Goal: Task Accomplishment & Management: Use online tool/utility

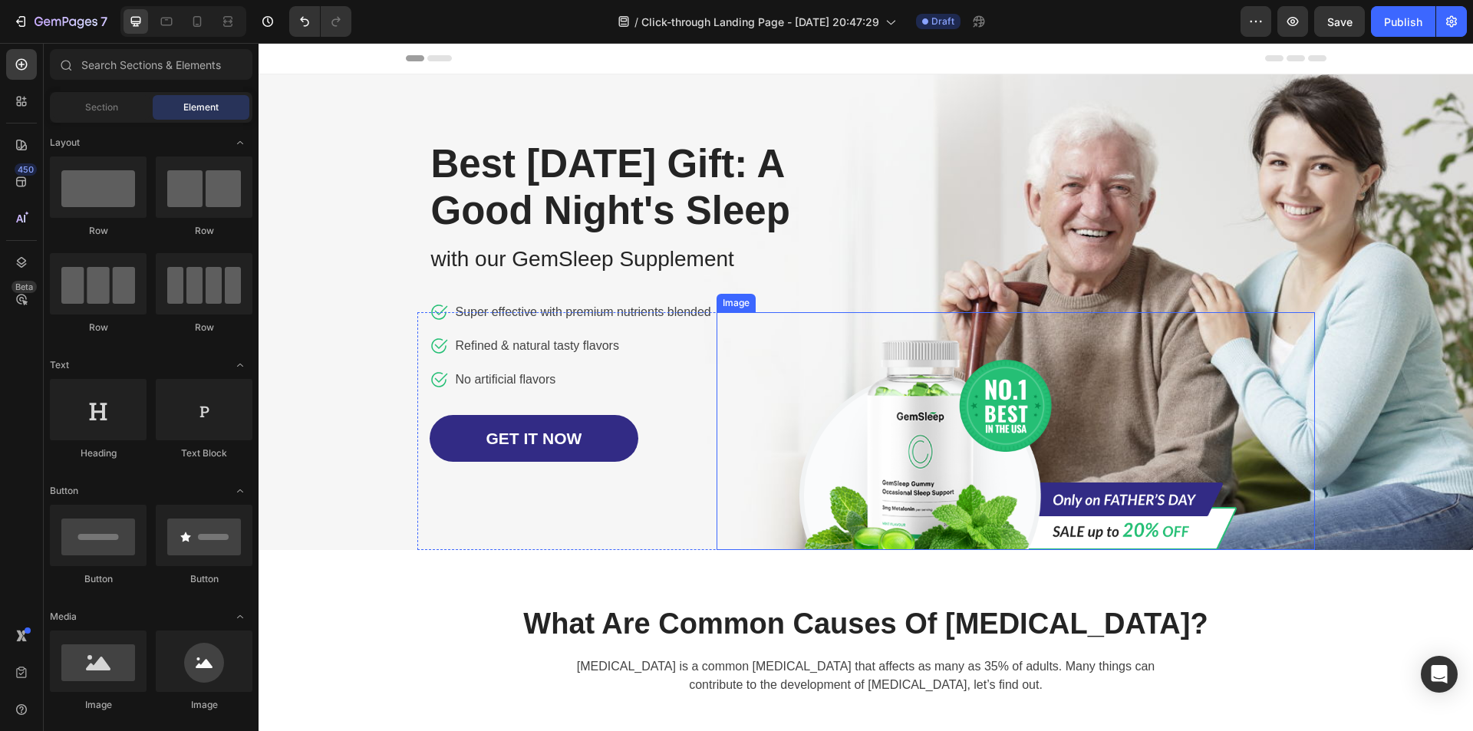
click at [897, 471] on img at bounding box center [1015, 431] width 445 height 238
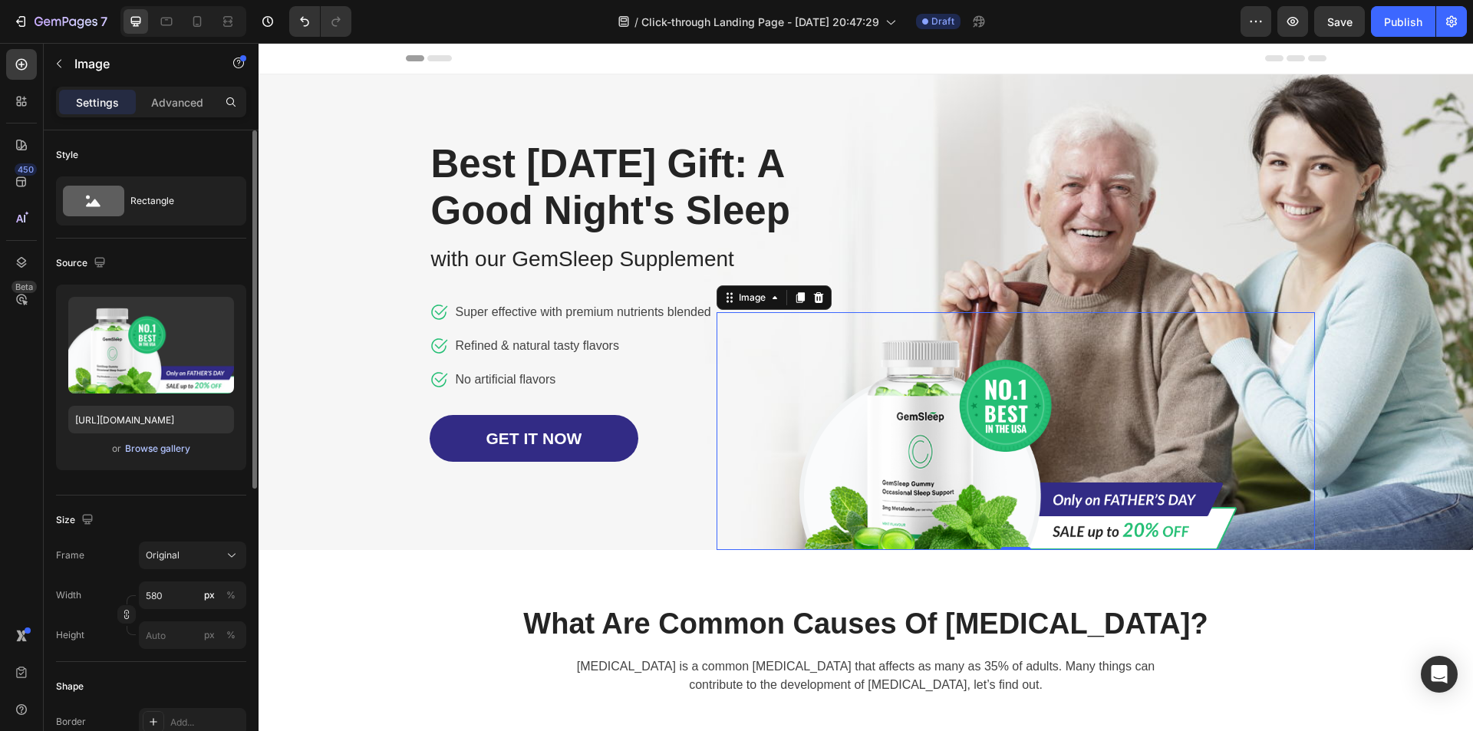
click at [176, 451] on div "Browse gallery" at bounding box center [157, 449] width 65 height 14
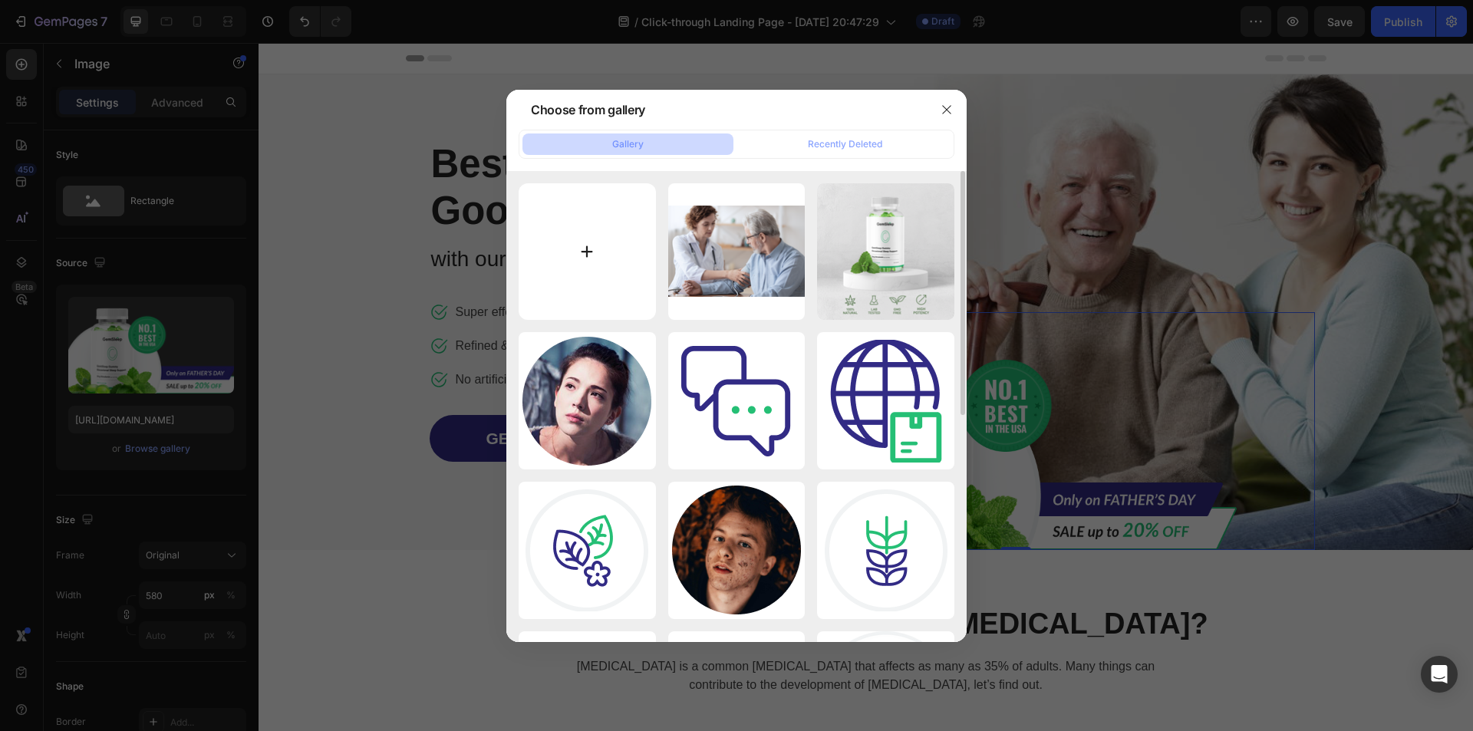
click at [591, 229] on input "file" at bounding box center [587, 251] width 137 height 137
type input "C:\fakepath\product-mockup-70.png"
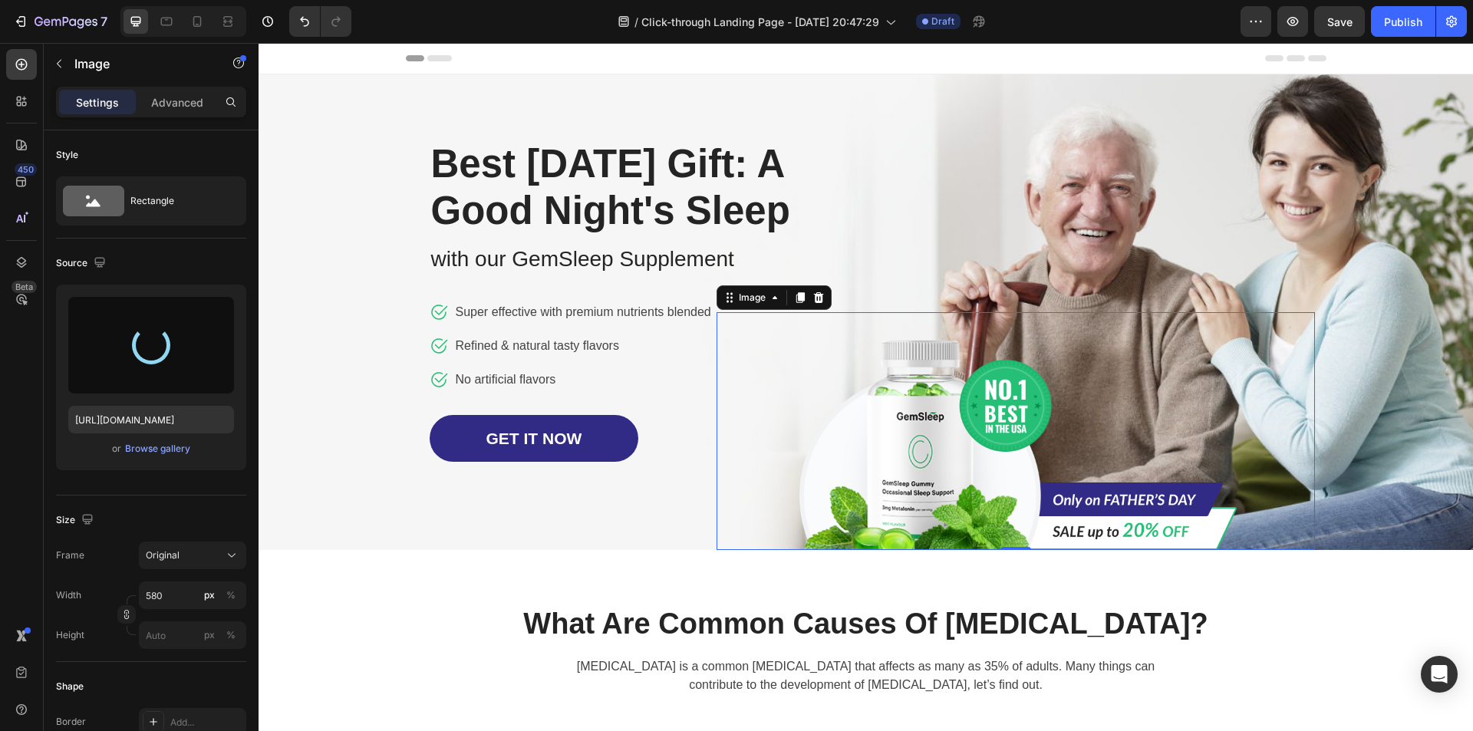
type input "[URL][DOMAIN_NAME]"
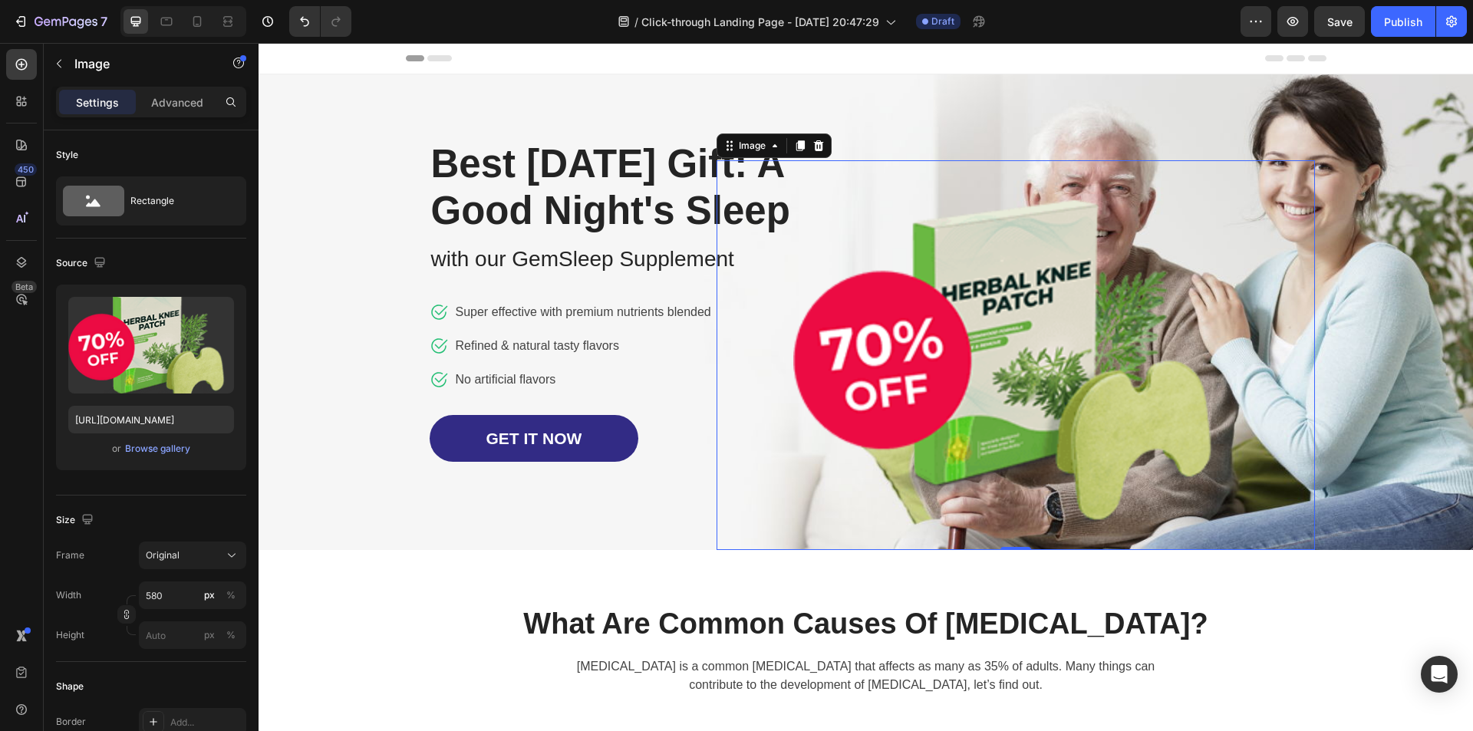
click at [1233, 275] on div at bounding box center [1016, 355] width 598 height 390
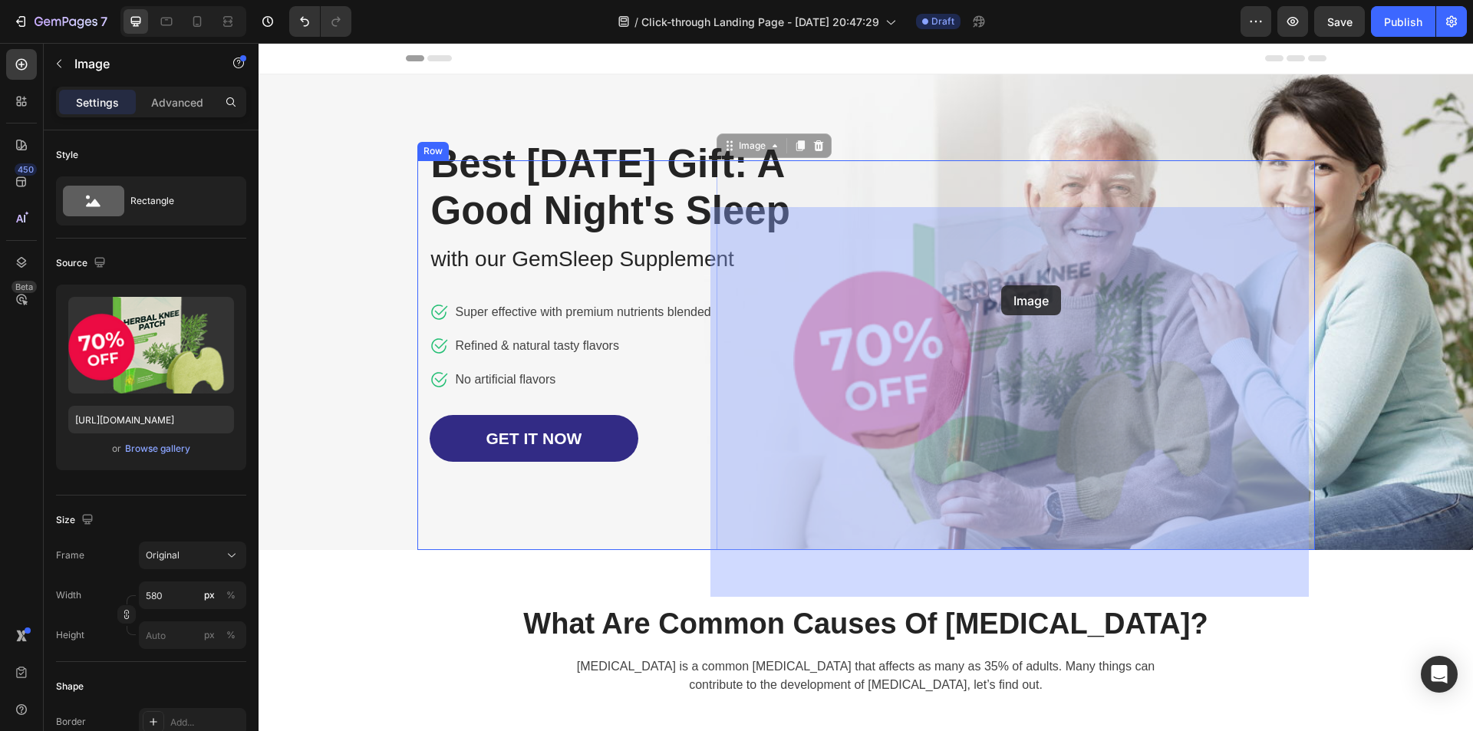
drag, startPoint x: 1303, startPoint y: 209, endPoint x: 1002, endPoint y: 285, distance: 310.4
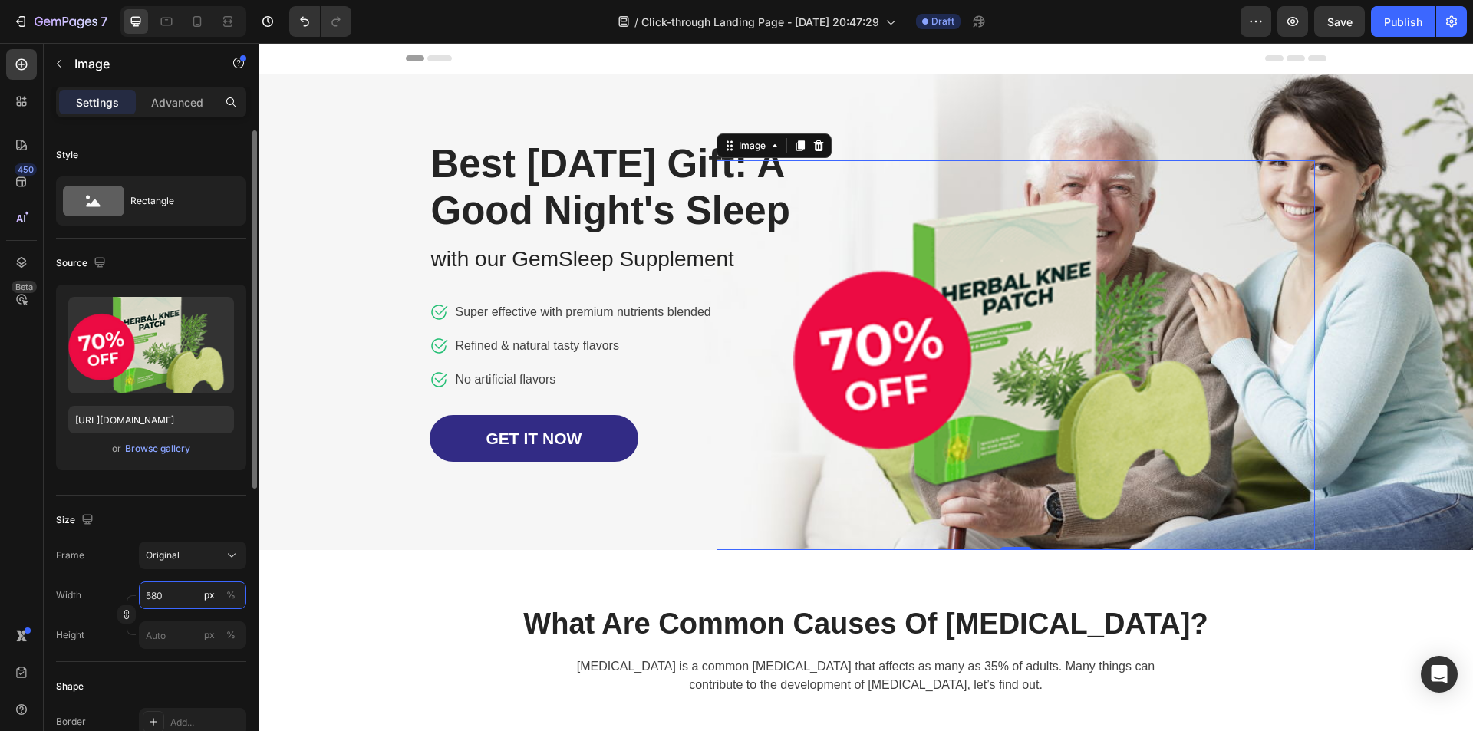
click at [184, 600] on input "580" at bounding box center [192, 596] width 107 height 28
click at [233, 595] on div "%" at bounding box center [230, 595] width 9 height 14
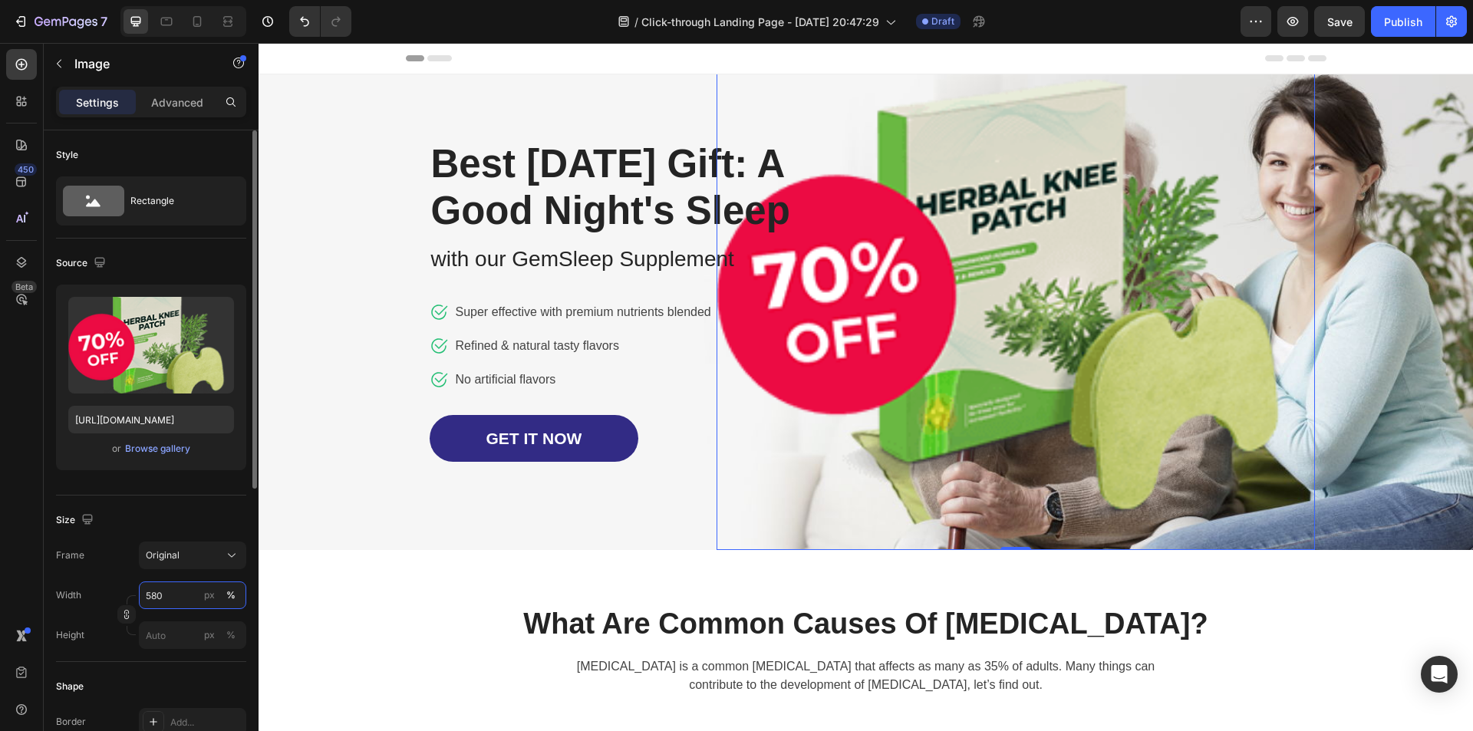
click at [182, 596] on input "580" at bounding box center [192, 596] width 107 height 28
click at [224, 629] on span "100%" at bounding box center [221, 632] width 25 height 14
click at [192, 599] on input "100" at bounding box center [192, 596] width 107 height 28
click at [189, 630] on p "Full 100%" at bounding box center [189, 632] width 89 height 14
click at [192, 597] on input "100" at bounding box center [192, 596] width 107 height 28
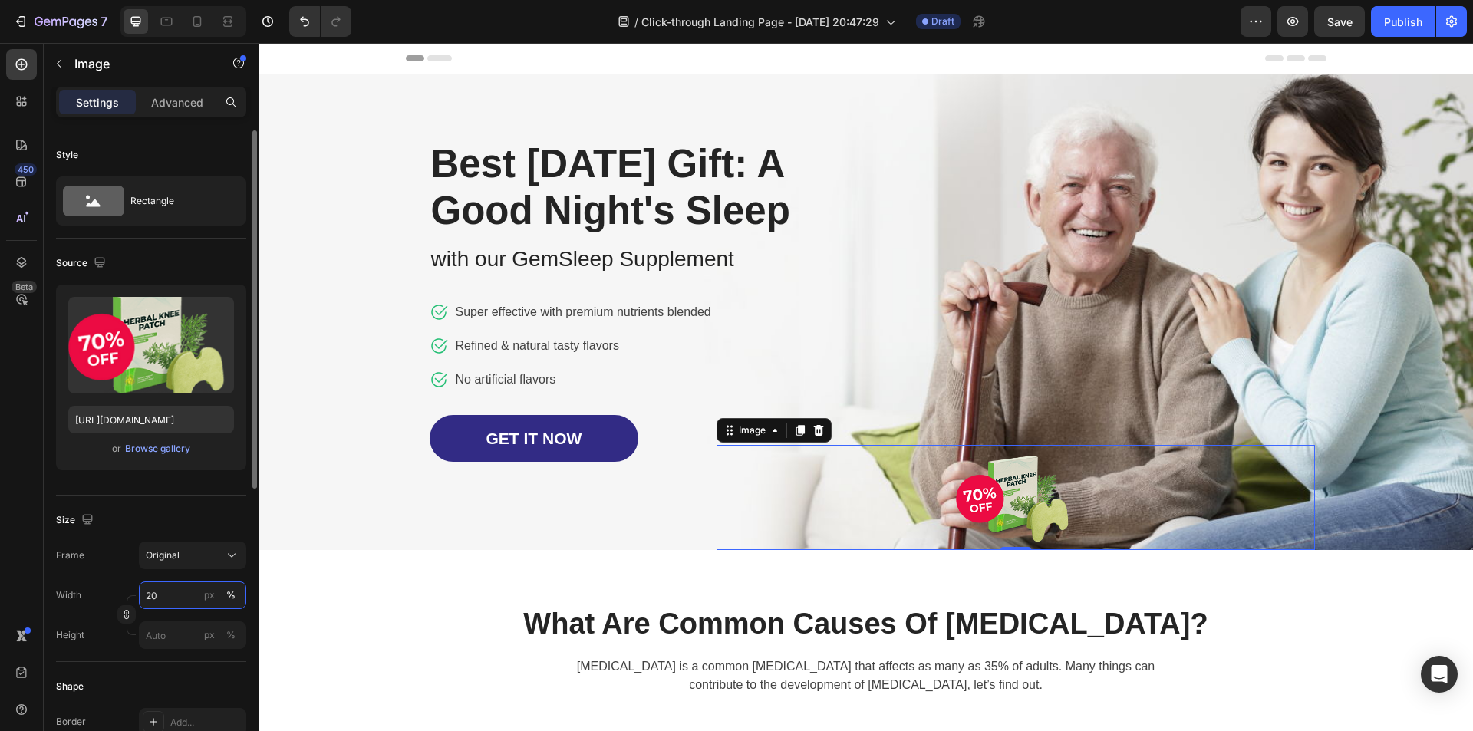
drag, startPoint x: 192, startPoint y: 597, endPoint x: 141, endPoint y: 594, distance: 50.7
click at [141, 594] on input "20" at bounding box center [192, 596] width 107 height 28
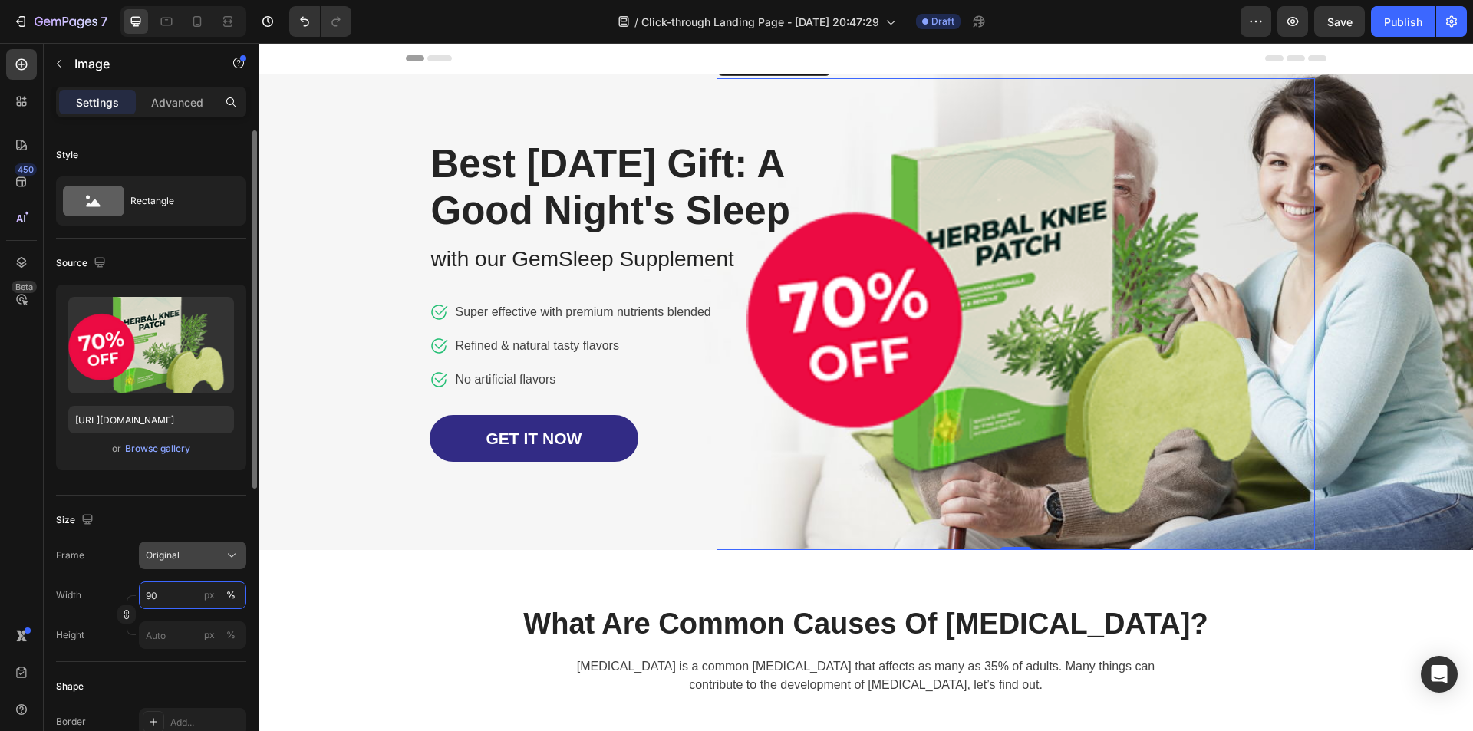
type input "90"
click at [203, 557] on div "Original" at bounding box center [183, 556] width 75 height 14
click at [205, 556] on div "Original" at bounding box center [183, 556] width 75 height 14
click at [231, 601] on div "%" at bounding box center [230, 595] width 9 height 14
click at [176, 639] on input "px %" at bounding box center [192, 635] width 107 height 28
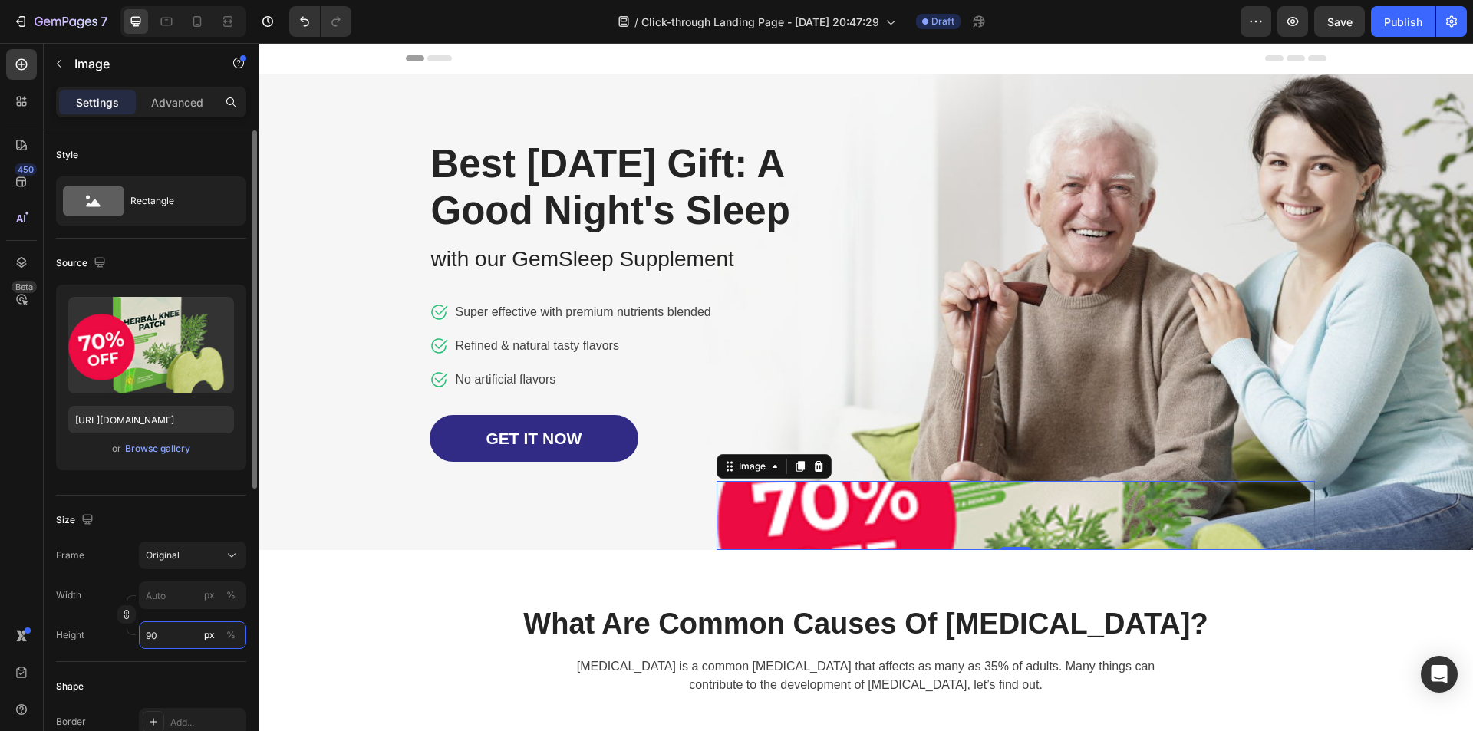
type input "9"
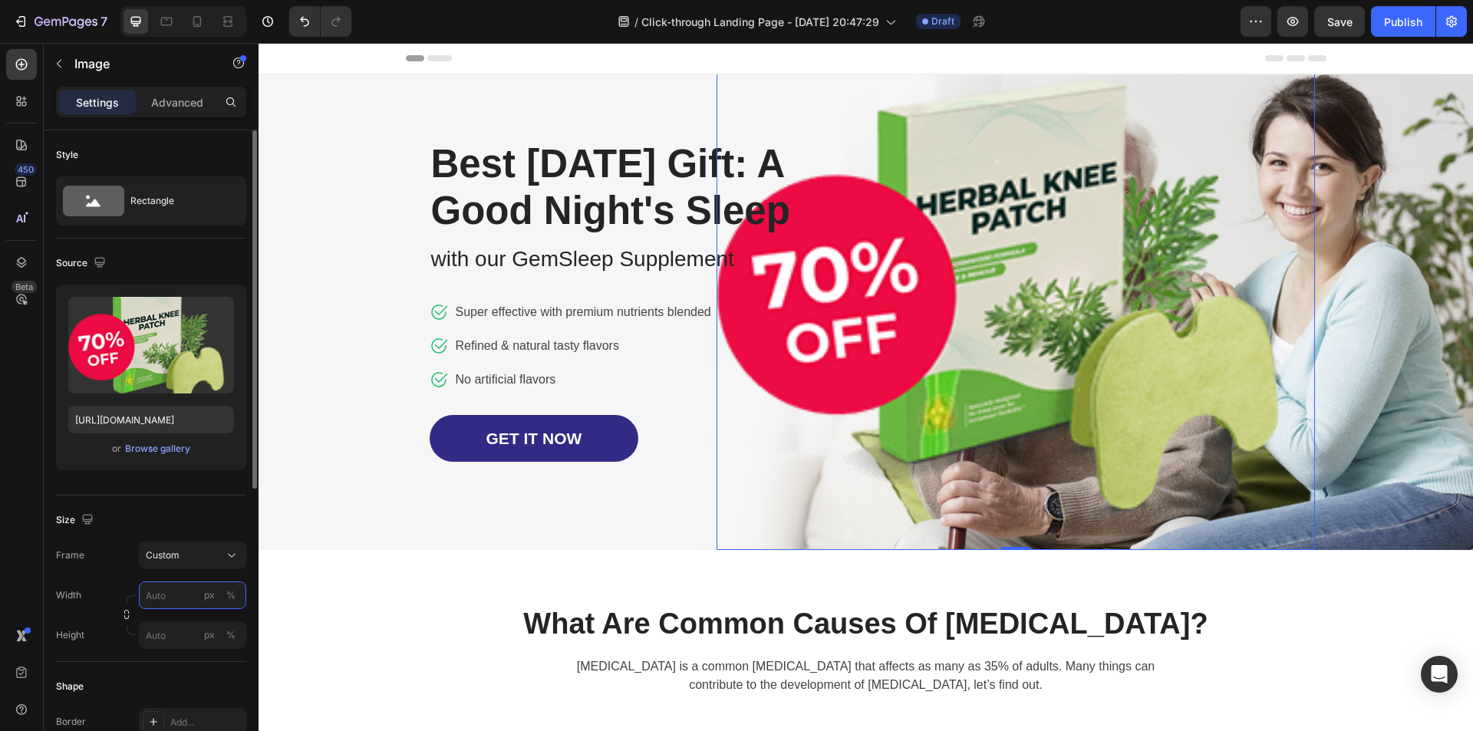
click at [170, 595] on input "px %" at bounding box center [192, 596] width 107 height 28
type input "9"
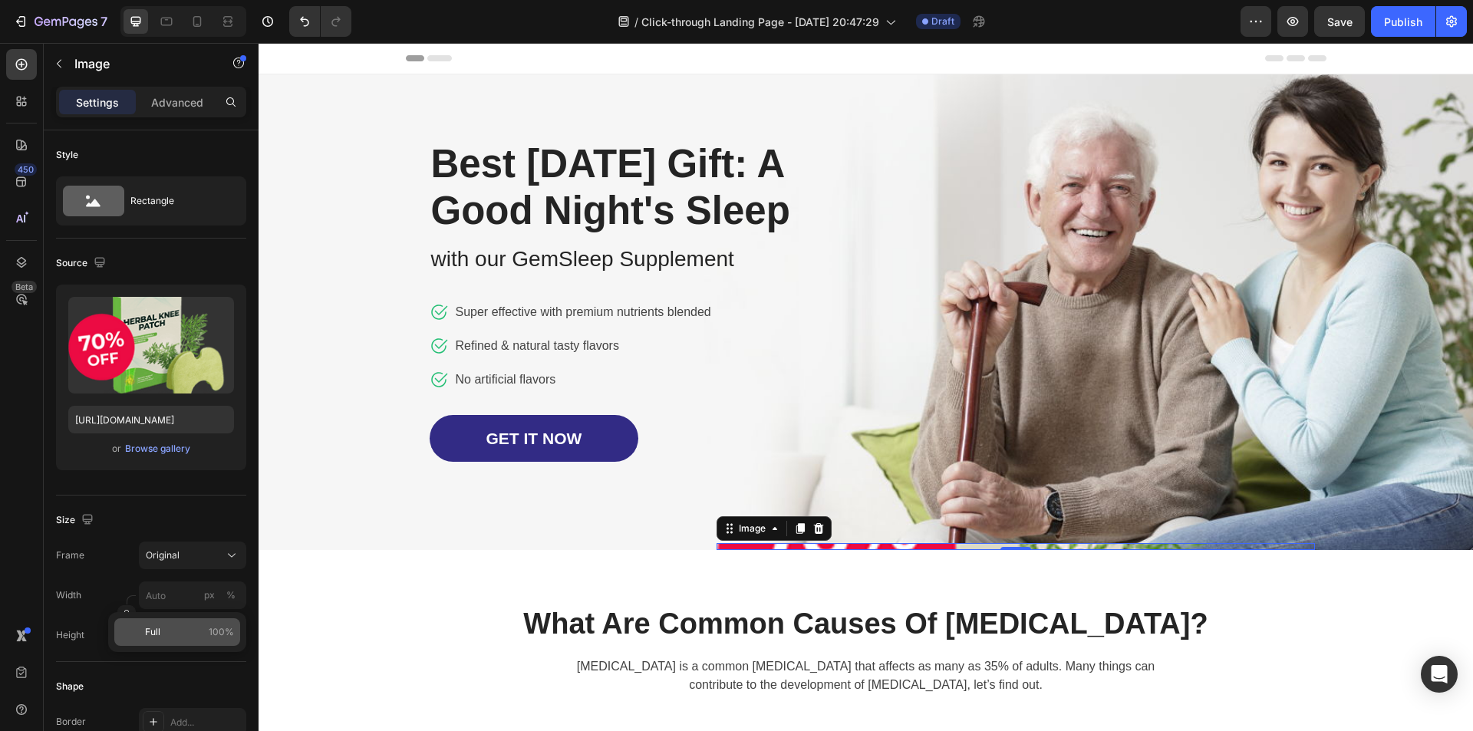
click at [168, 639] on div "Full 100%" at bounding box center [177, 632] width 126 height 28
type input "100"
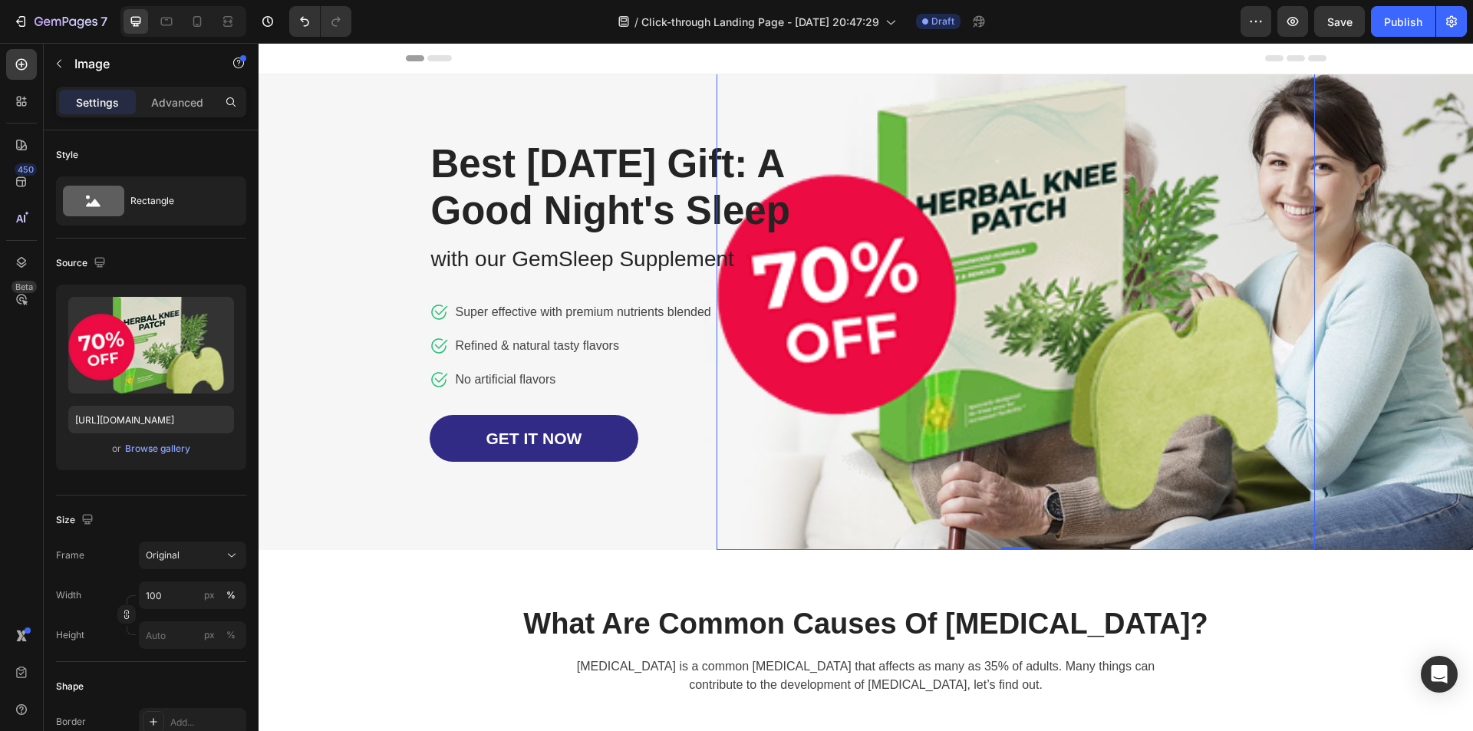
click at [1052, 288] on img at bounding box center [1016, 288] width 598 height 524
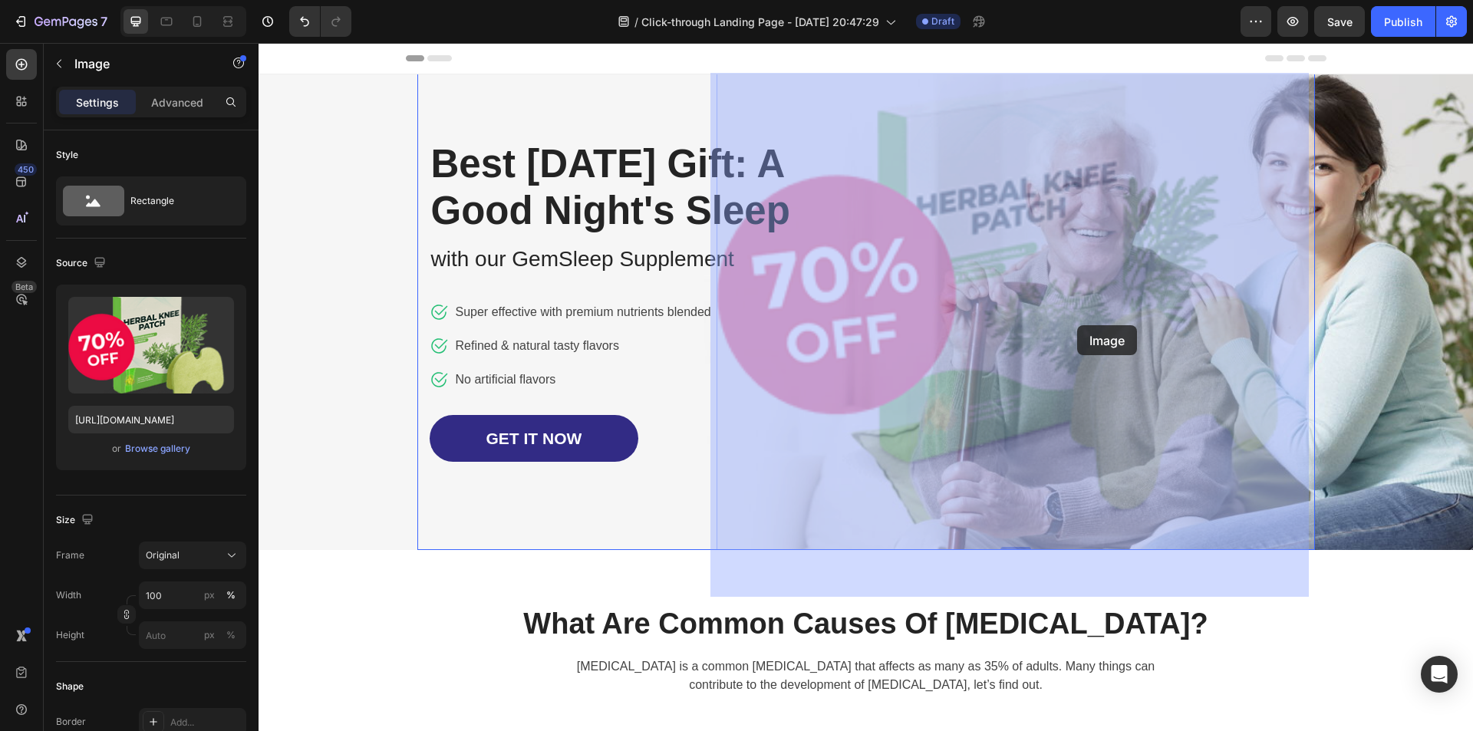
drag, startPoint x: 1185, startPoint y: 321, endPoint x: 1138, endPoint y: 325, distance: 47.7
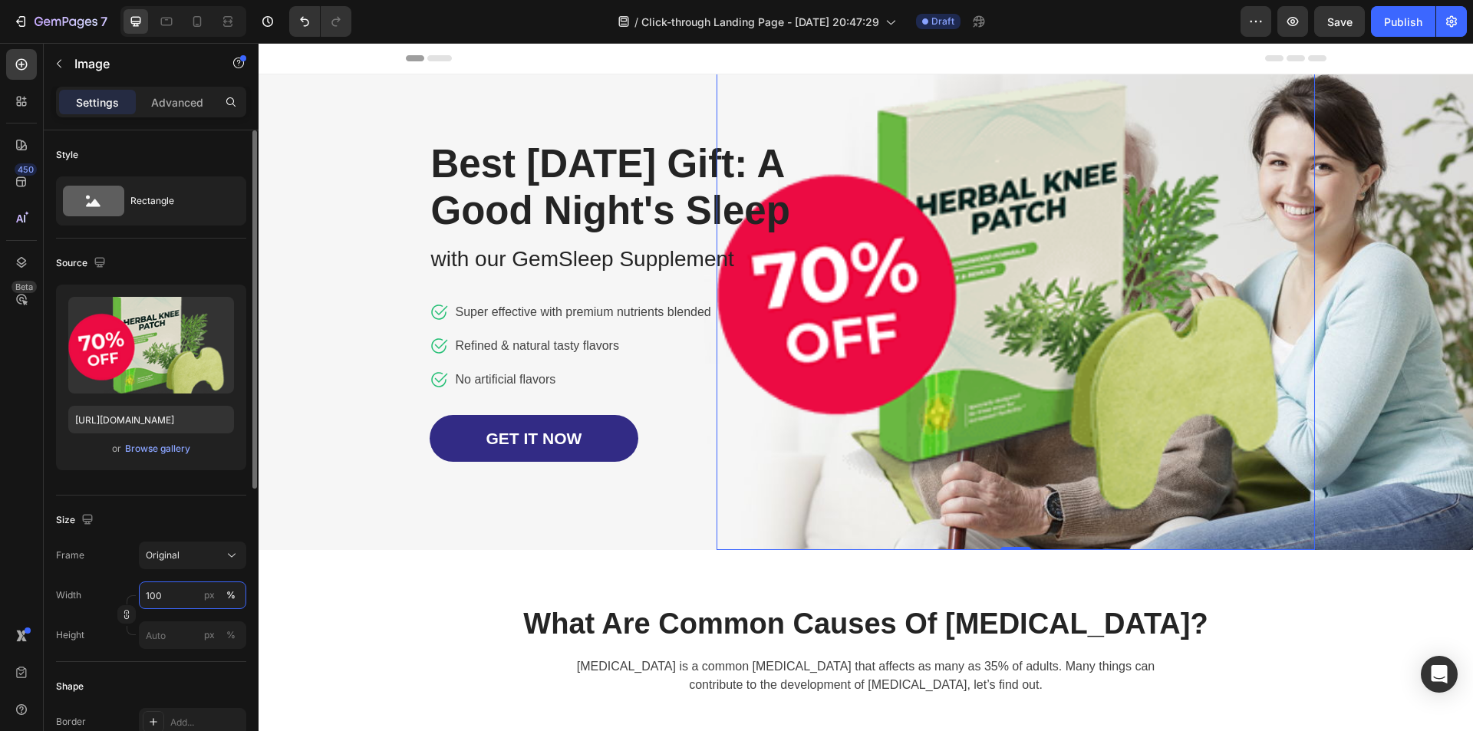
click at [176, 596] on input "100" at bounding box center [192, 596] width 107 height 28
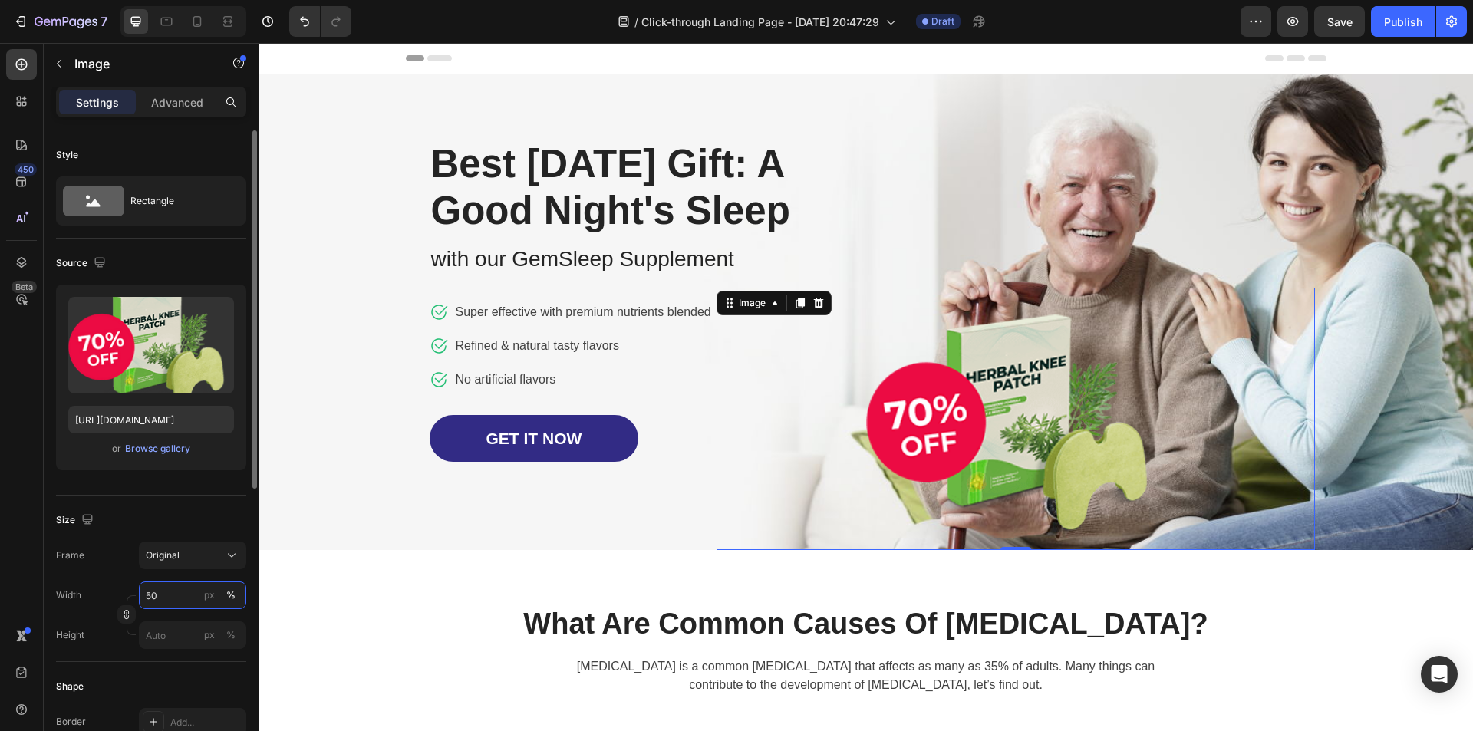
drag, startPoint x: 173, startPoint y: 598, endPoint x: 120, endPoint y: 600, distance: 53.0
click at [120, 600] on div "Width 50 px % Height px %" at bounding box center [151, 616] width 190 height 68
type input "40"
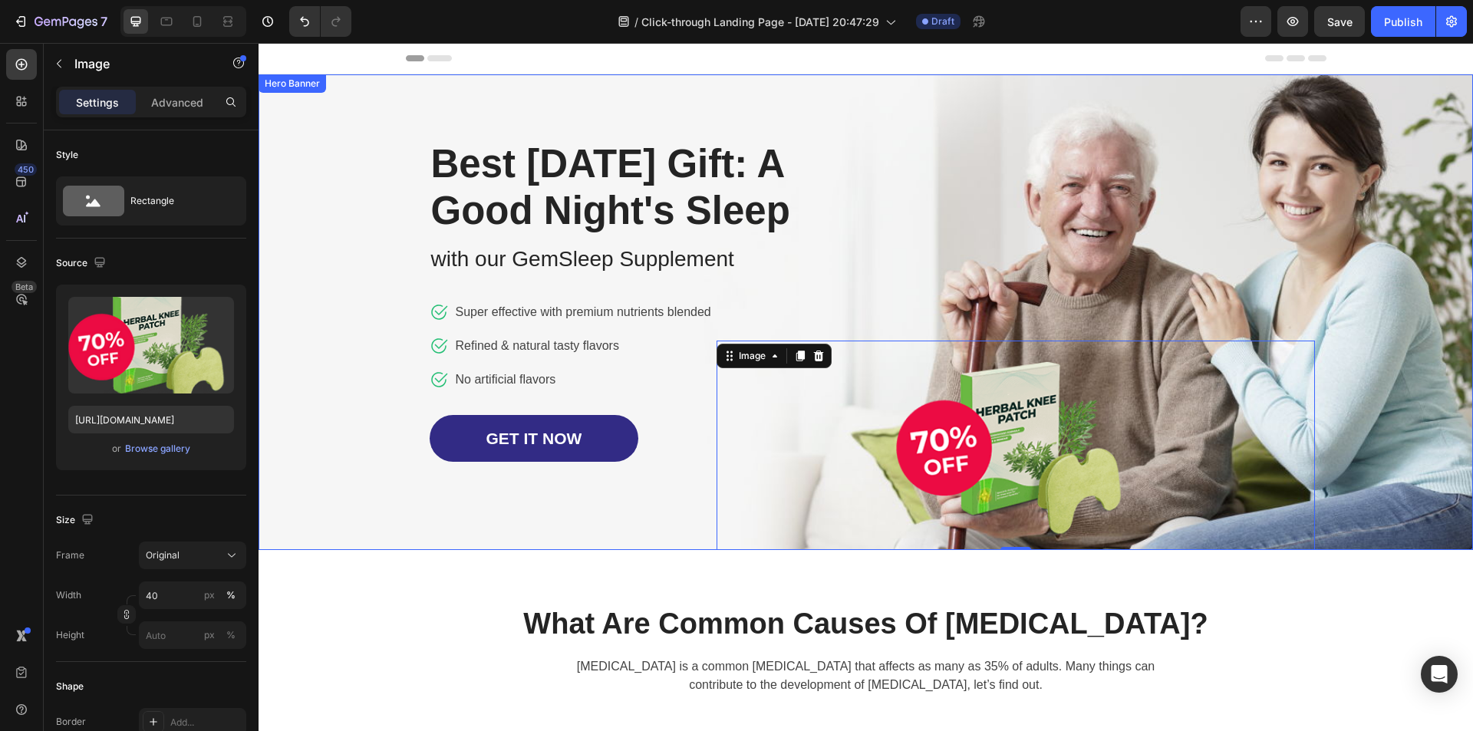
click at [1175, 272] on div "Image 0 Row Best [DATE] Gift: A Good Night's Sleep Heading with our GemSleep Su…" at bounding box center [866, 312] width 898 height 476
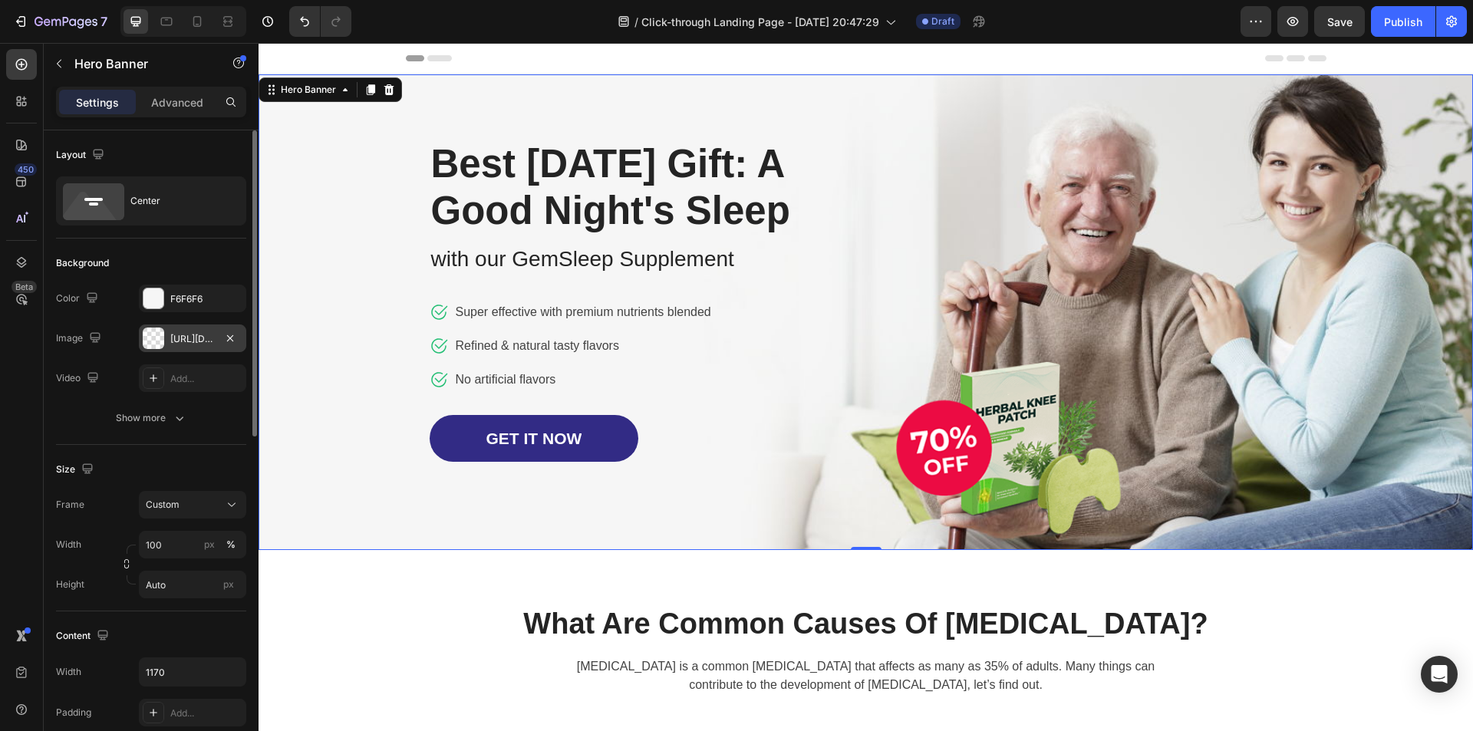
click at [210, 340] on div "[URL][DOMAIN_NAME]" at bounding box center [192, 339] width 44 height 14
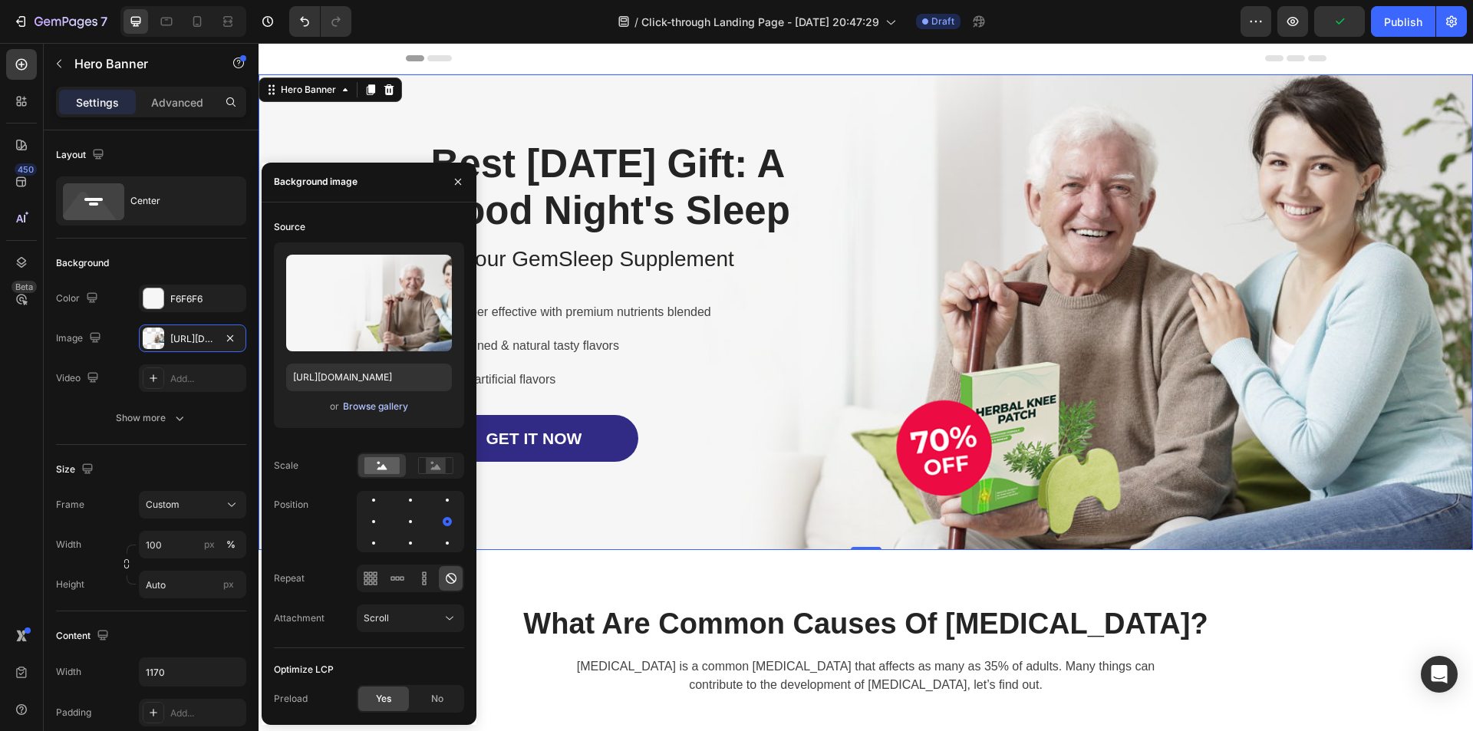
click at [380, 407] on div "Browse gallery" at bounding box center [375, 407] width 65 height 14
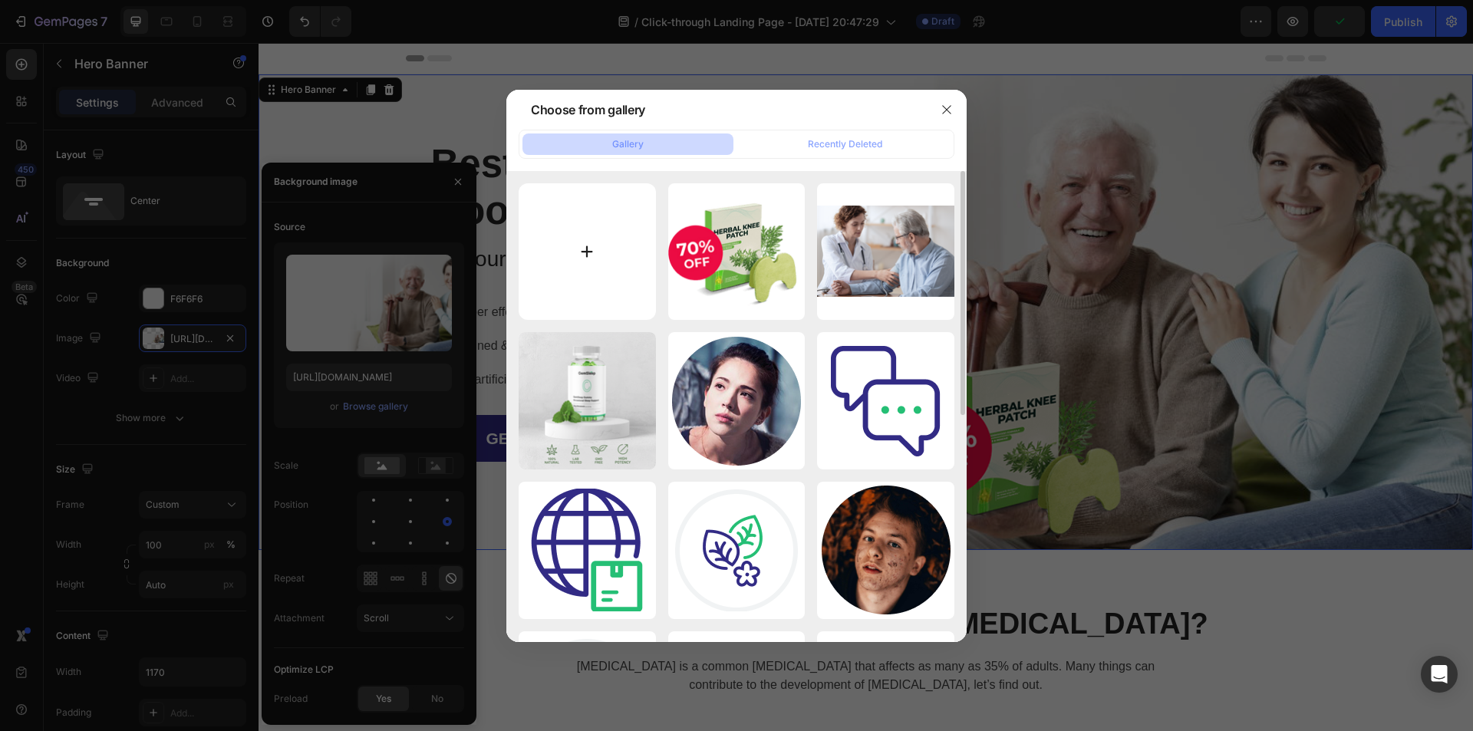
click at [614, 252] on input "file" at bounding box center [587, 251] width 137 height 137
type input "C:\fakepath\bcg1.jpg"
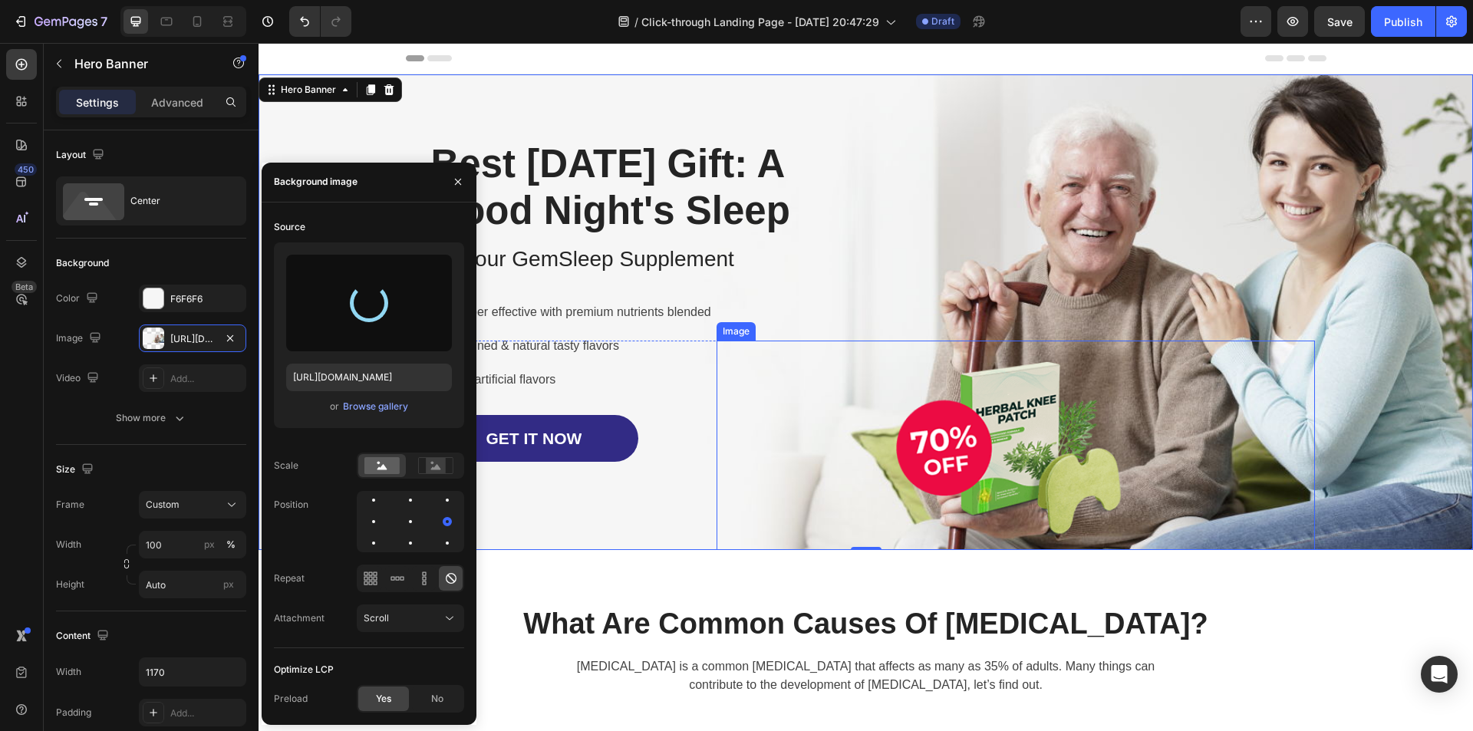
type input "[URL][DOMAIN_NAME]"
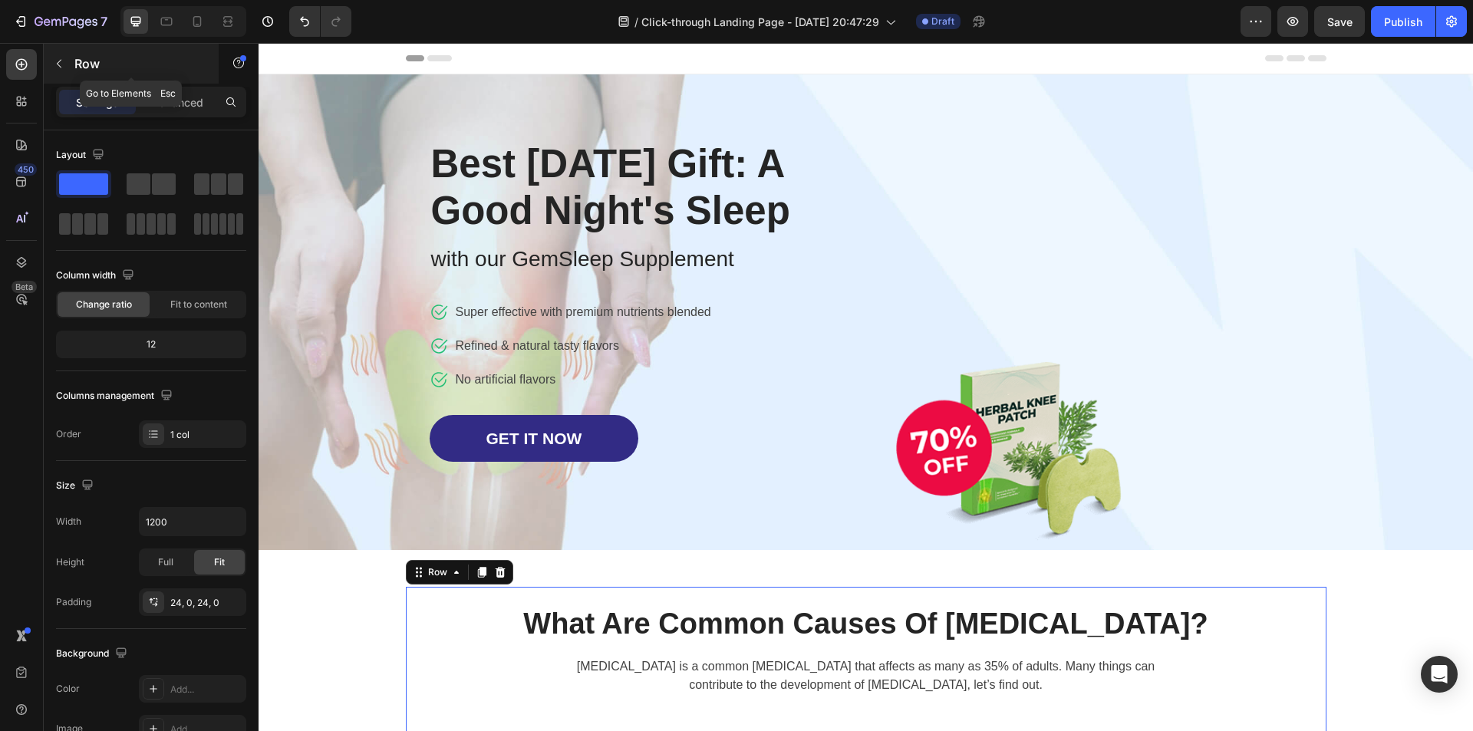
click at [65, 64] on button "button" at bounding box center [59, 63] width 25 height 25
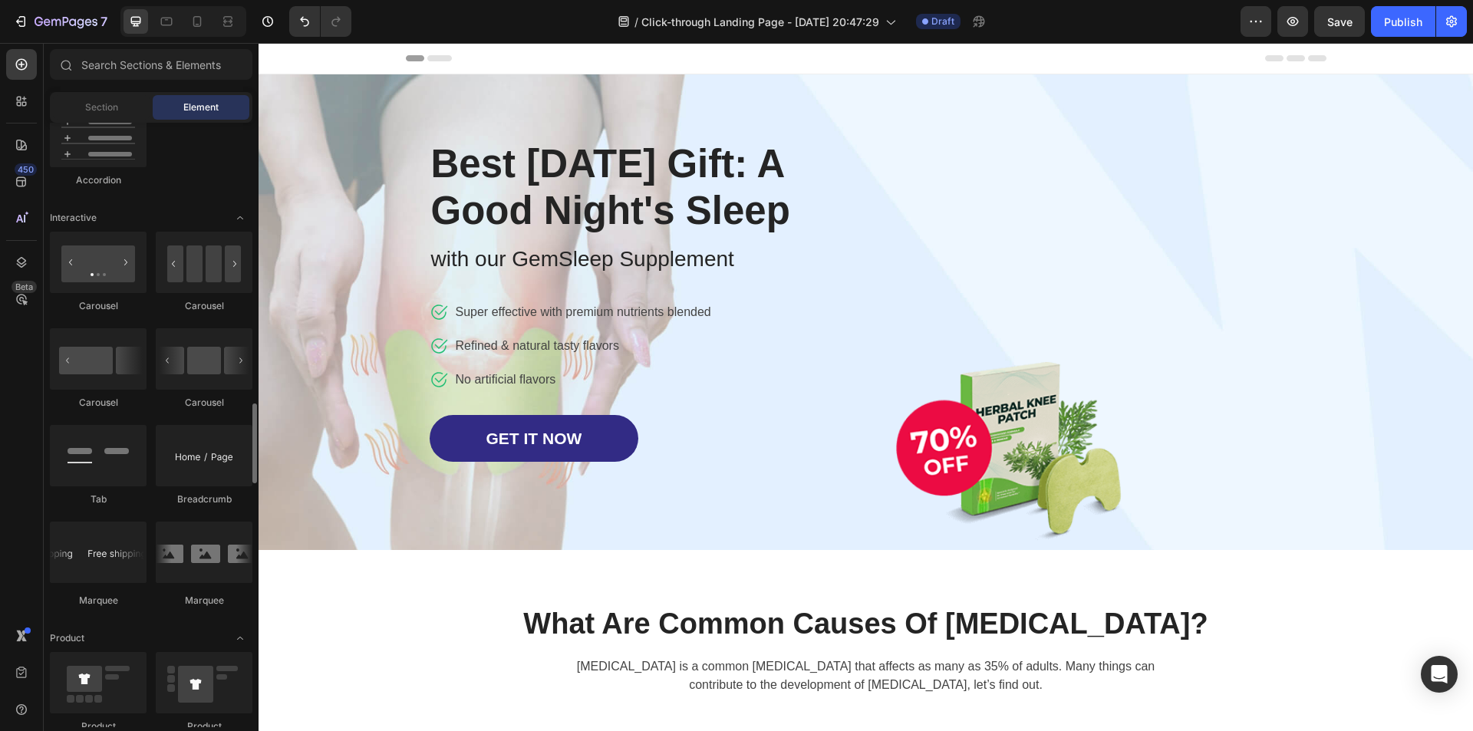
scroll to position [1611, 0]
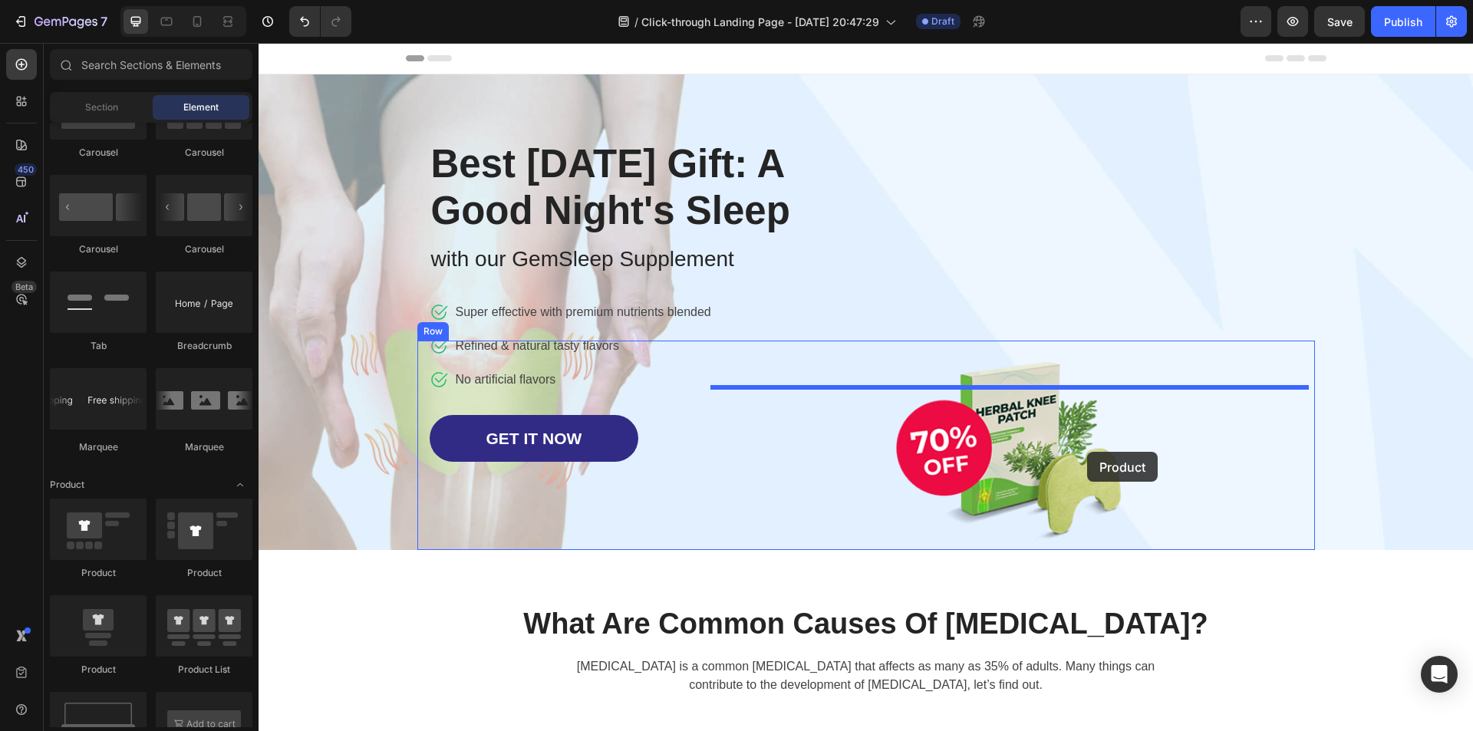
drag, startPoint x: 367, startPoint y: 668, endPoint x: 1087, endPoint y: 452, distance: 752.2
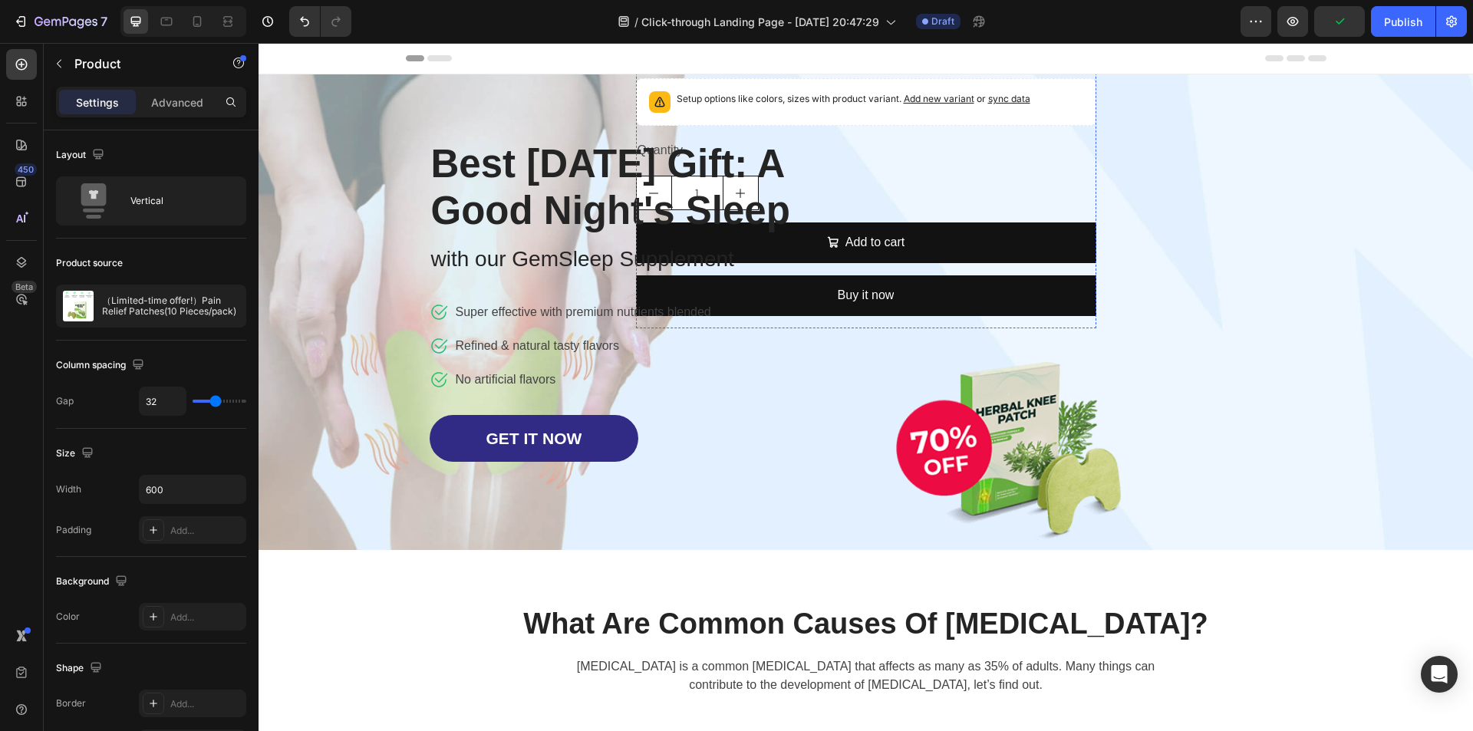
click at [1076, 97] on p at bounding box center [866, 539] width 460 height 1023
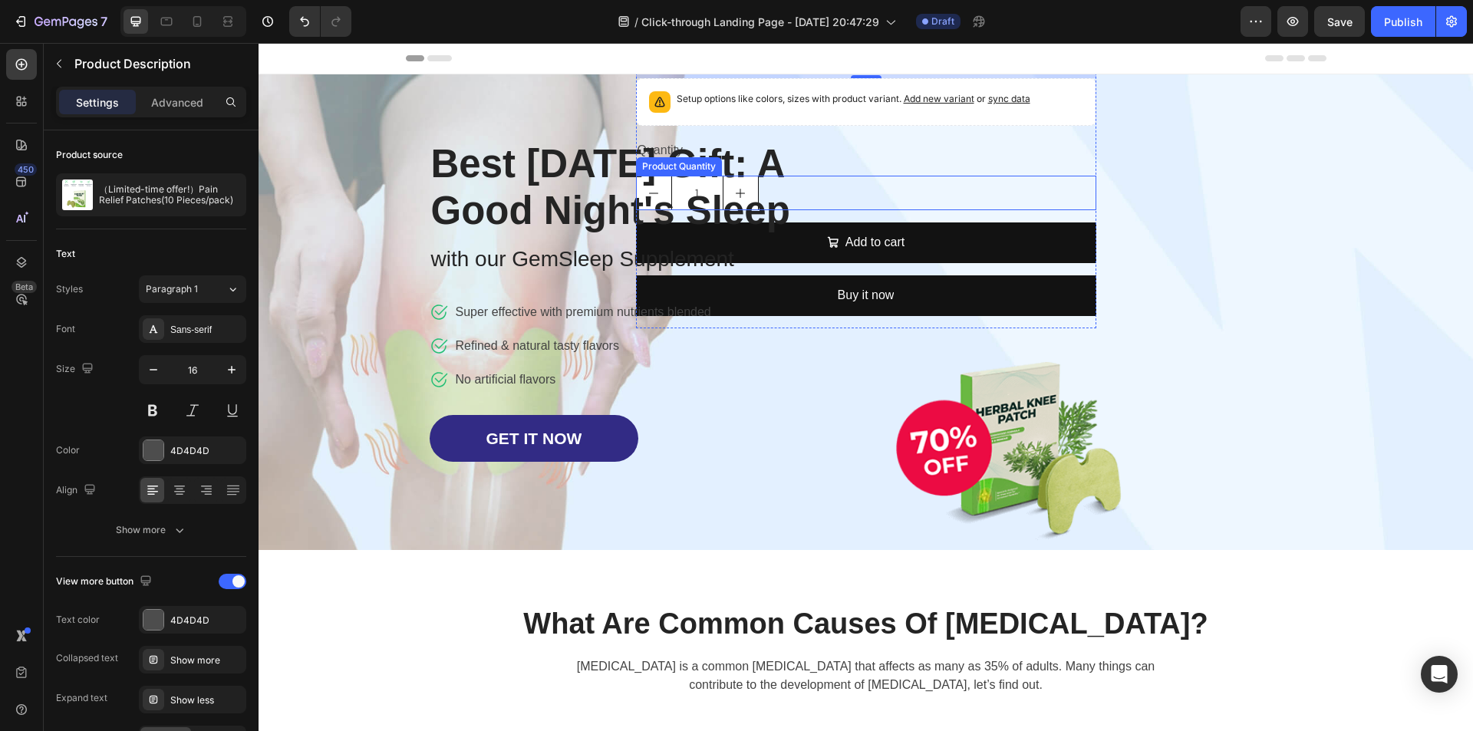
click at [1070, 210] on div "1" at bounding box center [866, 193] width 460 height 35
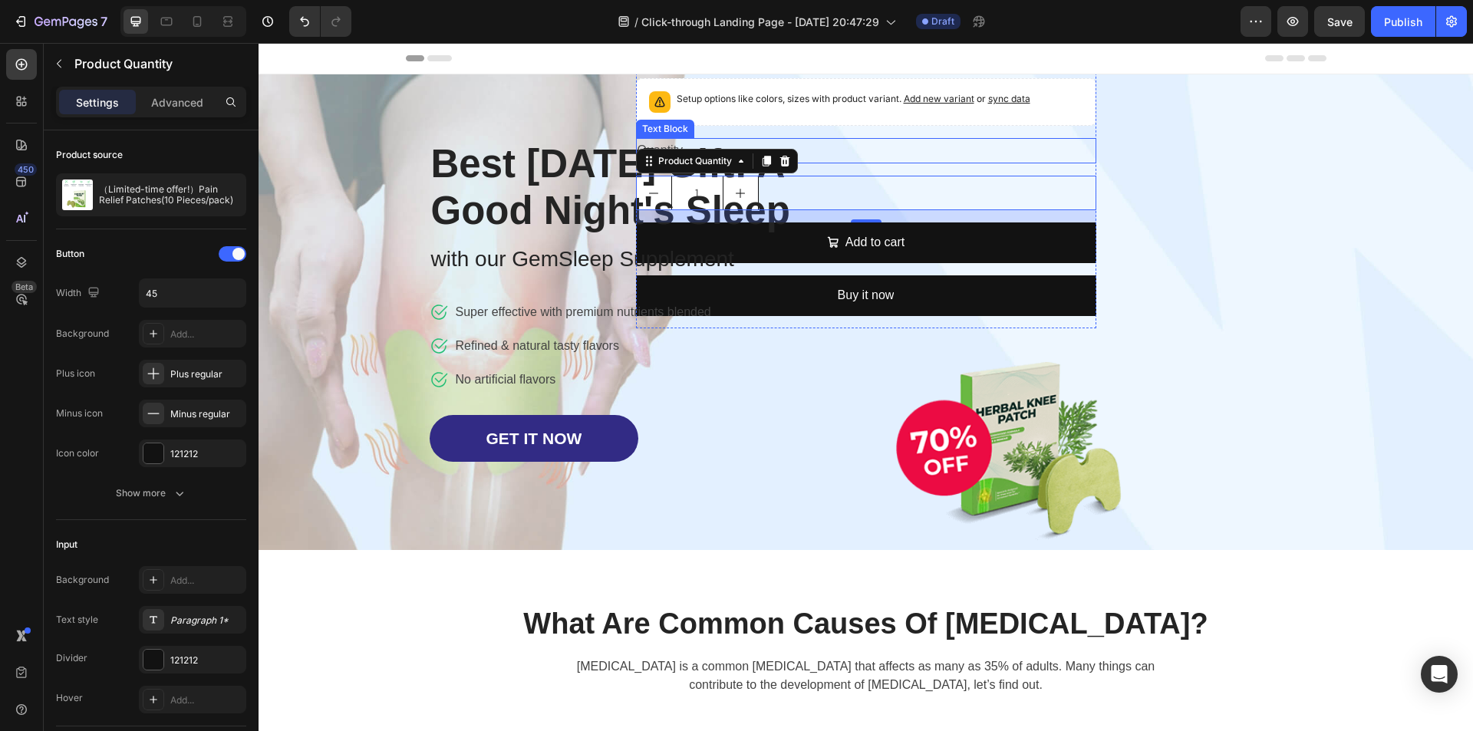
click at [1083, 163] on div "Quantity" at bounding box center [866, 150] width 460 height 25
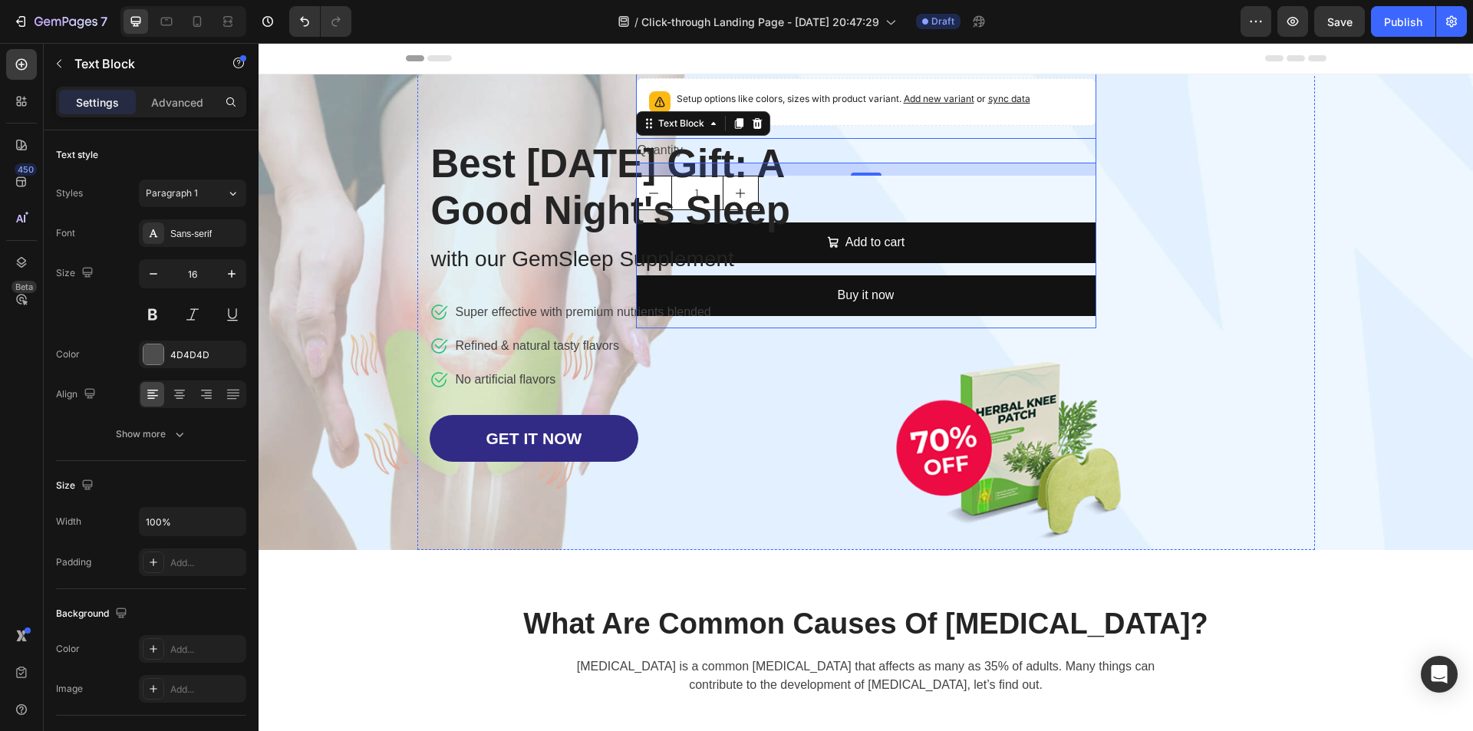
click at [1081, 328] on div "（Limited-time offer!）Pain Relief Patches(10 Pieces/pack) Product Title $24.99 P…" at bounding box center [866, 97] width 460 height 461
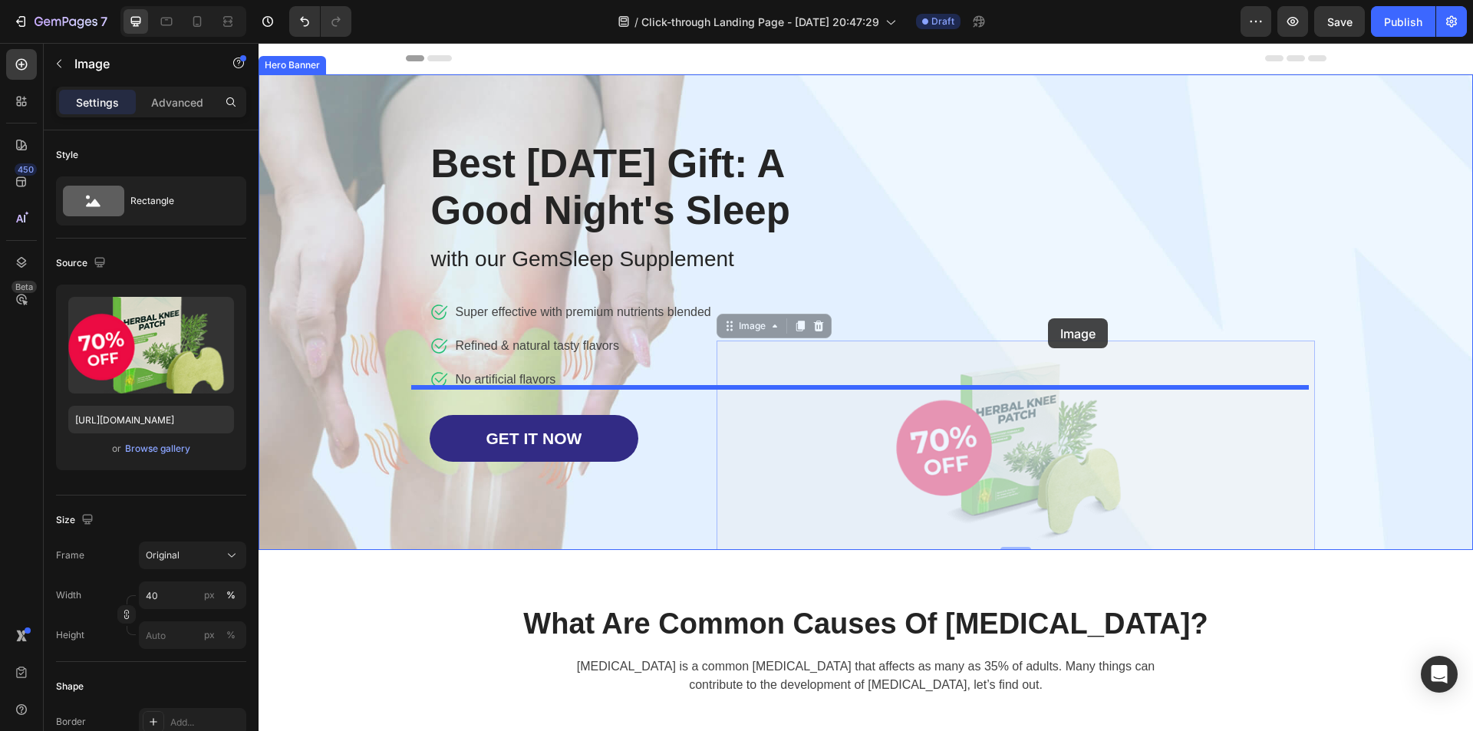
drag, startPoint x: 1022, startPoint y: 443, endPoint x: 1048, endPoint y: 318, distance: 127.0
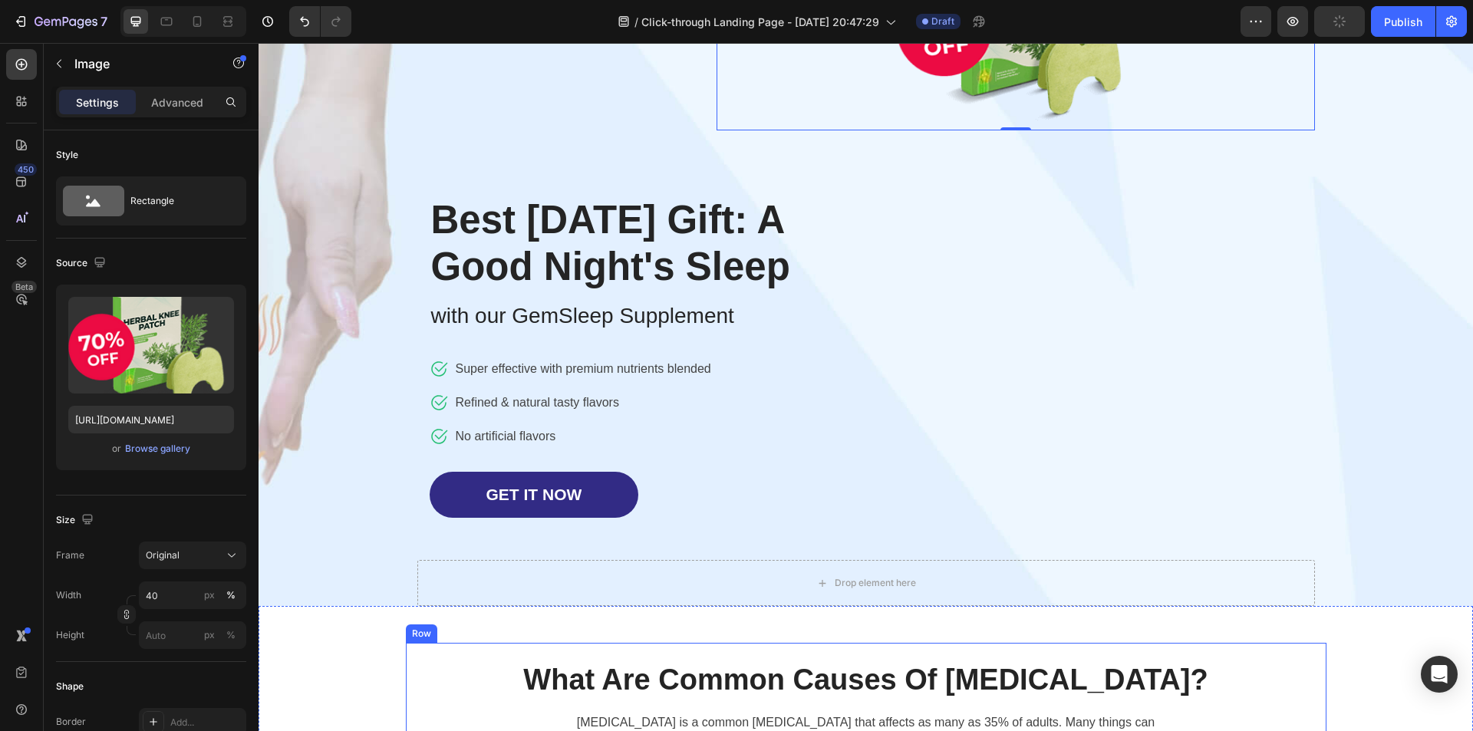
scroll to position [0, 0]
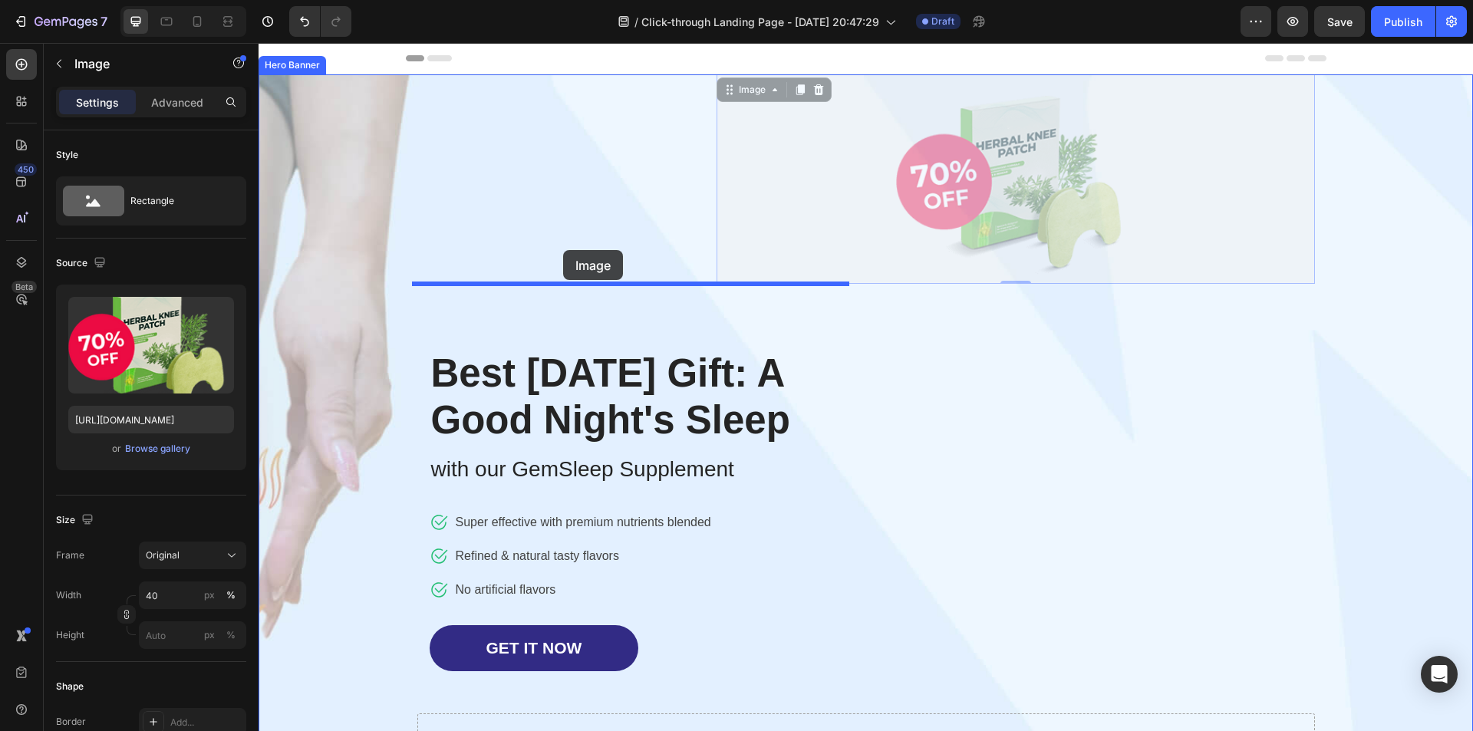
drag, startPoint x: 1068, startPoint y: 184, endPoint x: 563, endPoint y: 250, distance: 509.1
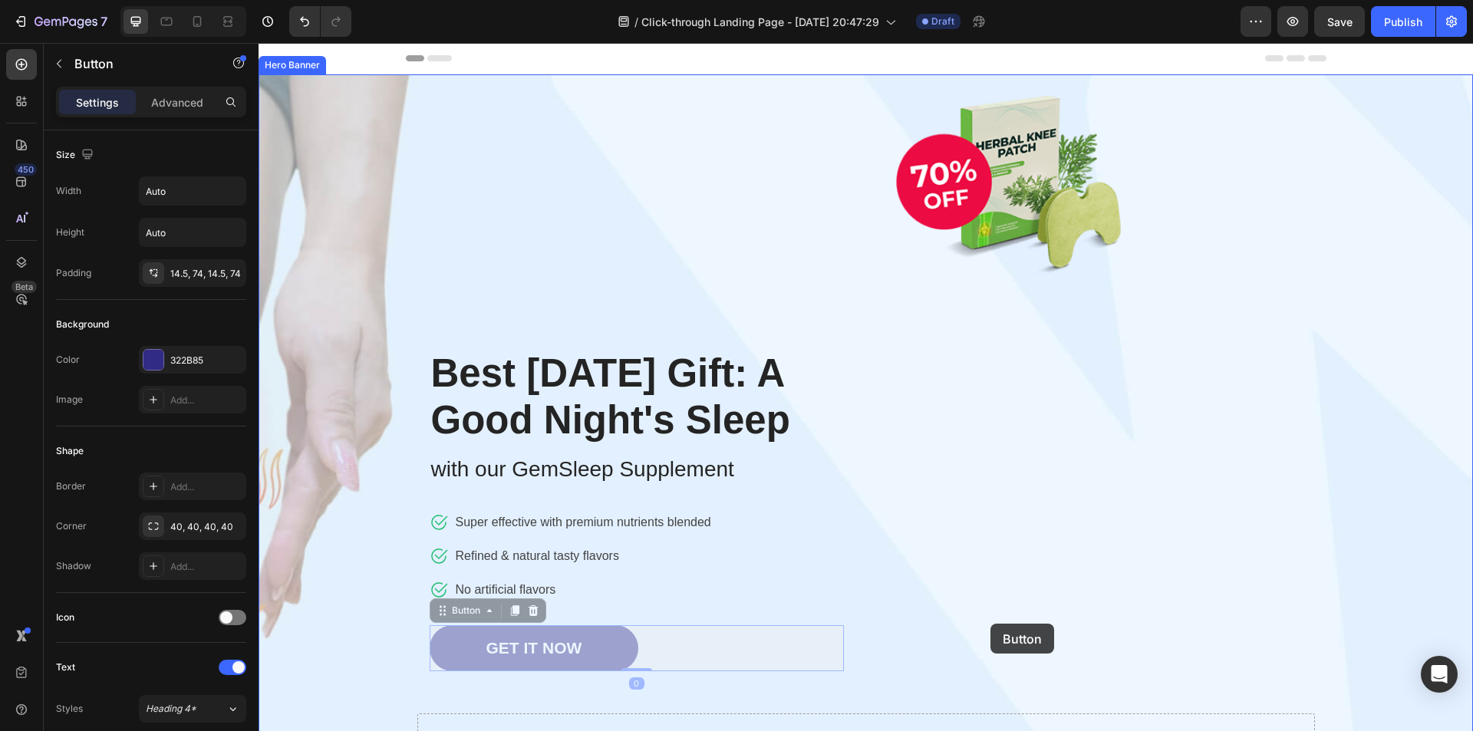
drag, startPoint x: 776, startPoint y: 684, endPoint x: 785, endPoint y: 683, distance: 8.6
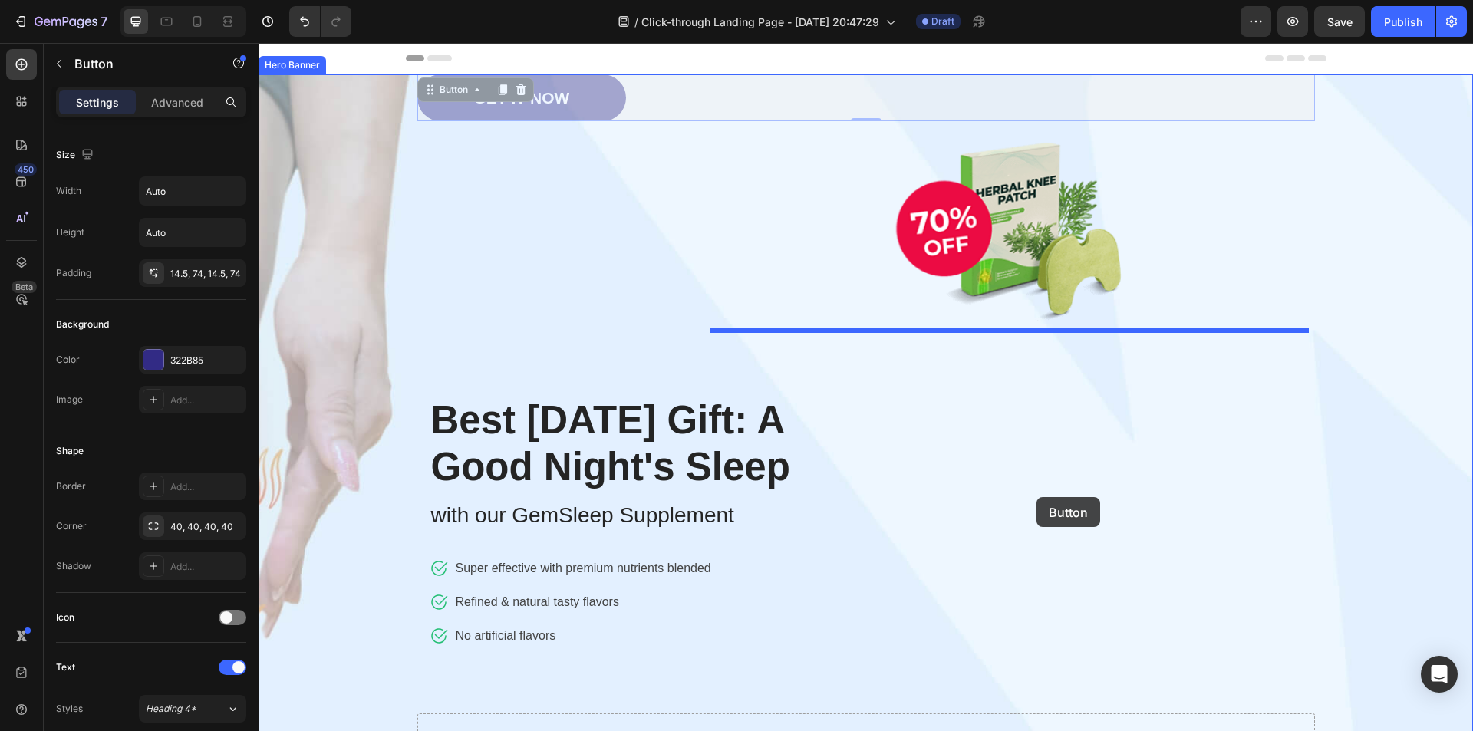
drag, startPoint x: 855, startPoint y: 97, endPoint x: 1037, endPoint y: 497, distance: 439.5
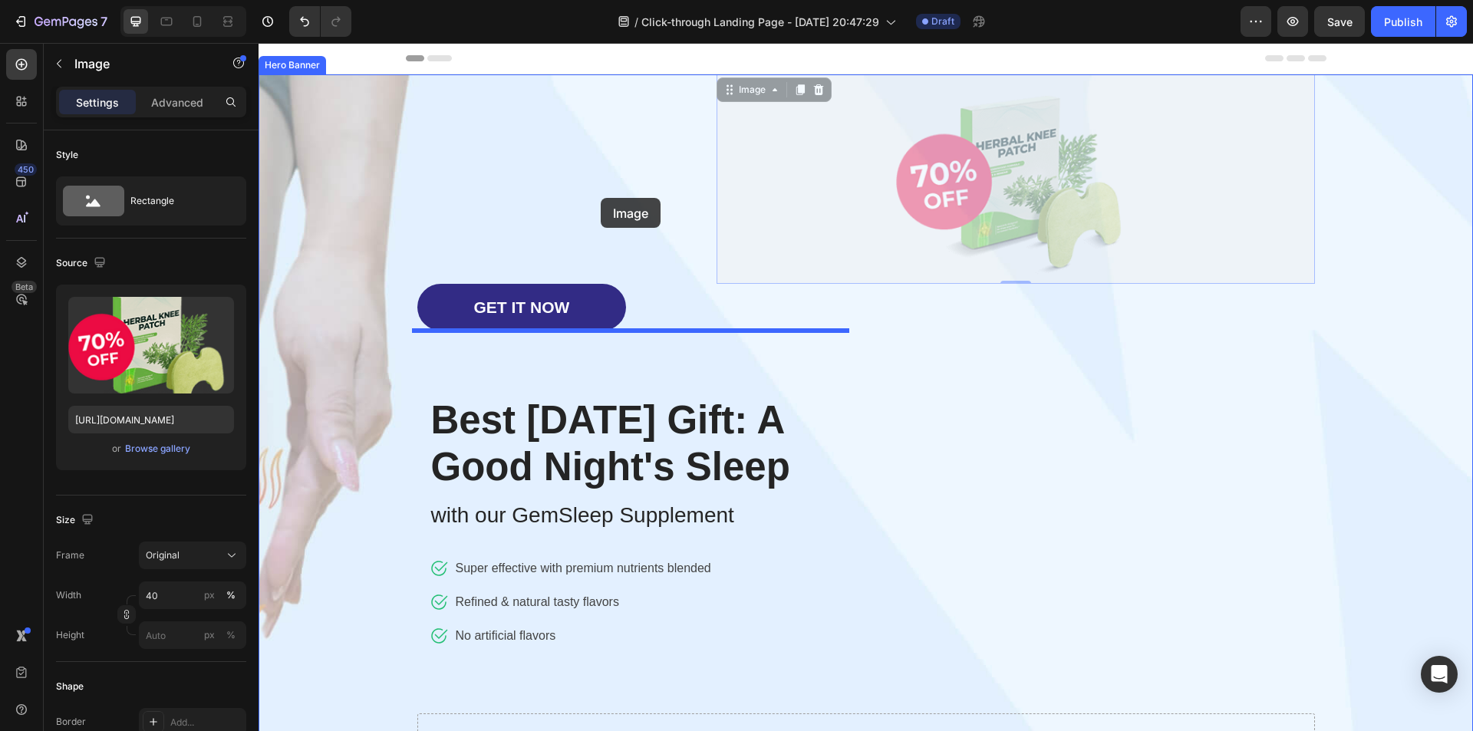
drag, startPoint x: 796, startPoint y: 198, endPoint x: 600, endPoint y: 198, distance: 196.4
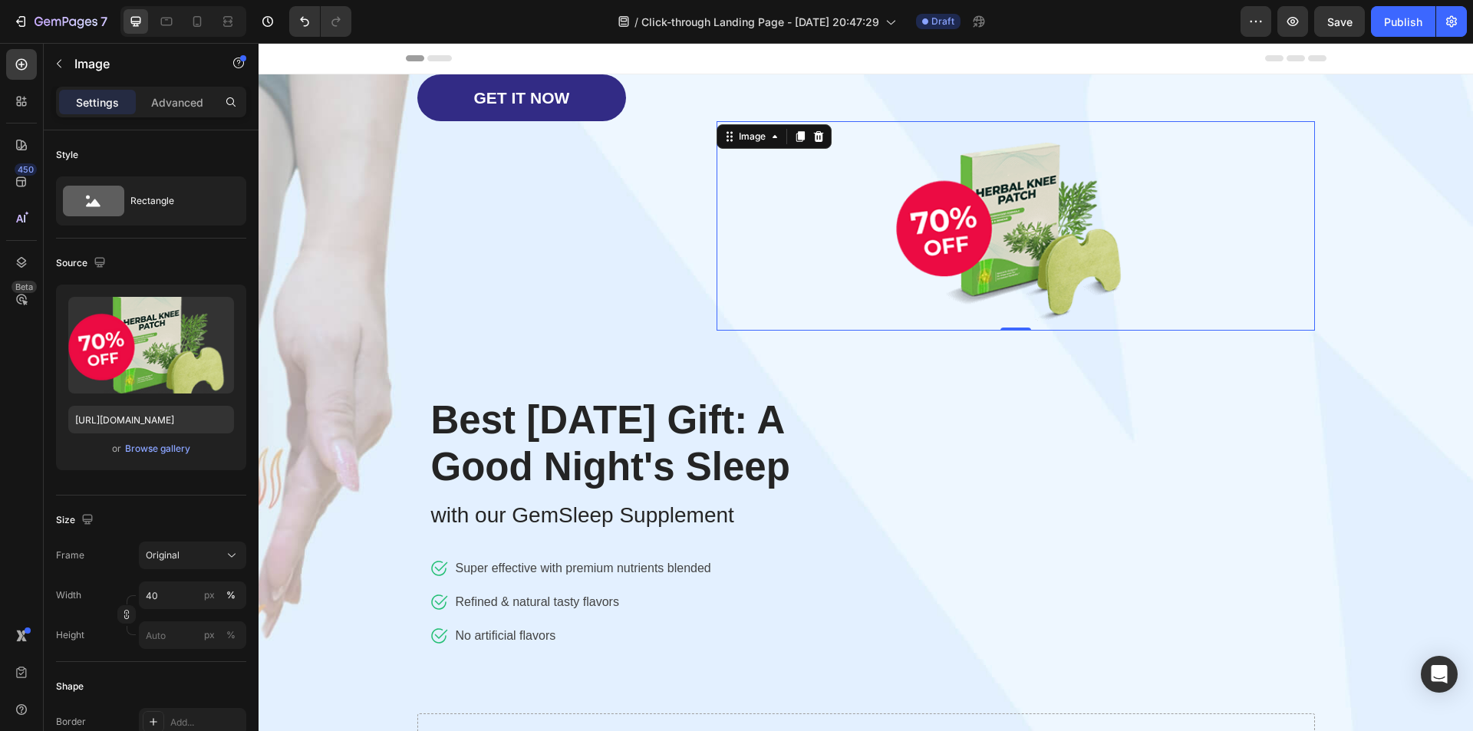
scroll to position [384, 0]
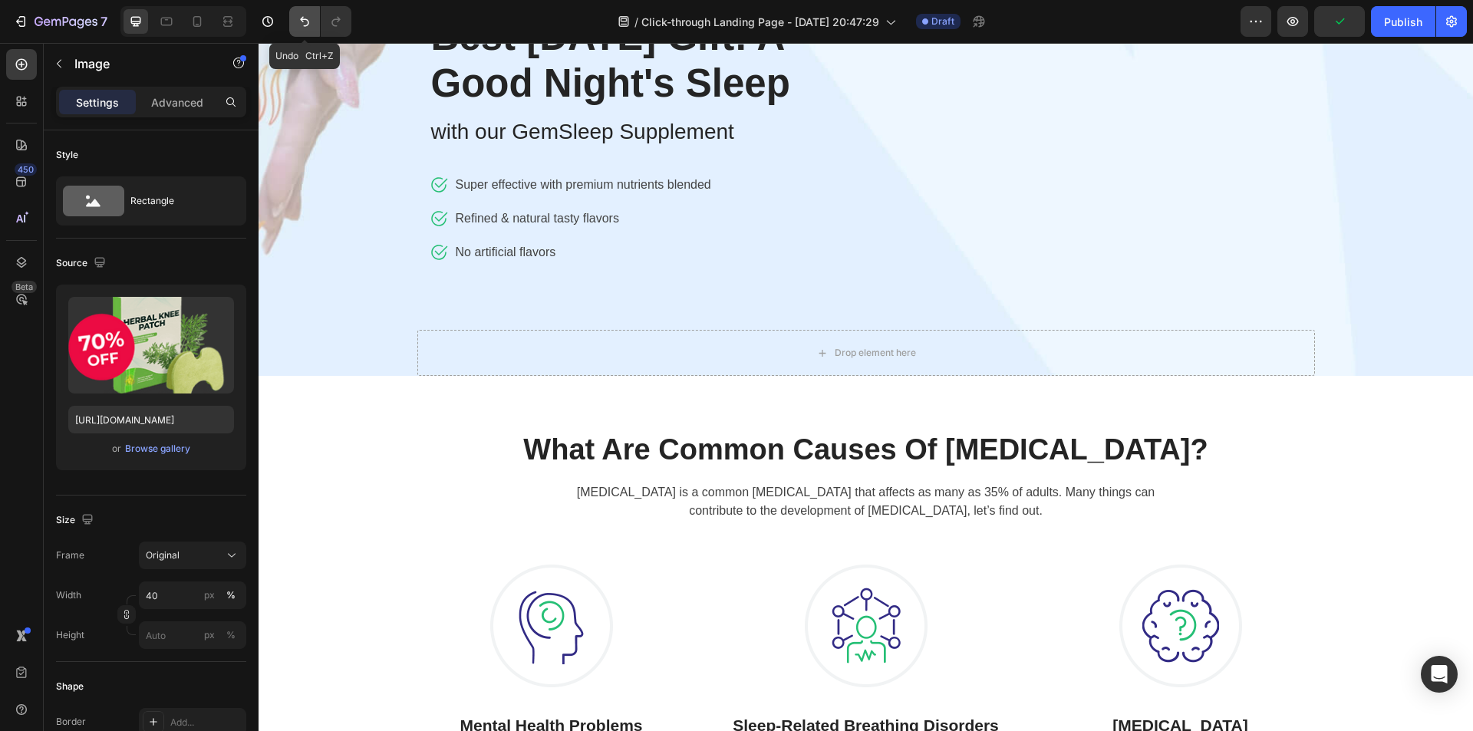
click at [310, 22] on icon "Undo/Redo" at bounding box center [304, 21] width 15 height 15
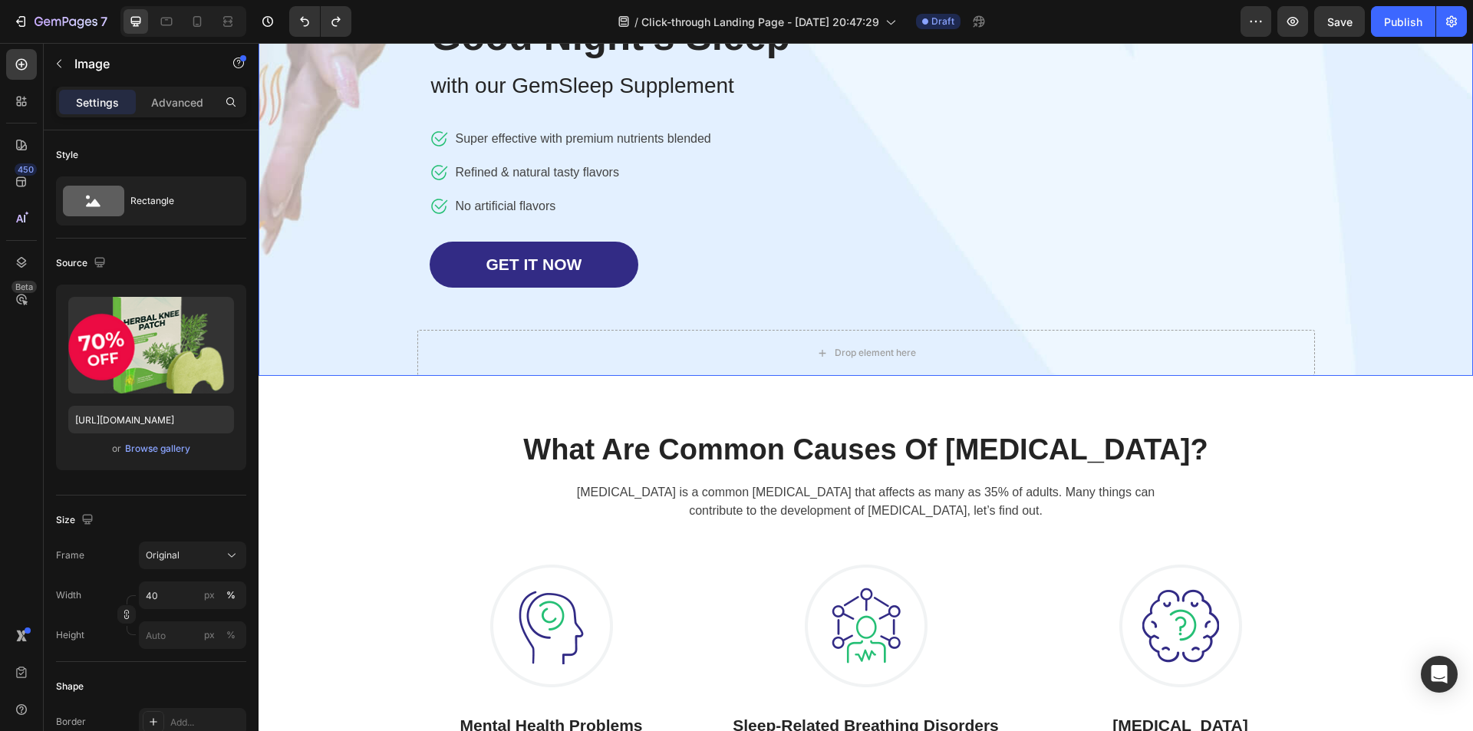
scroll to position [77, 0]
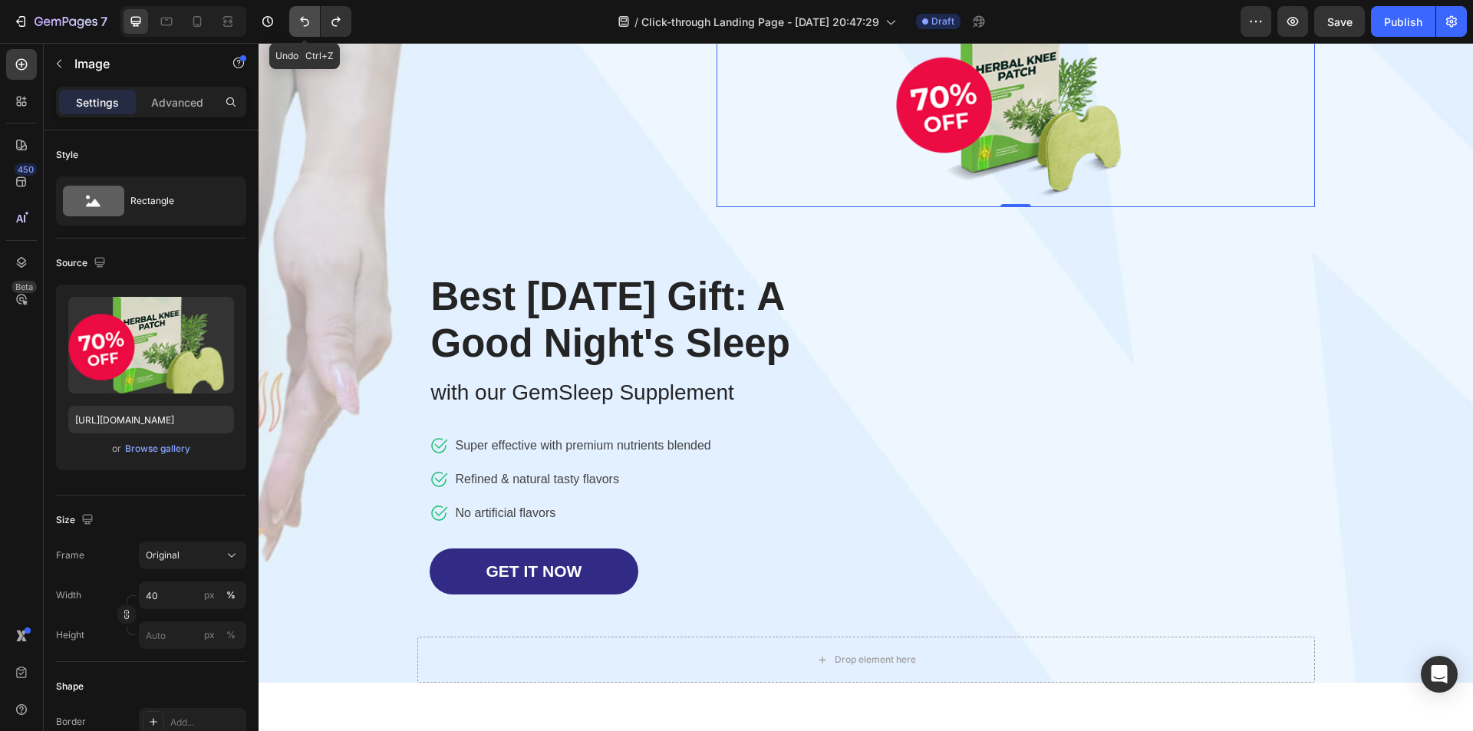
click at [300, 23] on icon "Undo/Redo" at bounding box center [304, 21] width 15 height 15
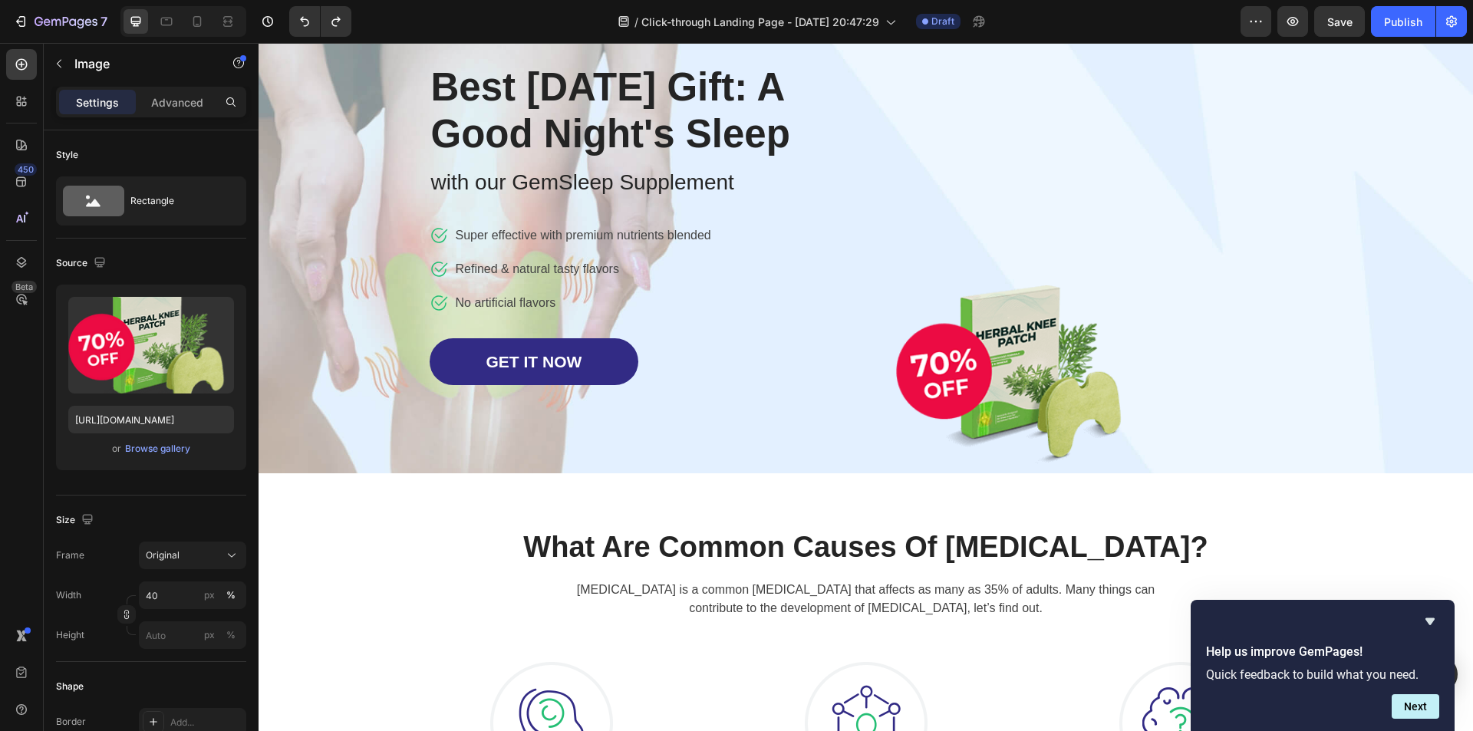
click at [1027, 400] on img at bounding box center [1015, 368] width 239 height 209
click at [61, 70] on button "button" at bounding box center [59, 63] width 25 height 25
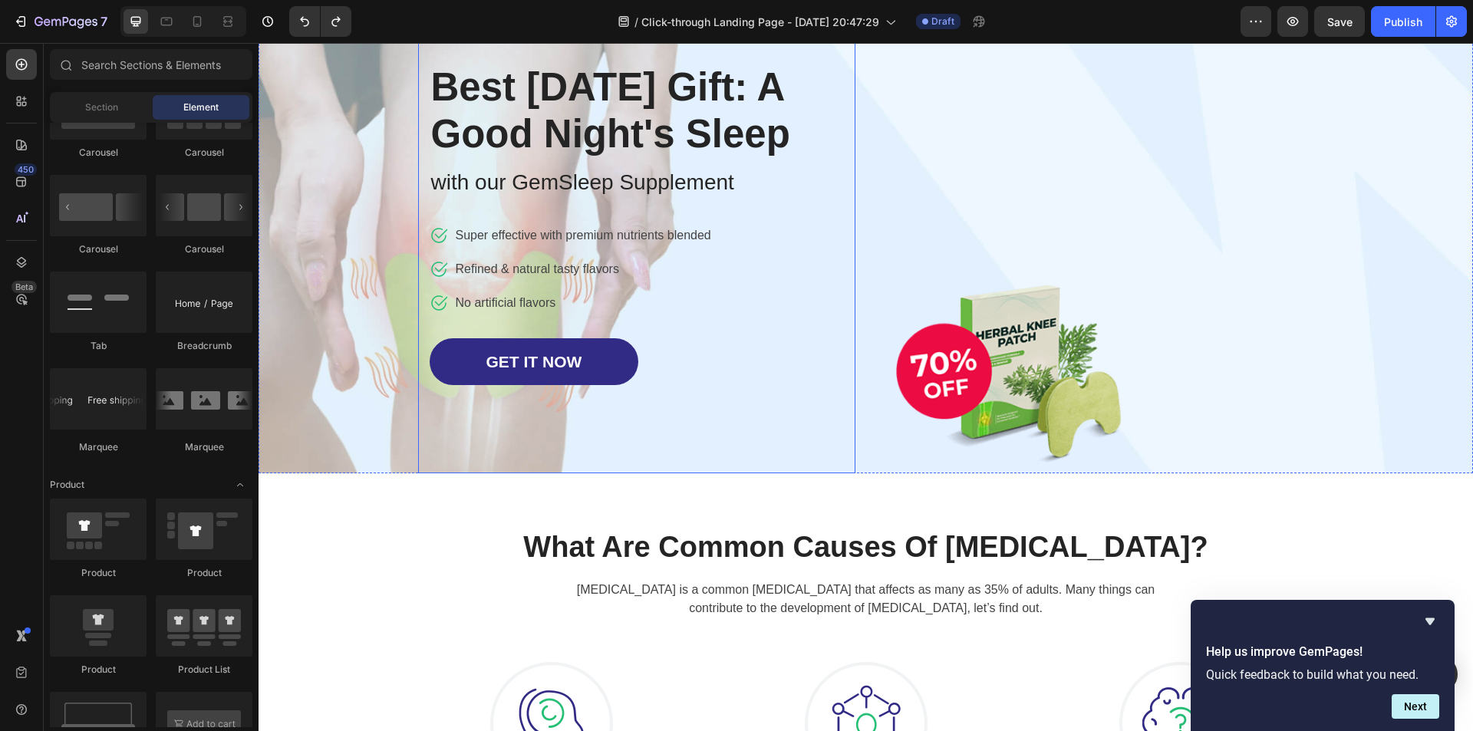
click at [835, 473] on div "Best [DATE] Gift: A Good Night's Sleep Heading with our GemSleep Supplement Tex…" at bounding box center [636, 236] width 437 height 476
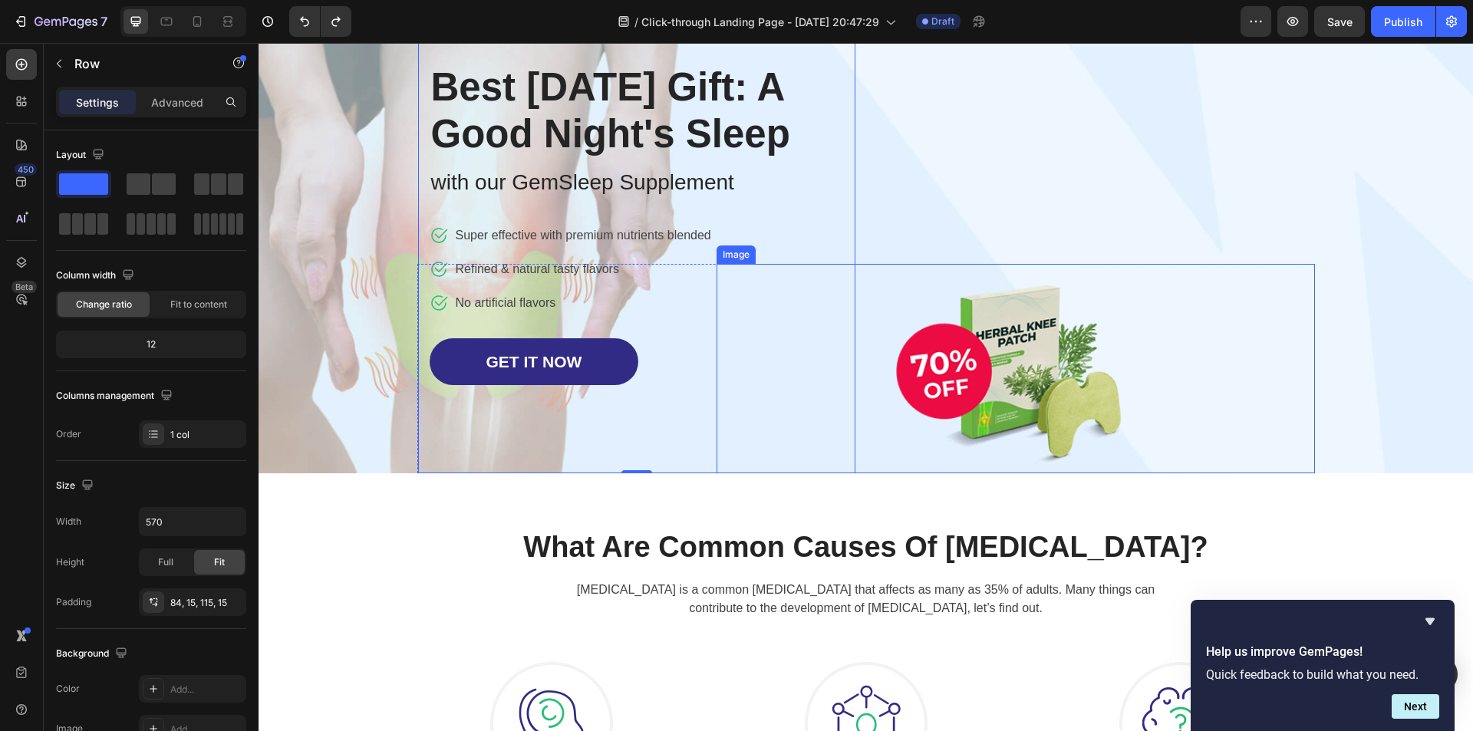
click at [1160, 432] on div at bounding box center [1016, 368] width 598 height 209
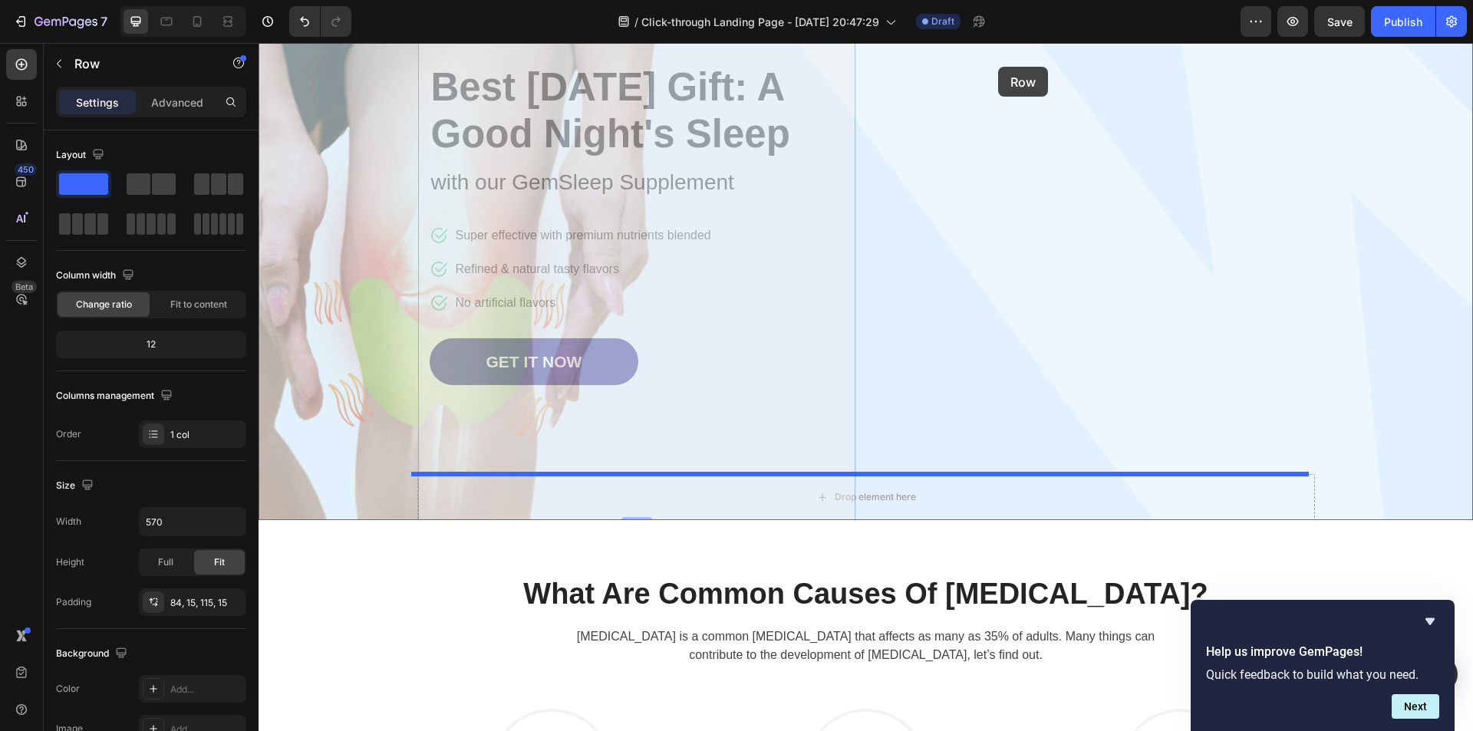
scroll to position [0, 0]
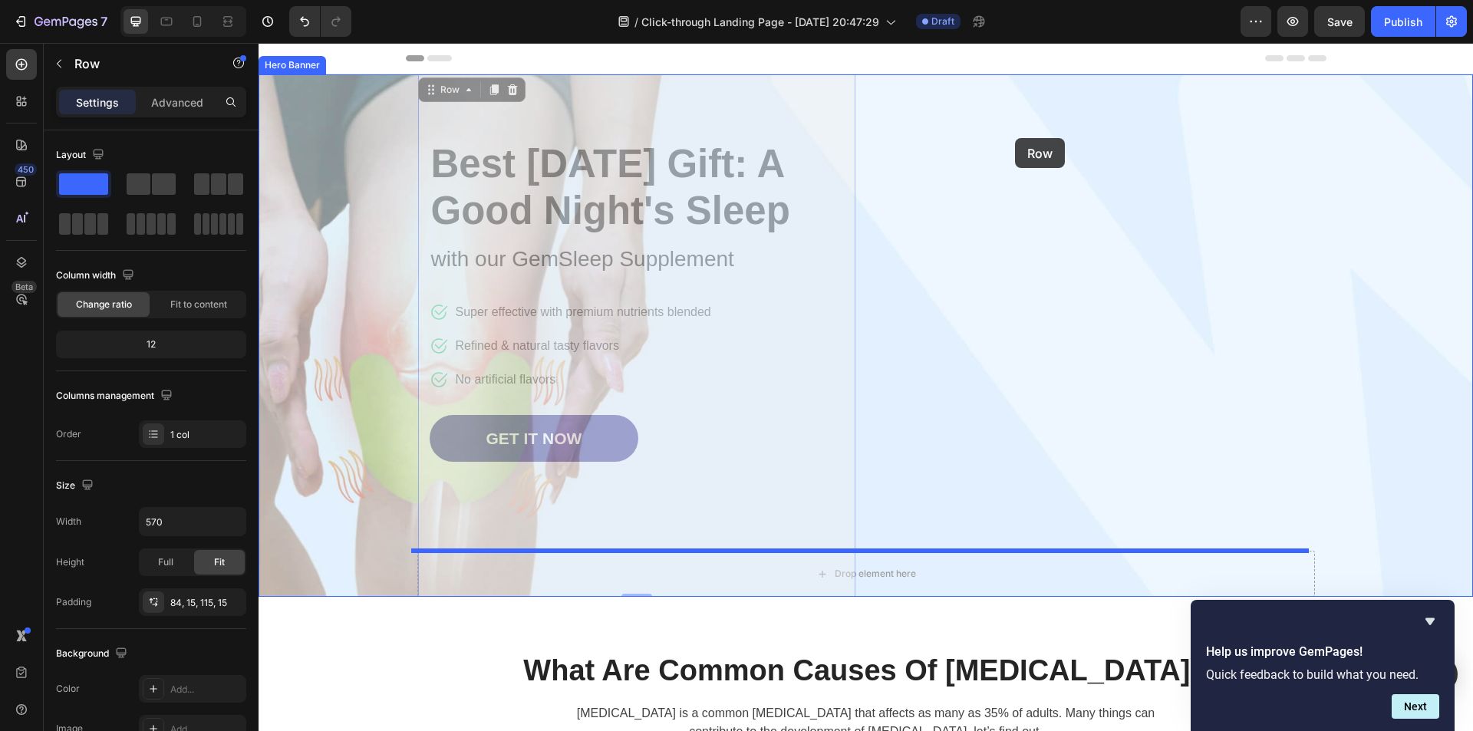
drag, startPoint x: 798, startPoint y: 55, endPoint x: 1018, endPoint y: 139, distance: 235.5
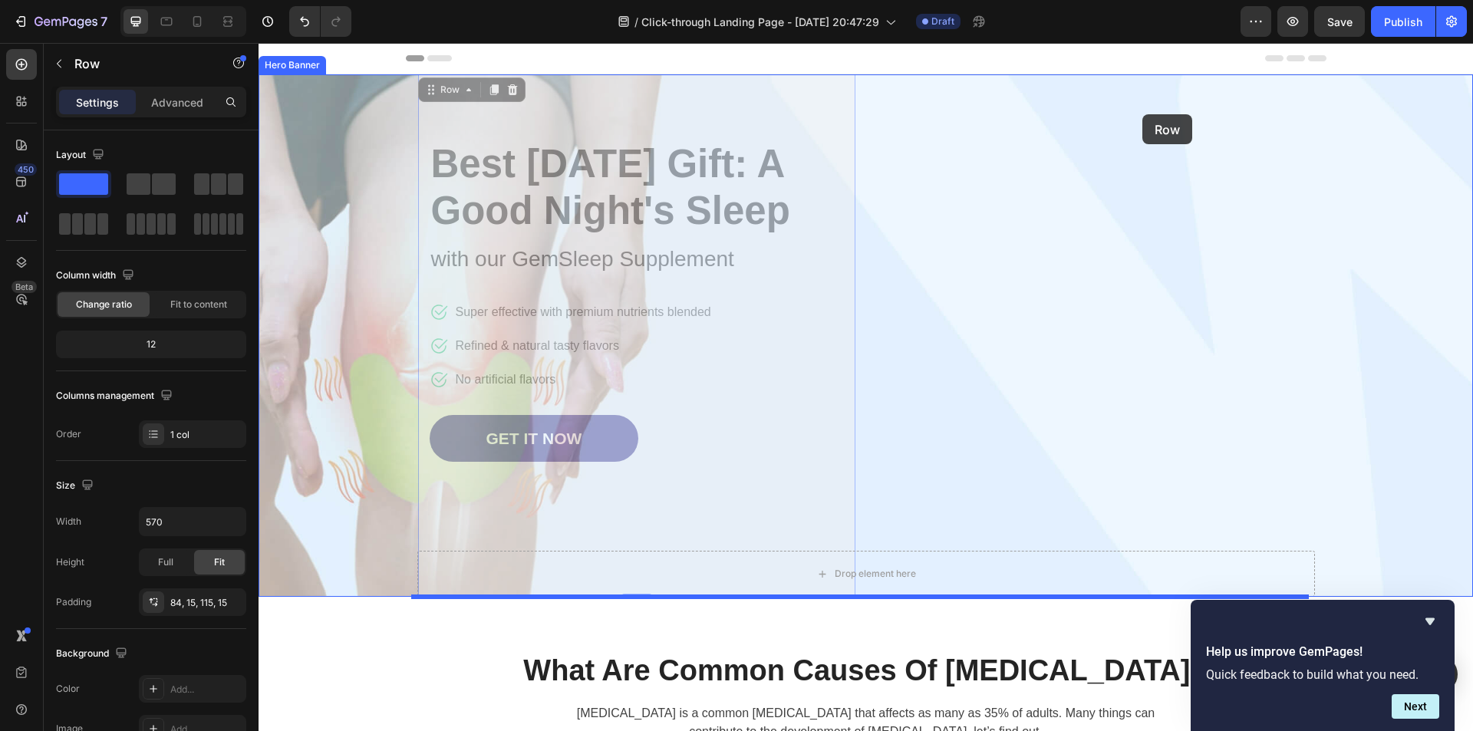
drag, startPoint x: 803, startPoint y: 91, endPoint x: 1142, endPoint y: 114, distance: 340.7
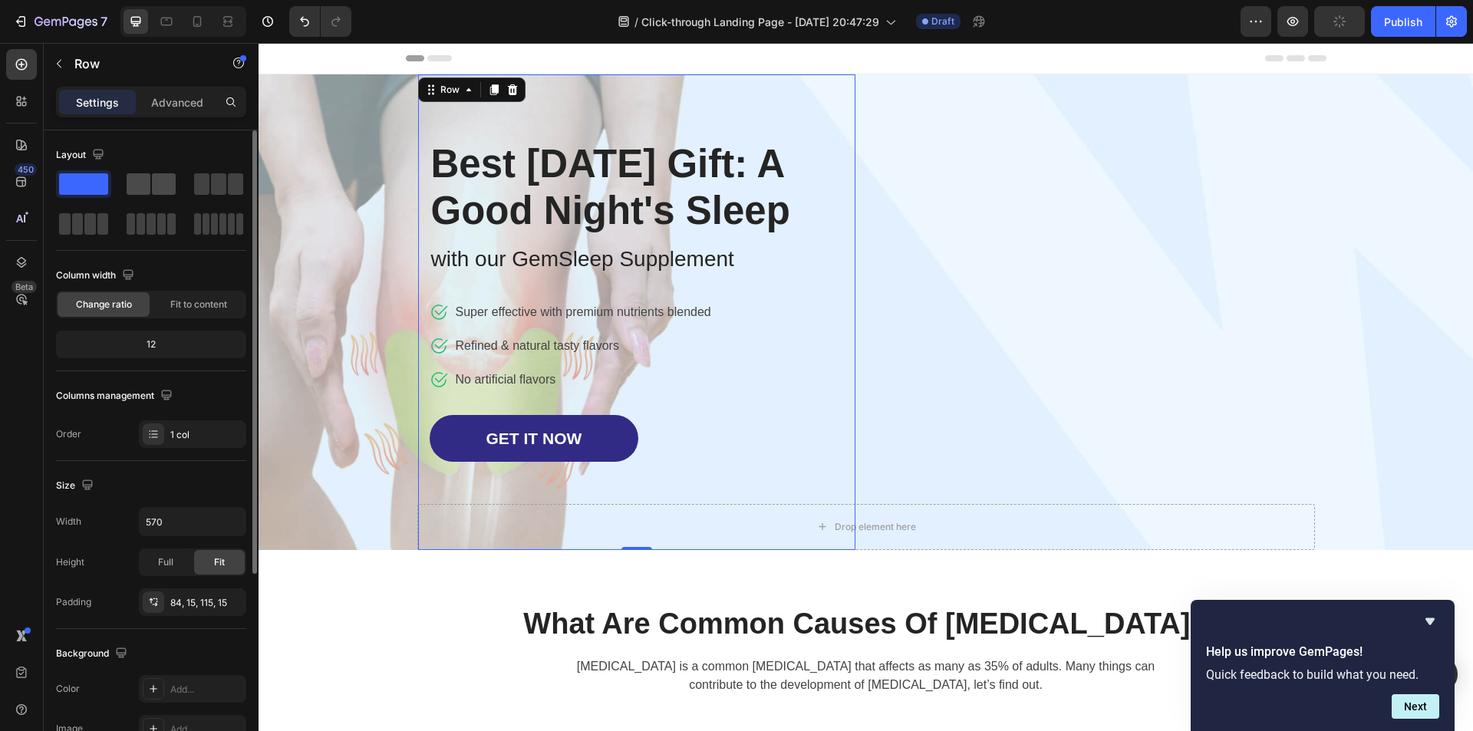
click at [157, 187] on span at bounding box center [164, 183] width 24 height 21
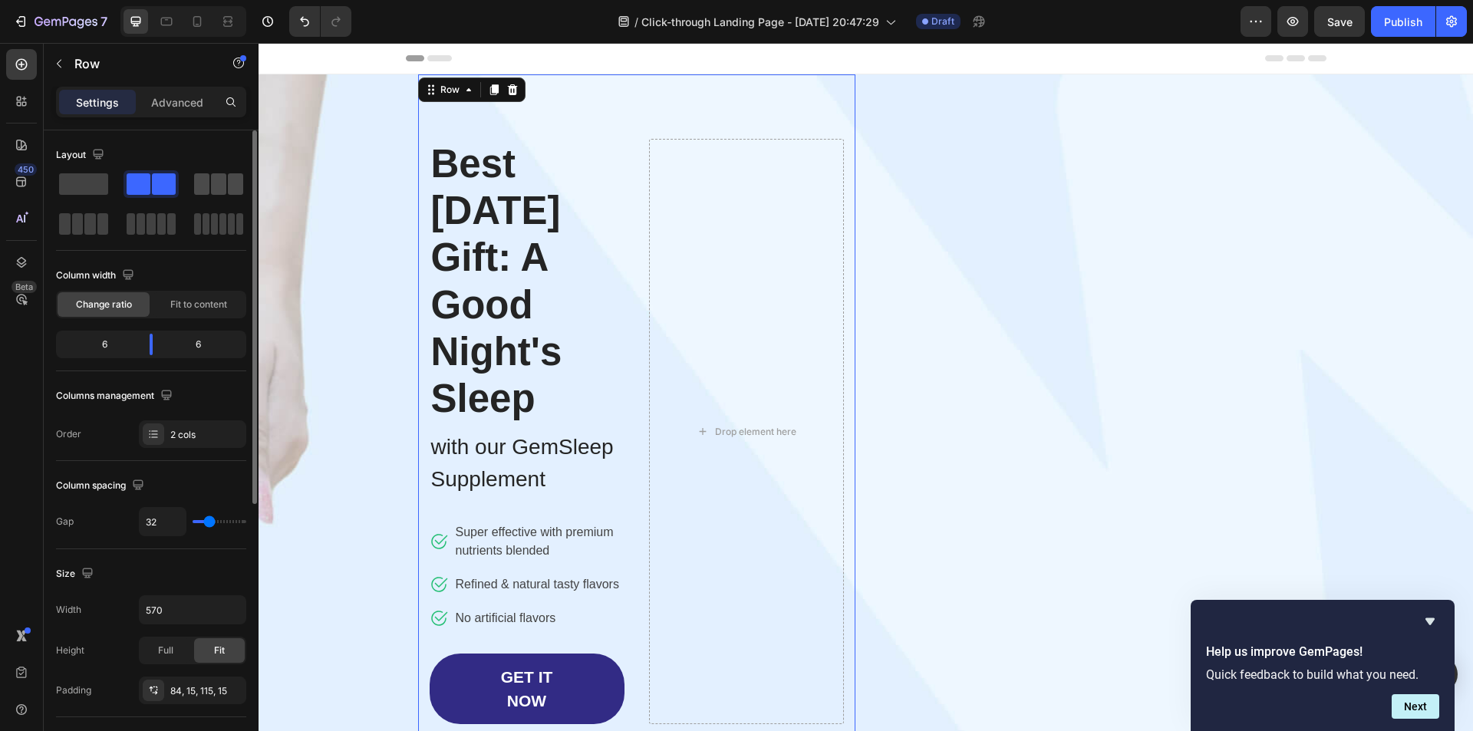
click at [216, 189] on span at bounding box center [218, 183] width 15 height 21
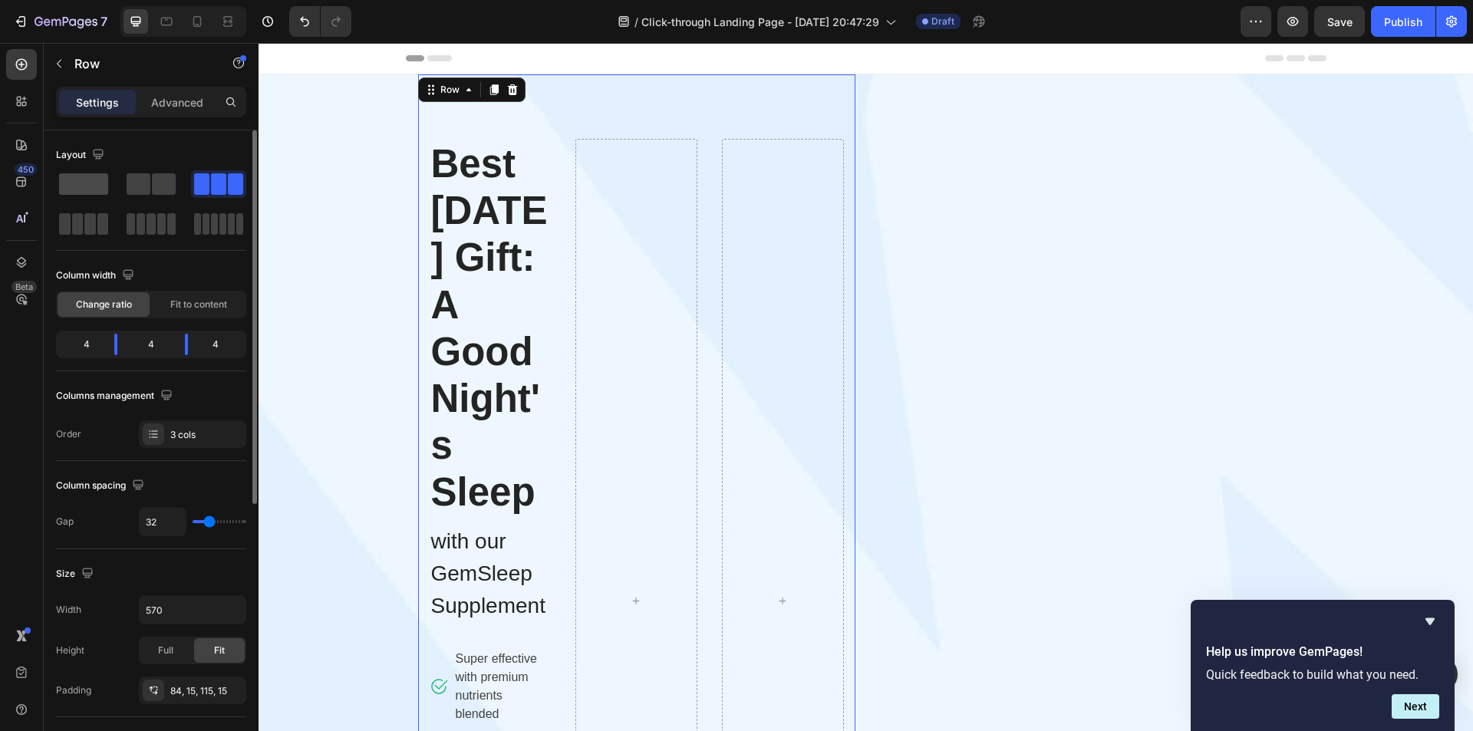
click at [77, 177] on span at bounding box center [83, 183] width 49 height 21
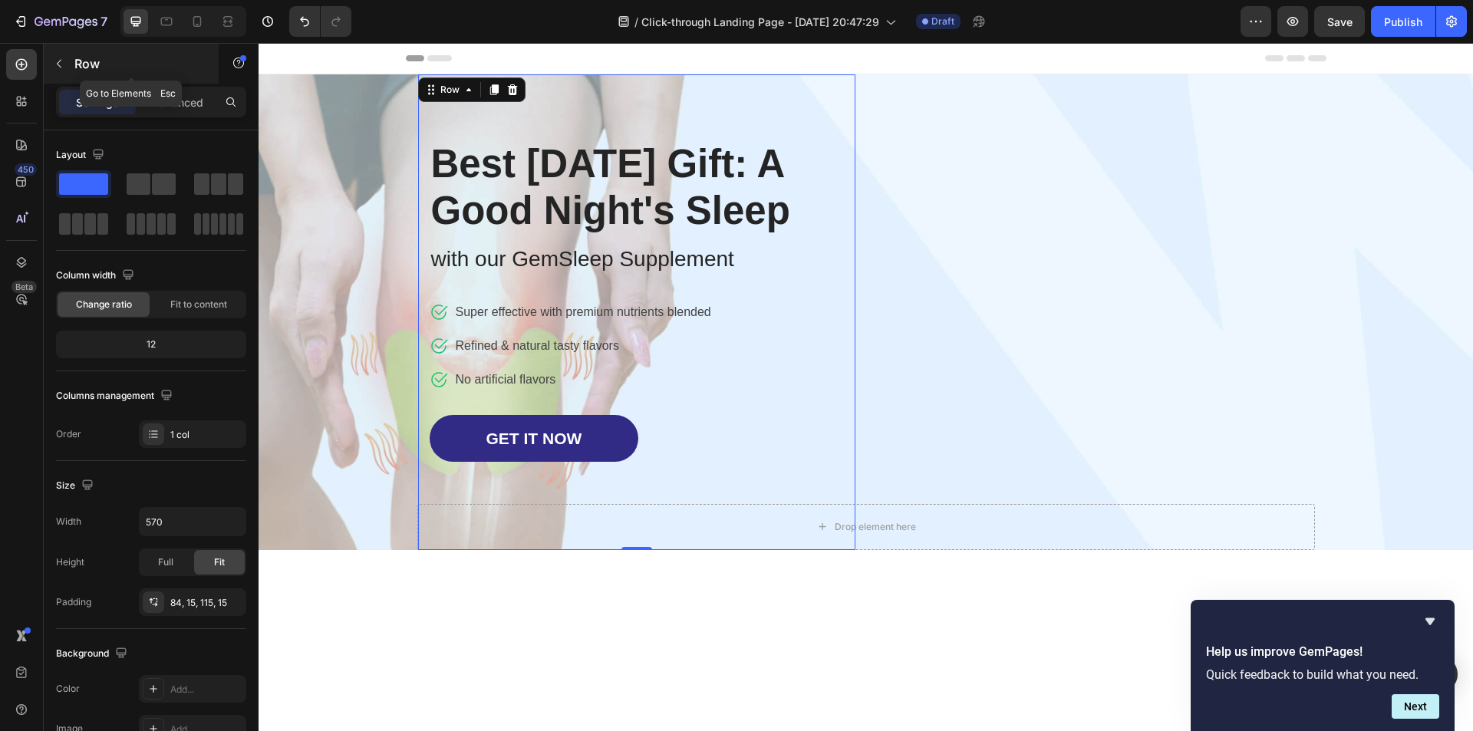
click at [61, 62] on icon "button" at bounding box center [59, 64] width 12 height 12
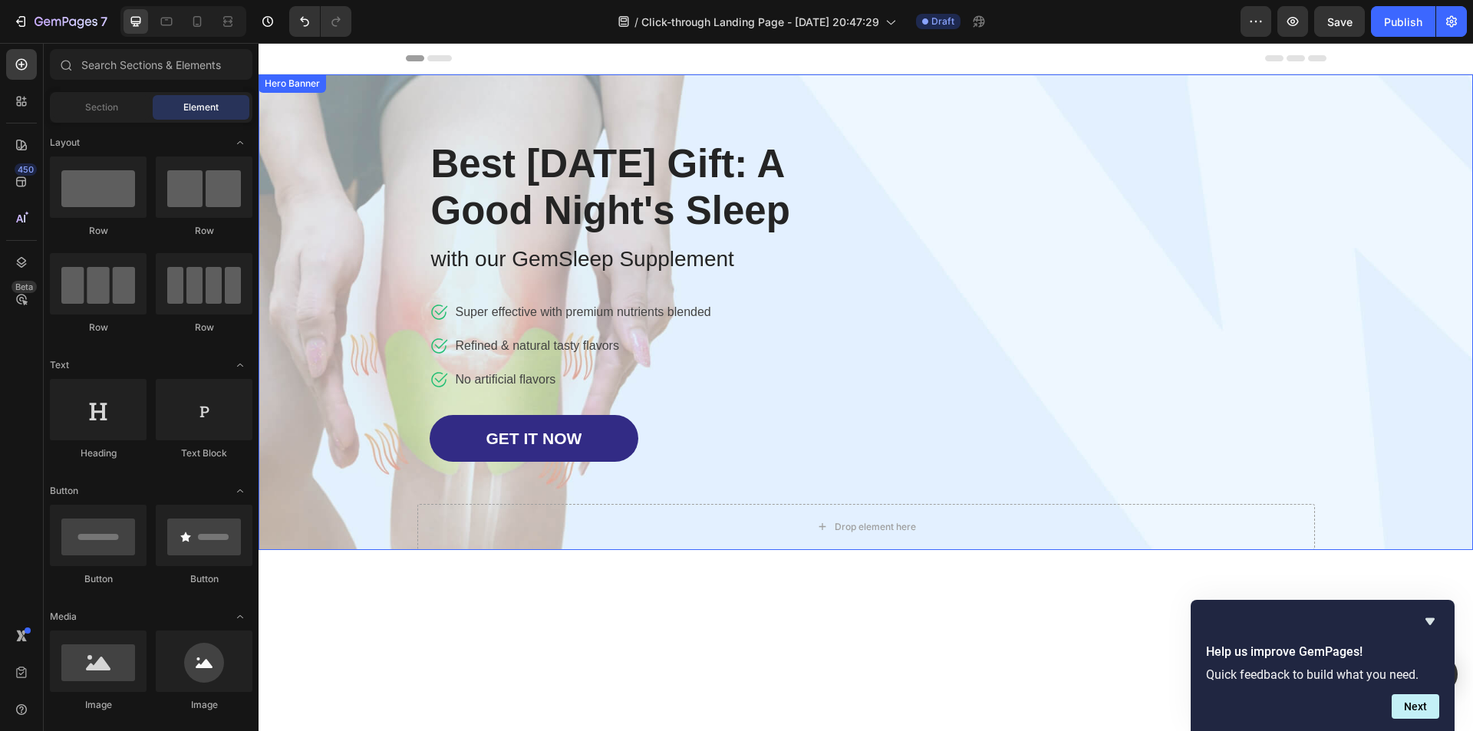
click at [965, 159] on div "Drop element here Row Best [DATE] Gift: A Good Night's Sleep Heading with our G…" at bounding box center [866, 312] width 898 height 476
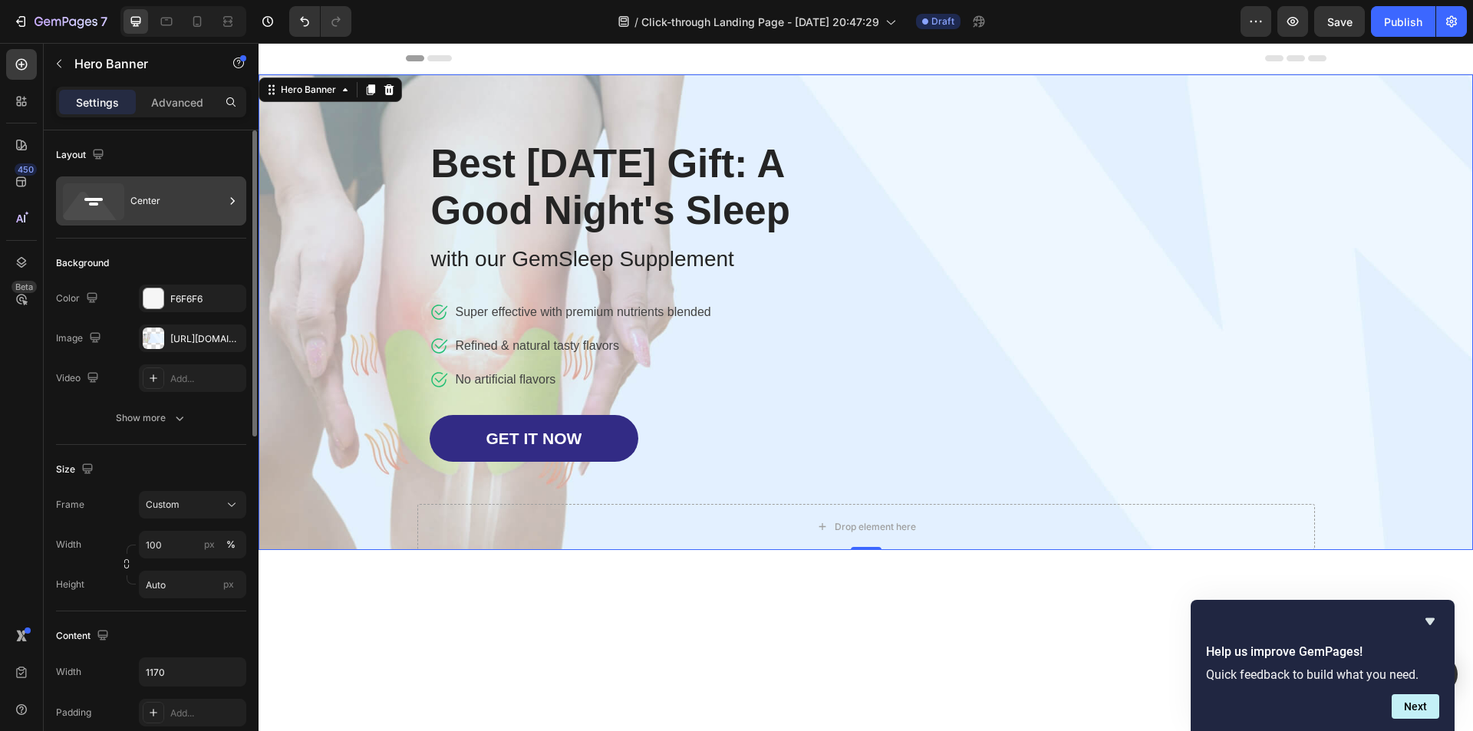
click at [117, 203] on icon at bounding box center [93, 201] width 61 height 37
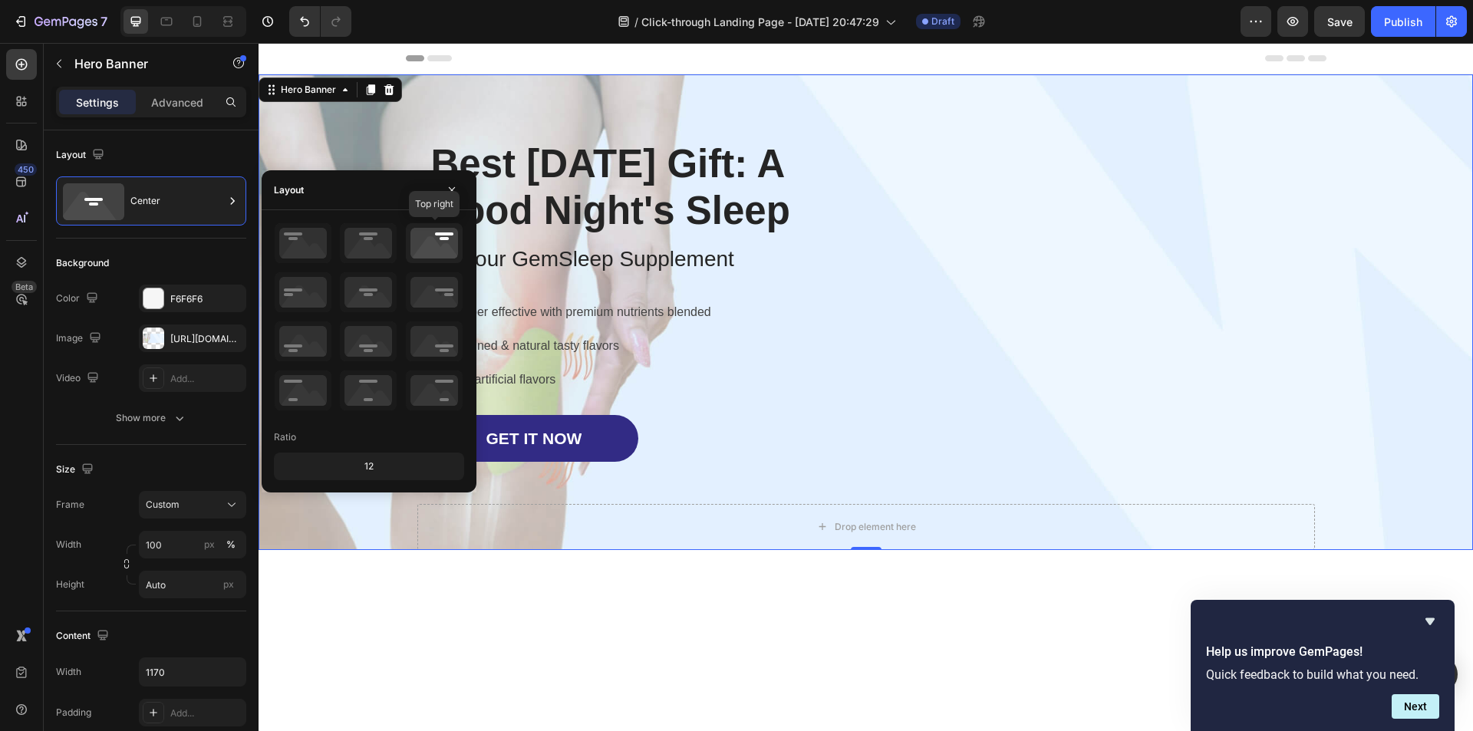
click at [418, 252] on icon at bounding box center [434, 243] width 57 height 40
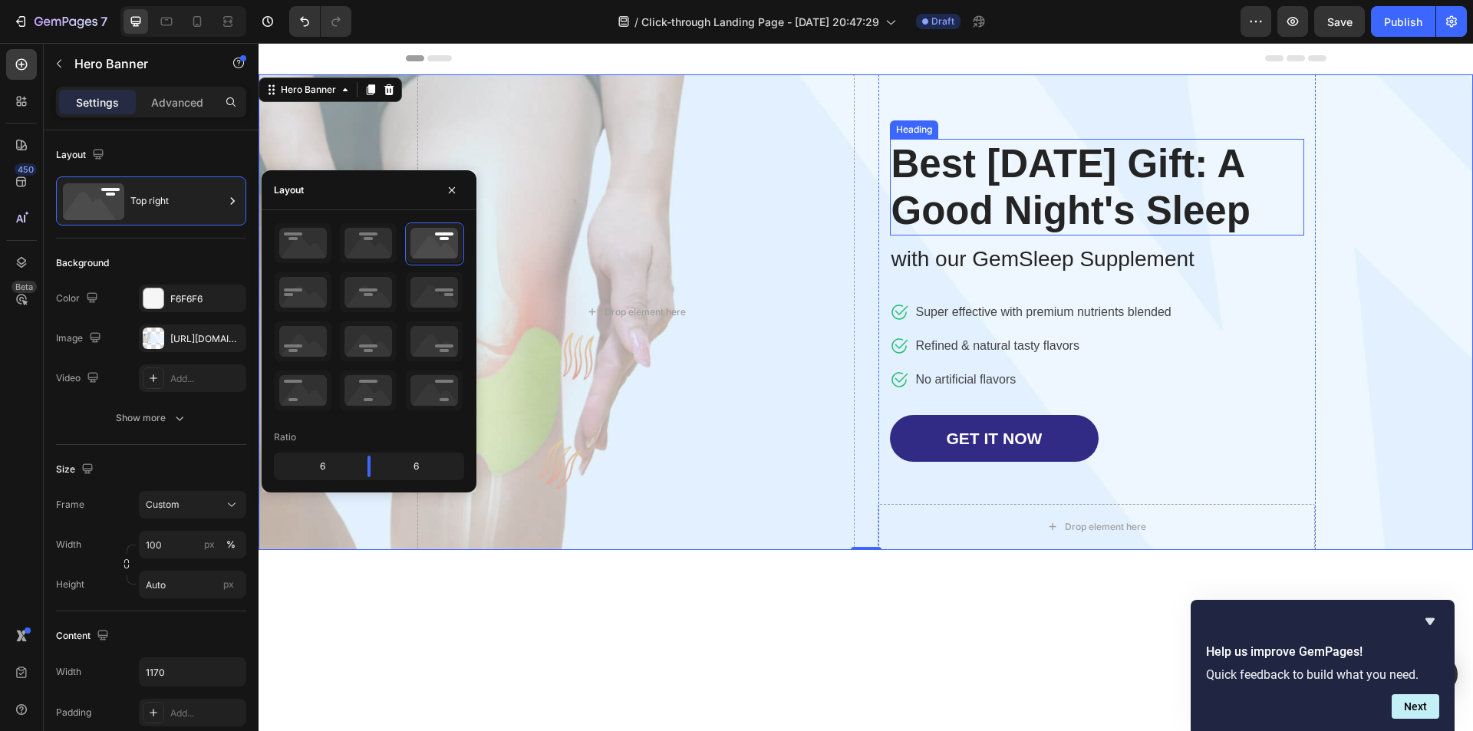
click at [1054, 234] on p "Best [DATE] Gift: A Good Night's Sleep" at bounding box center [1097, 187] width 411 height 94
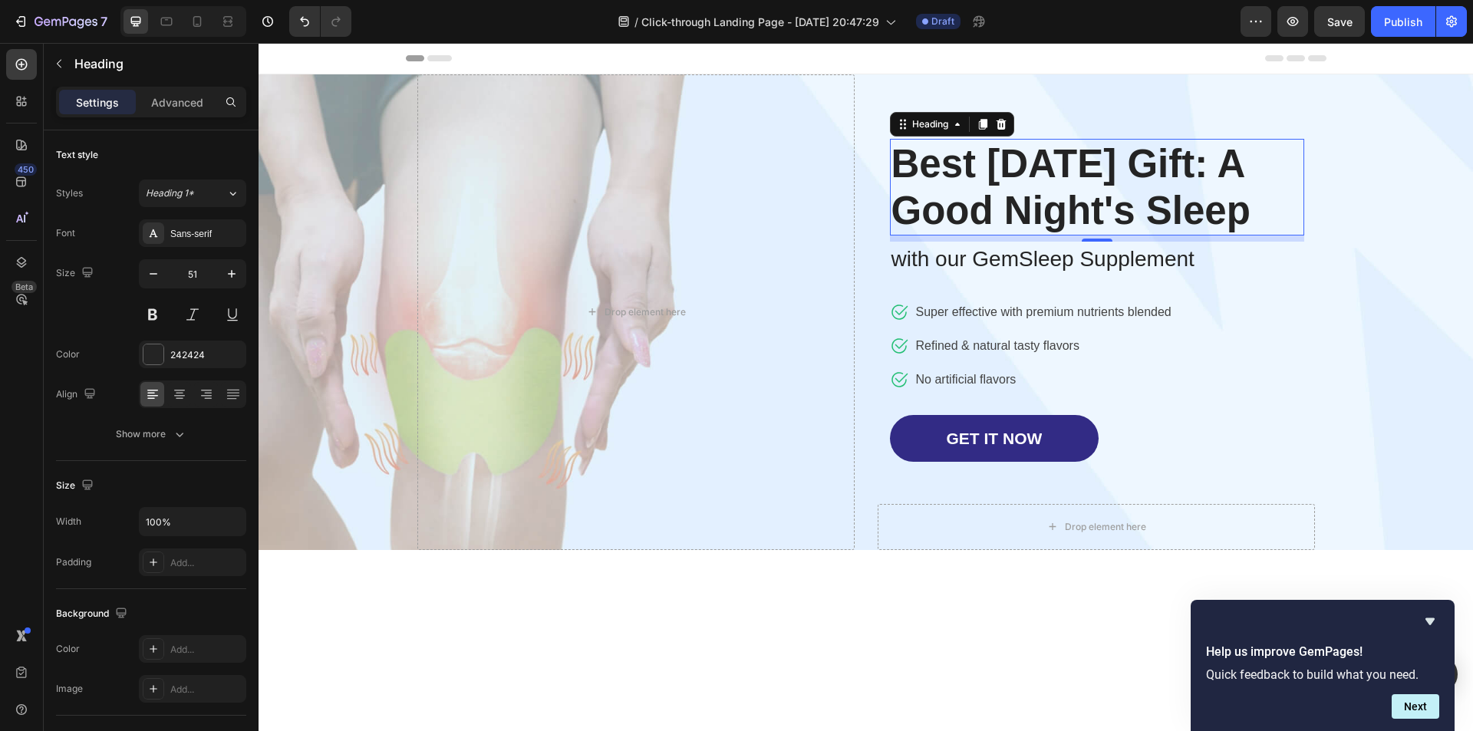
click at [990, 216] on p "Best [DATE] Gift: A Good Night's Sleep" at bounding box center [1097, 187] width 411 height 94
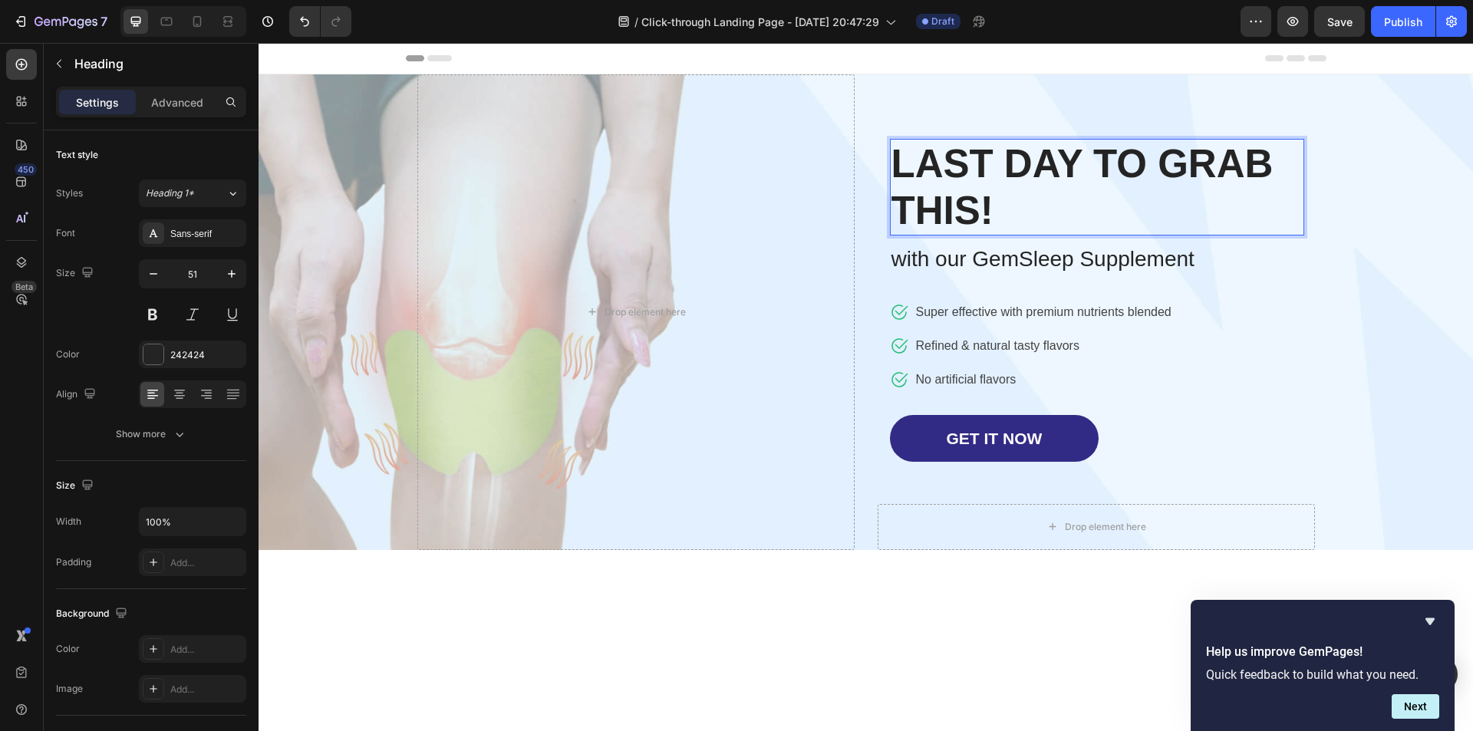
click at [1275, 182] on p "LAST DAY TO GRAB THIS!" at bounding box center [1097, 187] width 411 height 94
click at [155, 277] on icon "button" at bounding box center [153, 273] width 15 height 15
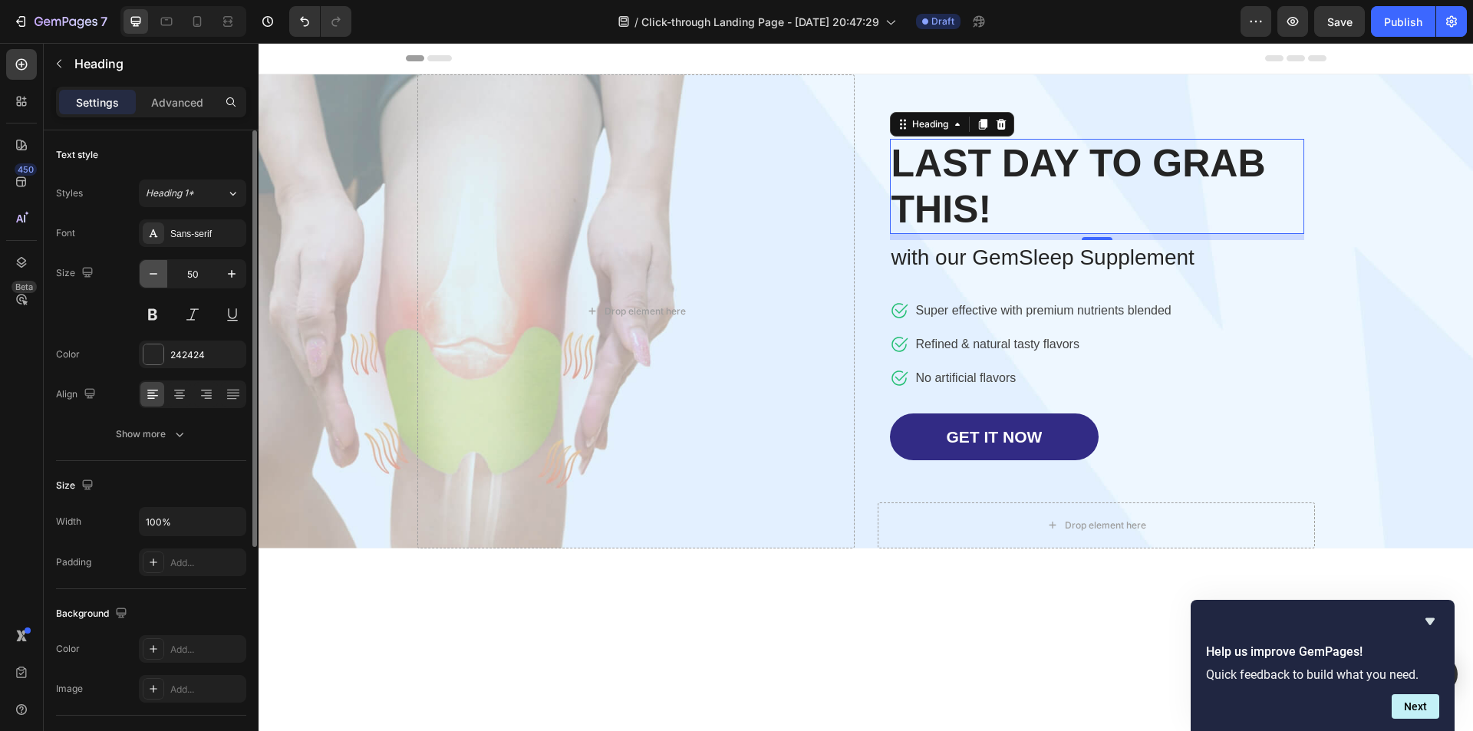
click at [155, 277] on icon "button" at bounding box center [153, 273] width 15 height 15
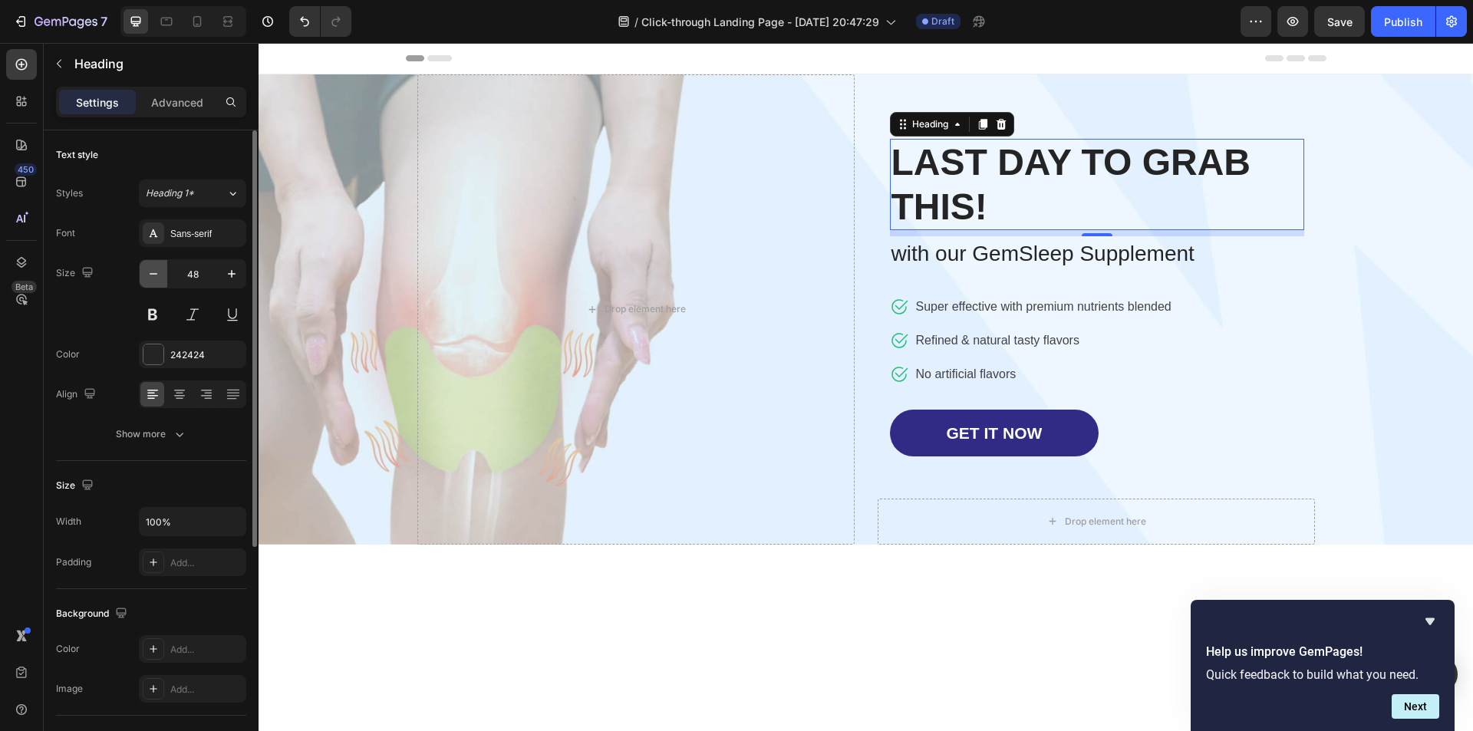
click at [155, 277] on icon "button" at bounding box center [153, 273] width 15 height 15
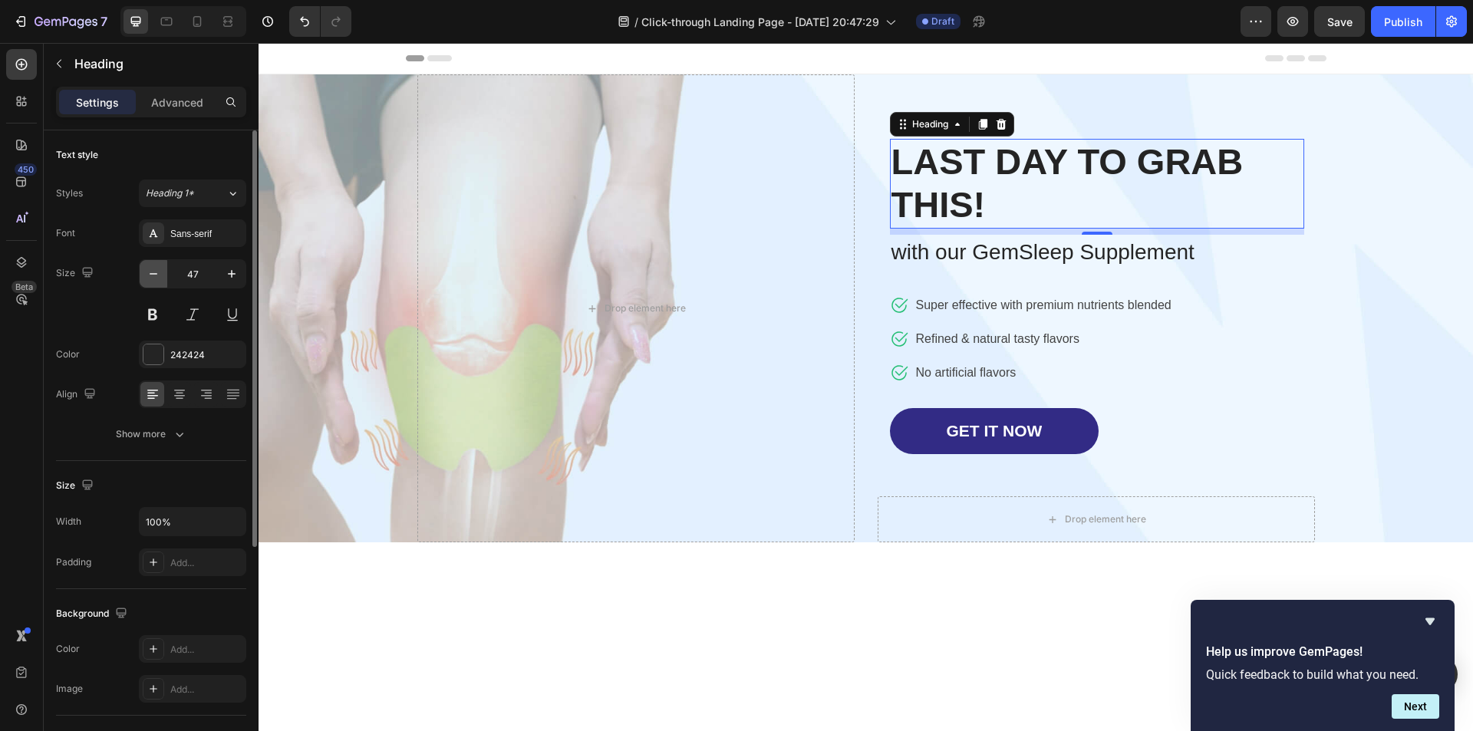
click at [155, 277] on icon "button" at bounding box center [153, 273] width 15 height 15
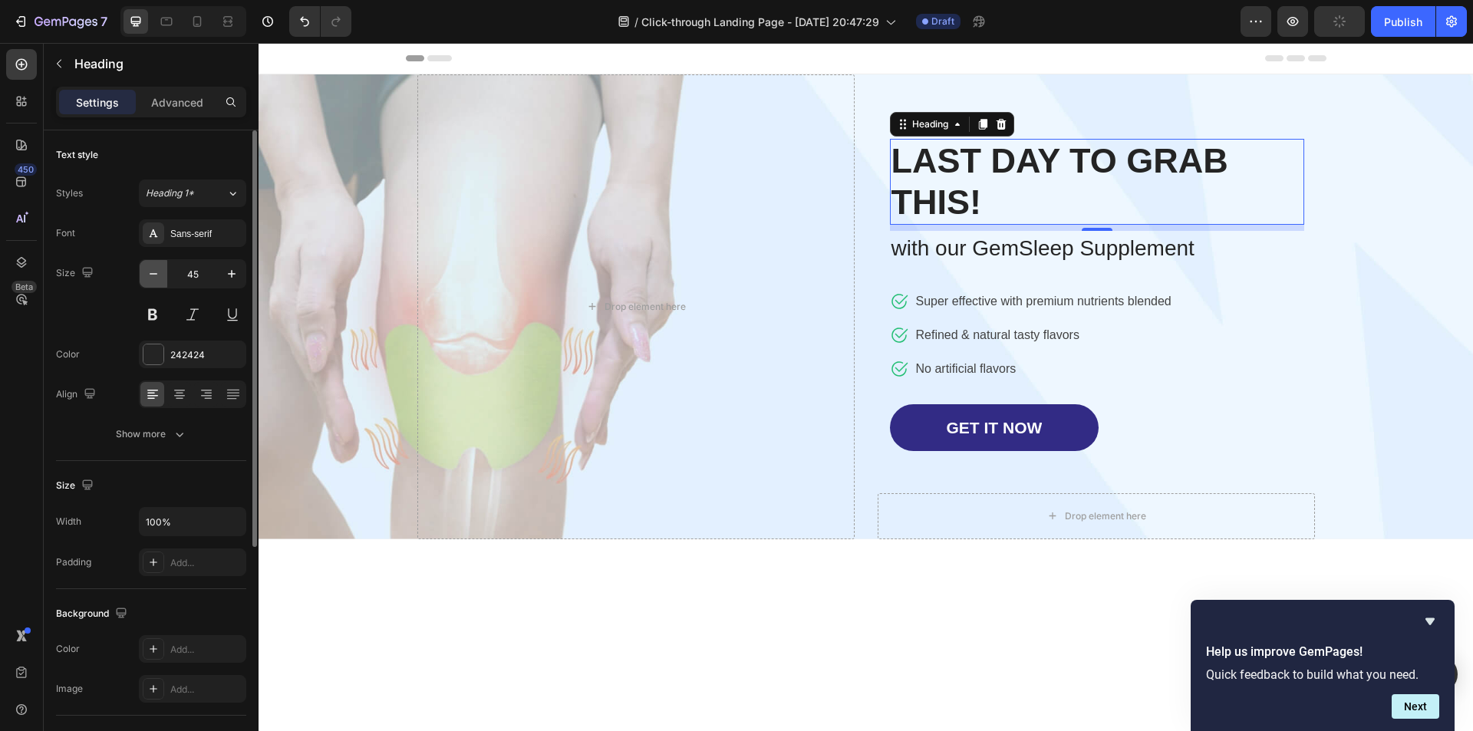
click at [155, 277] on icon "button" at bounding box center [153, 273] width 15 height 15
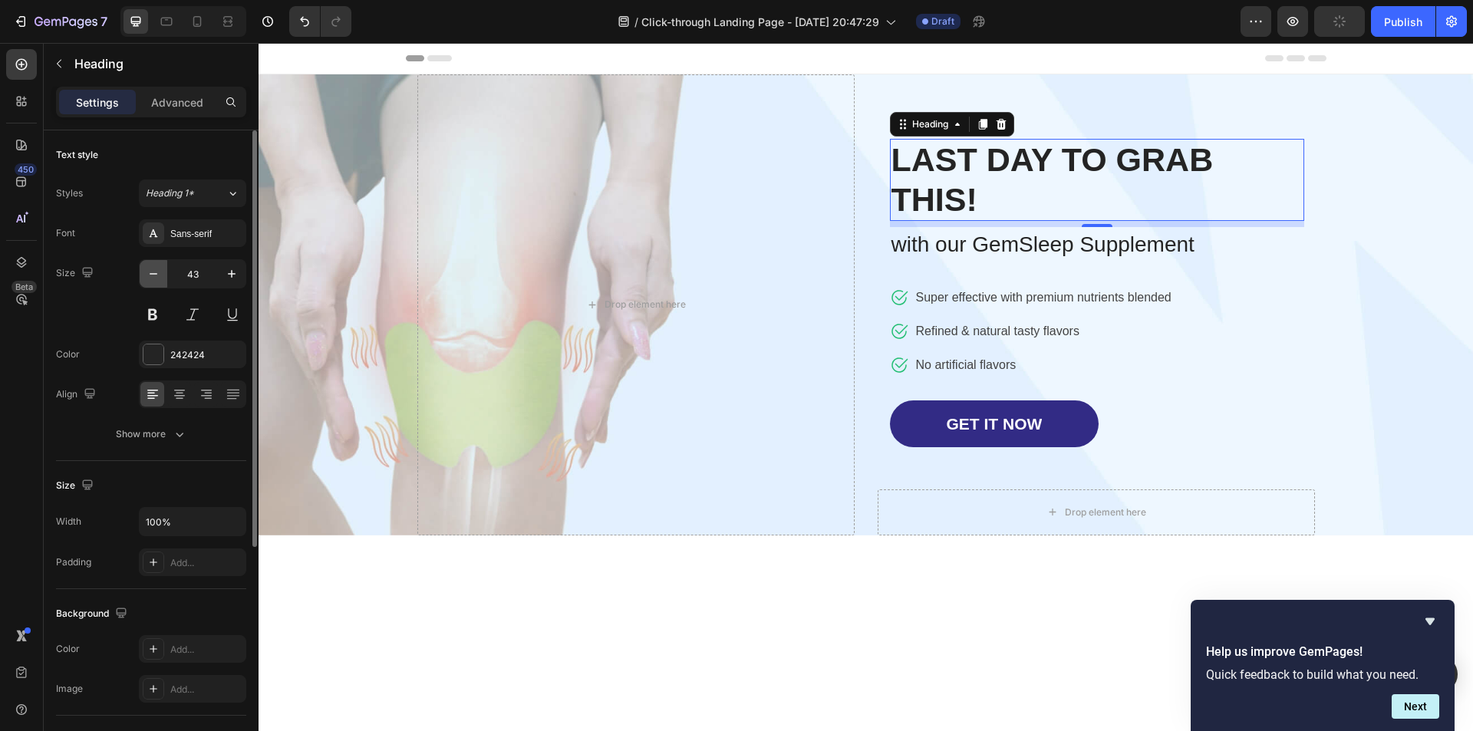
click at [155, 277] on icon "button" at bounding box center [153, 273] width 15 height 15
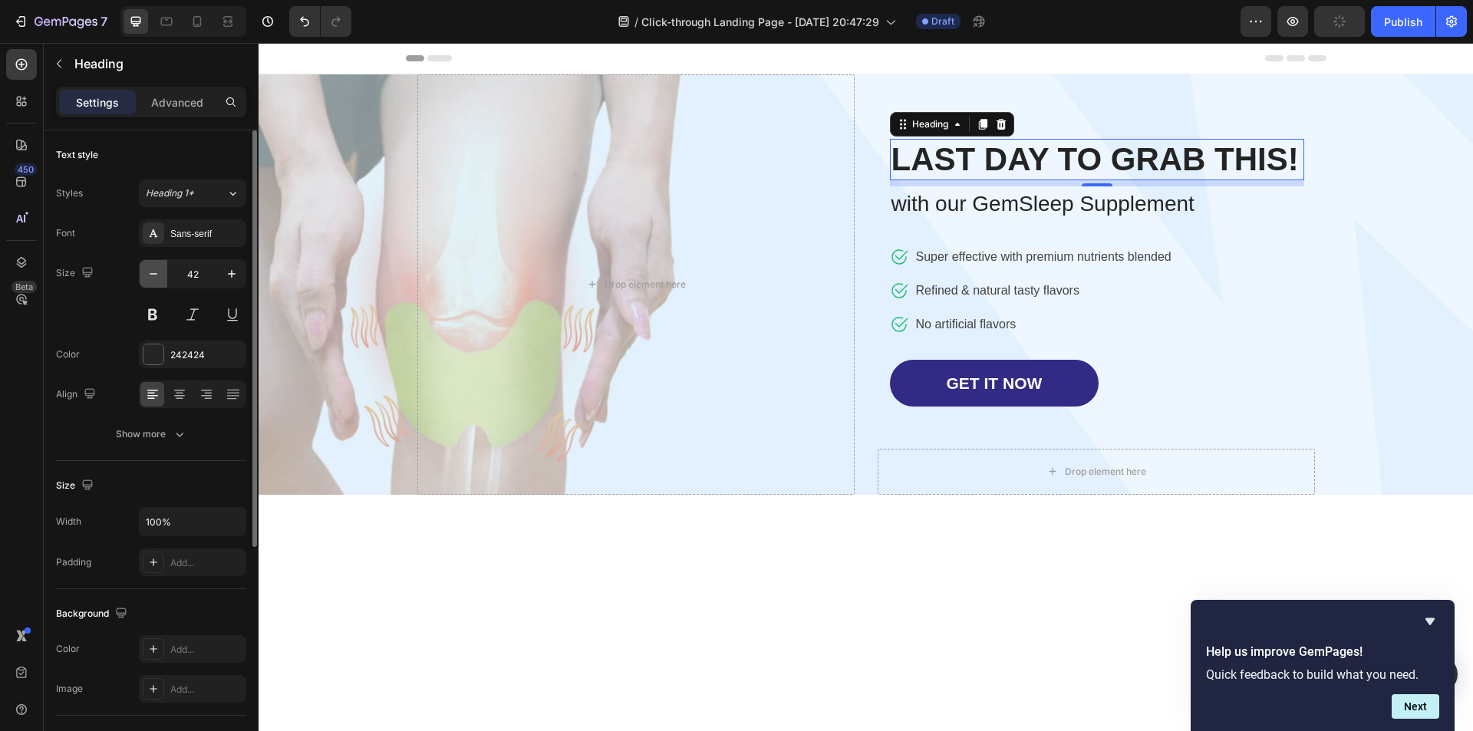
click at [155, 277] on icon "button" at bounding box center [153, 273] width 15 height 15
type input "40"
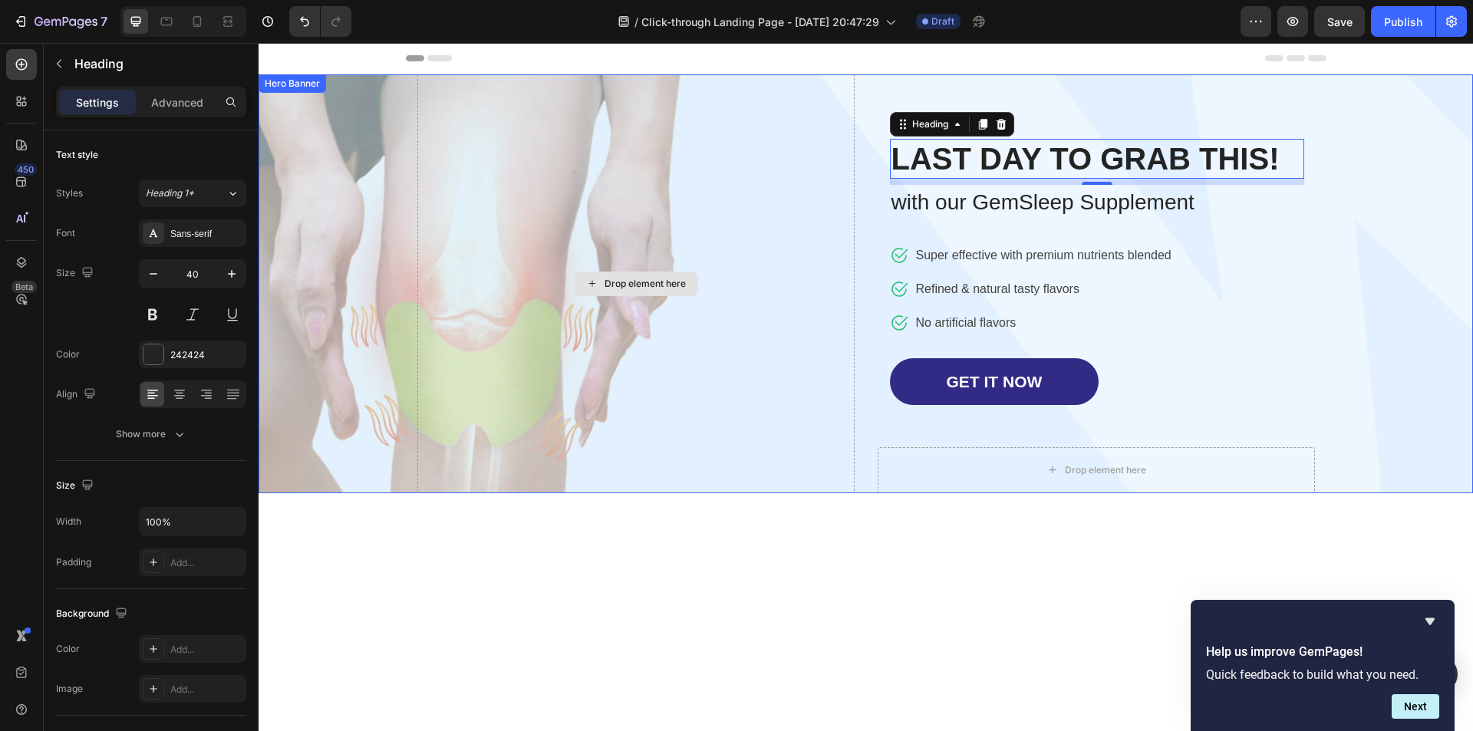
click at [824, 262] on div "Drop element here" at bounding box center [635, 283] width 437 height 419
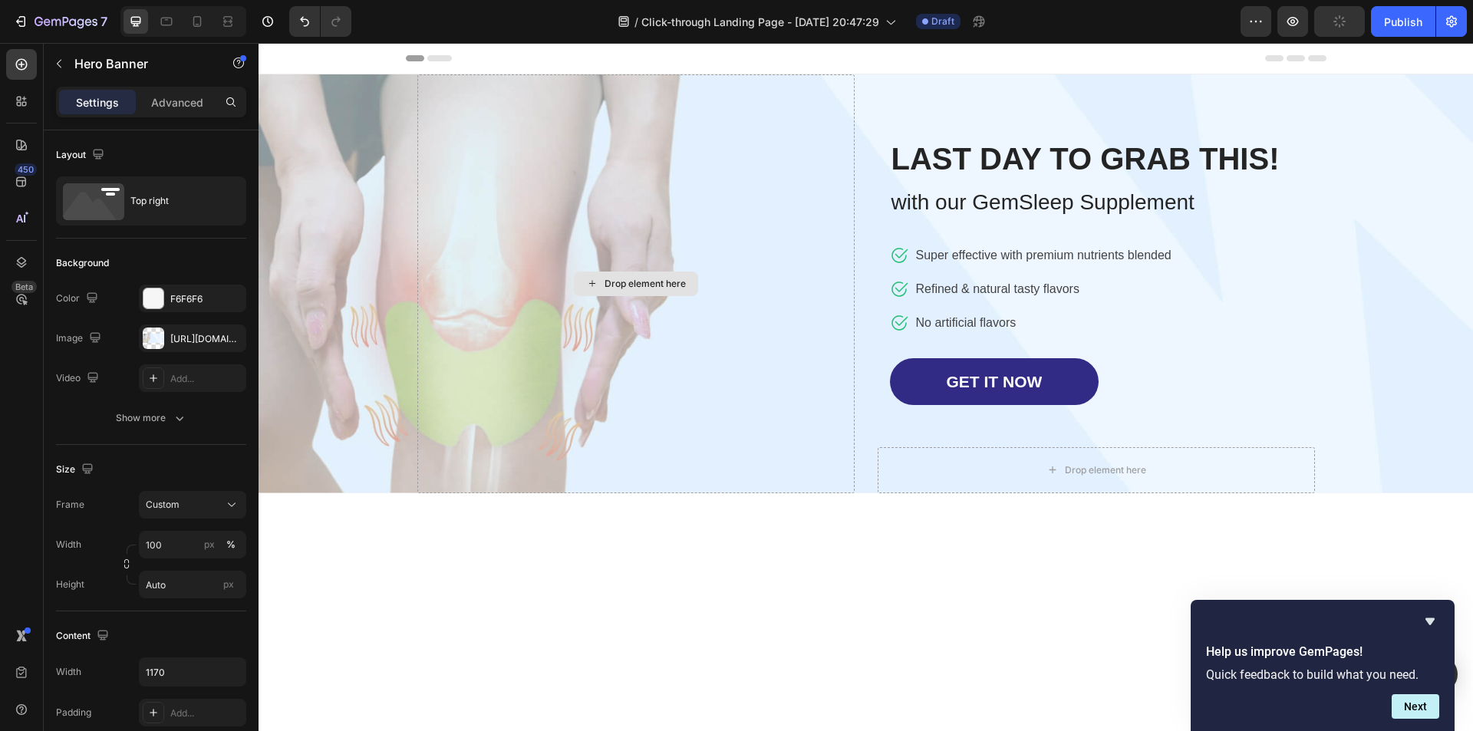
click at [624, 289] on div "Drop element here" at bounding box center [645, 284] width 81 height 12
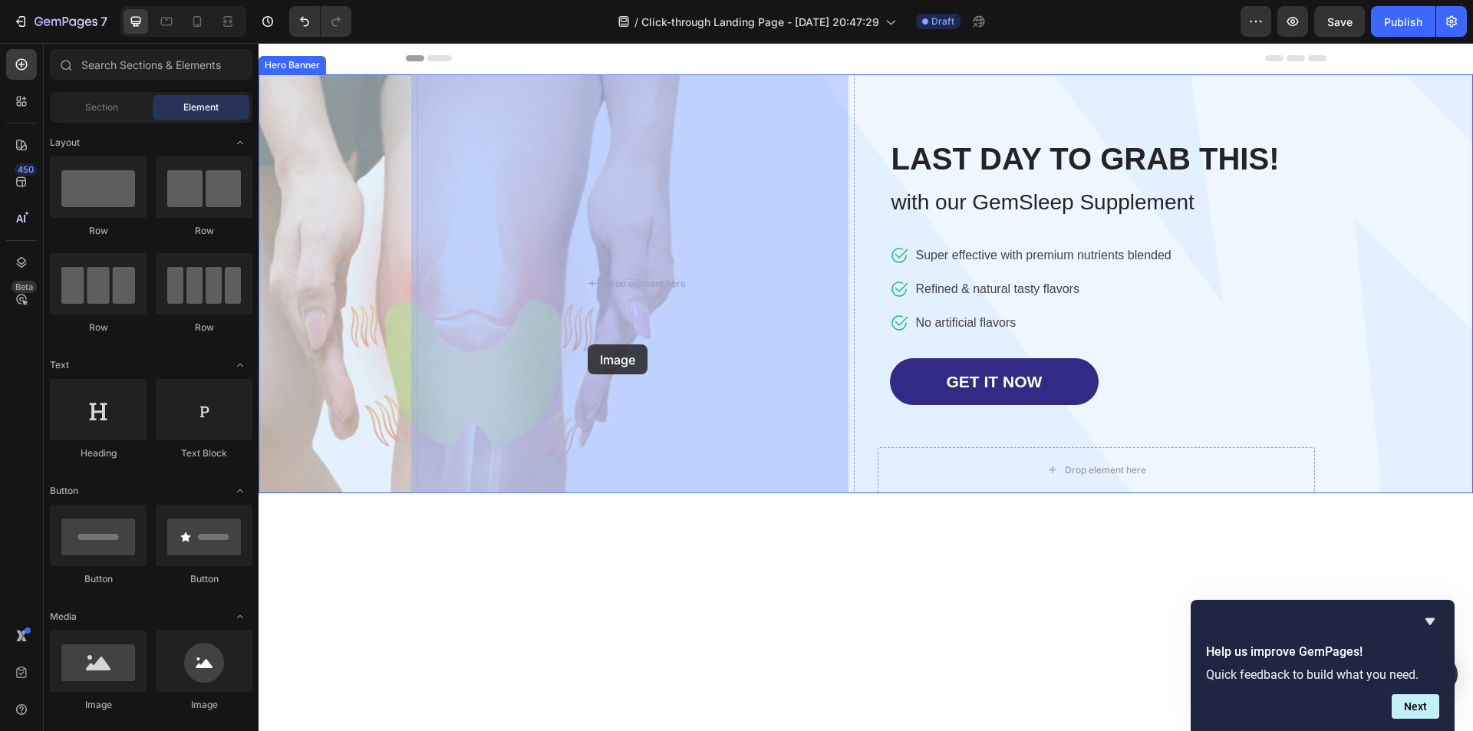
drag, startPoint x: 366, startPoint y: 714, endPoint x: 588, endPoint y: 344, distance: 430.5
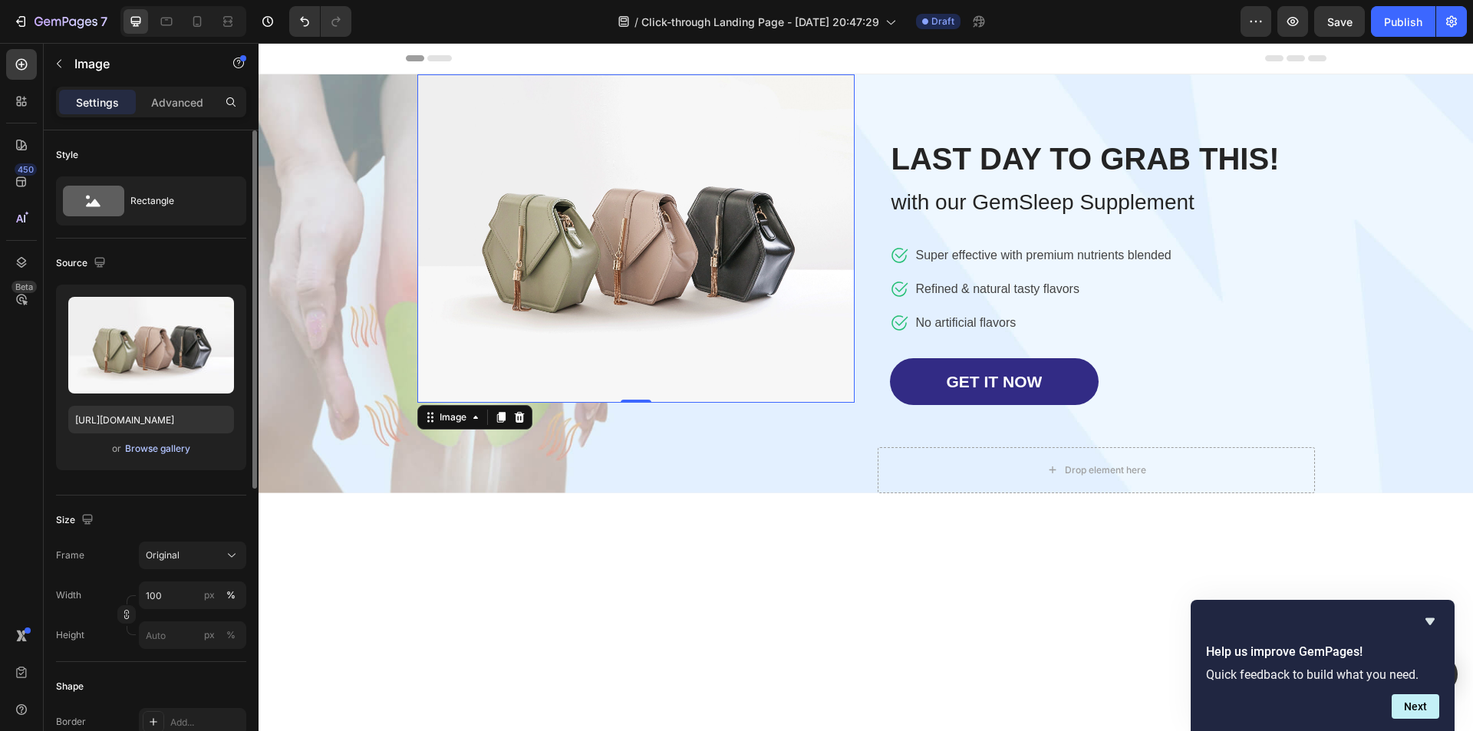
click at [142, 451] on div "Browse gallery" at bounding box center [157, 449] width 65 height 14
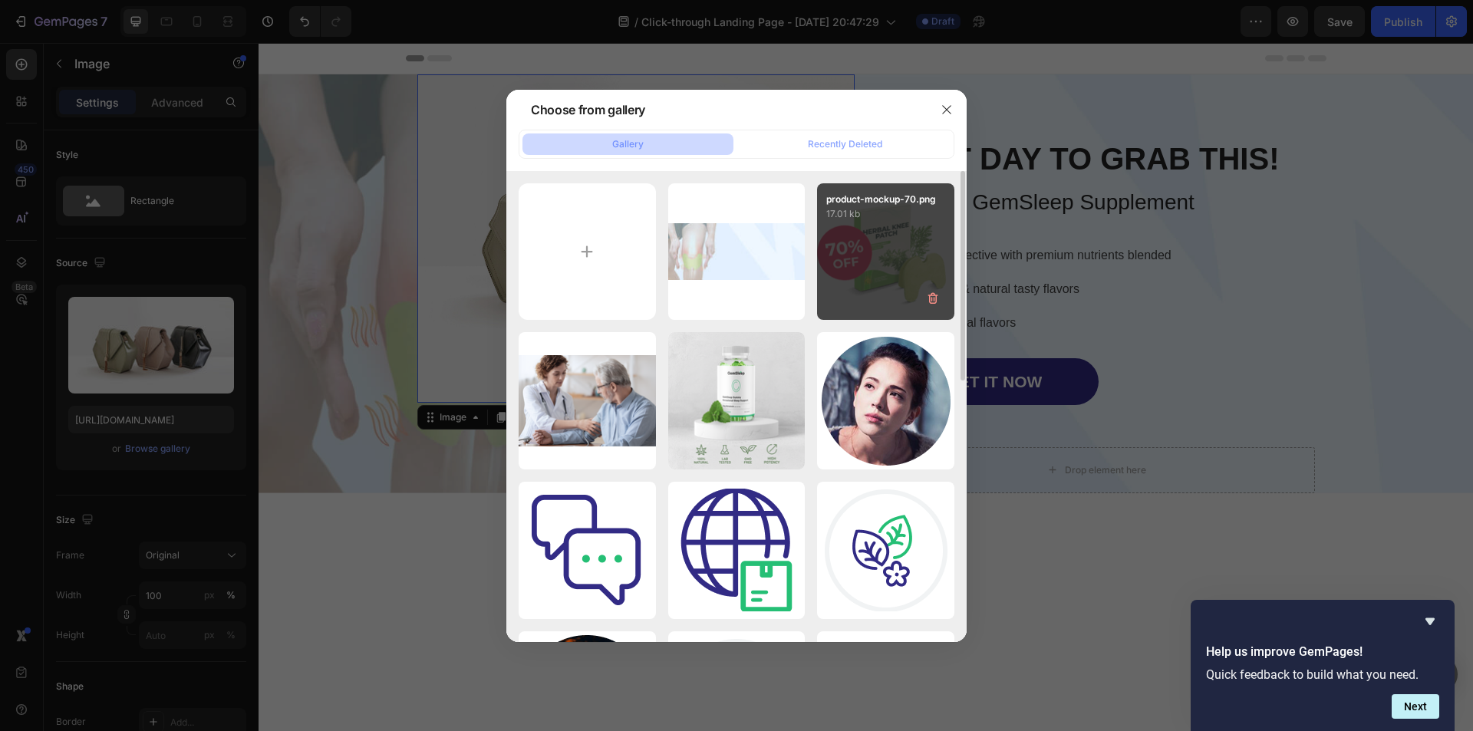
click at [898, 276] on div "product-mockup-70.png 17.01 kb" at bounding box center [885, 251] width 137 height 137
type input "[URL][DOMAIN_NAME]"
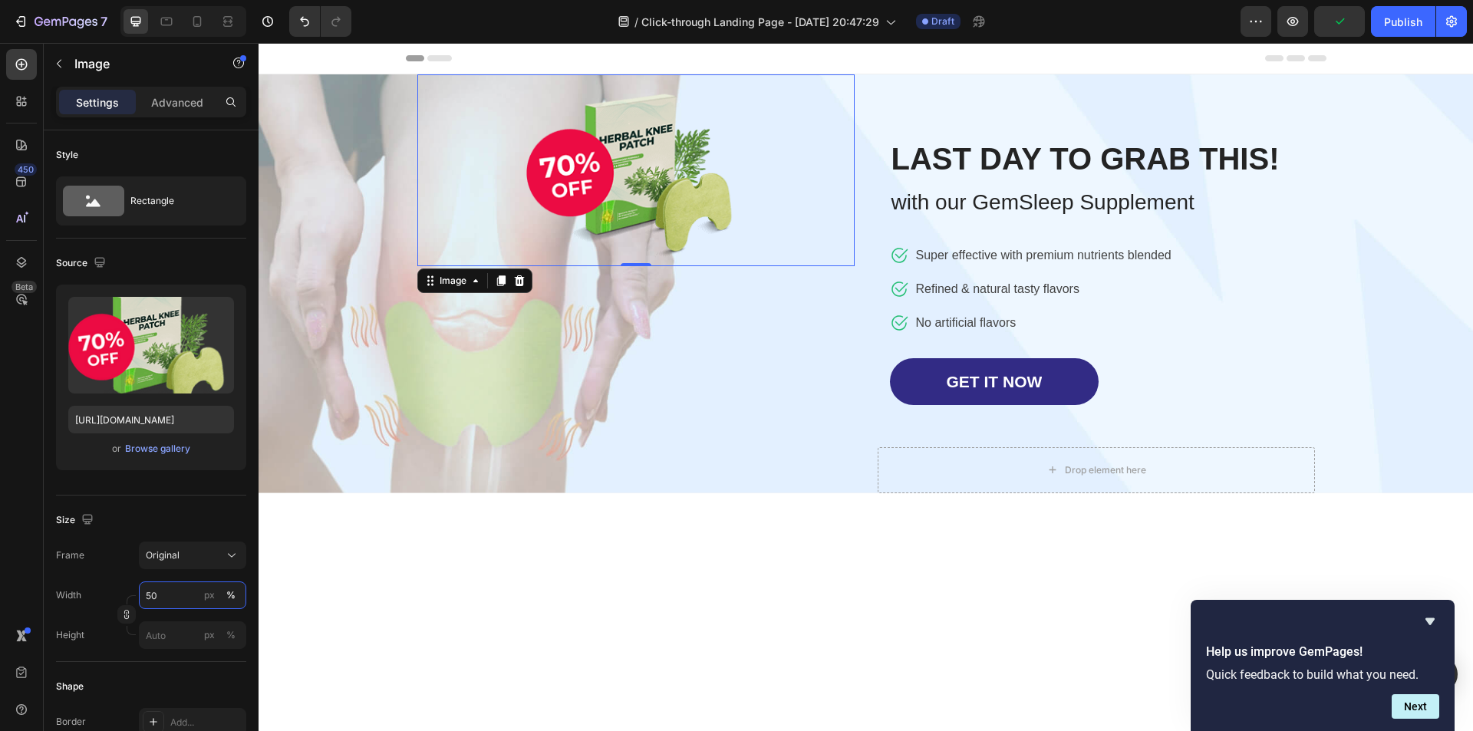
type input "50"
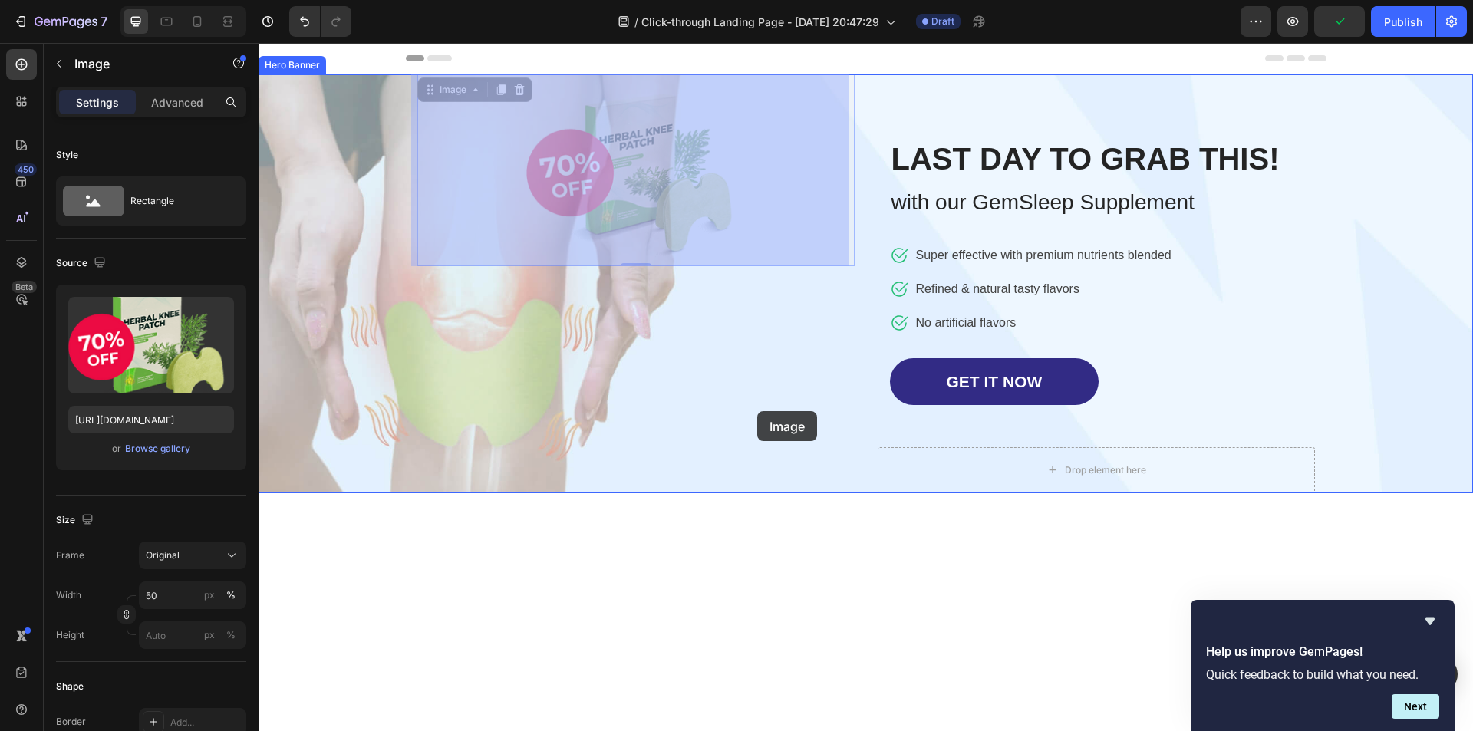
drag, startPoint x: 750, startPoint y: 208, endPoint x: 757, endPoint y: 411, distance: 203.5
drag, startPoint x: 735, startPoint y: 240, endPoint x: 733, endPoint y: 257, distance: 16.9
drag, startPoint x: 687, startPoint y: 91, endPoint x: 654, endPoint y: 295, distance: 205.9
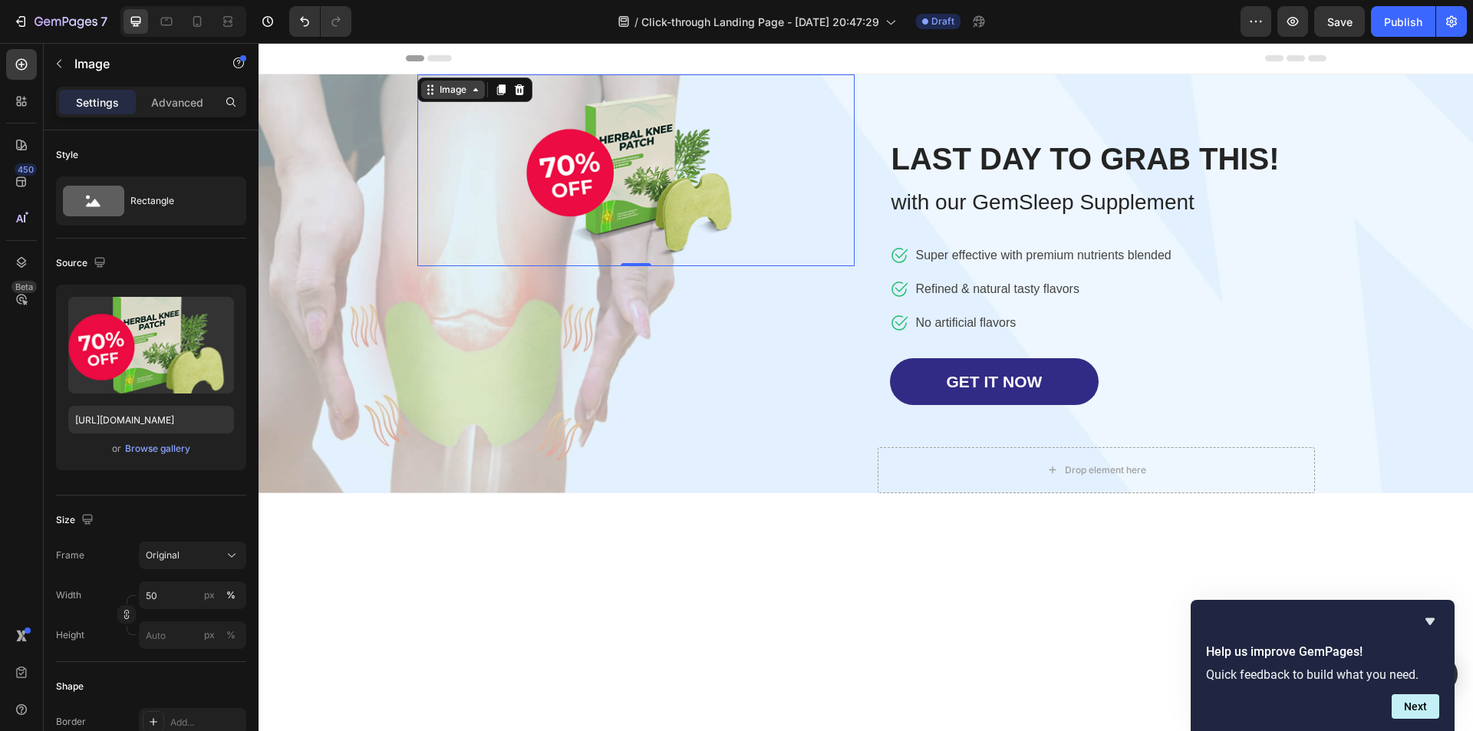
click at [470, 95] on icon at bounding box center [476, 90] width 12 height 12
click at [427, 94] on icon at bounding box center [428, 94] width 2 height 2
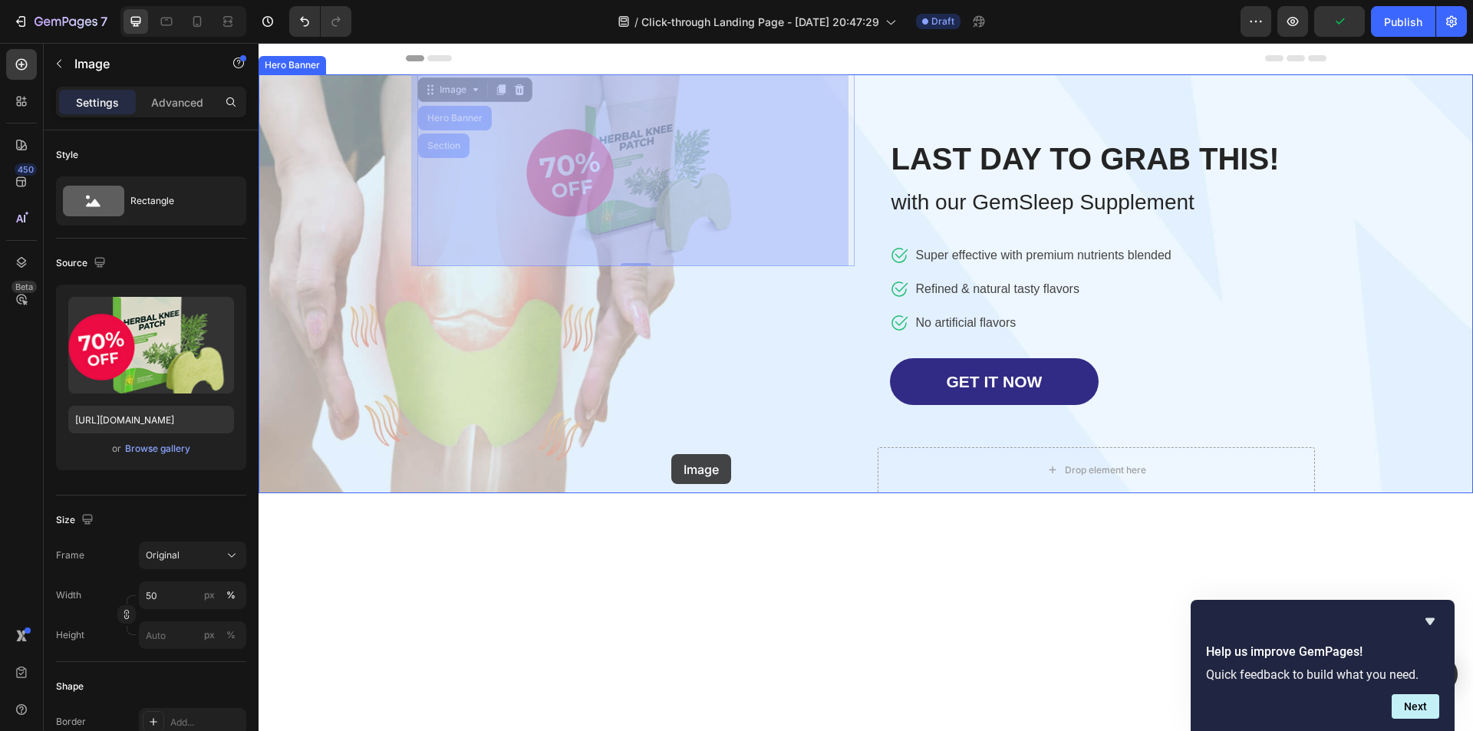
drag, startPoint x: 424, startPoint y: 94, endPoint x: 671, endPoint y: 454, distance: 436.9
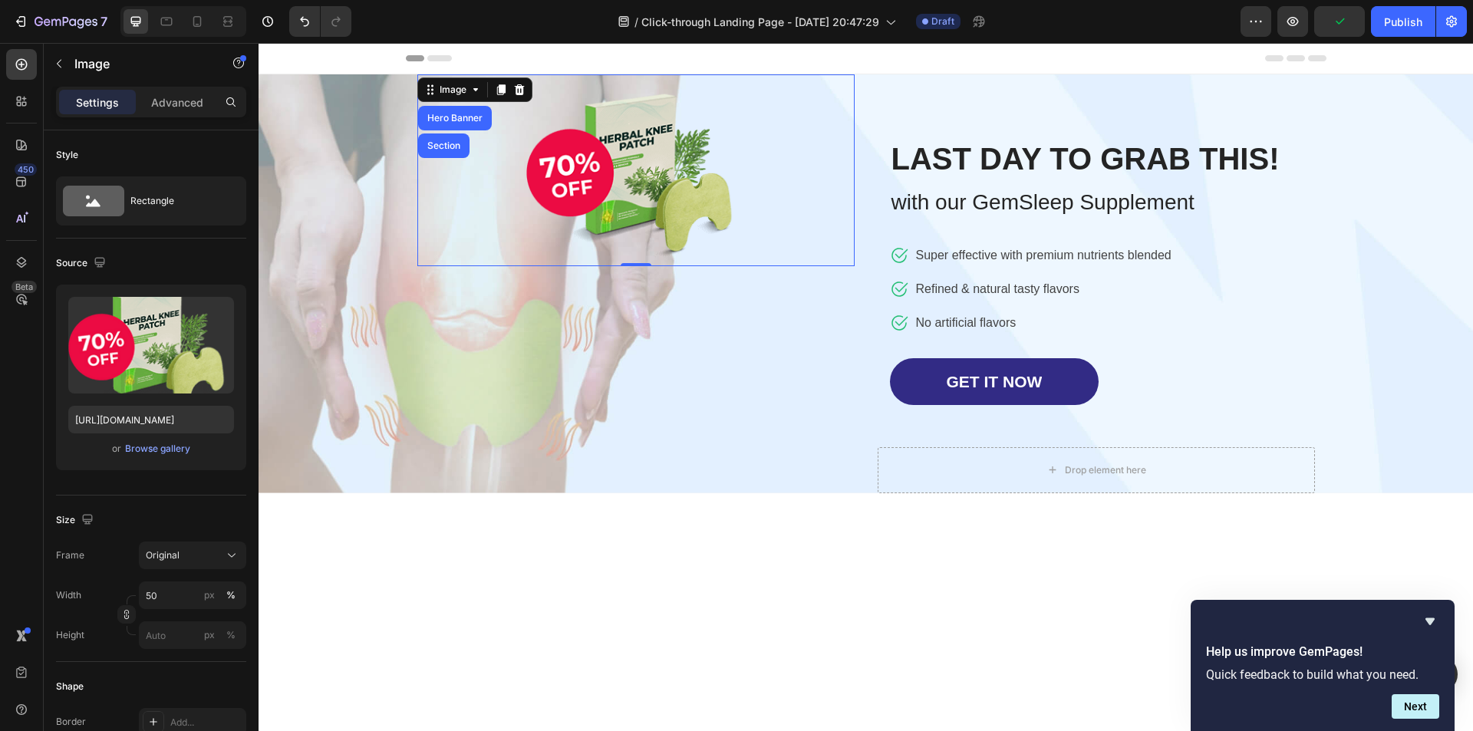
click at [791, 234] on div at bounding box center [635, 170] width 437 height 192
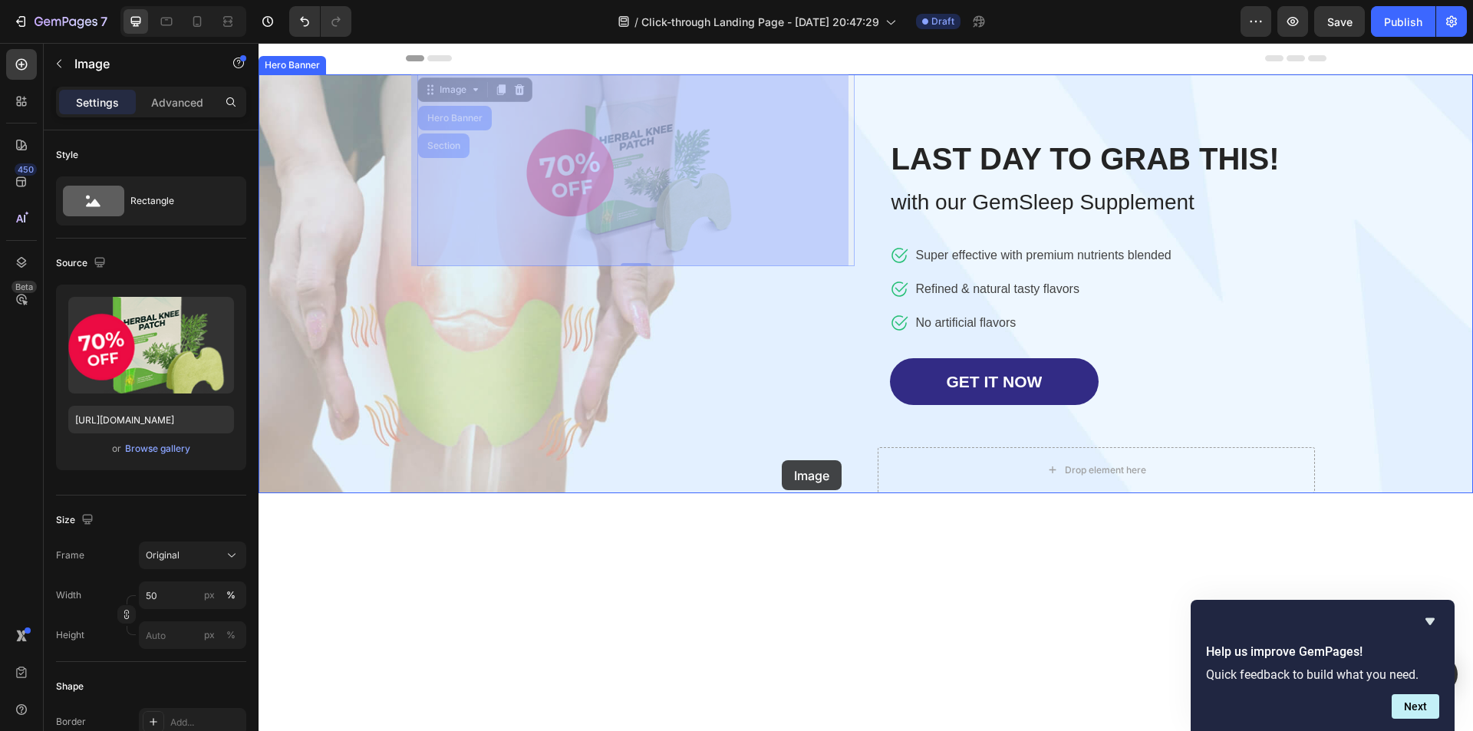
drag, startPoint x: 788, startPoint y: 384, endPoint x: 782, endPoint y: 461, distance: 77.7
drag, startPoint x: 760, startPoint y: 213, endPoint x: 641, endPoint y: 484, distance: 295.8
drag, startPoint x: 641, startPoint y: 101, endPoint x: 558, endPoint y: 453, distance: 361.9
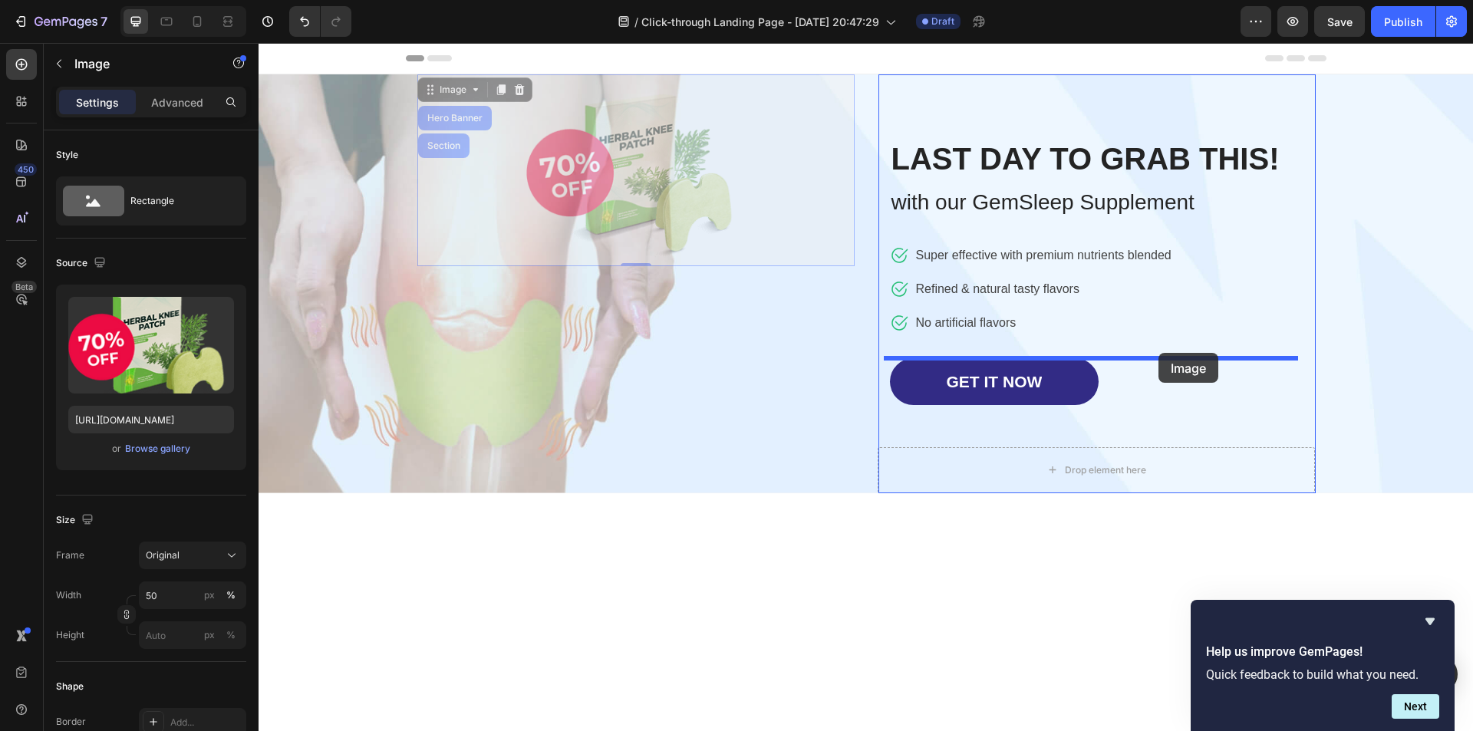
drag, startPoint x: 724, startPoint y: 141, endPoint x: 1159, endPoint y: 353, distance: 483.1
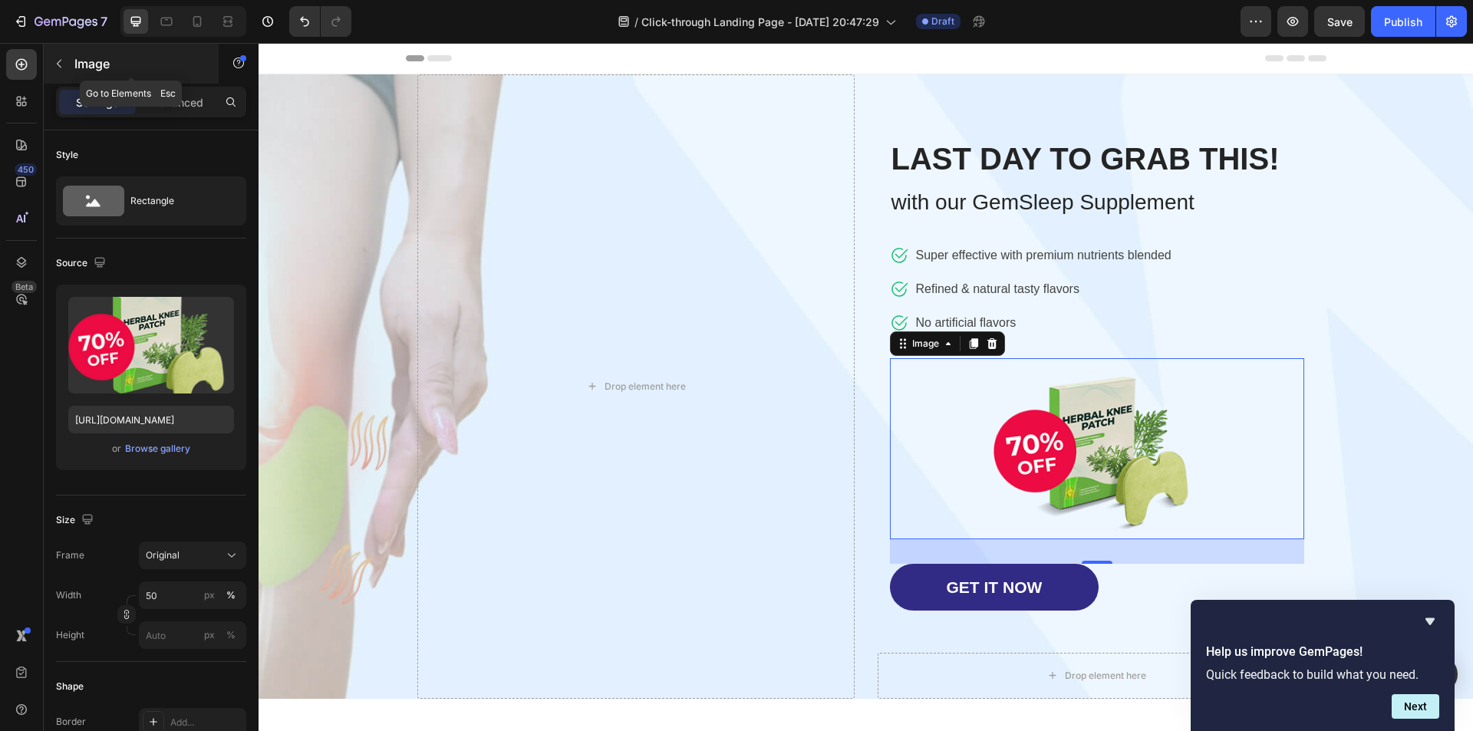
click at [60, 68] on icon "button" at bounding box center [59, 64] width 12 height 12
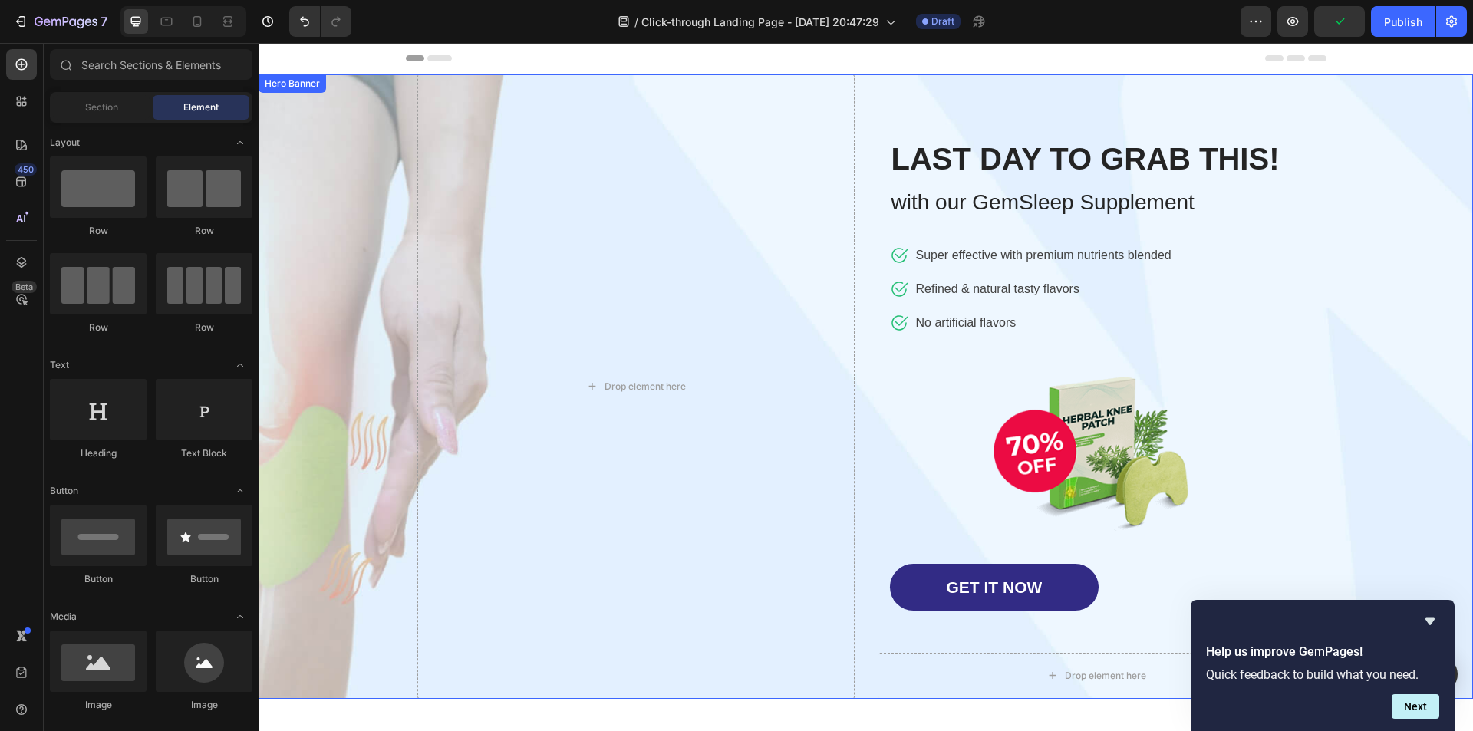
click at [1388, 120] on div "Overlay" at bounding box center [866, 386] width 1215 height 625
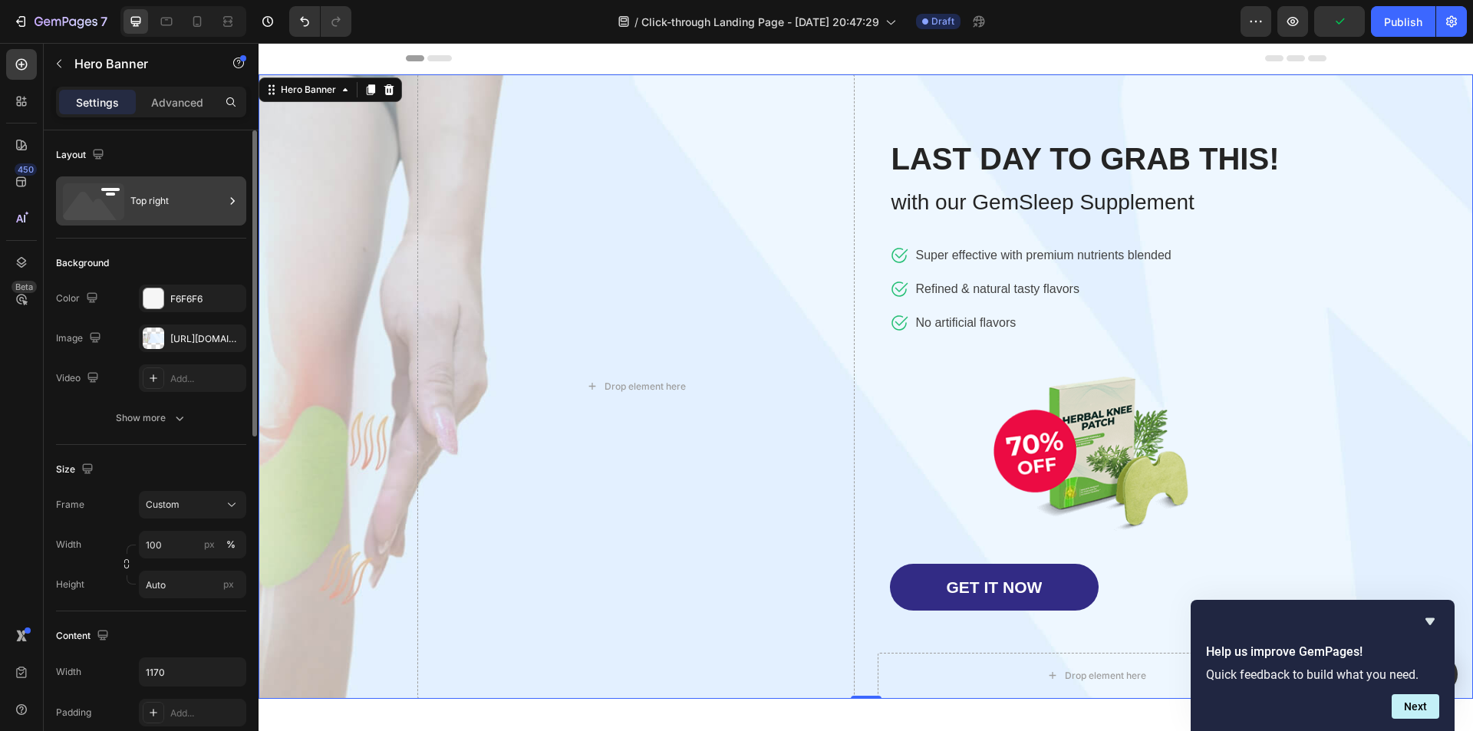
click at [160, 184] on div "Top right" at bounding box center [177, 200] width 94 height 35
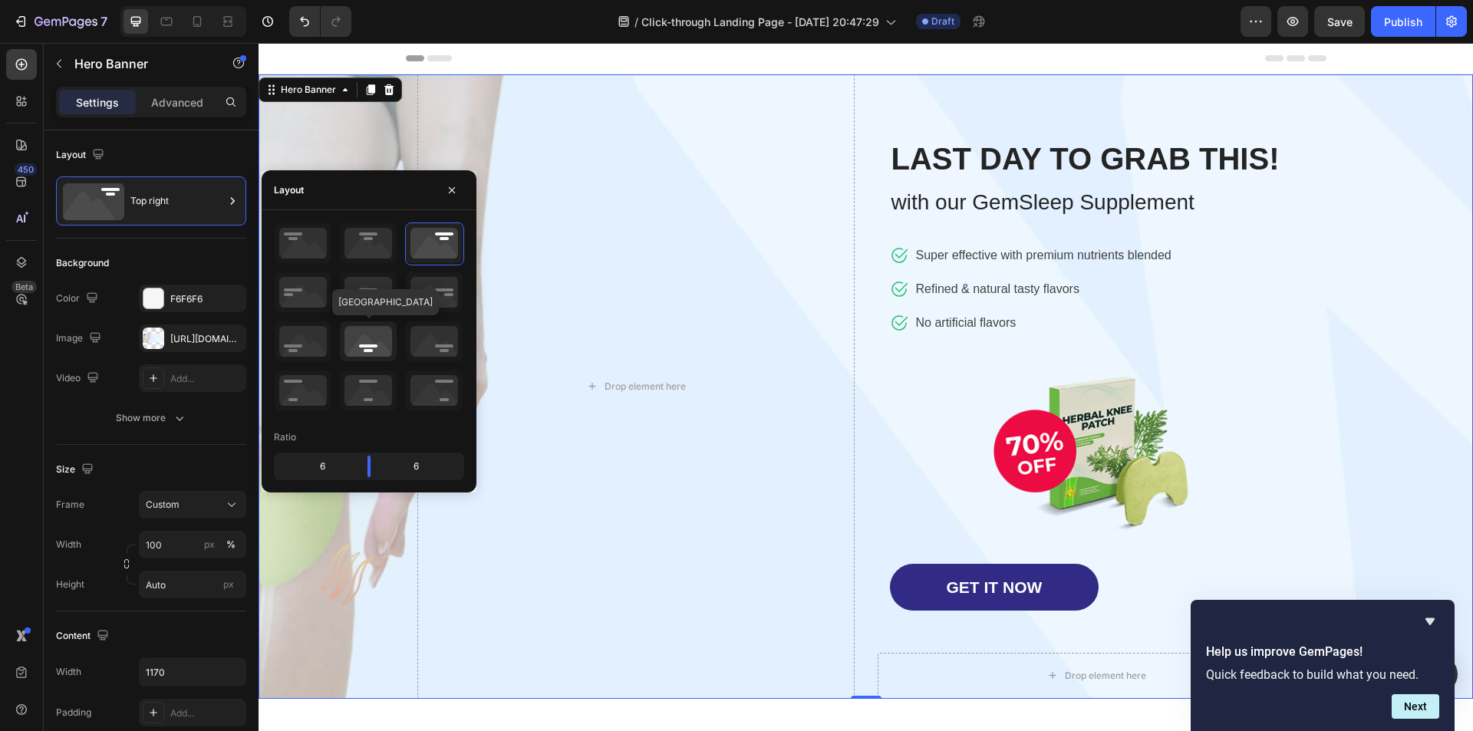
click at [371, 338] on icon at bounding box center [368, 341] width 57 height 40
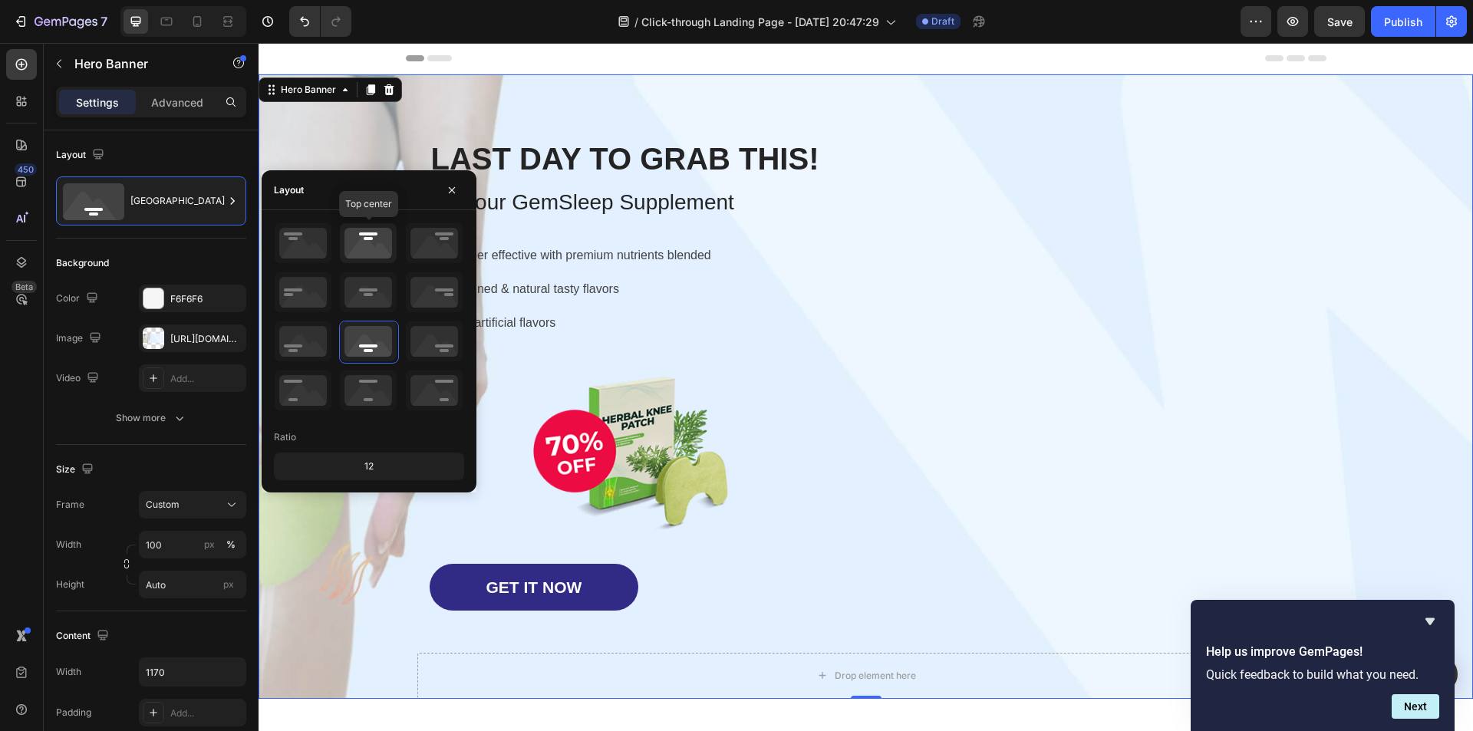
click at [372, 261] on icon at bounding box center [368, 243] width 57 height 40
click at [376, 306] on icon at bounding box center [368, 292] width 57 height 40
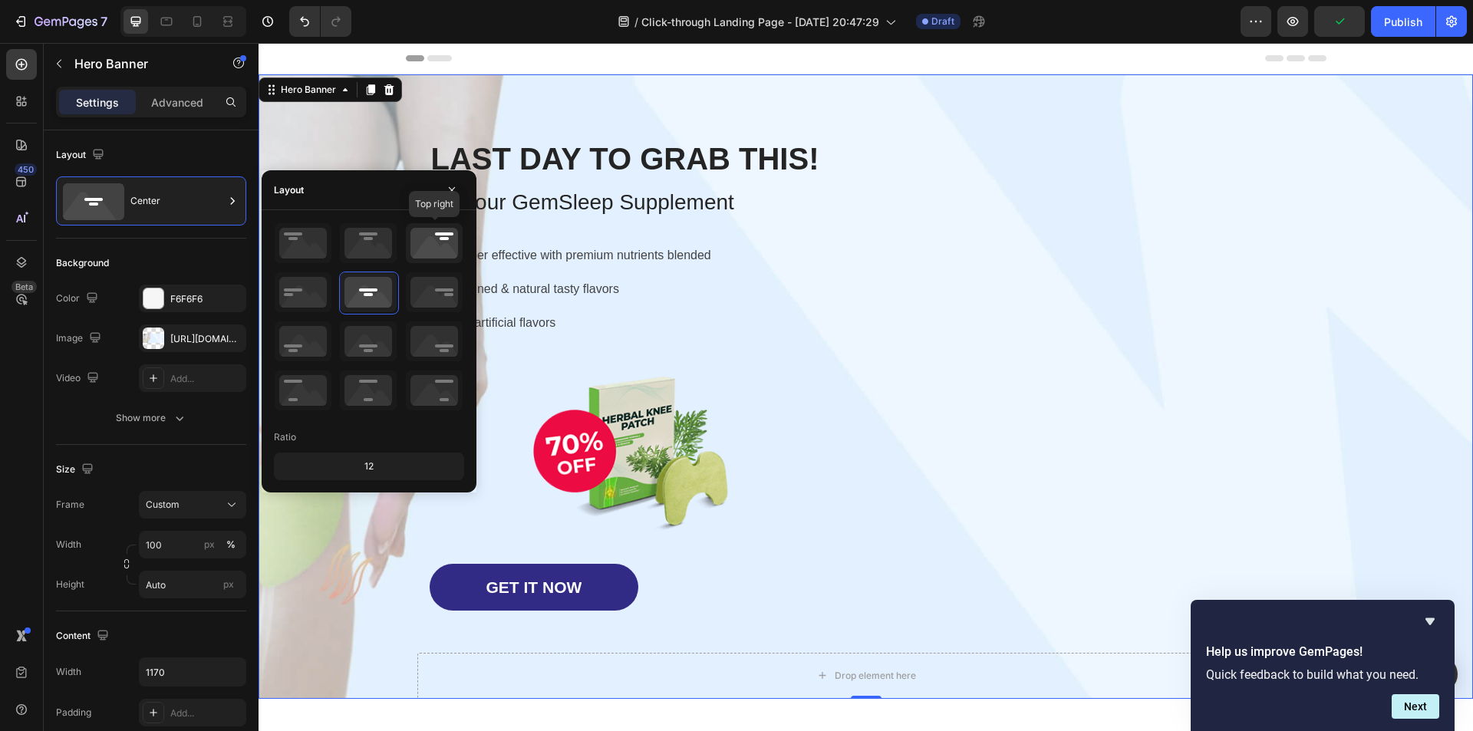
click at [450, 250] on icon at bounding box center [434, 243] width 57 height 40
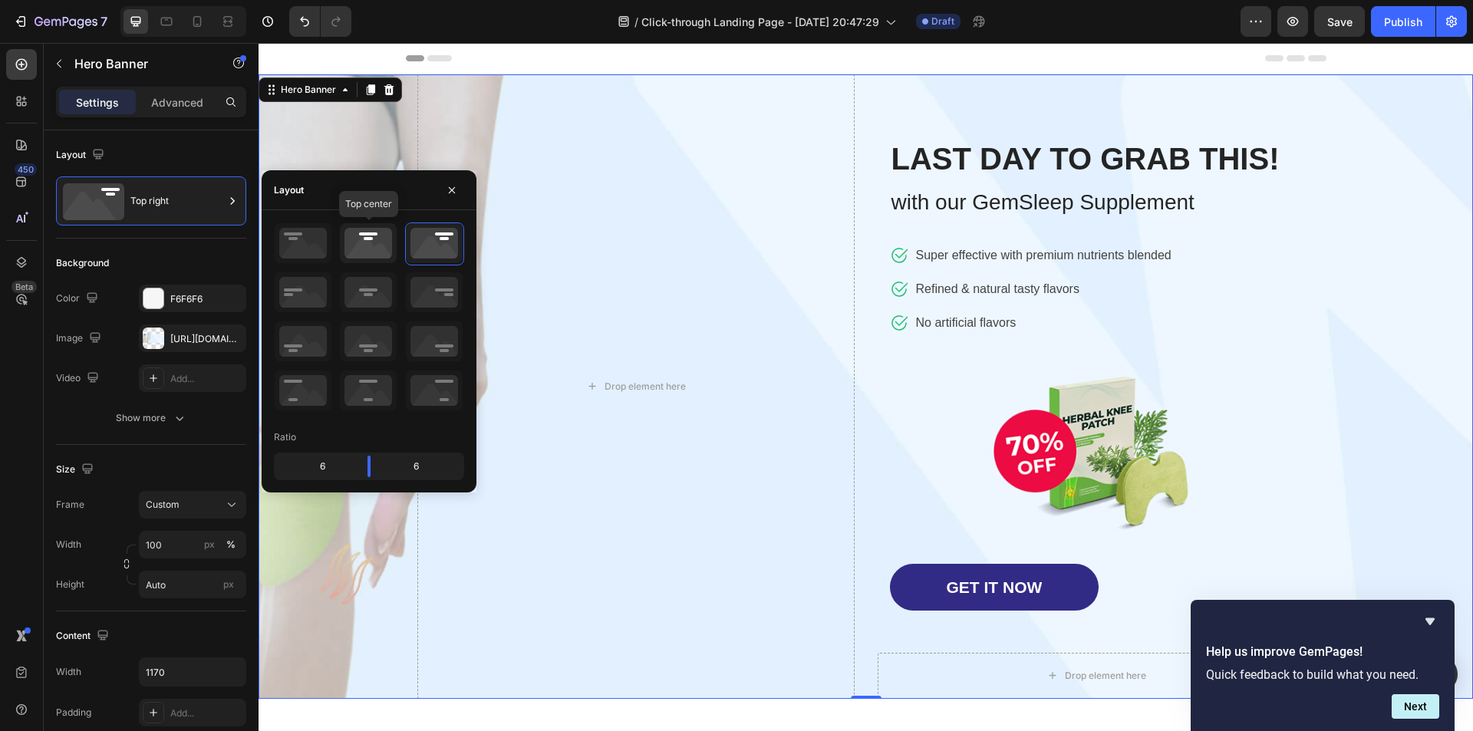
click at [371, 245] on icon at bounding box center [368, 243] width 57 height 40
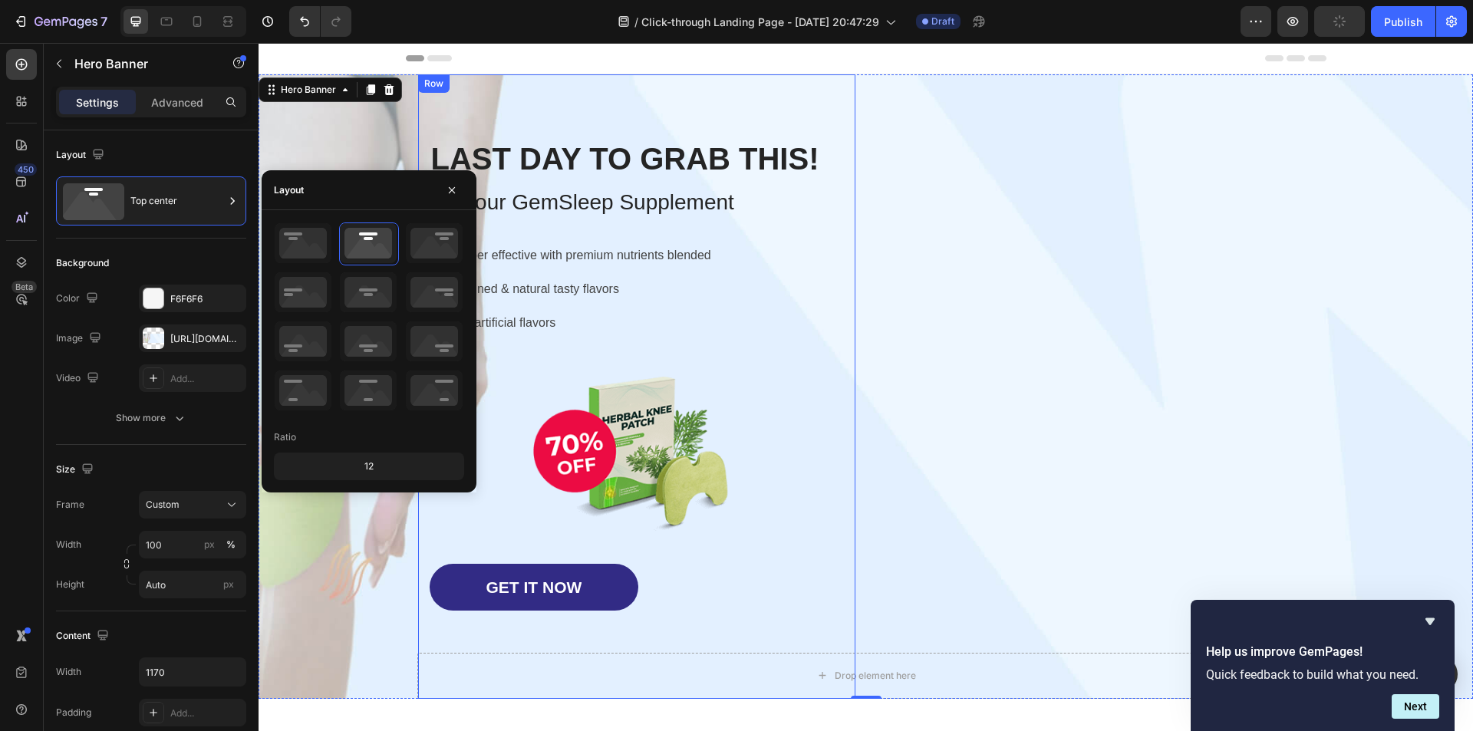
click at [622, 668] on div "⁠⁠⁠⁠⁠⁠⁠ LAST DAY TO GRAB THIS! Heading with our GemSleep Supplement Text block …" at bounding box center [636, 386] width 437 height 625
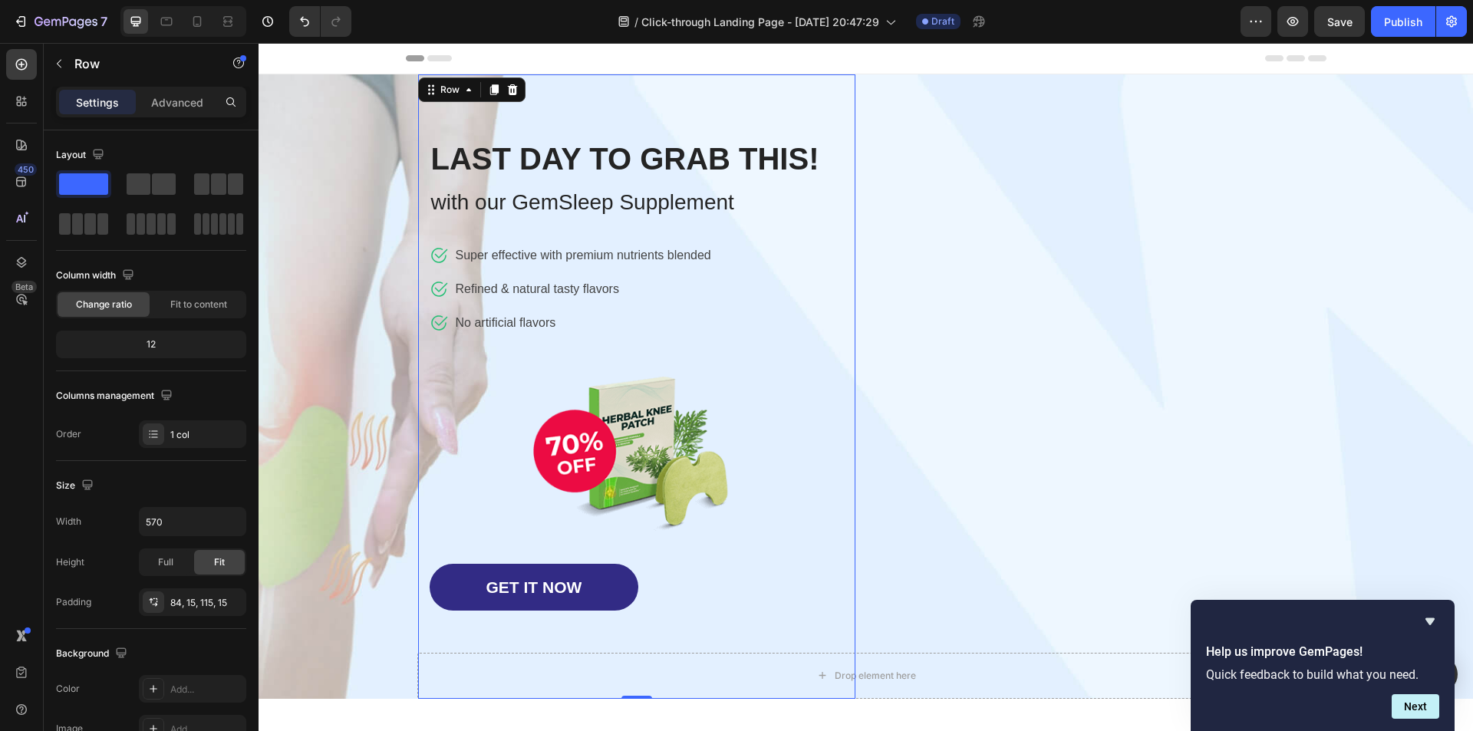
drag, startPoint x: 638, startPoint y: 697, endPoint x: 646, endPoint y: 633, distance: 64.1
click at [646, 633] on div "⁠⁠⁠⁠⁠⁠⁠ LAST DAY TO GRAB THIS! Heading with our GemSleep Supplement Text block …" at bounding box center [636, 386] width 437 height 625
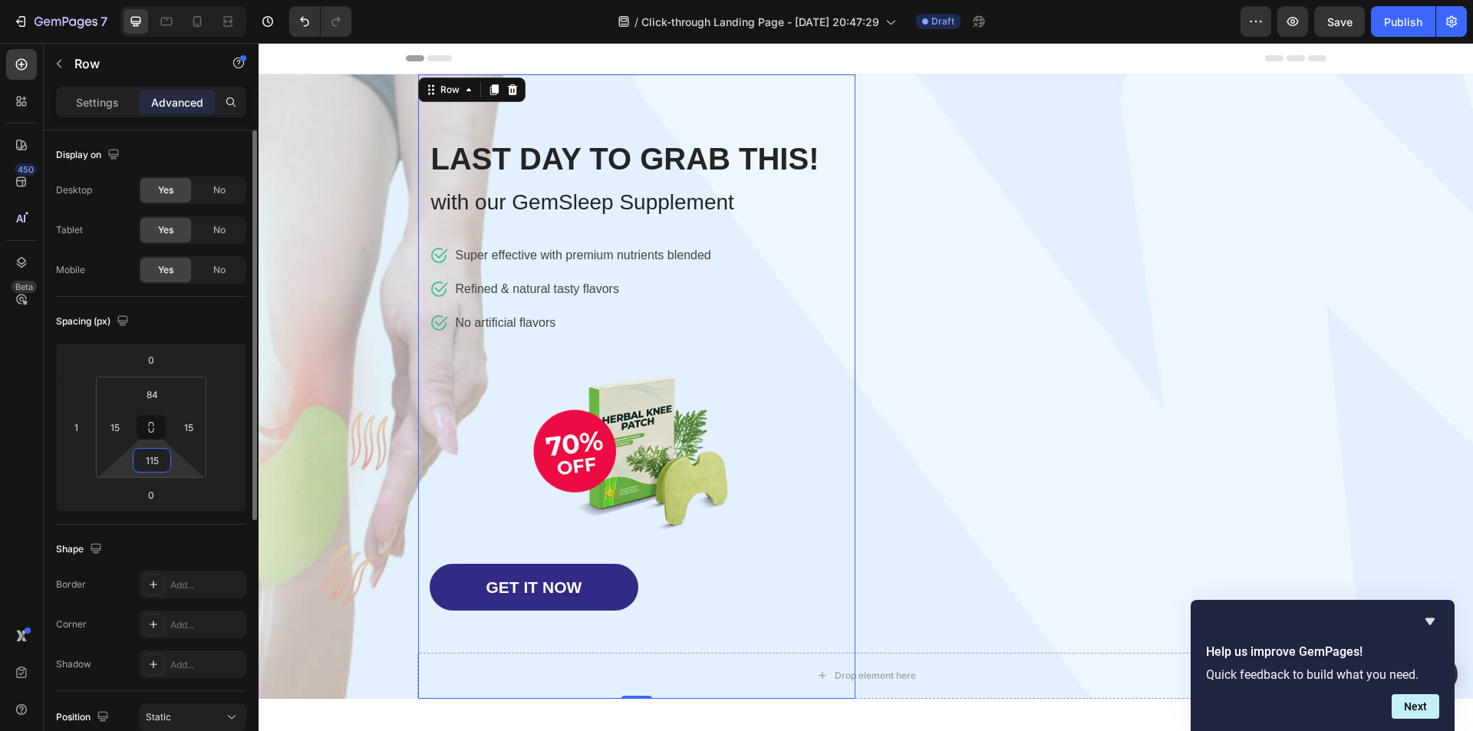
click at [153, 468] on input "115" at bounding box center [152, 460] width 31 height 23
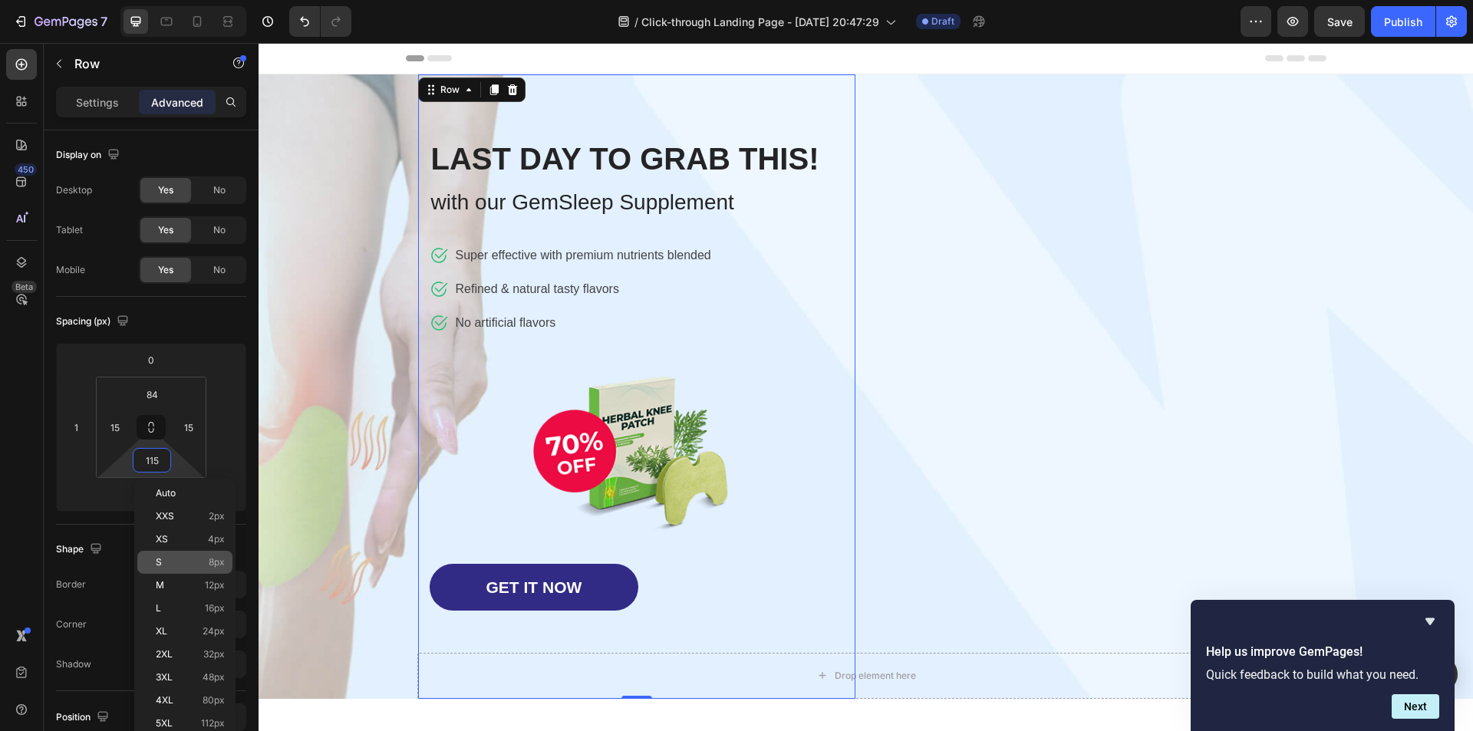
click at [184, 558] on p "S 8px" at bounding box center [190, 562] width 69 height 11
type input "8"
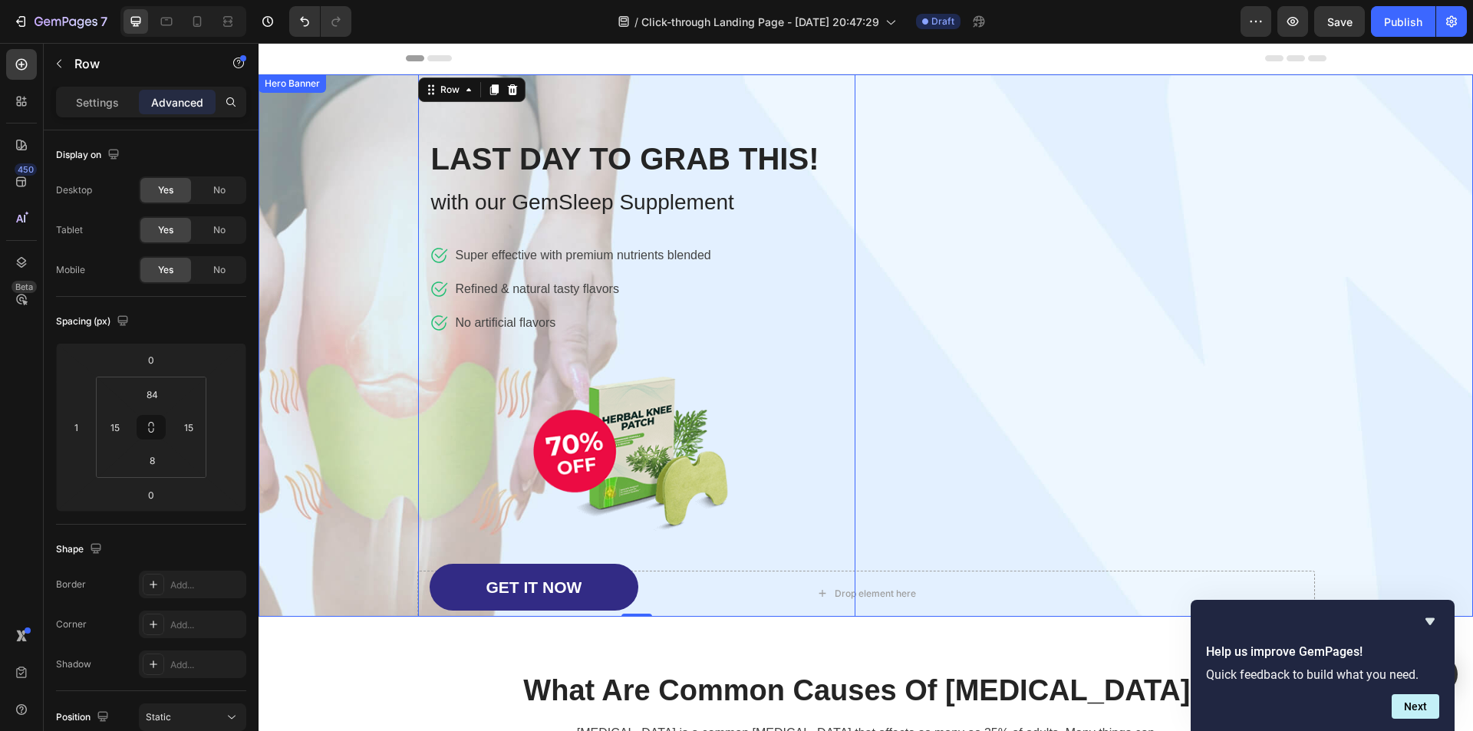
click at [1121, 106] on div "Drop element here Row ⁠⁠⁠⁠⁠⁠⁠ LAST DAY TO GRAB THIS! Heading with our GemSleep …" at bounding box center [866, 345] width 898 height 542
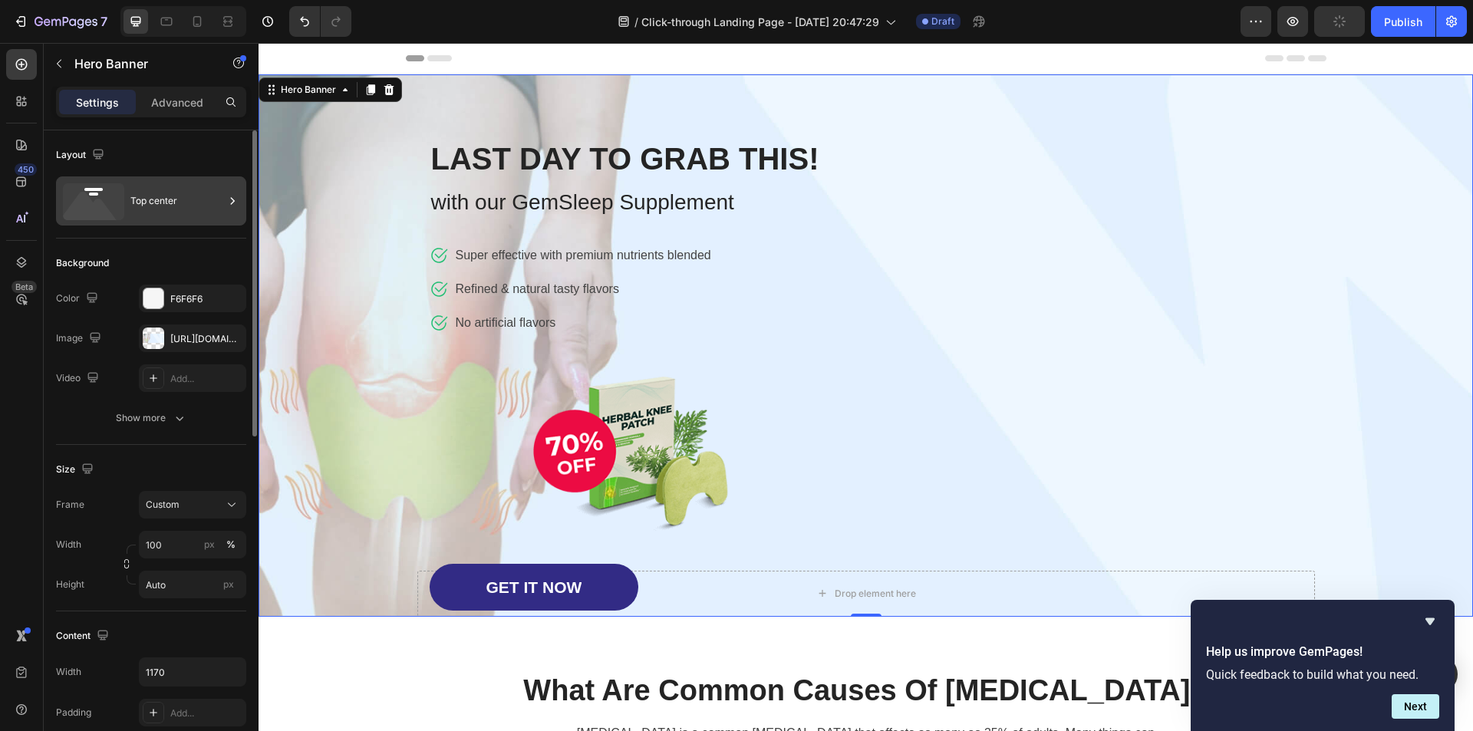
click at [188, 204] on div "Top center" at bounding box center [177, 200] width 94 height 35
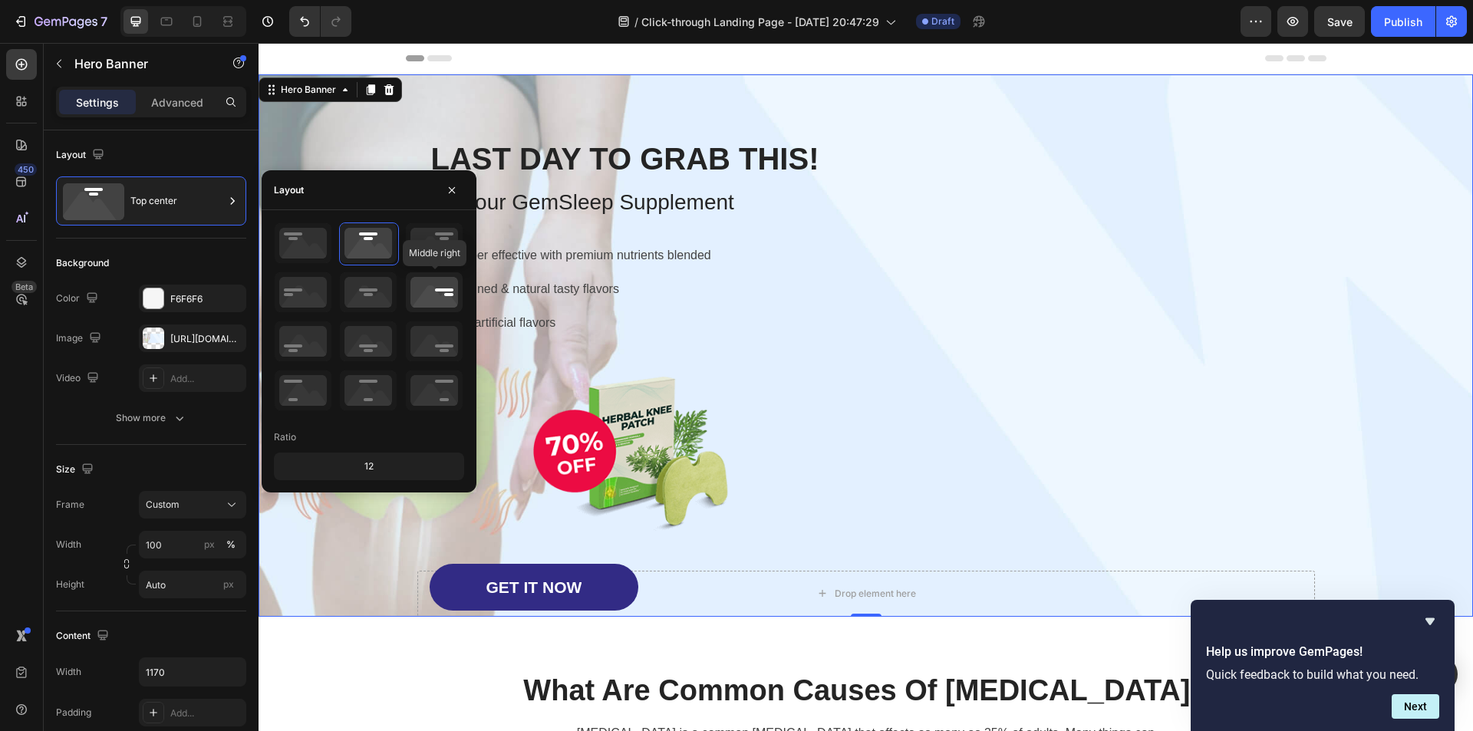
click at [436, 288] on icon at bounding box center [434, 292] width 57 height 40
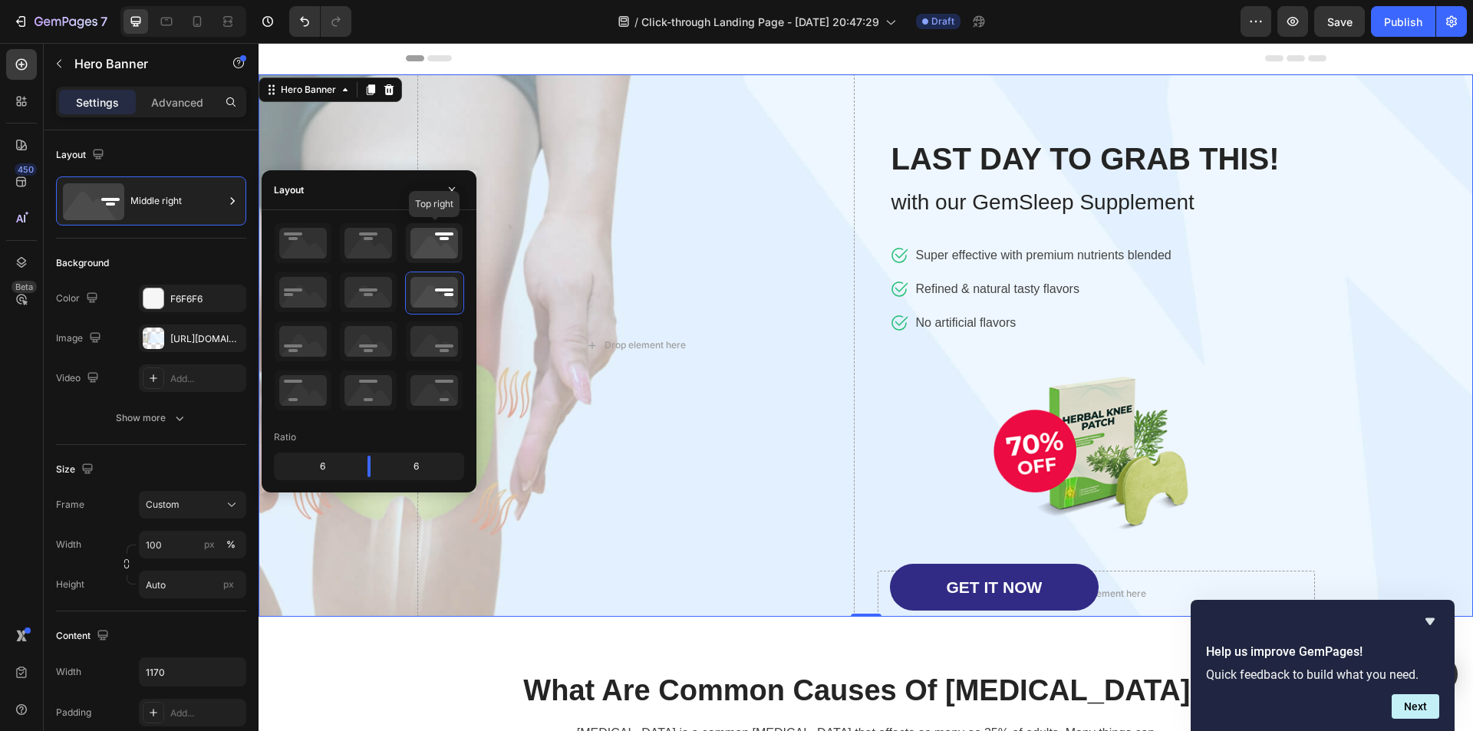
click at [422, 237] on icon at bounding box center [434, 243] width 57 height 40
click at [425, 344] on icon at bounding box center [434, 341] width 57 height 40
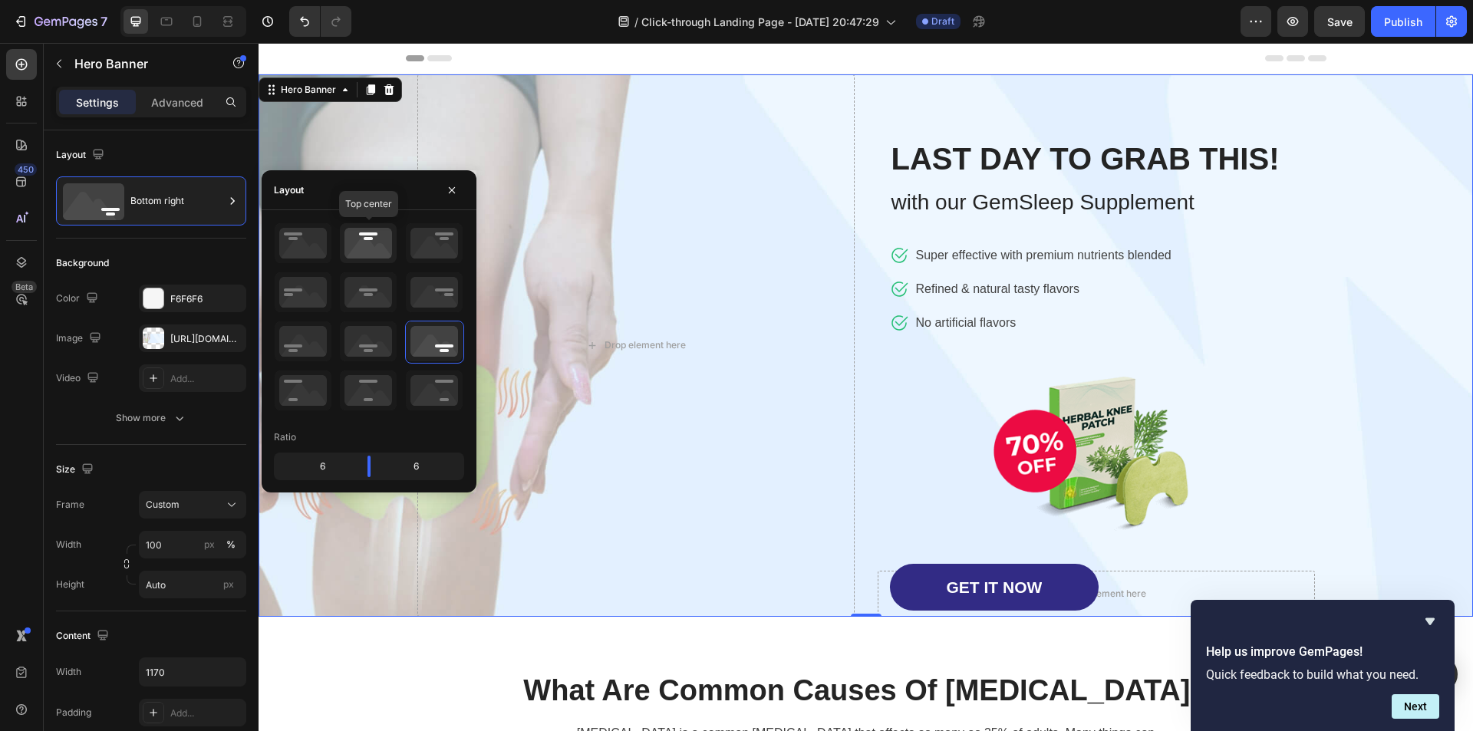
click at [371, 246] on icon at bounding box center [368, 243] width 57 height 40
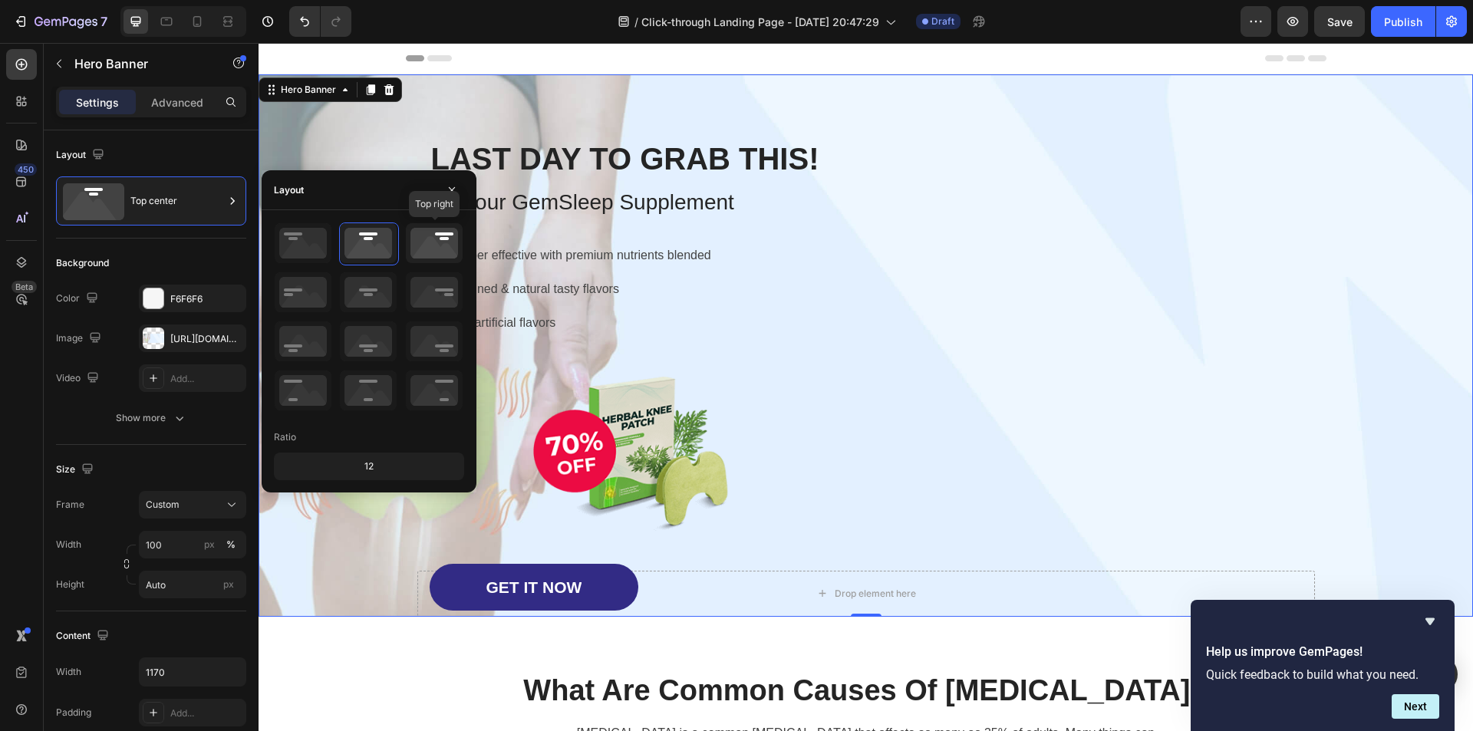
click at [435, 245] on icon at bounding box center [434, 243] width 57 height 40
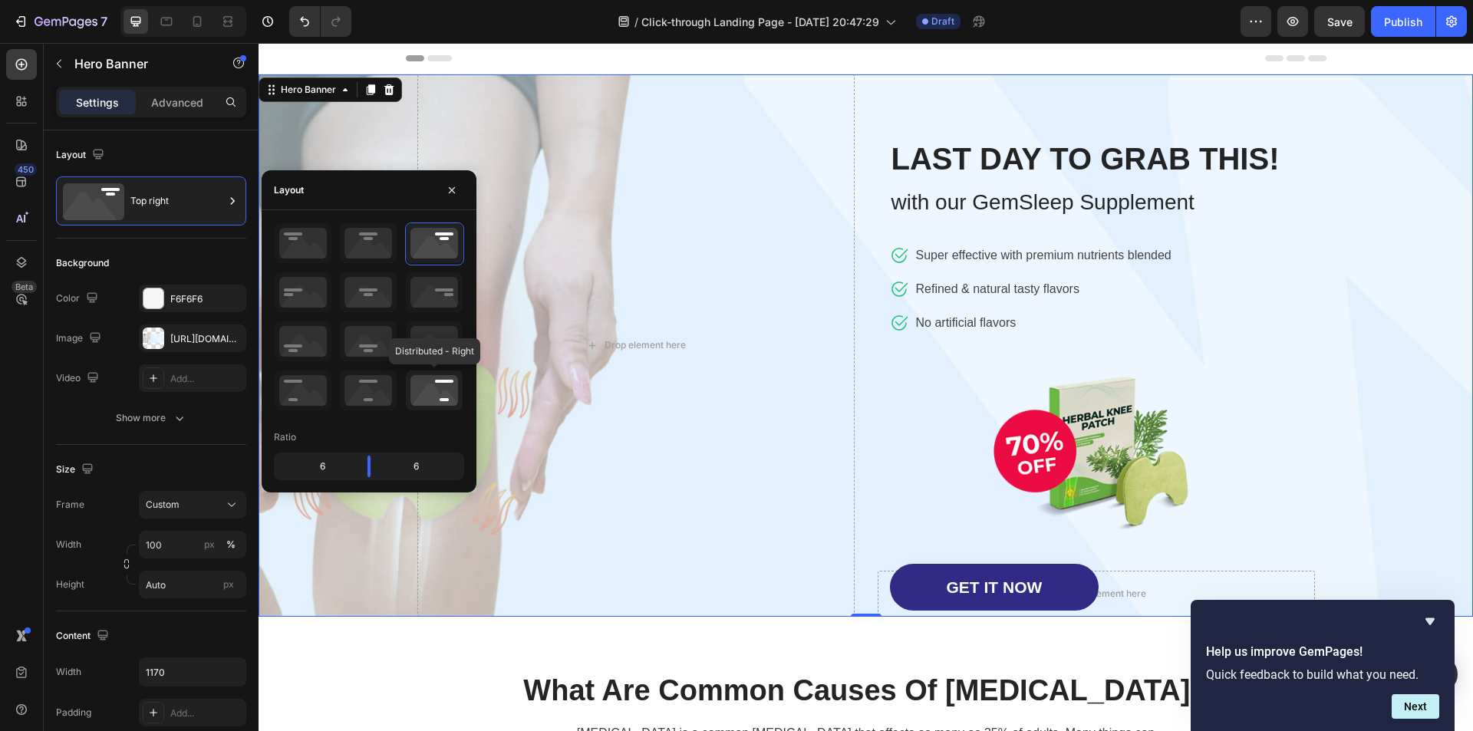
click at [431, 377] on icon at bounding box center [434, 391] width 57 height 40
click at [436, 339] on icon at bounding box center [434, 341] width 57 height 40
click at [440, 289] on icon at bounding box center [434, 292] width 57 height 40
click at [445, 243] on icon at bounding box center [434, 243] width 57 height 40
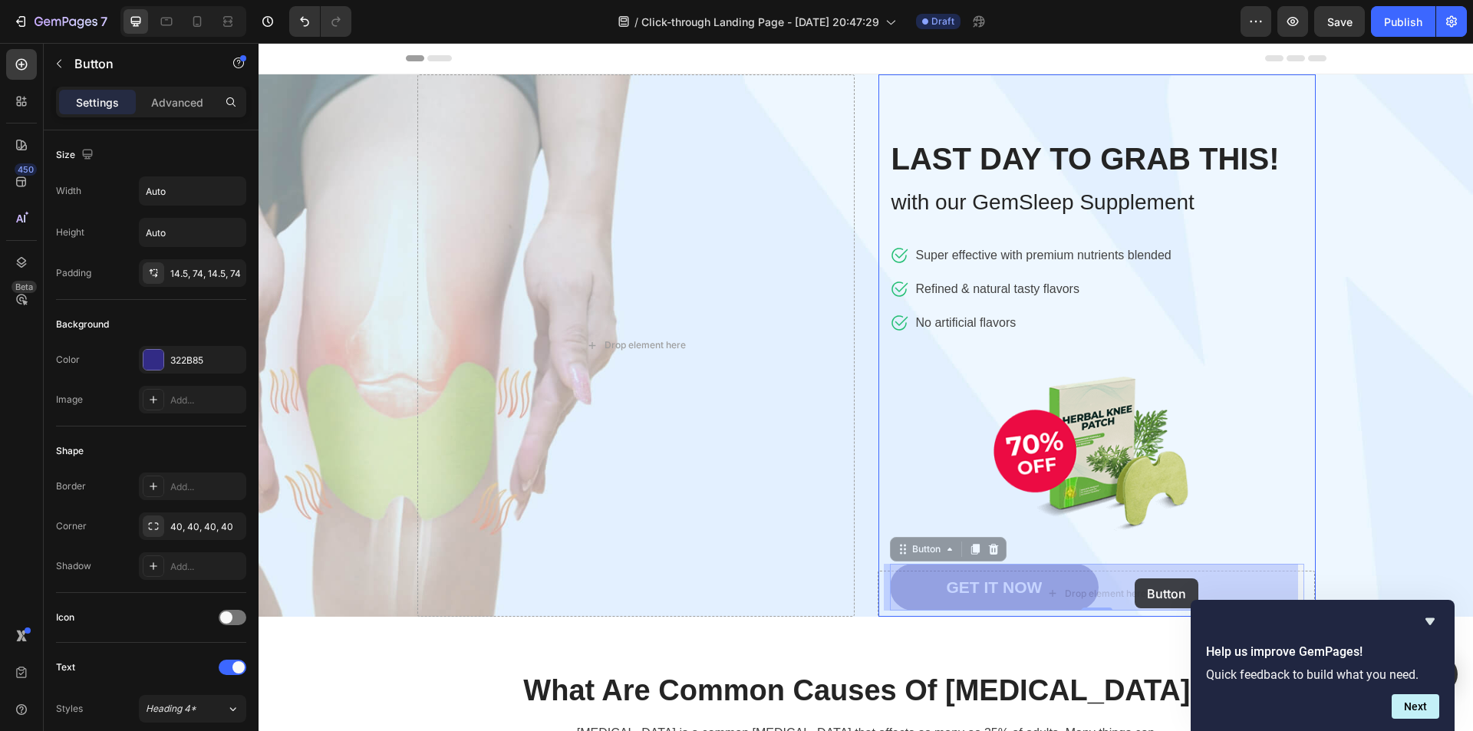
drag, startPoint x: 1079, startPoint y: 580, endPoint x: 1135, endPoint y: 578, distance: 56.0
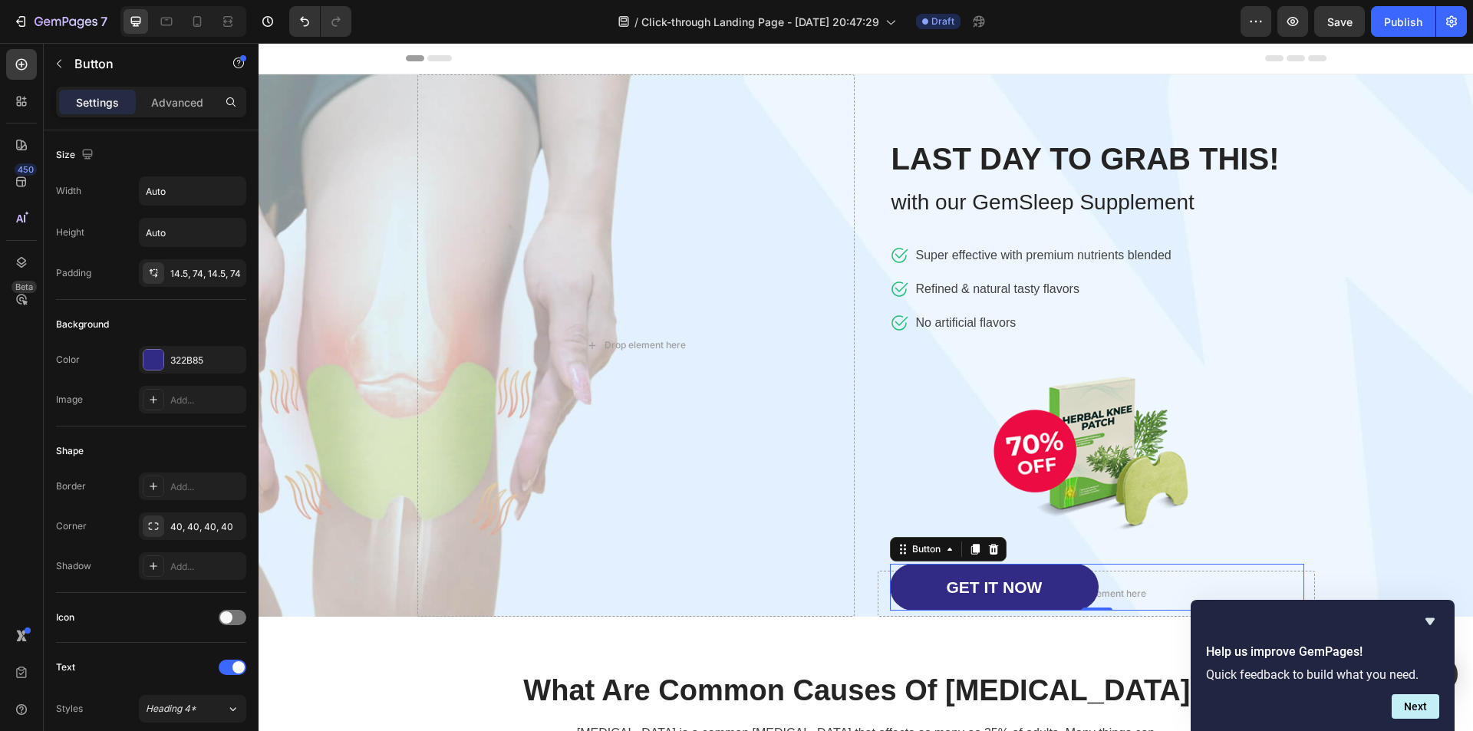
click at [1135, 578] on div "GET IT NOW Button 0" at bounding box center [1097, 587] width 414 height 47
click at [222, 191] on button "button" at bounding box center [232, 191] width 28 height 28
click at [194, 254] on p "Full 100%" at bounding box center [188, 259] width 87 height 14
type input "100%"
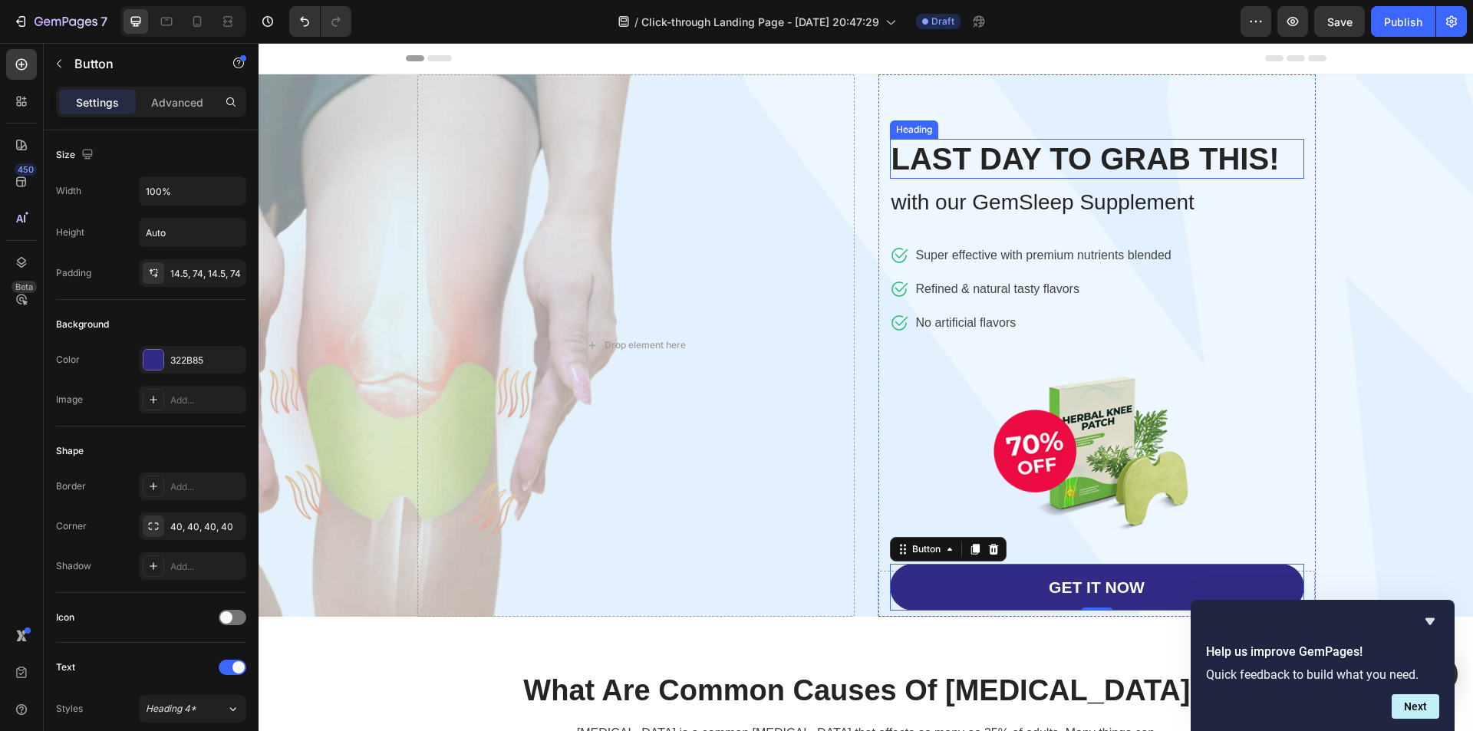
click at [1043, 157] on strong "LAST DAY TO GRAB THIS!" at bounding box center [1086, 159] width 388 height 34
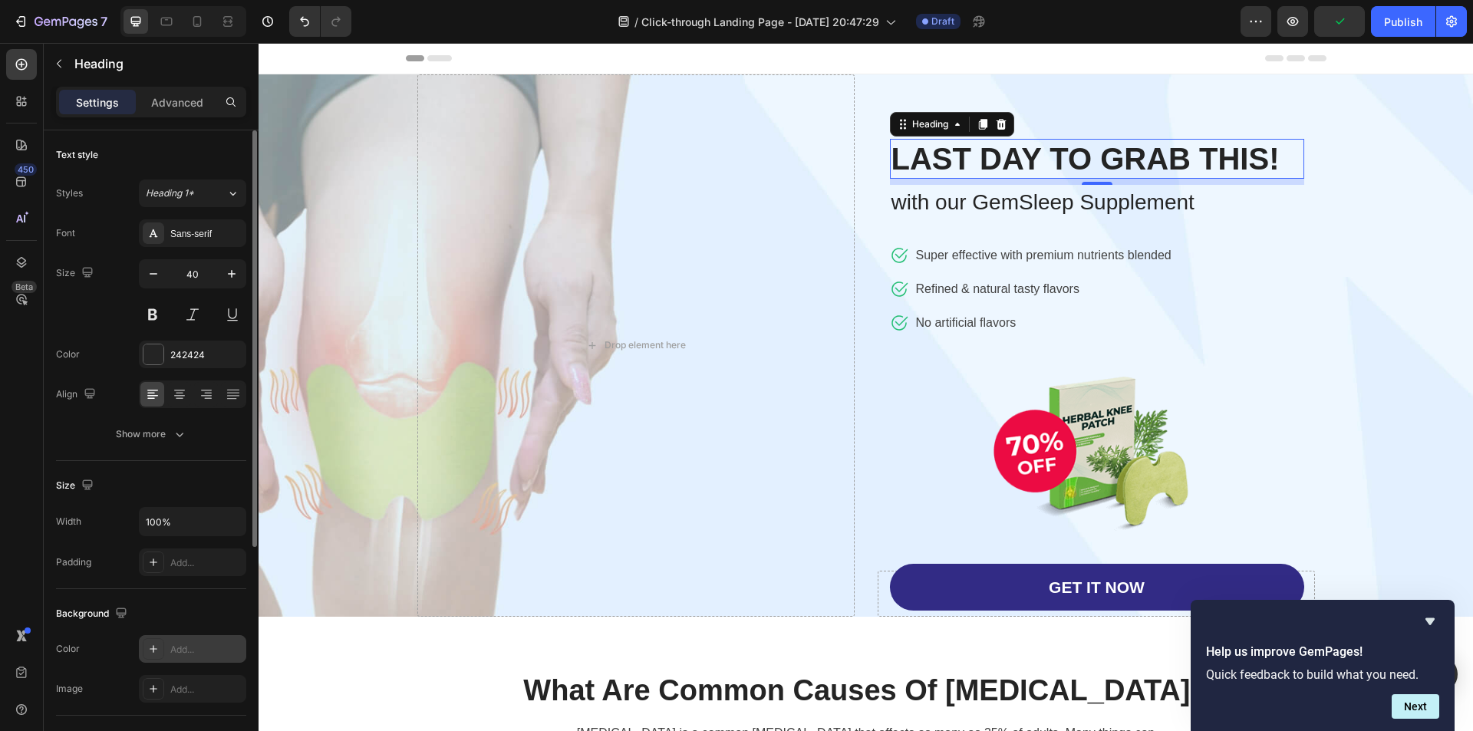
click at [180, 651] on div "Add..." at bounding box center [206, 650] width 72 height 14
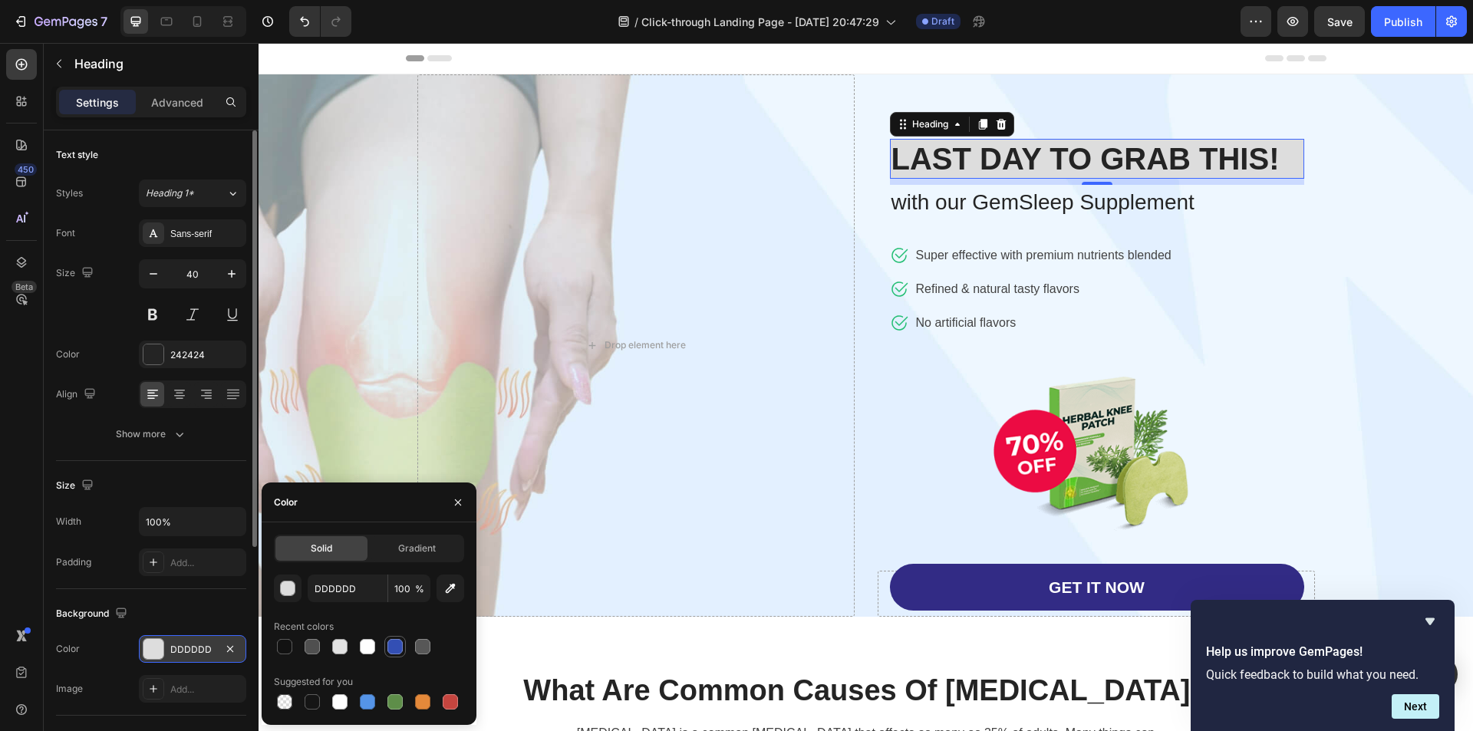
click at [402, 644] on div at bounding box center [394, 646] width 15 height 15
type input "334FB4"
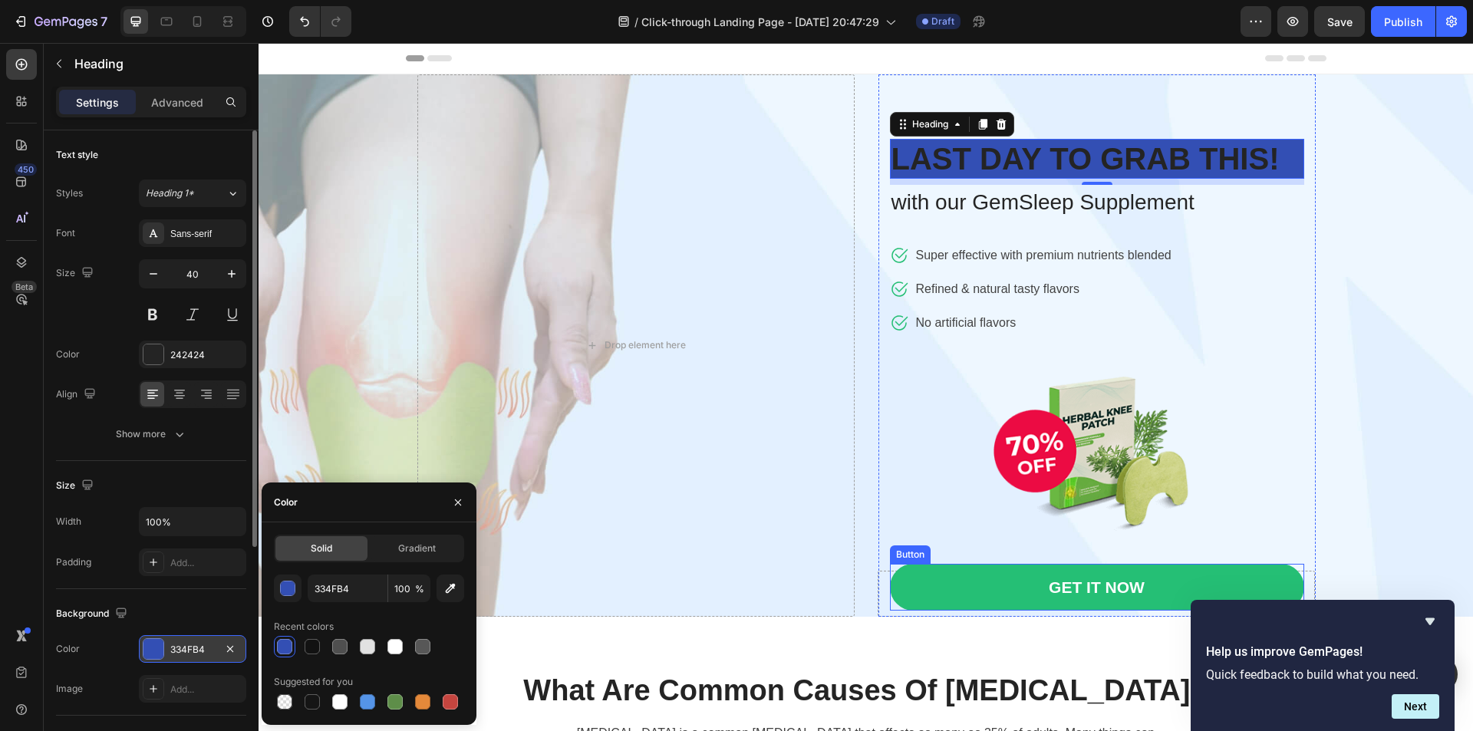
click at [918, 589] on link "GET IT NOW" at bounding box center [1097, 587] width 414 height 47
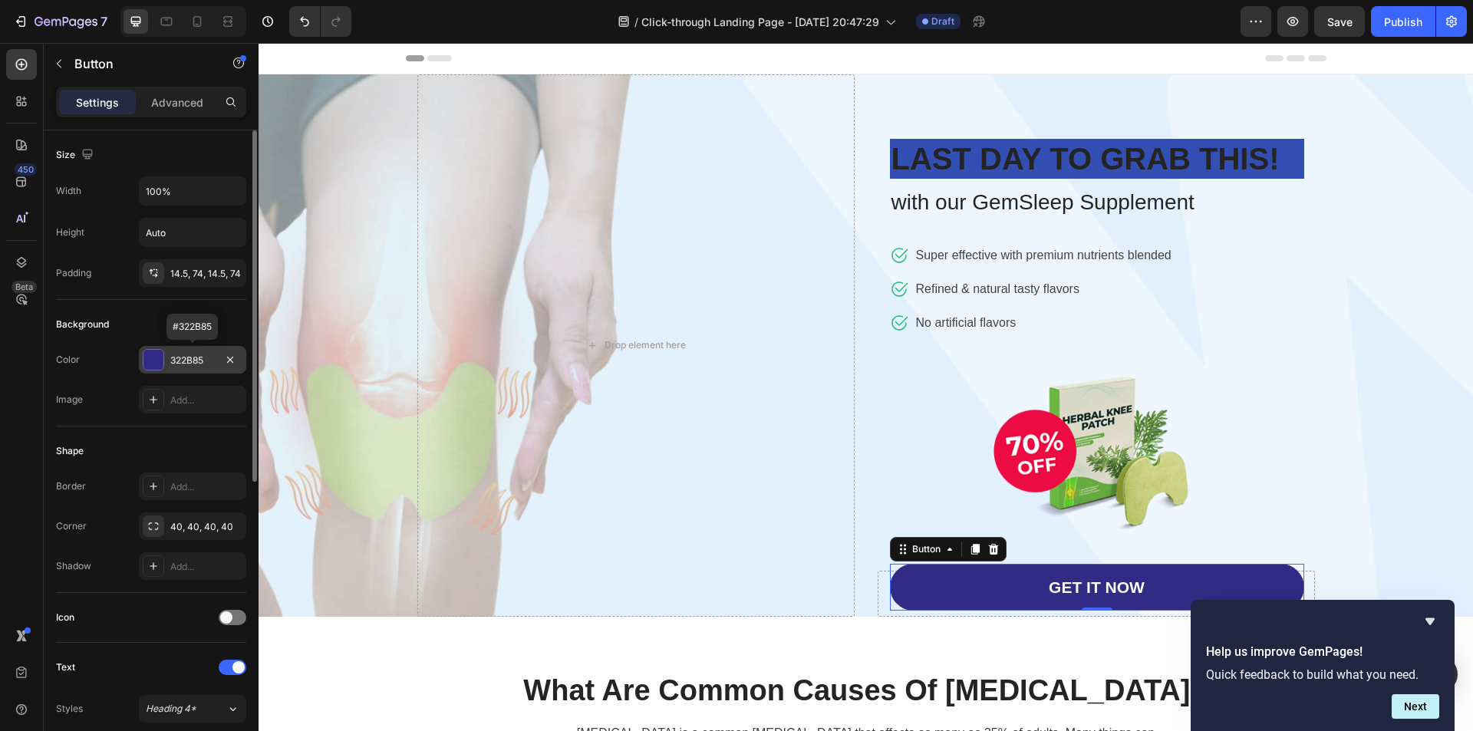
click at [184, 355] on div "322B85" at bounding box center [192, 361] width 44 height 14
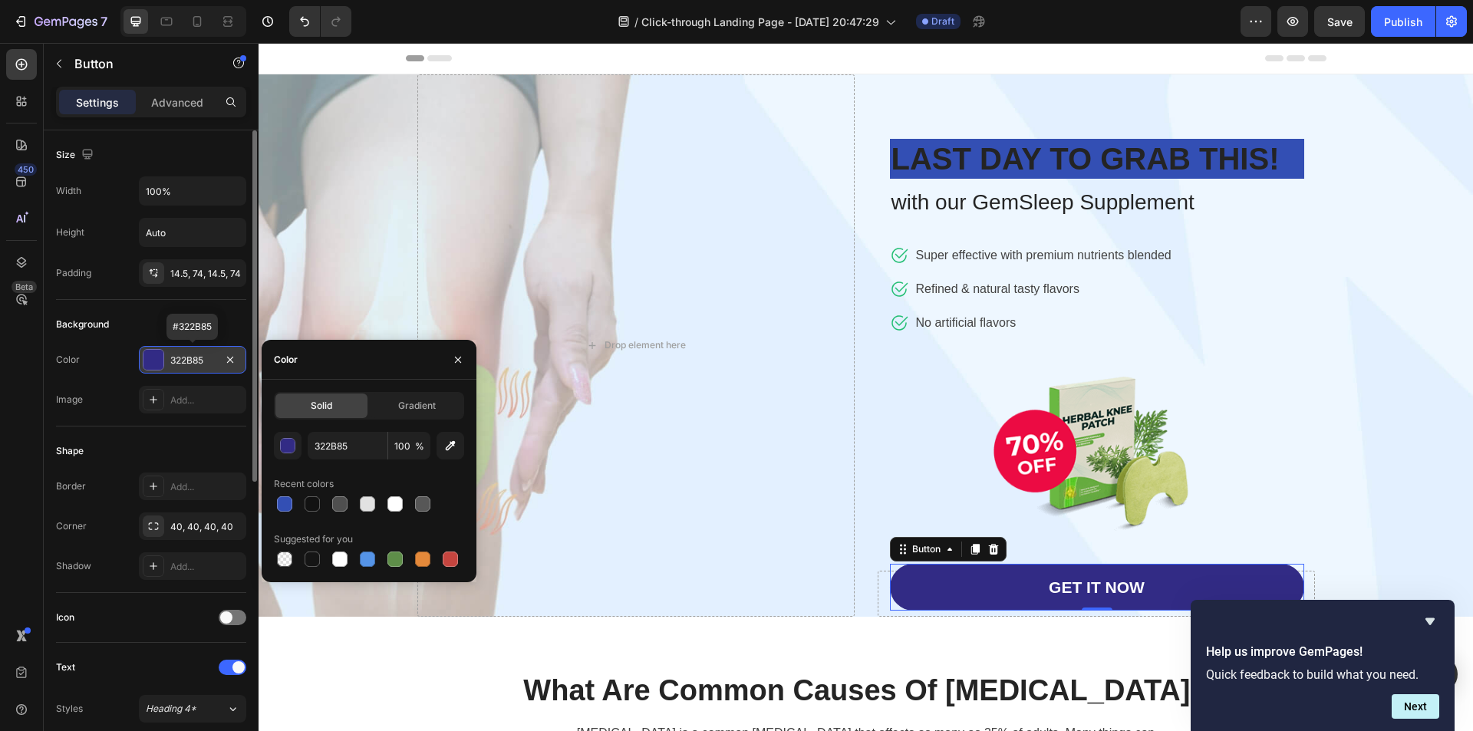
click at [184, 355] on div "322B85" at bounding box center [192, 361] width 44 height 14
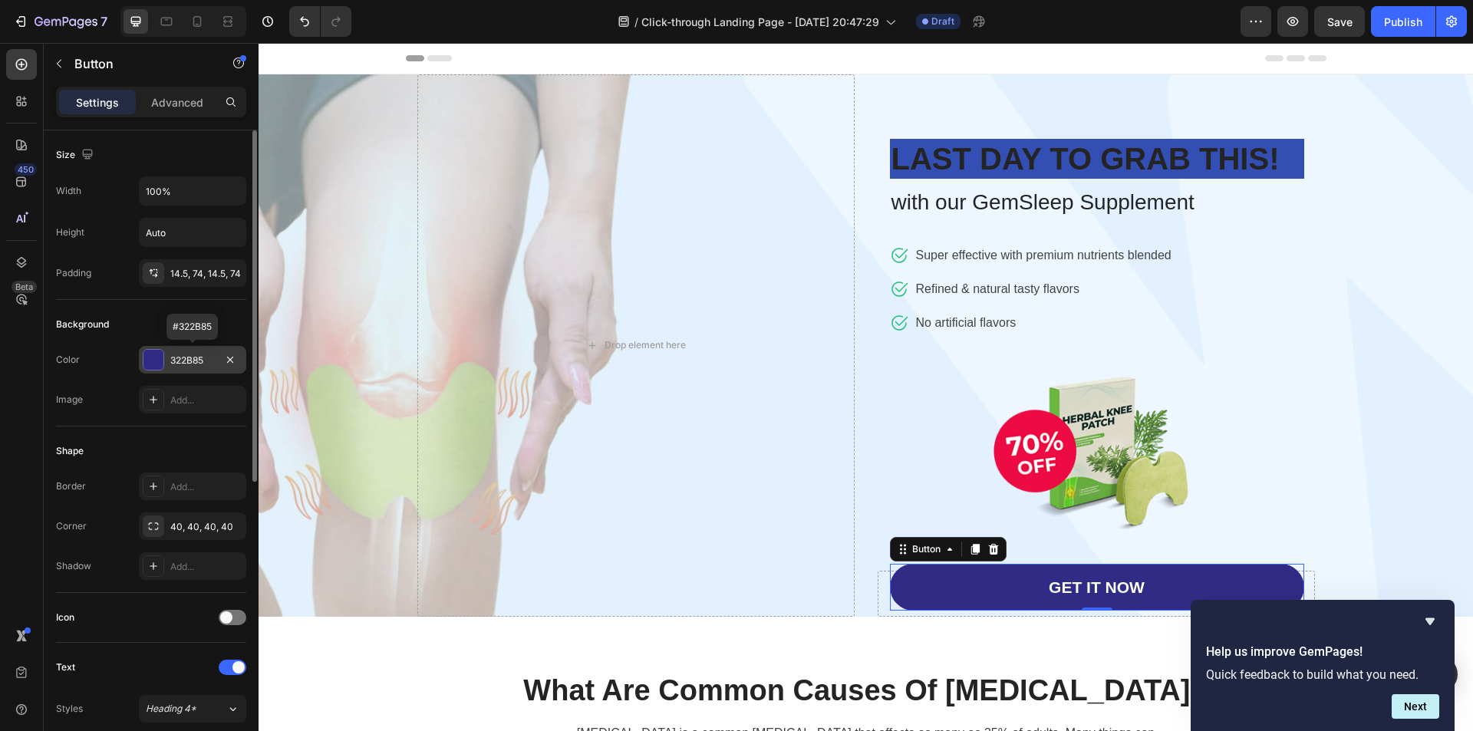
click at [184, 355] on div "322B85" at bounding box center [192, 361] width 44 height 14
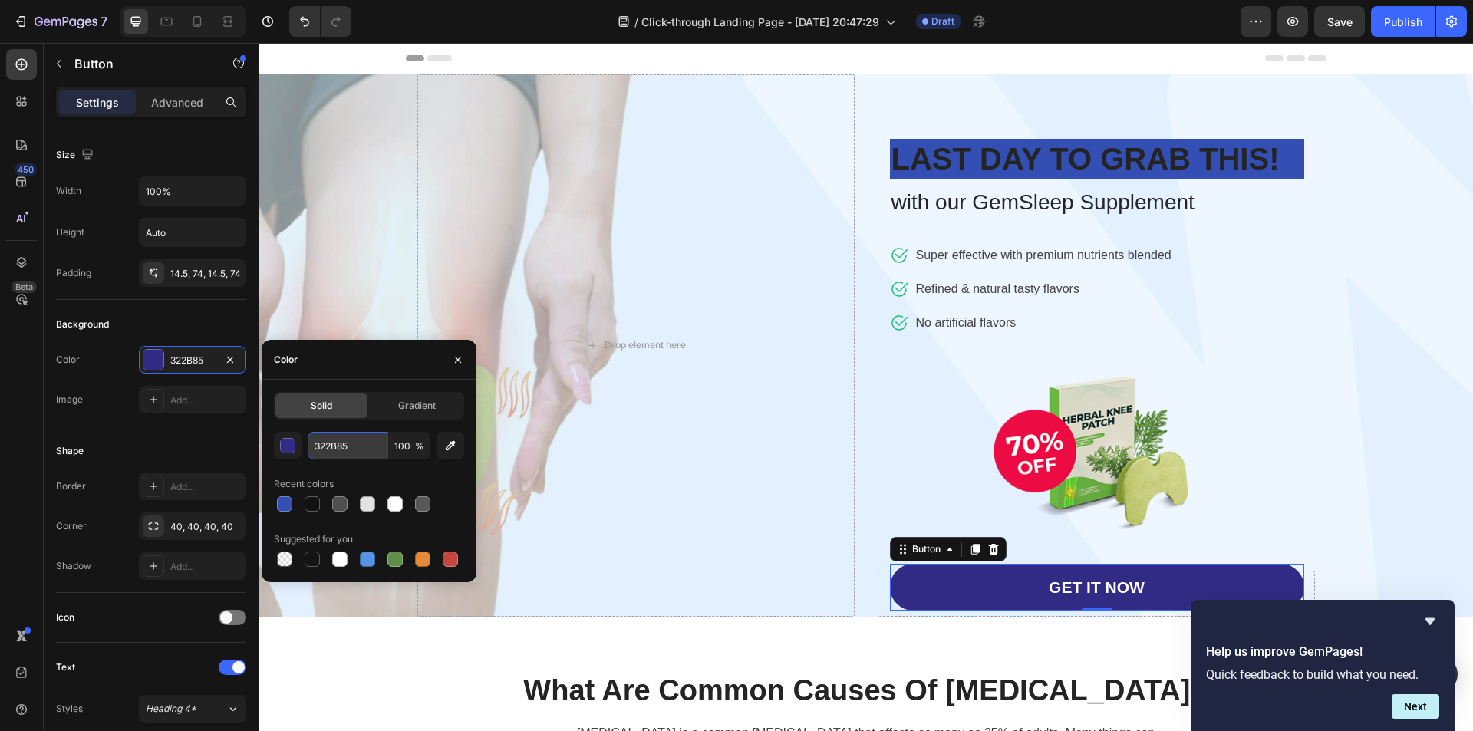
click at [330, 444] on input "322B85" at bounding box center [348, 446] width 80 height 28
click at [940, 155] on strong "LAST DAY TO GRAB THIS!" at bounding box center [1086, 159] width 388 height 34
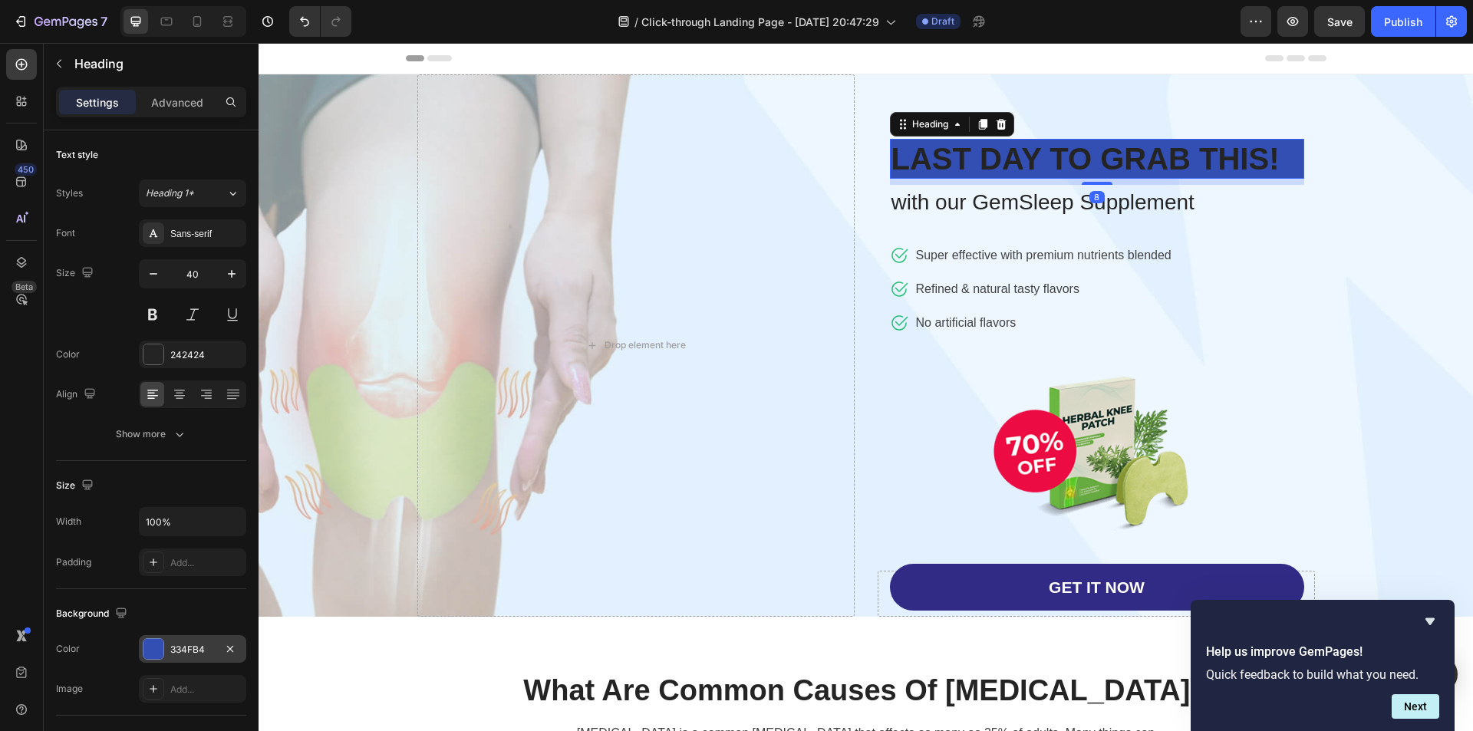
click at [188, 652] on div "334FB4" at bounding box center [192, 650] width 44 height 14
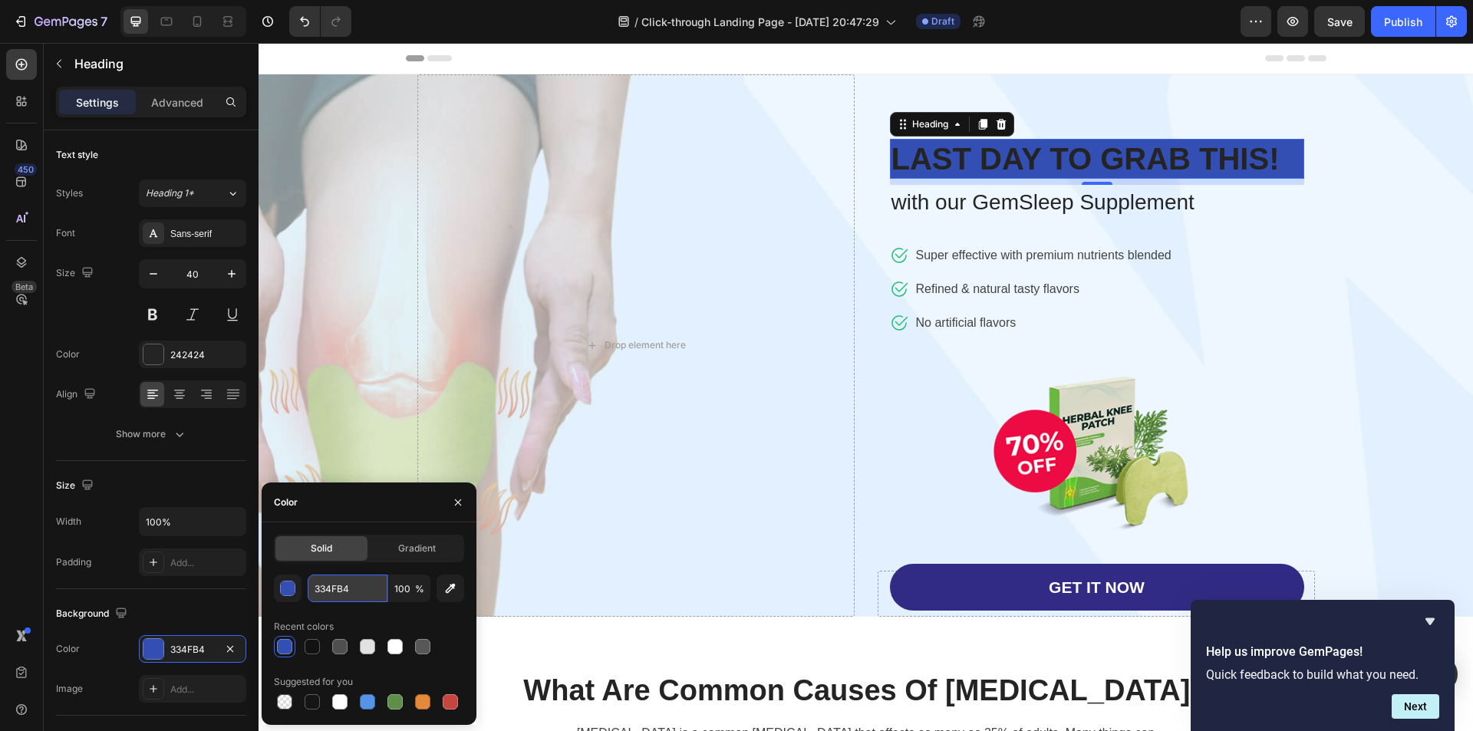
click at [356, 586] on input "334FB4" at bounding box center [348, 589] width 80 height 28
paste input "22B85"
type input "322B85"
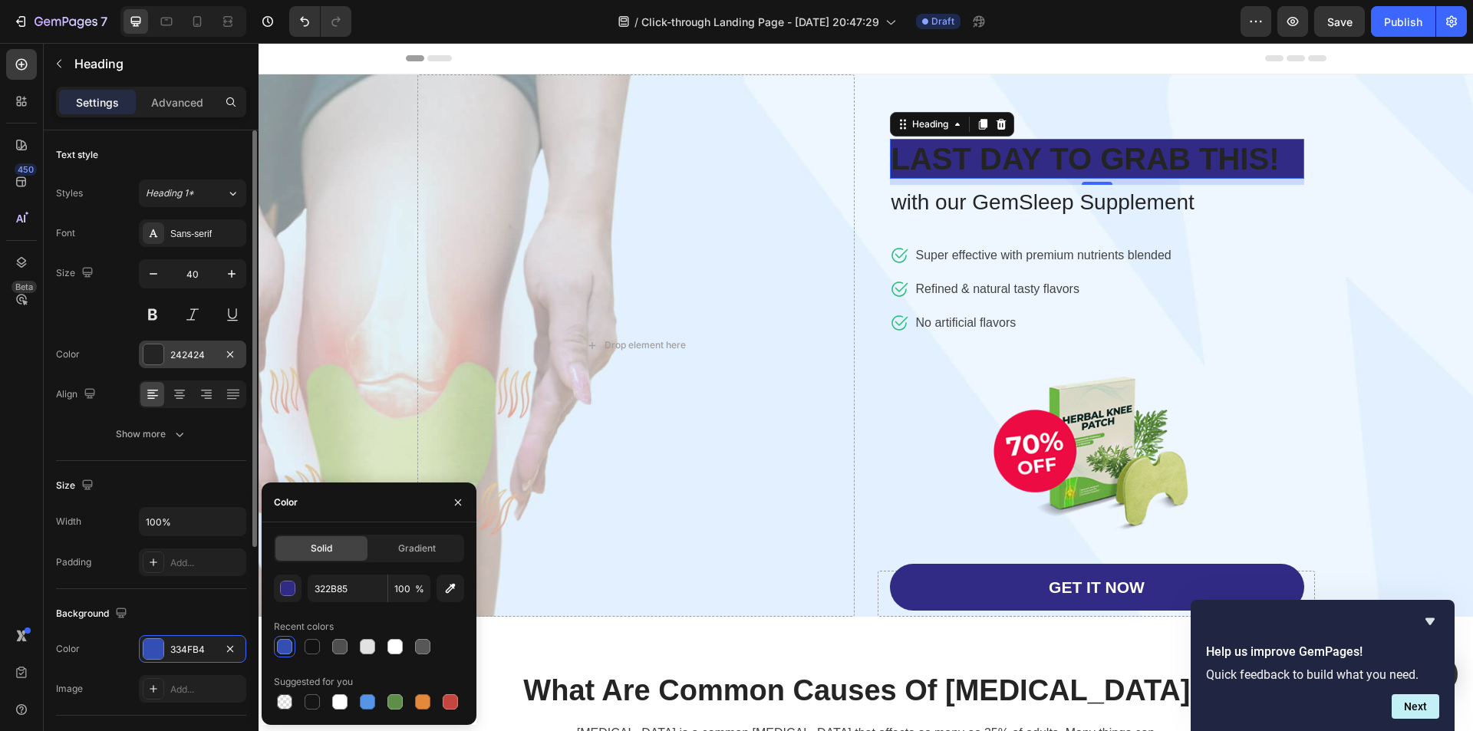
click at [176, 358] on div "242424" at bounding box center [192, 355] width 44 height 14
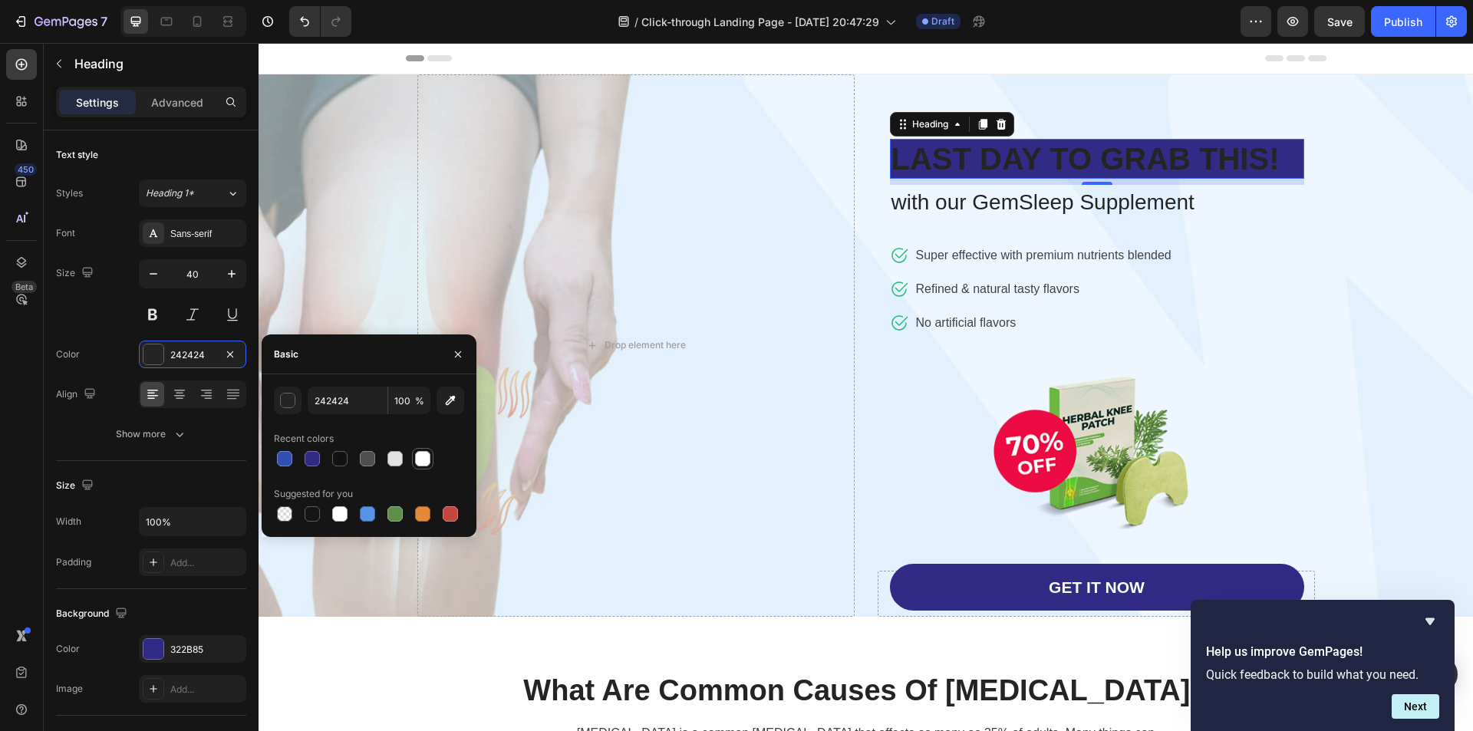
click at [420, 460] on div at bounding box center [422, 458] width 15 height 15
type input "FFFFFF"
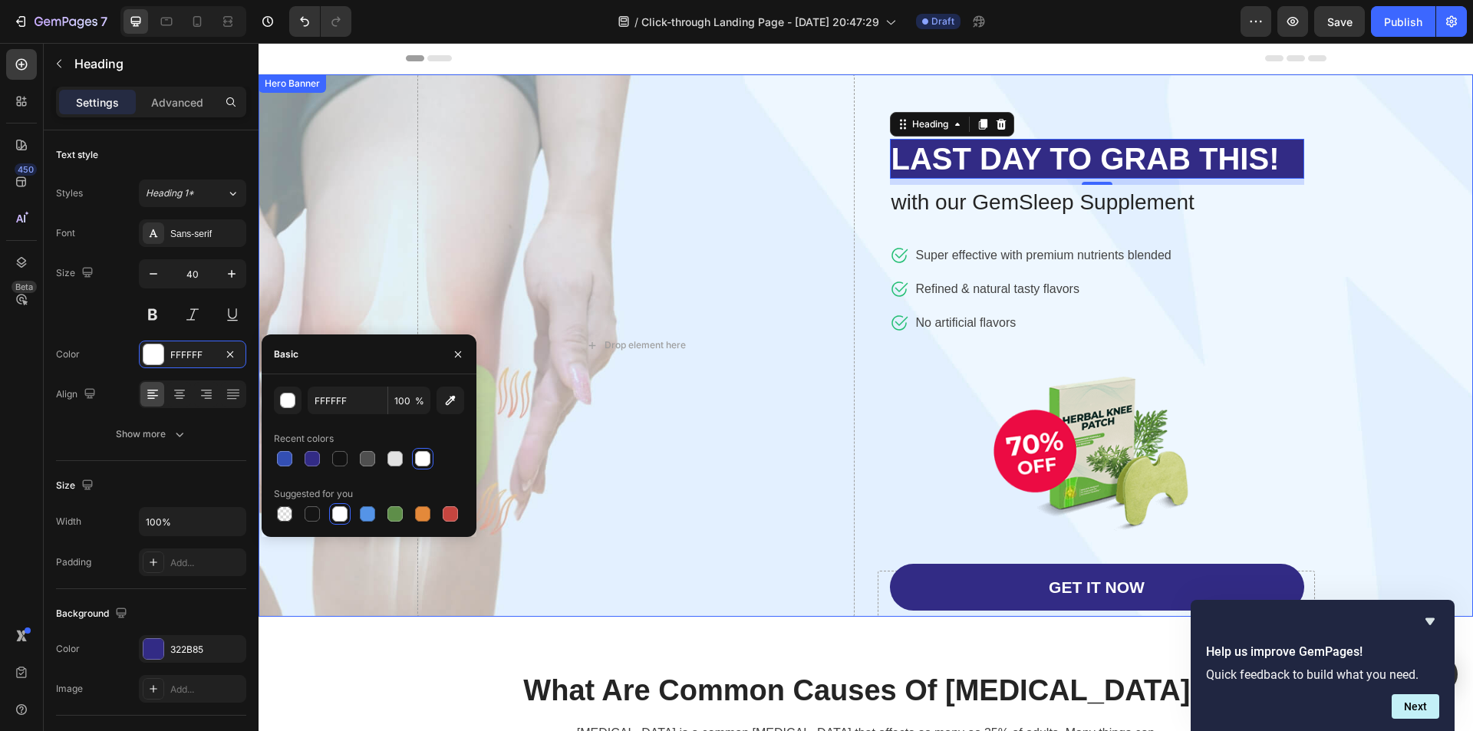
click at [1393, 367] on div "Overlay" at bounding box center [866, 345] width 1215 height 542
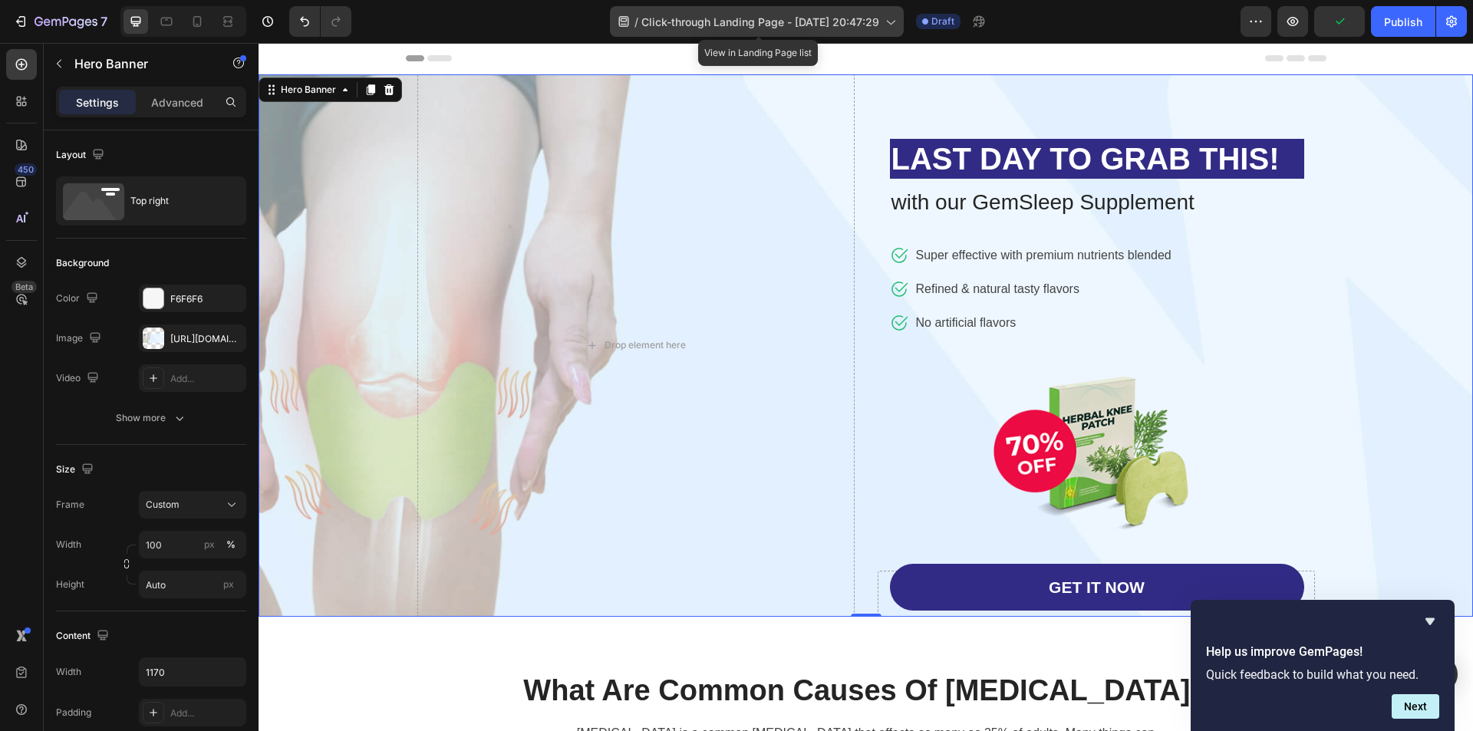
click at [896, 19] on icon at bounding box center [889, 21] width 15 height 15
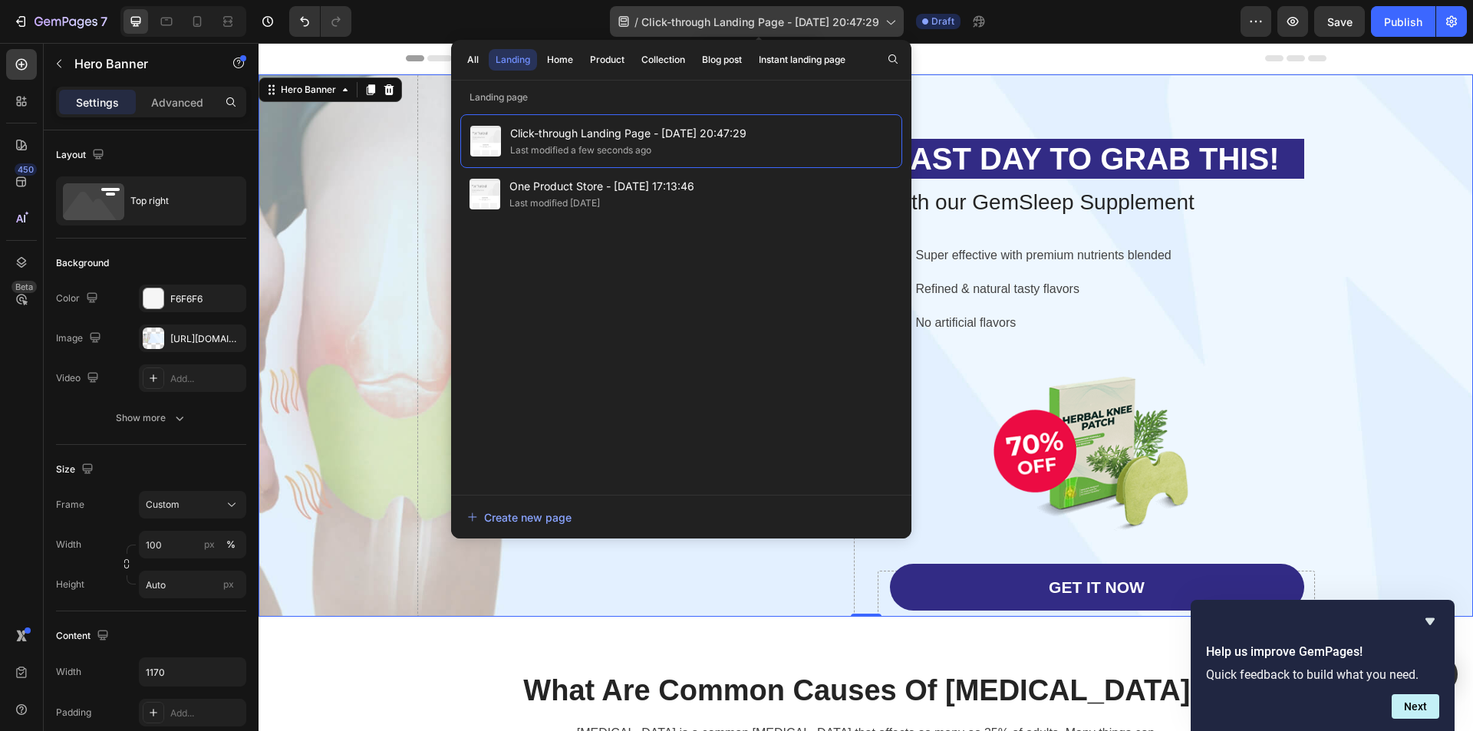
click at [896, 19] on icon at bounding box center [889, 21] width 15 height 15
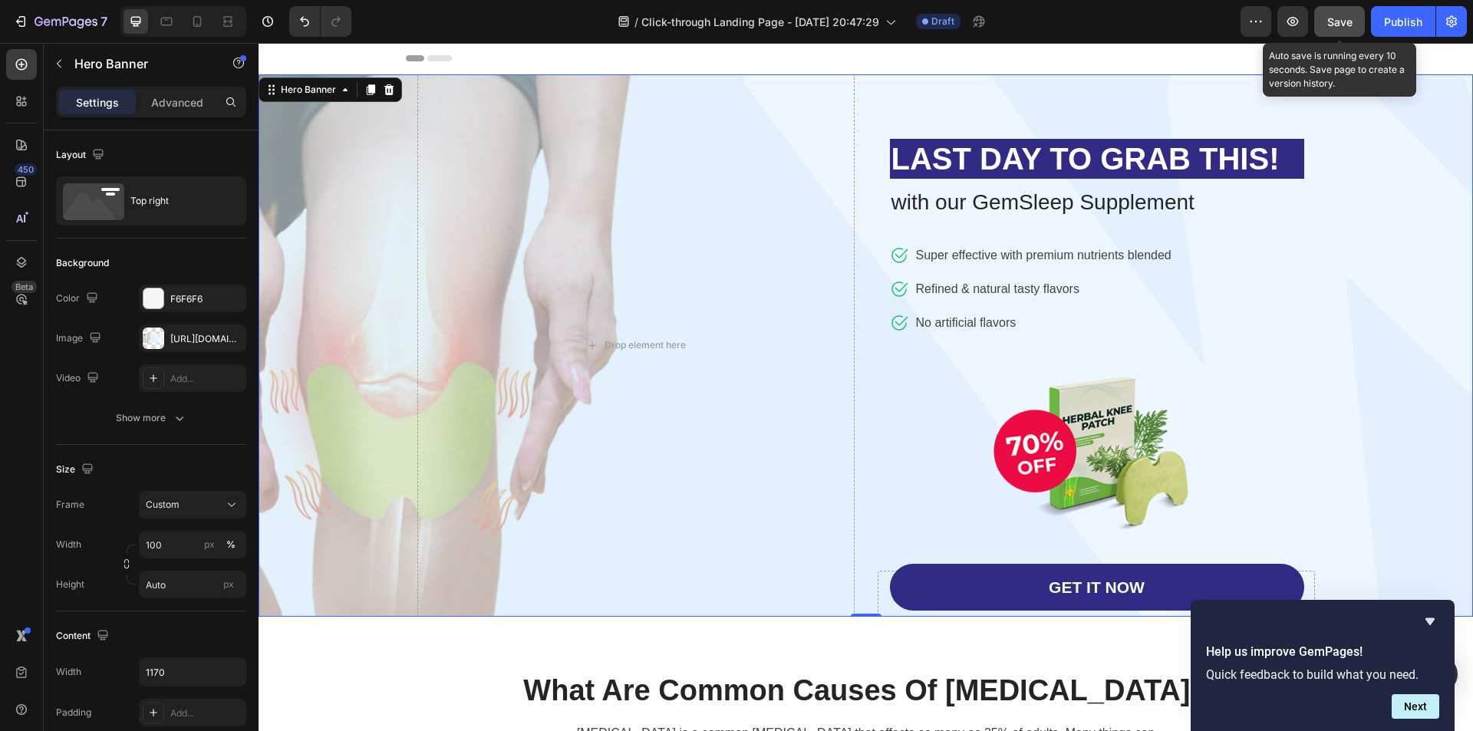
click at [1350, 31] on button "Save" at bounding box center [1339, 21] width 51 height 31
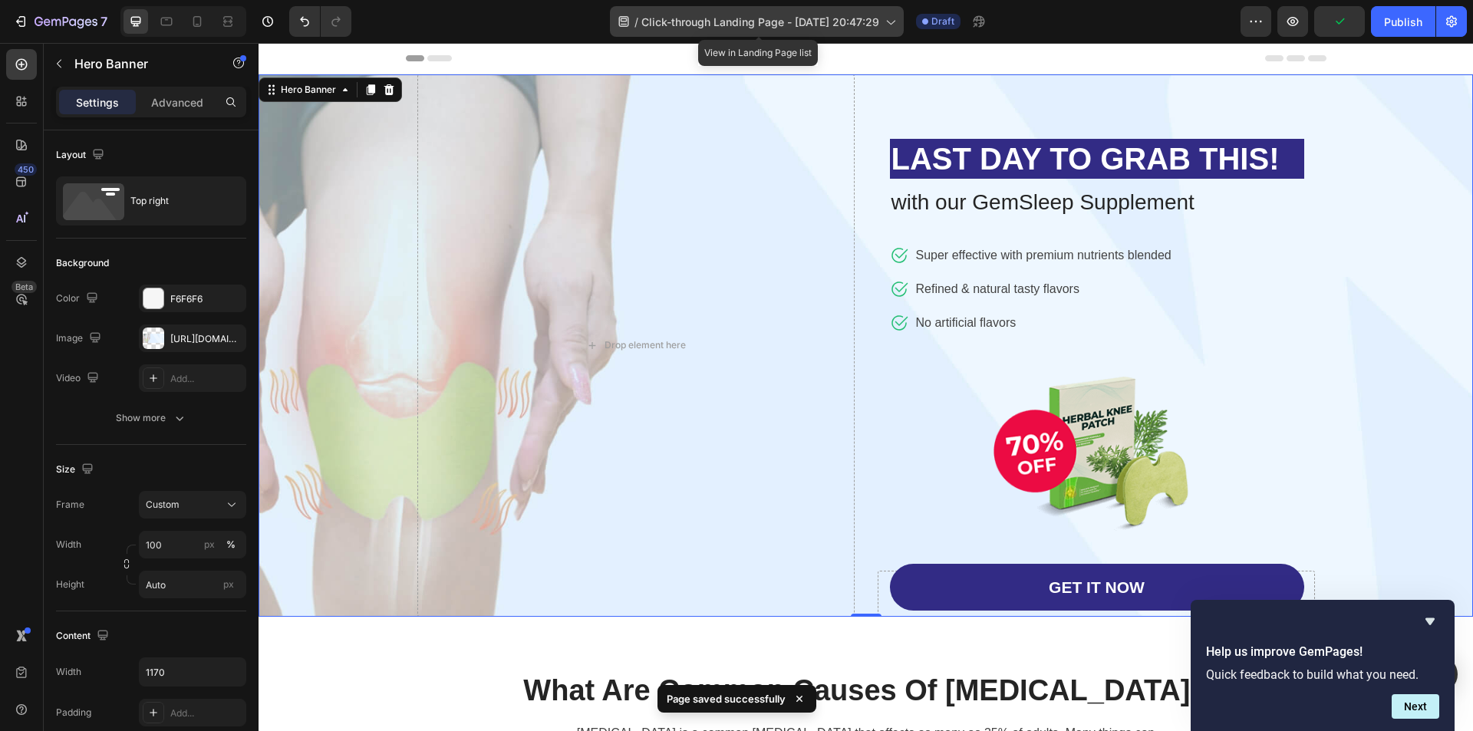
click at [898, 22] on icon at bounding box center [889, 21] width 15 height 15
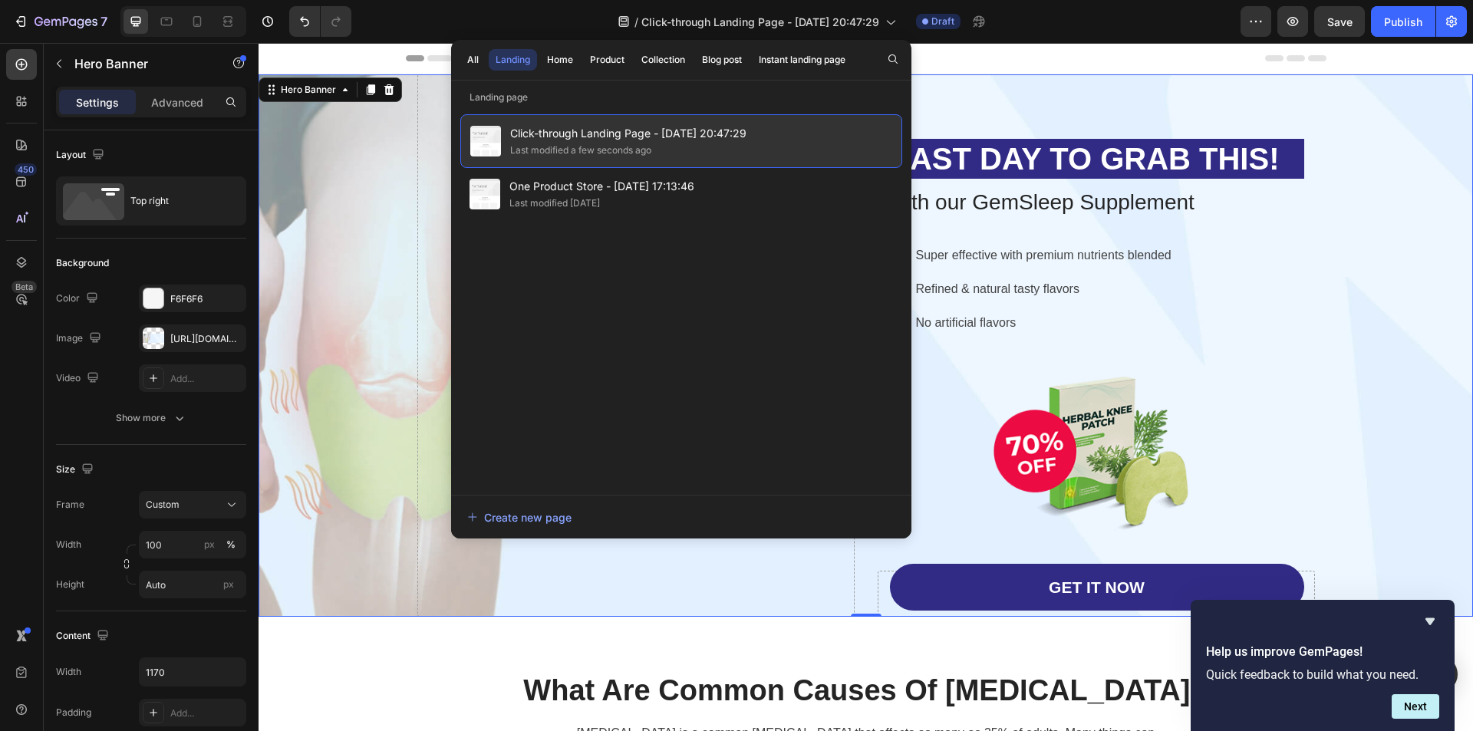
click at [592, 132] on span "Click-through Landing Page - [DATE] 20:47:29" at bounding box center [628, 133] width 236 height 18
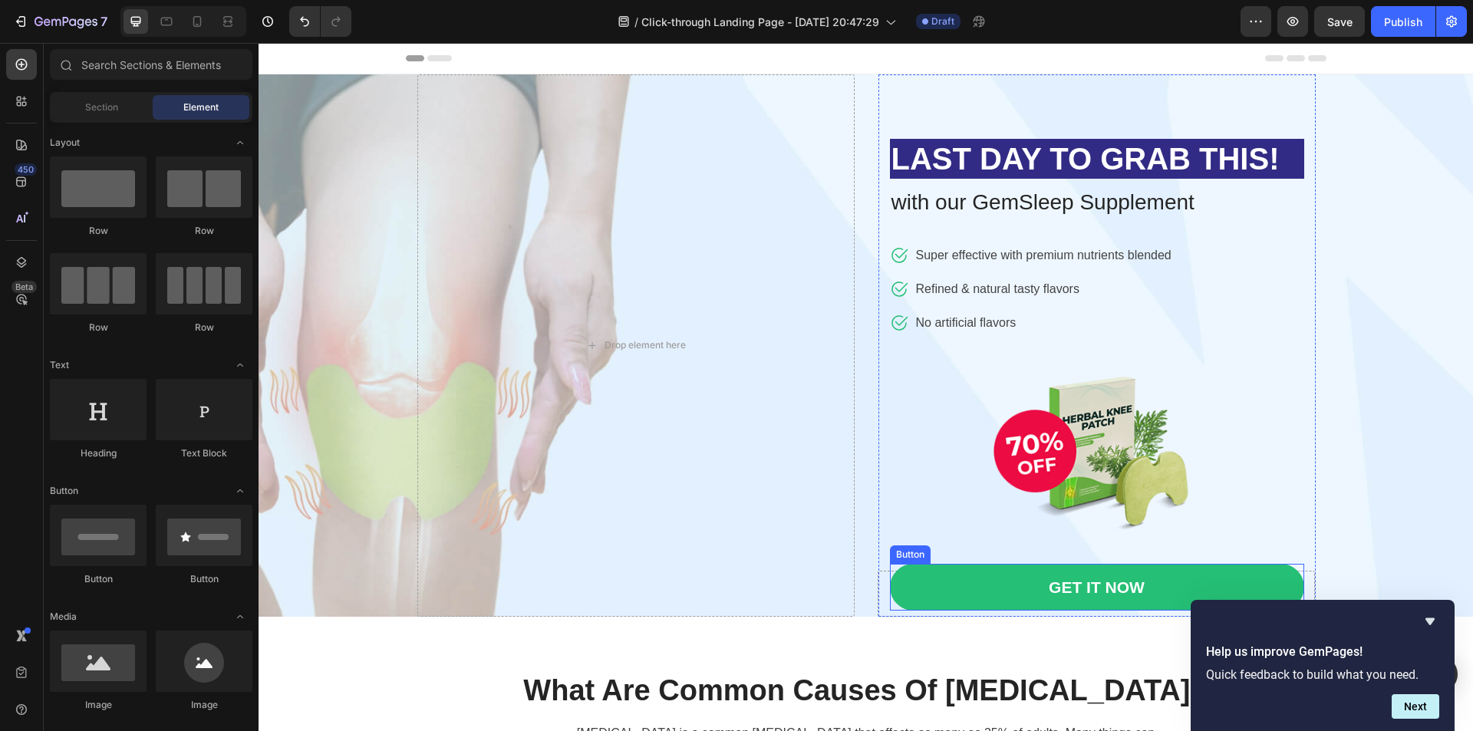
click at [1002, 592] on link "GET IT NOW" at bounding box center [1097, 587] width 414 height 47
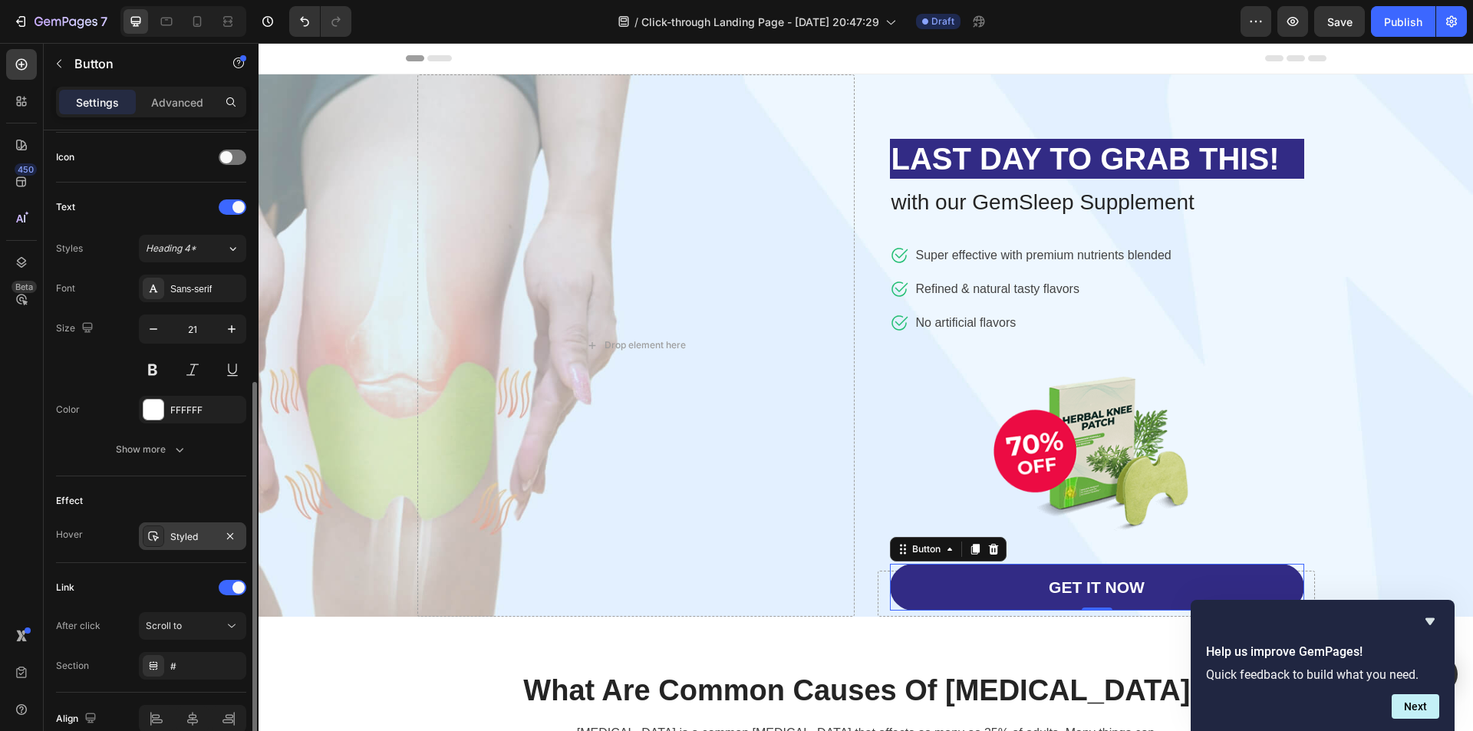
scroll to position [536, 0]
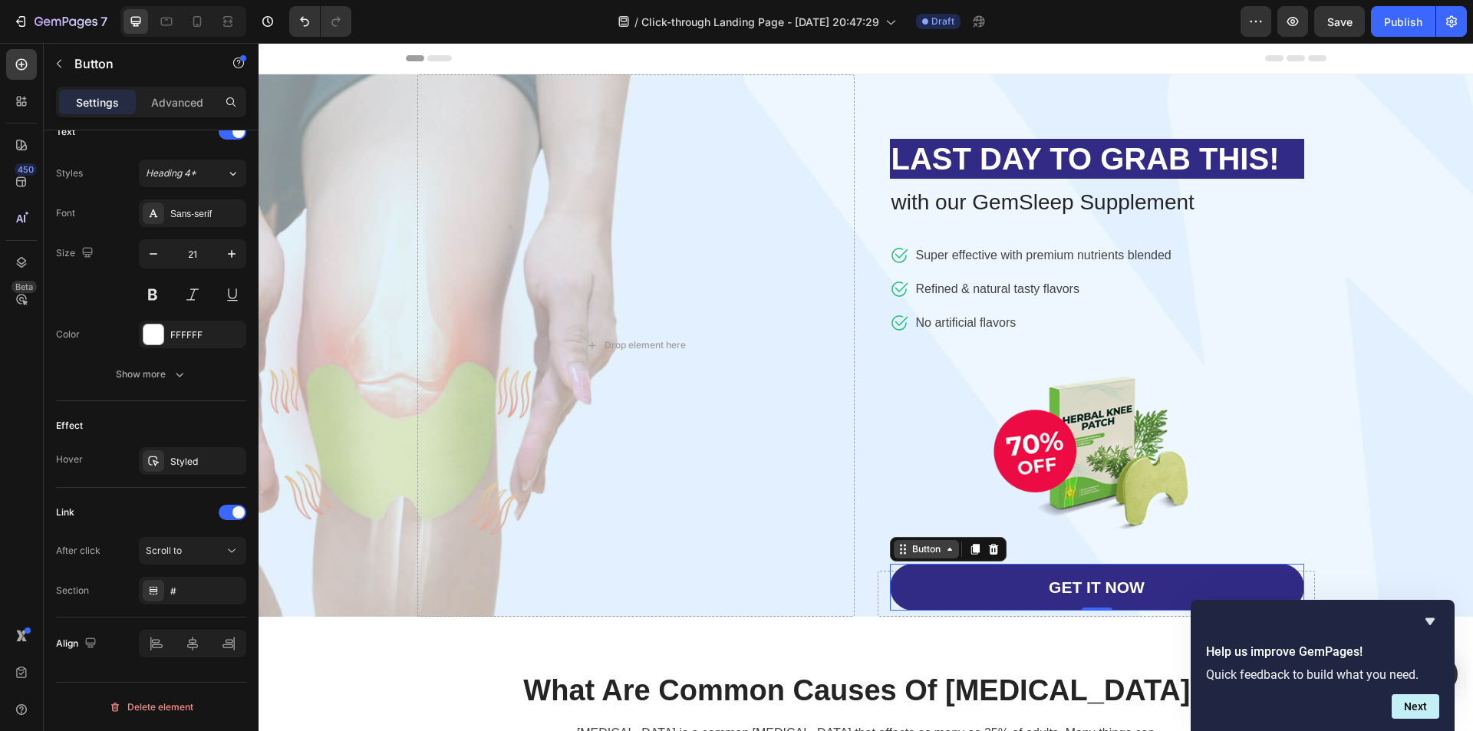
click at [925, 552] on div "Button" at bounding box center [926, 549] width 35 height 14
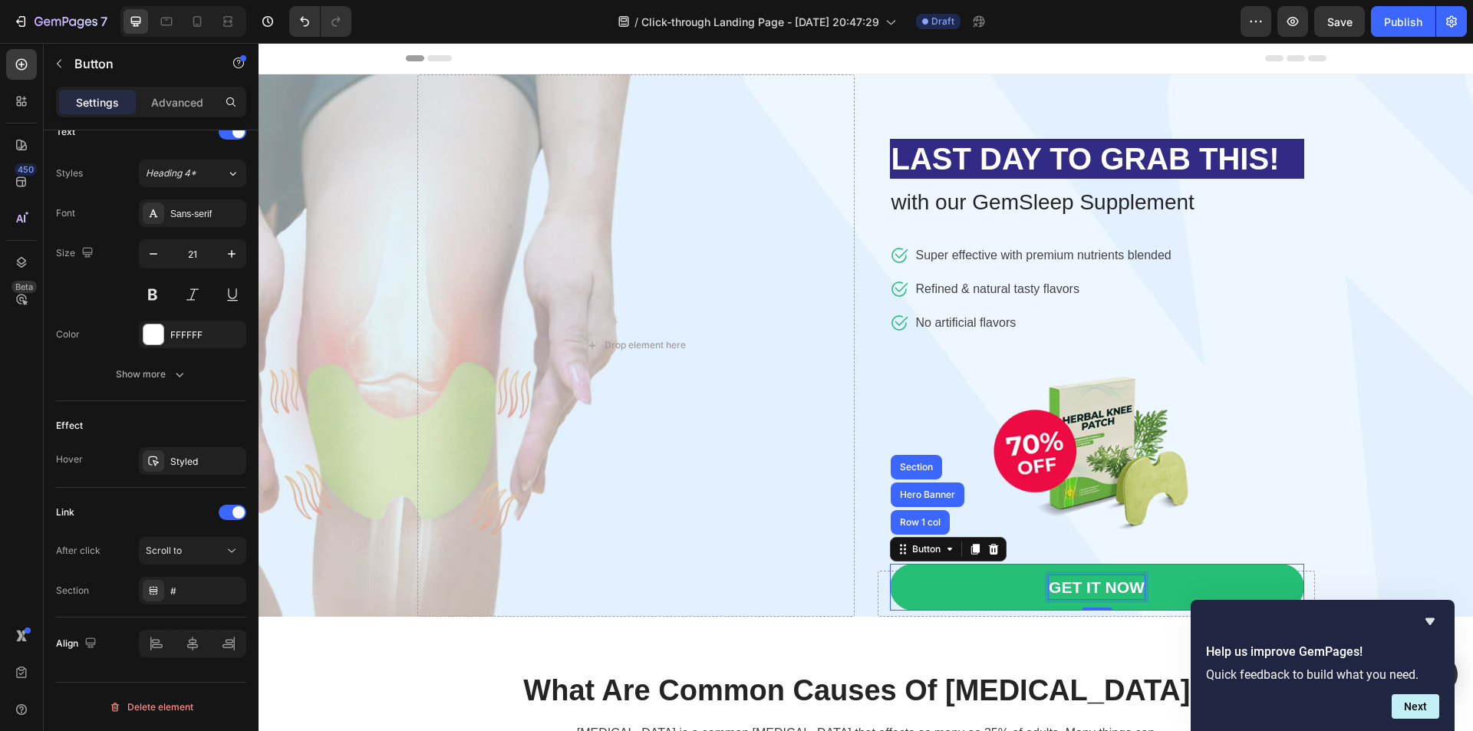
click at [1076, 586] on div "GET IT NOW" at bounding box center [1097, 587] width 96 height 25
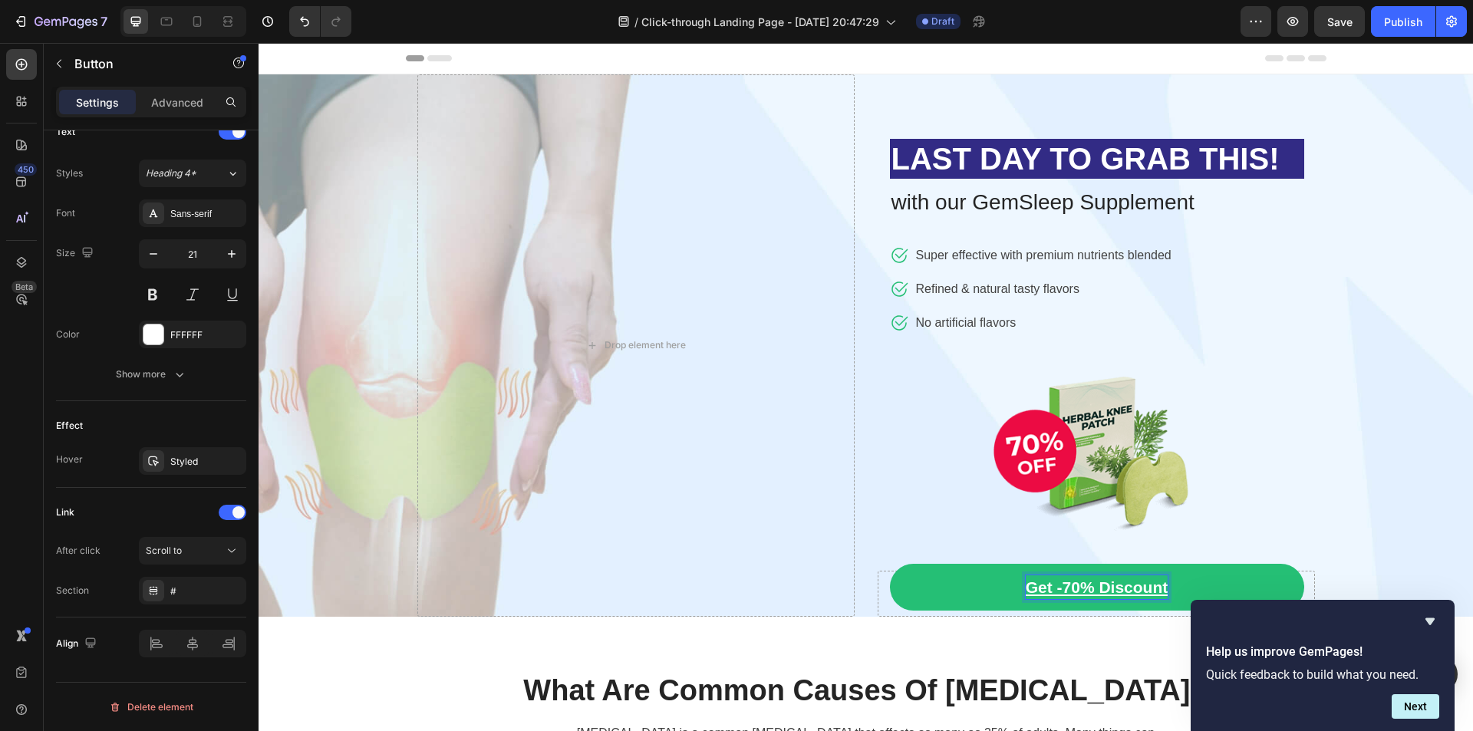
click at [963, 594] on link "Get -70% Discount" at bounding box center [1097, 587] width 414 height 47
click at [1135, 586] on u "Get -70% Discount" at bounding box center [1097, 587] width 143 height 18
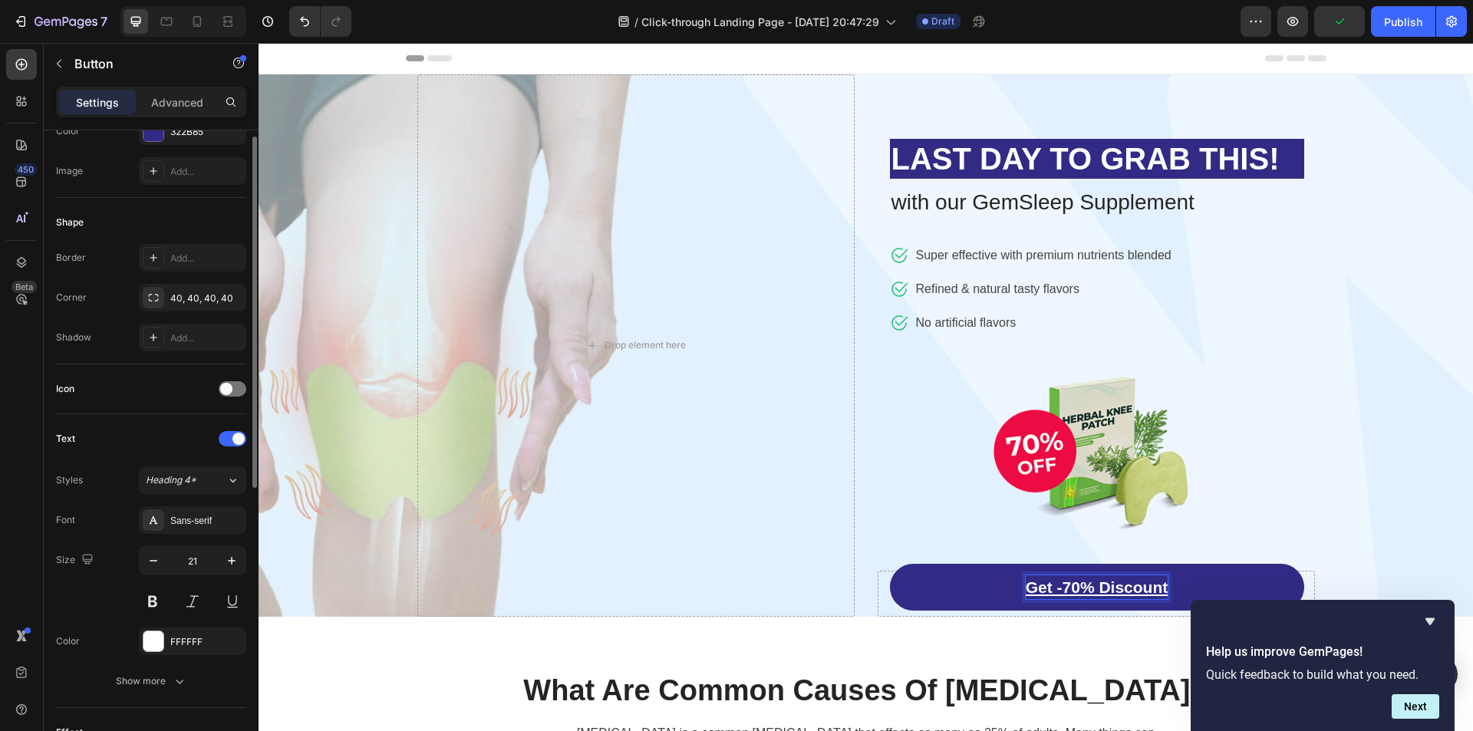
scroll to position [152, 0]
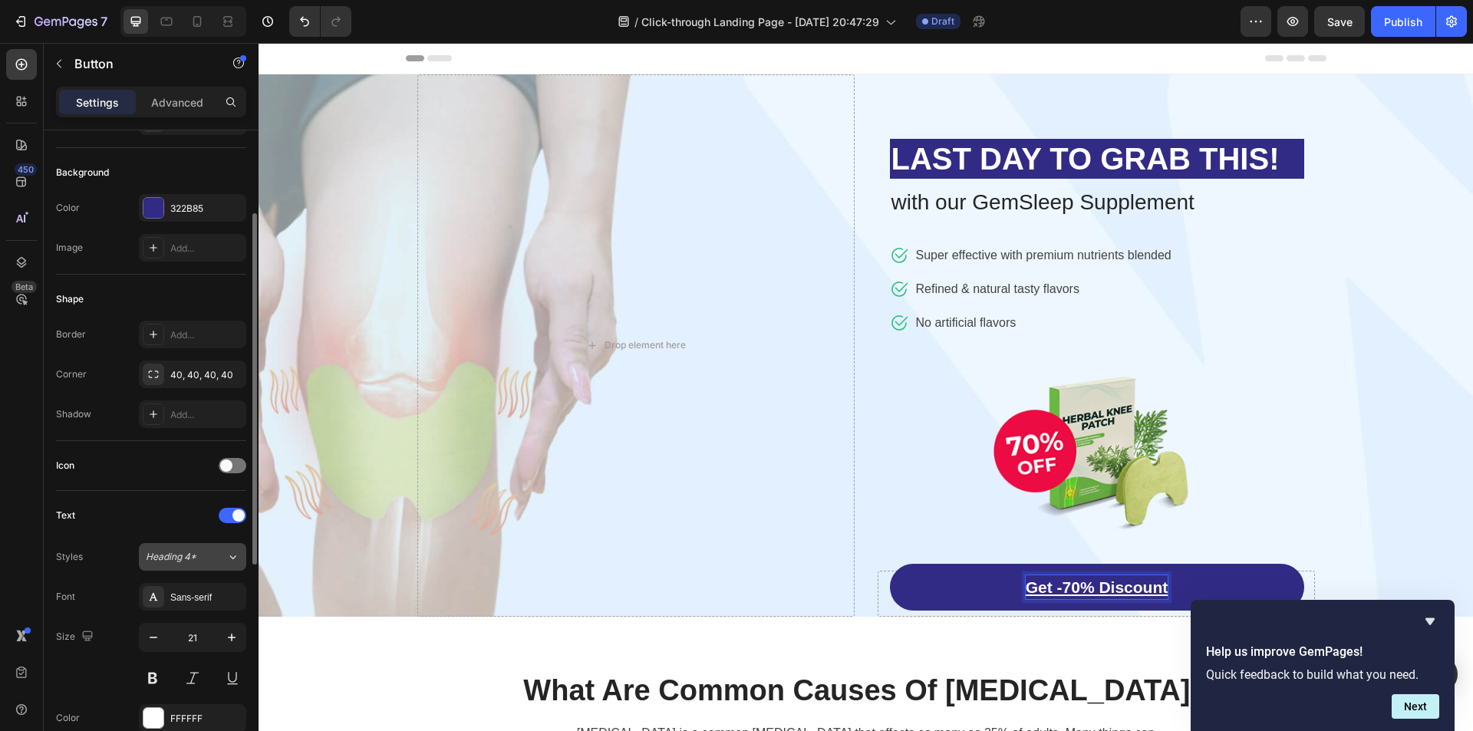
click at [235, 558] on icon at bounding box center [233, 557] width 6 height 4
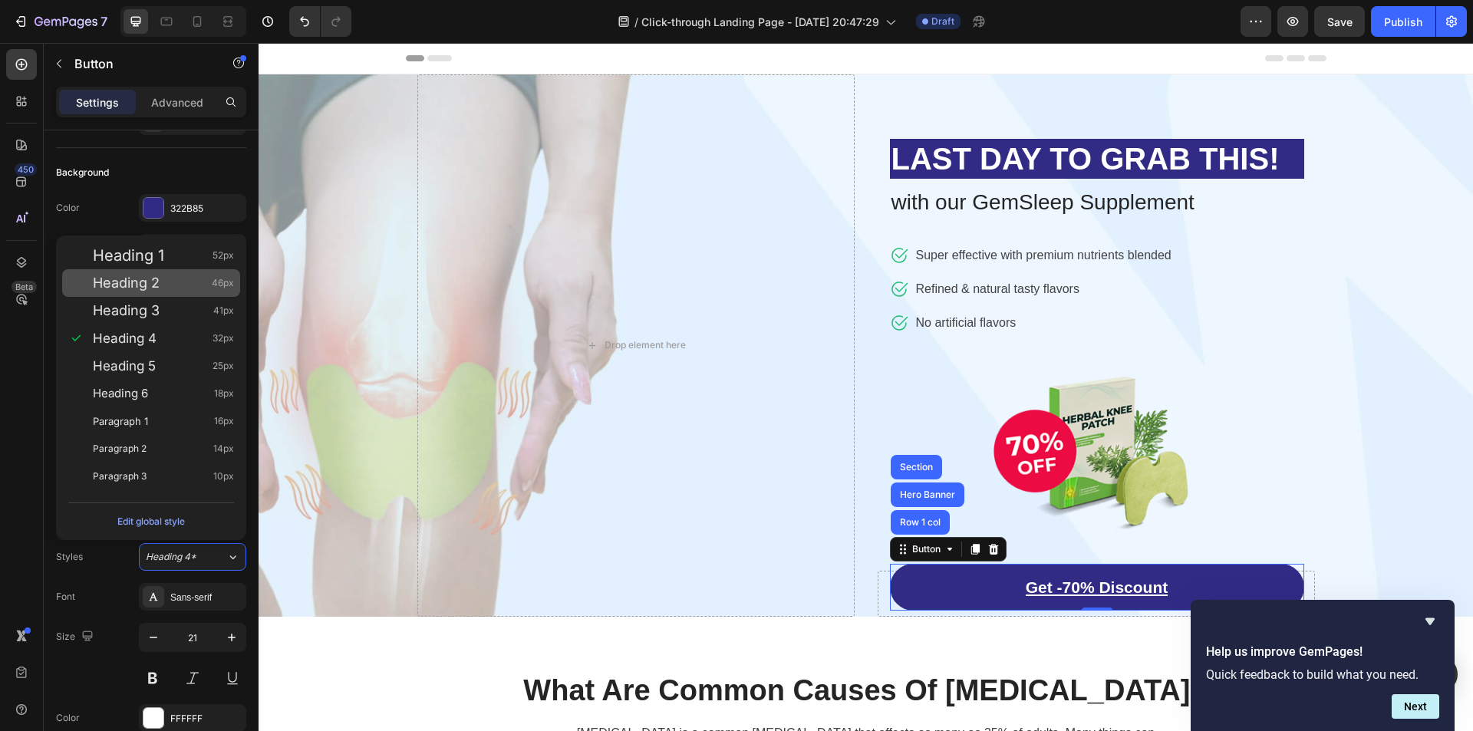
click at [181, 290] on div "Heading 2 46px" at bounding box center [163, 282] width 141 height 15
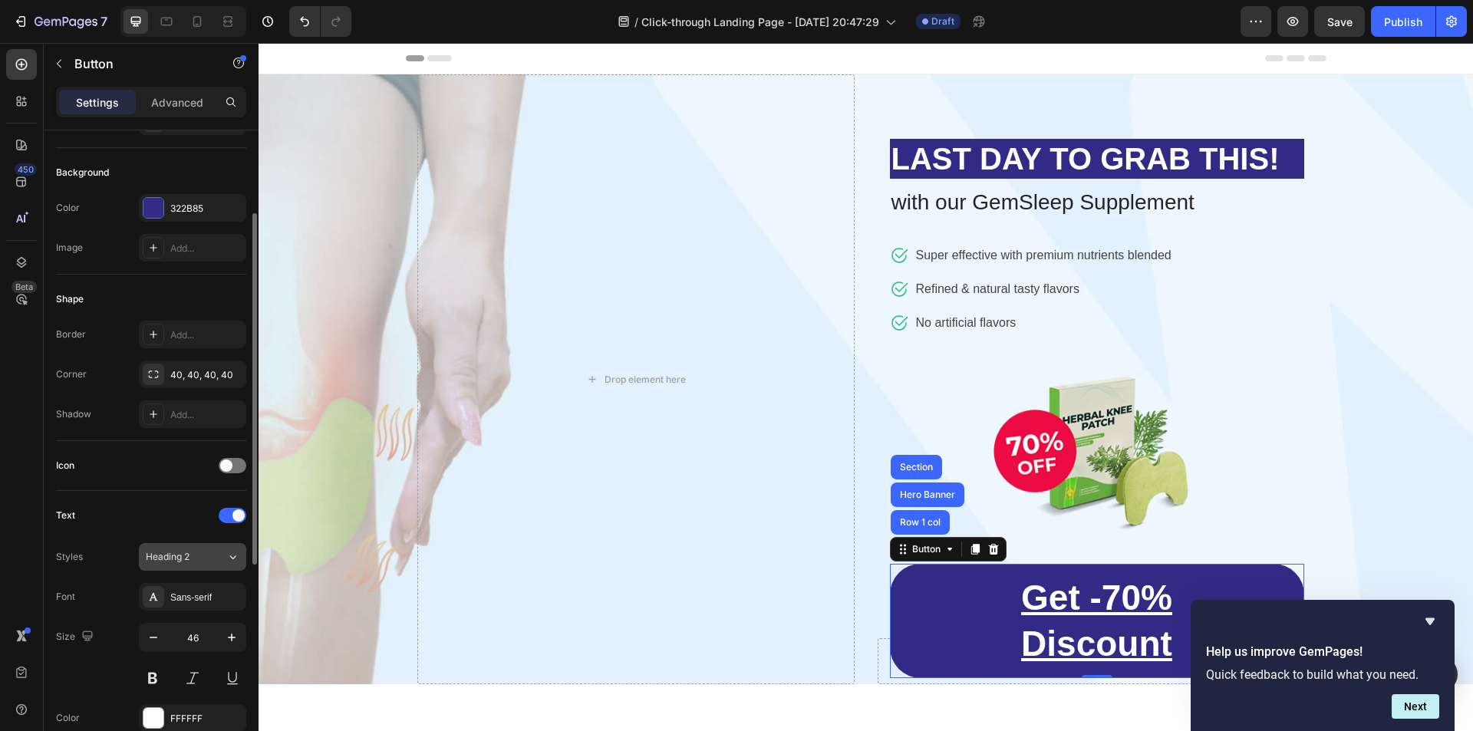
click at [186, 553] on span "Heading 2" at bounding box center [168, 557] width 44 height 14
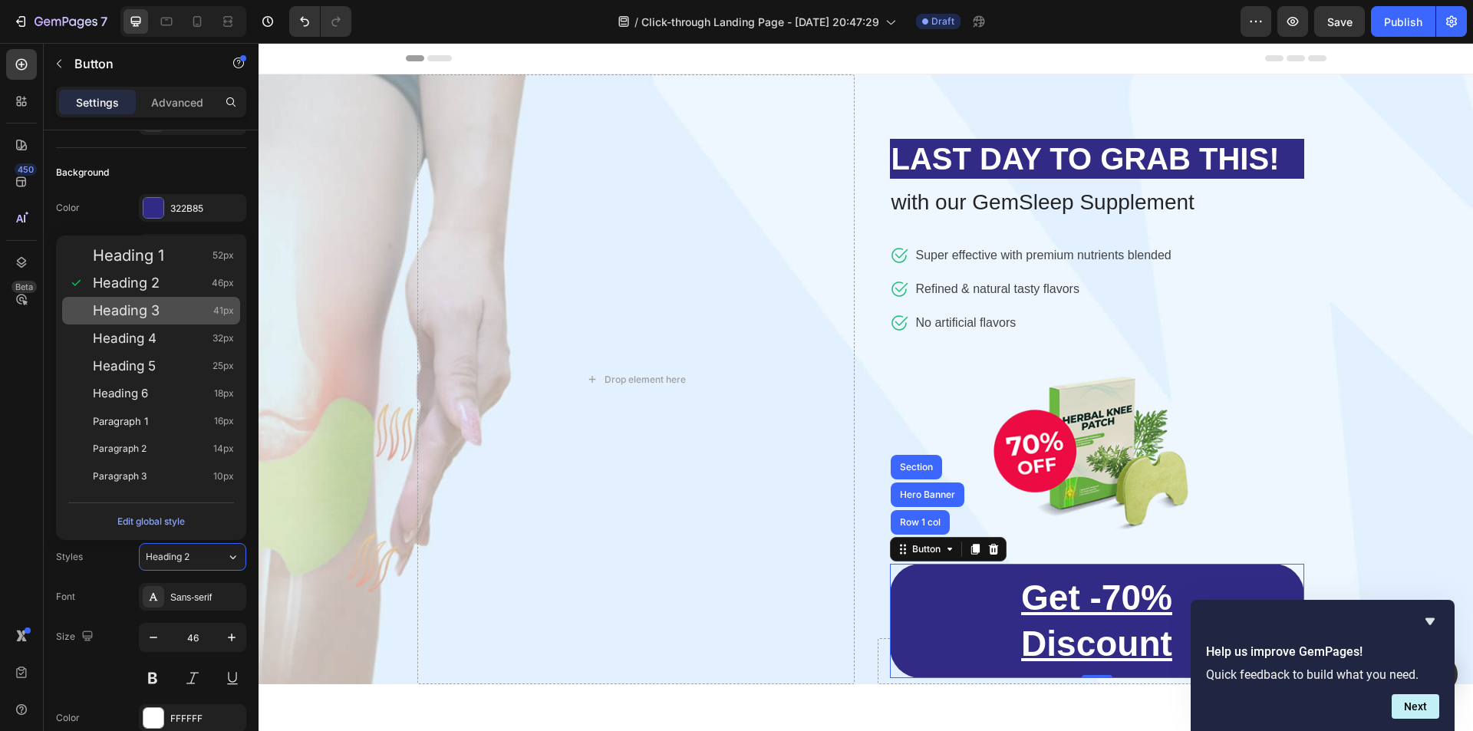
click at [160, 316] on div "Heading 3 41px" at bounding box center [163, 310] width 141 height 15
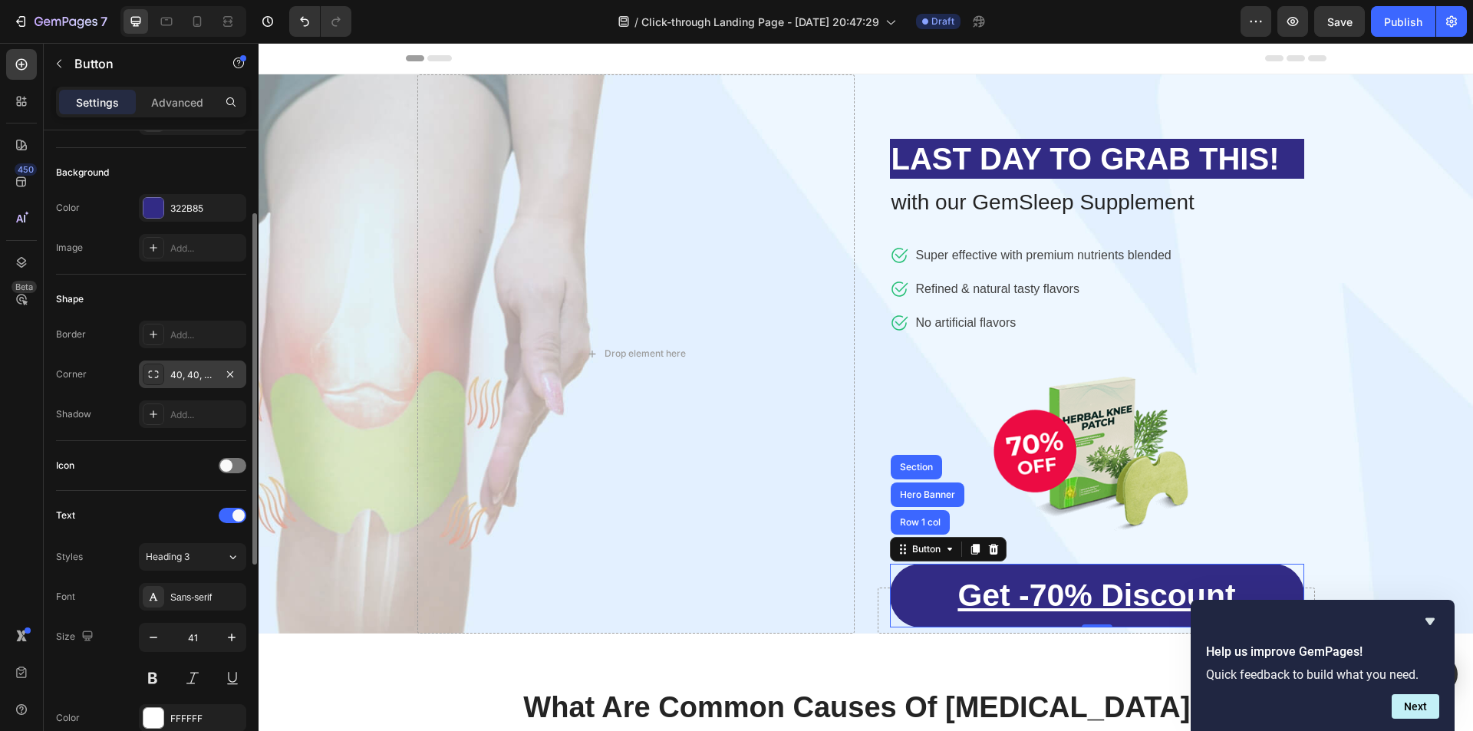
click at [183, 374] on div "40, 40, 40, 40" at bounding box center [192, 375] width 44 height 14
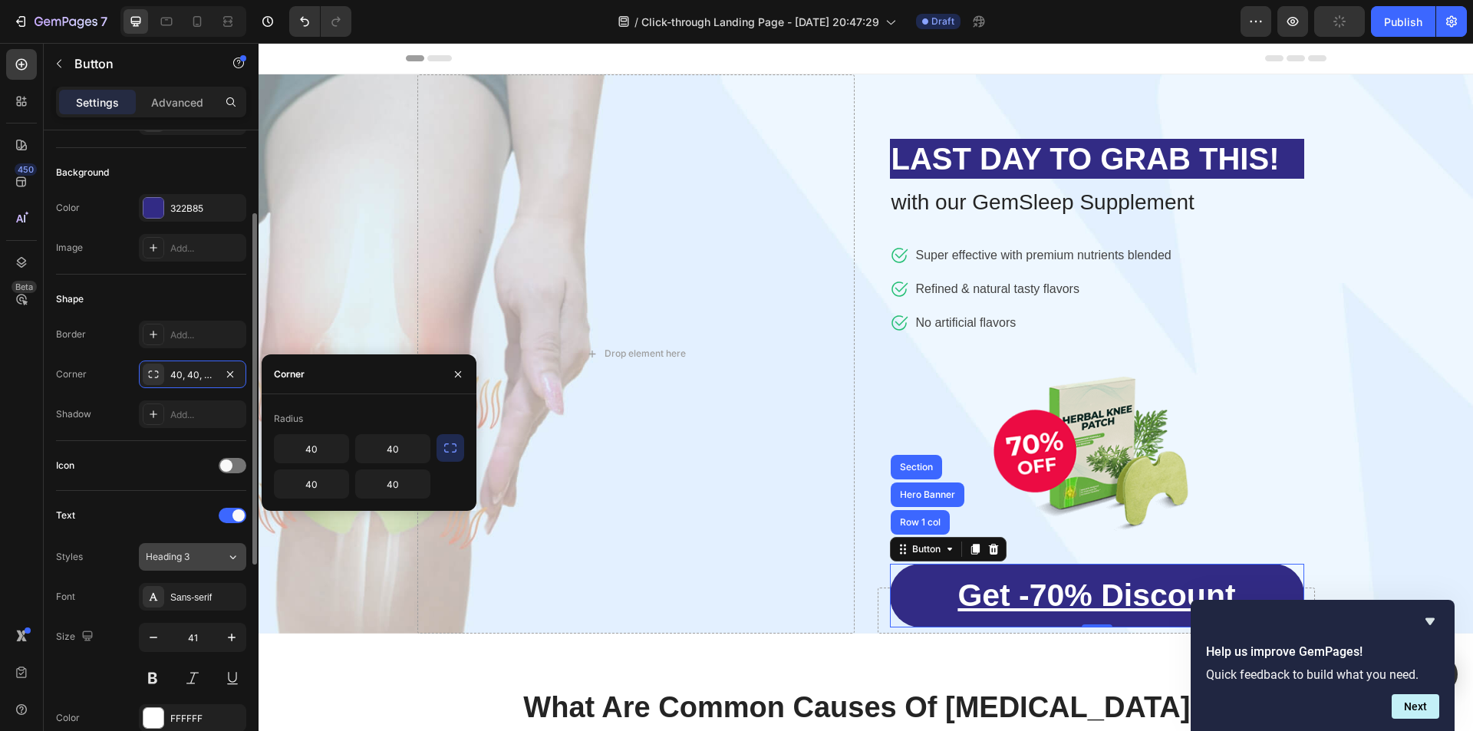
click at [170, 559] on span "Heading 3" at bounding box center [168, 557] width 44 height 14
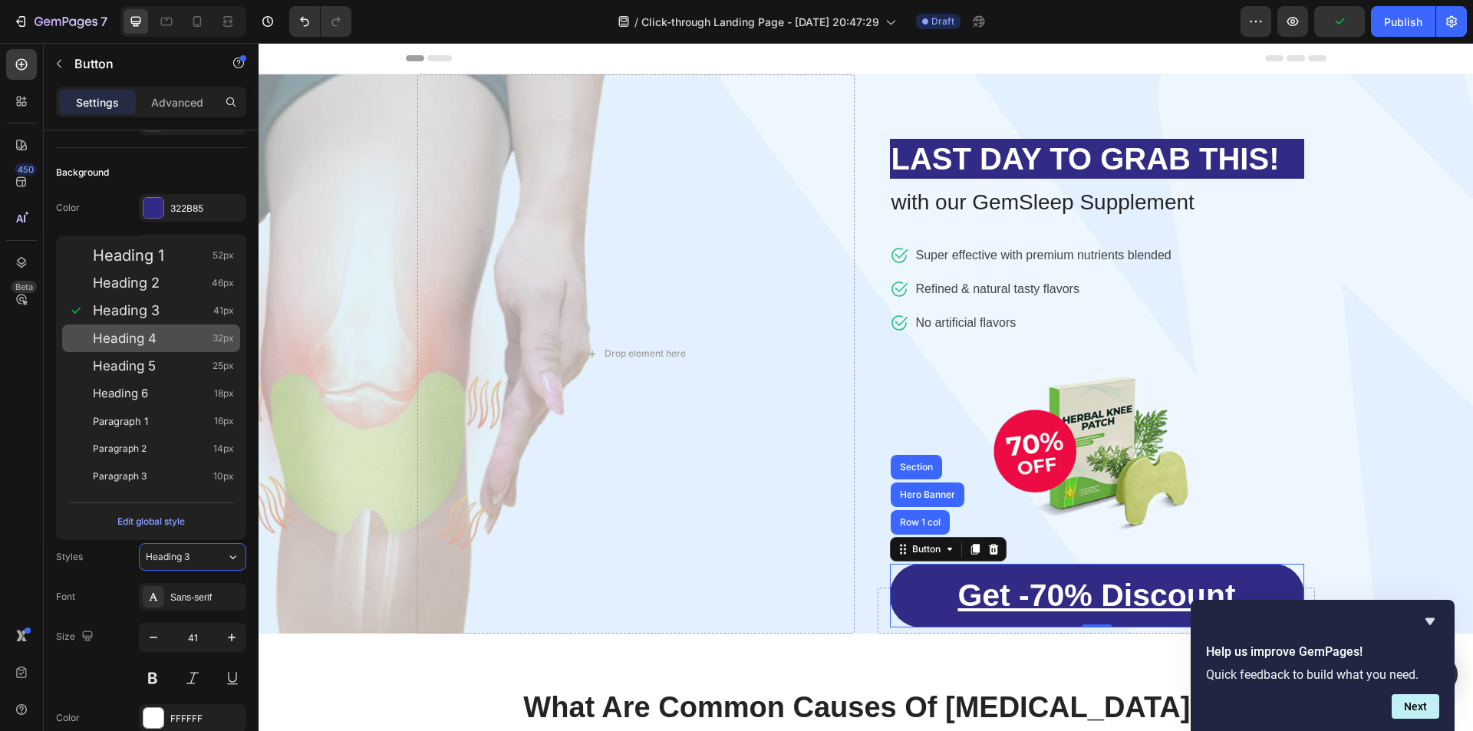
click at [173, 344] on div "Heading 4 32px" at bounding box center [163, 338] width 141 height 15
type input "32"
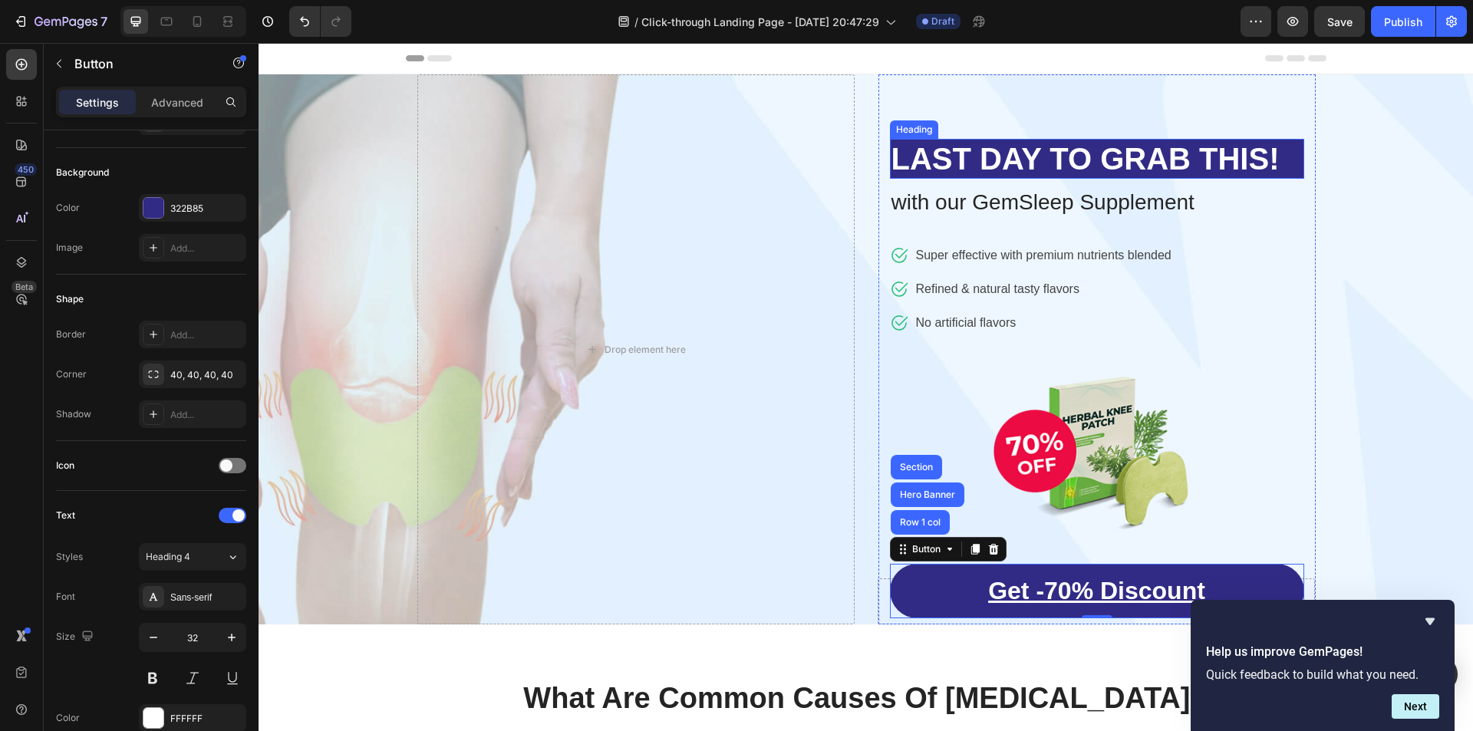
click at [1053, 162] on strong "LAST DAY TO GRAB THIS!" at bounding box center [1086, 159] width 388 height 34
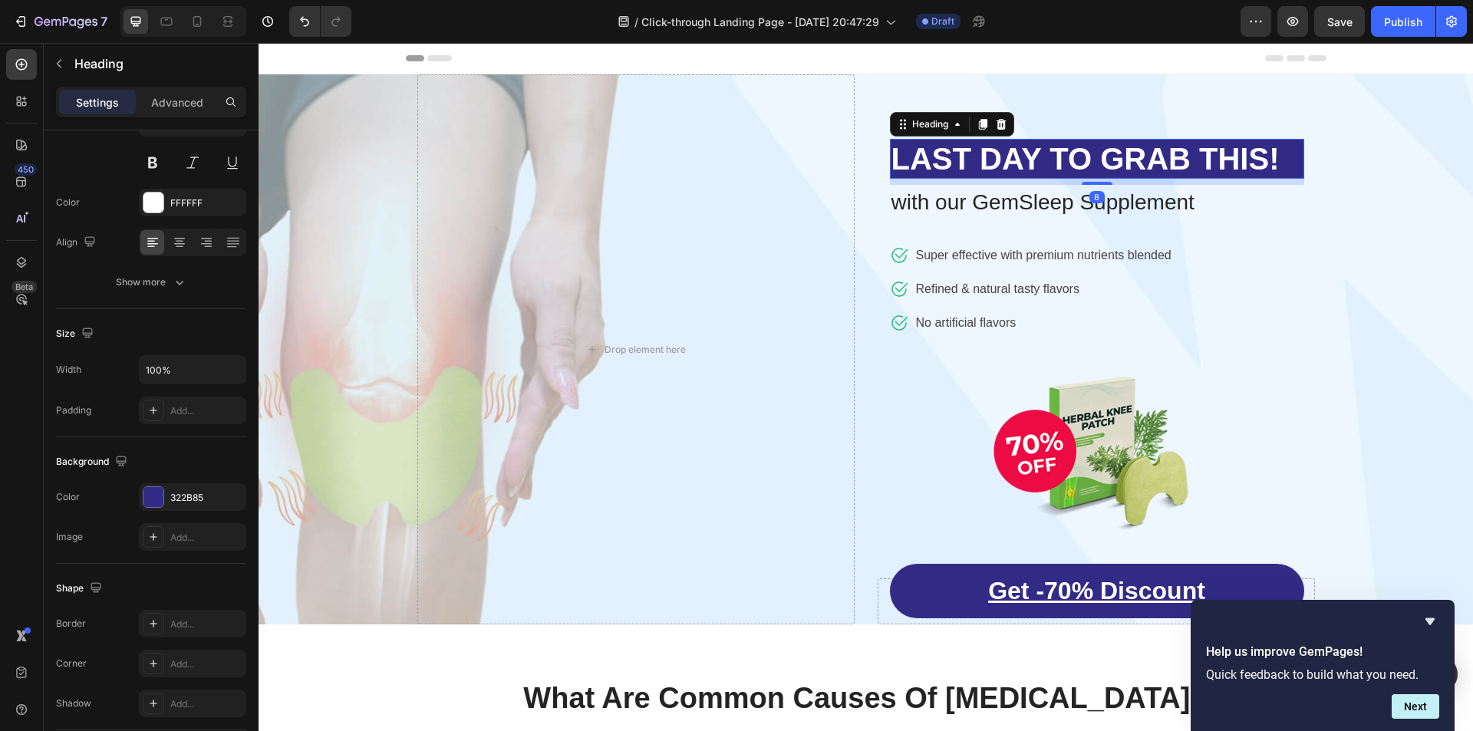
scroll to position [0, 0]
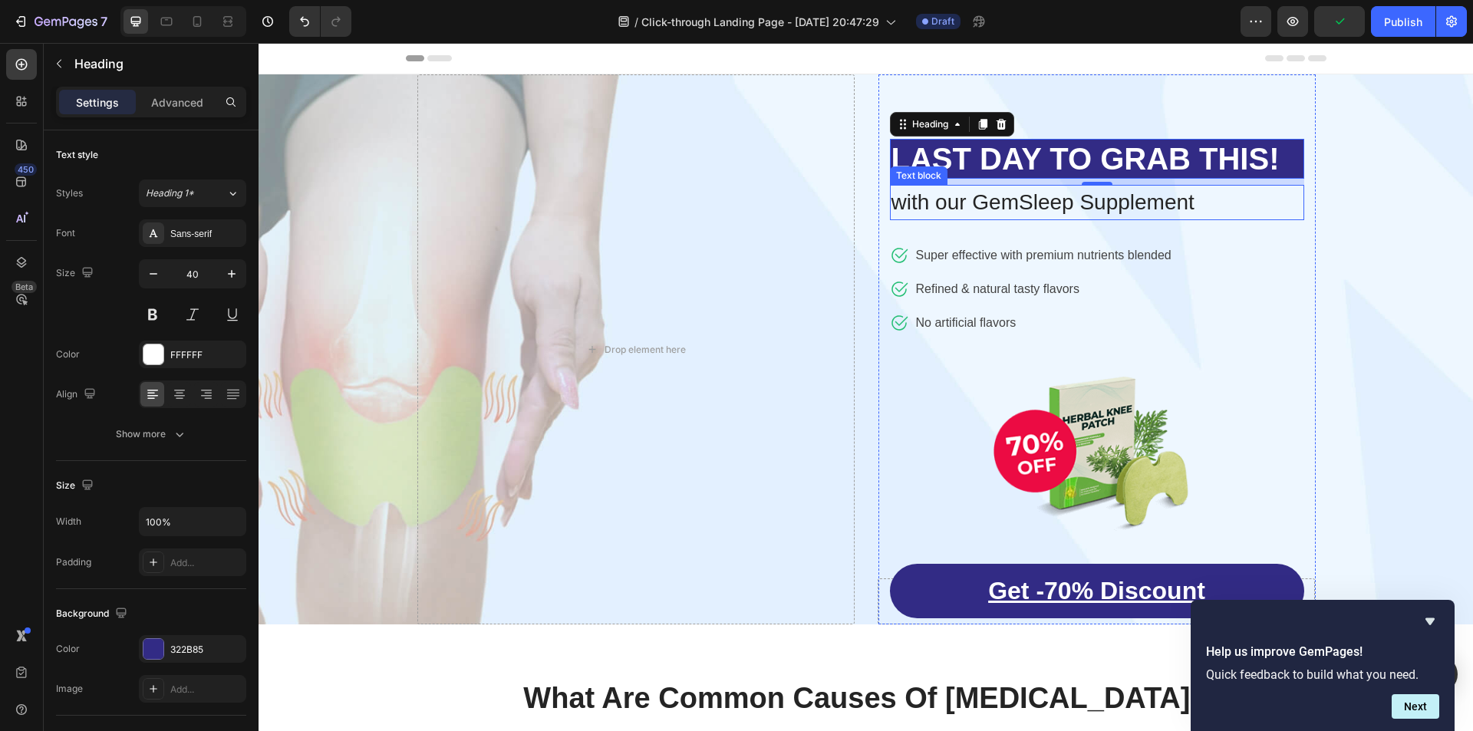
click at [1059, 213] on p "with our GemSleep Supplement" at bounding box center [1097, 202] width 411 height 32
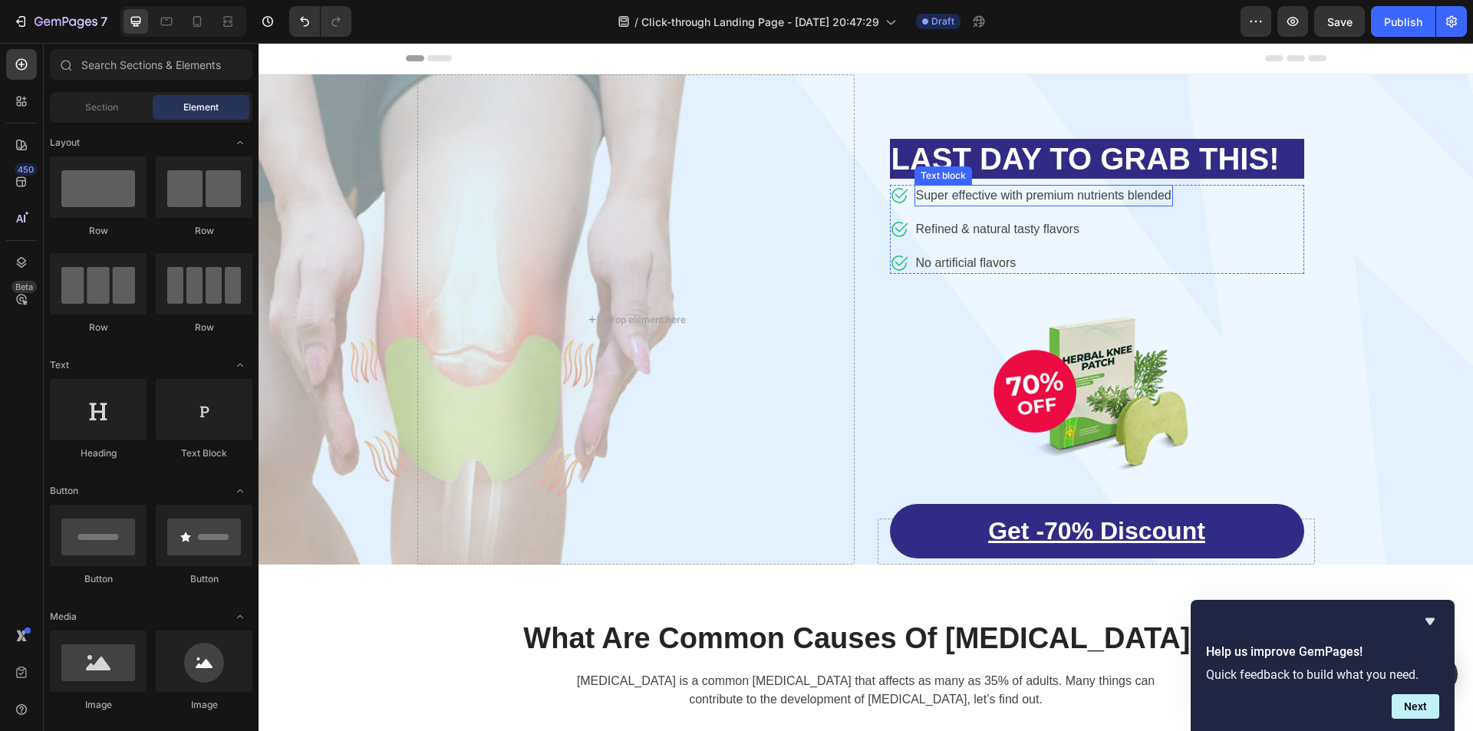
click at [1100, 199] on p "Super effective with premium nutrients blended" at bounding box center [1043, 195] width 255 height 18
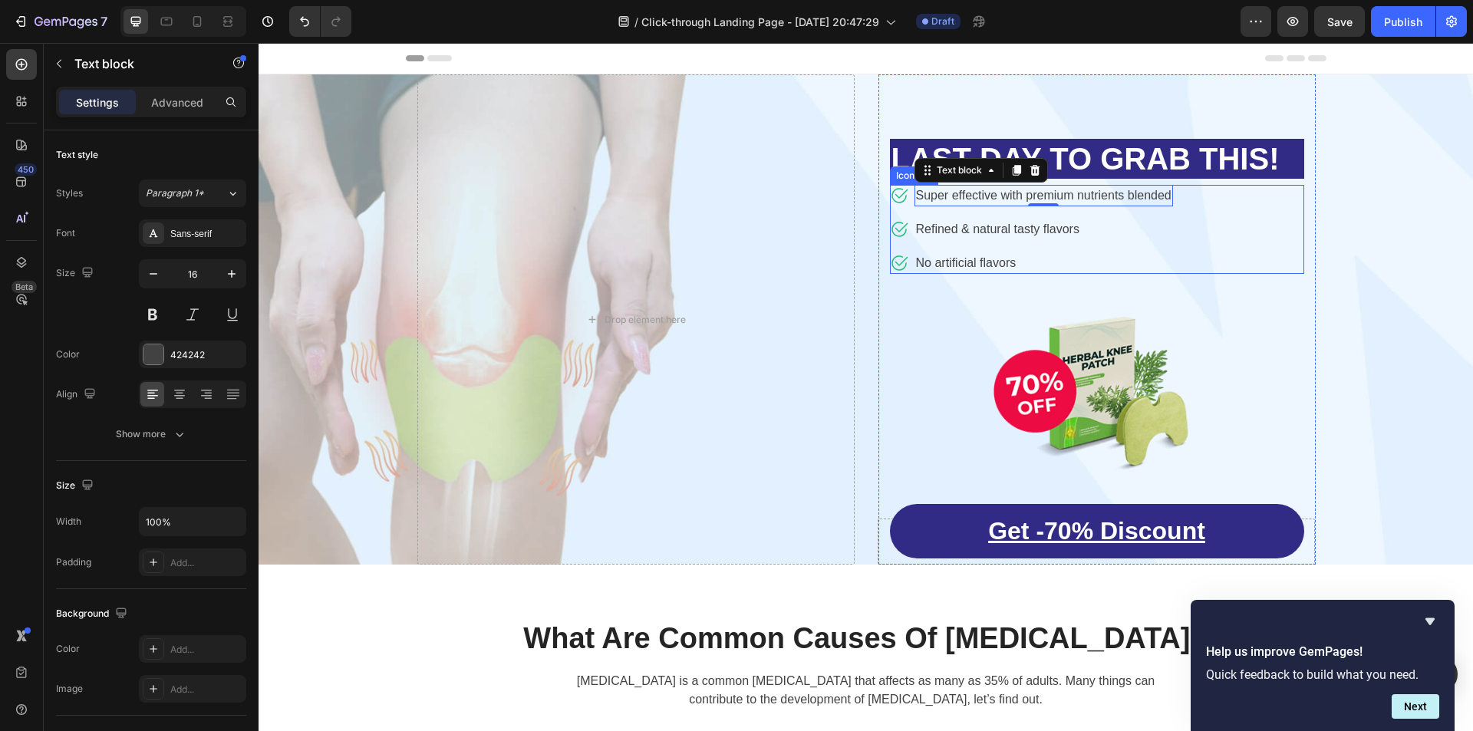
click at [1199, 209] on div "Icon Super effective with premium nutrients blended Text block 0 Icon Refined &…" at bounding box center [1097, 229] width 414 height 89
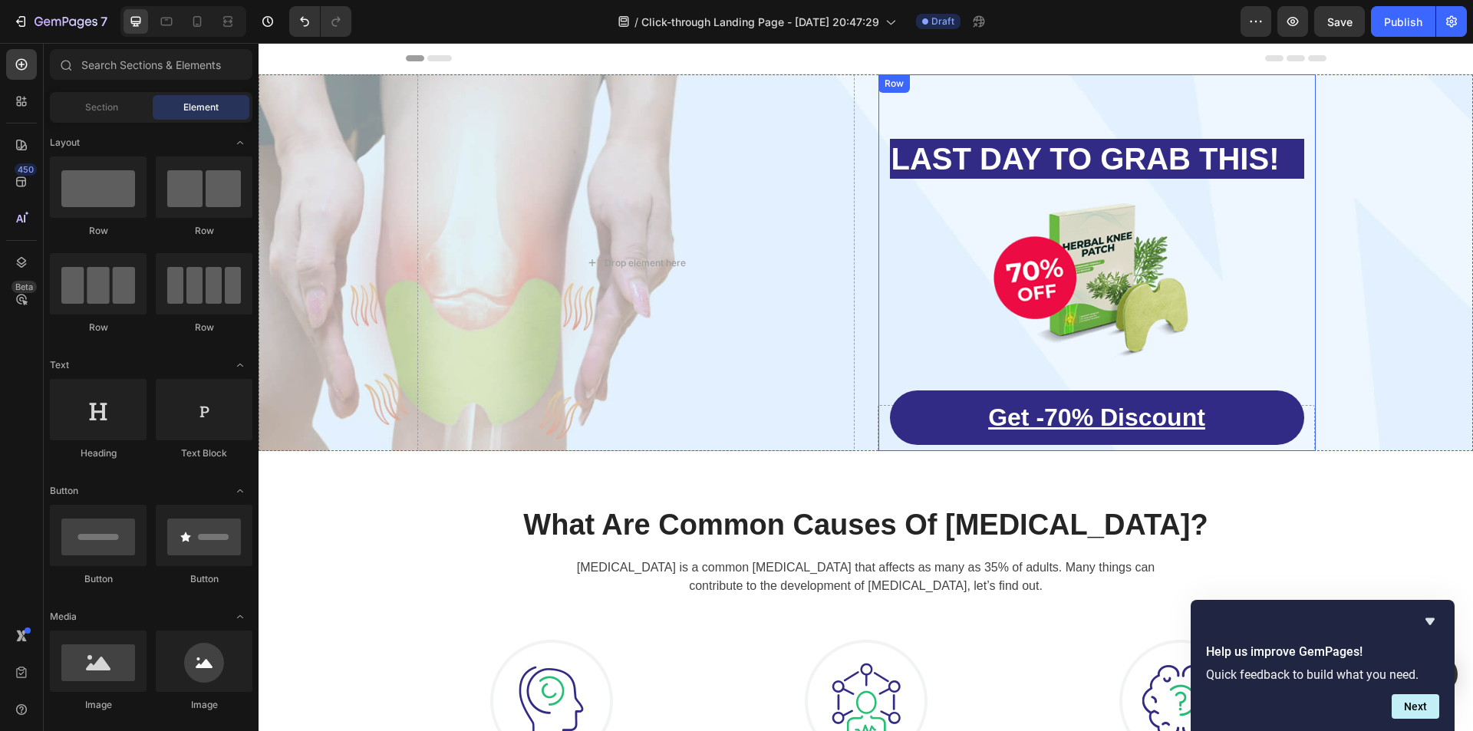
click at [1124, 110] on div "⁠⁠⁠⁠⁠⁠⁠ LAST DAY TO GRAB THIS! Heading Image Get -70% Discount Button Row" at bounding box center [1096, 262] width 437 height 377
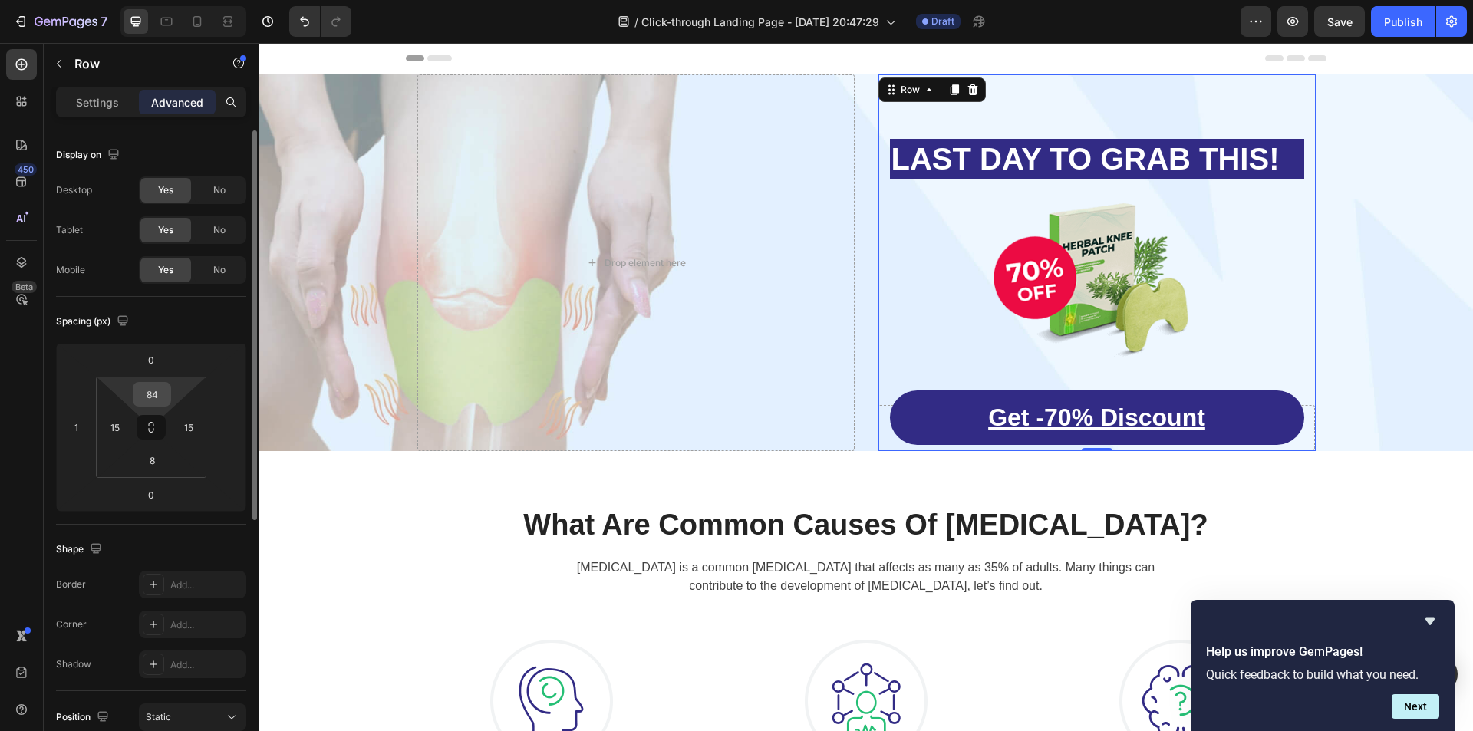
click at [151, 396] on input "84" at bounding box center [152, 394] width 31 height 23
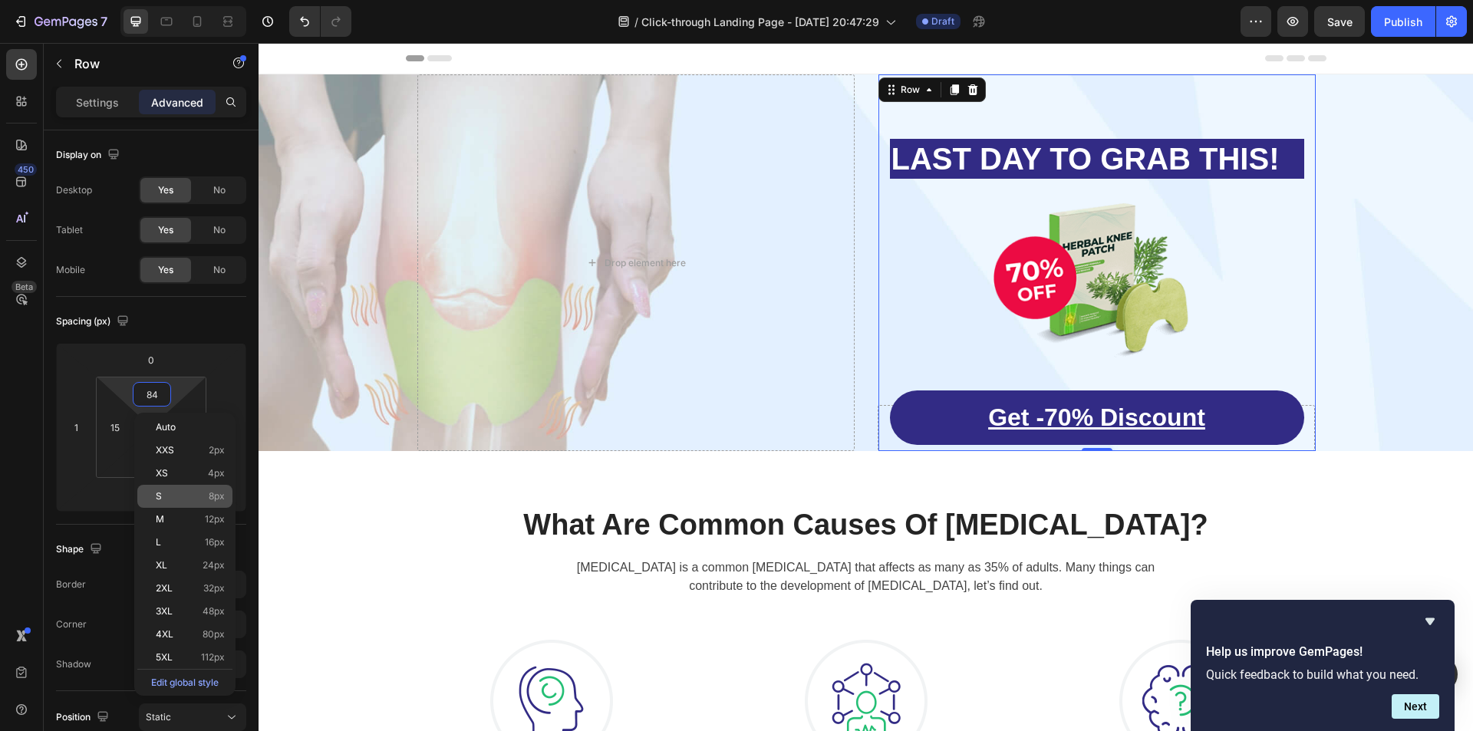
click at [196, 490] on div "S 8px" at bounding box center [184, 496] width 95 height 23
type input "8"
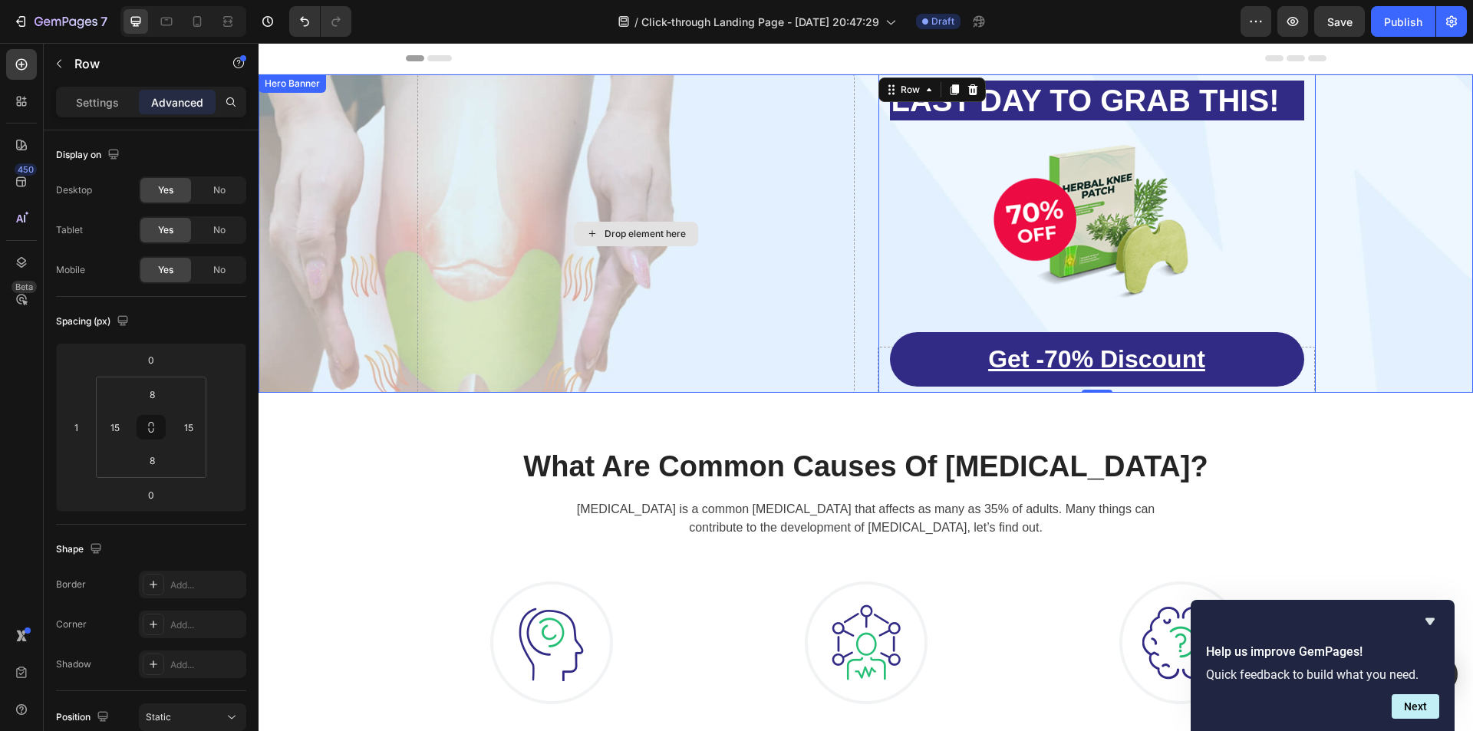
click at [766, 288] on div "Drop element here" at bounding box center [635, 233] width 437 height 318
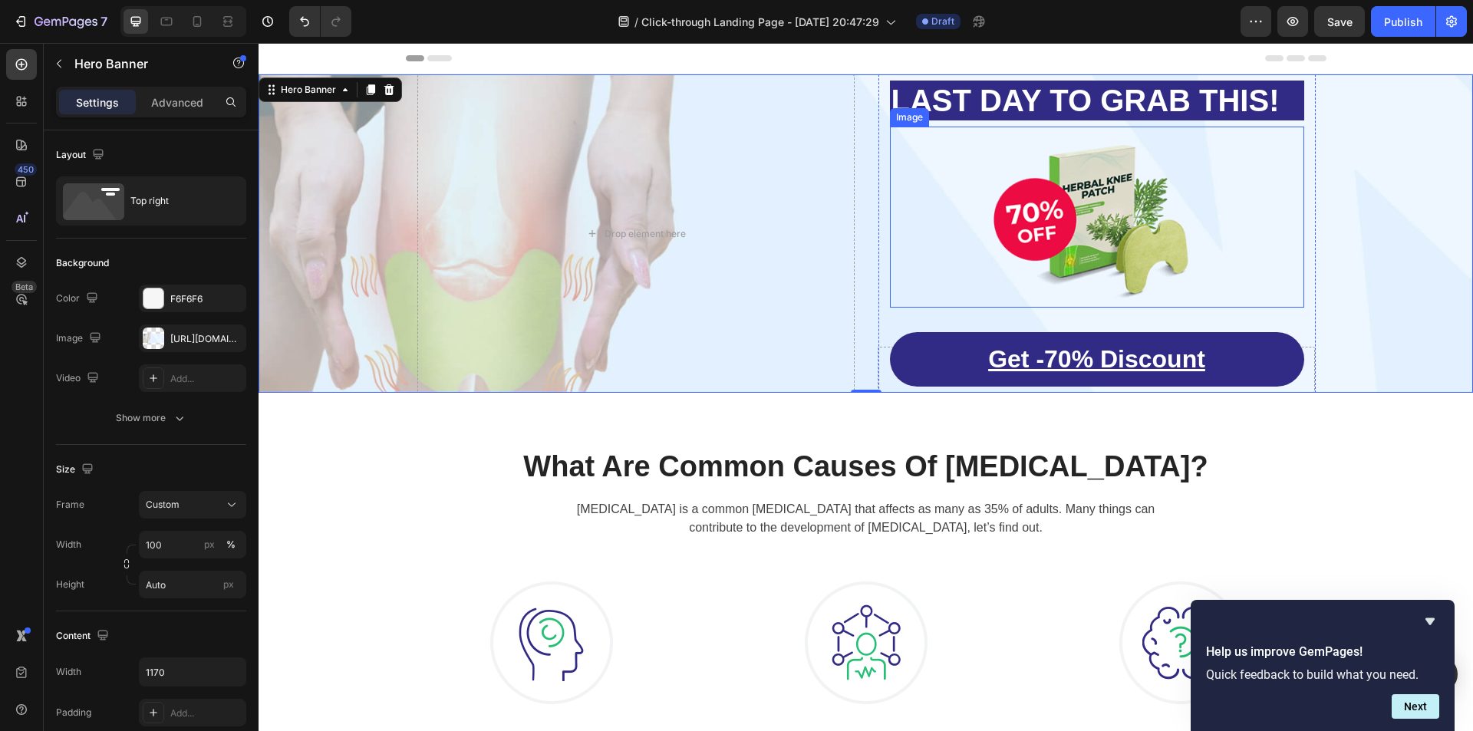
click at [1232, 244] on div at bounding box center [1097, 217] width 414 height 181
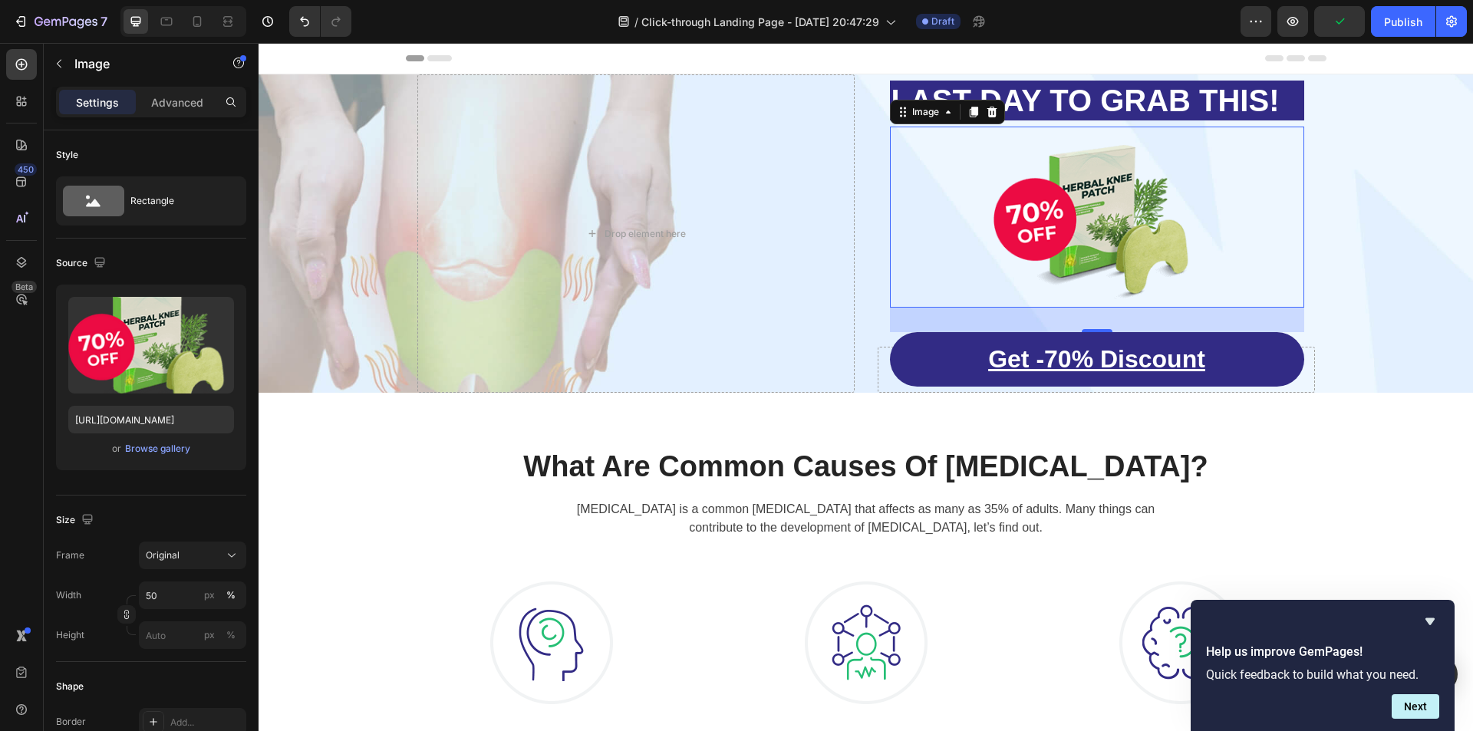
click at [1106, 319] on div "32" at bounding box center [1097, 320] width 414 height 25
click at [53, 64] on icon "button" at bounding box center [59, 64] width 12 height 12
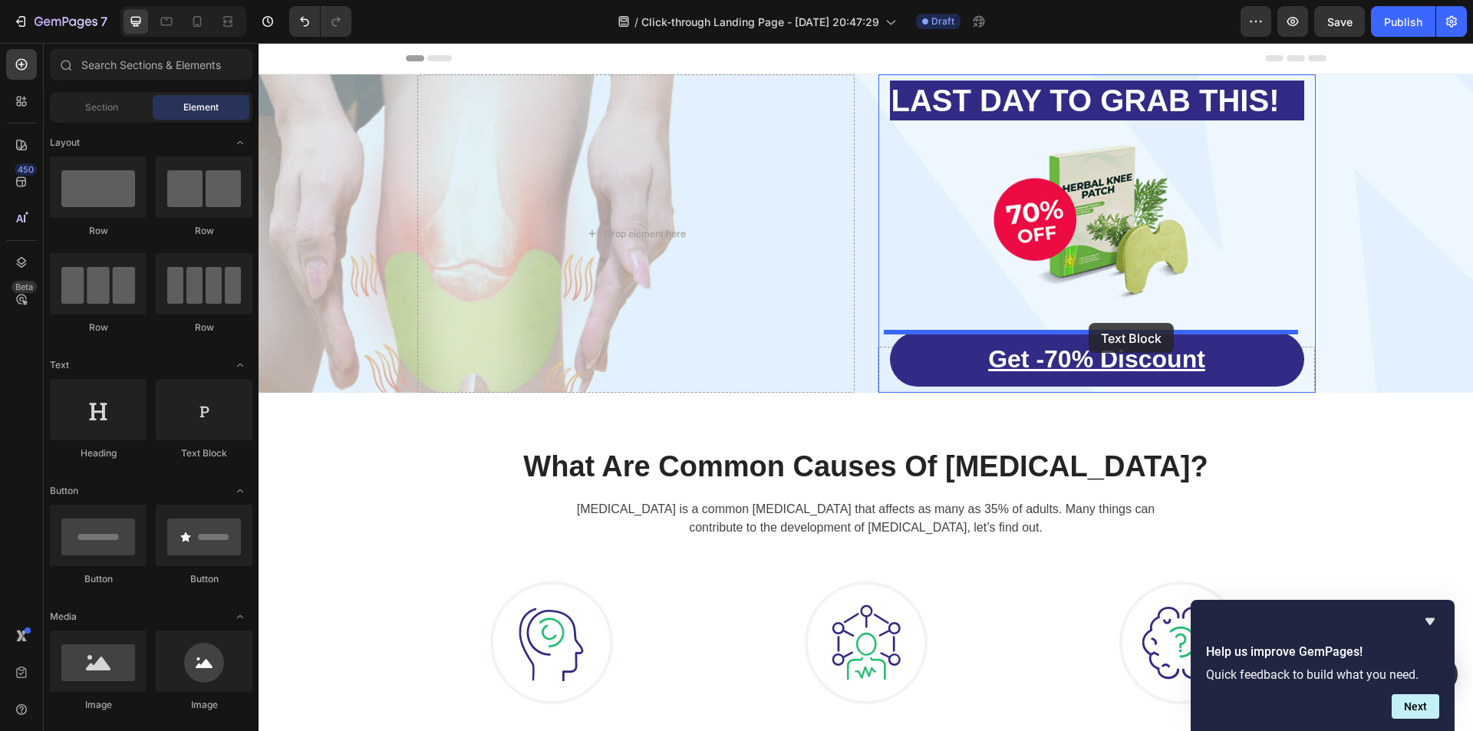
drag, startPoint x: 454, startPoint y: 466, endPoint x: 1089, endPoint y: 323, distance: 650.3
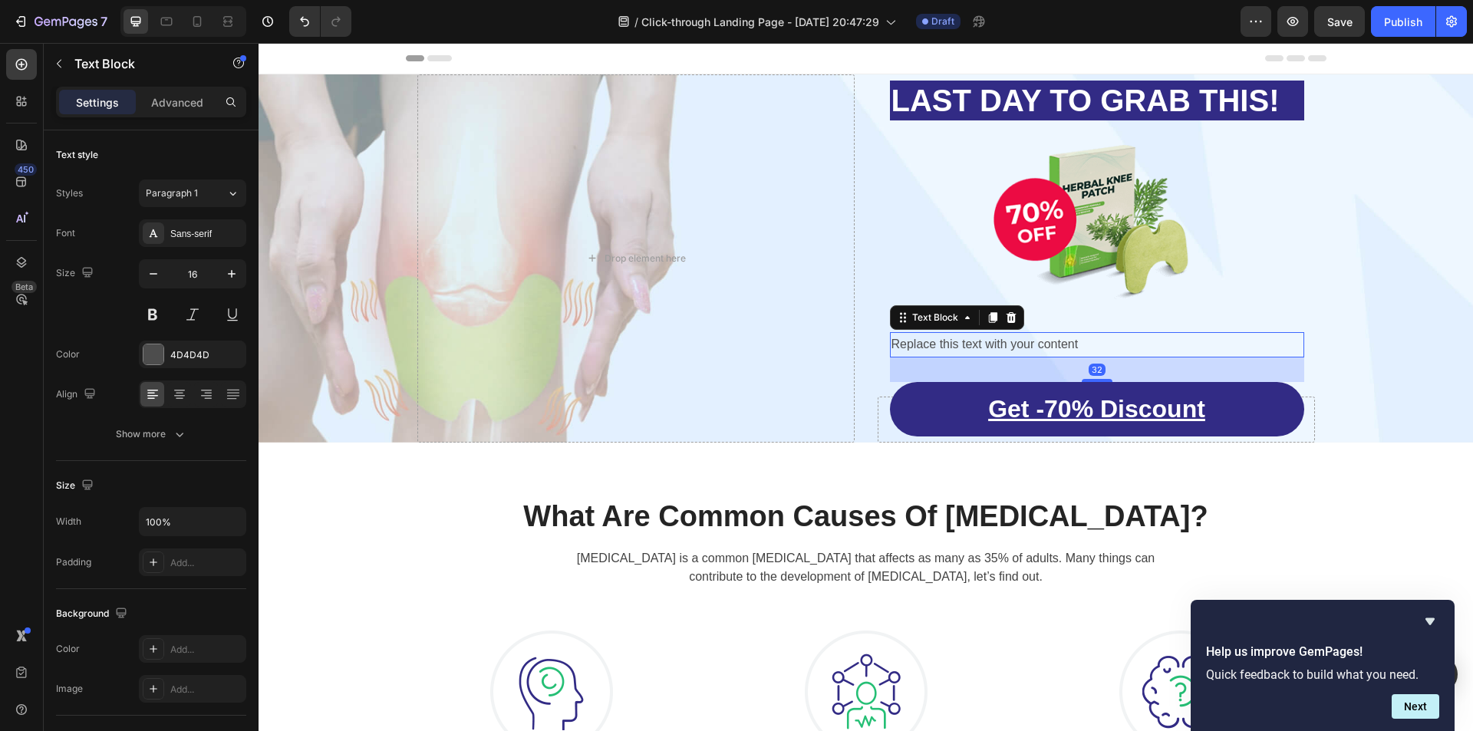
click at [1095, 340] on div "Replace this text with your content" at bounding box center [1097, 344] width 414 height 25
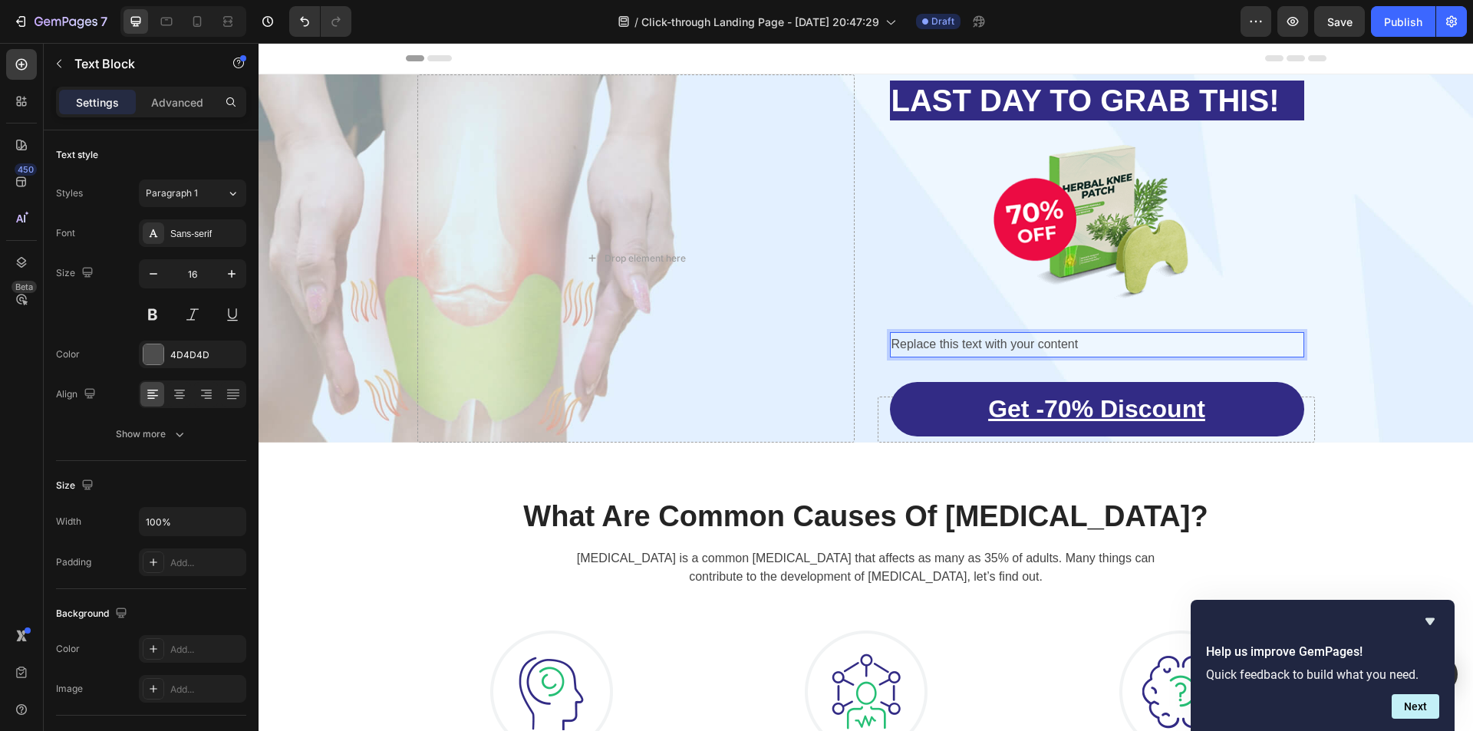
click at [1095, 340] on p "Replace this text with your content" at bounding box center [1097, 345] width 411 height 22
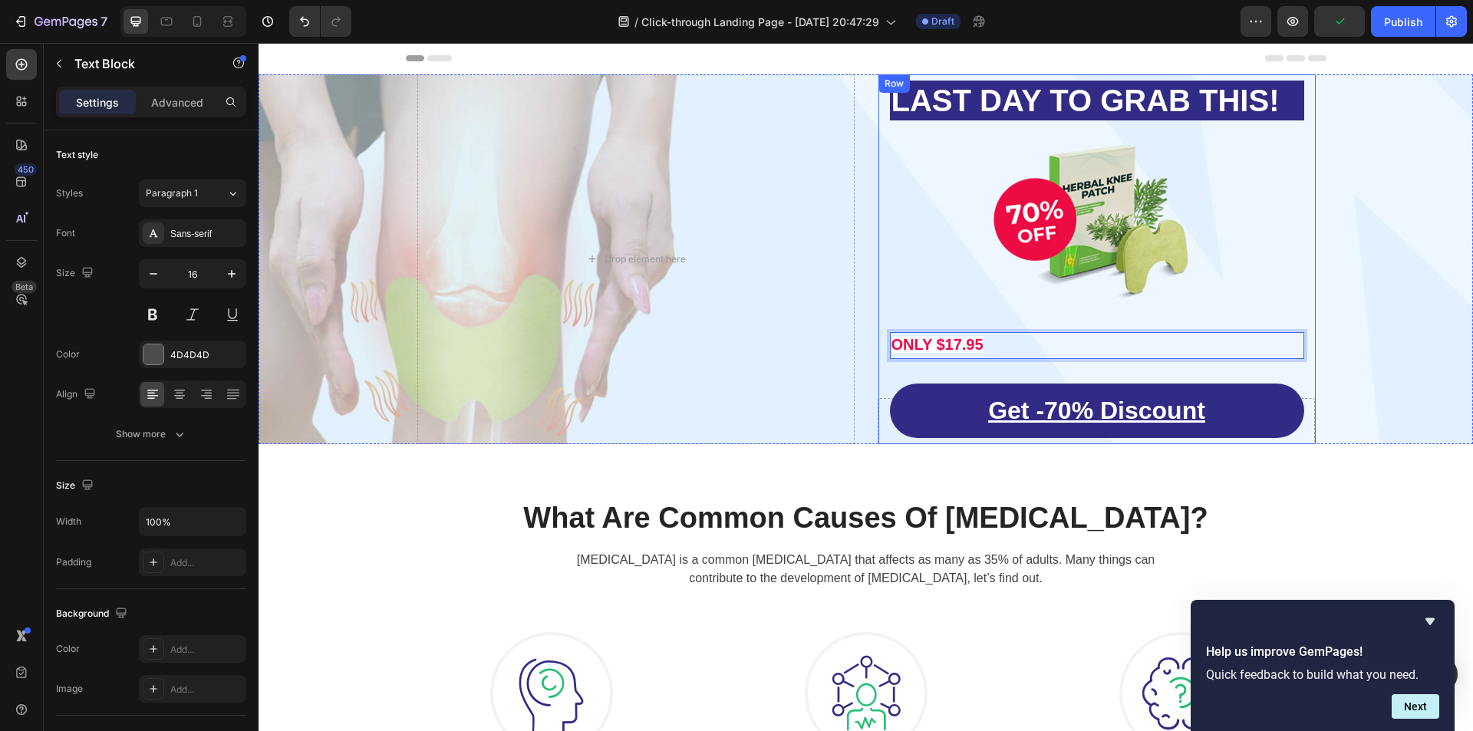
click at [1287, 309] on div "⁠⁠⁠⁠⁠⁠⁠ LAST DAY TO GRAB THIS! Heading Image ONLY $17.95 Text Block 32 Get -70%…" at bounding box center [1097, 260] width 414 height 358
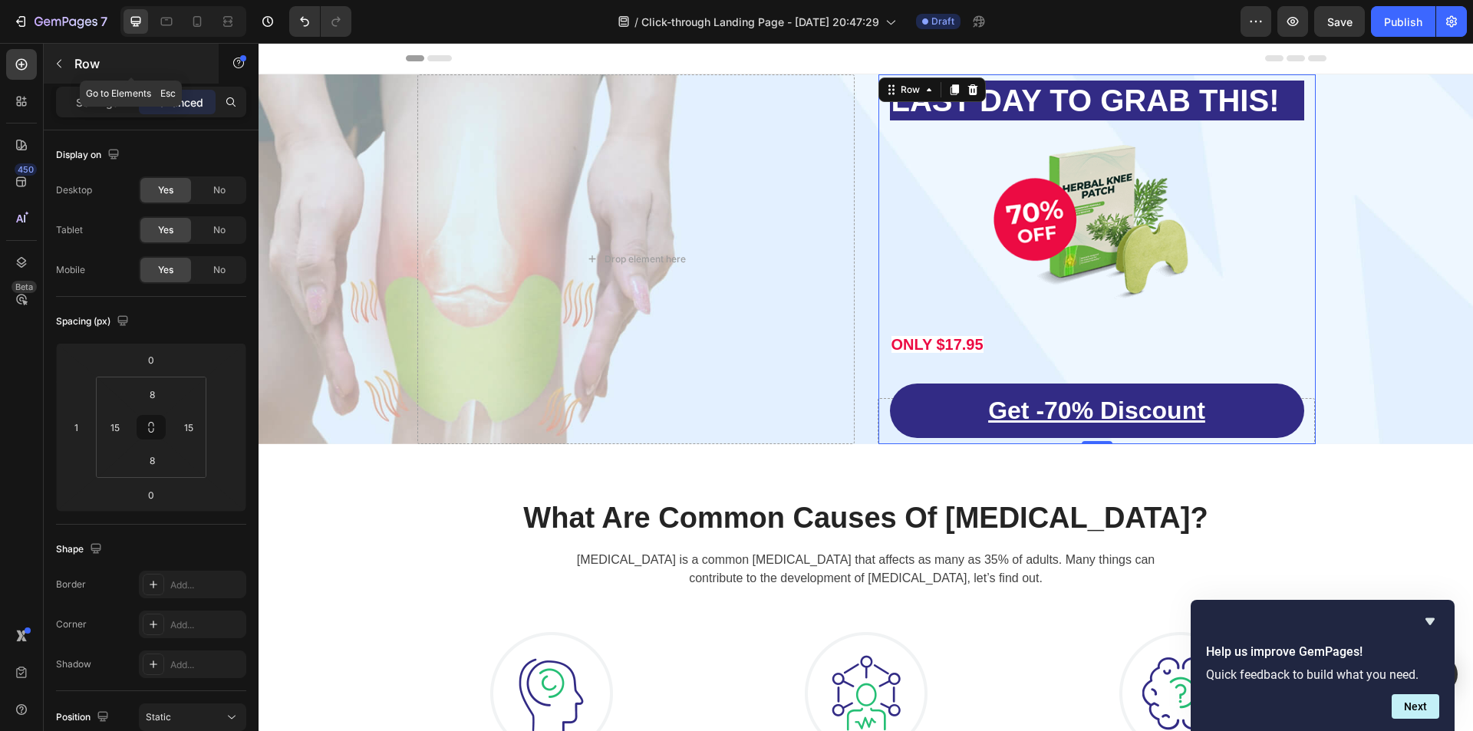
click at [58, 68] on icon "button" at bounding box center [59, 64] width 12 height 12
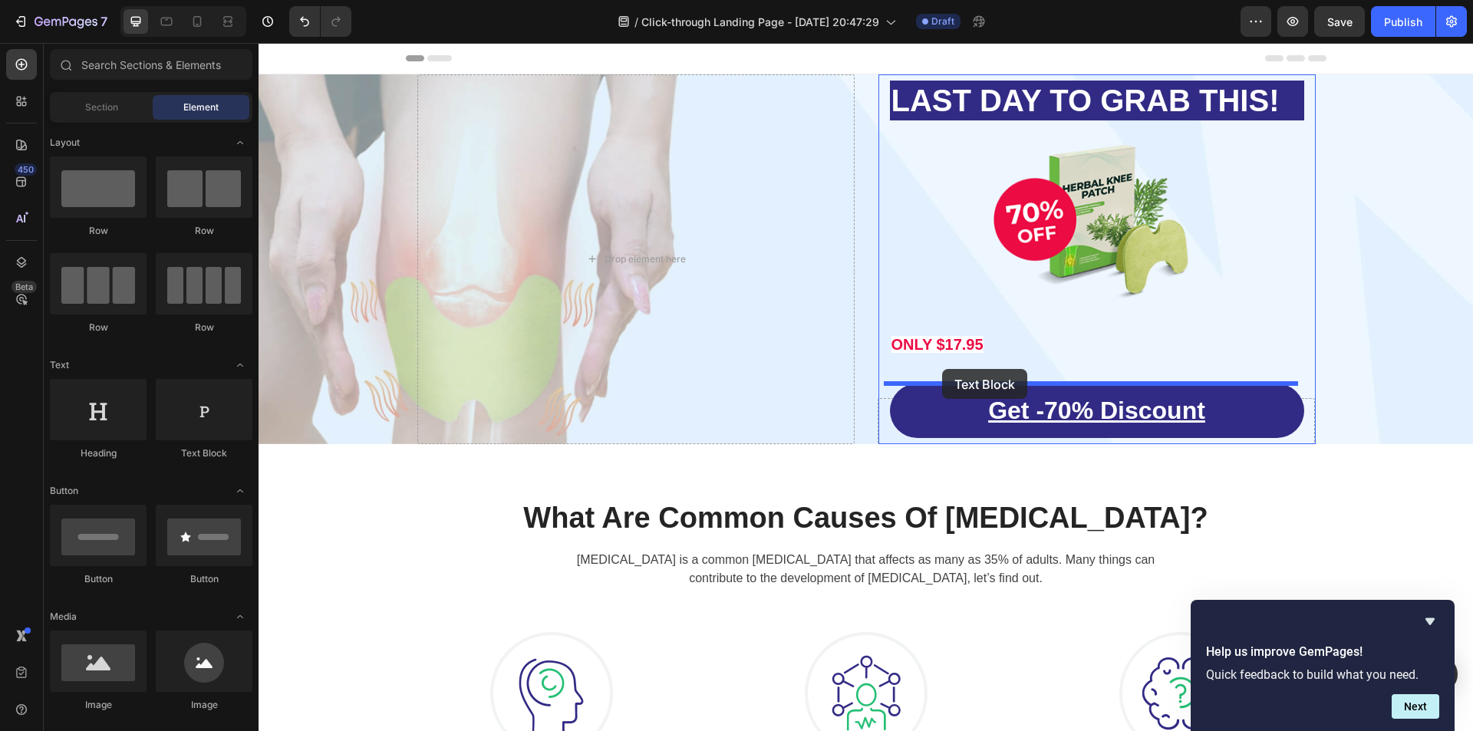
drag, startPoint x: 458, startPoint y: 458, endPoint x: 1030, endPoint y: 360, distance: 580.7
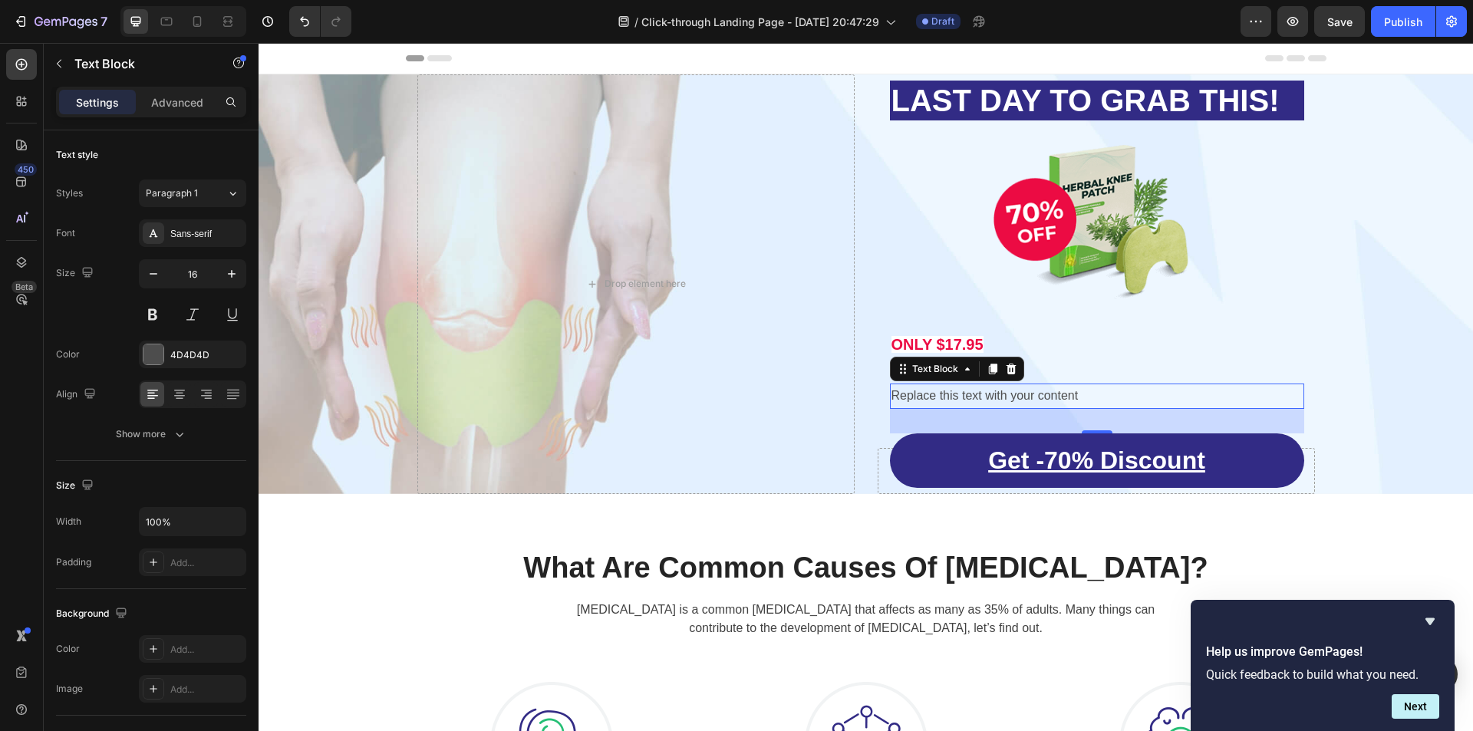
click at [1119, 394] on div "Replace this text with your content" at bounding box center [1097, 396] width 414 height 25
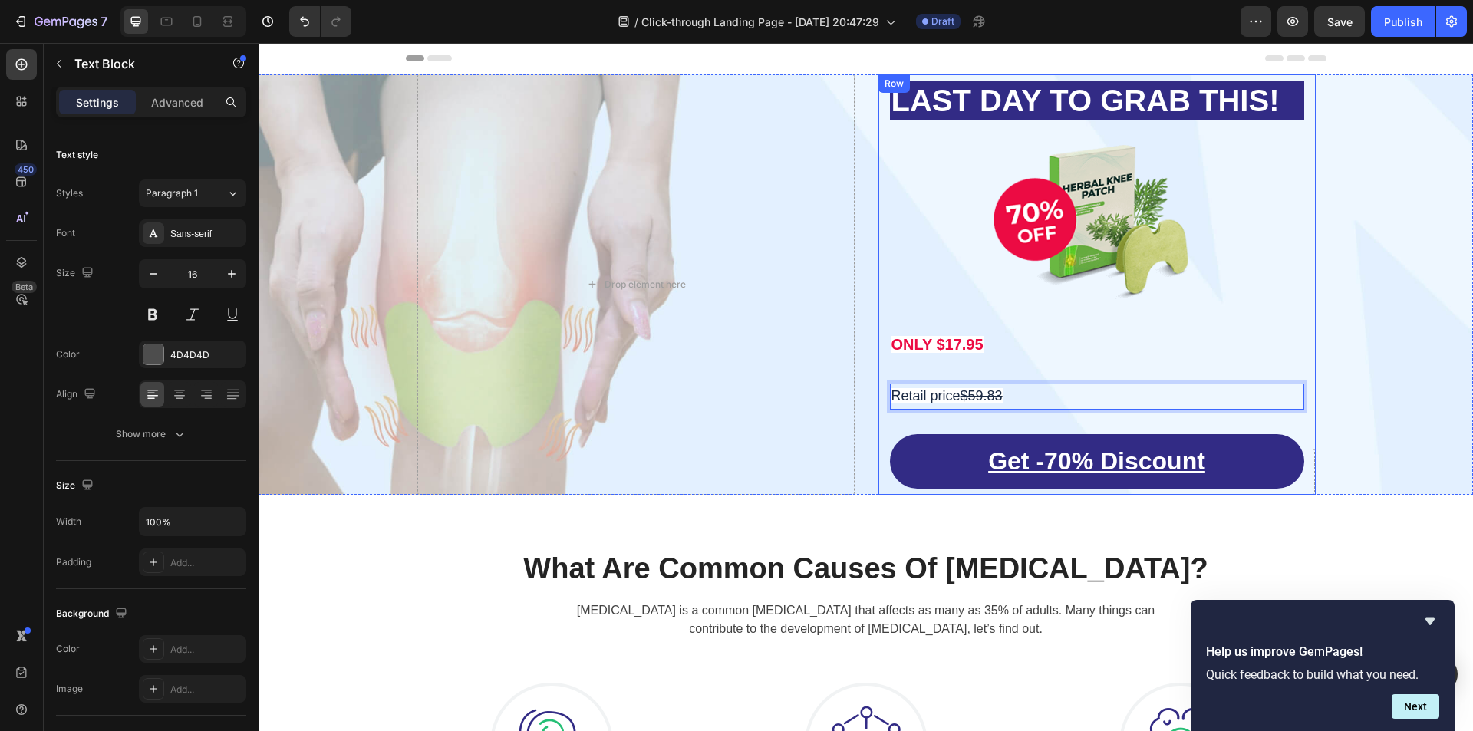
click at [1242, 327] on div "⁠⁠⁠⁠⁠⁠⁠ LAST DAY TO GRAB THIS! Heading Image ONLY $17.95 Text Block Retail pric…" at bounding box center [1097, 285] width 414 height 408
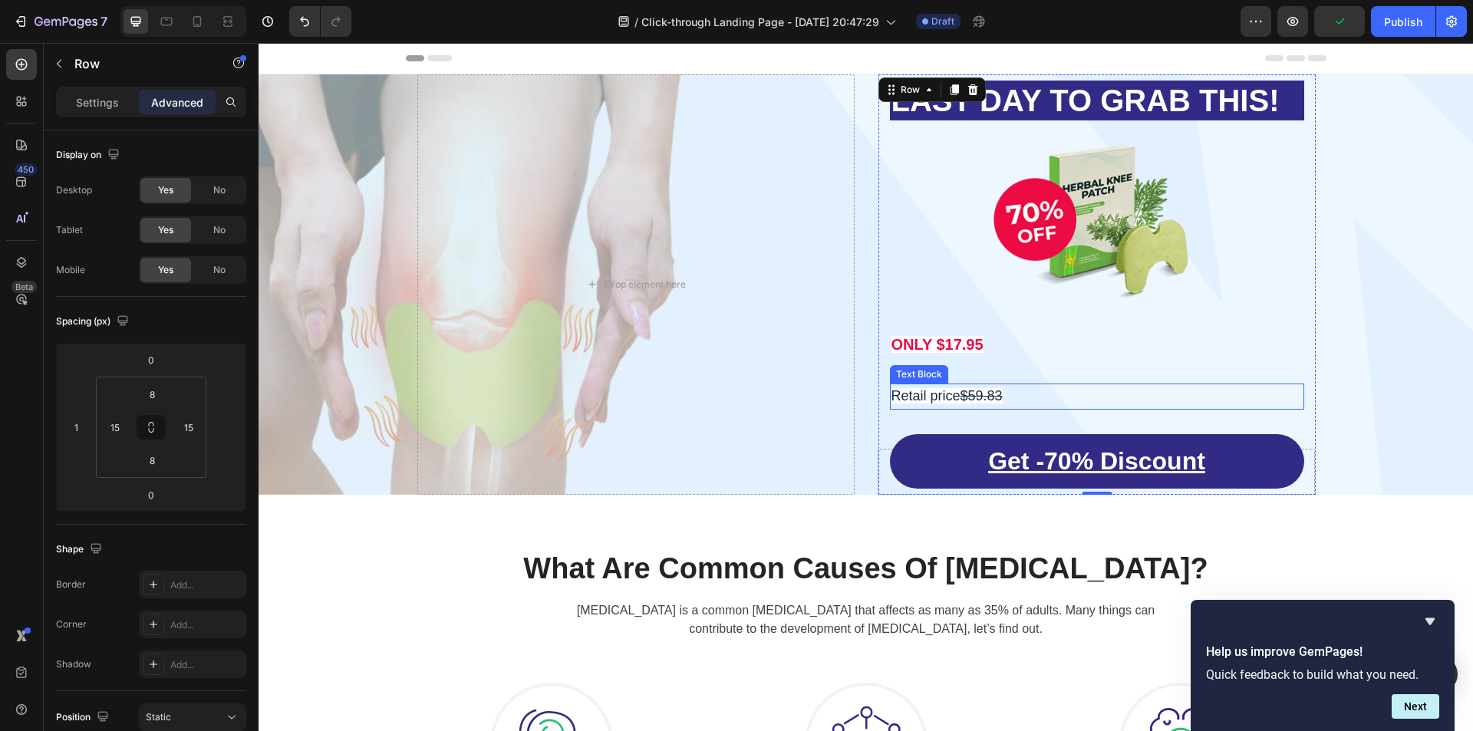
click at [1040, 395] on p "Retail price $59.83" at bounding box center [1097, 396] width 411 height 23
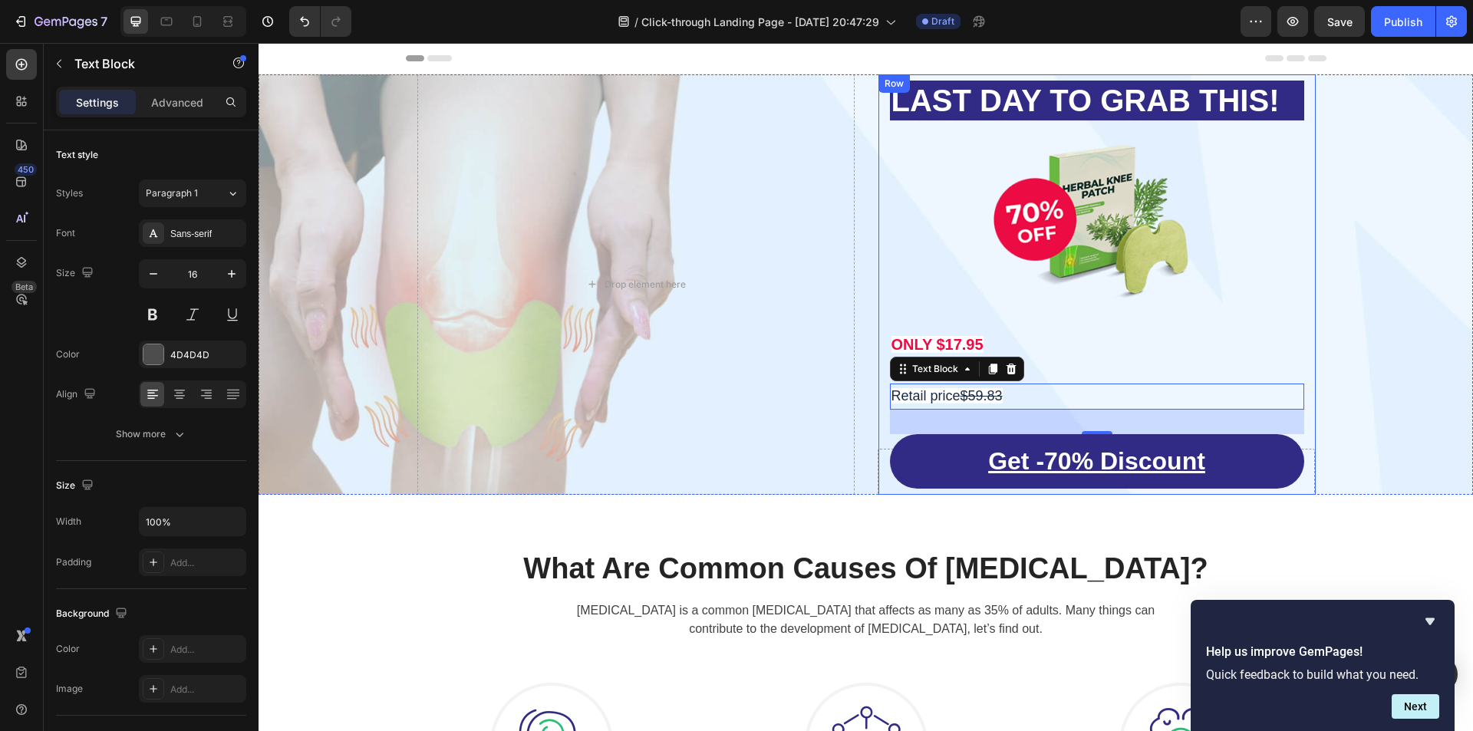
click at [1098, 368] on div "⁠⁠⁠⁠⁠⁠⁠ LAST DAY TO GRAB THIS! Heading Image ONLY $17.95 Text Block Retail pric…" at bounding box center [1097, 285] width 414 height 408
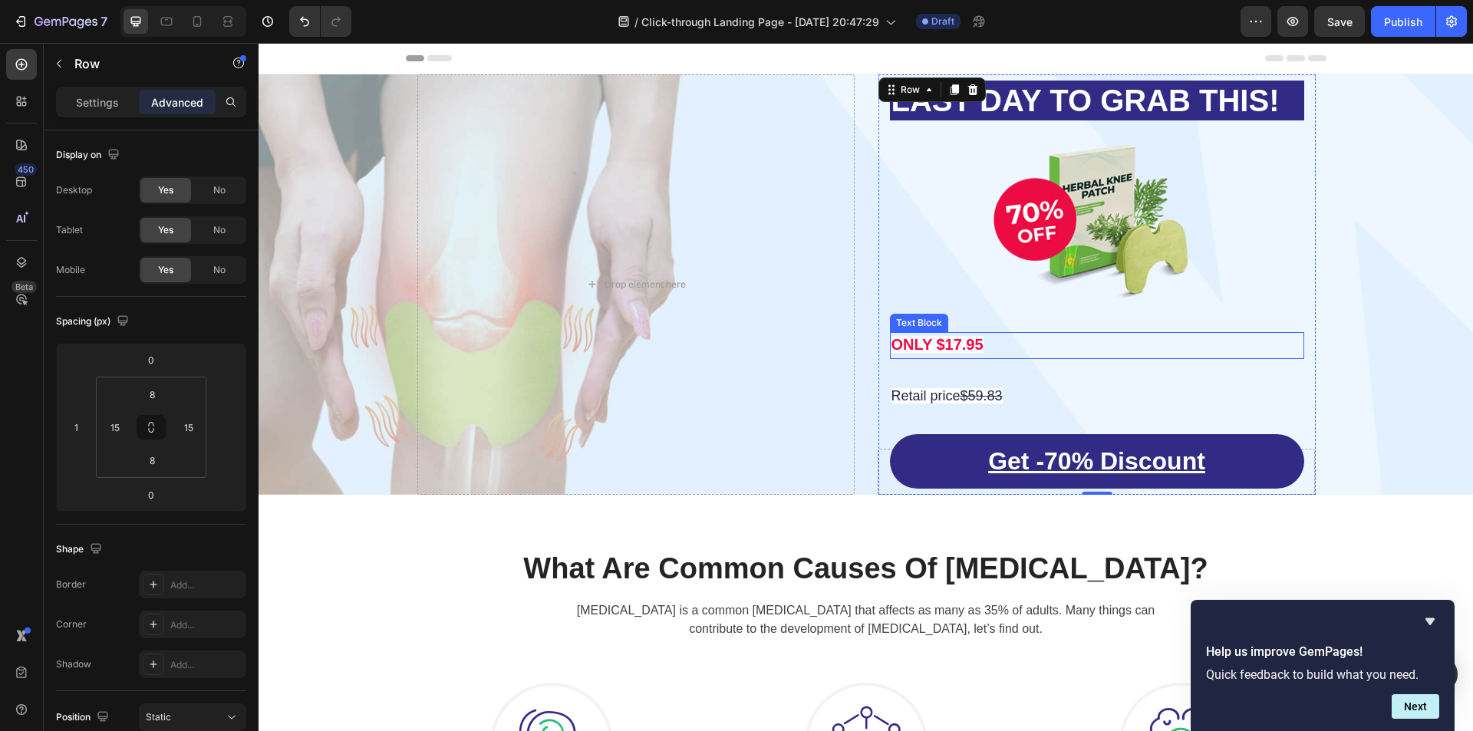
click at [1093, 348] on p "ONLY $17.95" at bounding box center [1097, 346] width 411 height 24
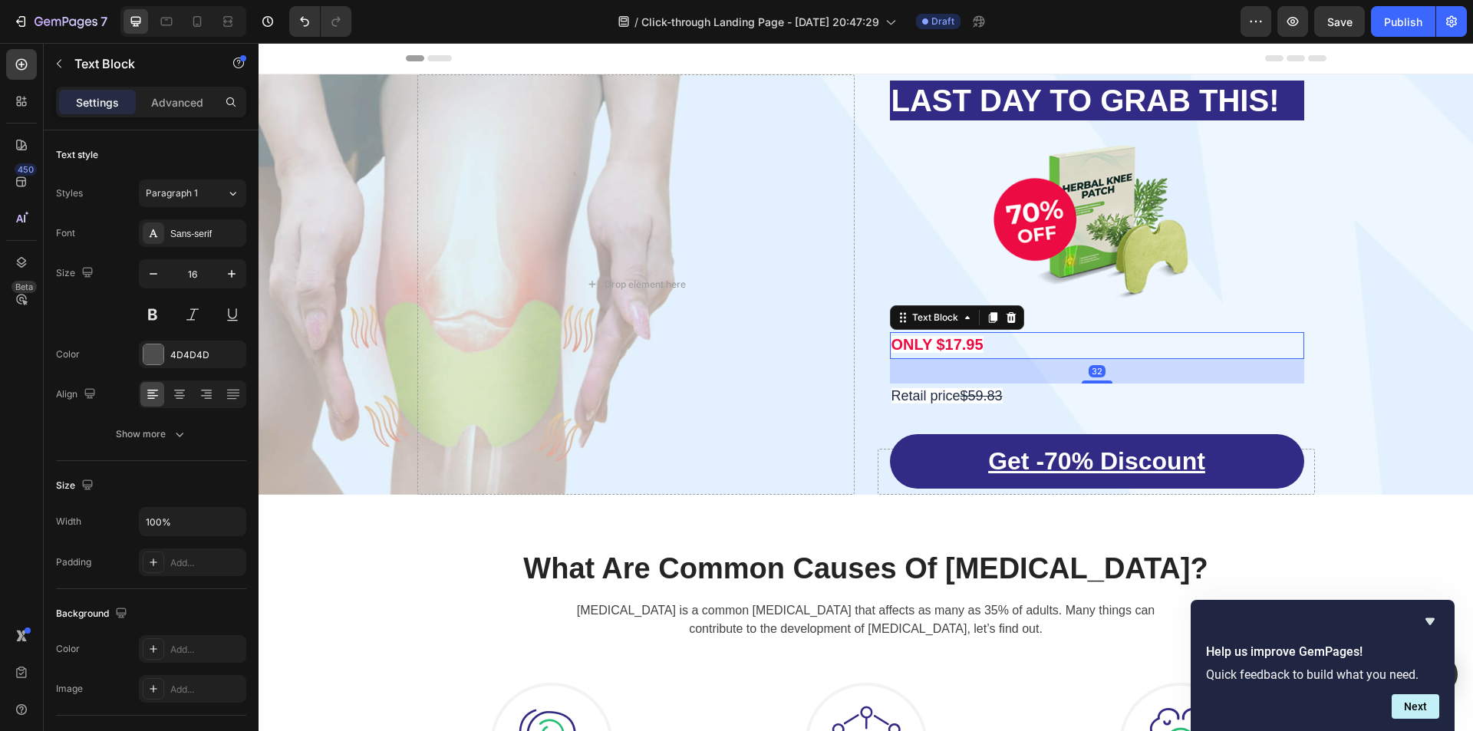
click at [1092, 373] on div "32" at bounding box center [1097, 371] width 17 height 12
click at [1017, 373] on div "32" at bounding box center [1097, 371] width 414 height 25
click at [928, 321] on div "Text Block" at bounding box center [935, 318] width 52 height 14
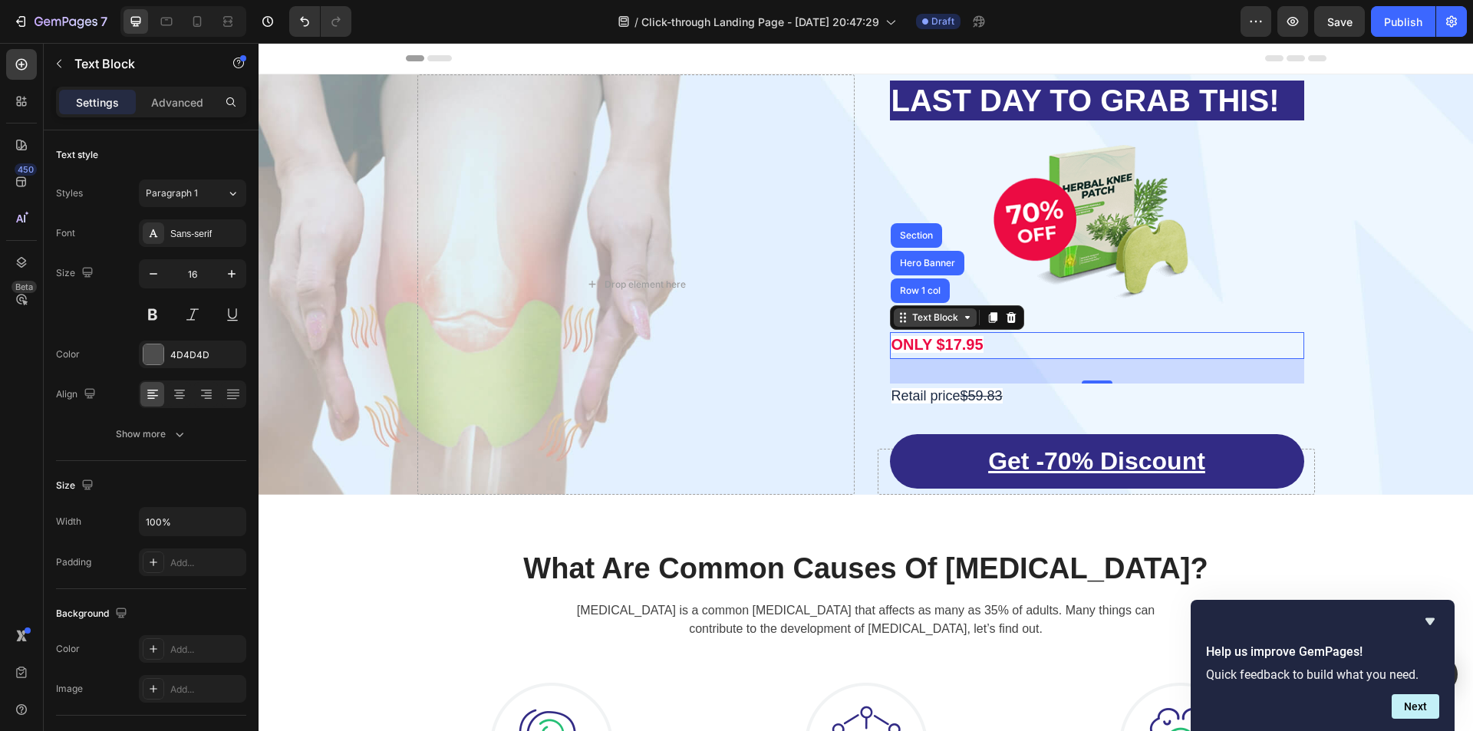
click at [928, 321] on div "Text Block" at bounding box center [935, 318] width 52 height 14
click at [1055, 376] on div "32" at bounding box center [1097, 371] width 414 height 25
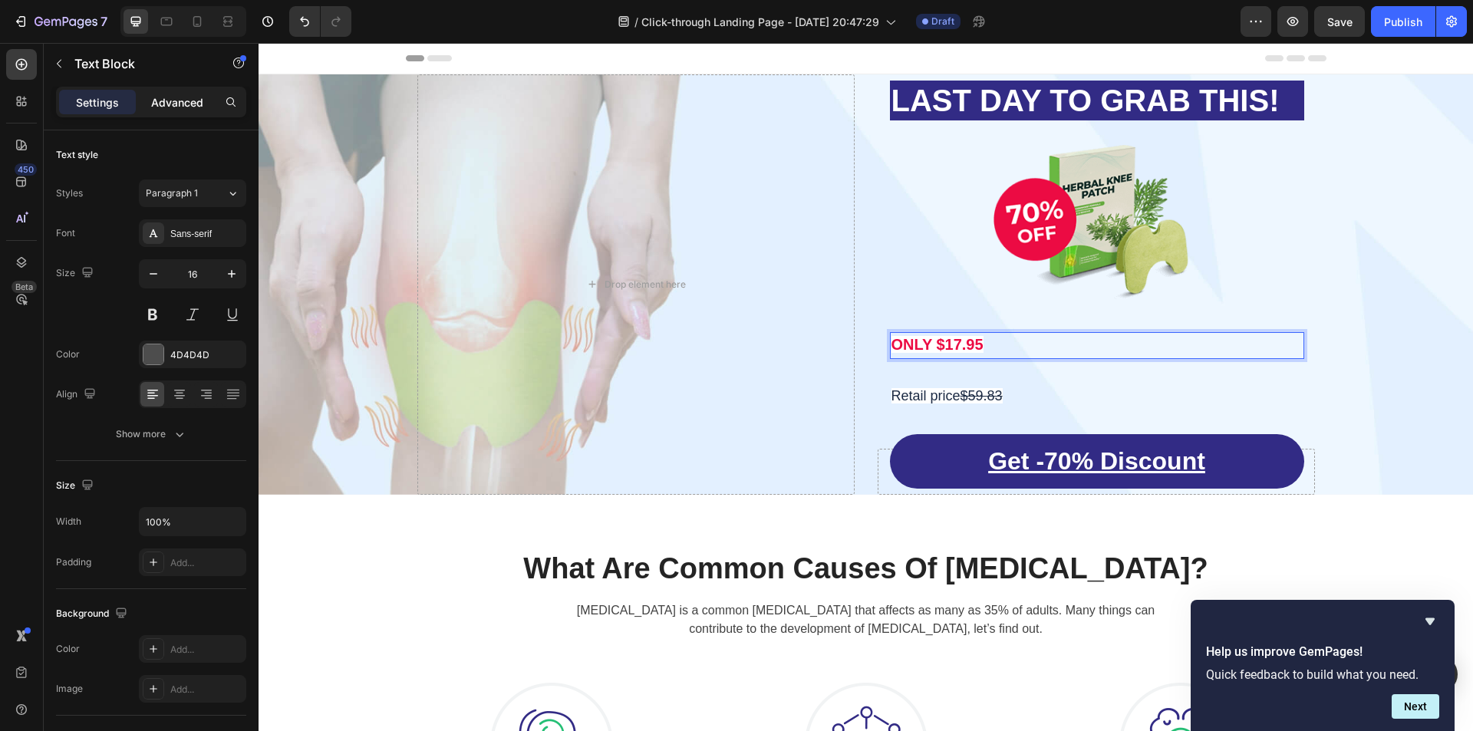
click at [152, 110] on div "Advanced" at bounding box center [177, 102] width 77 height 25
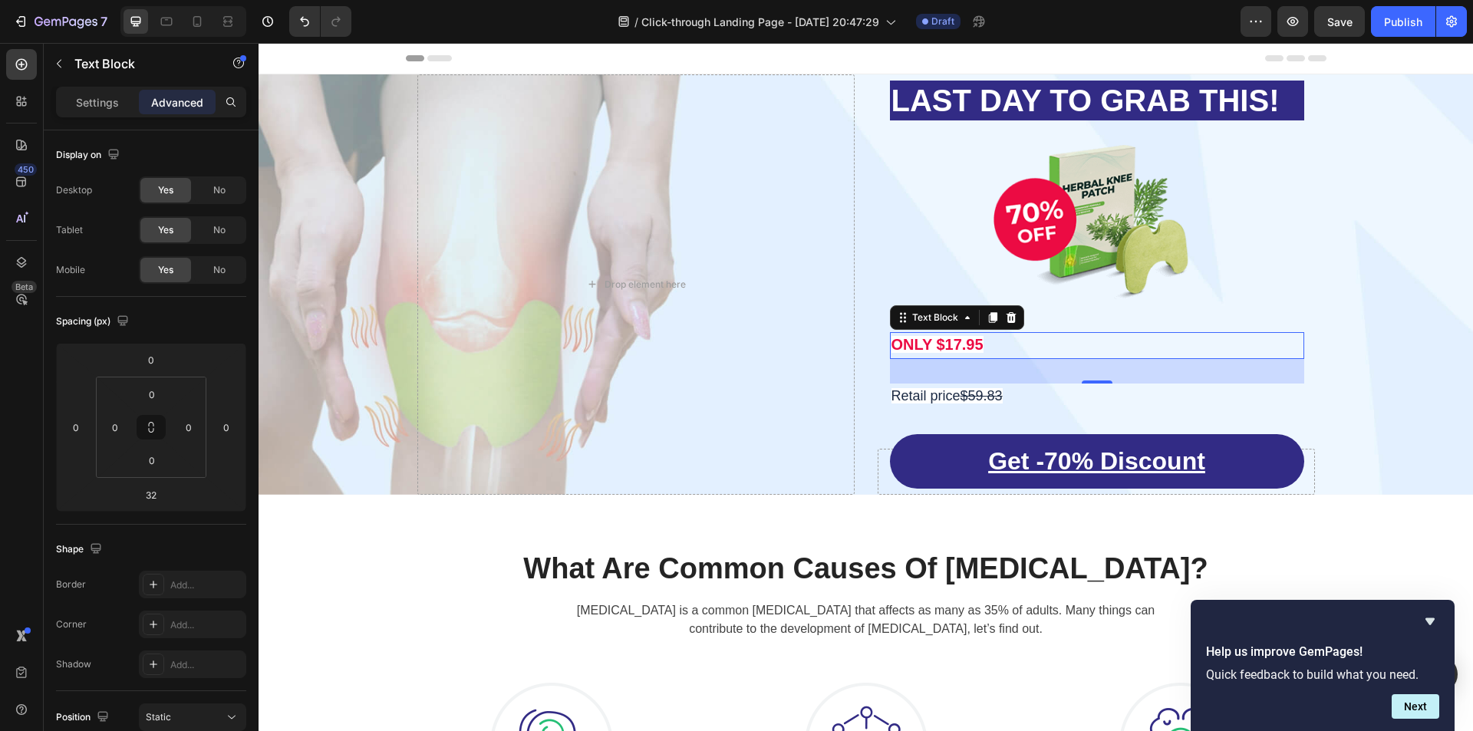
click at [1080, 378] on div "32" at bounding box center [1097, 371] width 414 height 25
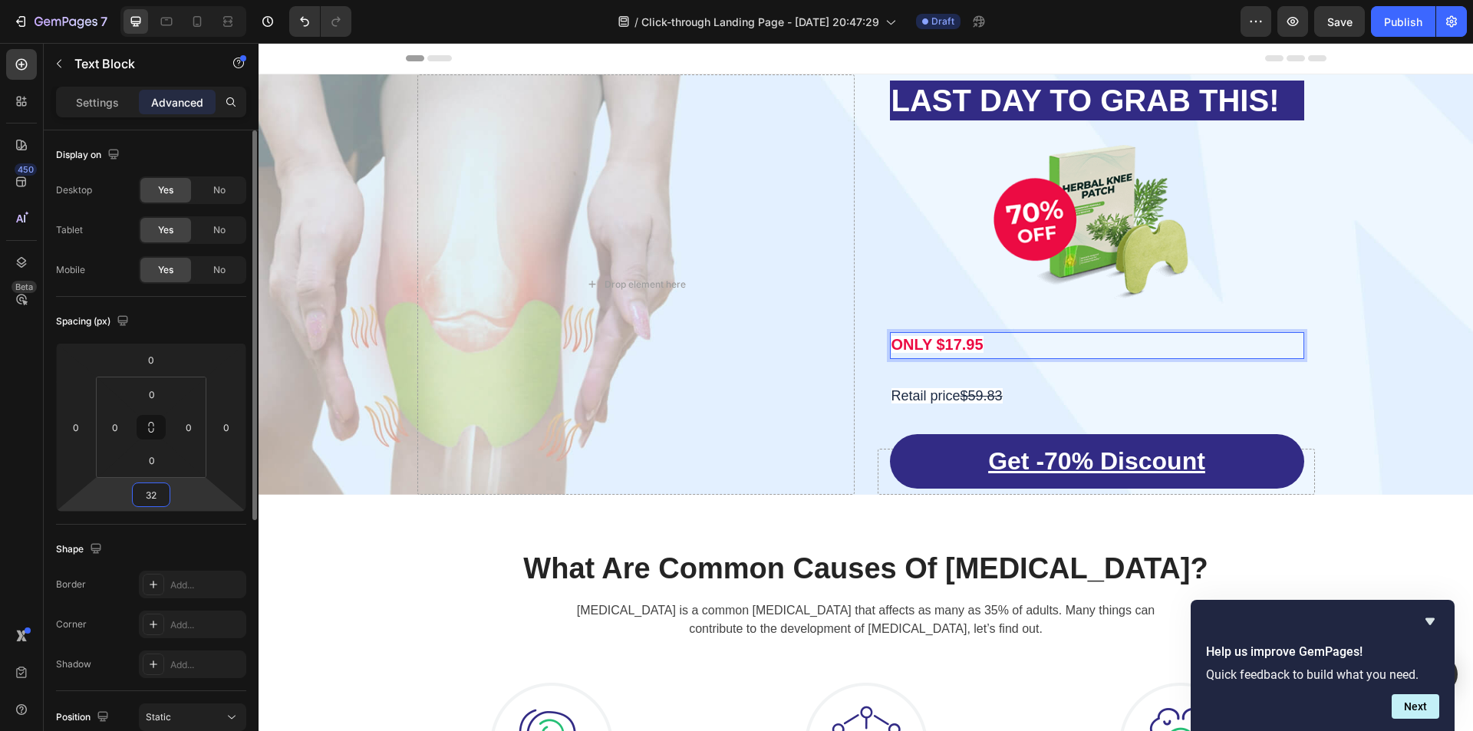
click at [154, 496] on input "32" at bounding box center [151, 494] width 31 height 23
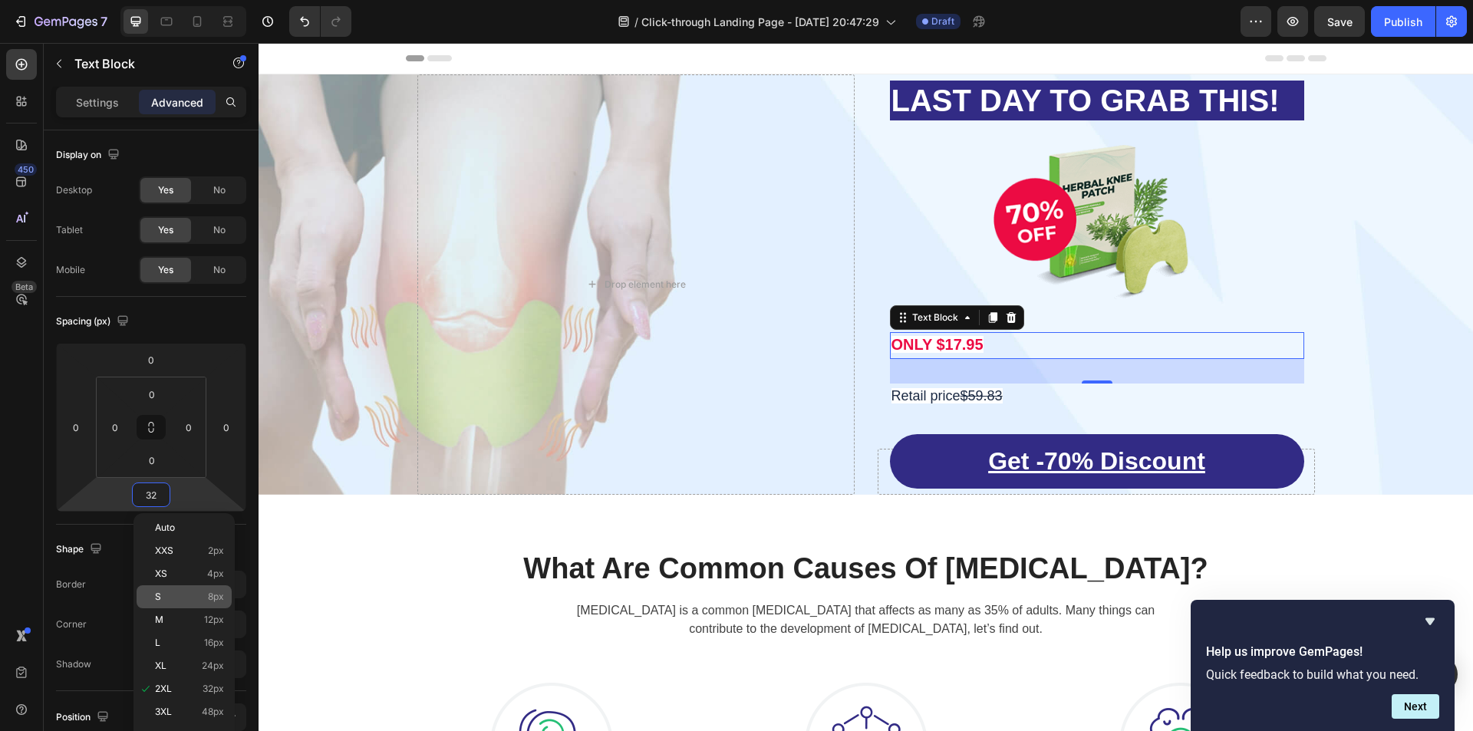
click at [201, 602] on div "S 8px" at bounding box center [184, 596] width 95 height 23
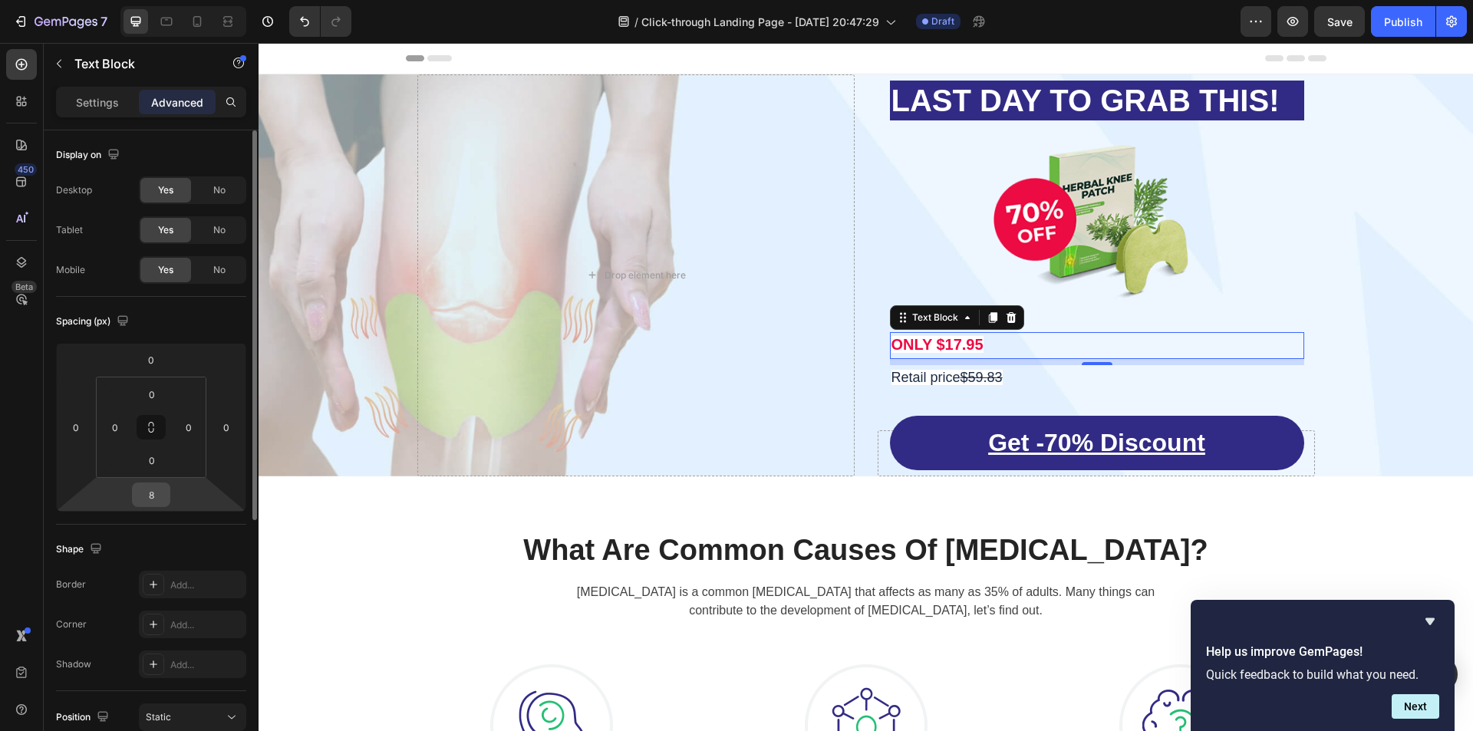
click at [159, 498] on input "8" at bounding box center [151, 494] width 31 height 23
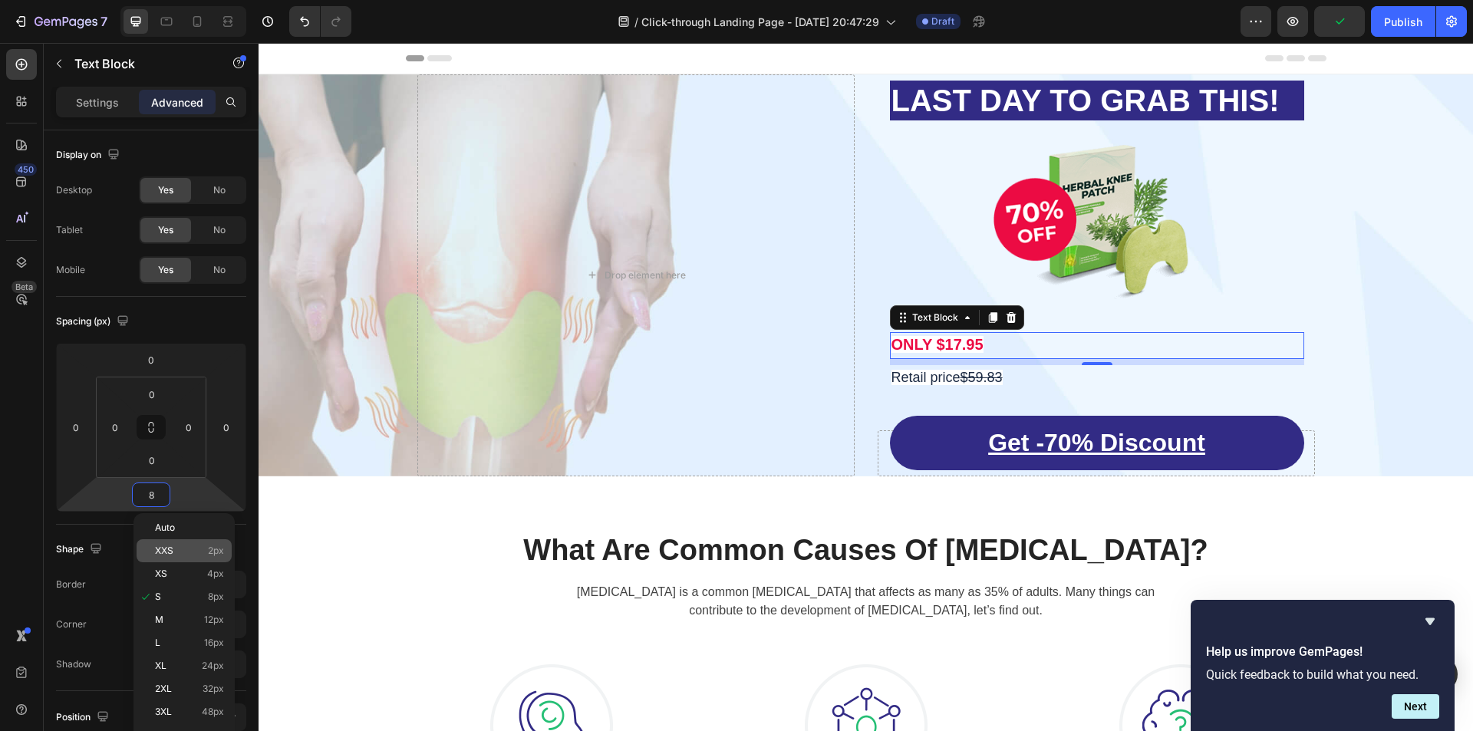
click at [209, 548] on span "2px" at bounding box center [216, 550] width 16 height 11
type input "2"
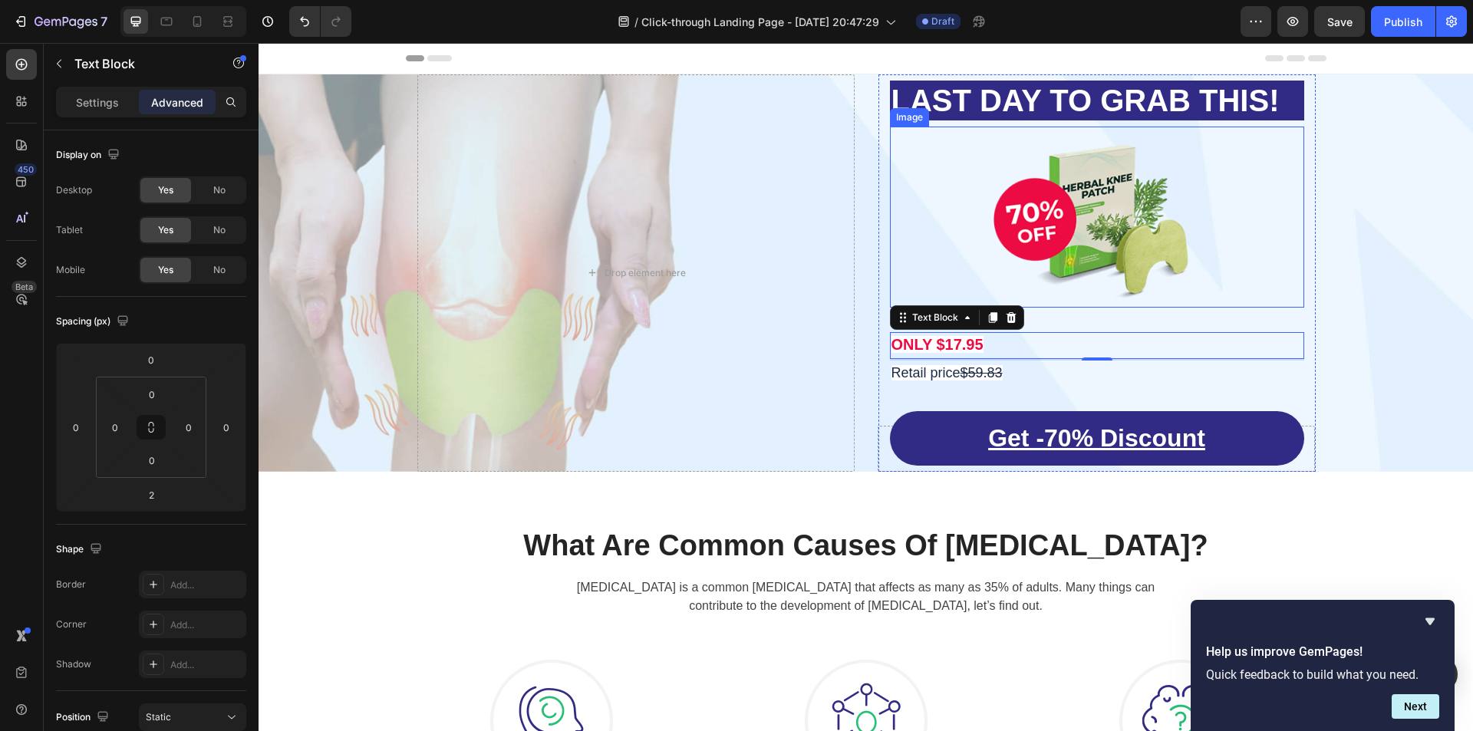
click at [1106, 276] on img at bounding box center [1097, 217] width 207 height 181
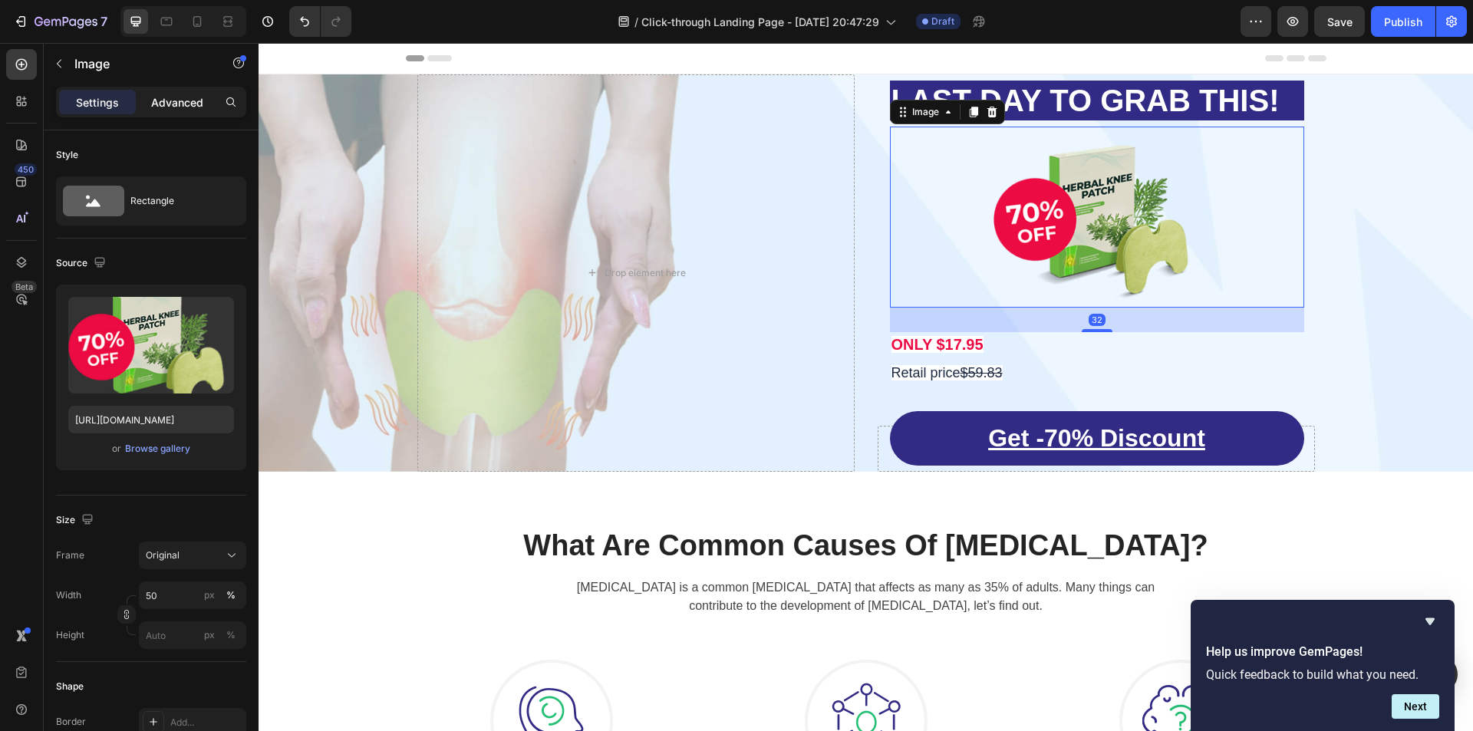
click at [184, 104] on p "Advanced" at bounding box center [177, 102] width 52 height 16
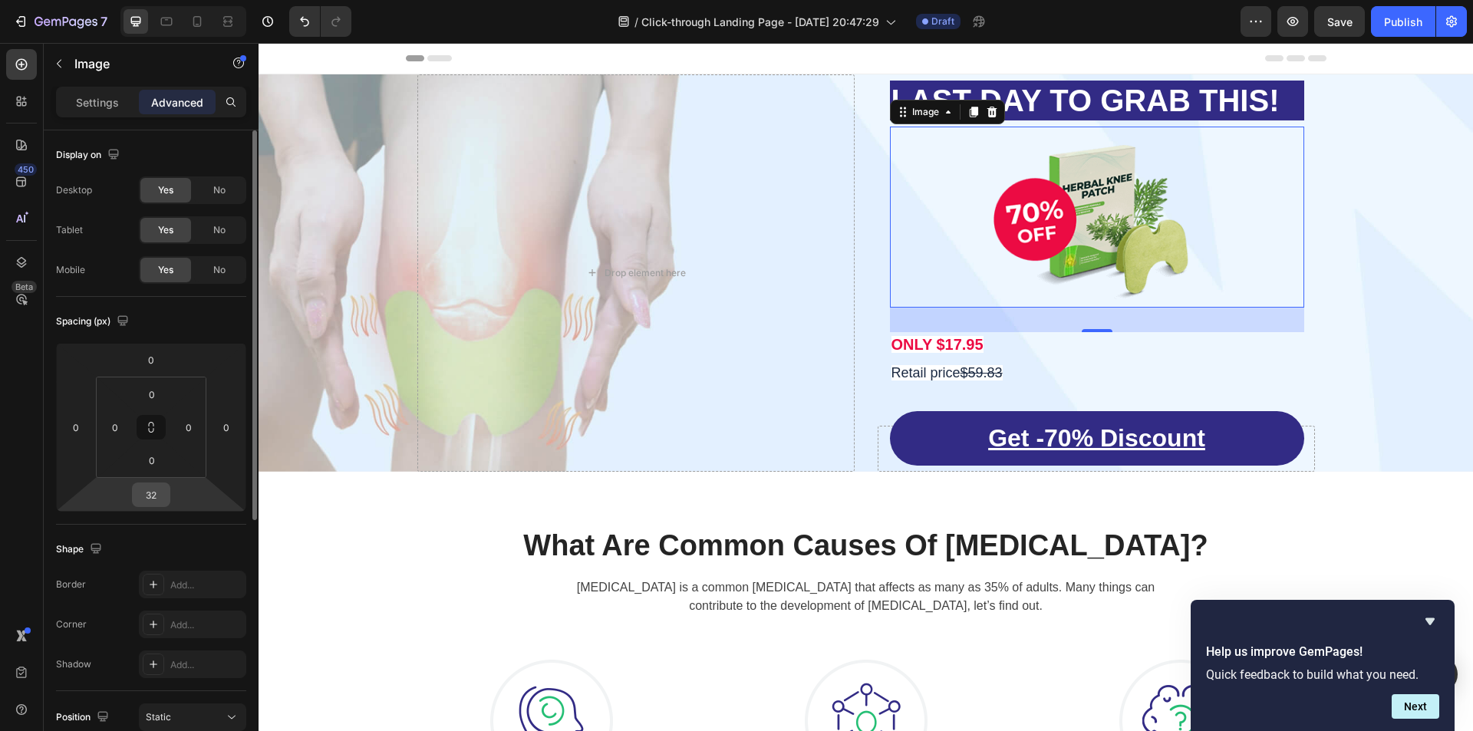
click at [153, 504] on input "32" at bounding box center [151, 494] width 31 height 23
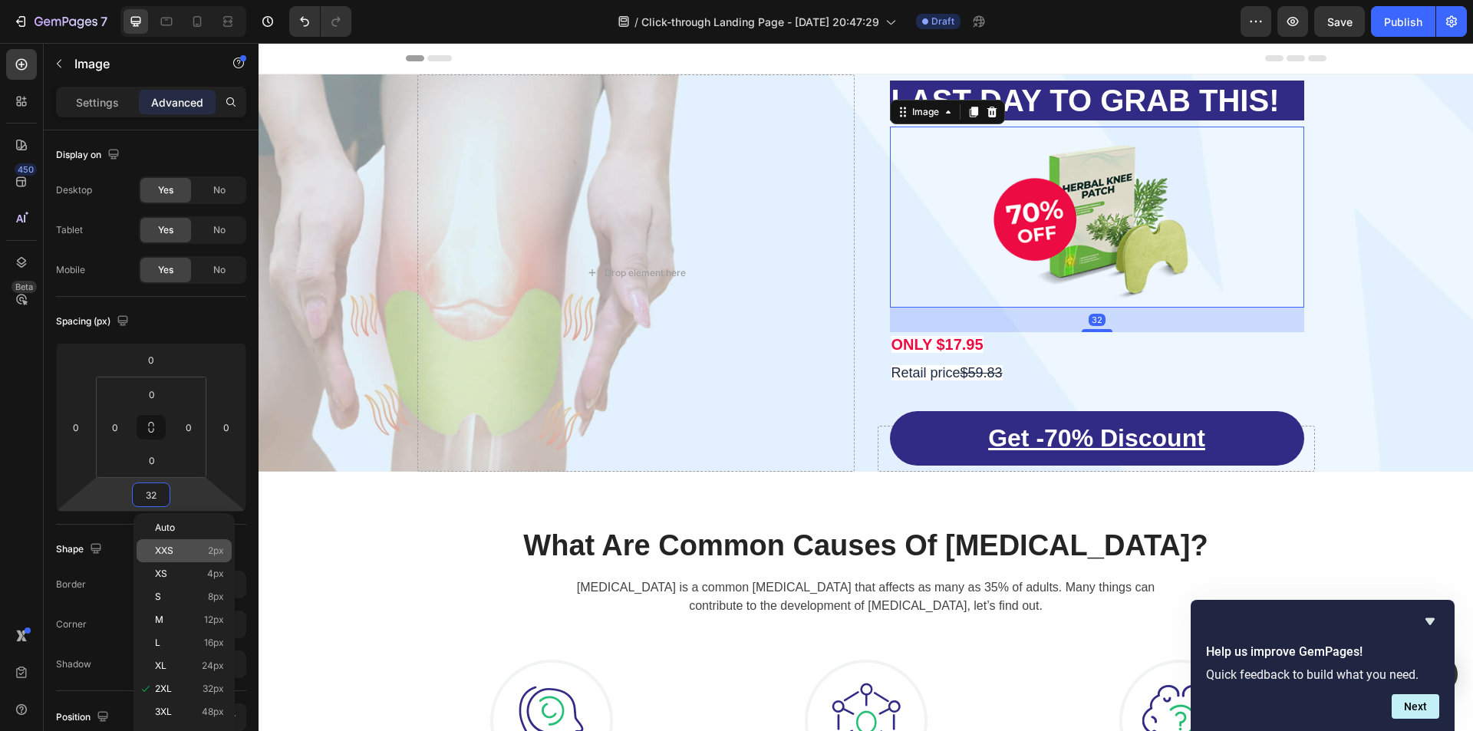
click at [187, 547] on p "XXS 2px" at bounding box center [189, 550] width 69 height 11
type input "2"
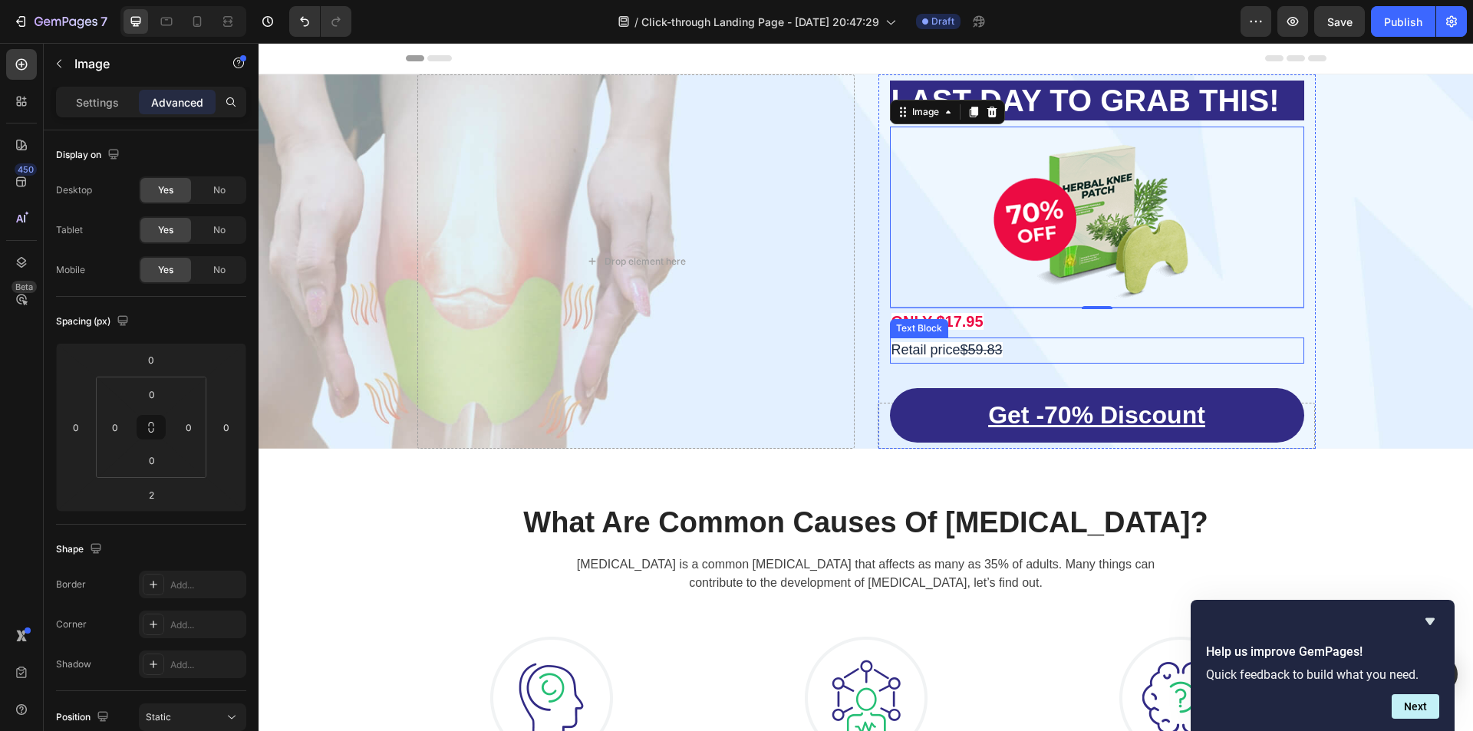
click at [1072, 352] on p "Retail price $59.83" at bounding box center [1097, 350] width 411 height 23
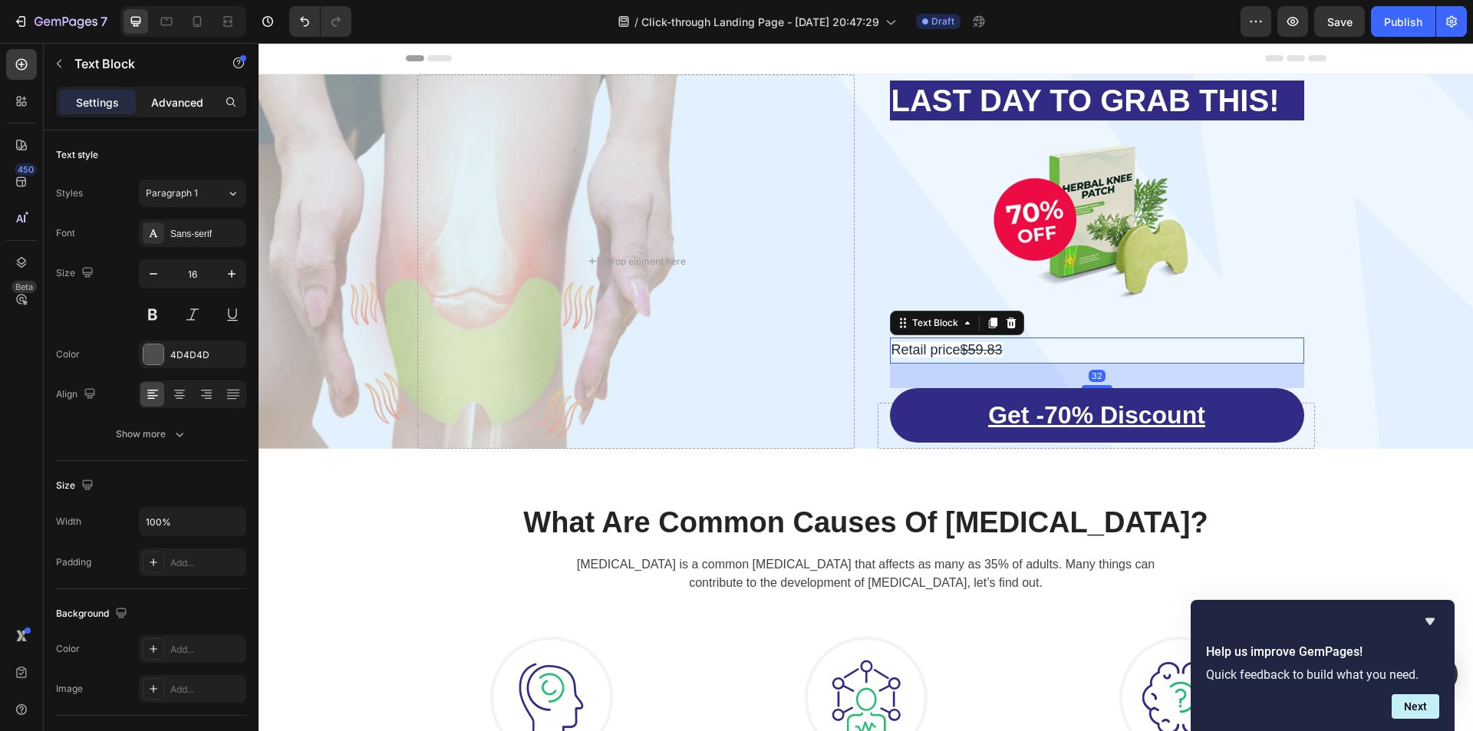
click at [196, 106] on p "Advanced" at bounding box center [177, 102] width 52 height 16
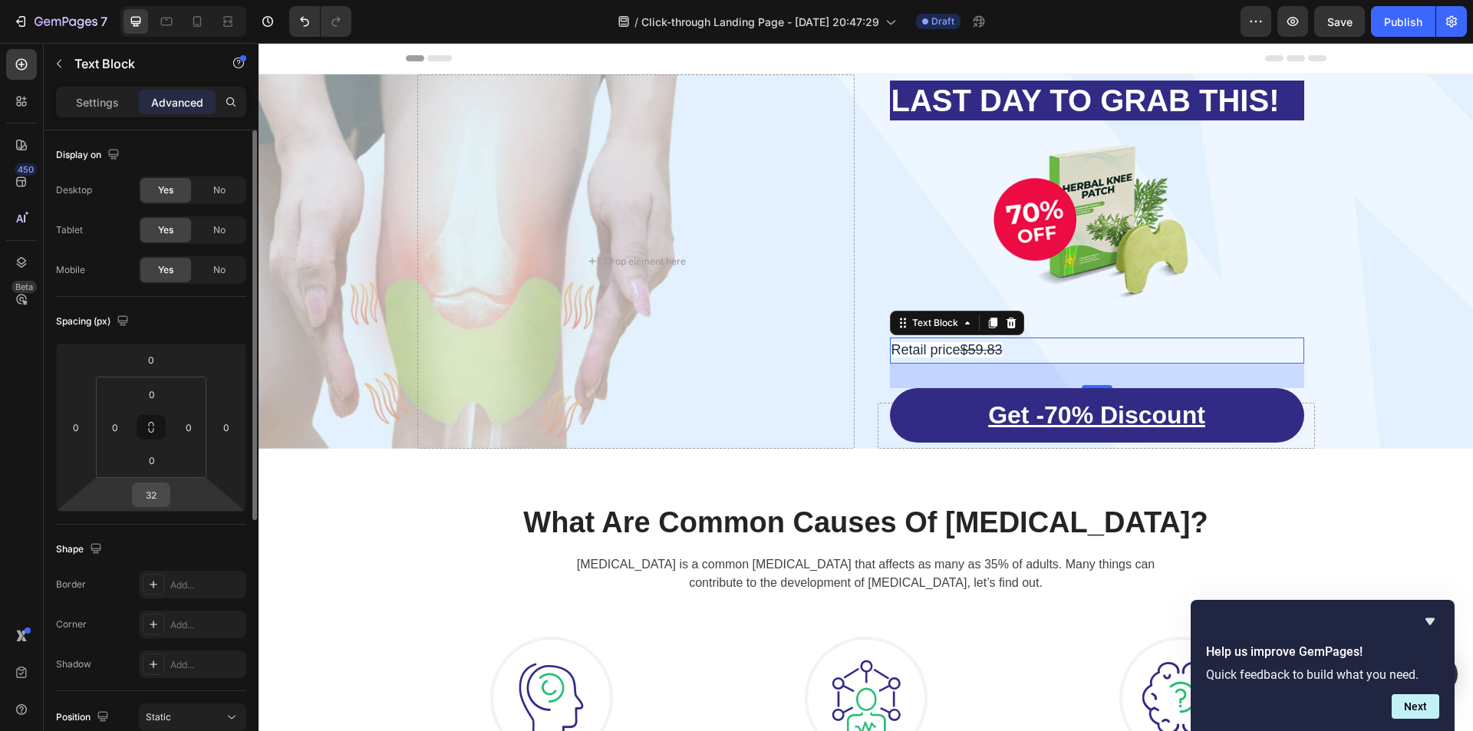
click at [153, 495] on input "32" at bounding box center [151, 494] width 31 height 23
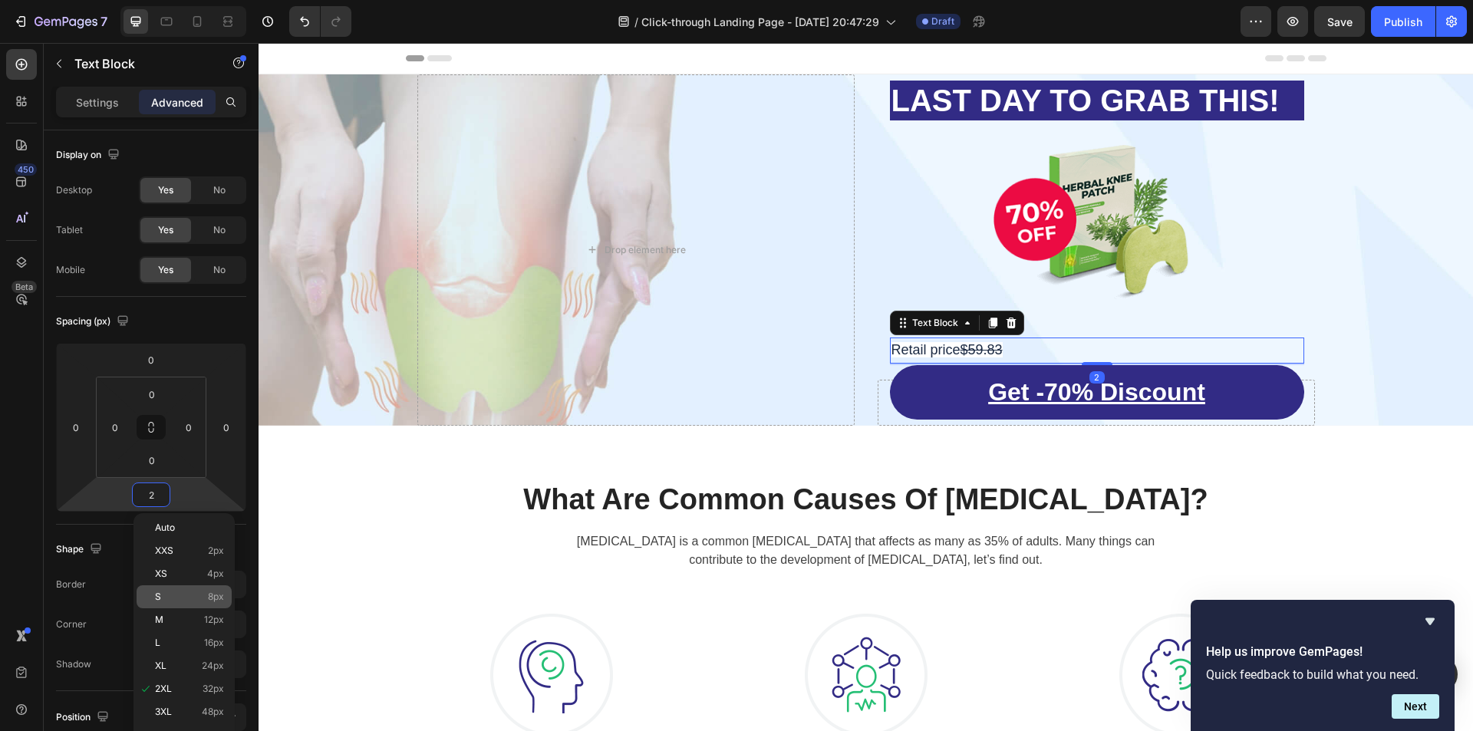
click at [208, 595] on span "8px" at bounding box center [216, 597] width 16 height 11
type input "8"
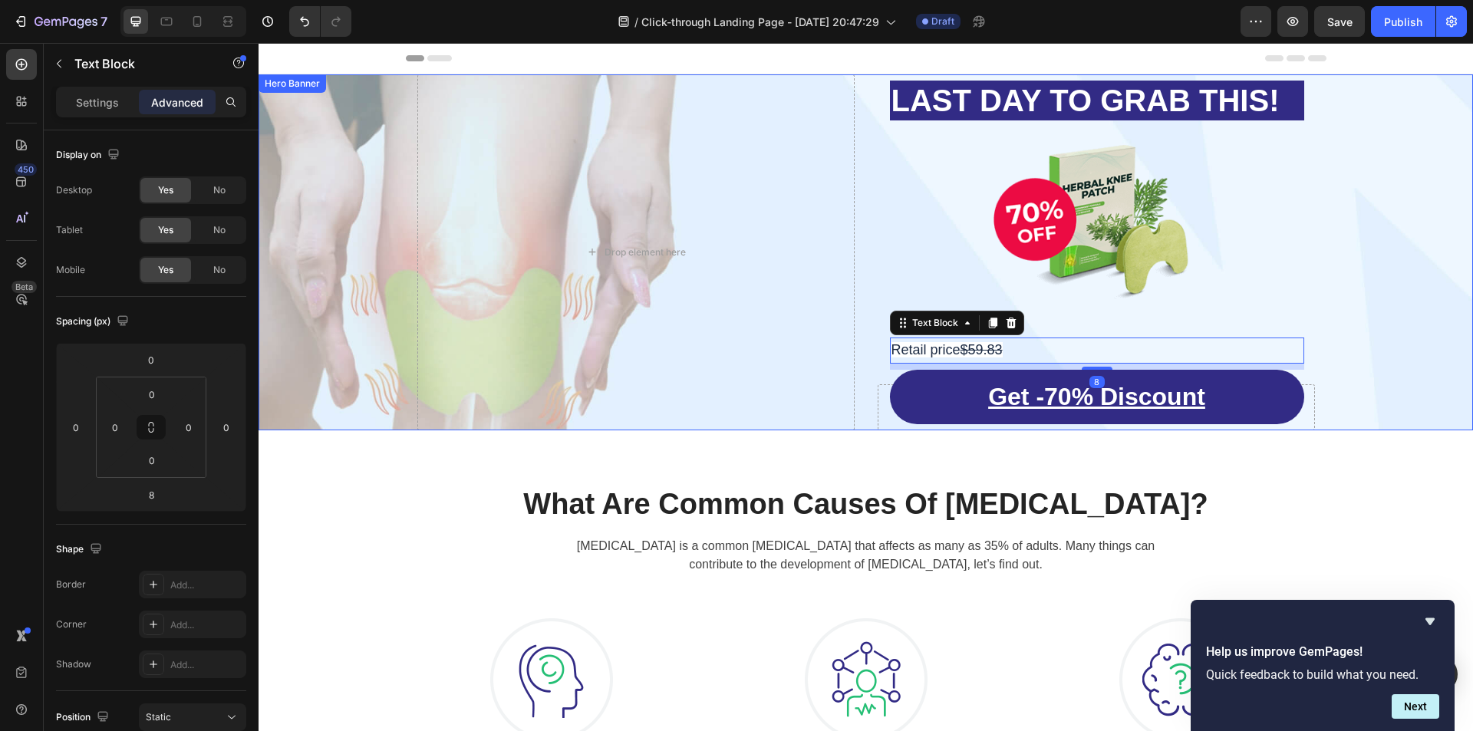
click at [1361, 319] on div "Overlay" at bounding box center [866, 252] width 1215 height 356
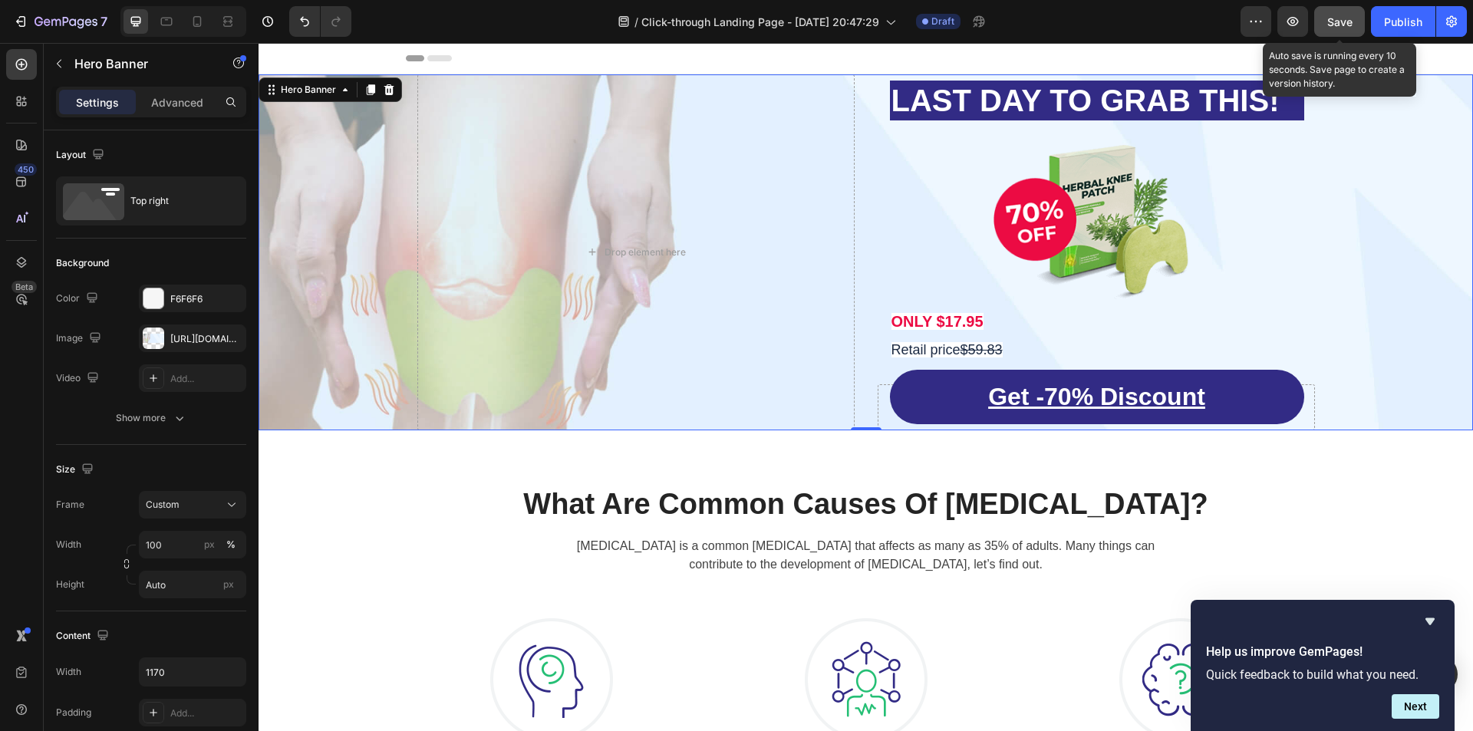
click at [1338, 26] on span "Save" at bounding box center [1339, 21] width 25 height 13
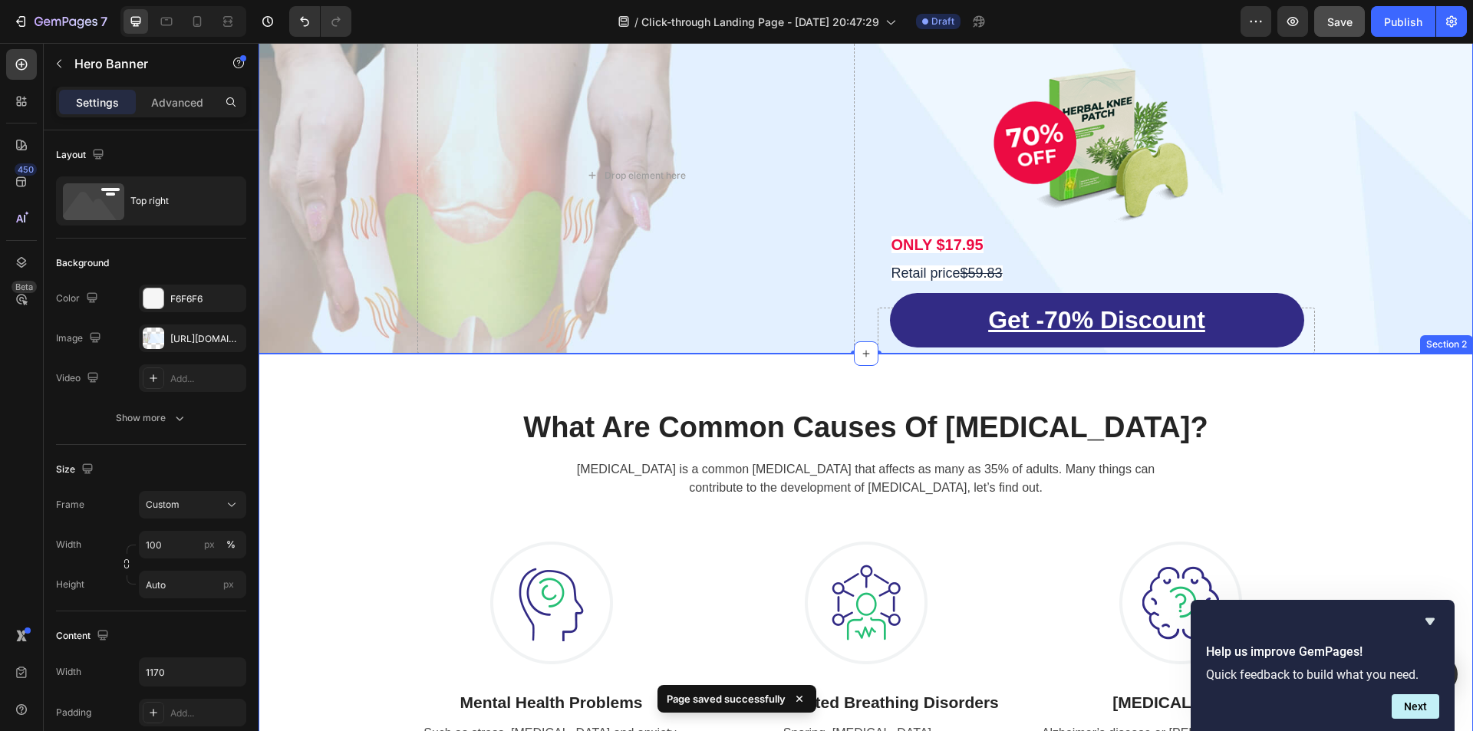
scroll to position [153, 0]
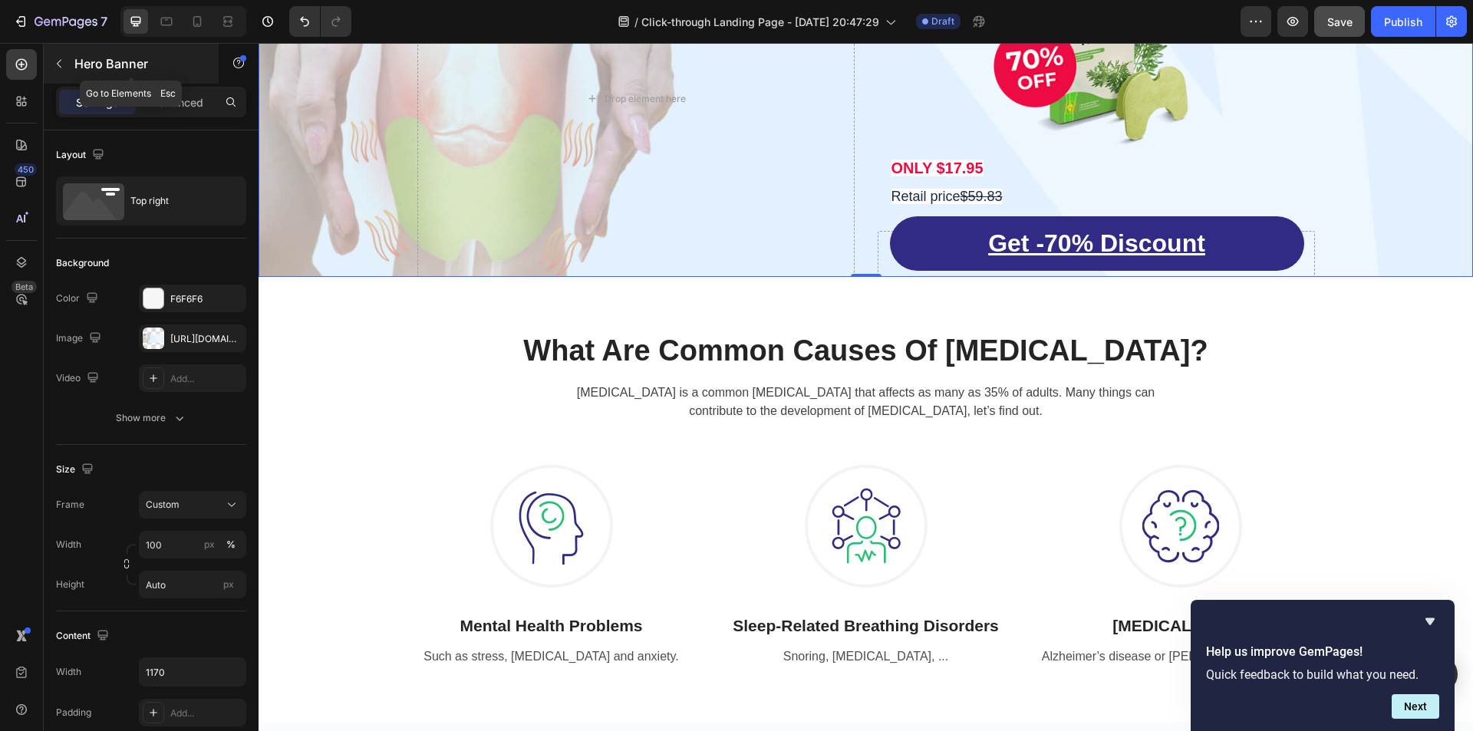
click at [63, 65] on icon "button" at bounding box center [59, 64] width 12 height 12
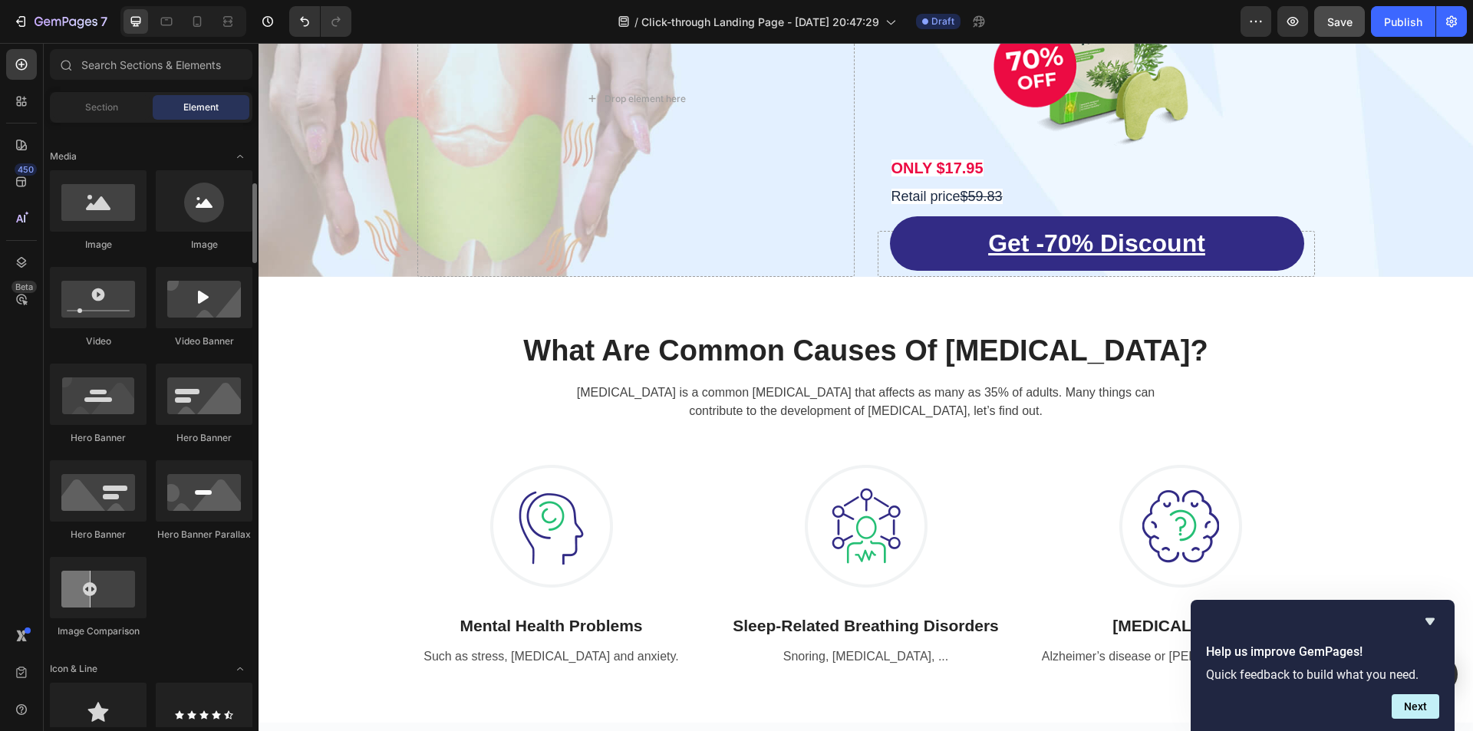
scroll to position [614, 0]
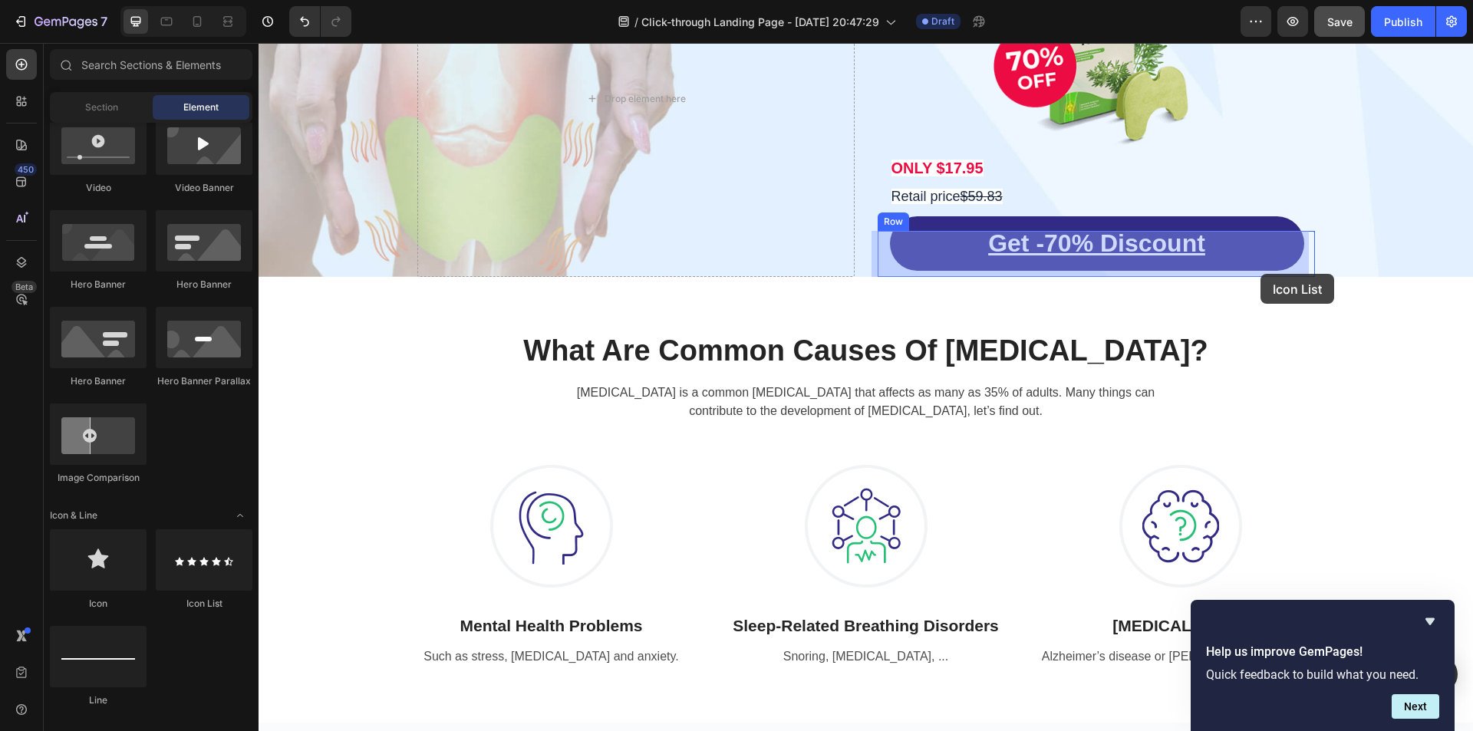
drag, startPoint x: 470, startPoint y: 614, endPoint x: 1259, endPoint y: 274, distance: 859.5
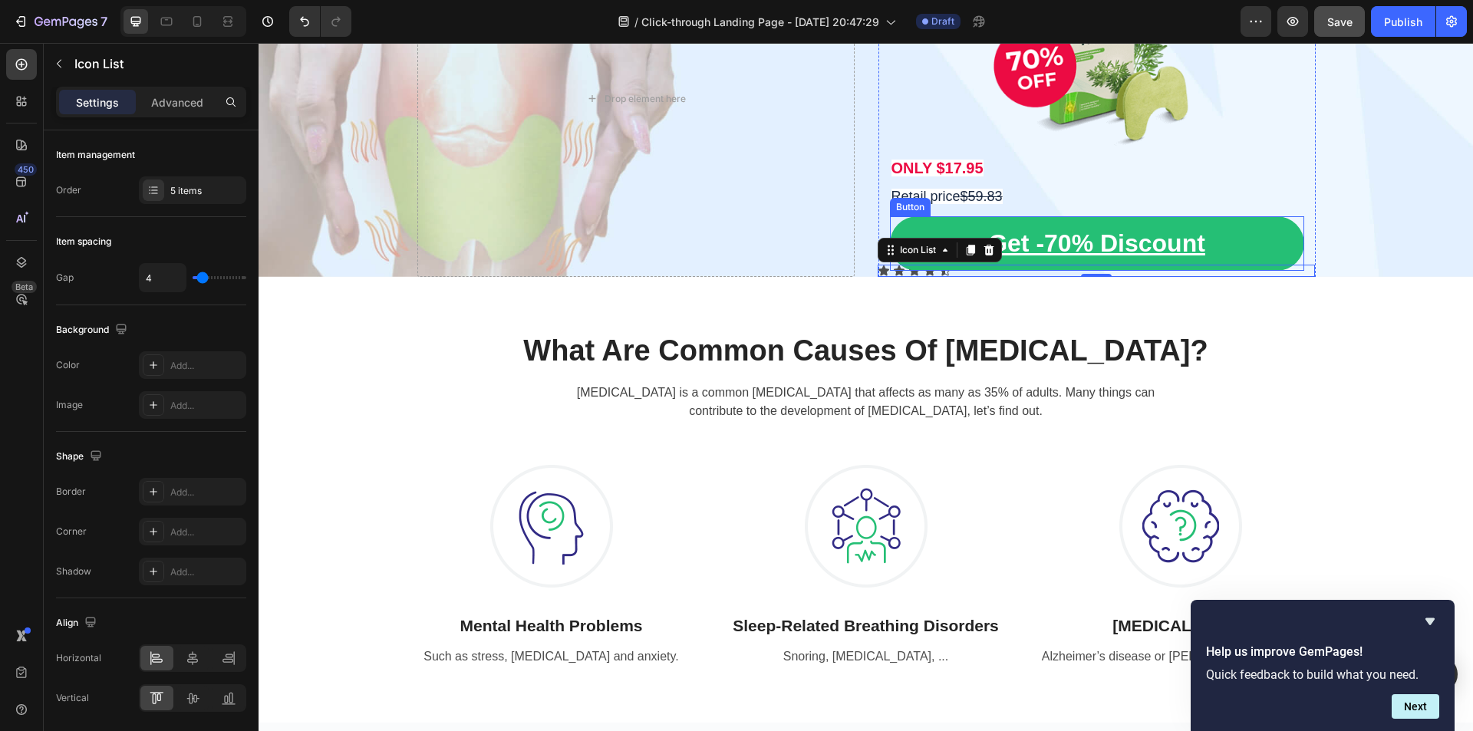
click at [1247, 237] on link "Get -70% Discount" at bounding box center [1097, 243] width 414 height 54
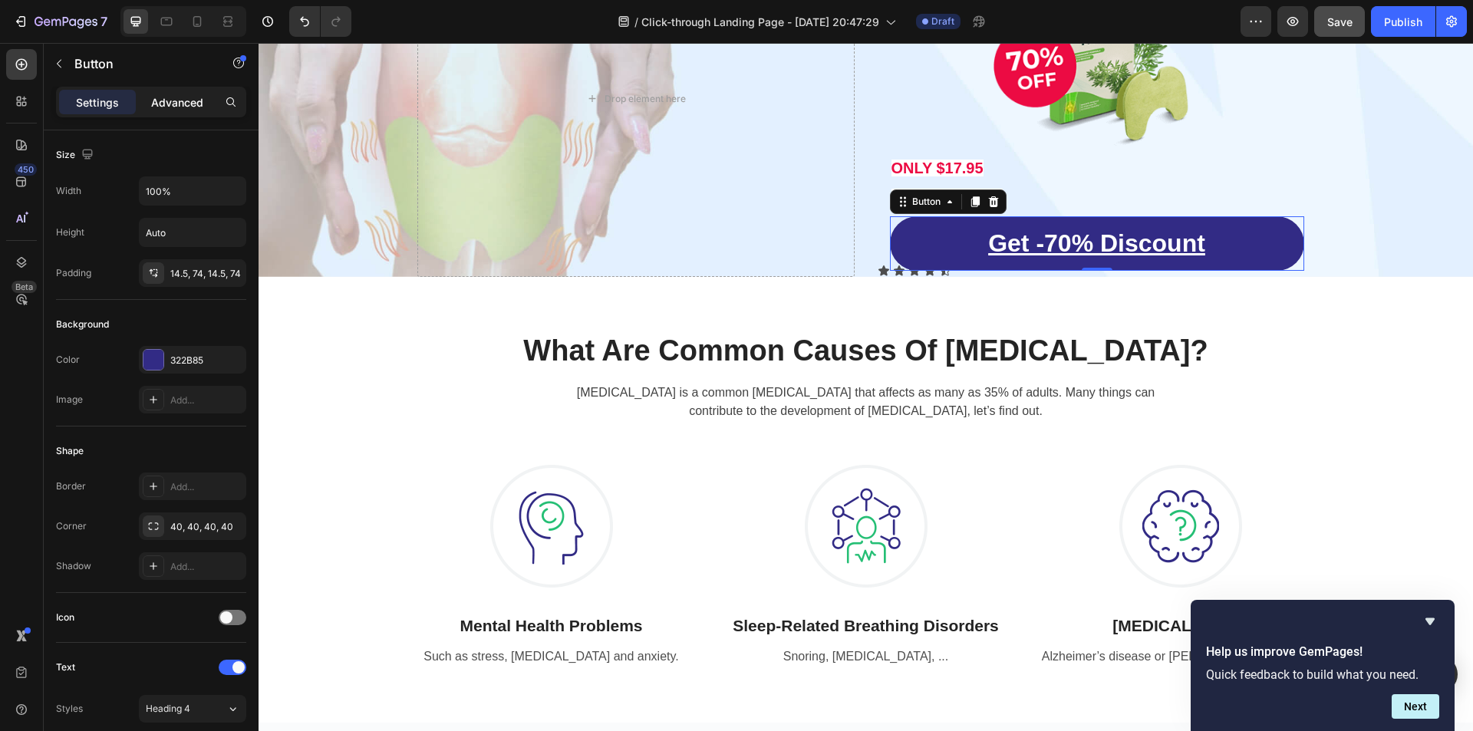
click at [176, 91] on div "Advanced" at bounding box center [177, 102] width 77 height 25
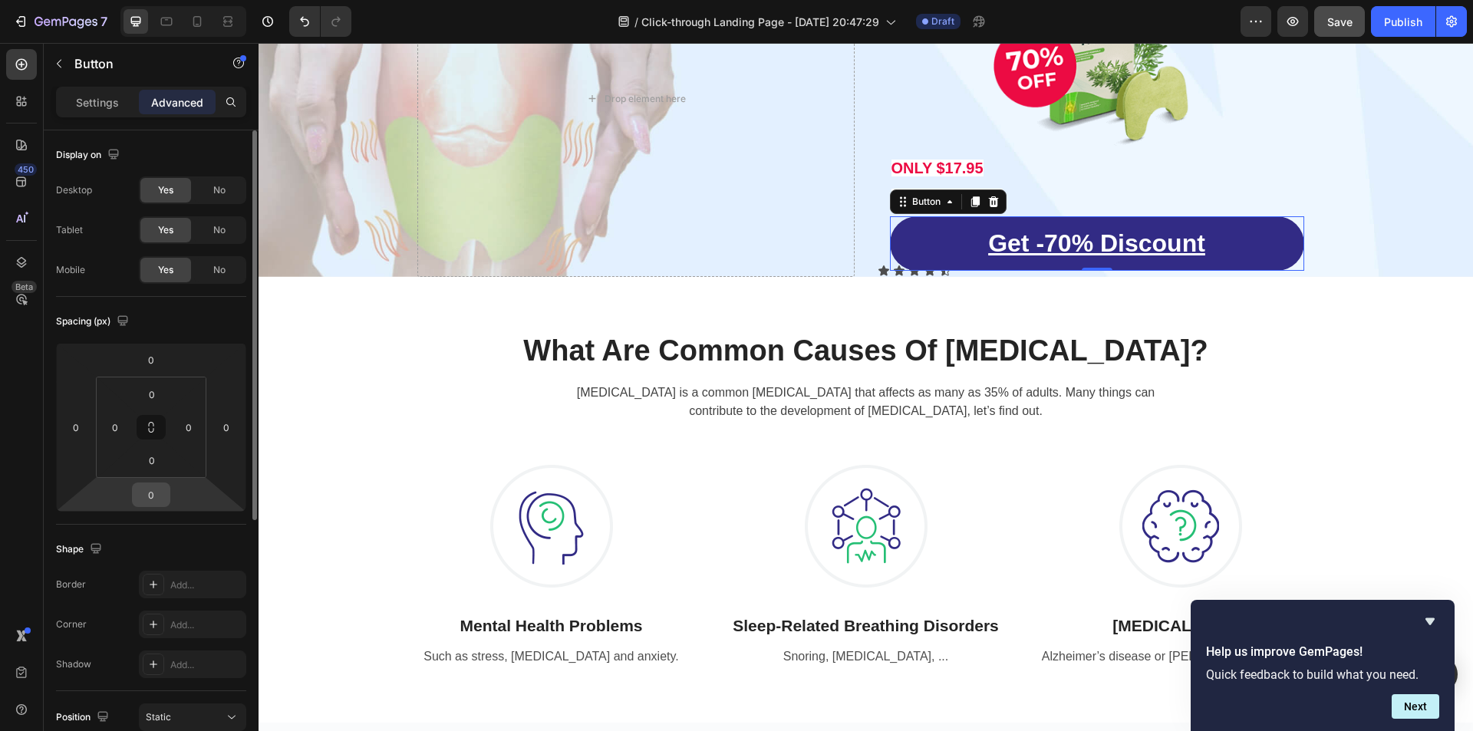
click at [153, 499] on input "0" at bounding box center [151, 494] width 31 height 23
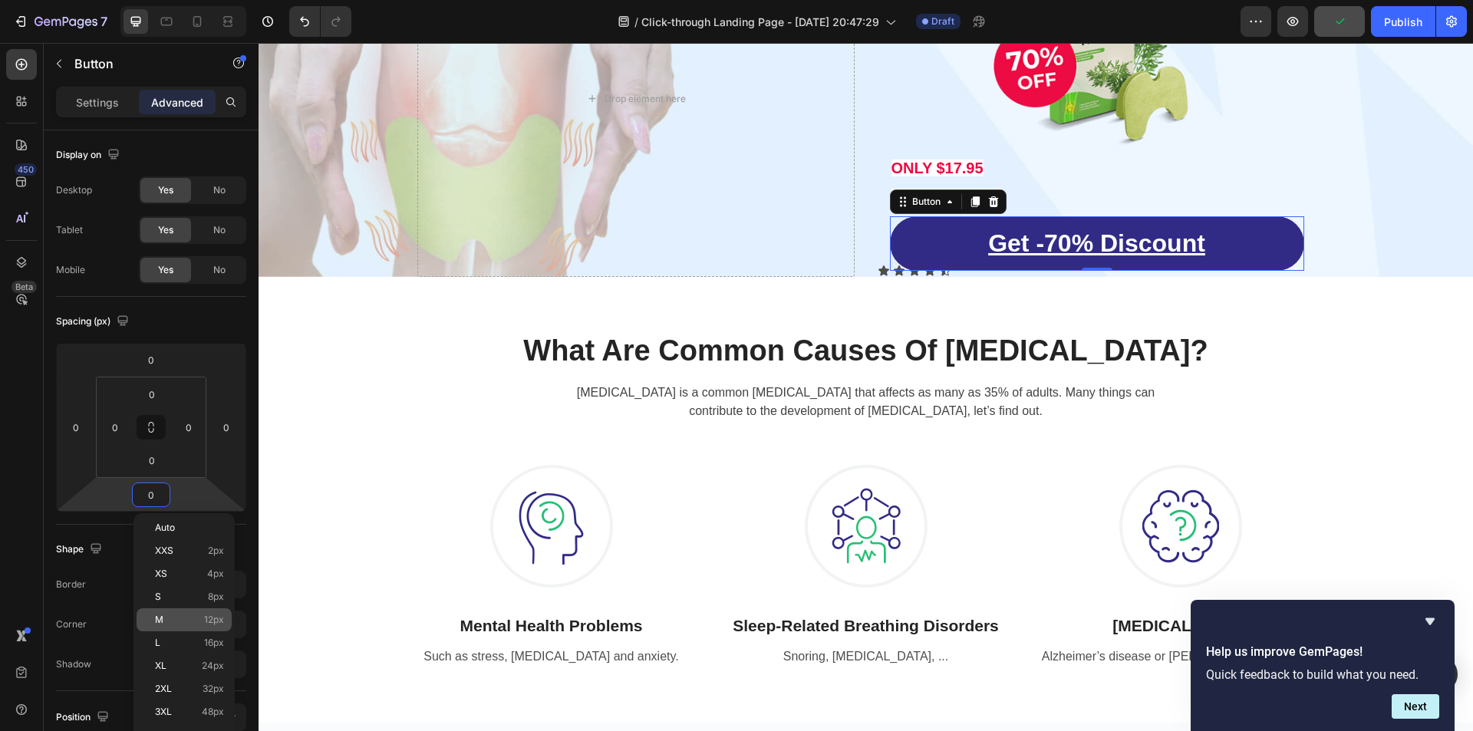
click at [209, 621] on span "12px" at bounding box center [214, 620] width 20 height 11
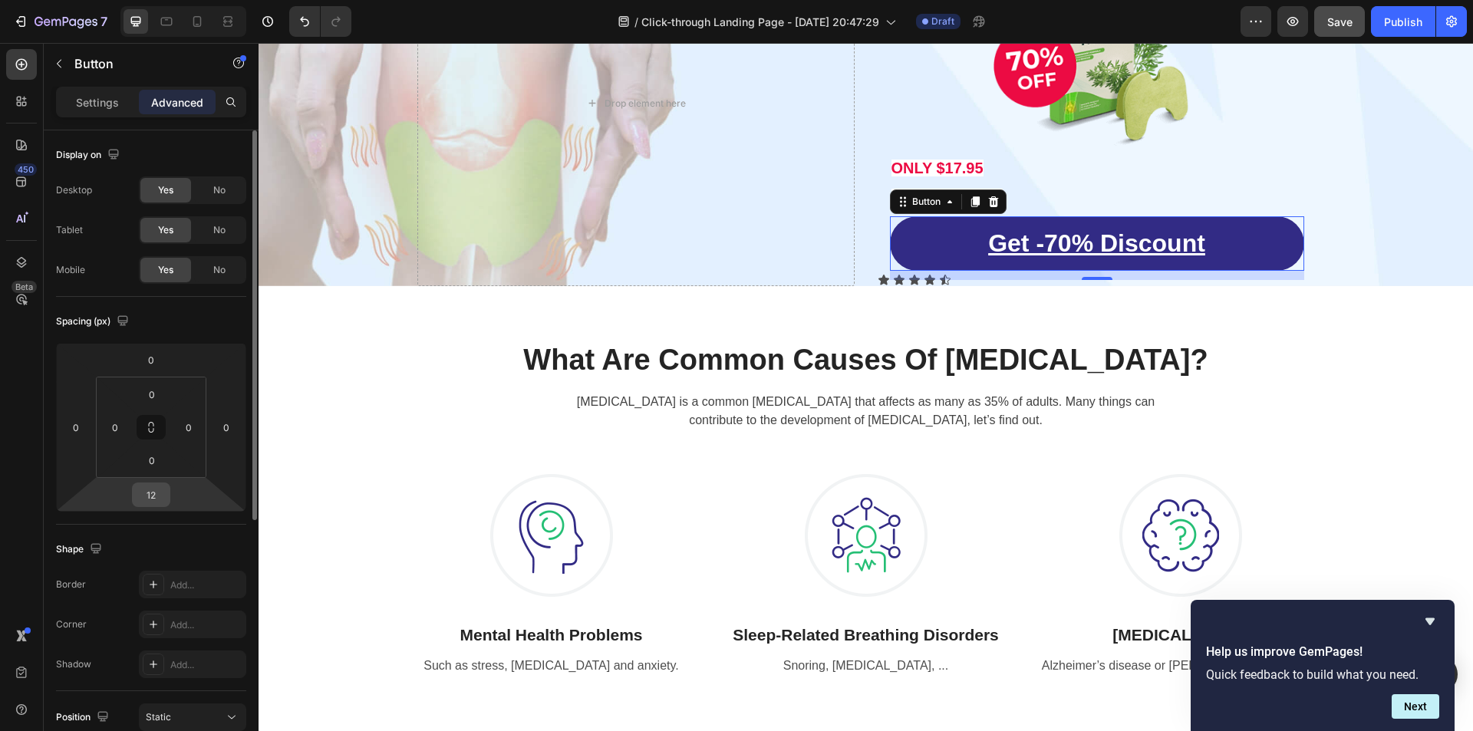
click at [143, 496] on input "12" at bounding box center [151, 494] width 31 height 23
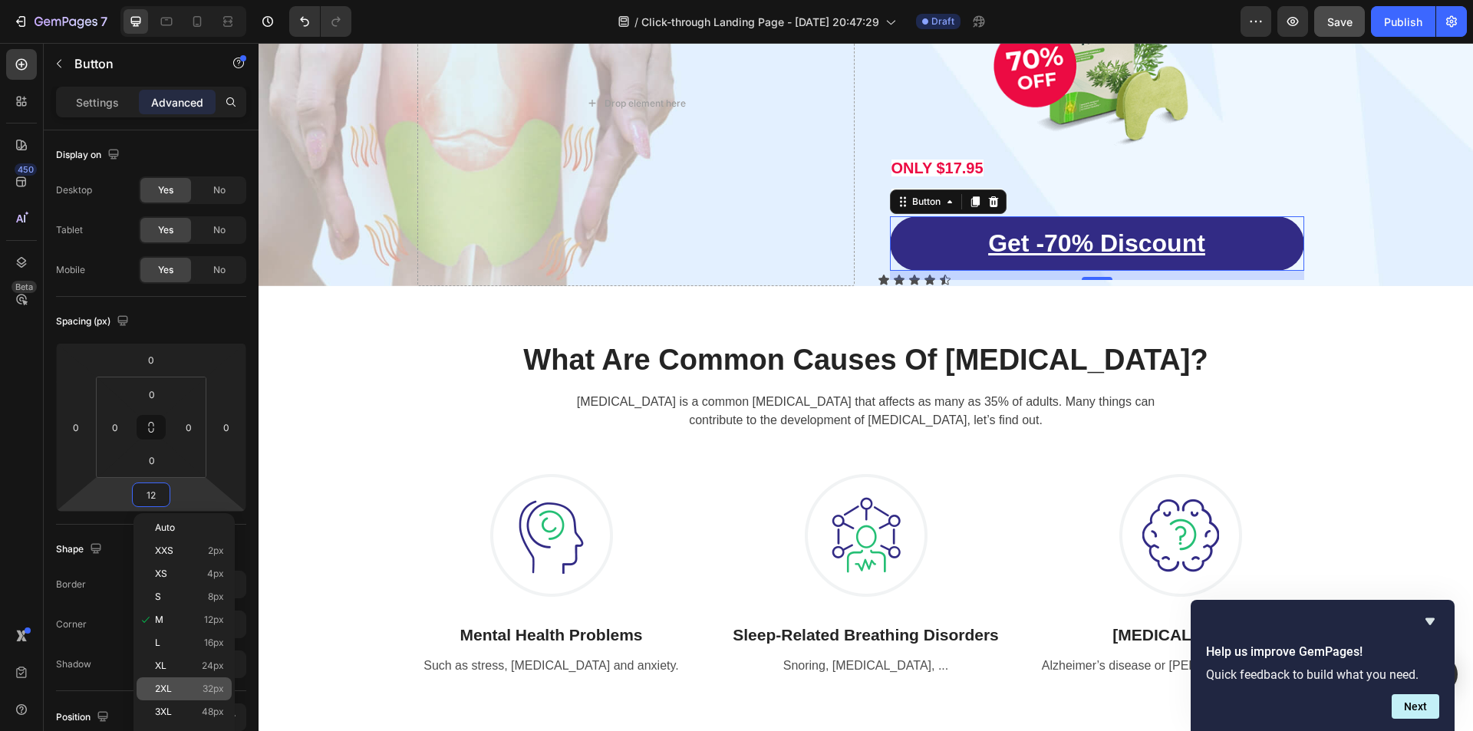
click at [213, 692] on span "32px" at bounding box center [213, 689] width 21 height 11
type input "32"
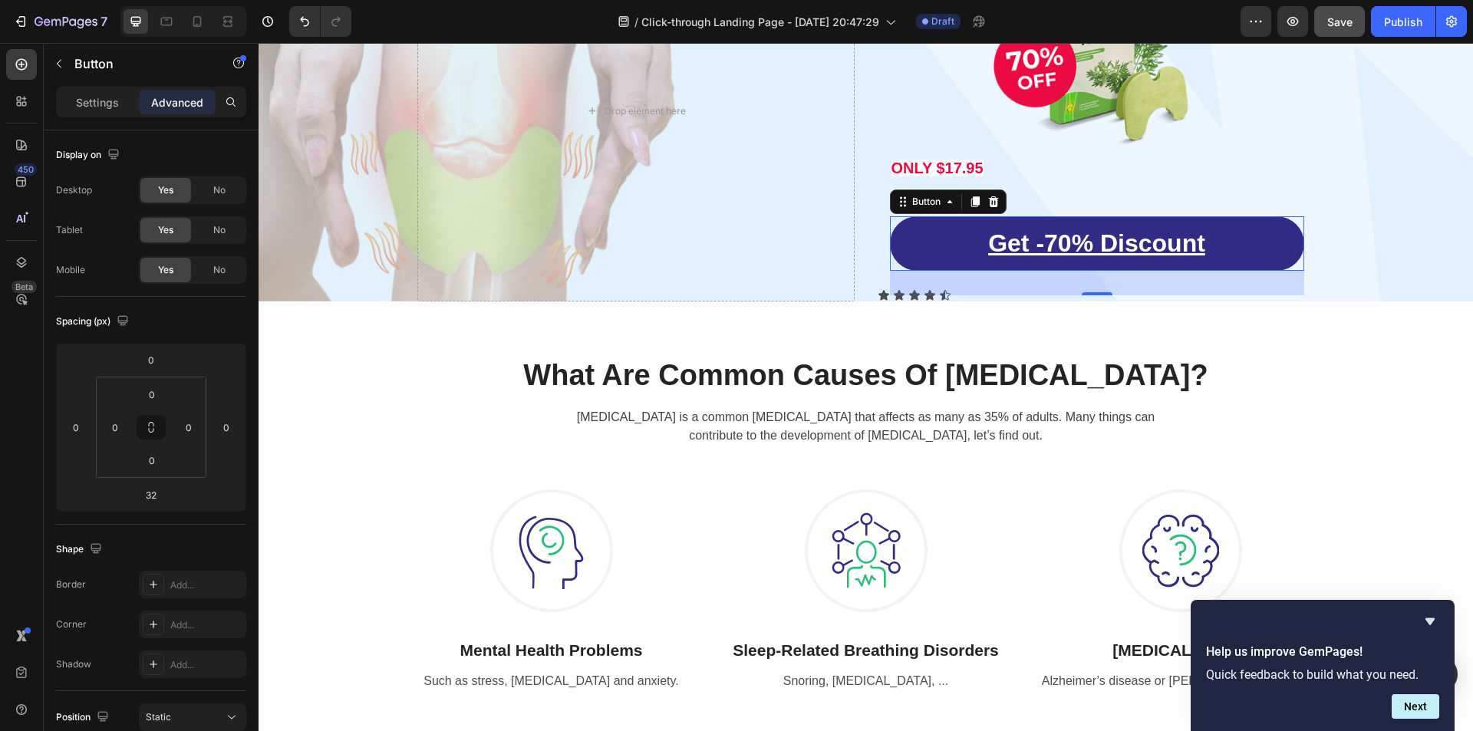
click at [932, 295] on div "32" at bounding box center [1097, 283] width 414 height 25
click at [855, 283] on div "Icon Icon Icon Icon Icon Icon List Row ⁠⁠⁠⁠⁠⁠⁠ LAST DAY TO GRAB THIS! Heading I…" at bounding box center [866, 111] width 898 height 381
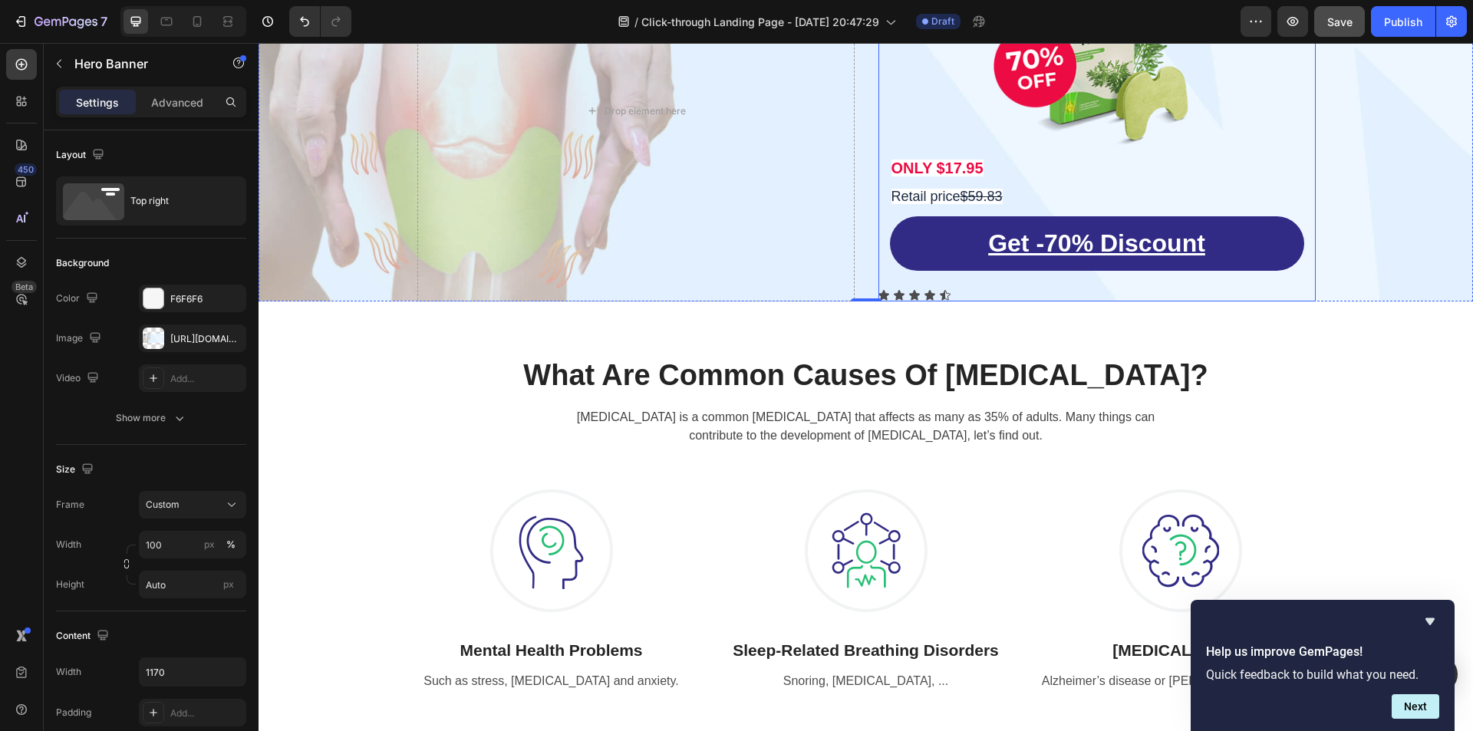
click at [899, 289] on div "Get -70% Discount Button" at bounding box center [1097, 255] width 414 height 79
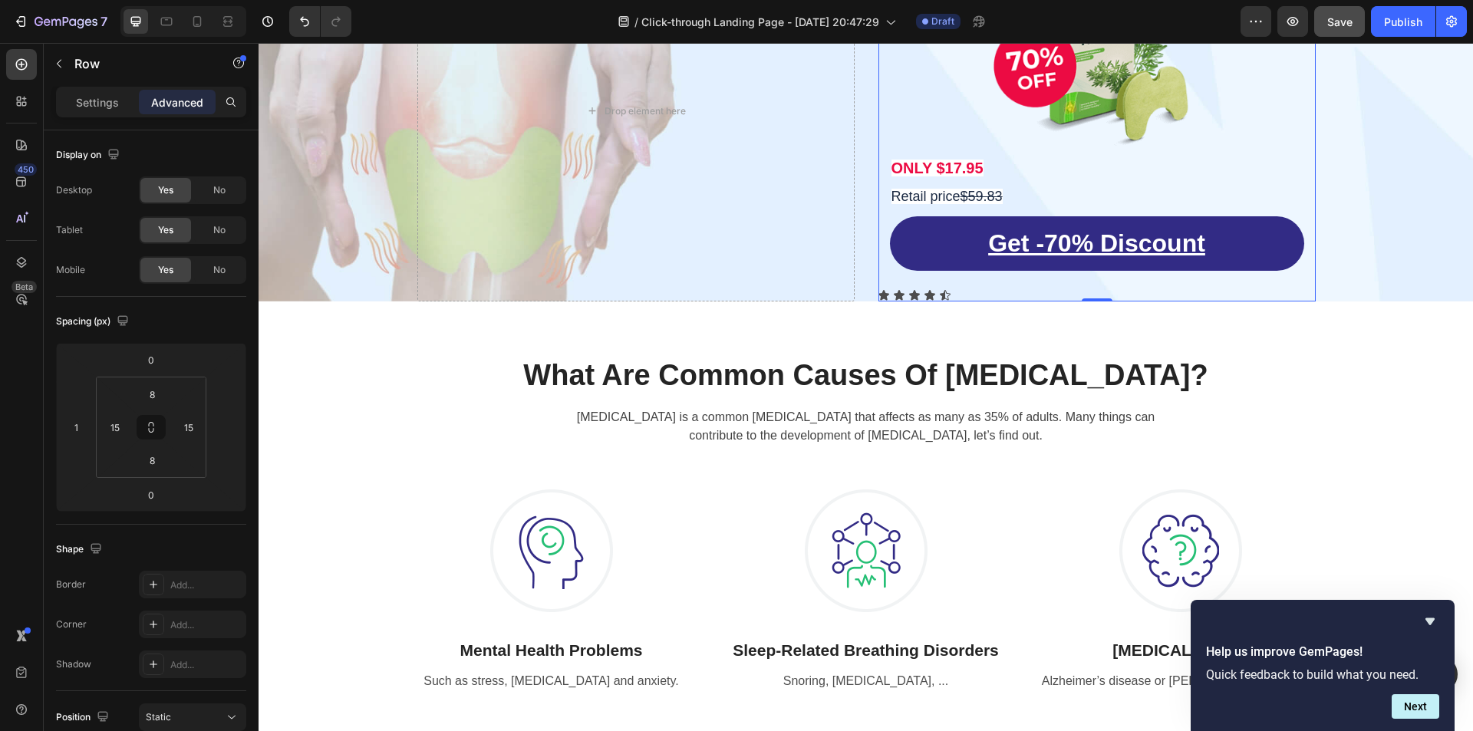
click at [915, 294] on div "Get -70% Discount Button" at bounding box center [1097, 255] width 414 height 79
click at [93, 108] on p "Settings" at bounding box center [97, 102] width 43 height 16
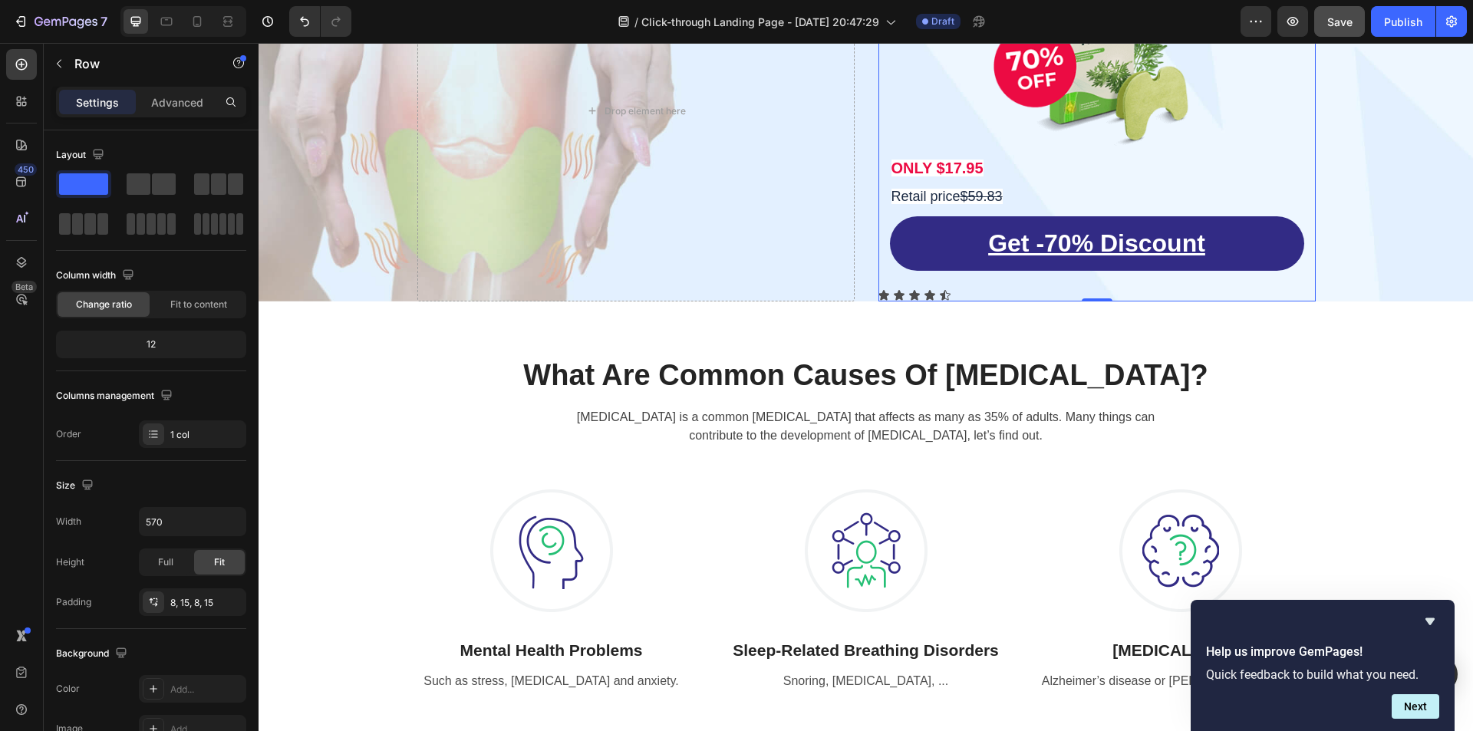
click at [933, 294] on div "Get -70% Discount Button" at bounding box center [1097, 255] width 414 height 79
click at [925, 296] on div "⁠⁠⁠⁠⁠⁠⁠ LAST DAY TO GRAB THIS! Heading Image ONLY $17.95 Text Block Retail pric…" at bounding box center [1096, 111] width 437 height 381
click at [890, 293] on div "Get -70% Discount Button" at bounding box center [1097, 255] width 414 height 79
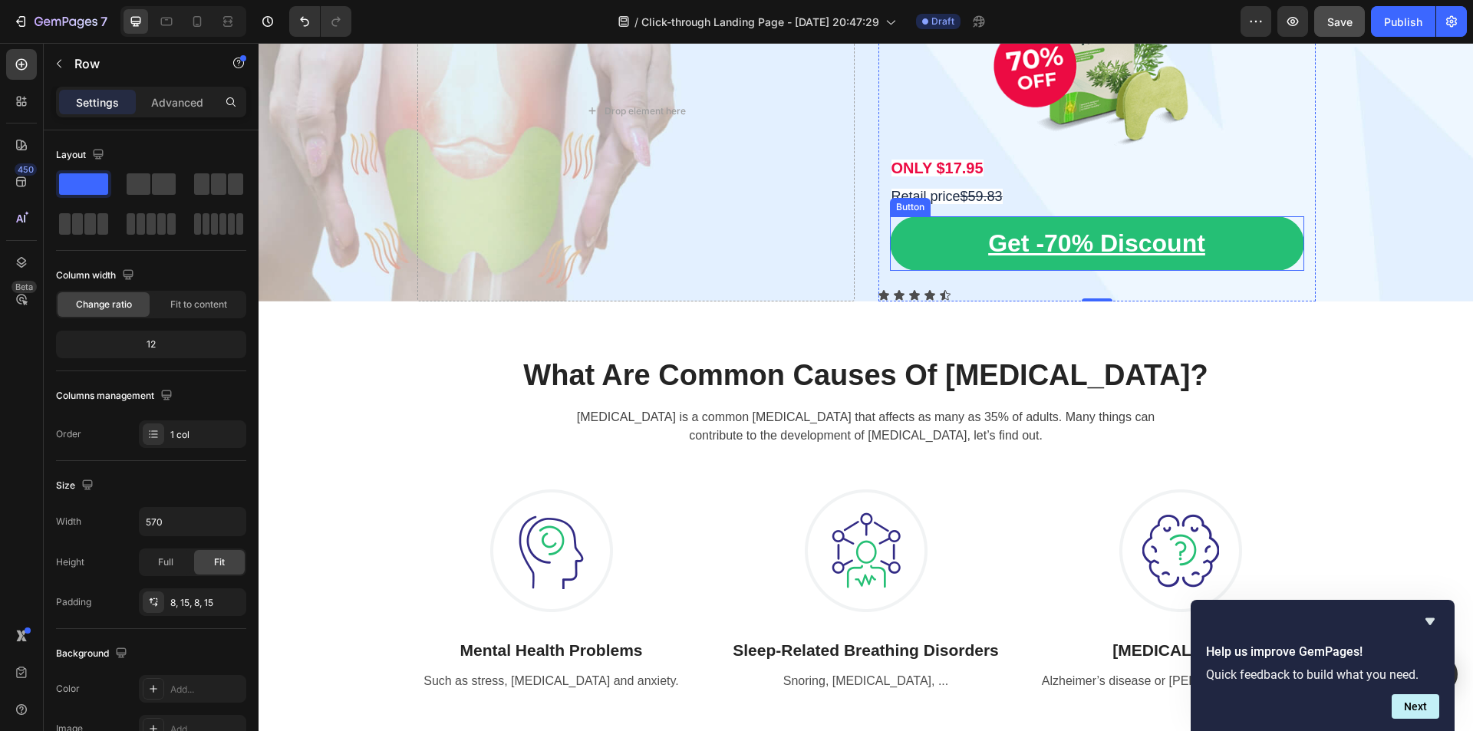
click at [1256, 229] on link "Get -70% Discount" at bounding box center [1097, 243] width 414 height 54
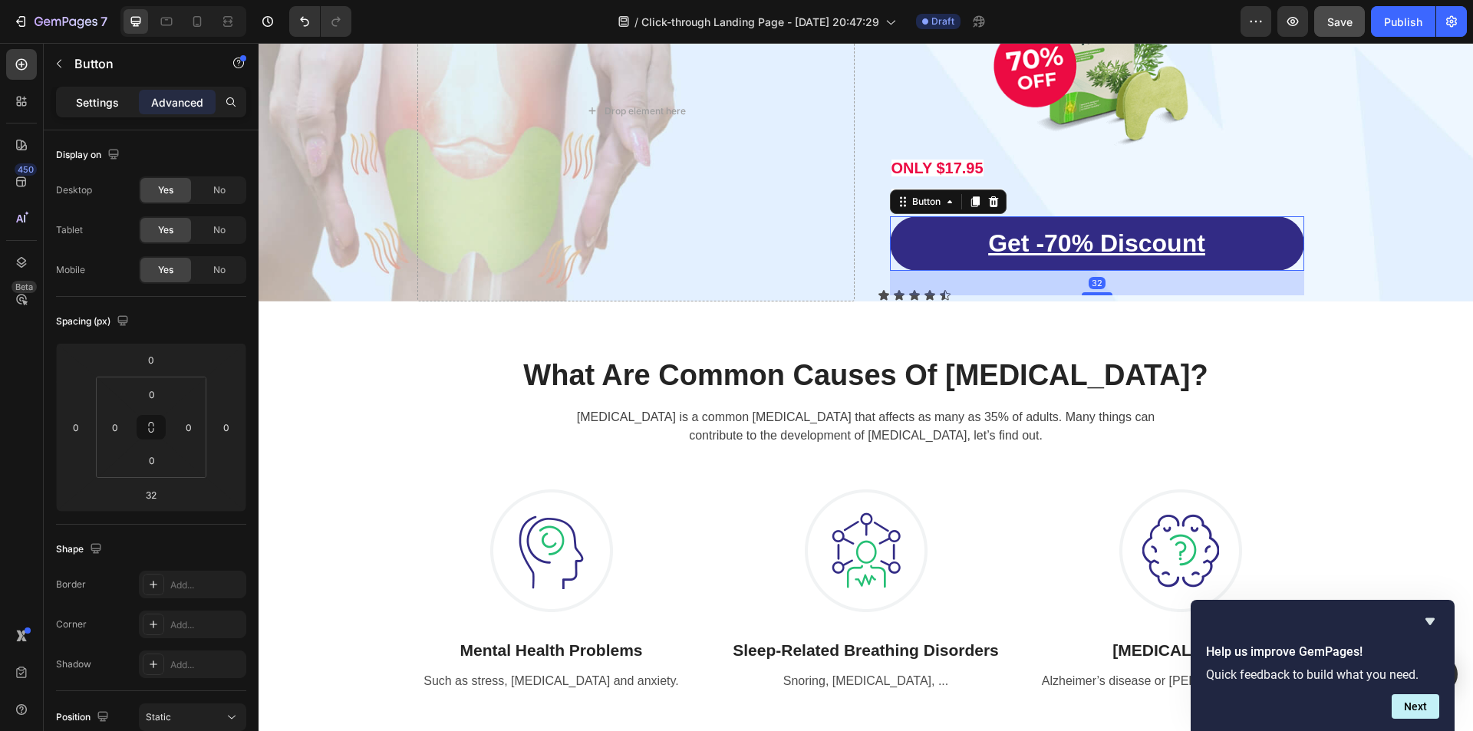
click at [106, 105] on p "Settings" at bounding box center [97, 102] width 43 height 16
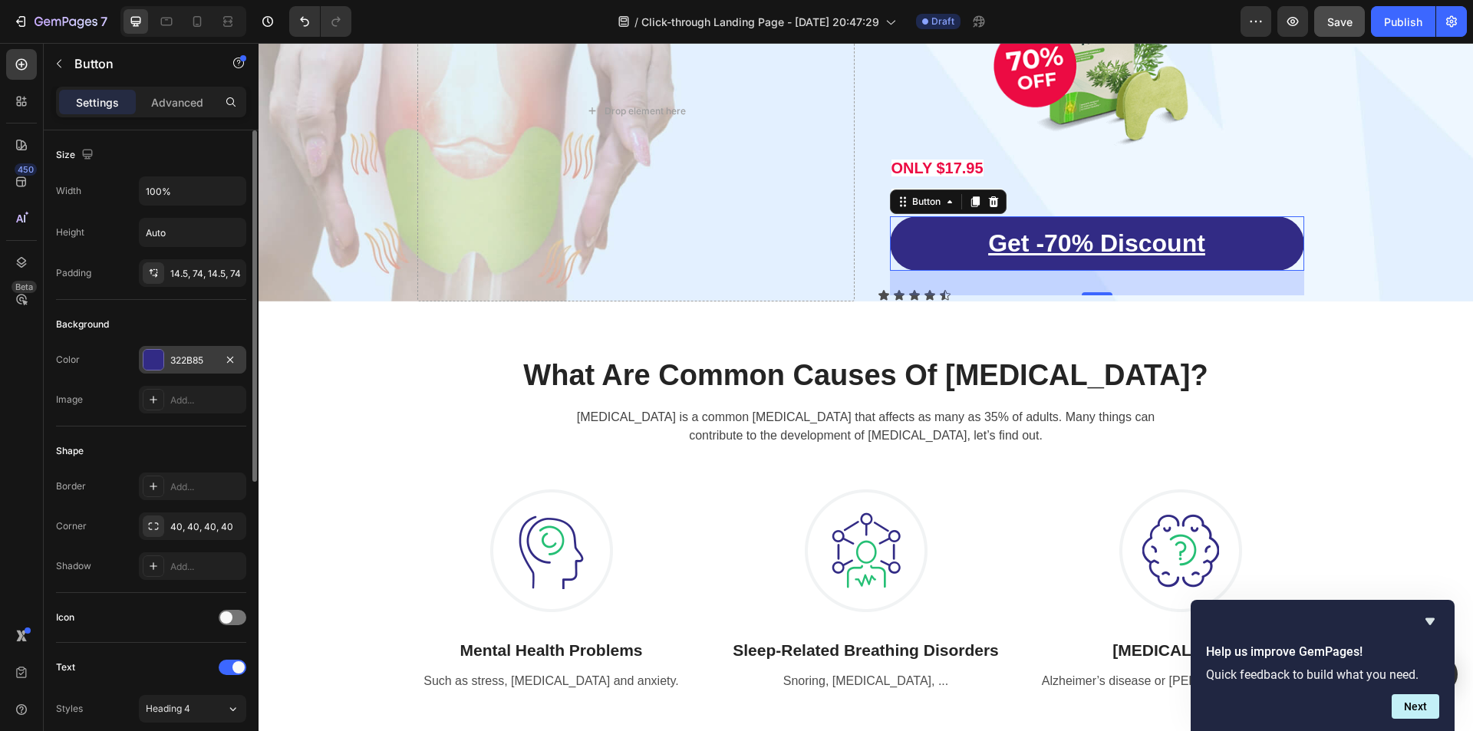
click at [186, 361] on div "322B85" at bounding box center [192, 361] width 44 height 14
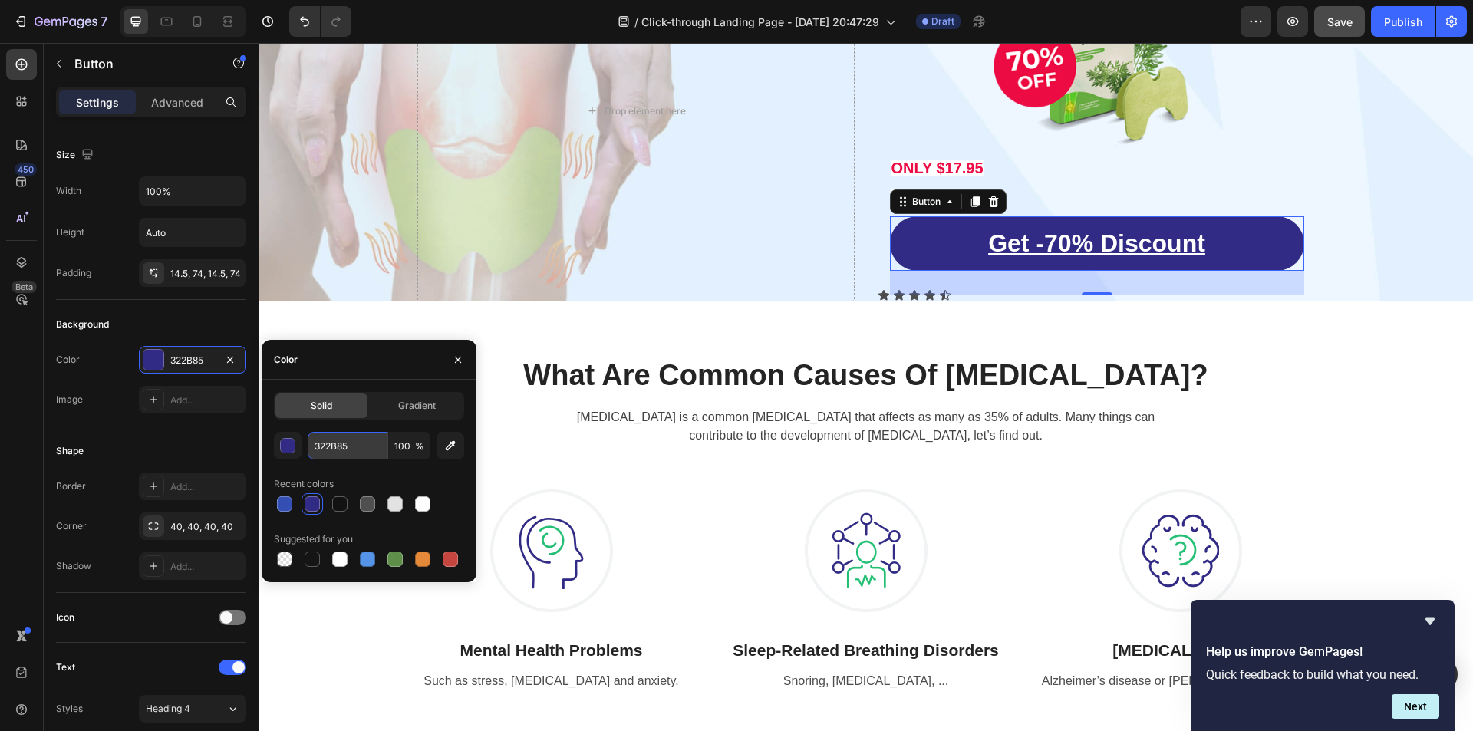
click at [358, 453] on input "322B85" at bounding box center [348, 446] width 80 height 28
paste input "65CD57"
type input "65CD57"
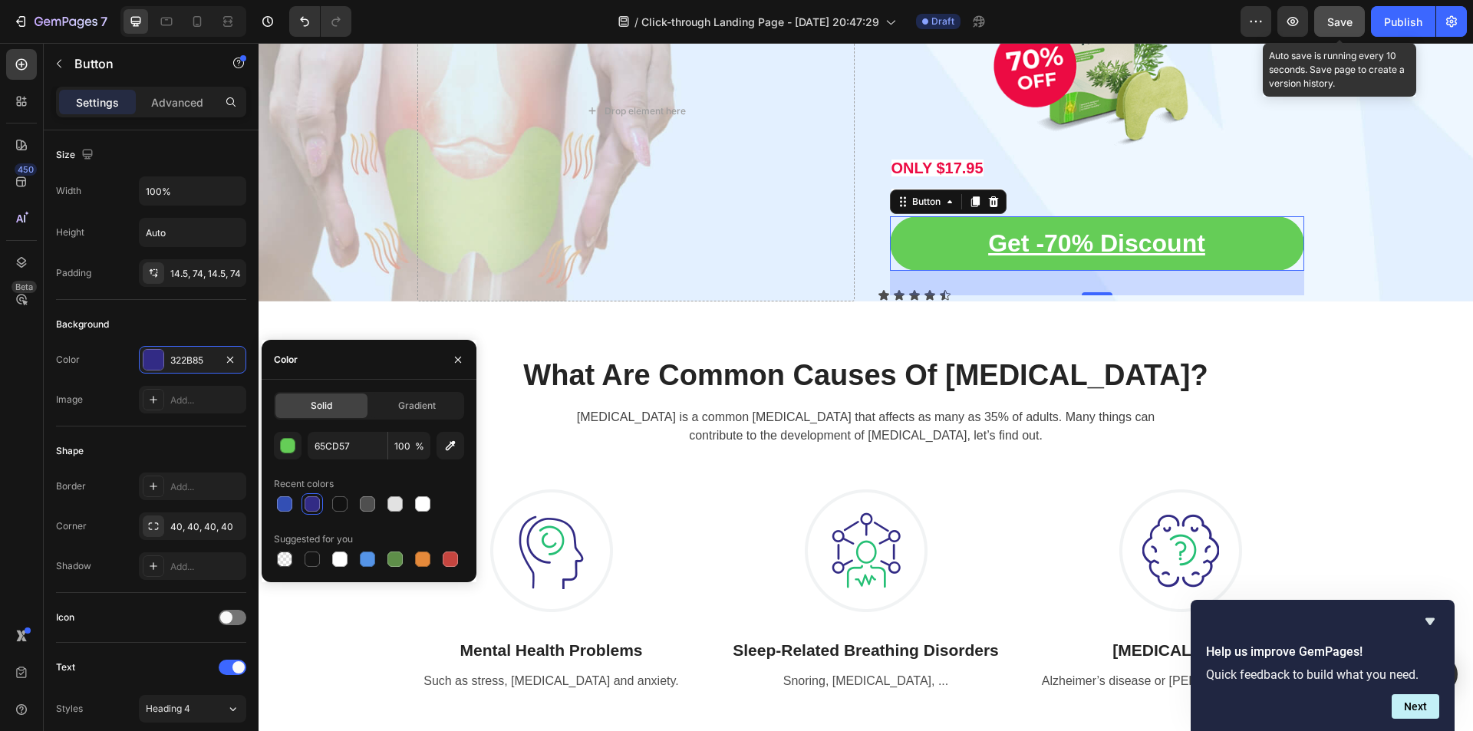
click at [1343, 28] on span "Save" at bounding box center [1339, 21] width 25 height 13
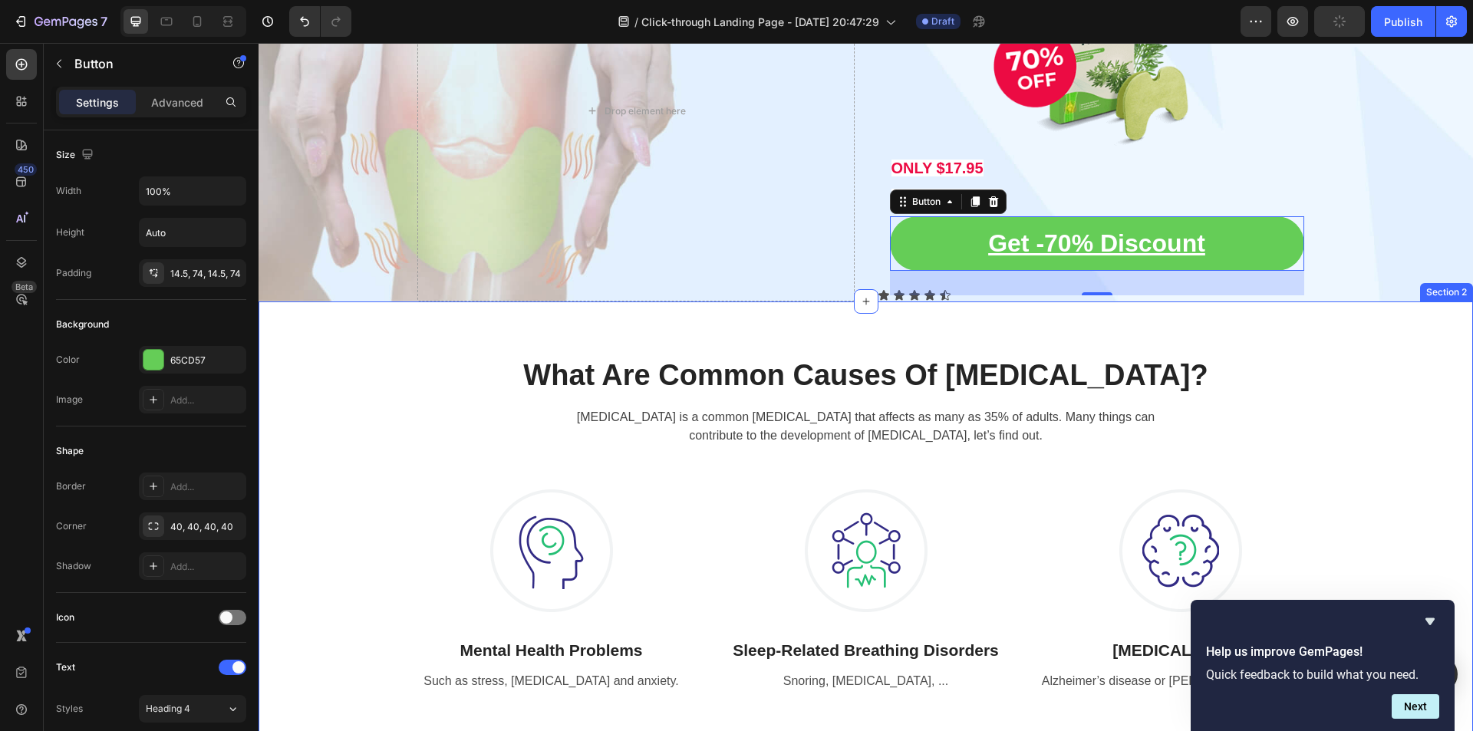
scroll to position [0, 0]
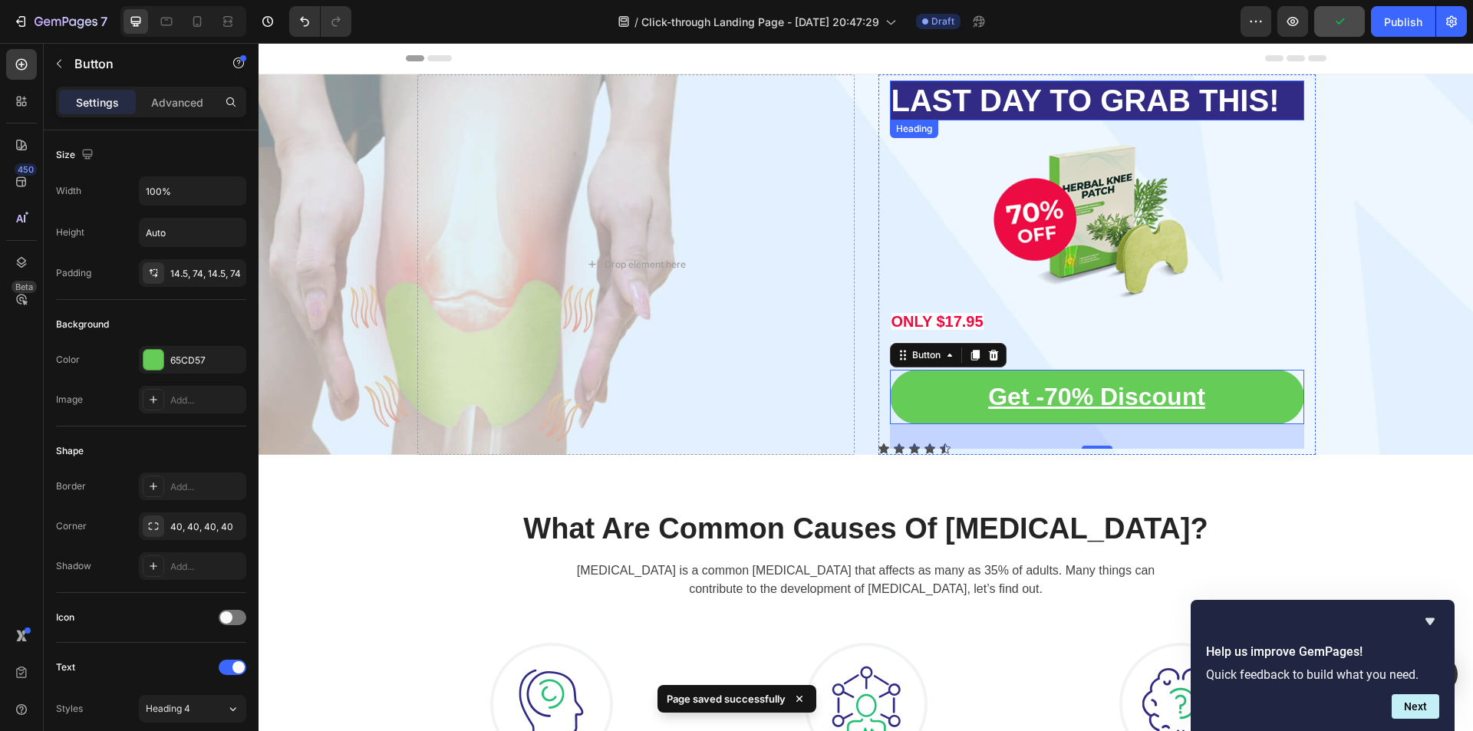
click at [1286, 108] on p "⁠⁠⁠⁠⁠⁠⁠ LAST DAY TO GRAB THIS!" at bounding box center [1097, 100] width 411 height 37
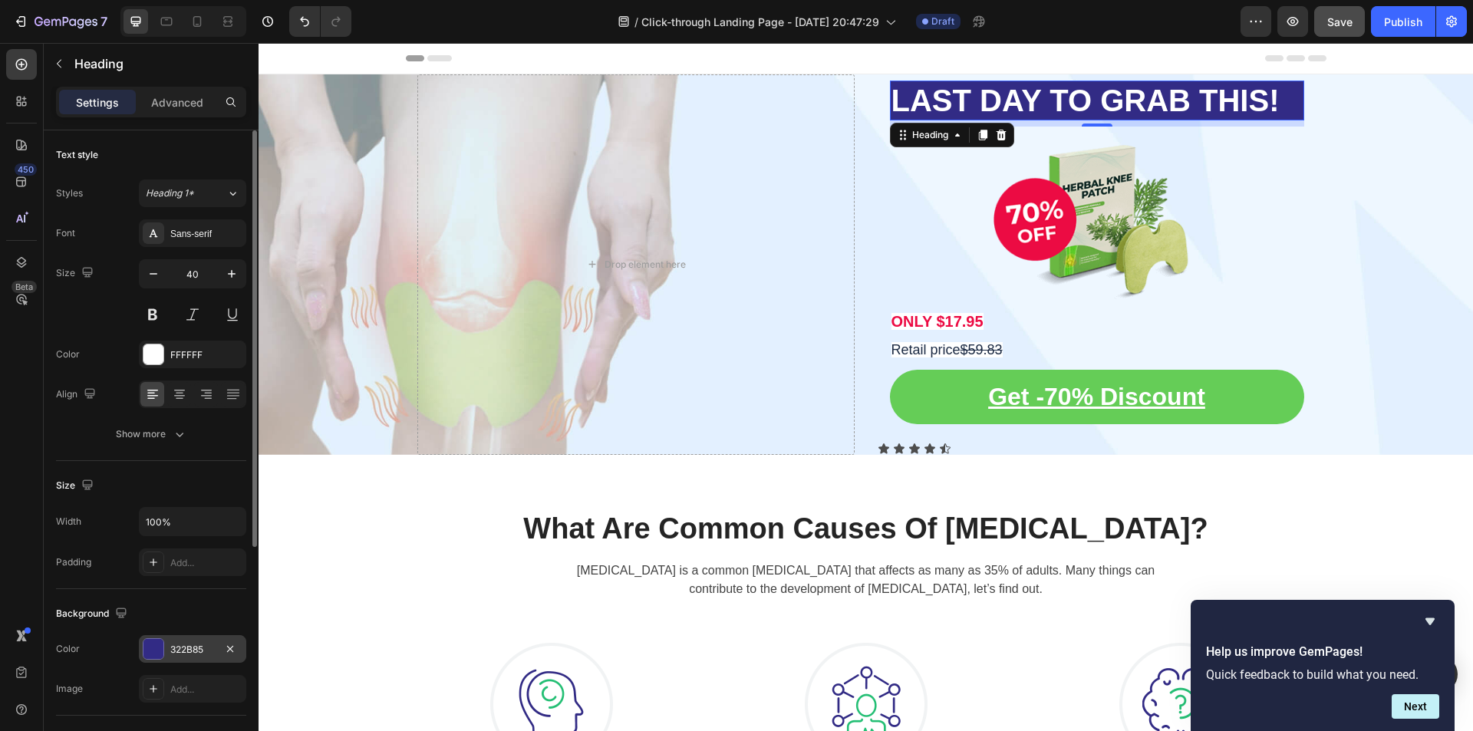
click at [190, 643] on div "322B85" at bounding box center [192, 650] width 44 height 14
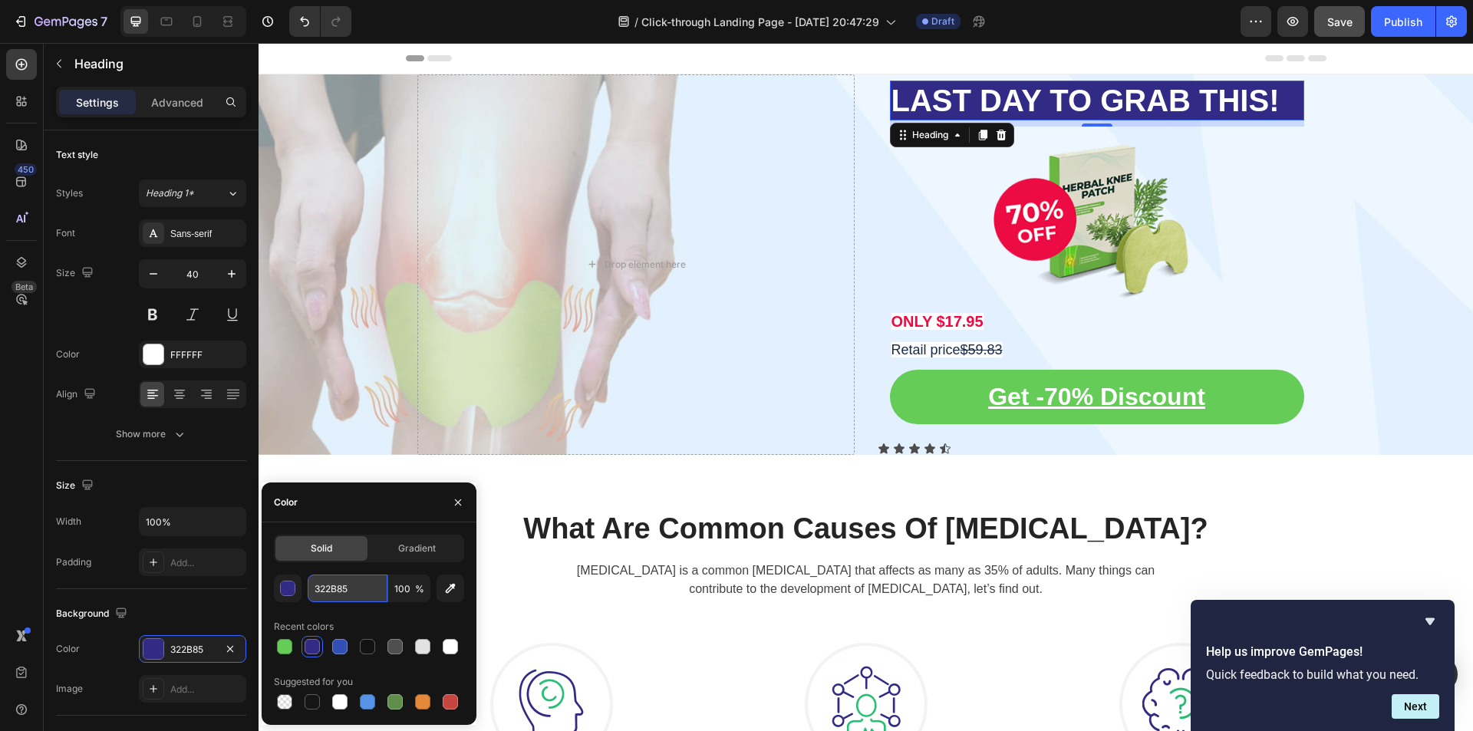
click at [357, 588] on input "322B85" at bounding box center [348, 589] width 80 height 28
paste input "1264E8"
type input "1264E8"
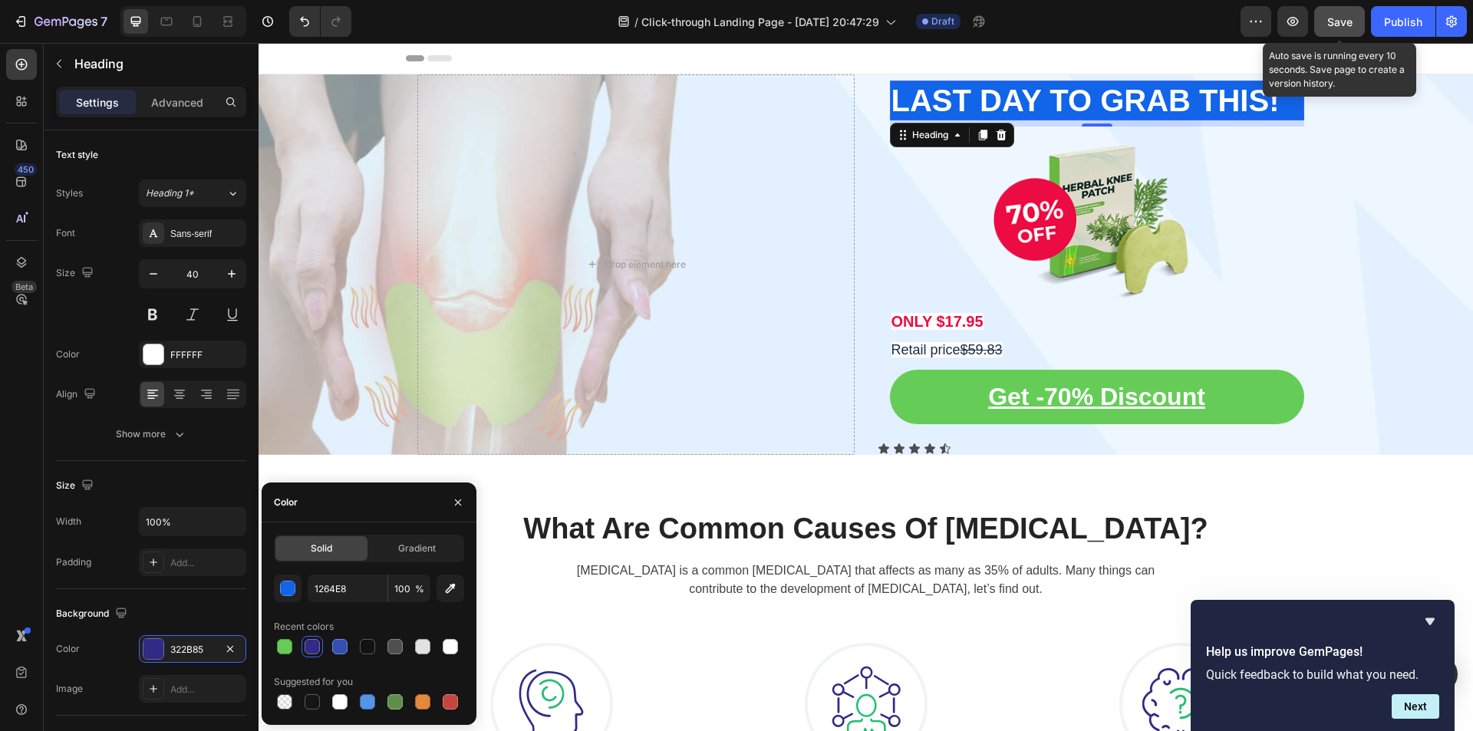
click at [1355, 21] on button "Save" at bounding box center [1339, 21] width 51 height 31
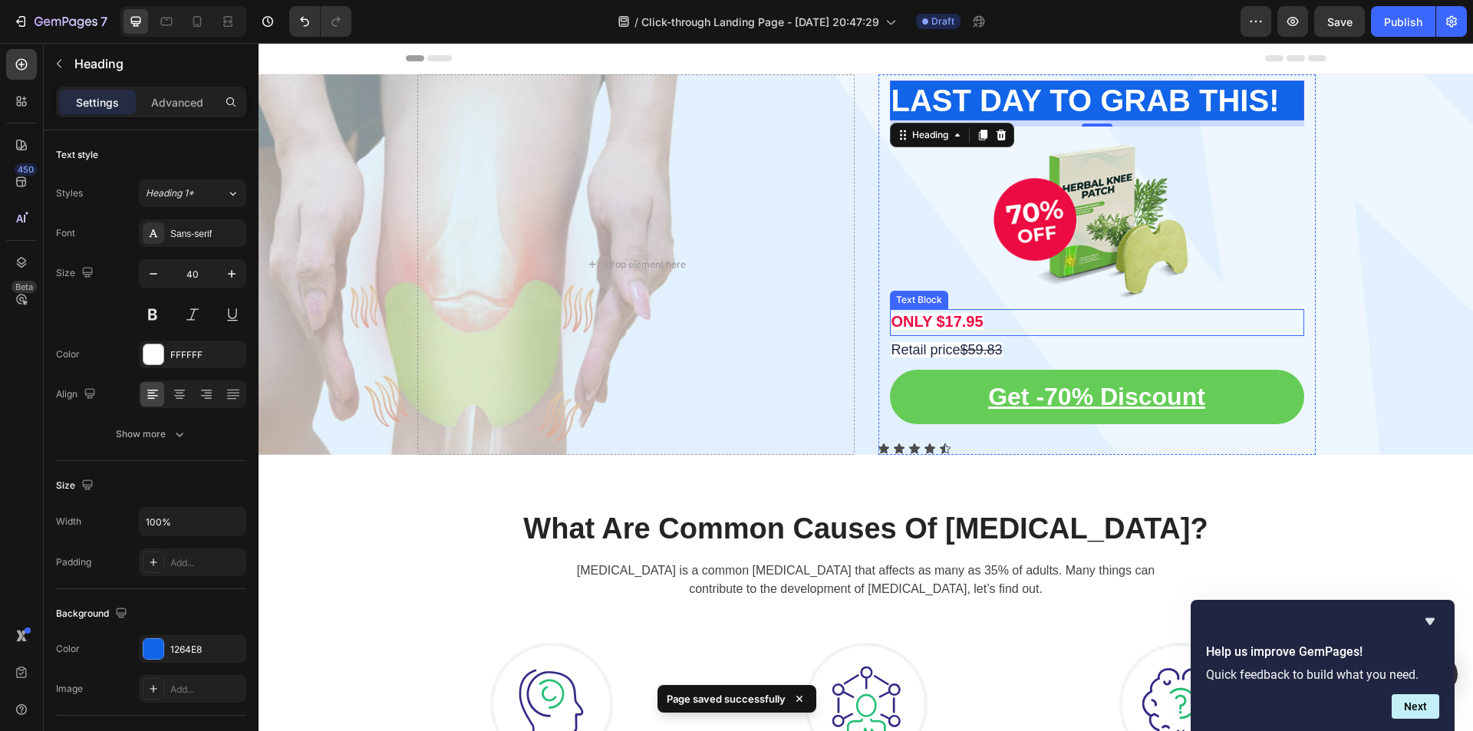
click at [961, 321] on strong "ONLY $17.95" at bounding box center [938, 321] width 92 height 17
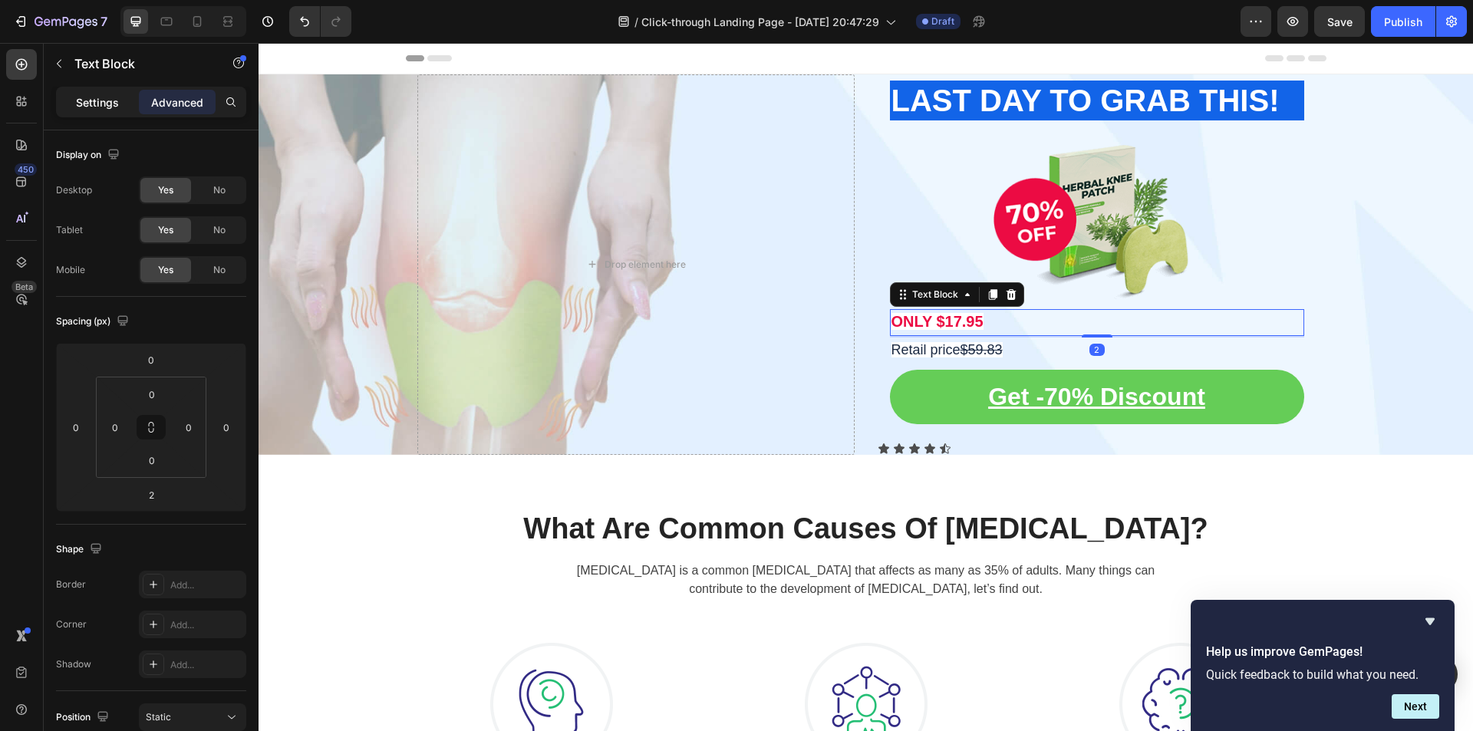
click at [80, 109] on p "Settings" at bounding box center [97, 102] width 43 height 16
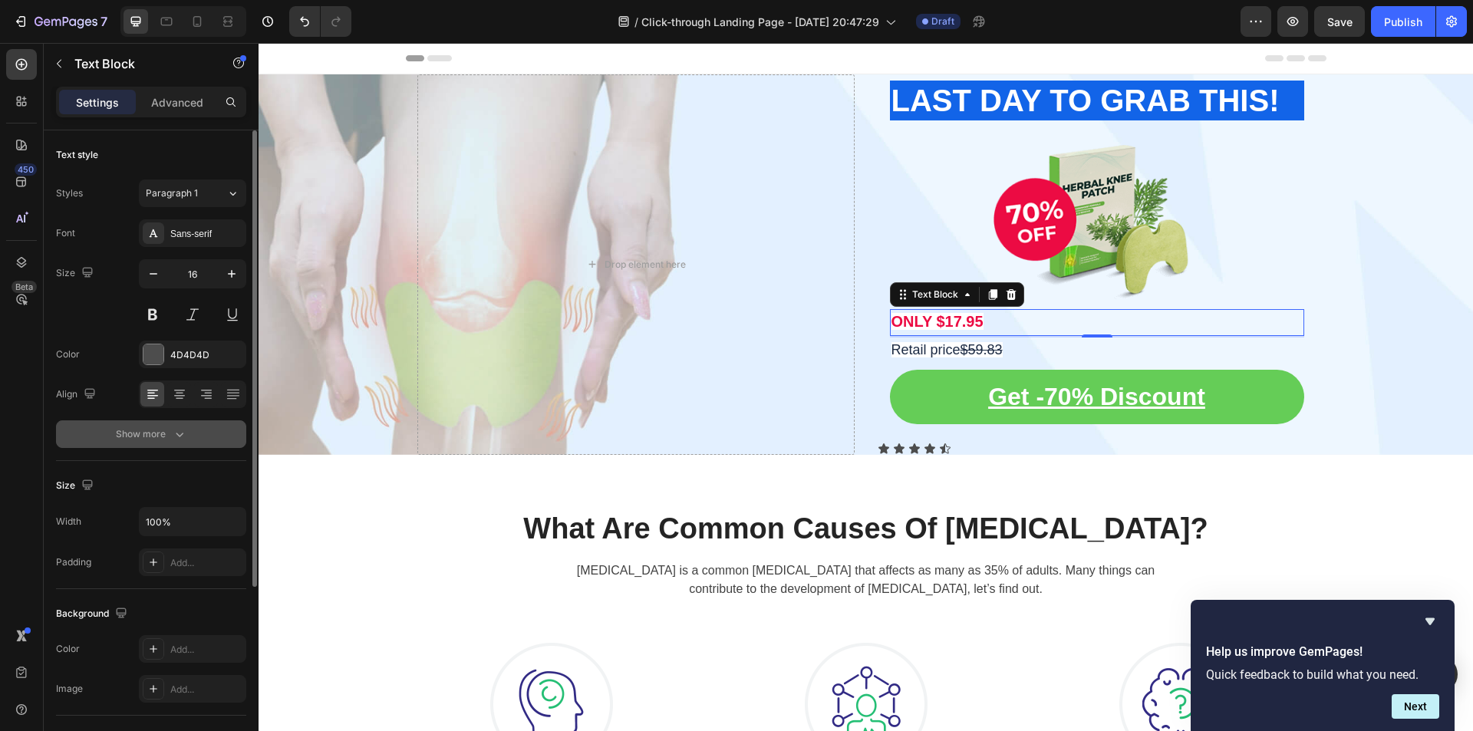
click at [177, 440] on icon "button" at bounding box center [179, 434] width 15 height 15
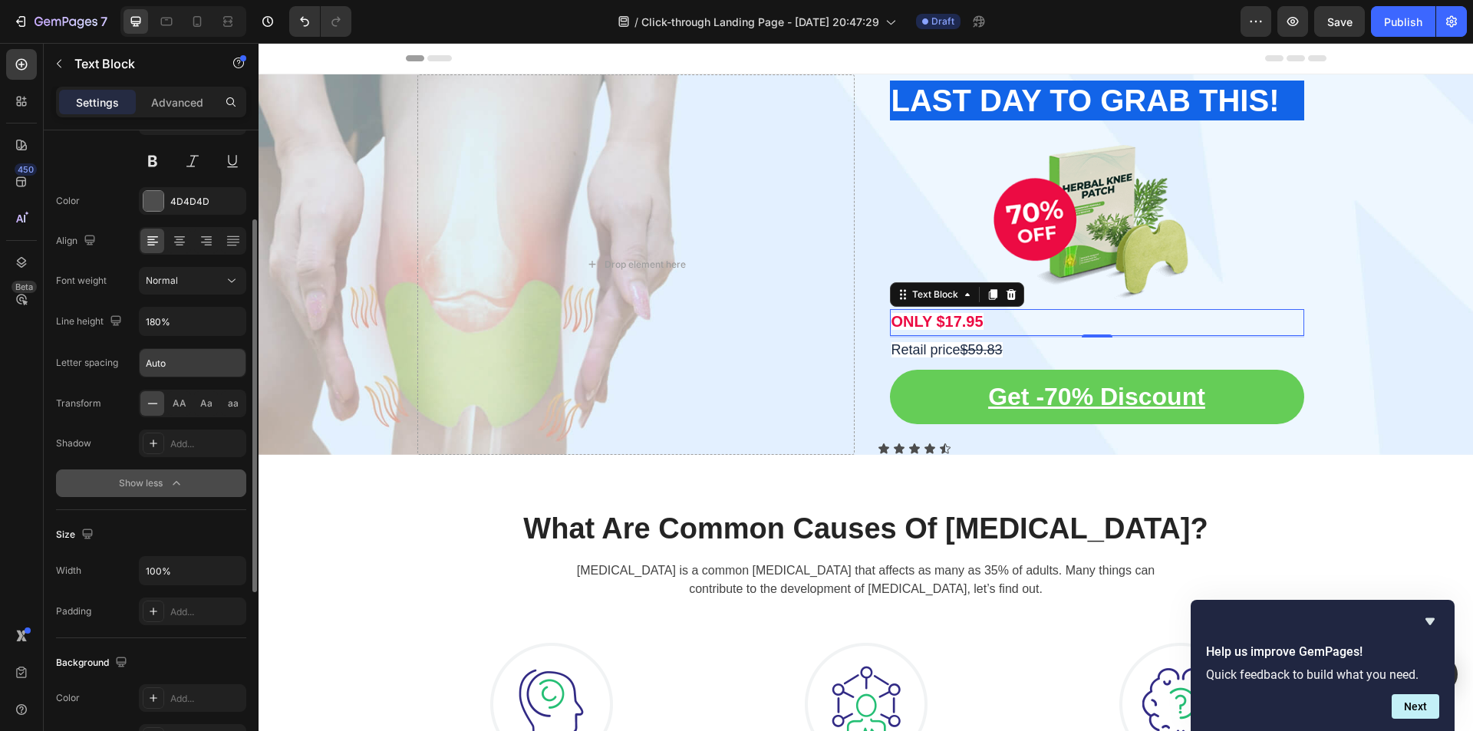
scroll to position [230, 0]
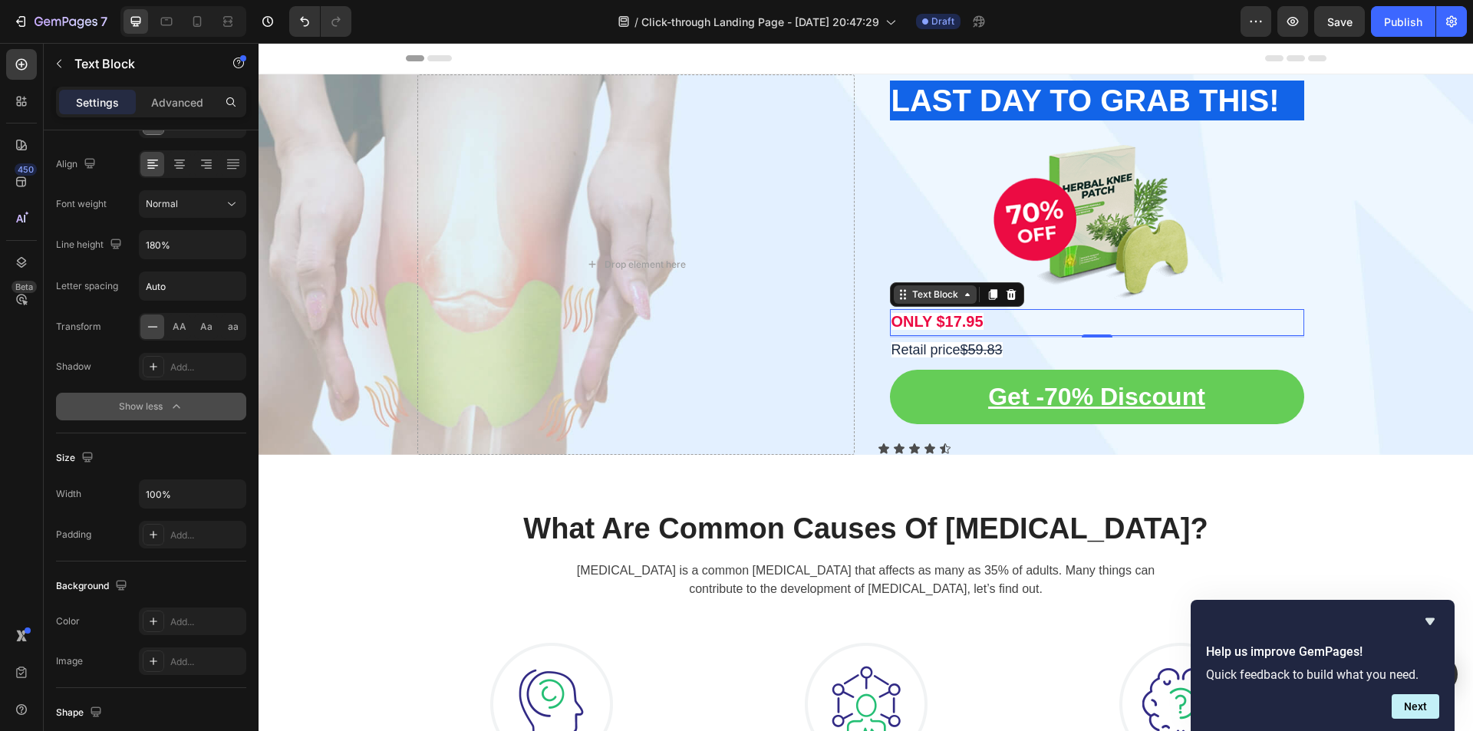
click at [934, 293] on div "Text Block" at bounding box center [935, 295] width 52 height 14
click at [1354, 354] on div "Overlay" at bounding box center [866, 264] width 1215 height 381
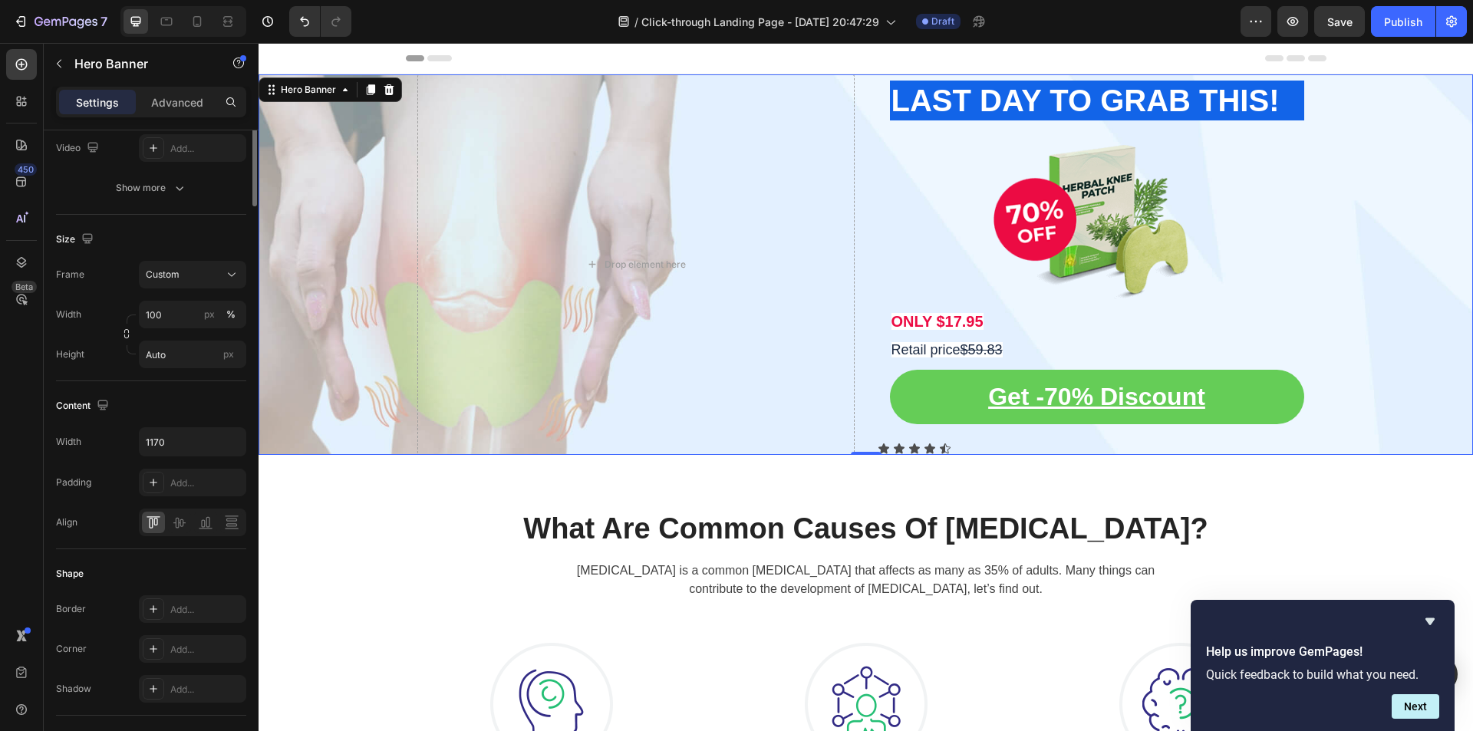
scroll to position [0, 0]
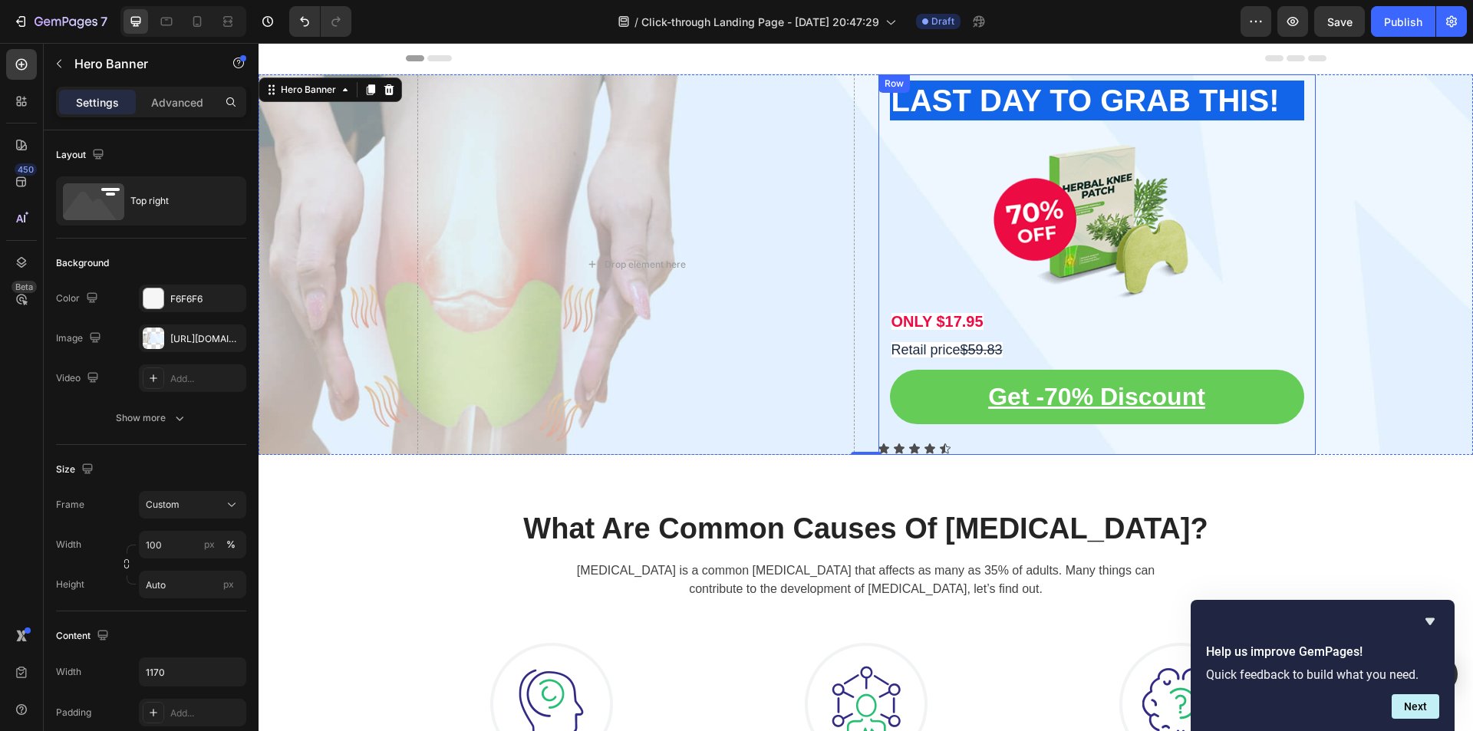
click at [927, 452] on div "⁠⁠⁠⁠⁠⁠⁠ LAST DAY TO GRAB THIS! Heading Image ONLY $17.95 Text Block Retail pric…" at bounding box center [1096, 264] width 437 height 381
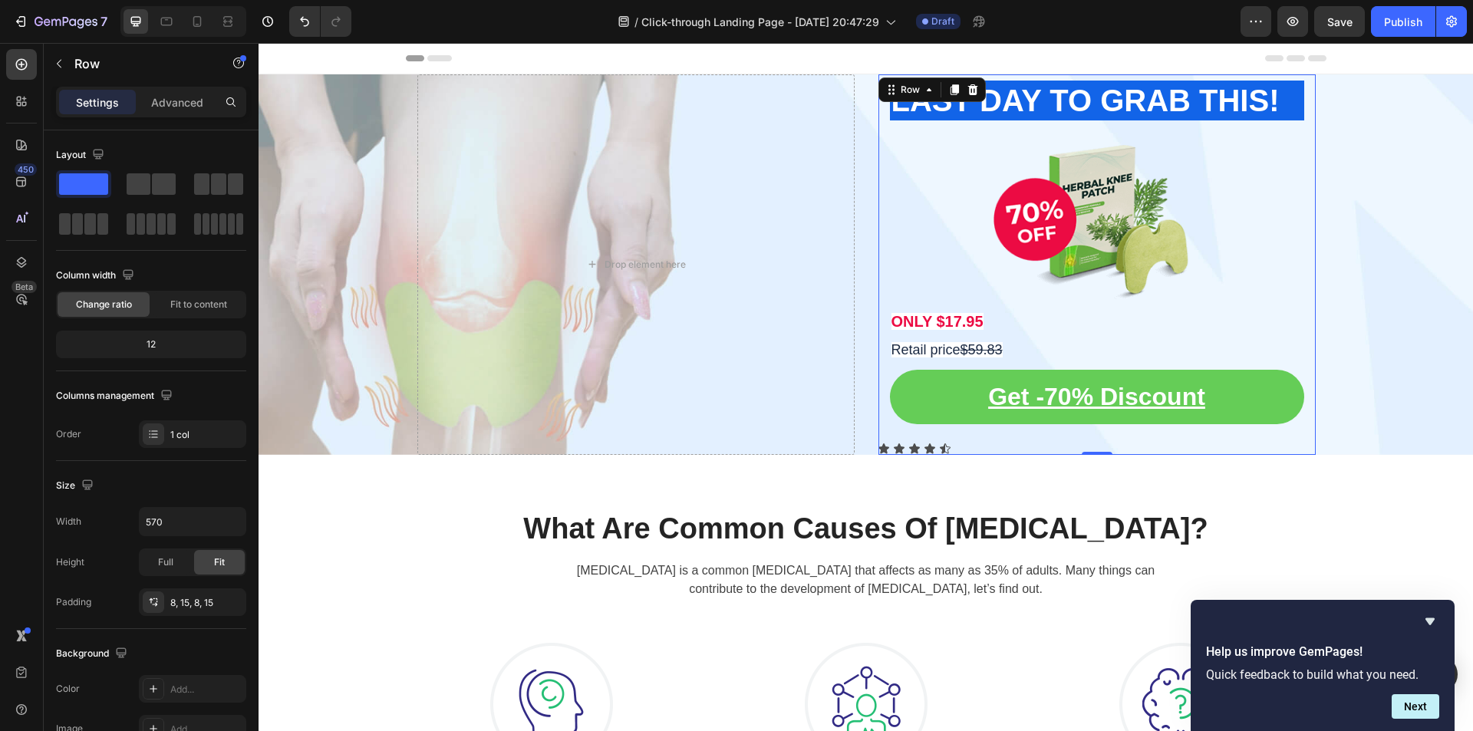
click at [895, 452] on div "⁠⁠⁠⁠⁠⁠⁠ LAST DAY TO GRAB THIS! Heading Image ONLY $17.95 Text Block Retail pric…" at bounding box center [1096, 264] width 437 height 381
click at [65, 62] on button "button" at bounding box center [59, 63] width 25 height 25
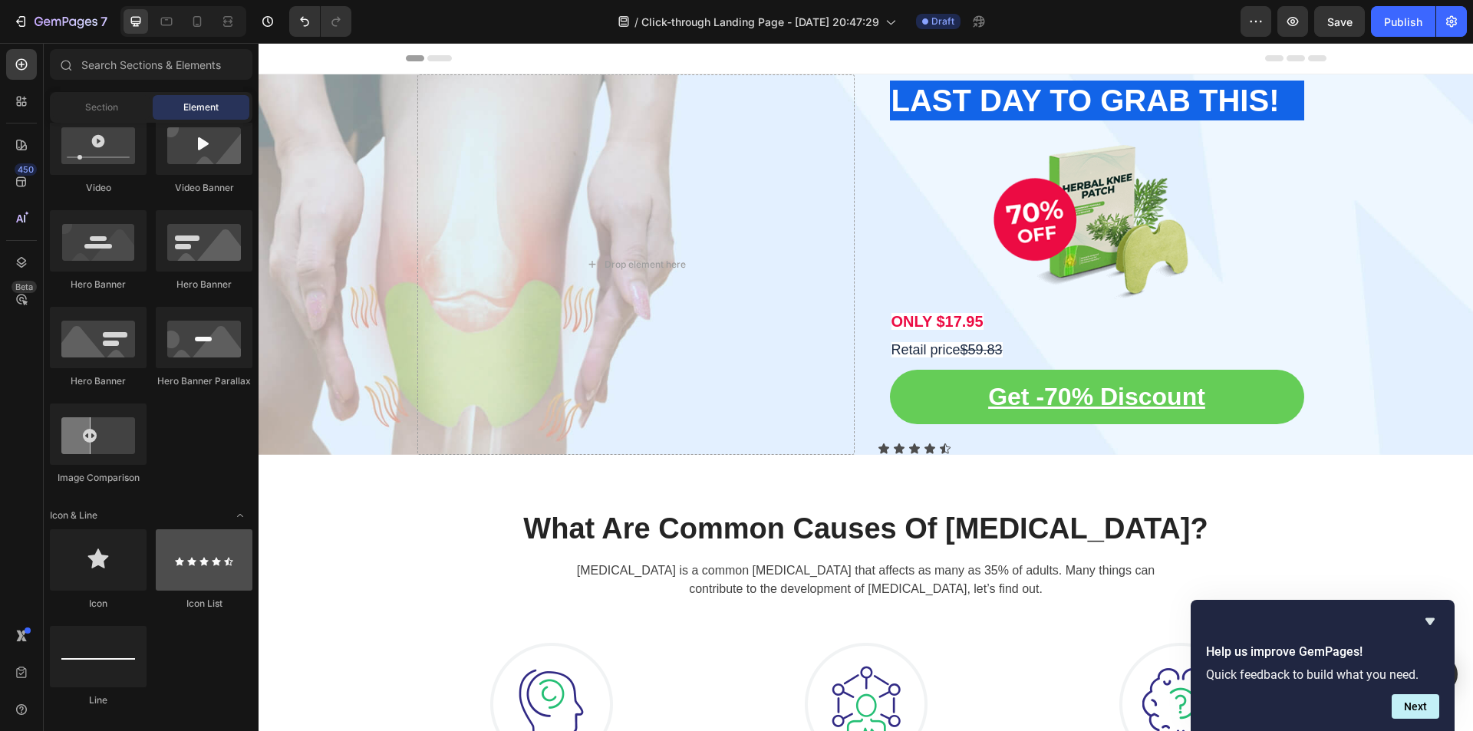
click at [203, 547] on div at bounding box center [204, 559] width 97 height 61
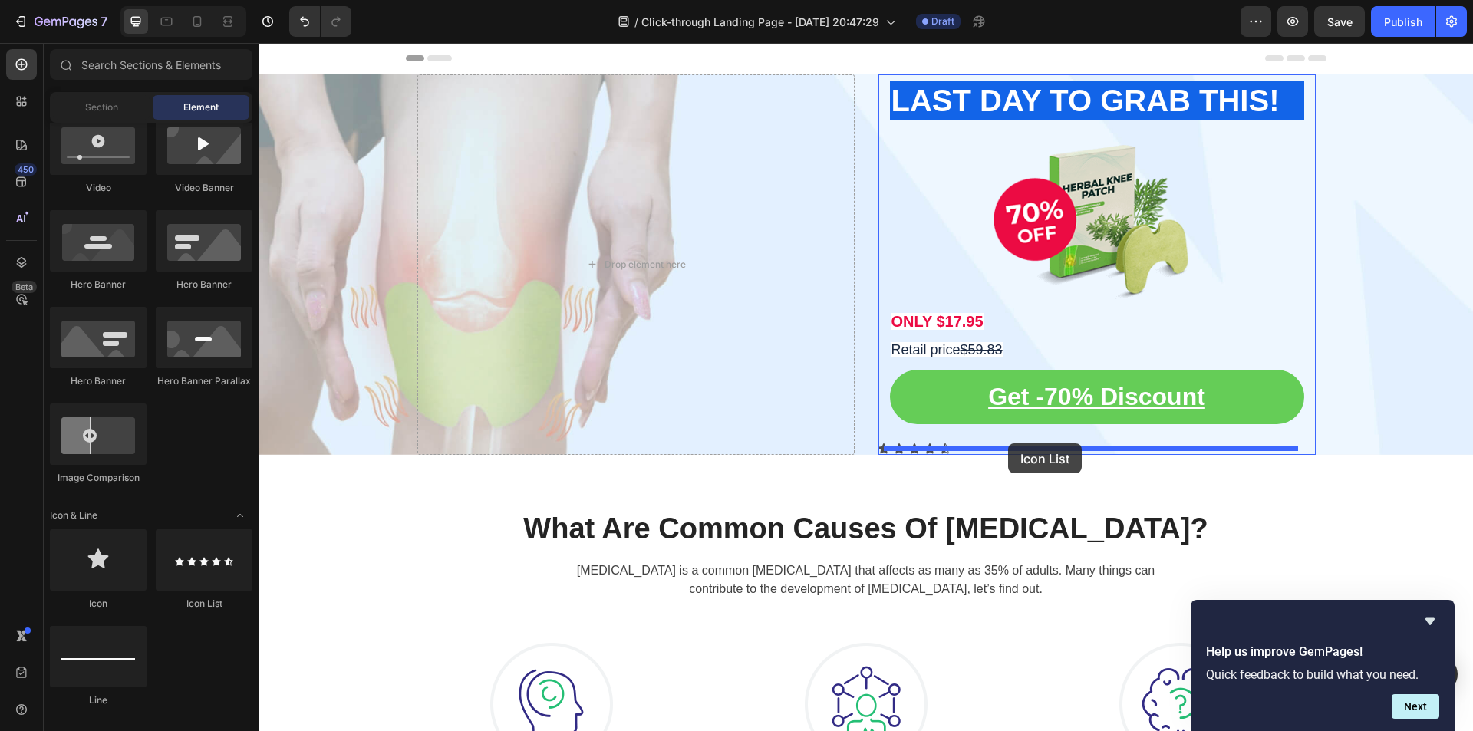
drag, startPoint x: 460, startPoint y: 604, endPoint x: 1008, endPoint y: 443, distance: 570.8
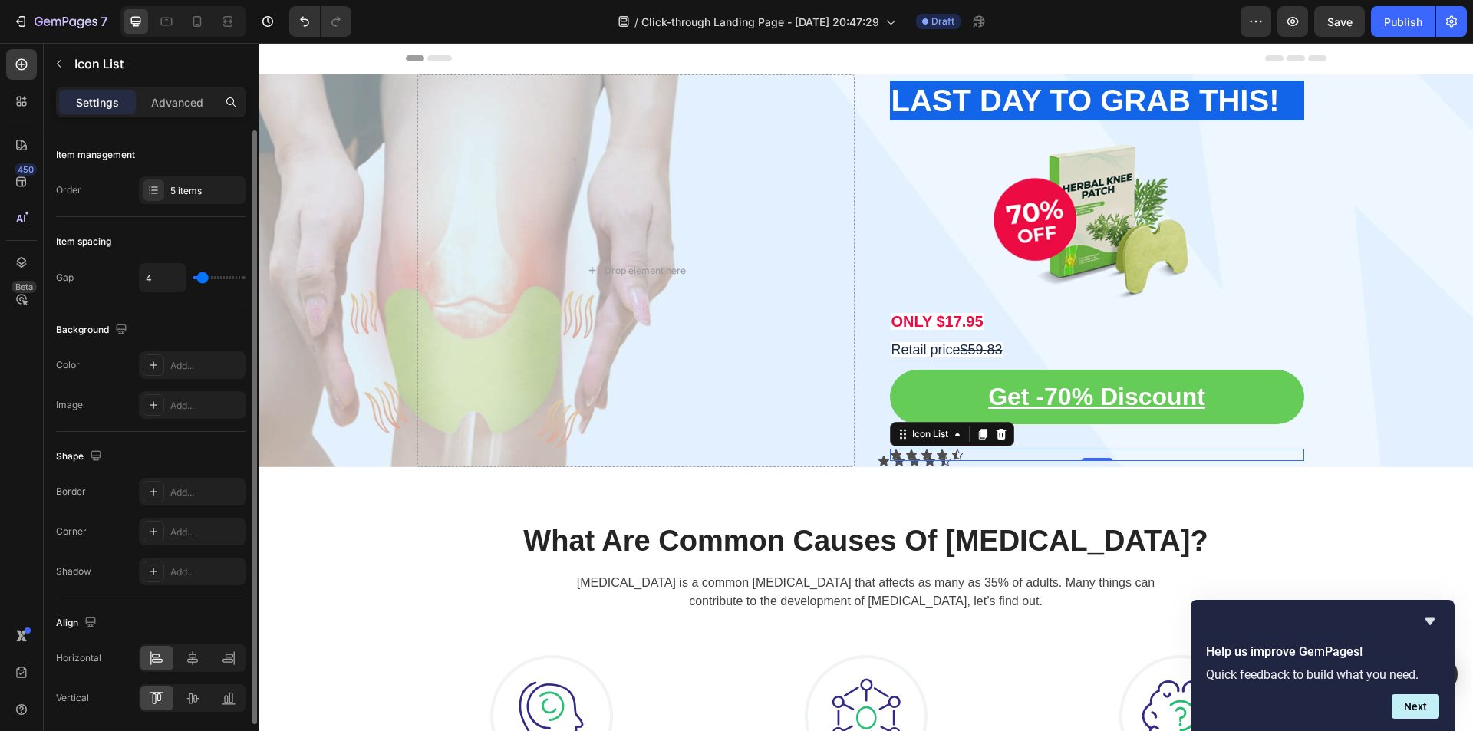
type input "22"
type input "35"
type input "36"
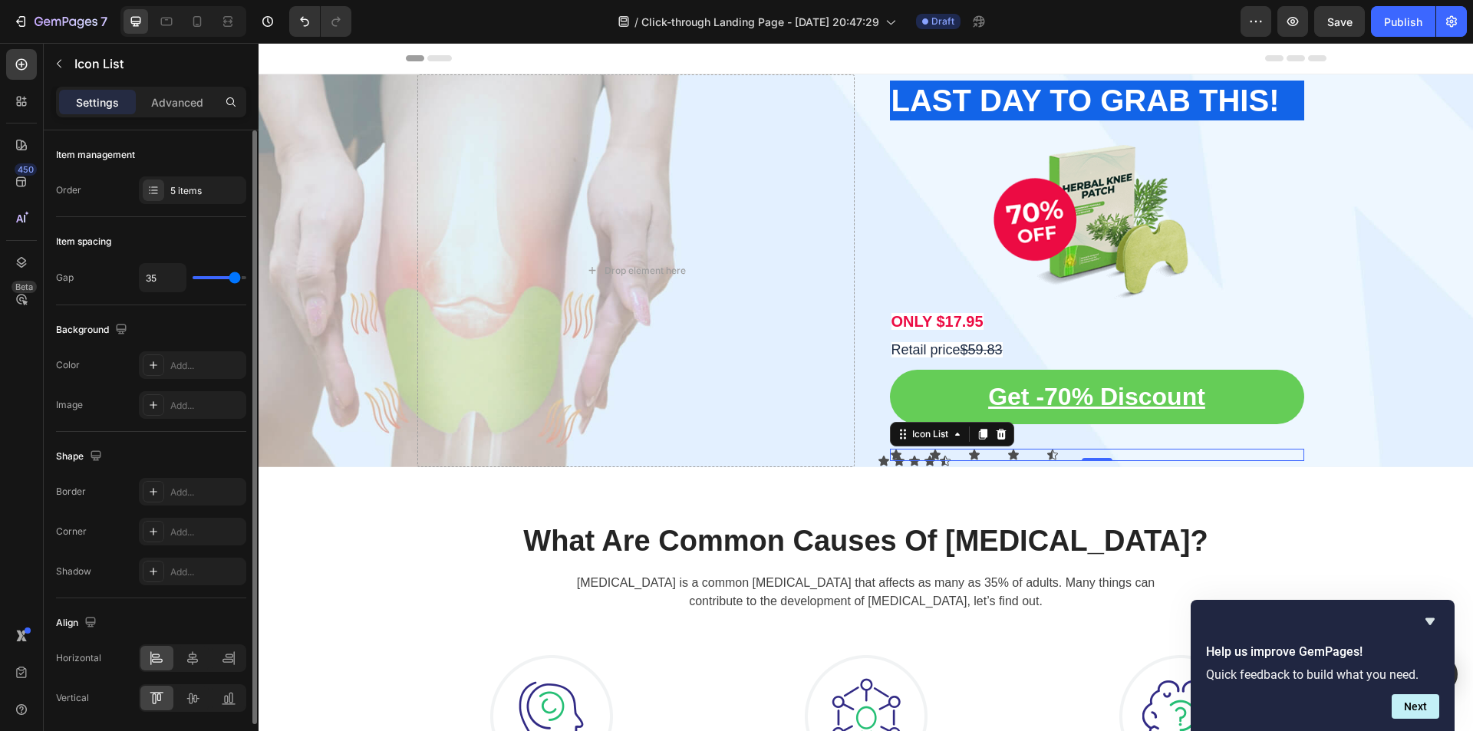
type input "36"
type input "32"
type input "24"
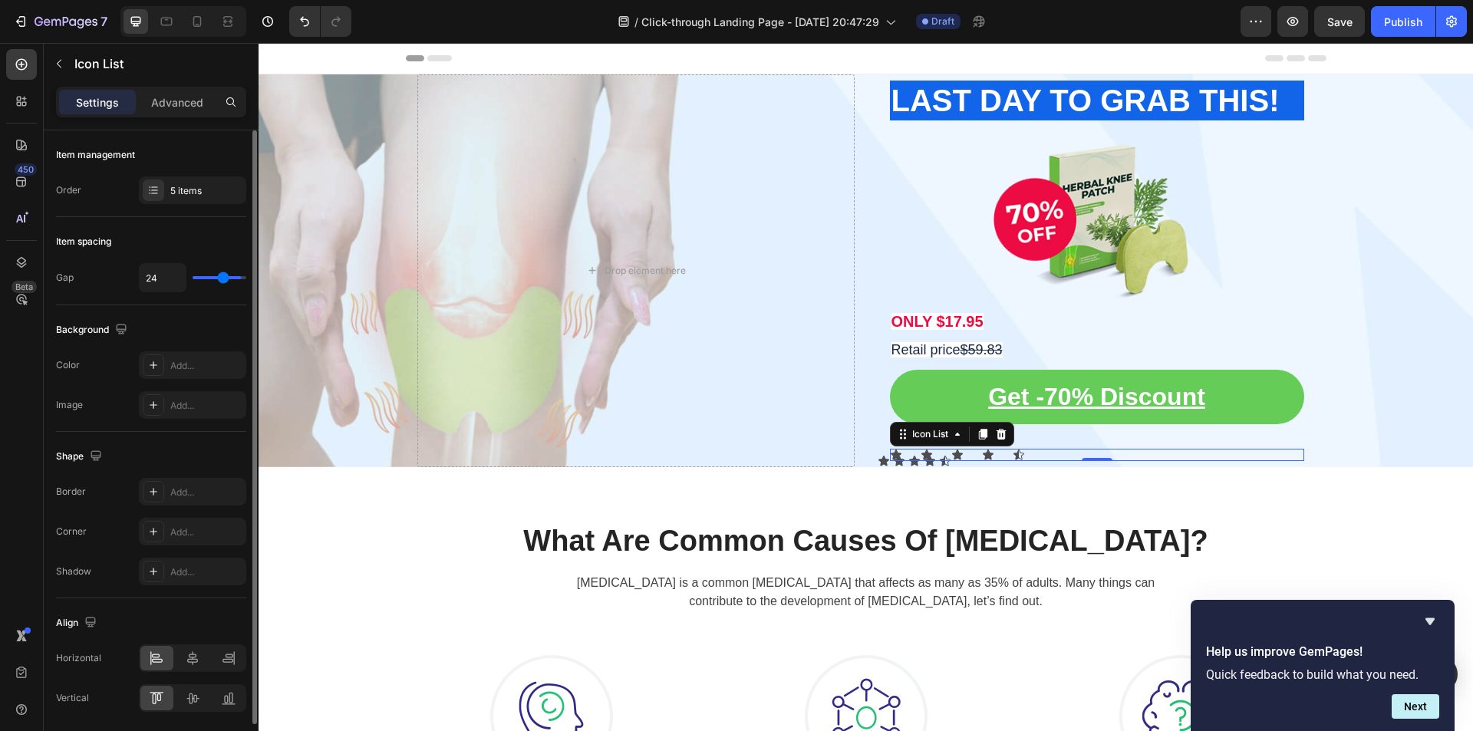
type input "22"
type input "21"
type input "19"
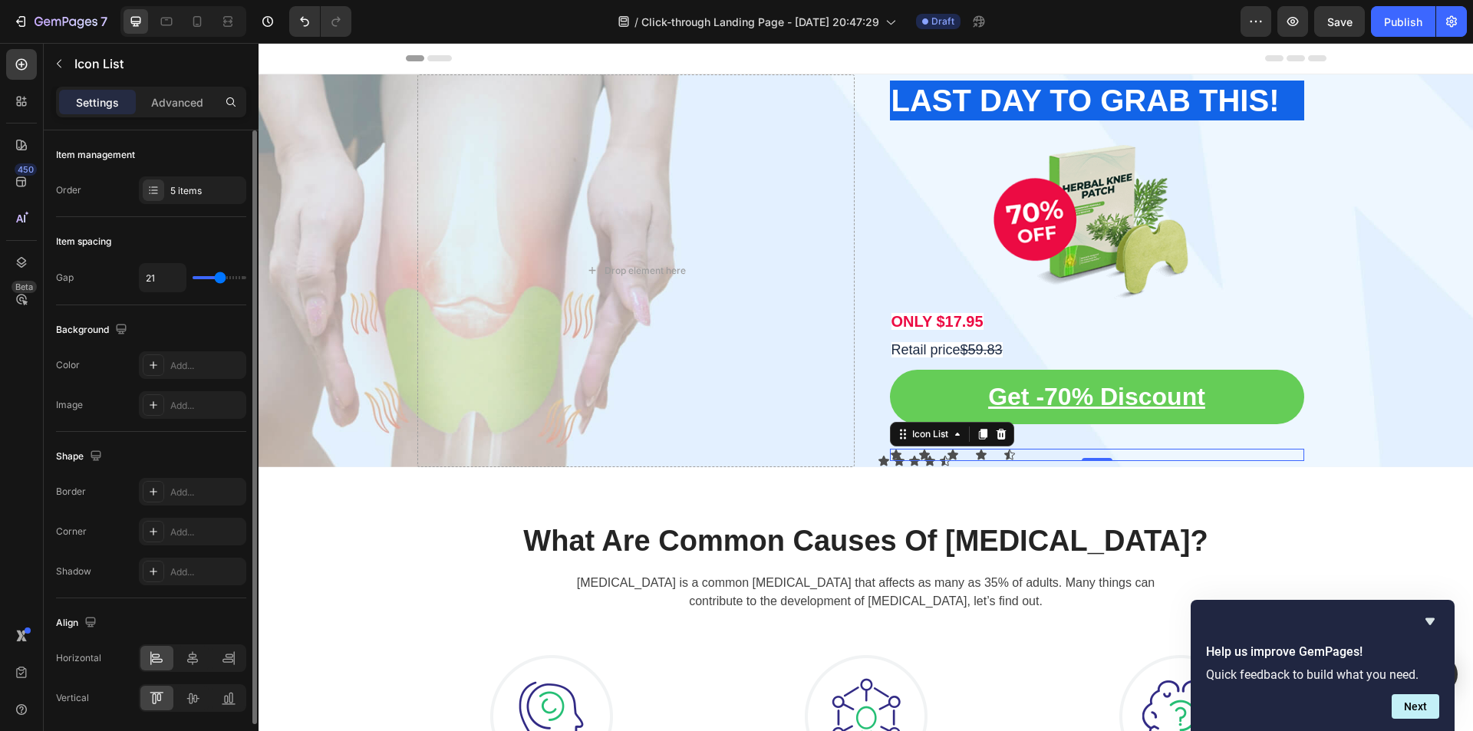
type input "19"
type input "14"
type input "13"
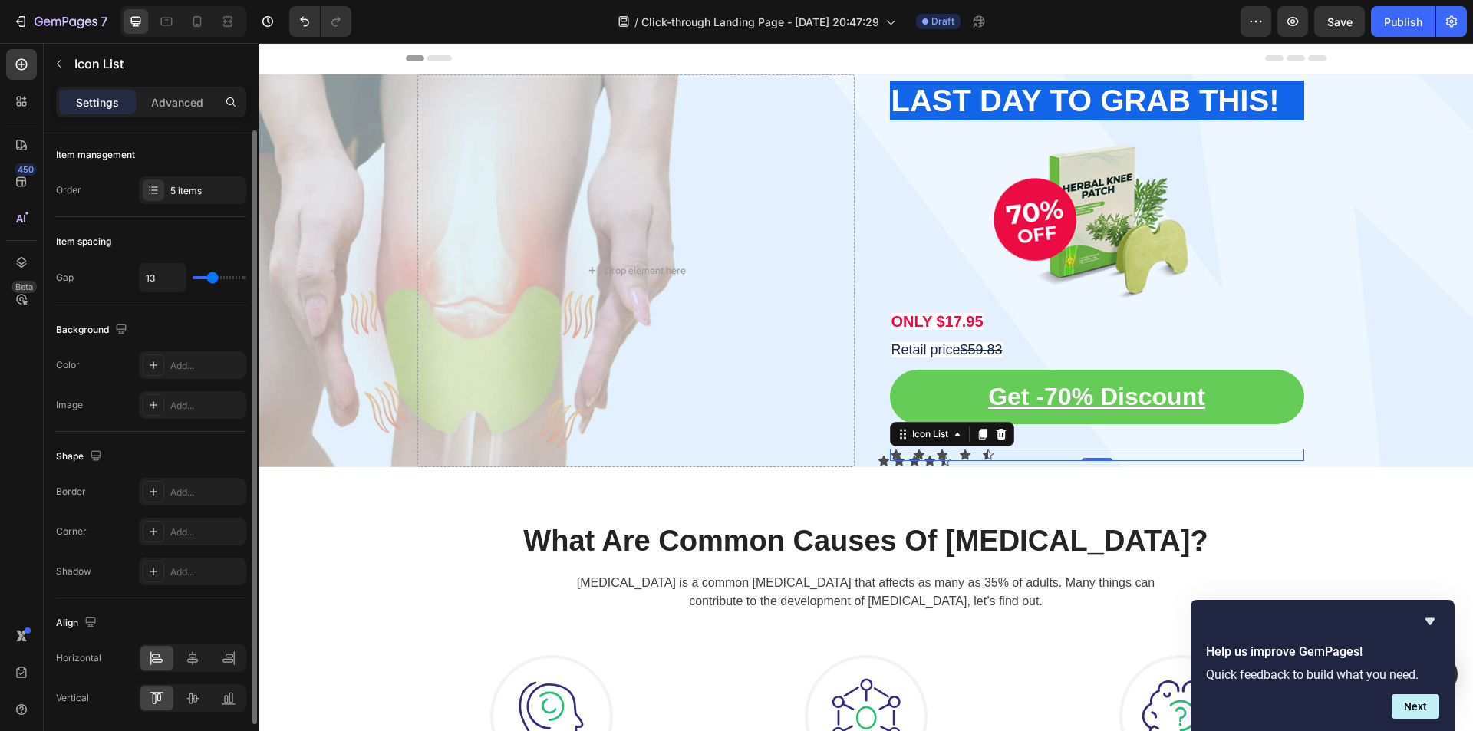
type input "8"
type input "7"
type input "6"
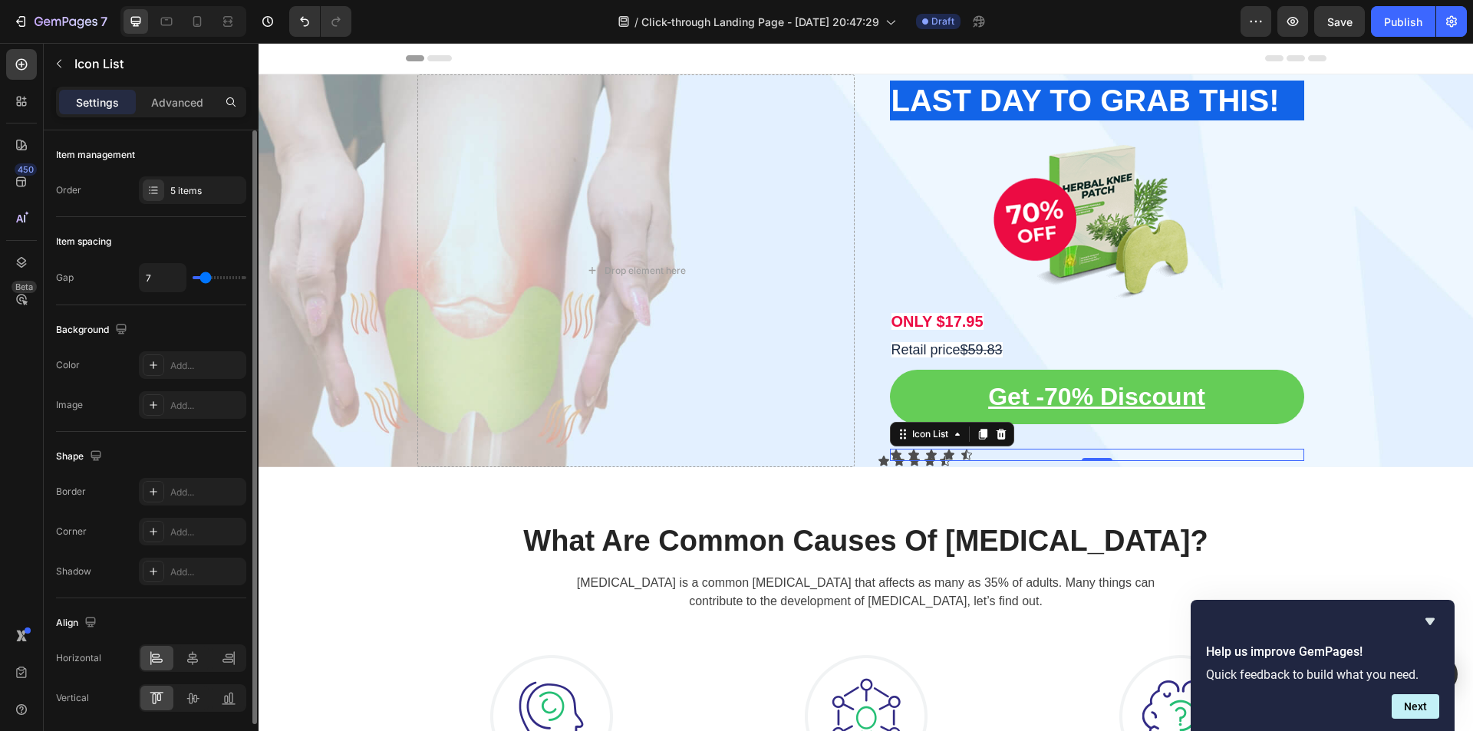
type input "6"
type input "5"
drag, startPoint x: 202, startPoint y: 275, endPoint x: 204, endPoint y: 282, distance: 8.0
type input "5"
click at [204, 279] on input "range" at bounding box center [220, 277] width 54 height 3
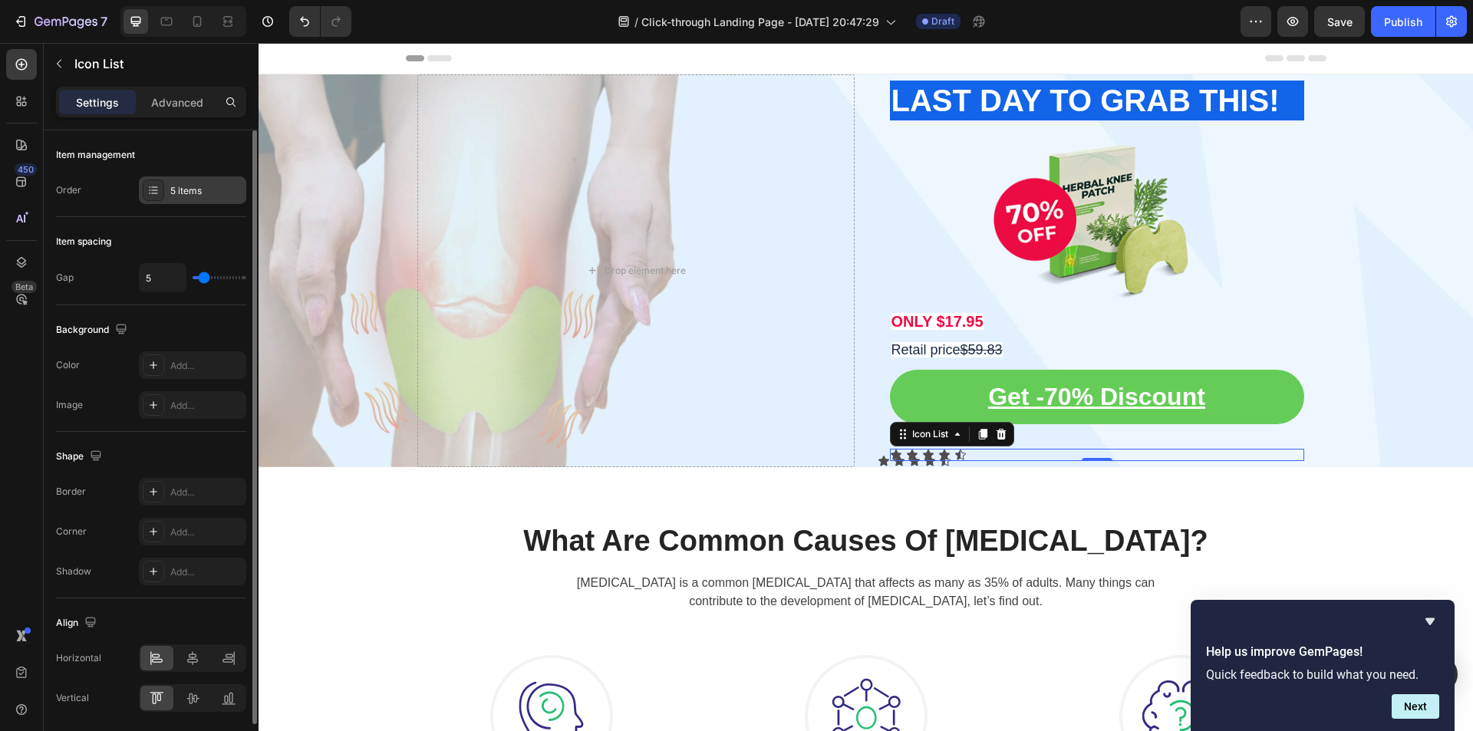
click at [186, 194] on div "5 items" at bounding box center [206, 191] width 72 height 14
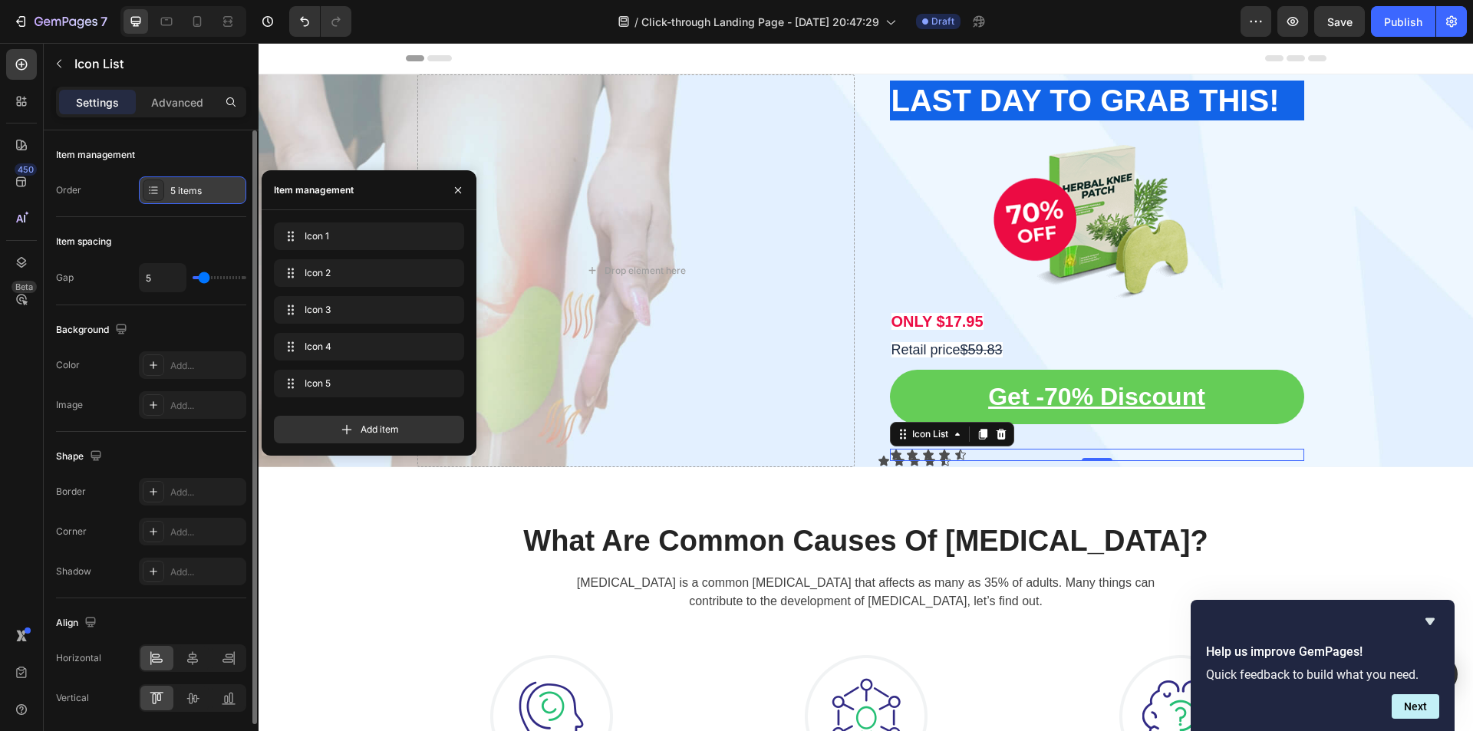
click at [186, 194] on div "5 items" at bounding box center [206, 191] width 72 height 14
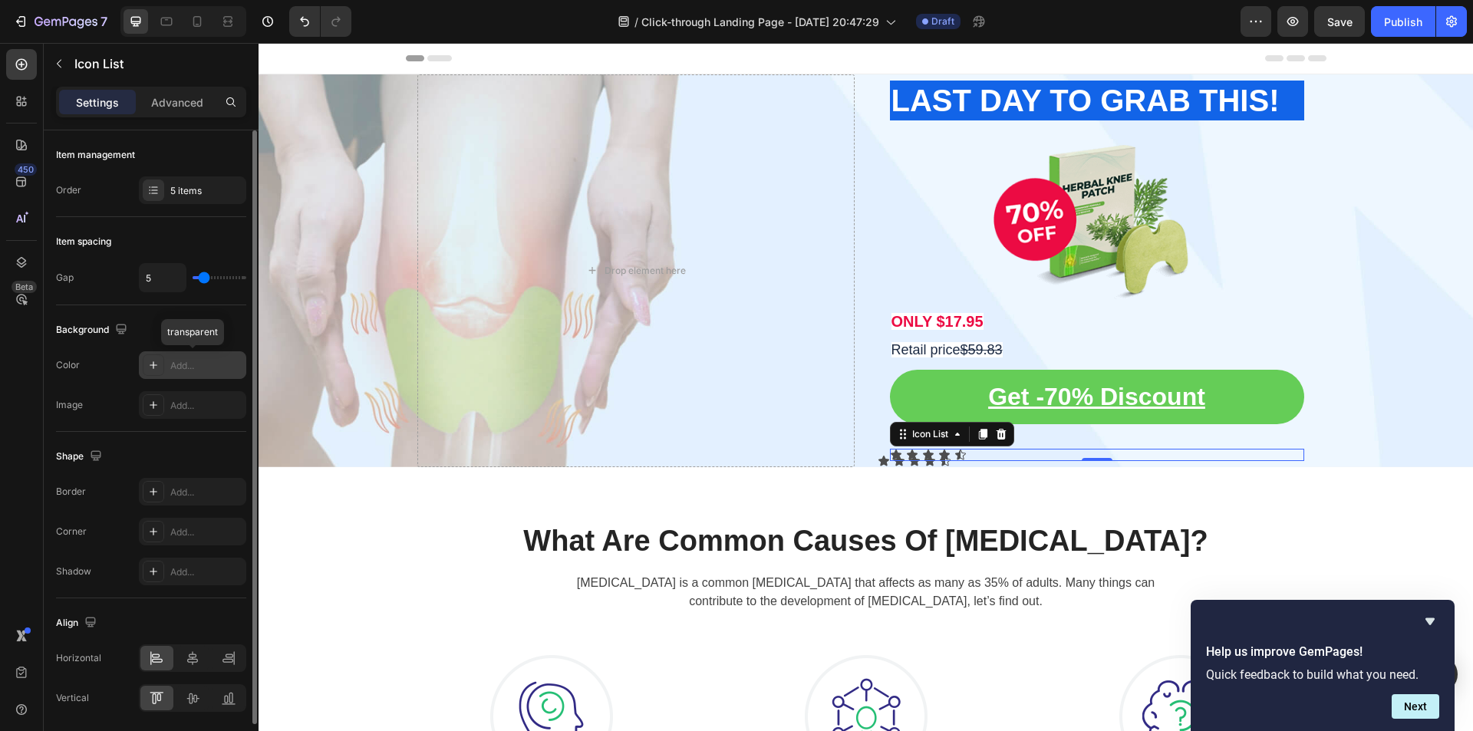
click at [190, 363] on div "Add..." at bounding box center [206, 366] width 72 height 14
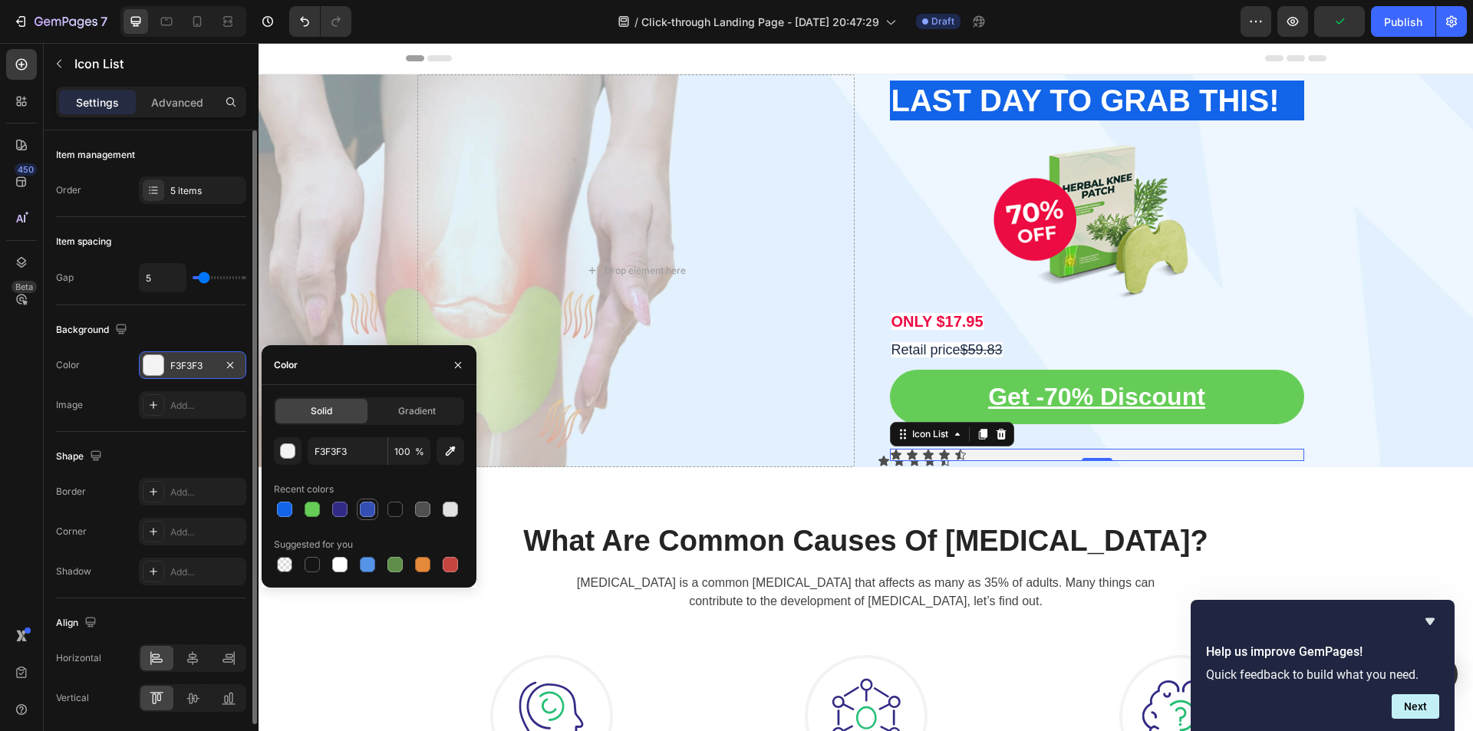
click at [365, 511] on div at bounding box center [367, 509] width 15 height 15
click at [291, 561] on div at bounding box center [284, 564] width 15 height 15
type input "000000"
type input "0"
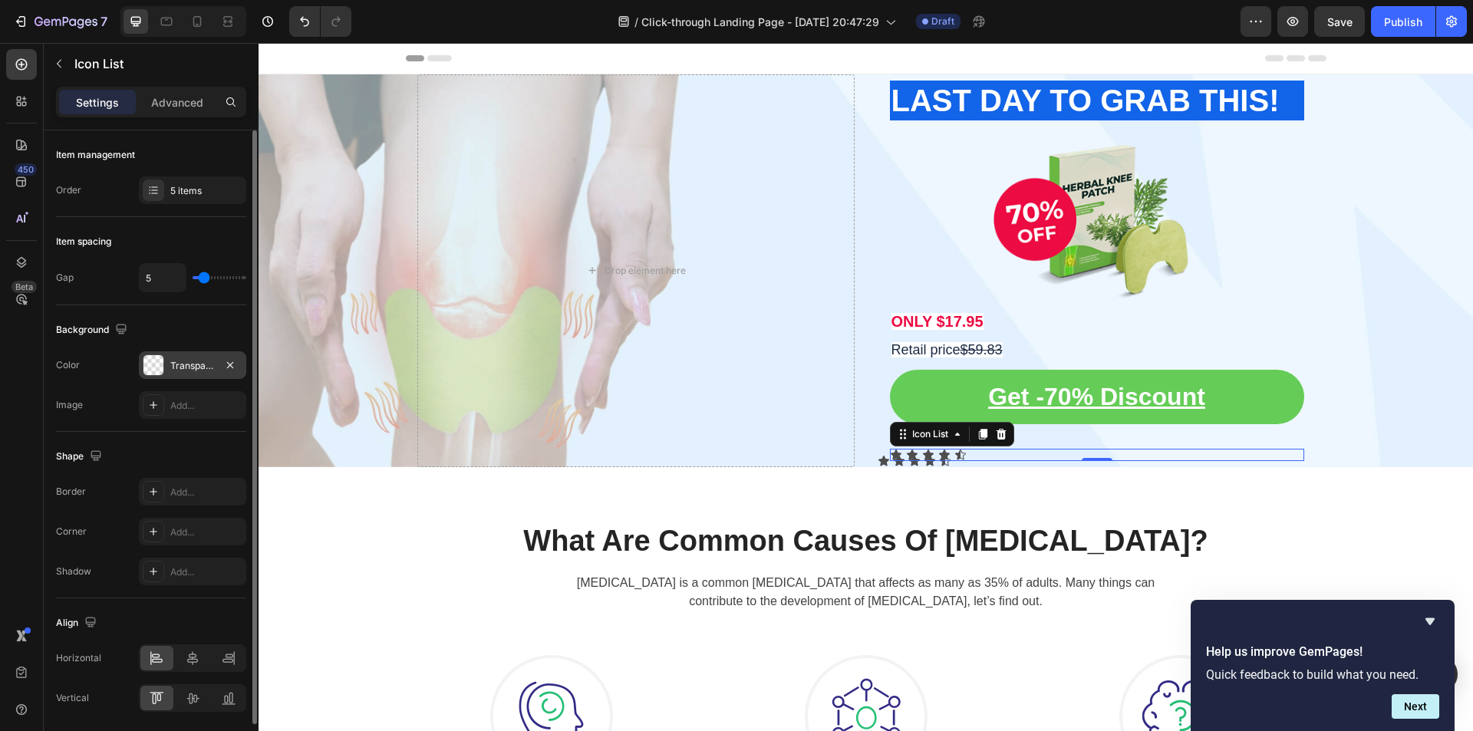
click at [149, 444] on div "Shape" at bounding box center [151, 456] width 190 height 25
click at [175, 195] on div "5 items" at bounding box center [206, 191] width 72 height 14
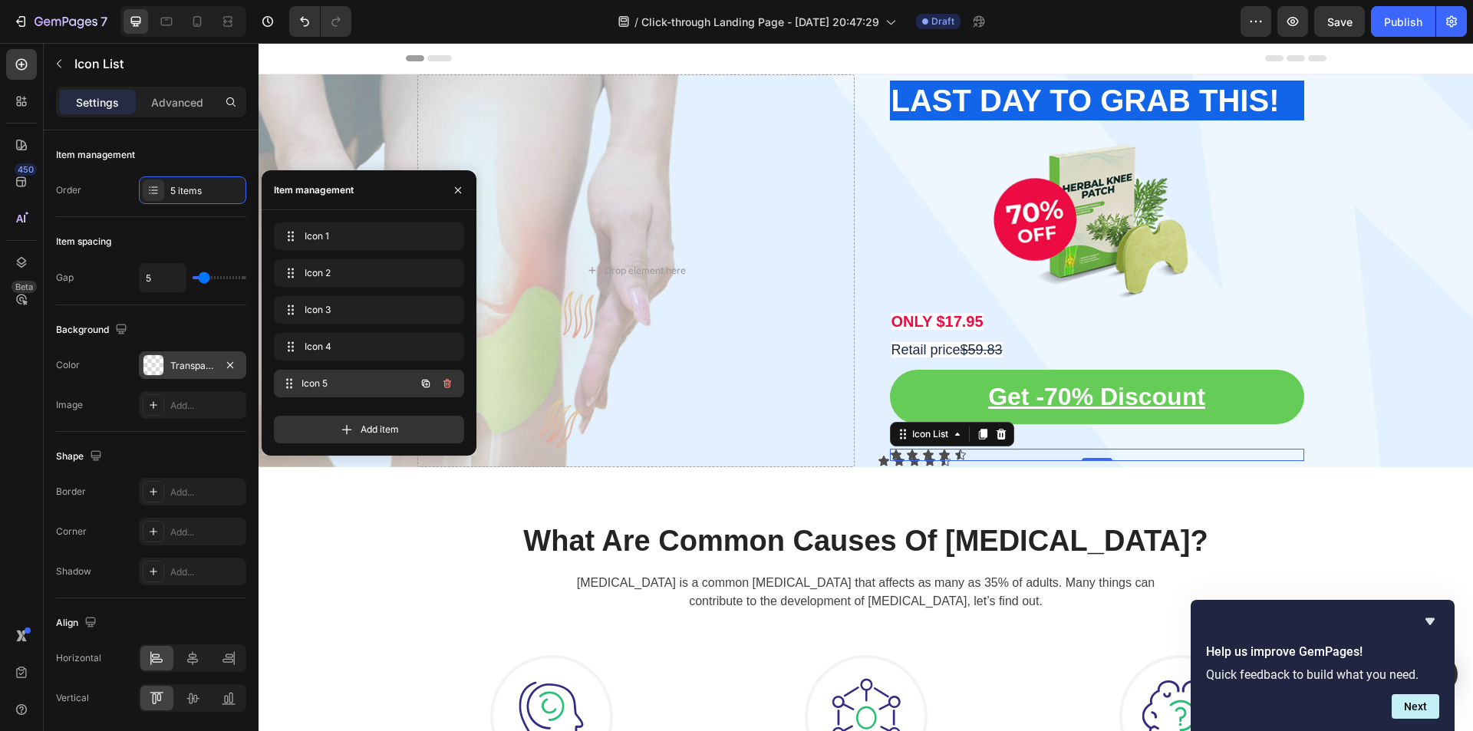
click at [390, 386] on span "Icon 5" at bounding box center [359, 384] width 114 height 14
click at [424, 347] on icon "button" at bounding box center [426, 347] width 8 height 8
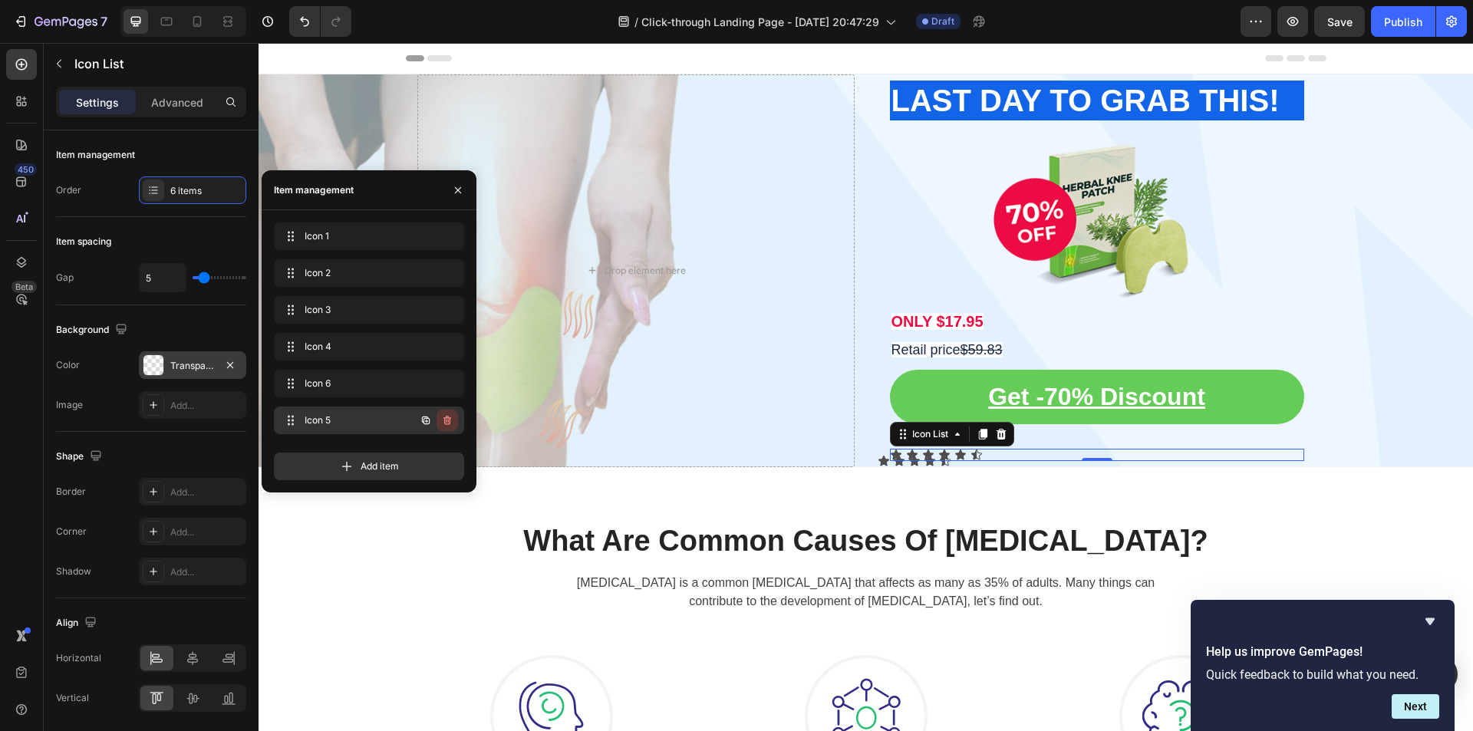
click at [450, 421] on icon "button" at bounding box center [447, 420] width 8 height 9
click at [432, 420] on div "Delete" at bounding box center [437, 421] width 28 height 14
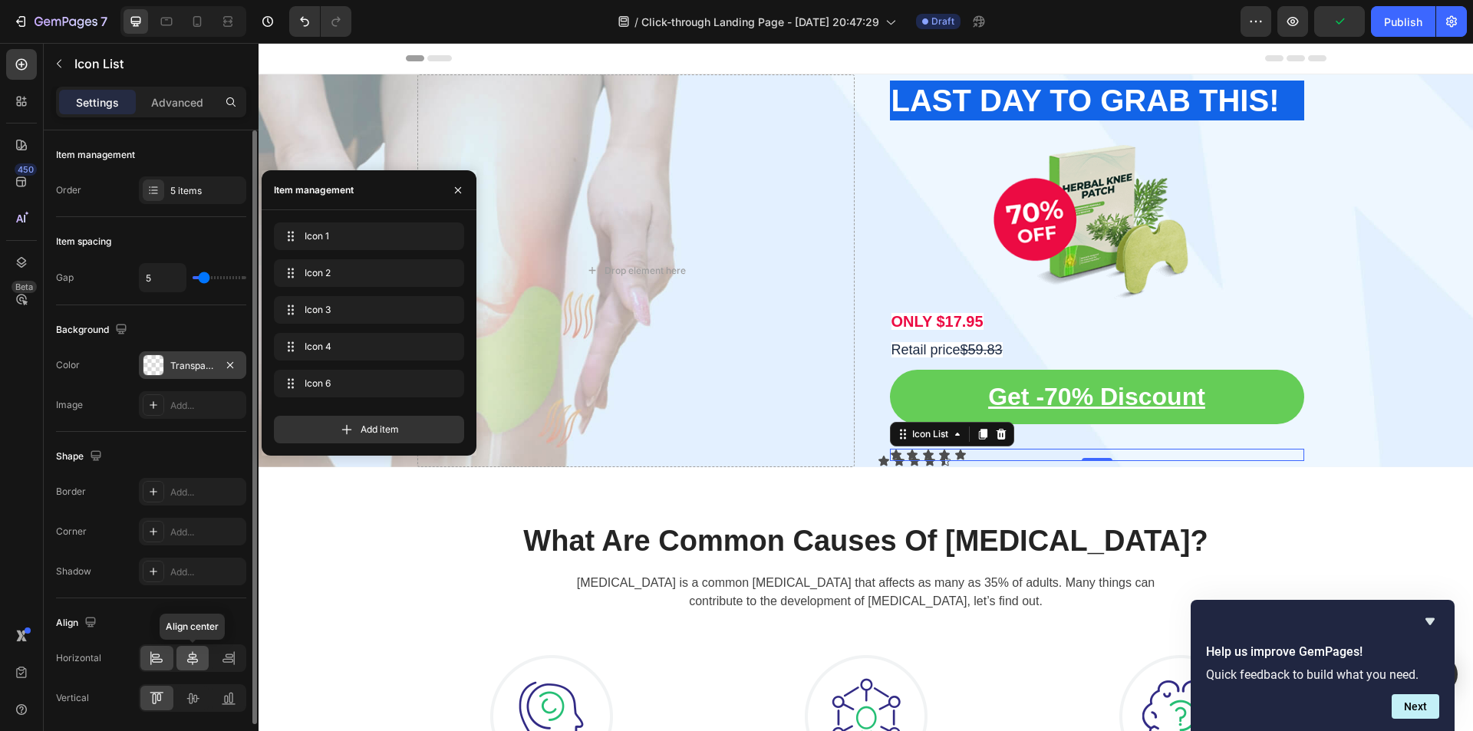
click at [194, 664] on icon at bounding box center [192, 658] width 15 height 15
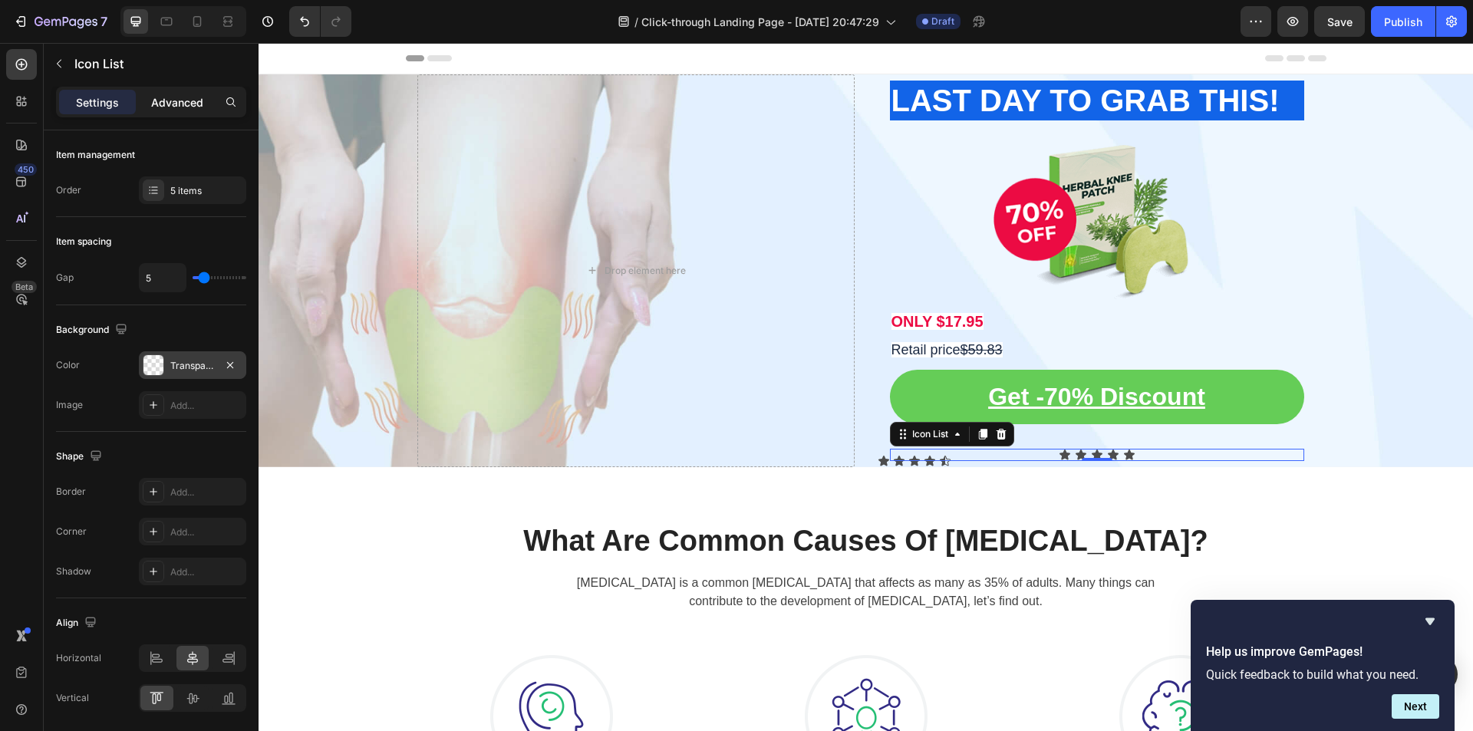
click at [186, 102] on p "Advanced" at bounding box center [177, 102] width 52 height 16
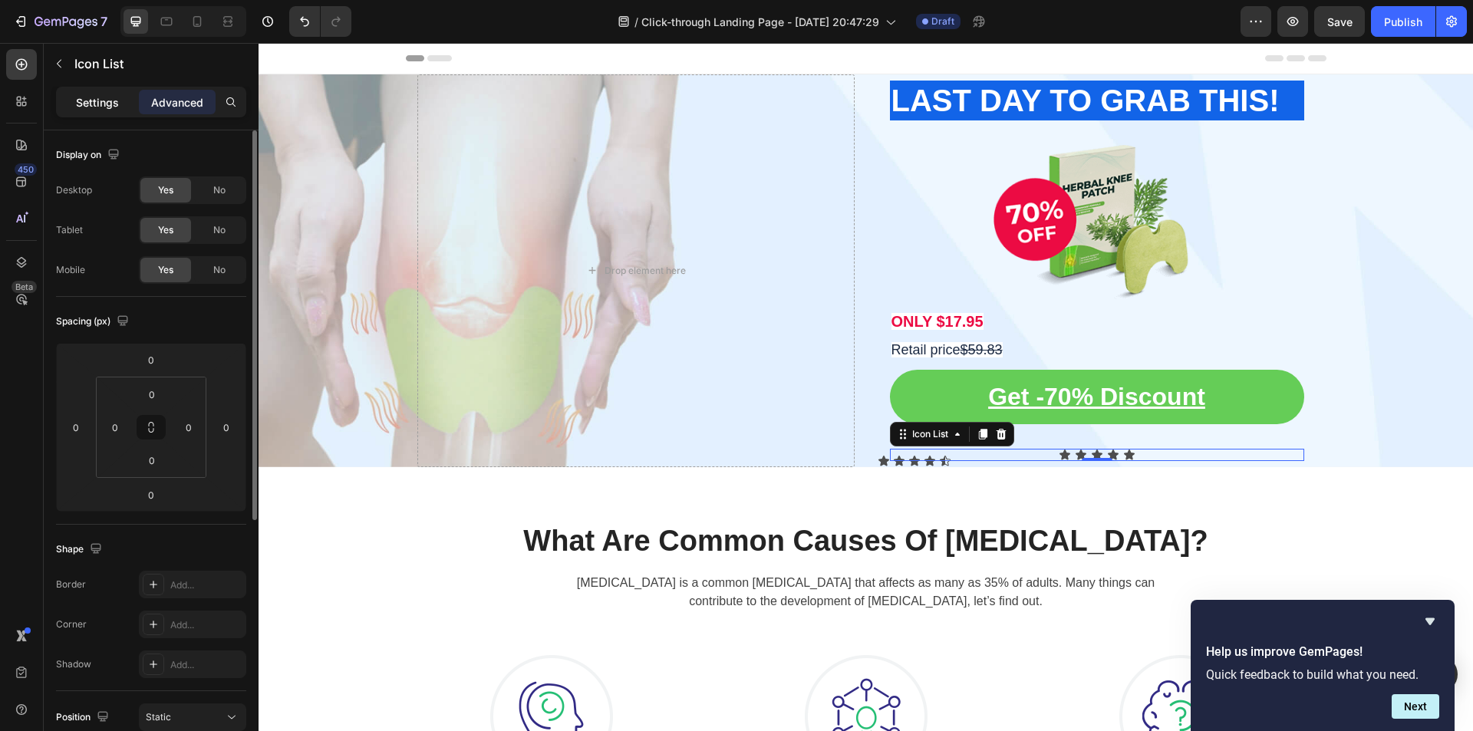
click at [103, 106] on p "Settings" at bounding box center [97, 102] width 43 height 16
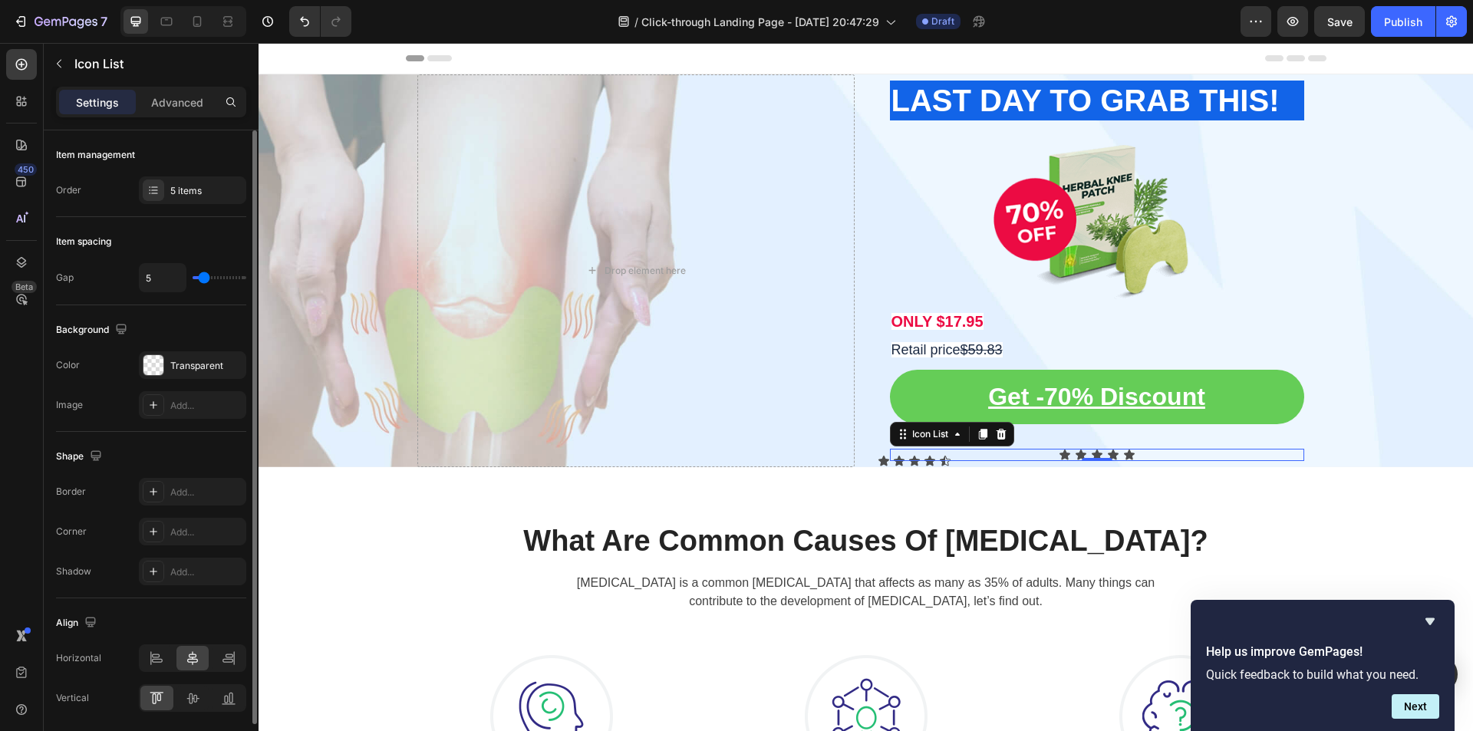
scroll to position [54, 0]
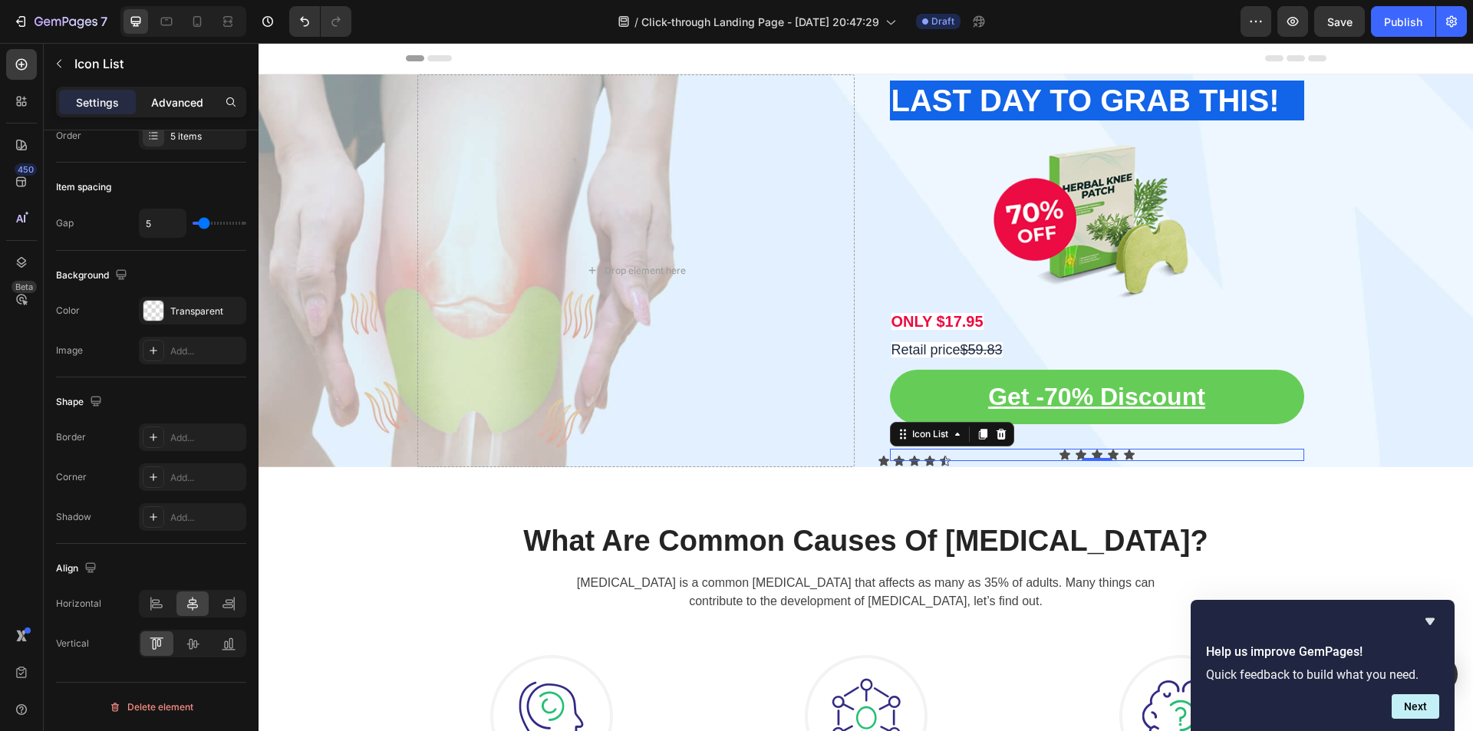
click at [170, 97] on p "Advanced" at bounding box center [177, 102] width 52 height 16
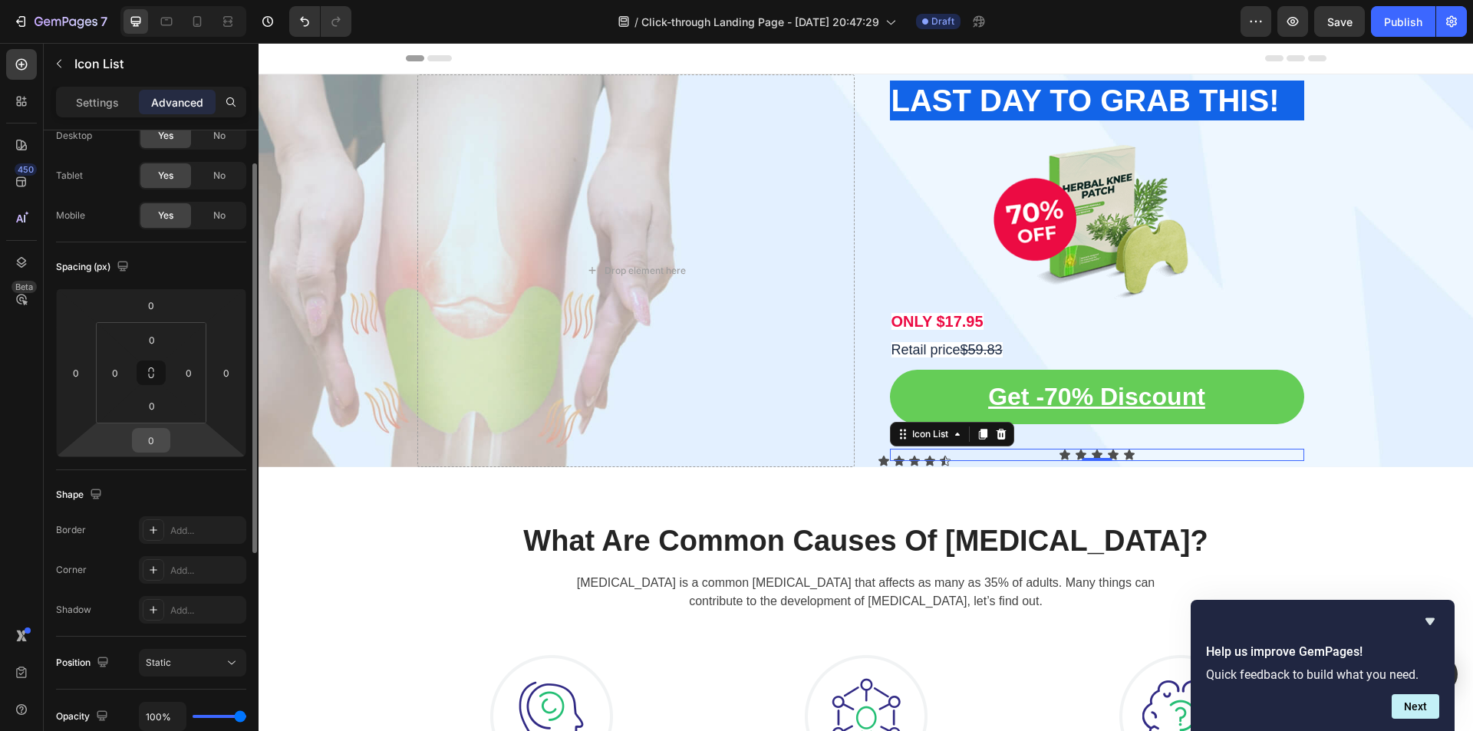
click at [151, 450] on input "0" at bounding box center [151, 440] width 31 height 23
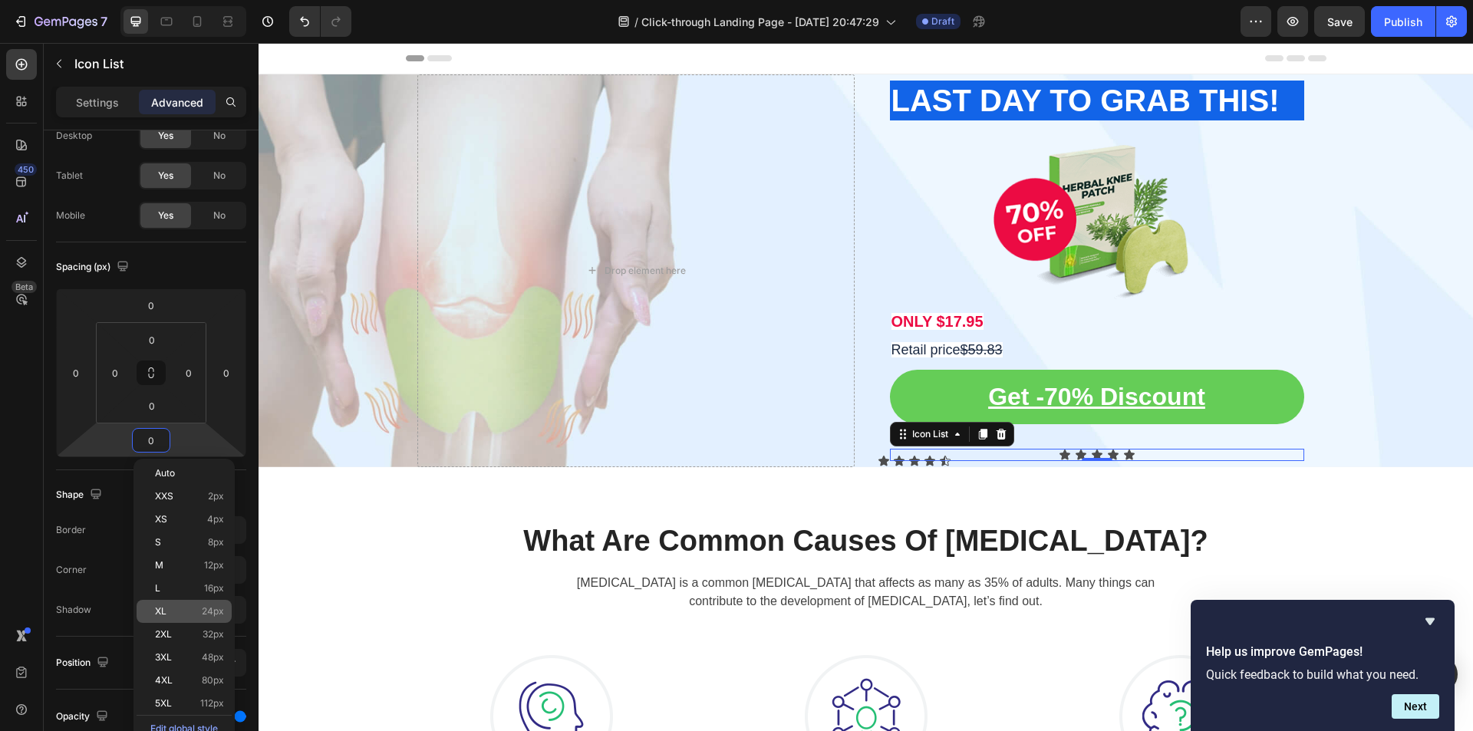
click at [203, 618] on div "XL 24px" at bounding box center [184, 611] width 95 height 23
type input "24"
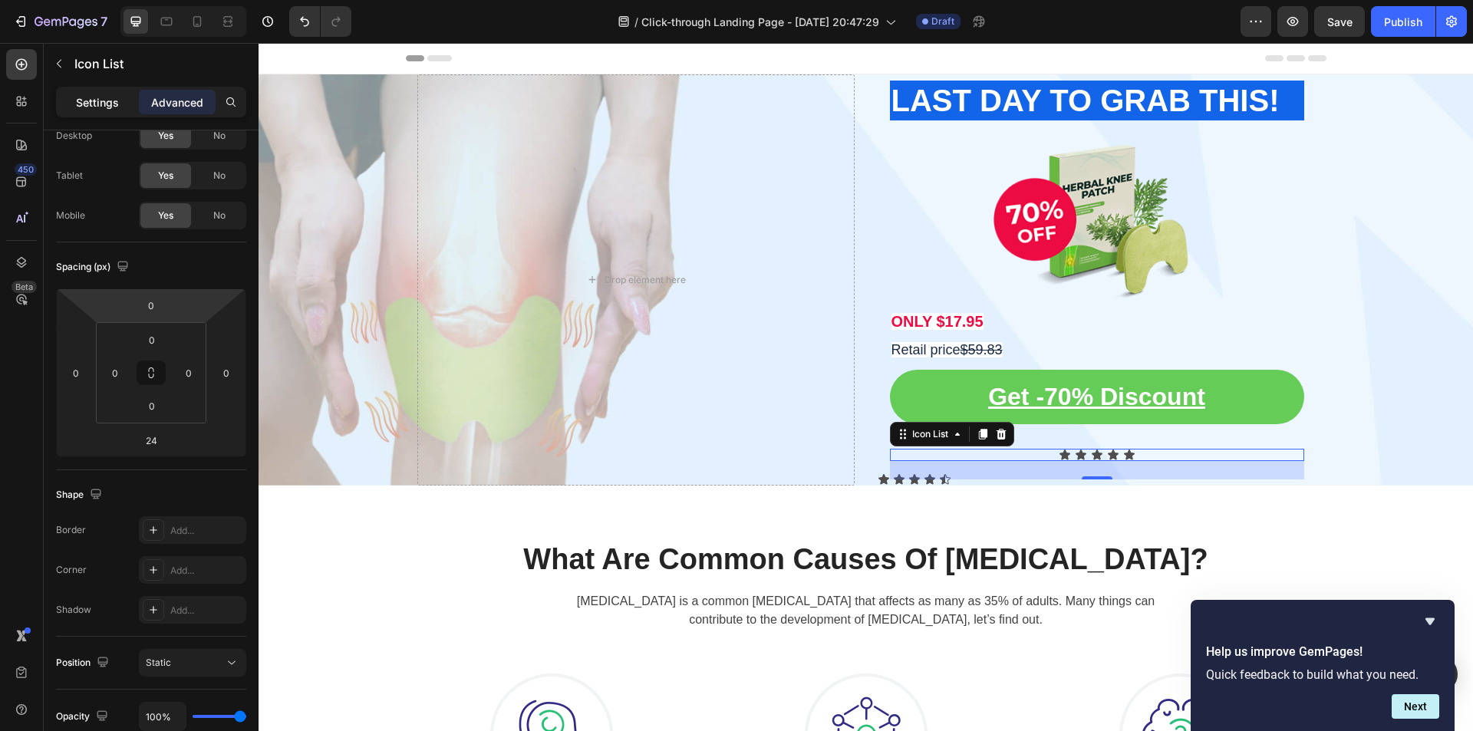
click at [84, 106] on p "Settings" at bounding box center [97, 102] width 43 height 16
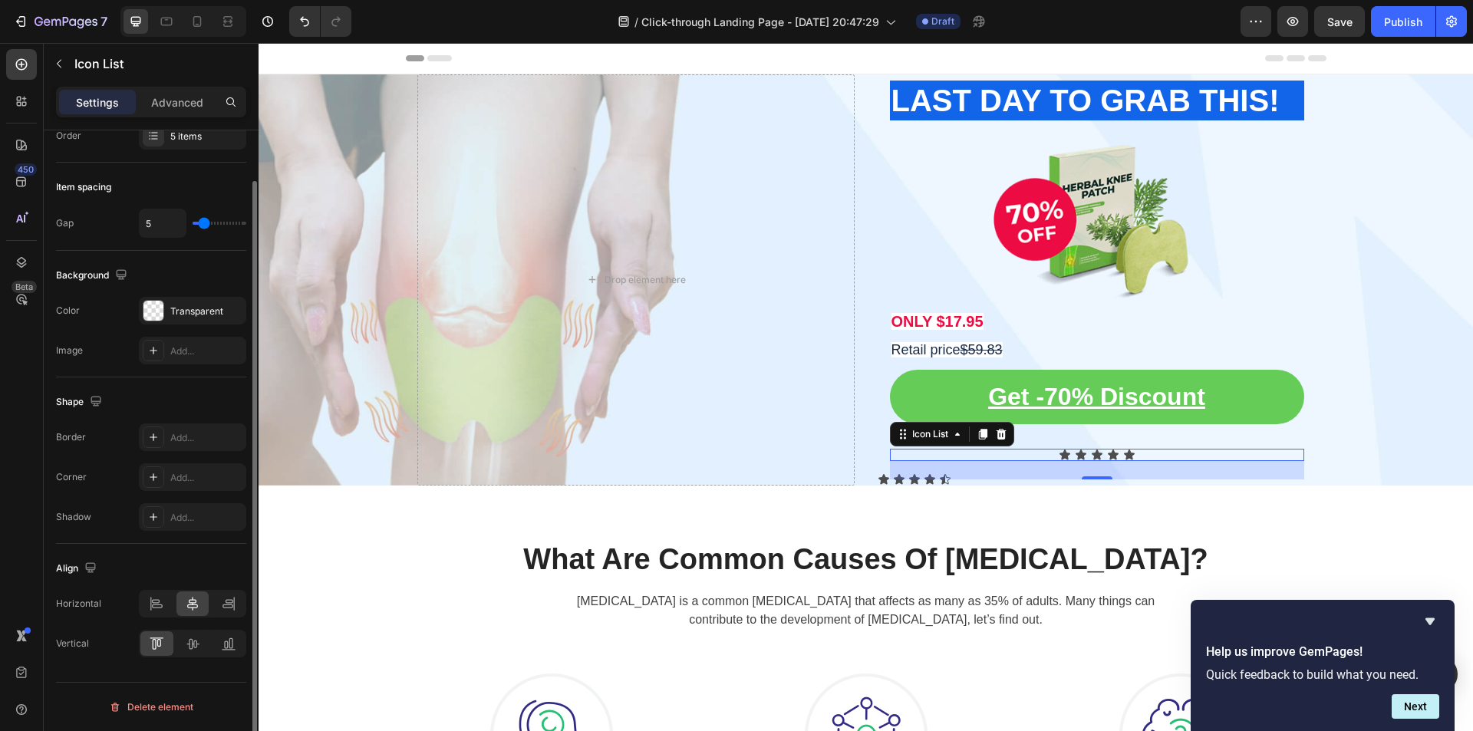
scroll to position [0, 0]
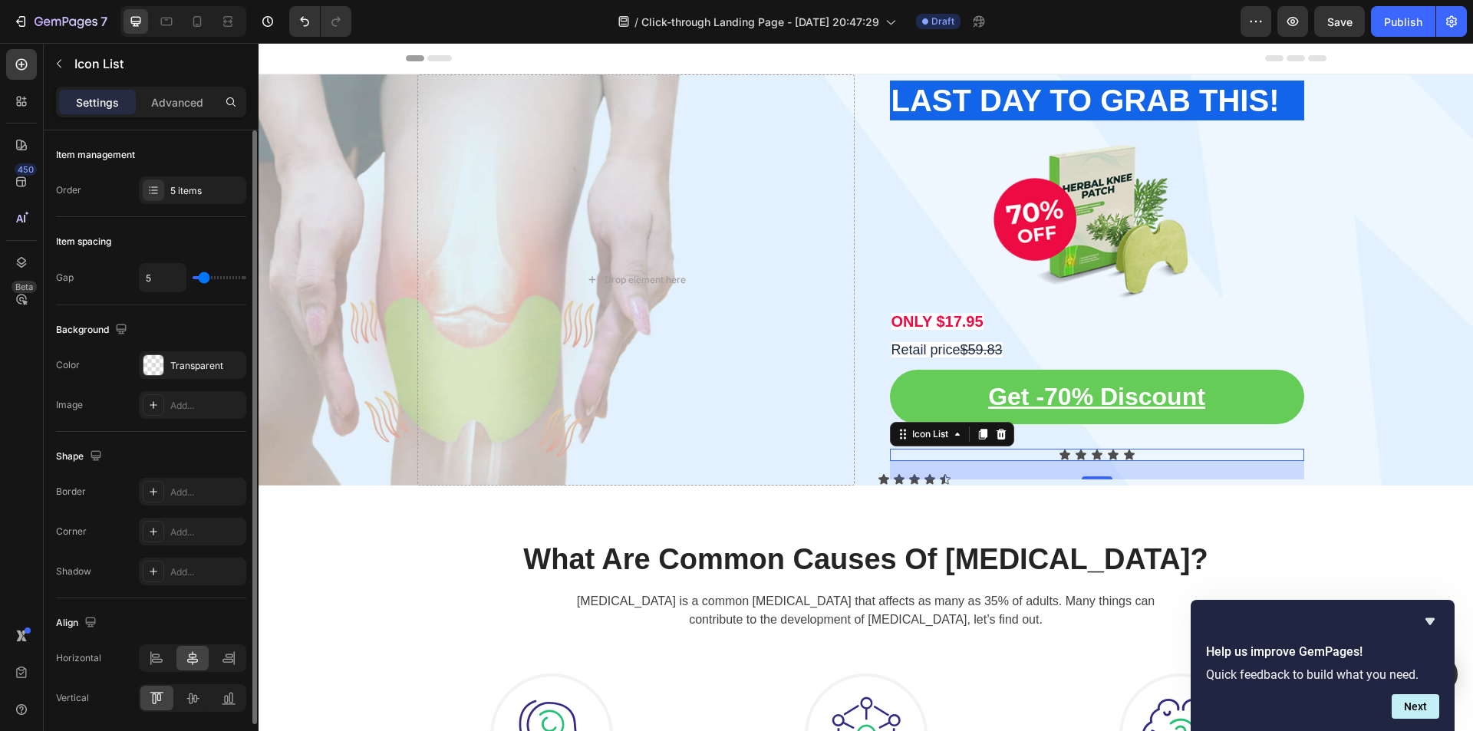
type input "6"
type input "10"
type input "14"
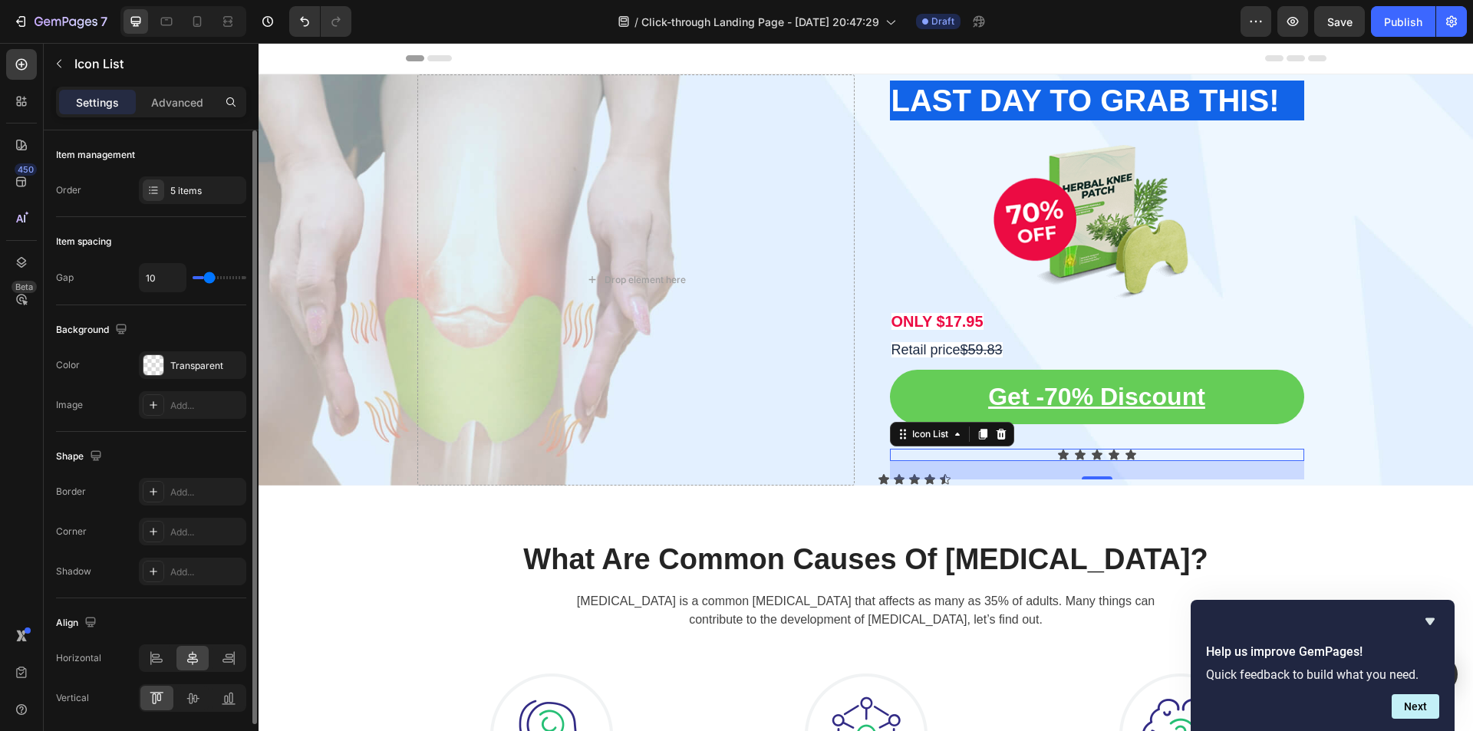
type input "14"
type input "16"
type input "17"
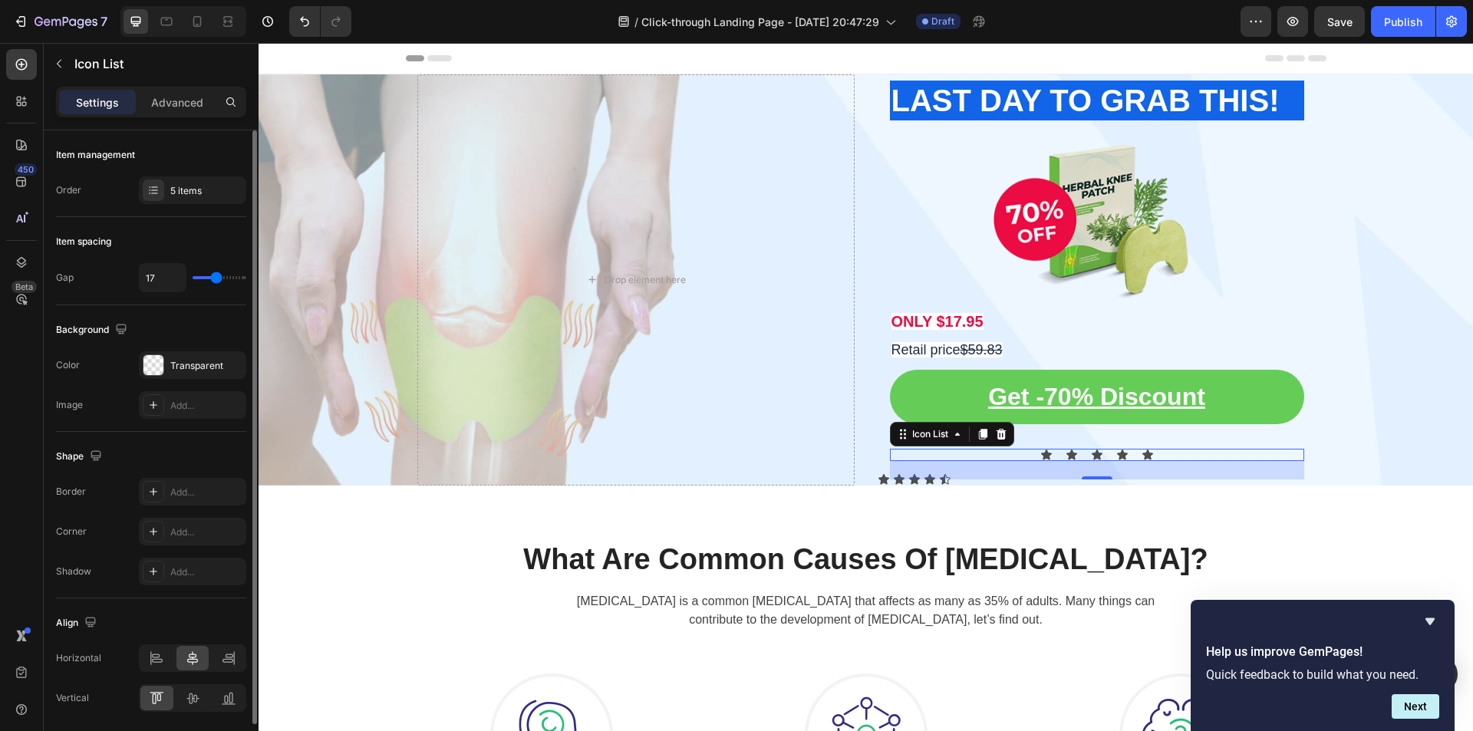
type input "18"
type input "19"
type input "20"
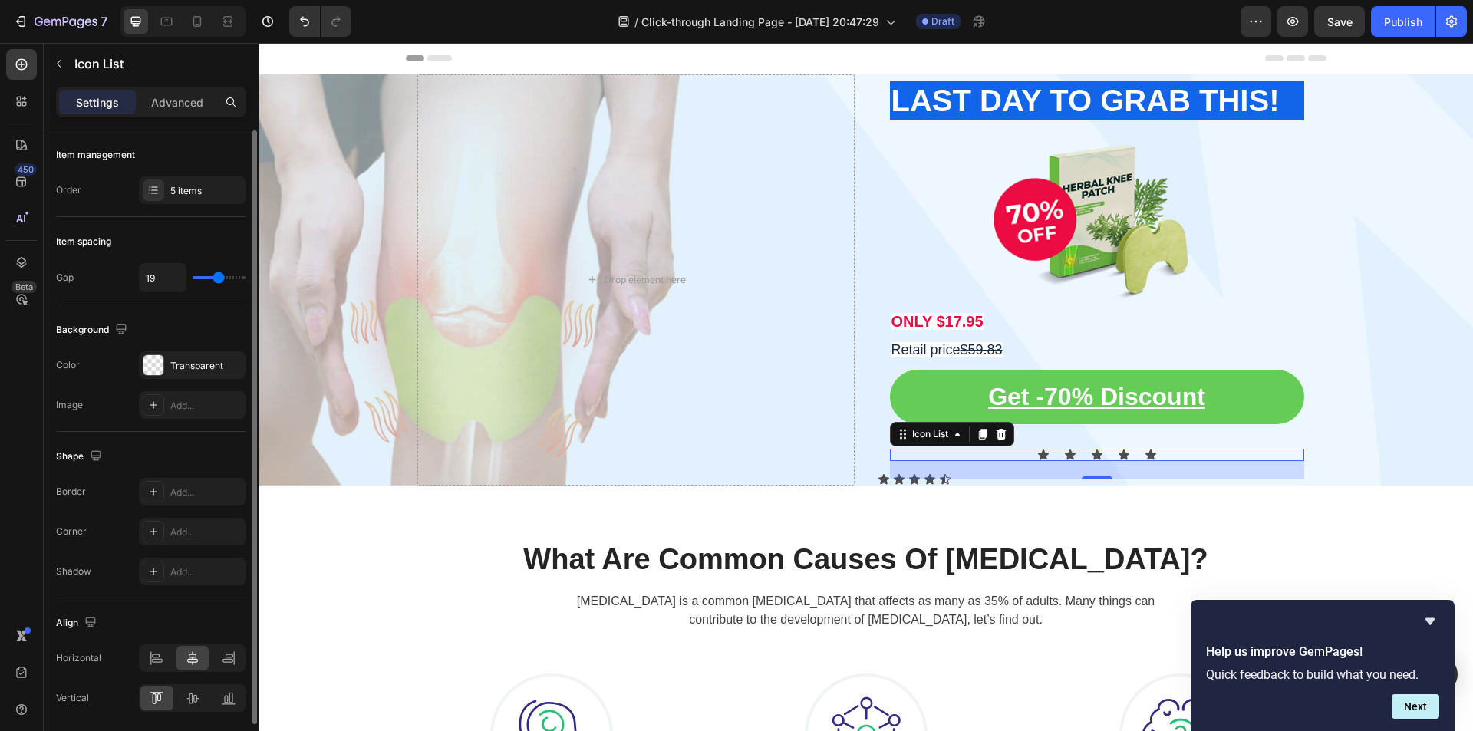
type input "20"
type input "21"
type input "22"
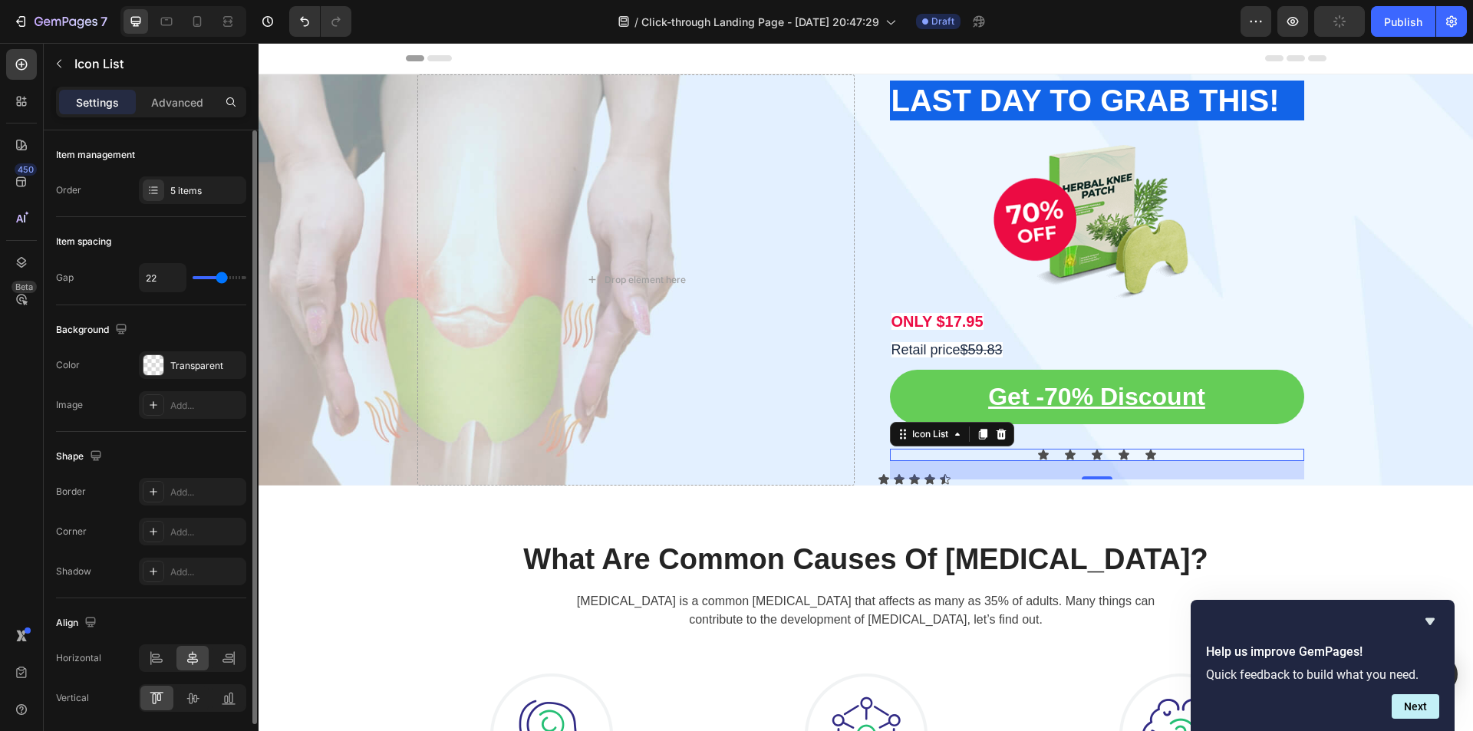
type input "24"
type input "25"
type input "26"
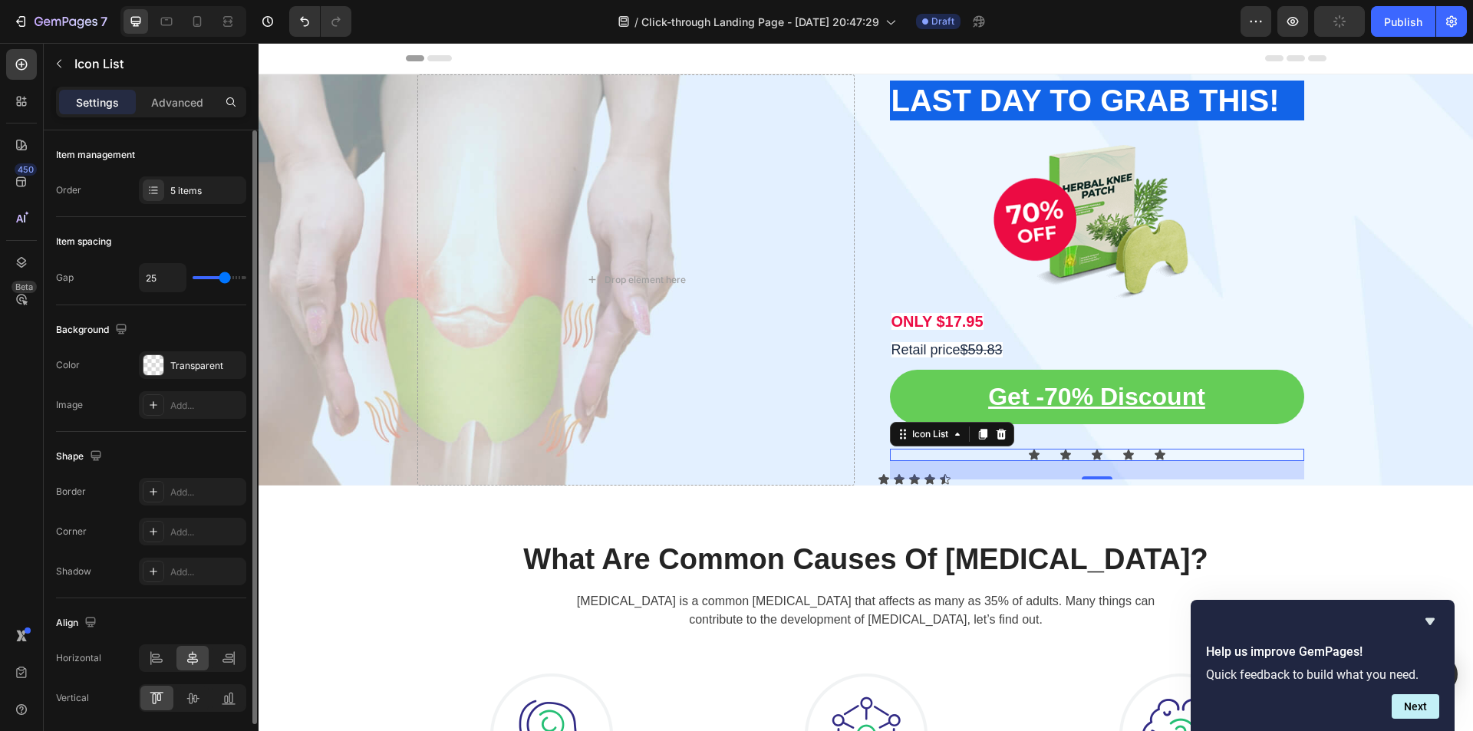
type input "26"
type input "29"
type input "21"
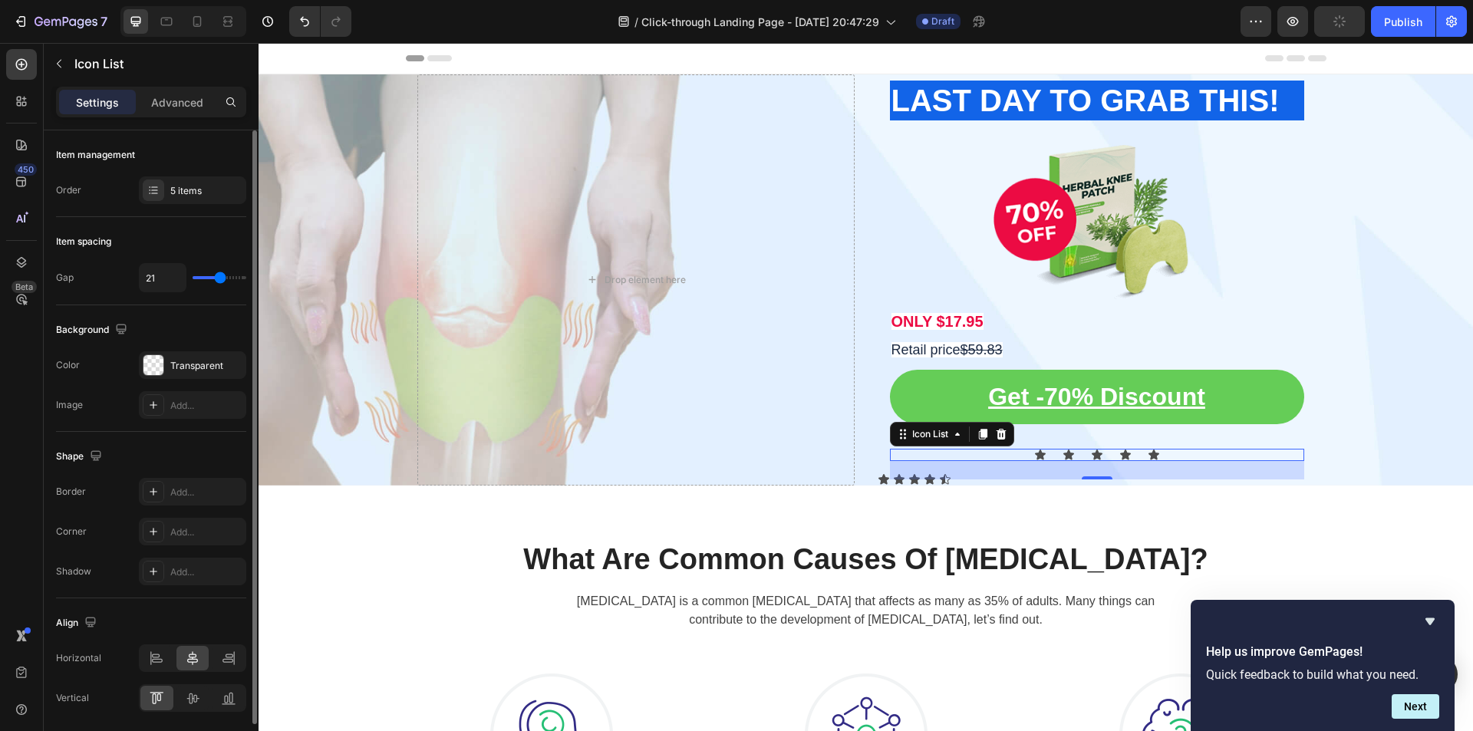
type input "19"
type input "16"
type input "14"
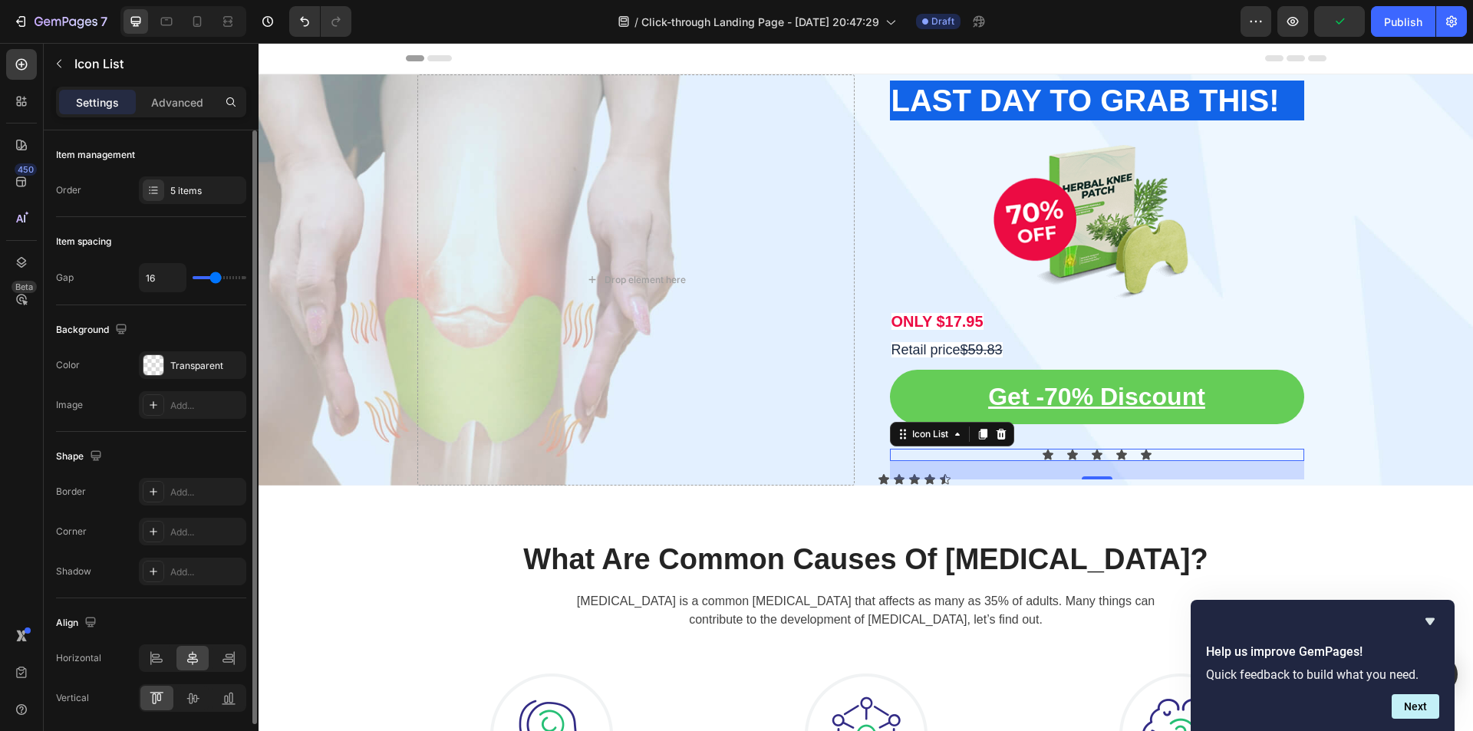
type input "14"
type input "13"
type input "10"
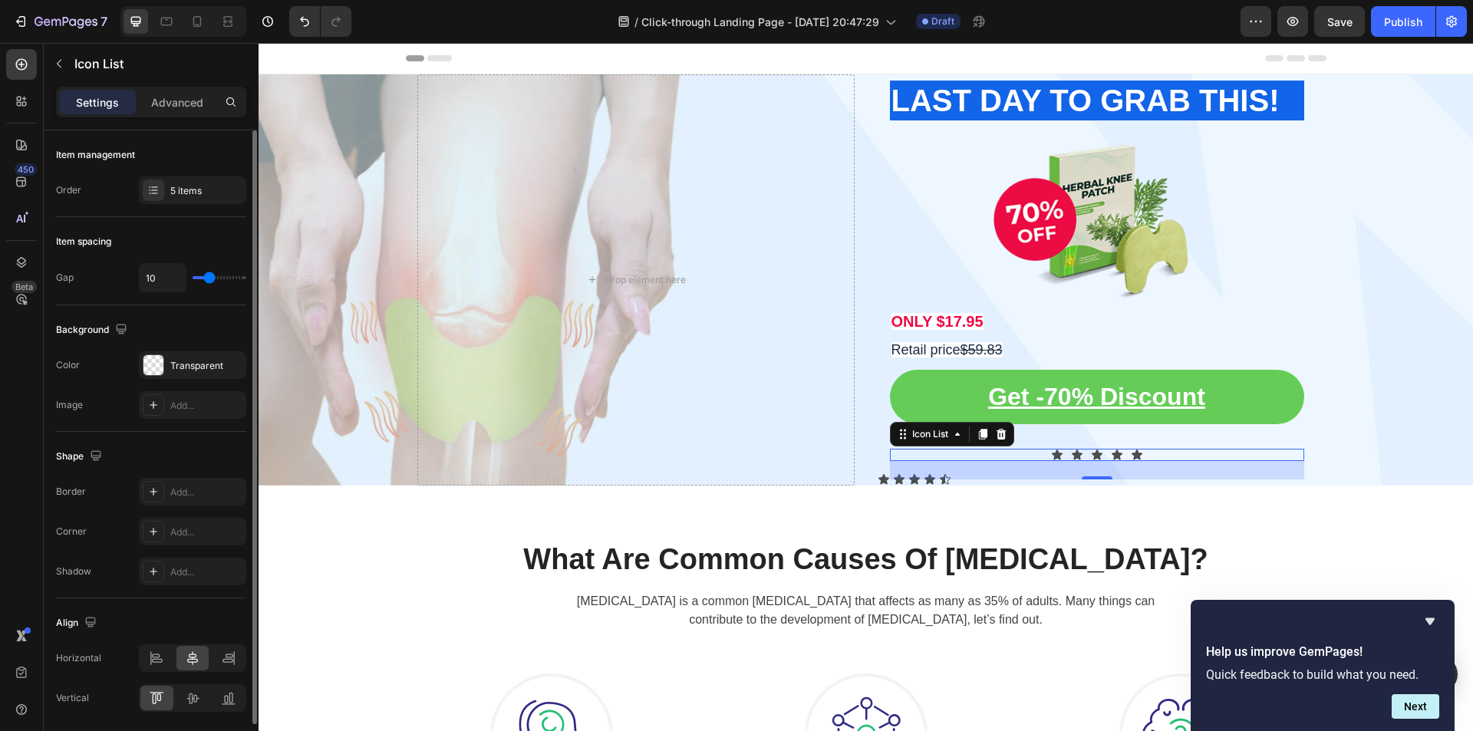
click at [209, 277] on input "range" at bounding box center [220, 277] width 54 height 3
click at [878, 474] on div "⁠⁠⁠⁠⁠⁠⁠ LAST DAY TO GRAB THIS! Heading Image ONLY $17.95 Text Block Retail pric…" at bounding box center [1096, 279] width 437 height 411
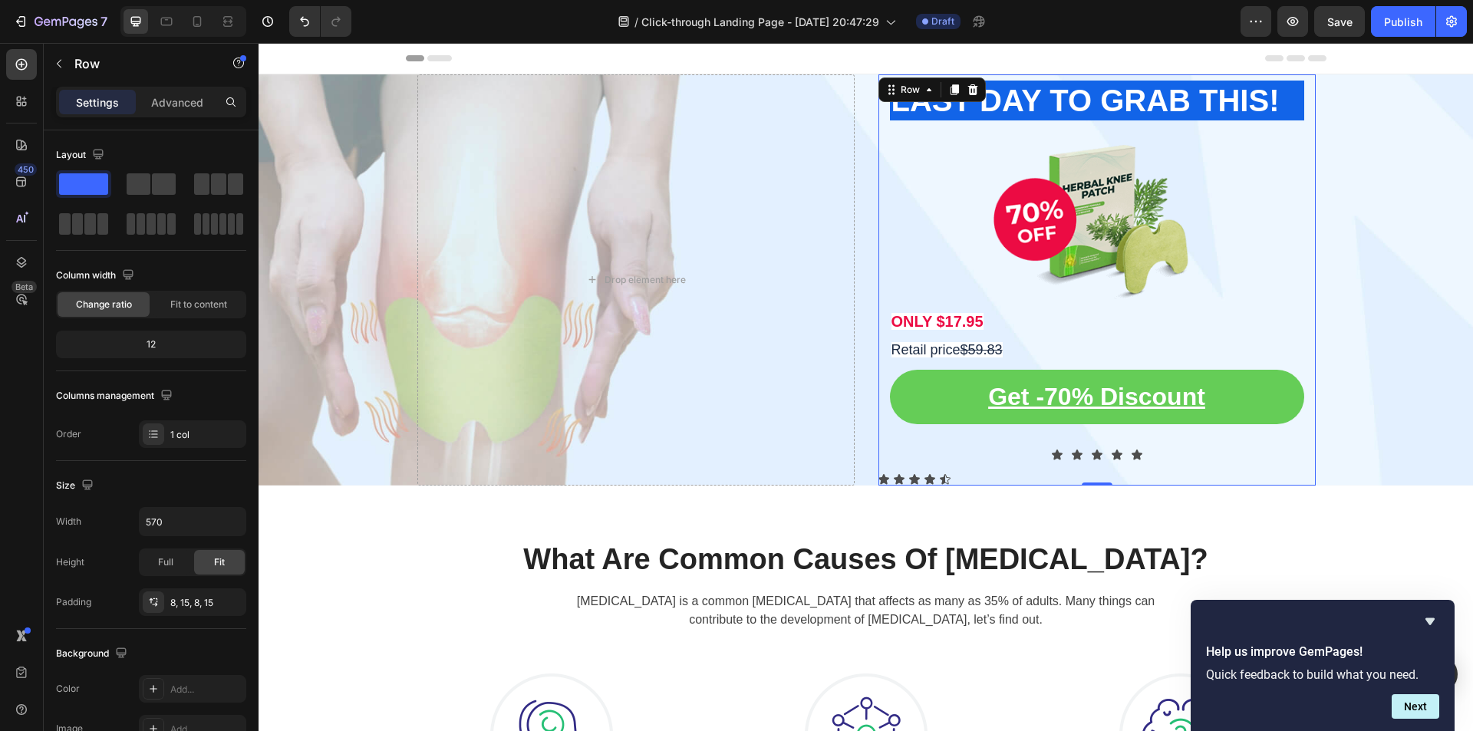
click at [925, 474] on div "⁠⁠⁠⁠⁠⁠⁠ LAST DAY TO GRAB THIS! Heading Image ONLY $17.95 Text Block Retail pric…" at bounding box center [1097, 280] width 414 height 399
click at [864, 441] on div "Icon Icon Icon Icon Icon Icon List Row ⁠⁠⁠⁠⁠⁠⁠ LAST DAY TO GRAB THIS! Heading I…" at bounding box center [866, 279] width 898 height 411
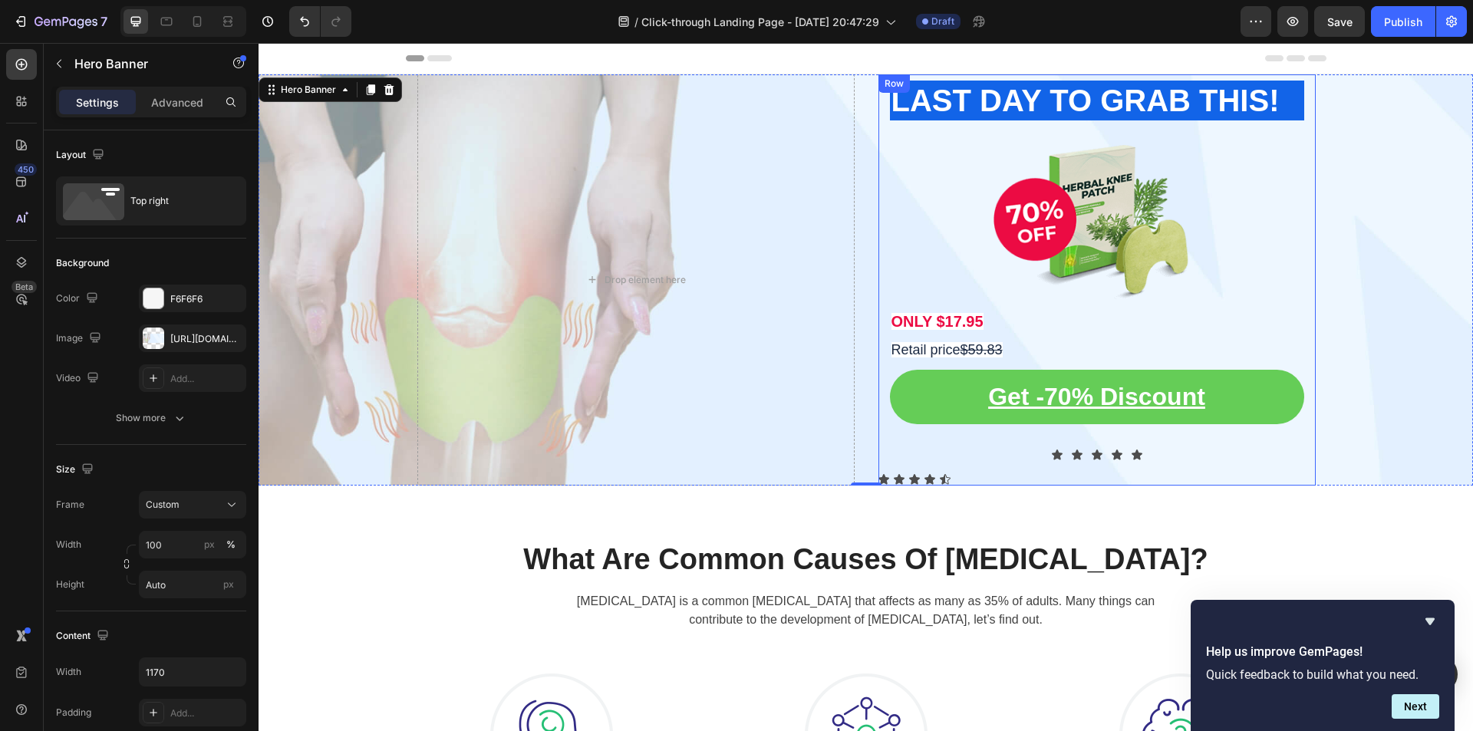
click at [938, 480] on div "⁠⁠⁠⁠⁠⁠⁠ LAST DAY TO GRAB THIS! Heading Image ONLY $17.95 Text Block Retail pric…" at bounding box center [1096, 279] width 437 height 411
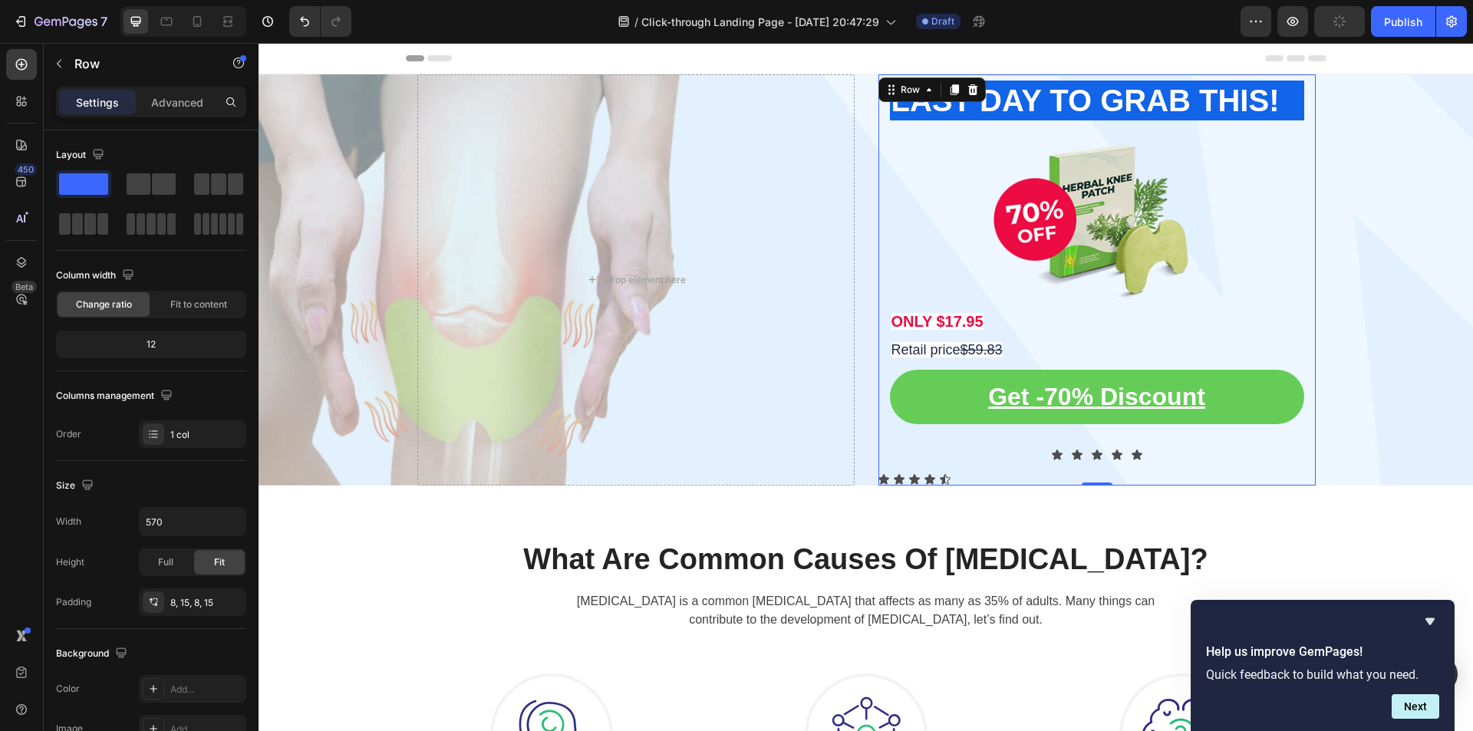
drag, startPoint x: 1094, startPoint y: 482, endPoint x: 1104, endPoint y: 450, distance: 33.0
click at [1104, 450] on div "⁠⁠⁠⁠⁠⁠⁠ LAST DAY TO GRAB THIS! Heading Image ONLY $17.95 Text Block Retail pric…" at bounding box center [1096, 279] width 437 height 411
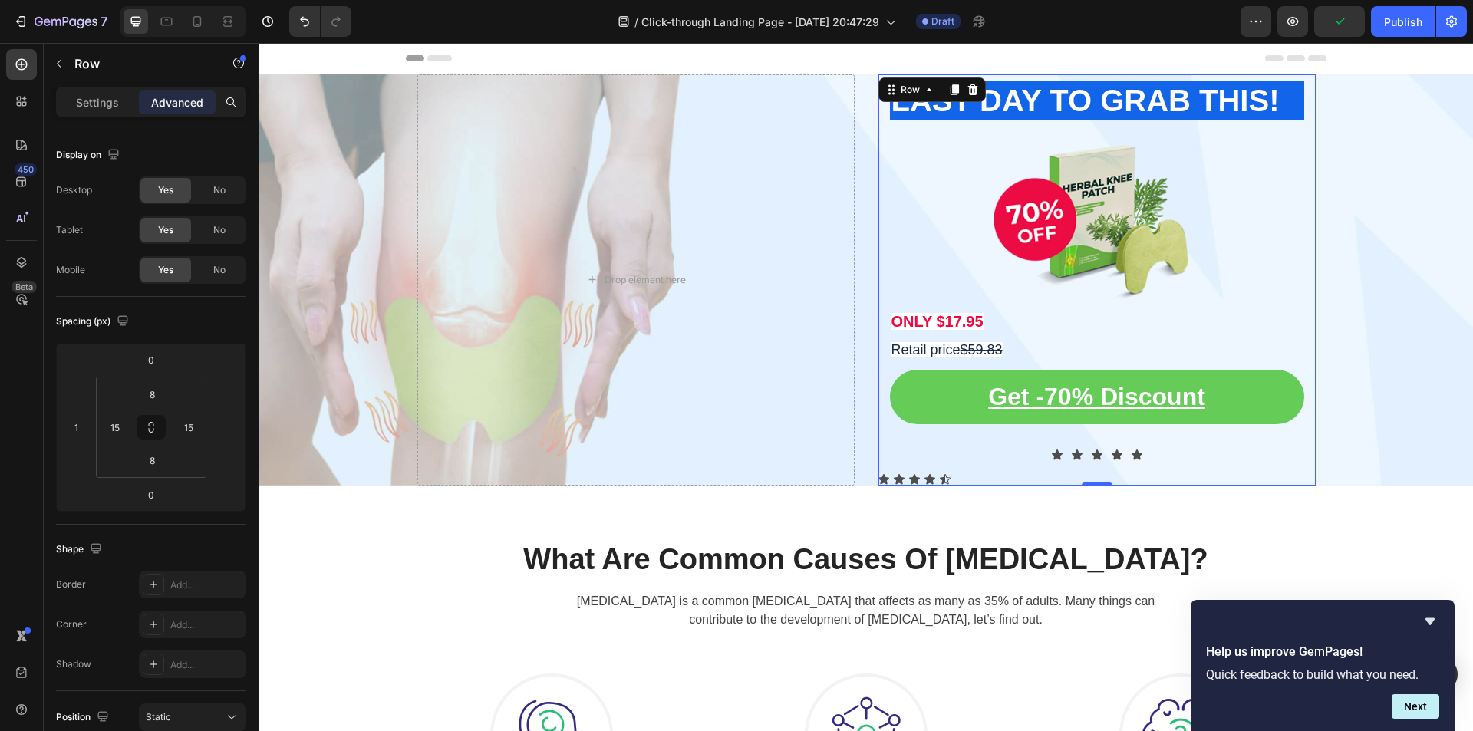
drag, startPoint x: 1095, startPoint y: 483, endPoint x: 1102, endPoint y: 449, distance: 35.2
click at [1102, 449] on div "⁠⁠⁠⁠⁠⁠⁠ LAST DAY TO GRAB THIS! Heading Image ONLY $17.95 Text Block Retail pric…" at bounding box center [1096, 279] width 437 height 411
click at [1095, 485] on div at bounding box center [1097, 483] width 31 height 5
click at [918, 483] on div "⁠⁠⁠⁠⁠⁠⁠ LAST DAY TO GRAB THIS! Heading Image ONLY $17.95 Text Block Retail pric…" at bounding box center [1096, 279] width 437 height 411
click at [912, 478] on div "⁠⁠⁠⁠⁠⁠⁠ LAST DAY TO GRAB THIS! Heading Image ONLY $17.95 Text Block Retail pric…" at bounding box center [1097, 280] width 414 height 399
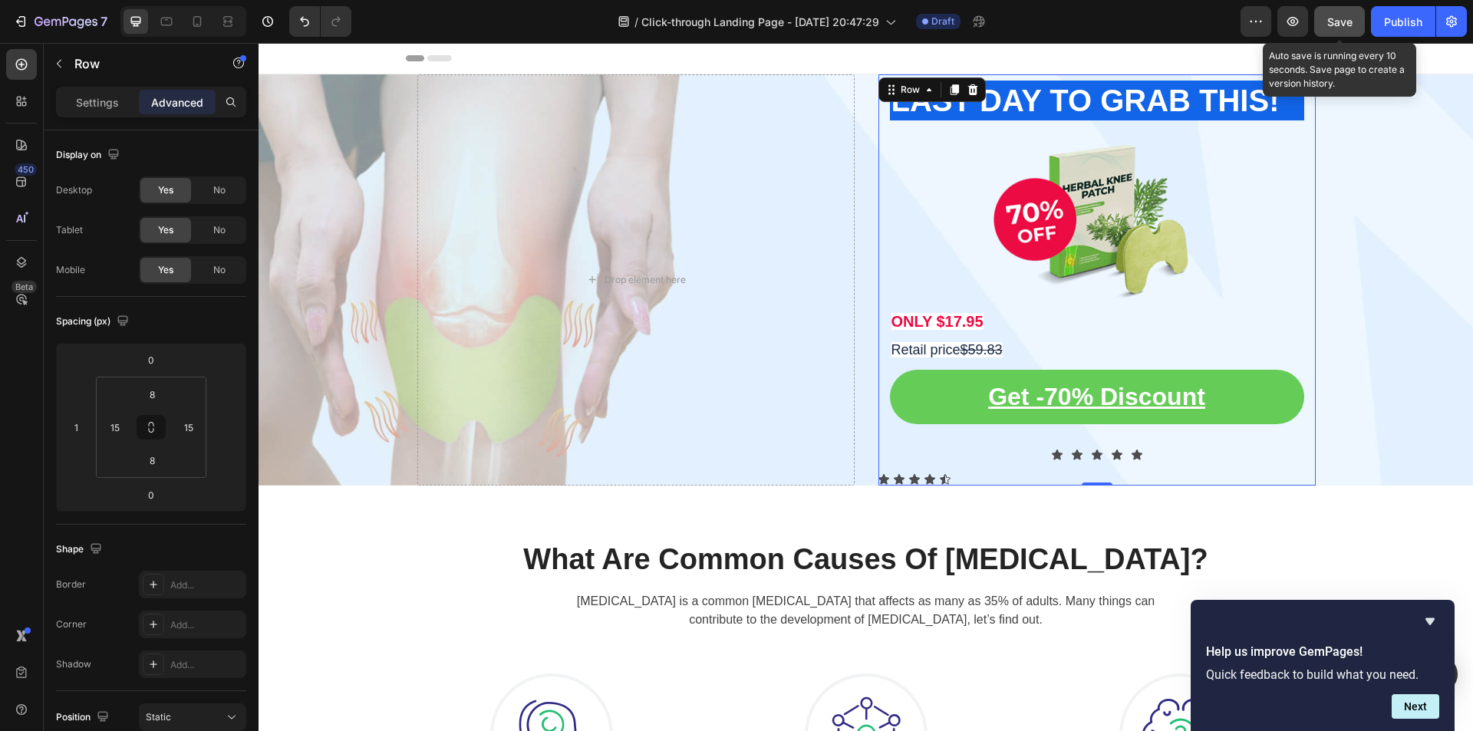
click at [1344, 34] on button "Save" at bounding box center [1339, 21] width 51 height 31
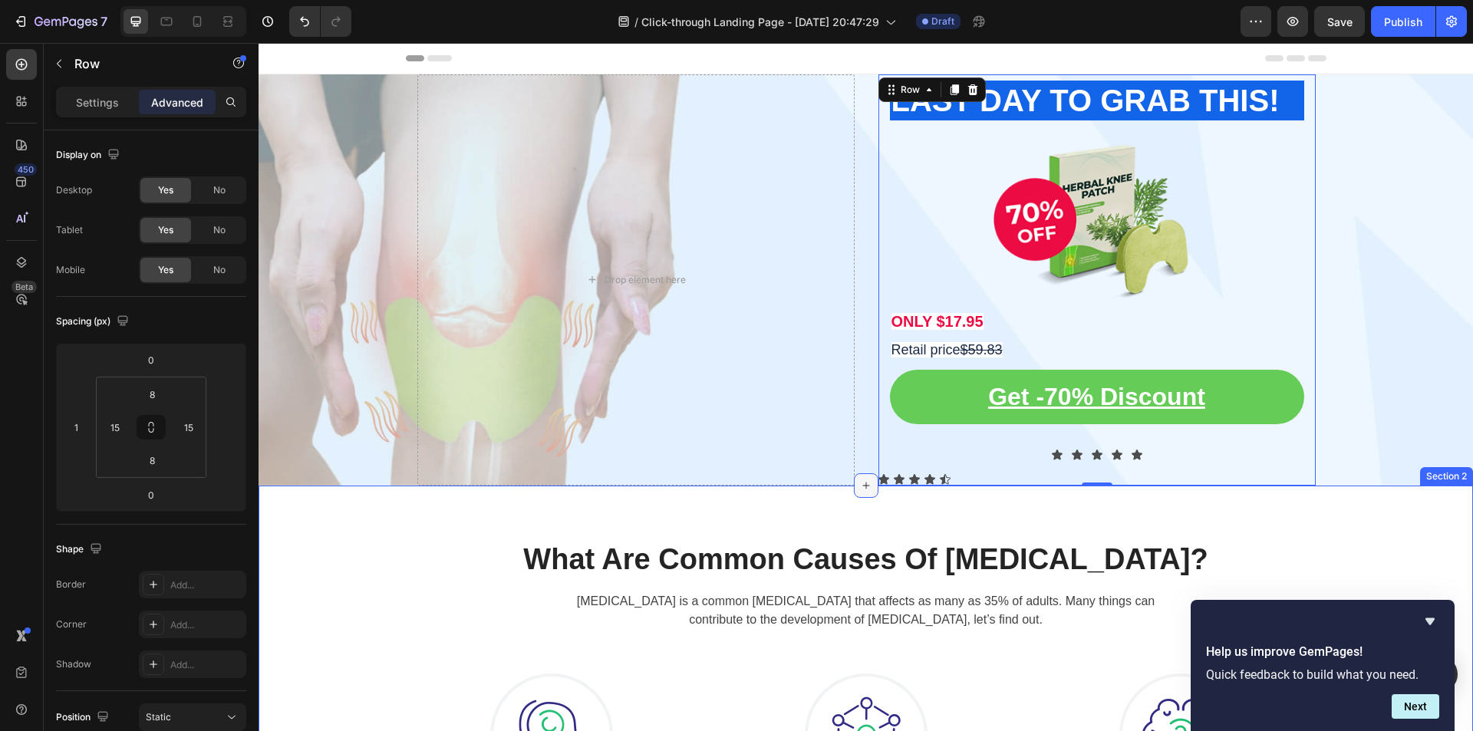
click at [865, 486] on icon at bounding box center [866, 486] width 12 height 12
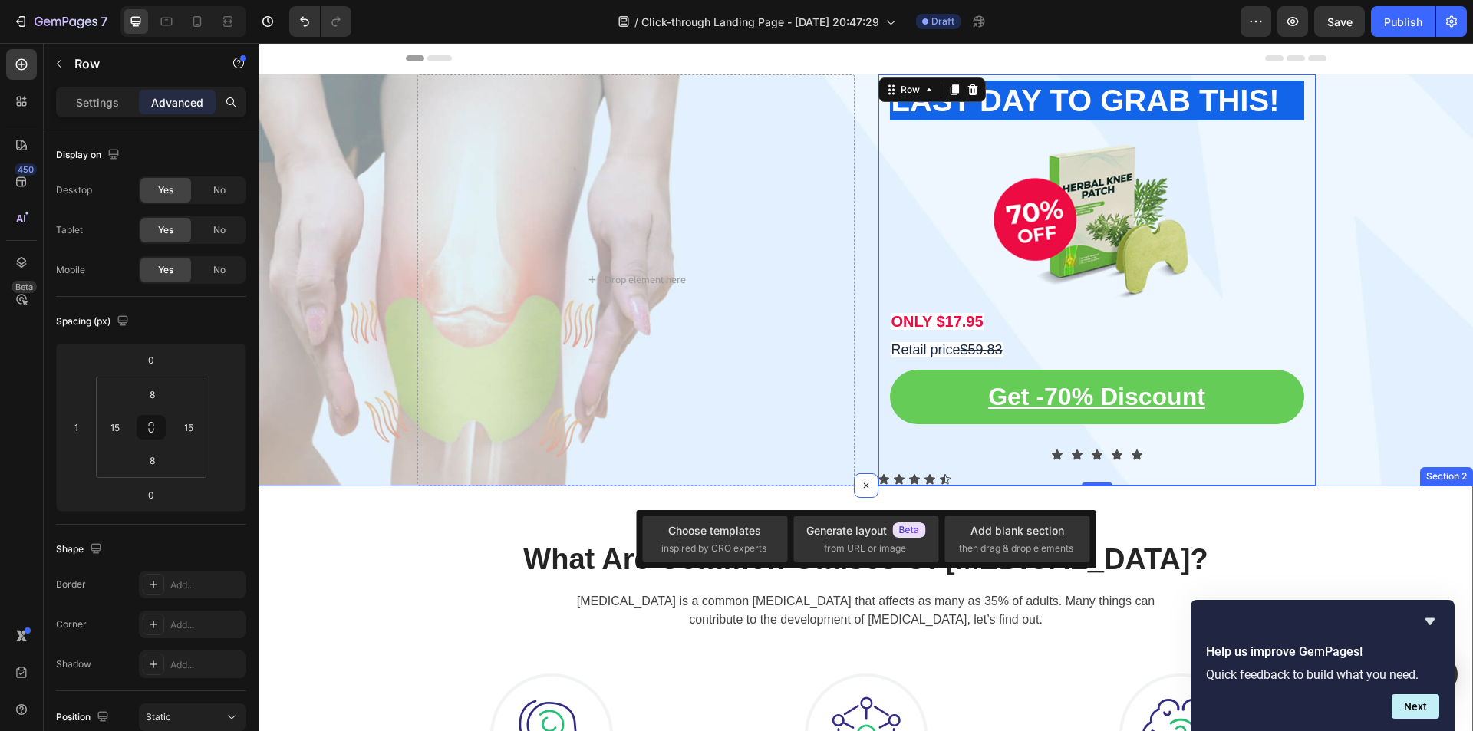
click at [964, 502] on div "What Are Common Causes Of [MEDICAL_DATA]? Heading [MEDICAL_DATA] is a common [M…" at bounding box center [866, 709] width 1215 height 446
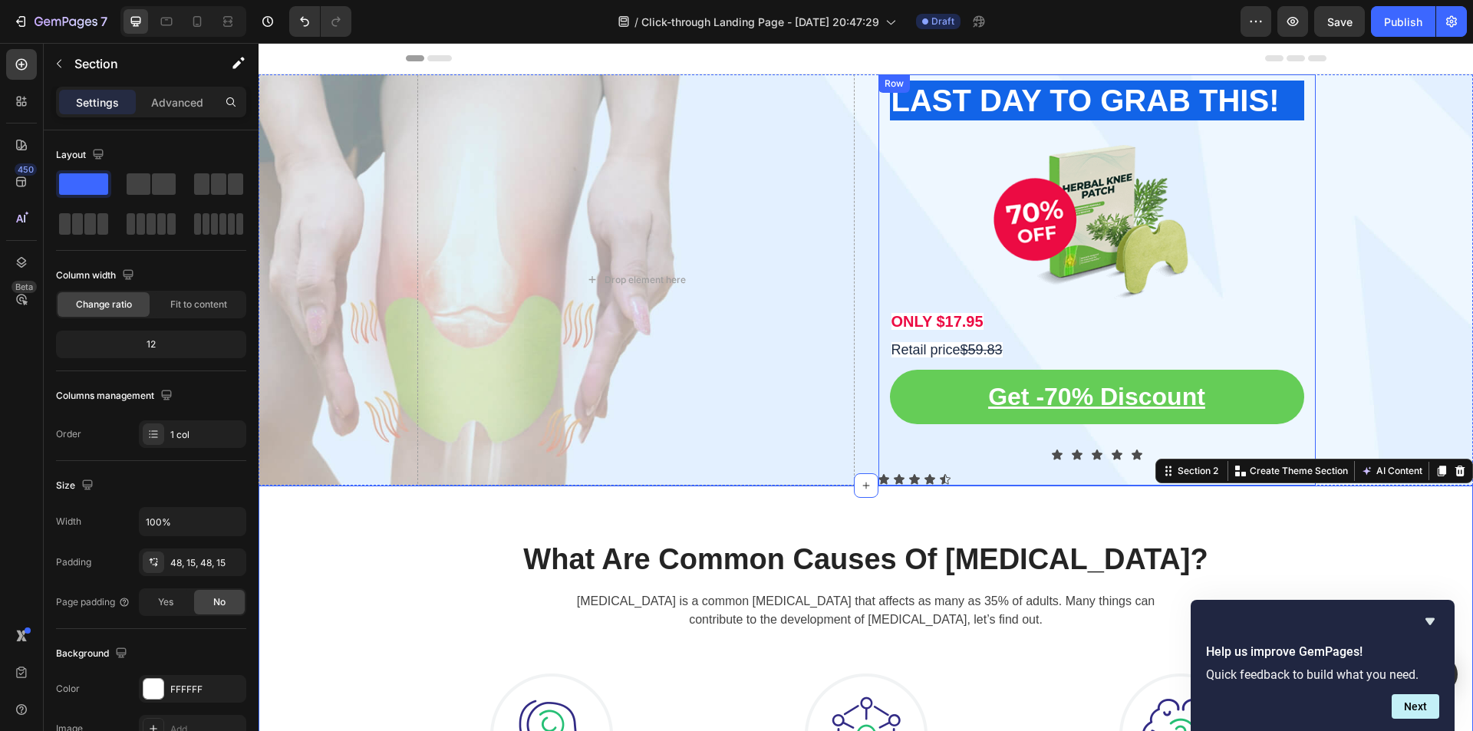
click at [936, 479] on div "⁠⁠⁠⁠⁠⁠⁠ LAST DAY TO GRAB THIS! Heading Image ONLY $17.95 Text Block Retail pric…" at bounding box center [1097, 280] width 414 height 399
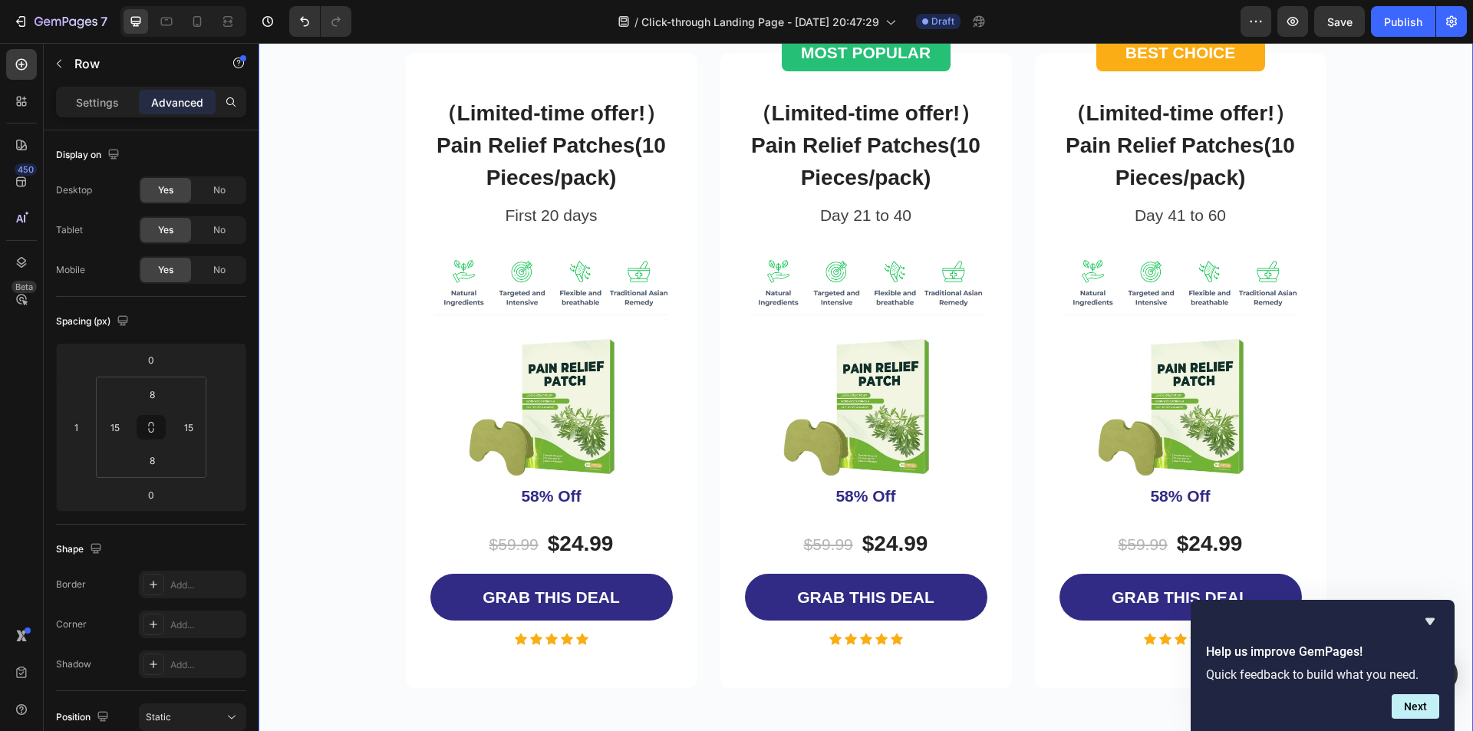
scroll to position [2762, 0]
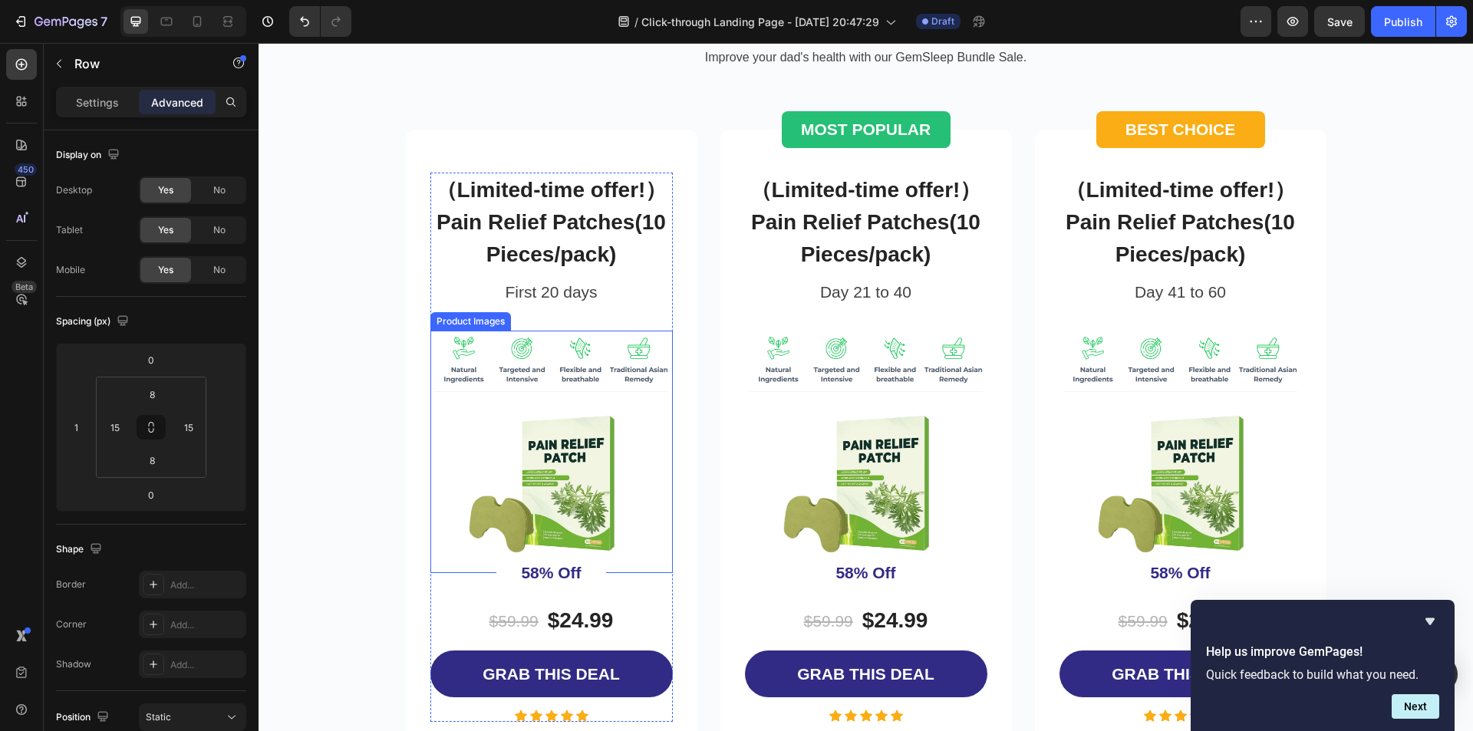
click at [640, 553] on img at bounding box center [551, 452] width 242 height 242
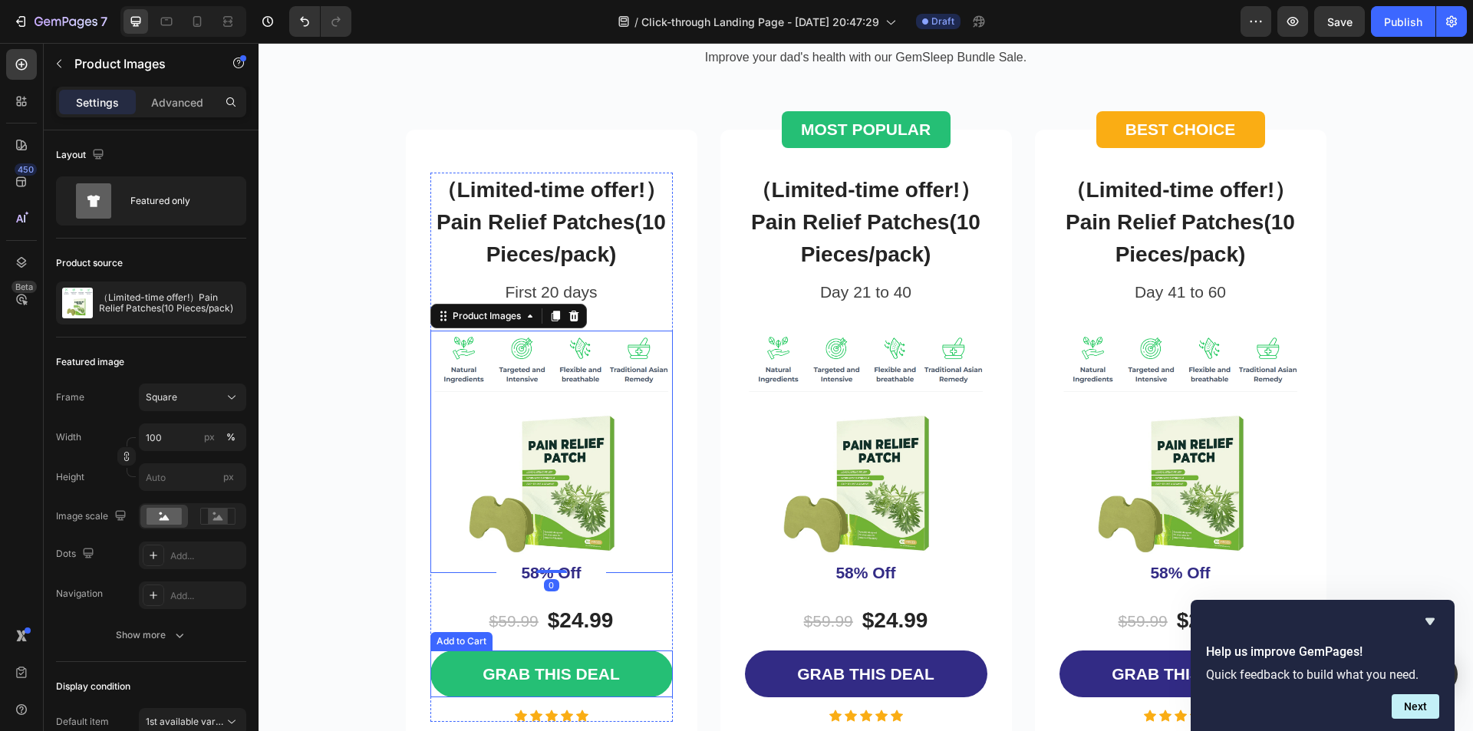
click at [638, 662] on button "GRAB THIS DEAL" at bounding box center [551, 674] width 242 height 47
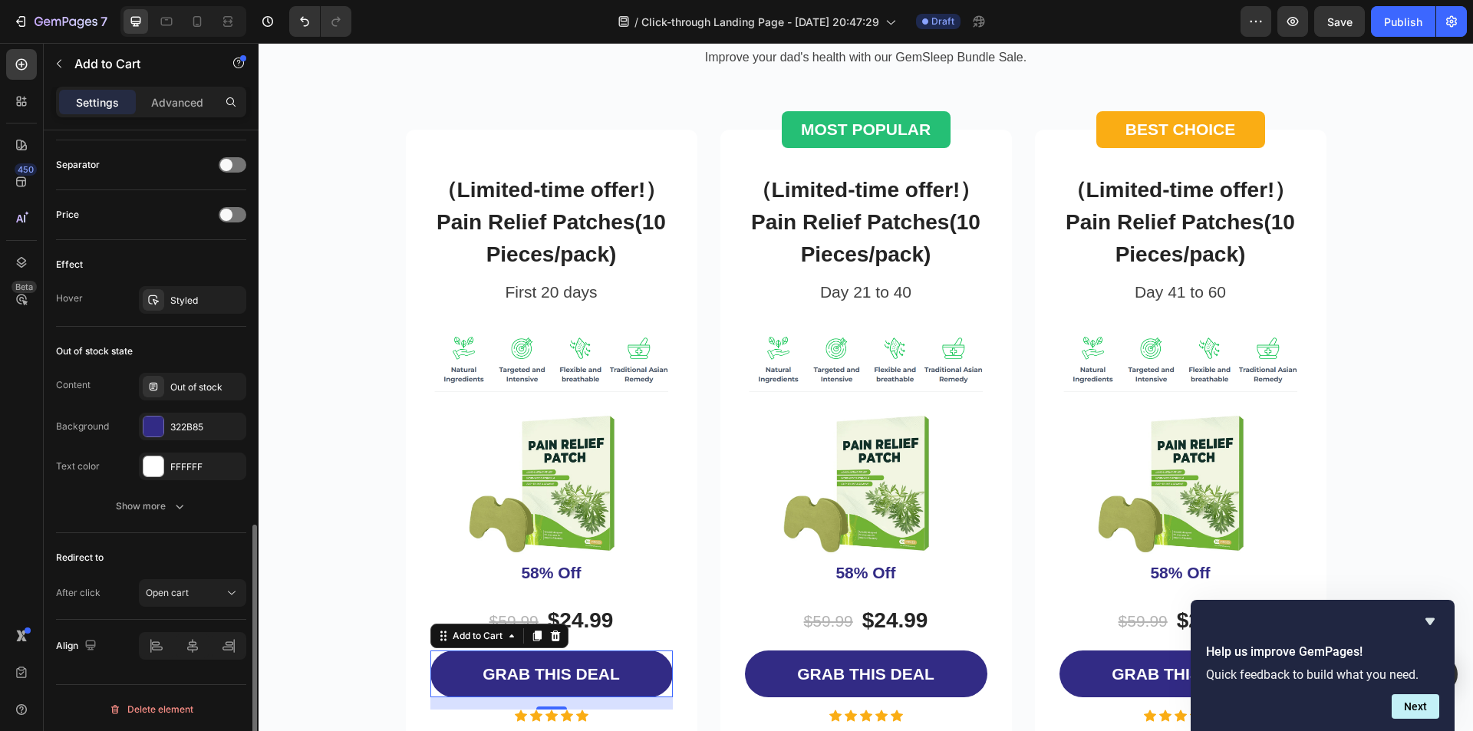
scroll to position [1000, 0]
click at [230, 594] on icon at bounding box center [231, 590] width 15 height 15
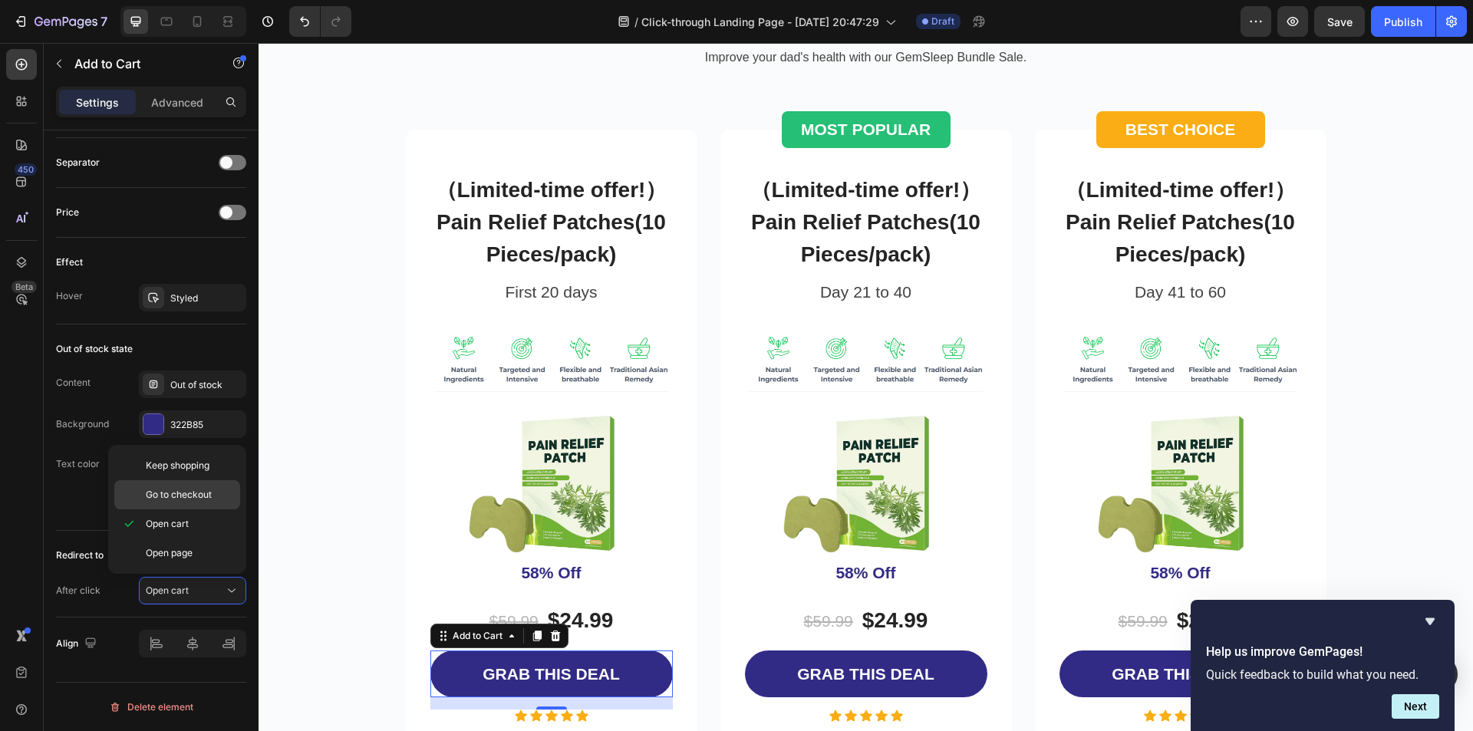
click at [221, 498] on p "Go to checkout" at bounding box center [189, 495] width 87 height 14
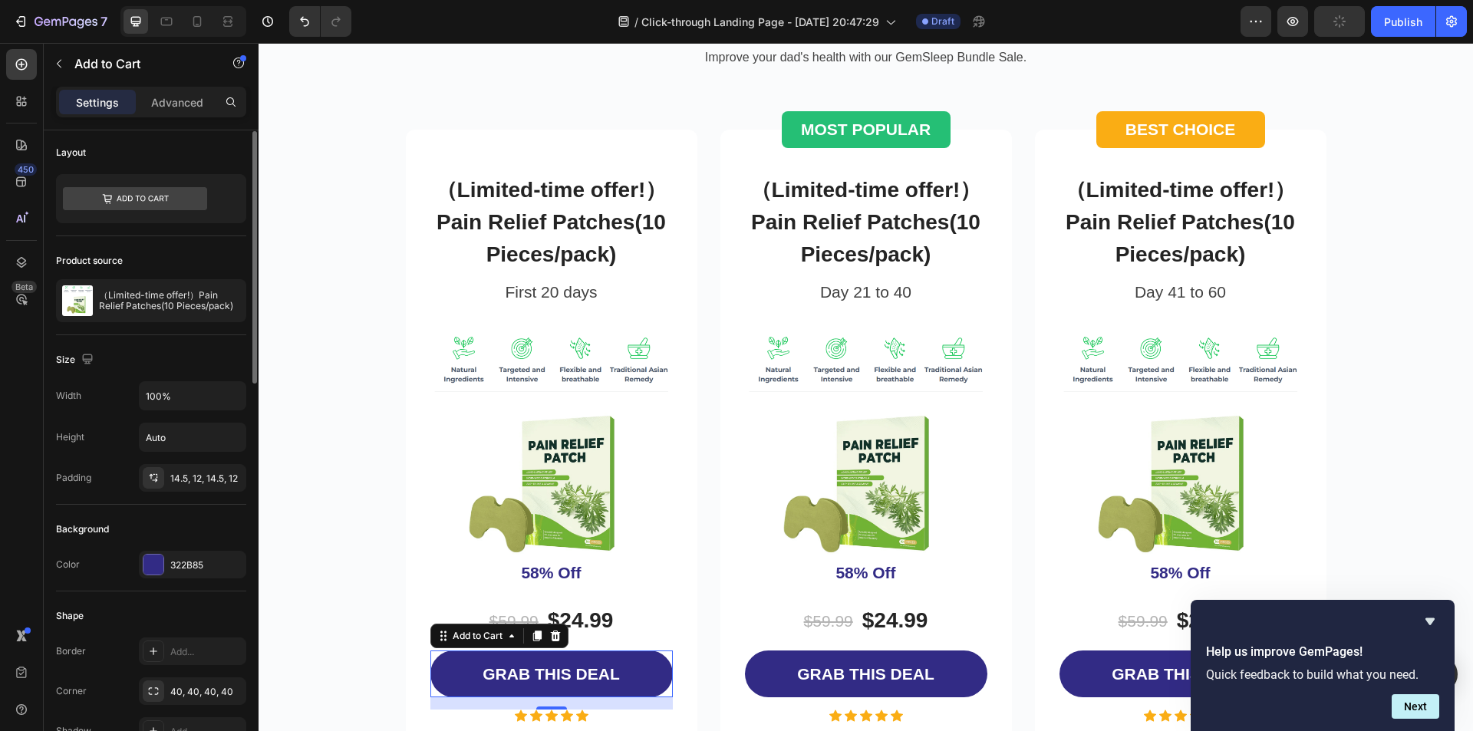
scroll to position [0, 0]
click at [237, 299] on button "button" at bounding box center [231, 303] width 18 height 18
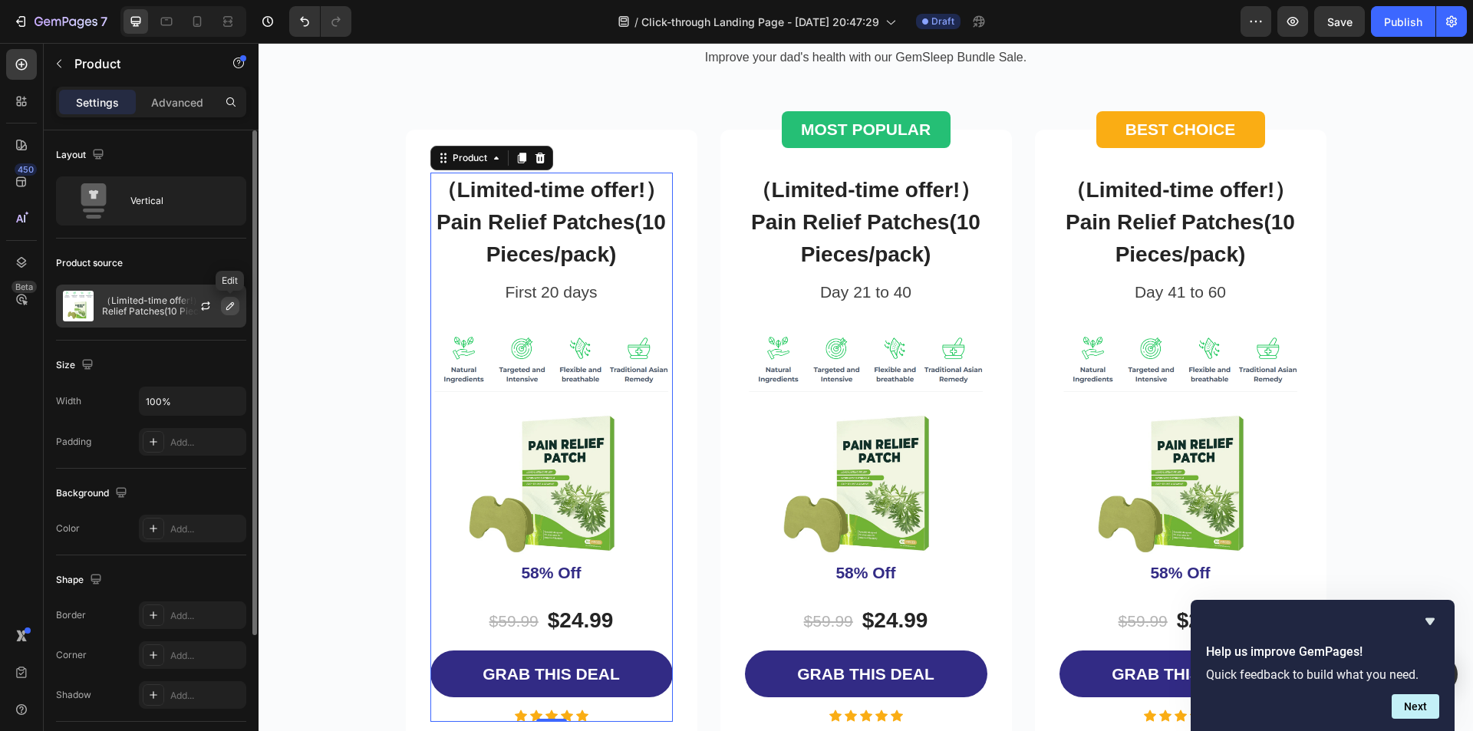
click at [228, 312] on button "button" at bounding box center [230, 306] width 18 height 18
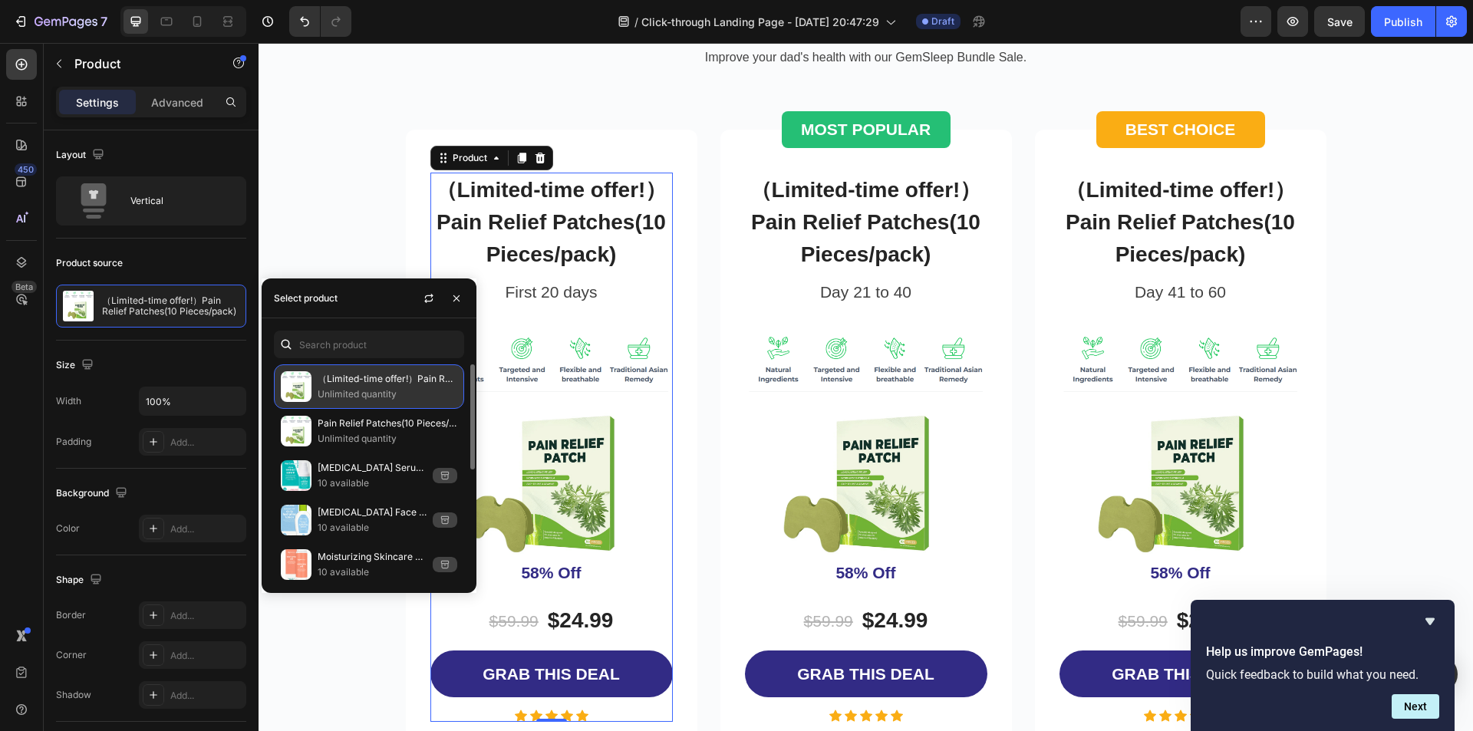
click at [414, 386] on p "（Limited-time offer!）Pain Relief Patches(10 Pieces/pack)" at bounding box center [388, 378] width 140 height 15
drag, startPoint x: 473, startPoint y: 394, endPoint x: 473, endPoint y: 338, distance: 55.2
click at [473, 338] on div "（Limited-time offer!）Pain Relief Patches(10 Pieces/pack) Unlimited quantity Pai…" at bounding box center [369, 455] width 215 height 275
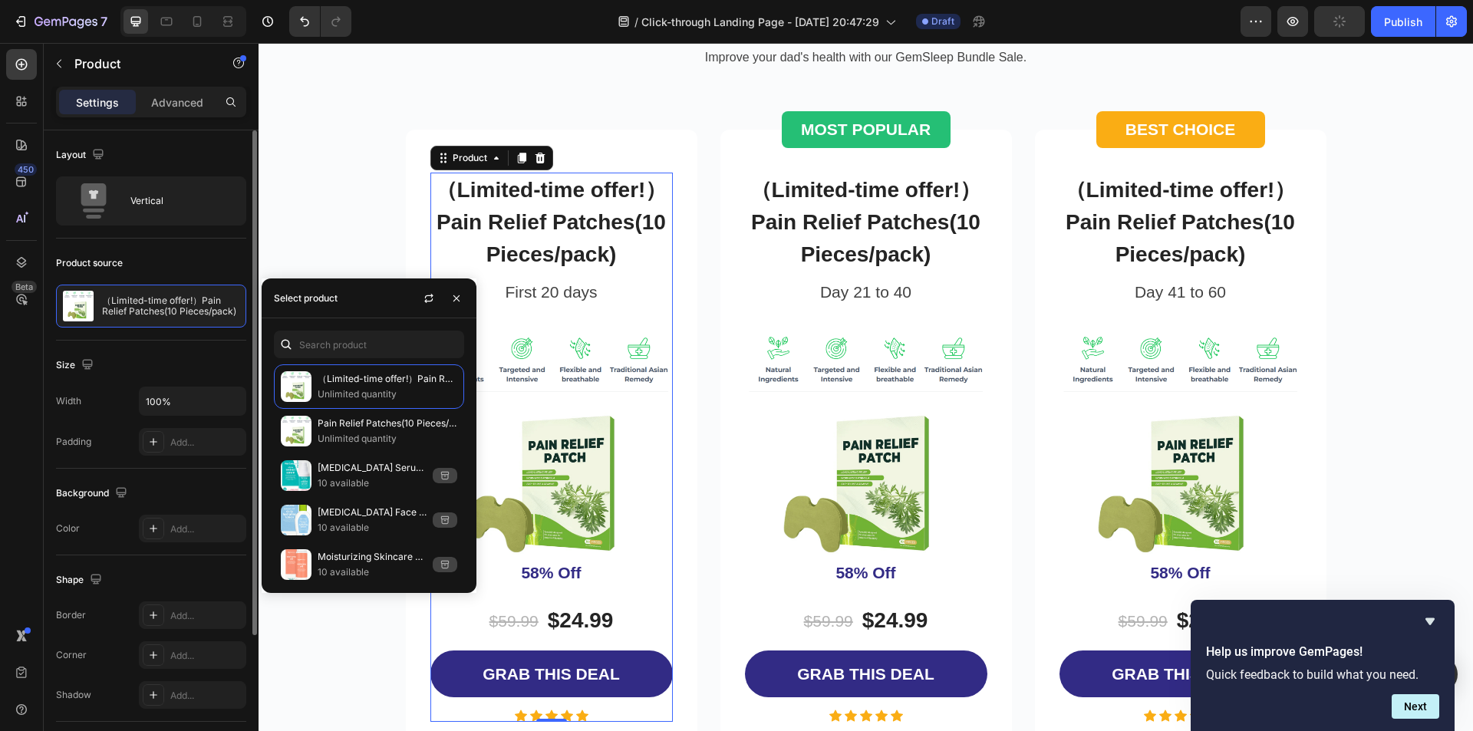
click at [171, 351] on div "Size Width 100% Padding Add..." at bounding box center [151, 405] width 190 height 128
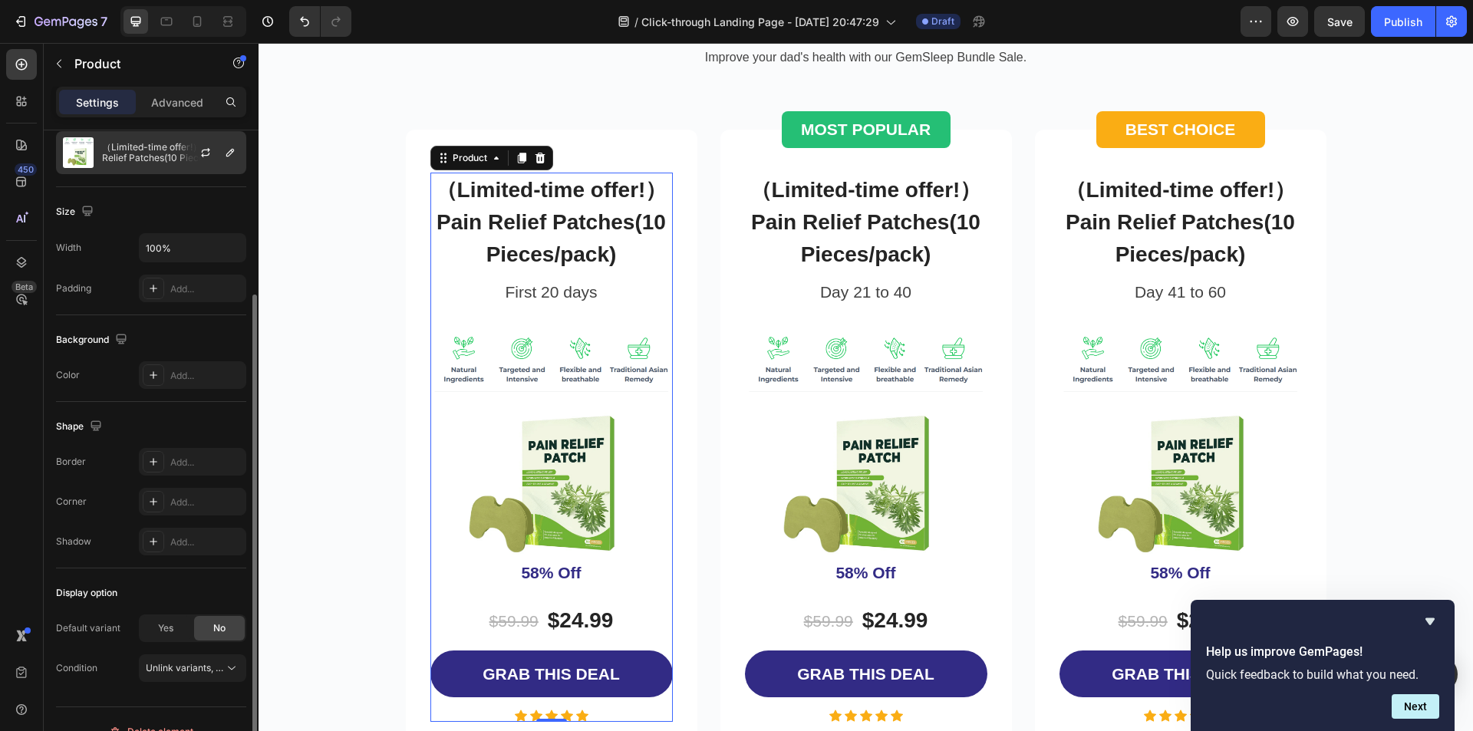
scroll to position [178, 0]
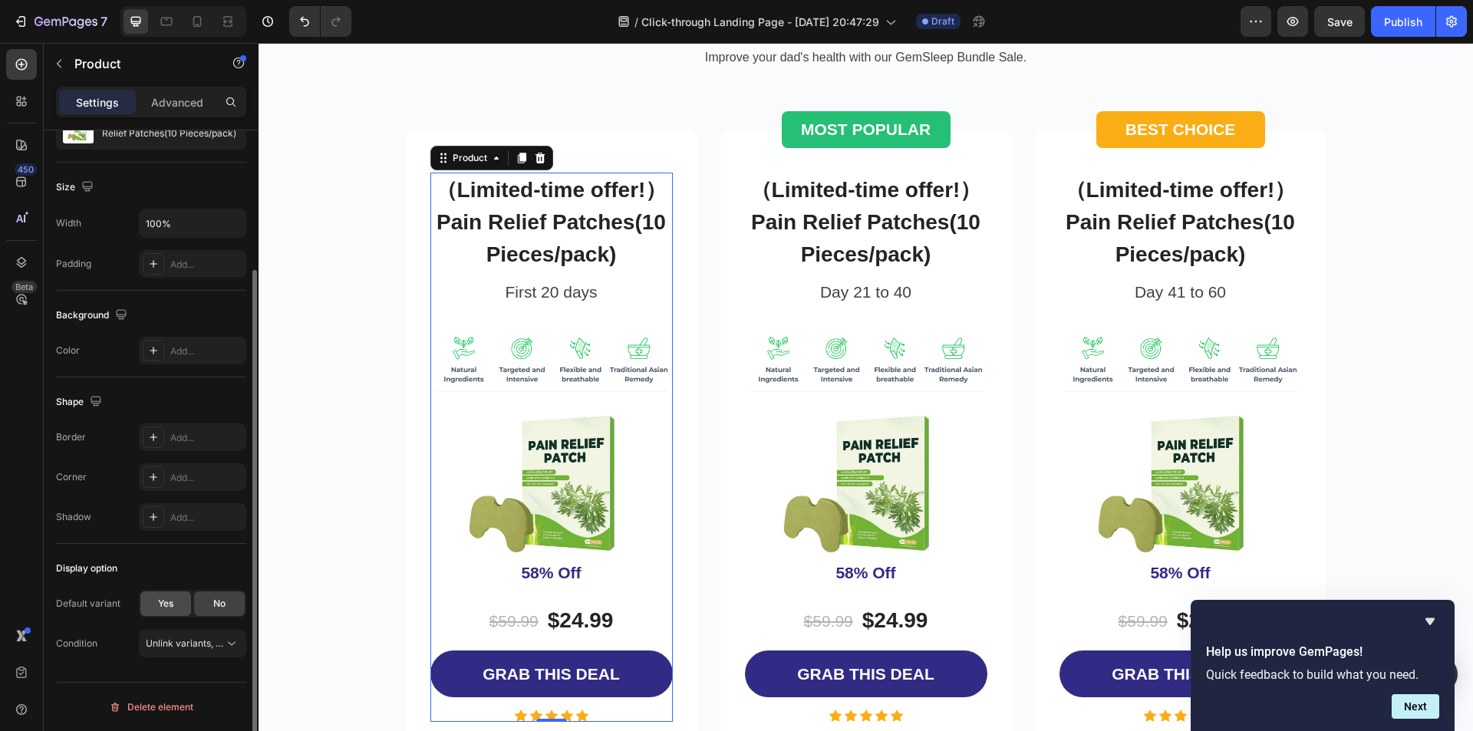
click at [173, 603] on span "Yes" at bounding box center [165, 604] width 15 height 14
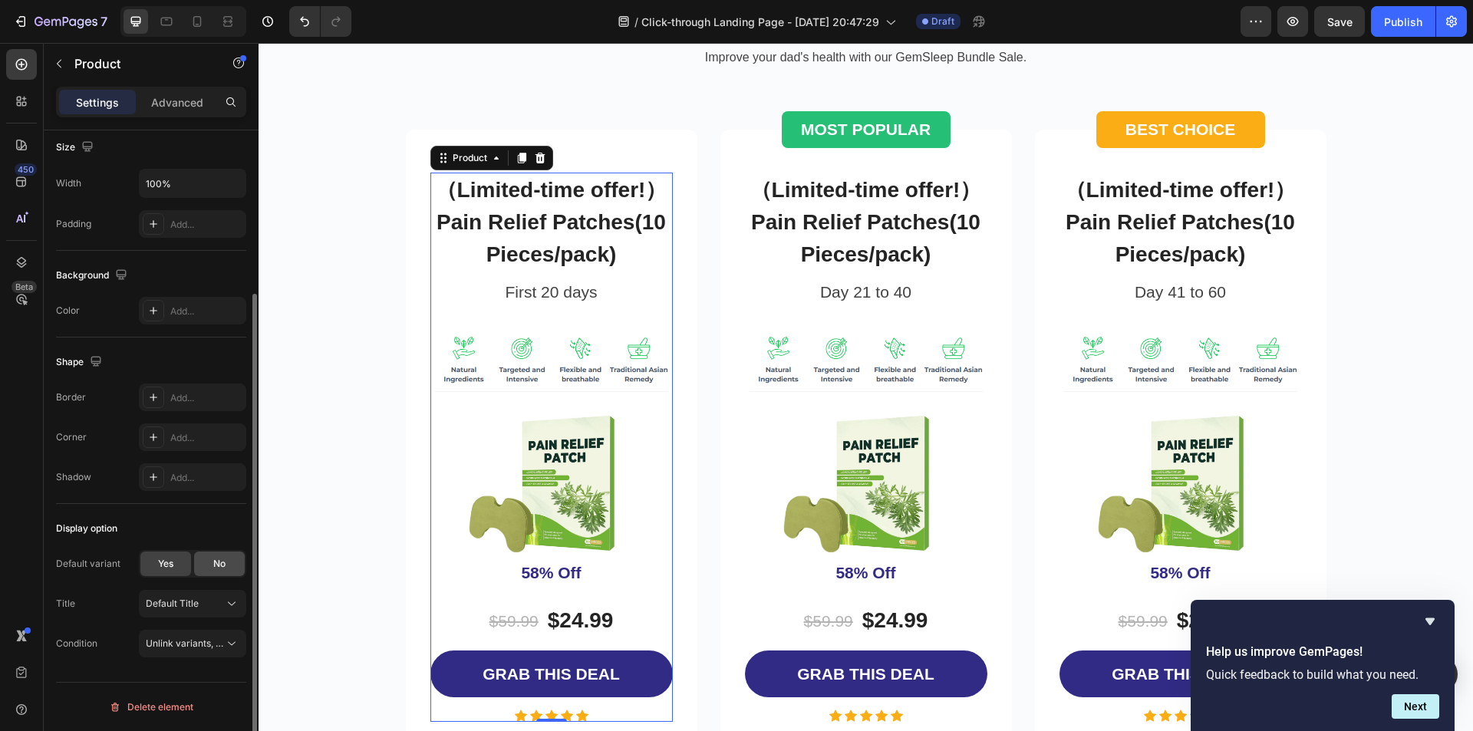
click at [221, 573] on div "No" at bounding box center [219, 564] width 51 height 25
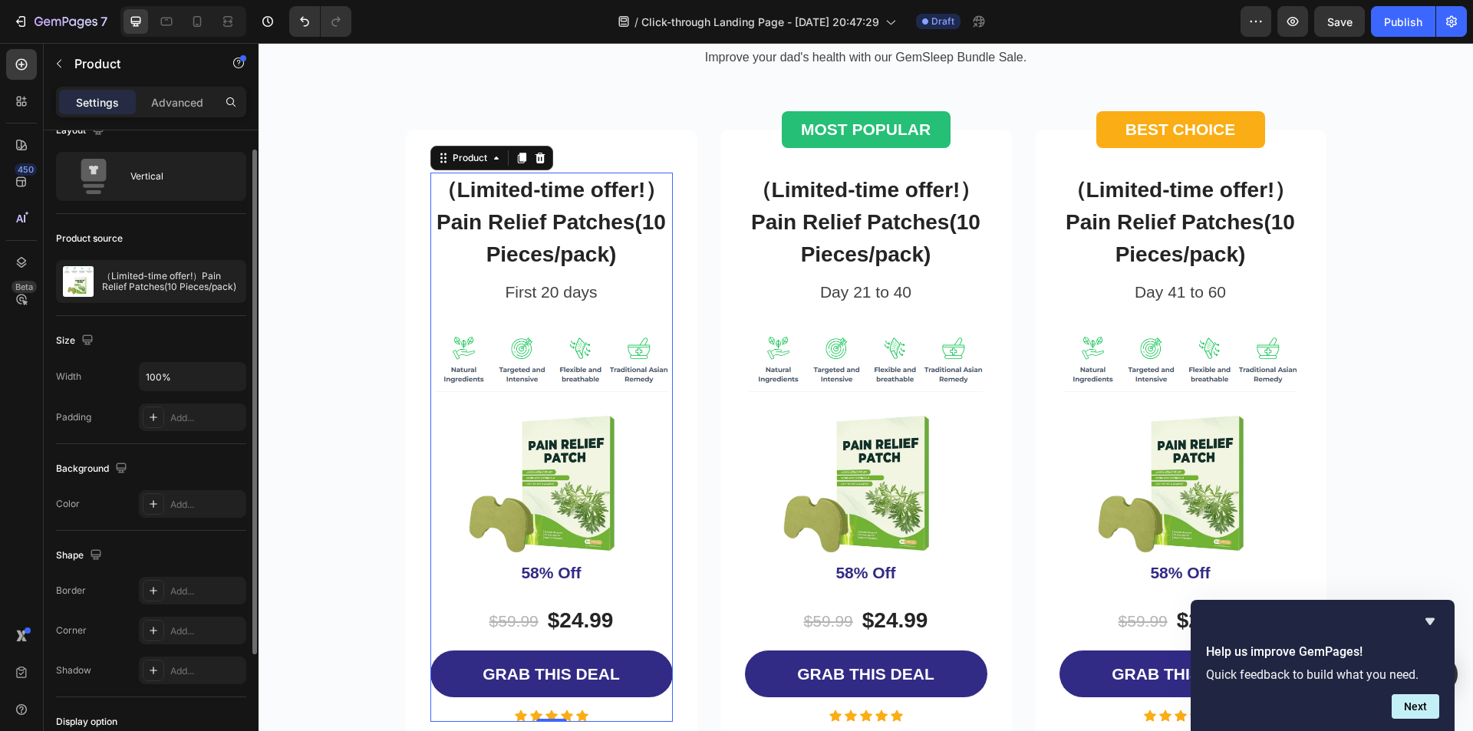
scroll to position [0, 0]
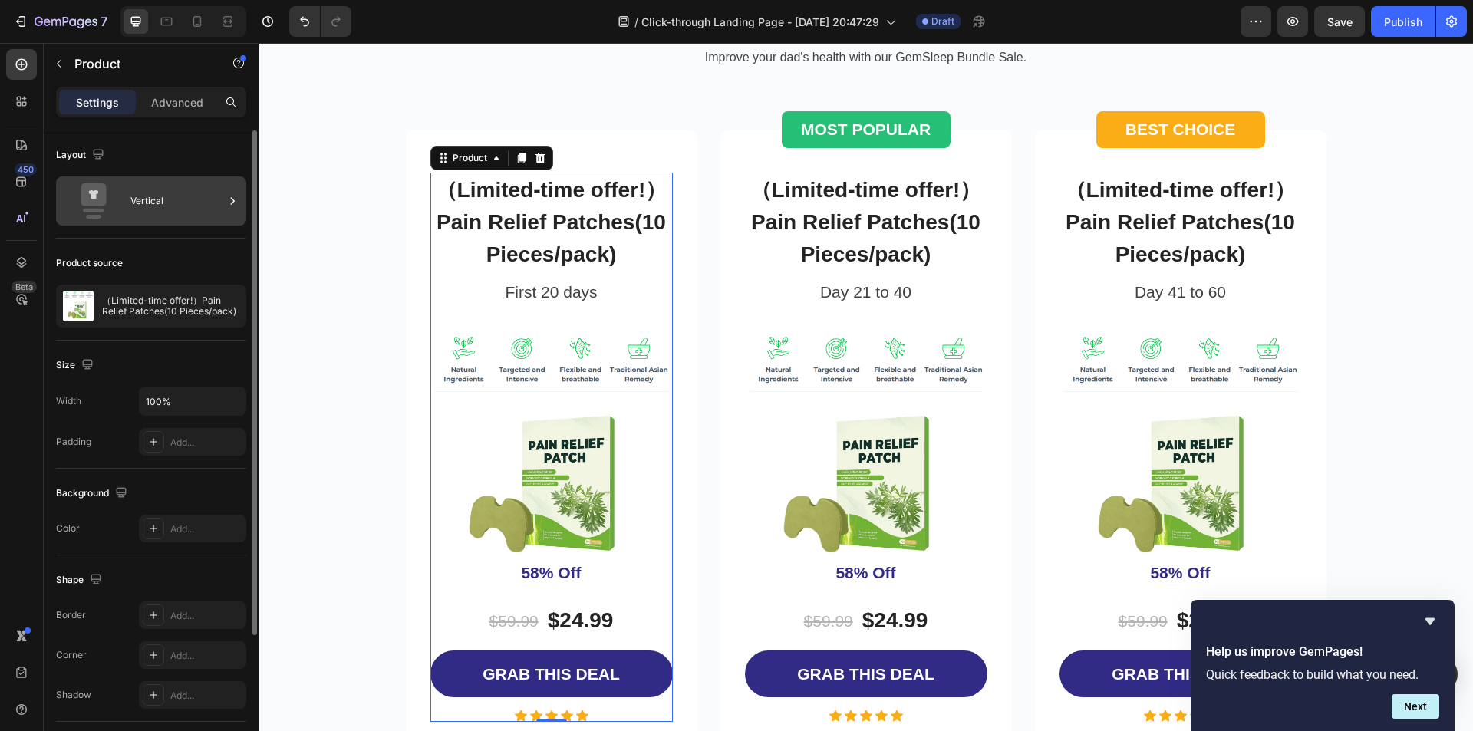
click at [150, 192] on div "Vertical" at bounding box center [177, 200] width 94 height 35
click at [193, 249] on div "Product source （Limited-time offer!）Pain Relief Patches(10 Pieces/pack)" at bounding box center [151, 290] width 190 height 102
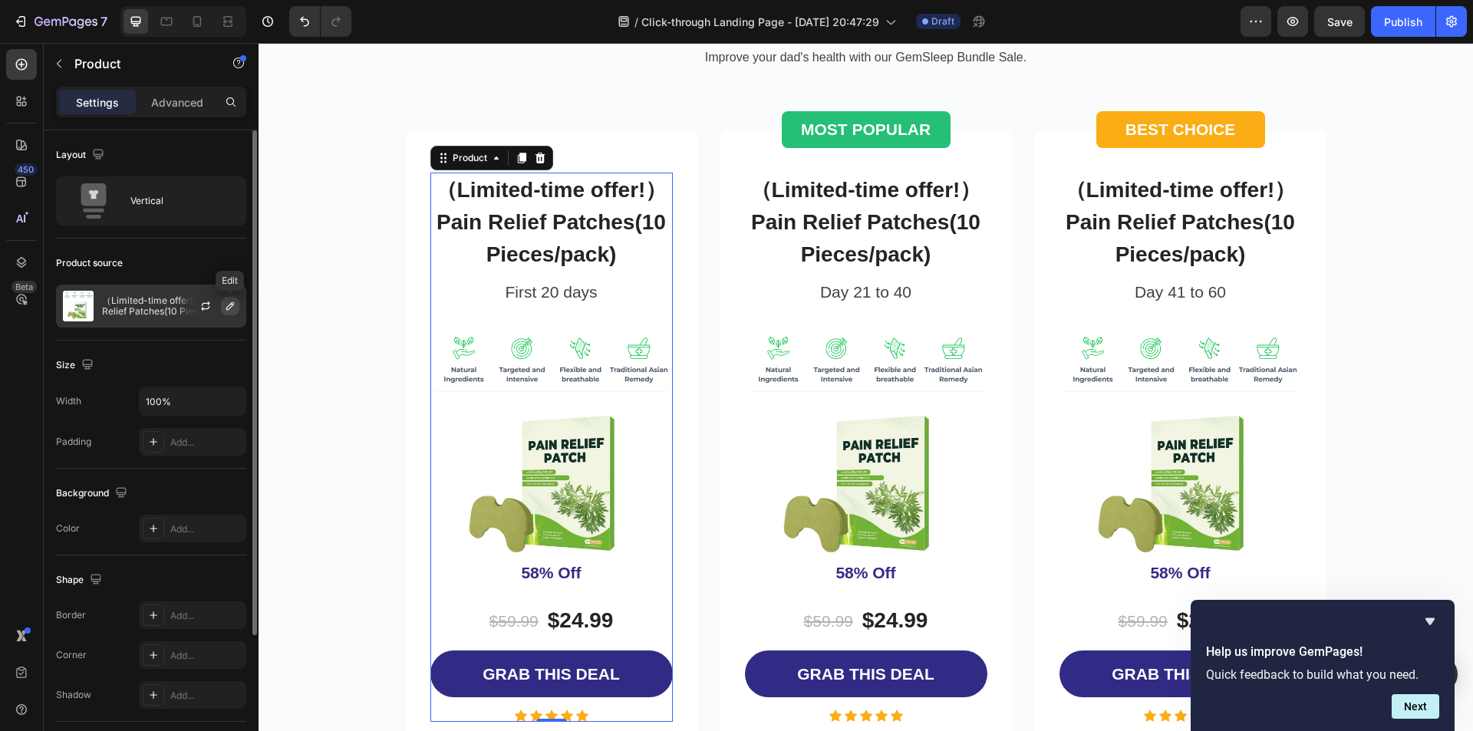
click at [226, 306] on icon "button" at bounding box center [230, 306] width 12 height 12
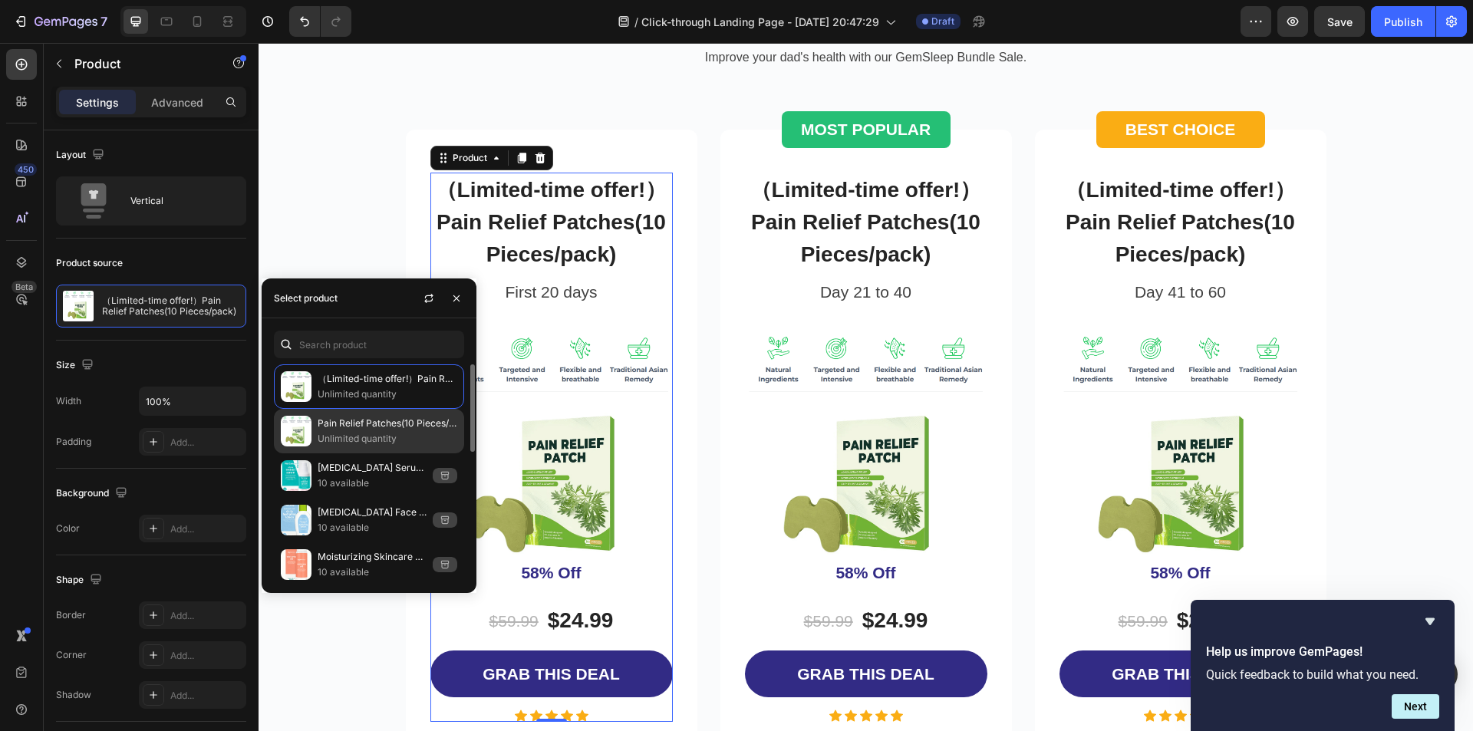
click at [416, 430] on p "Pain Relief Patches(10 Pieces/pack)" at bounding box center [388, 423] width 140 height 15
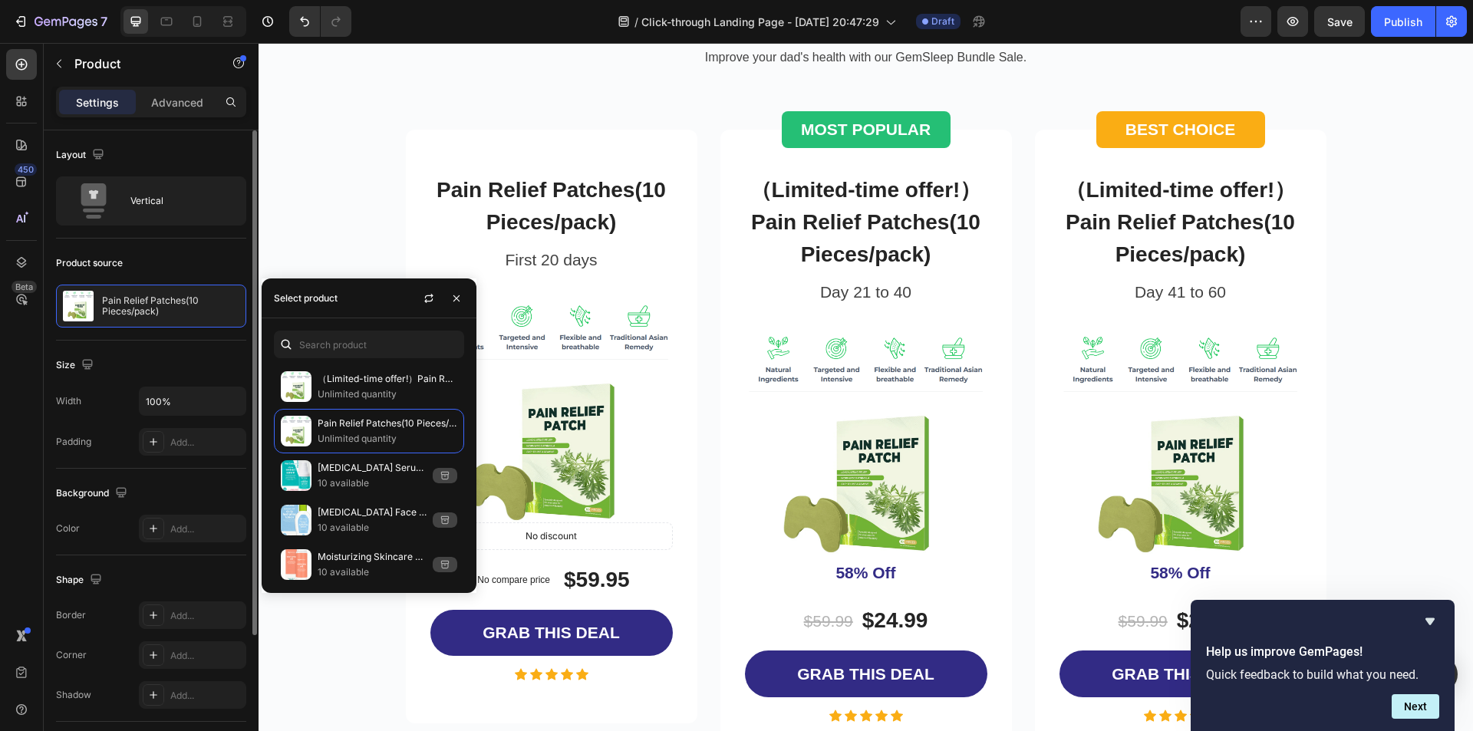
click at [155, 353] on div "Size" at bounding box center [151, 365] width 190 height 25
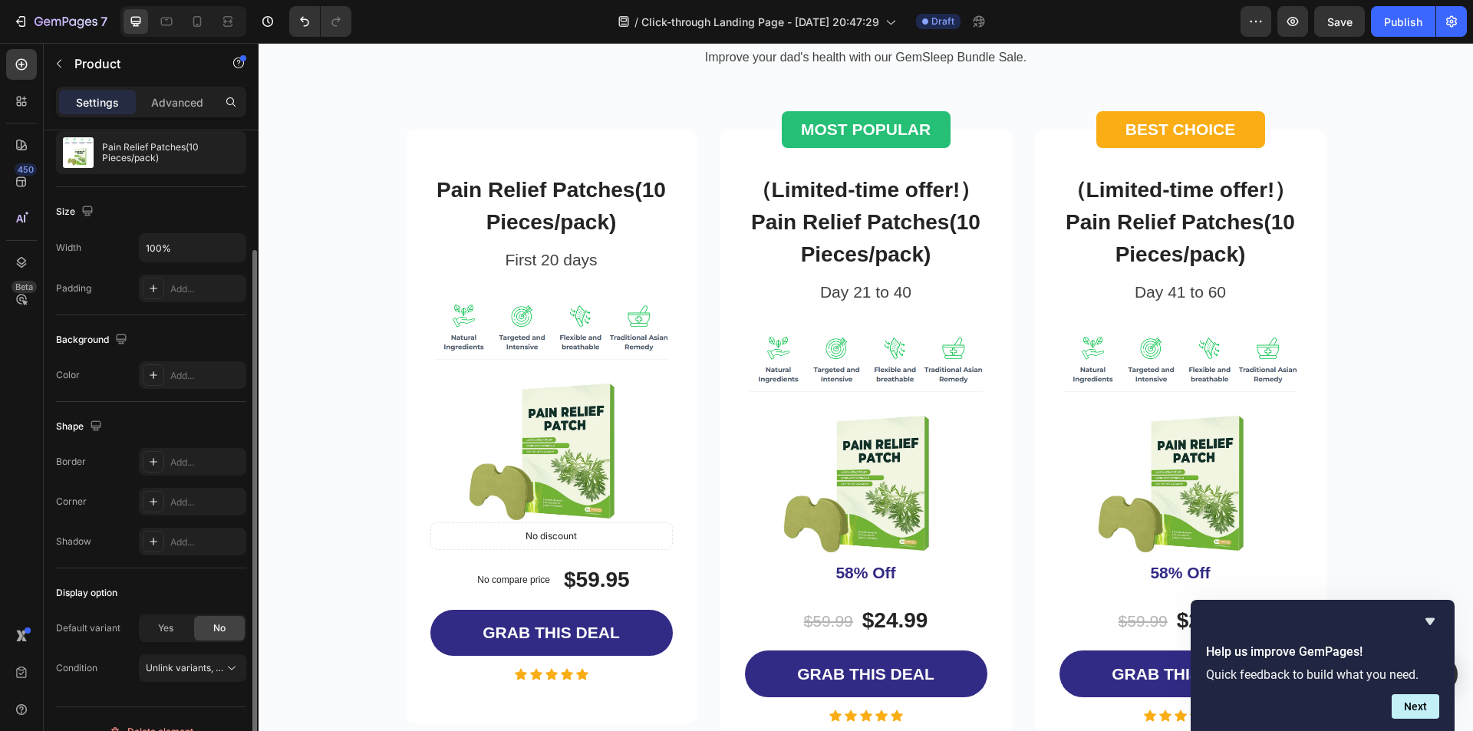
scroll to position [178, 0]
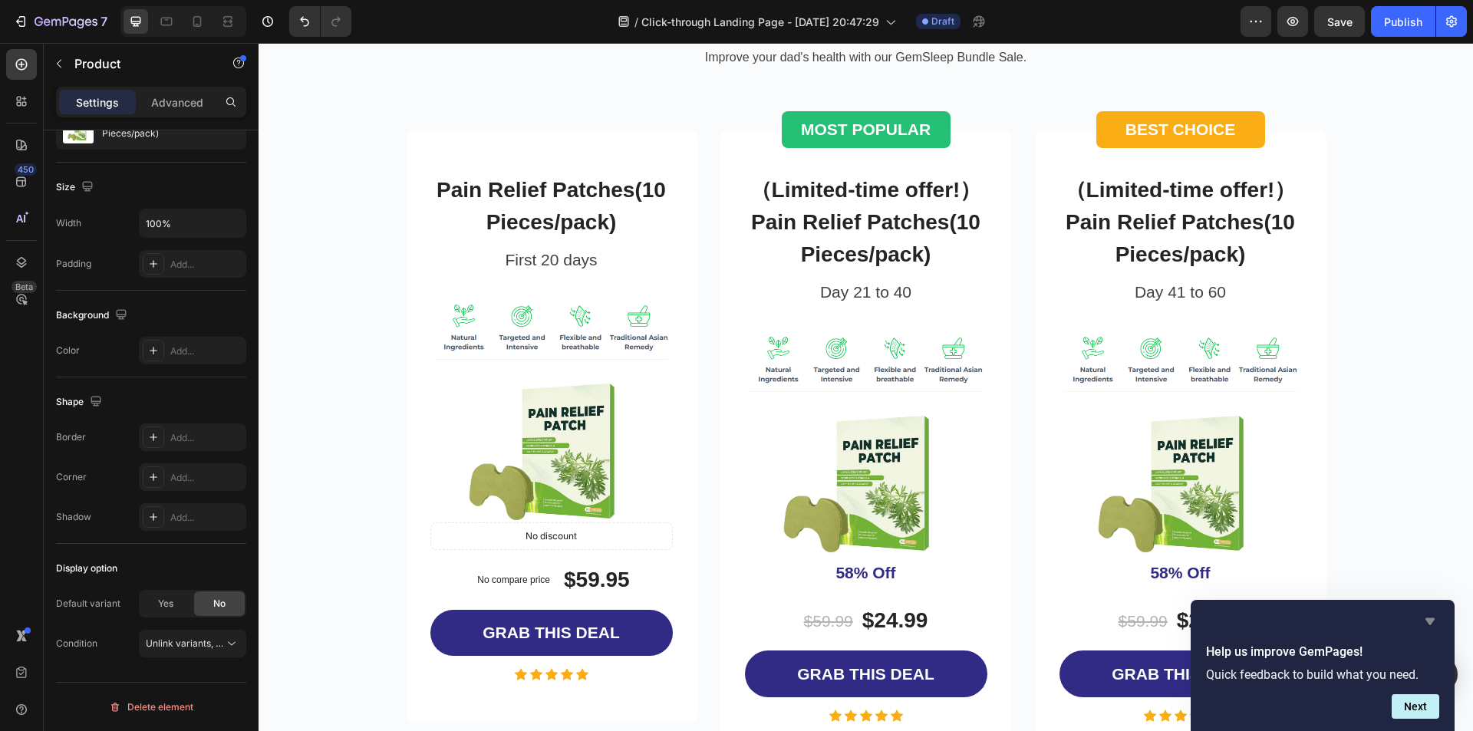
click at [1426, 619] on icon "Hide survey" at bounding box center [1430, 621] width 9 height 7
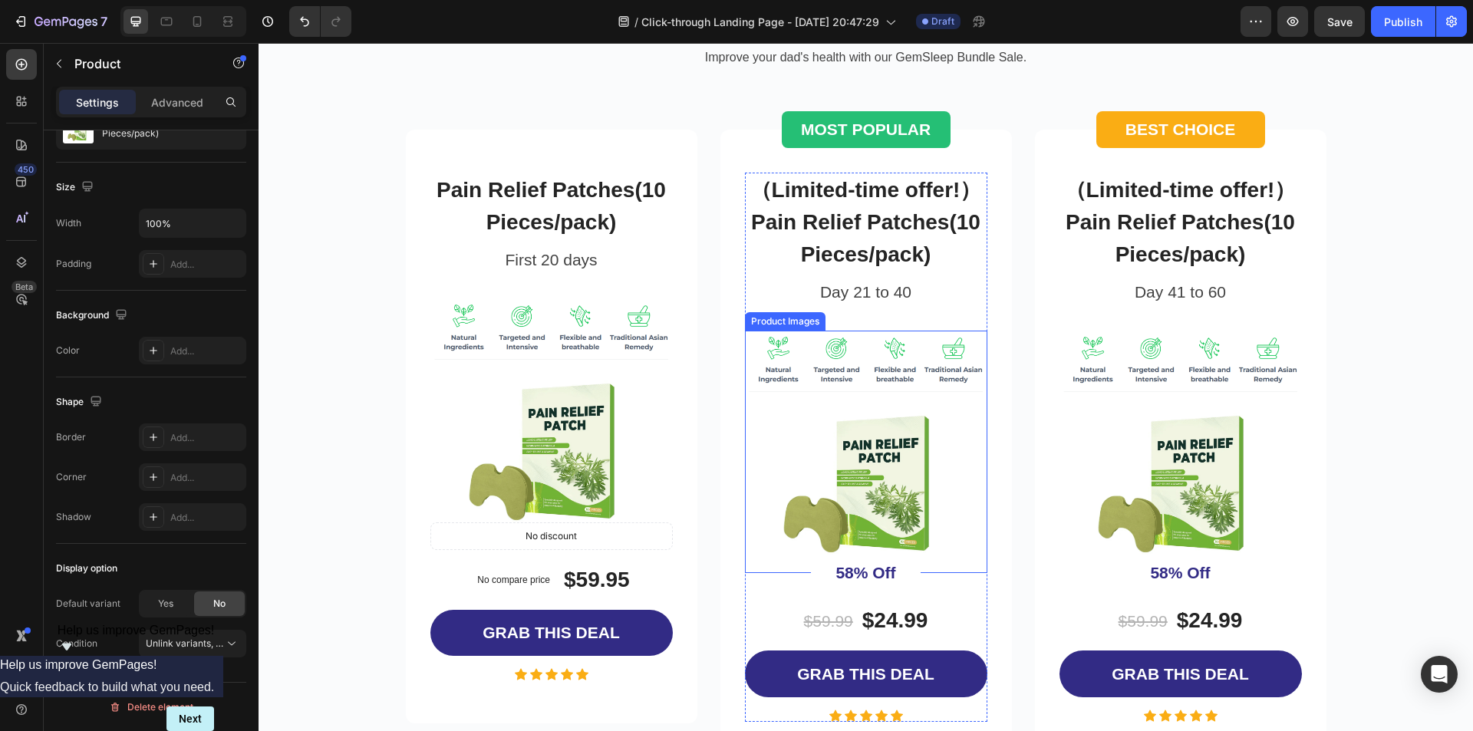
click at [948, 483] on img at bounding box center [866, 452] width 242 height 242
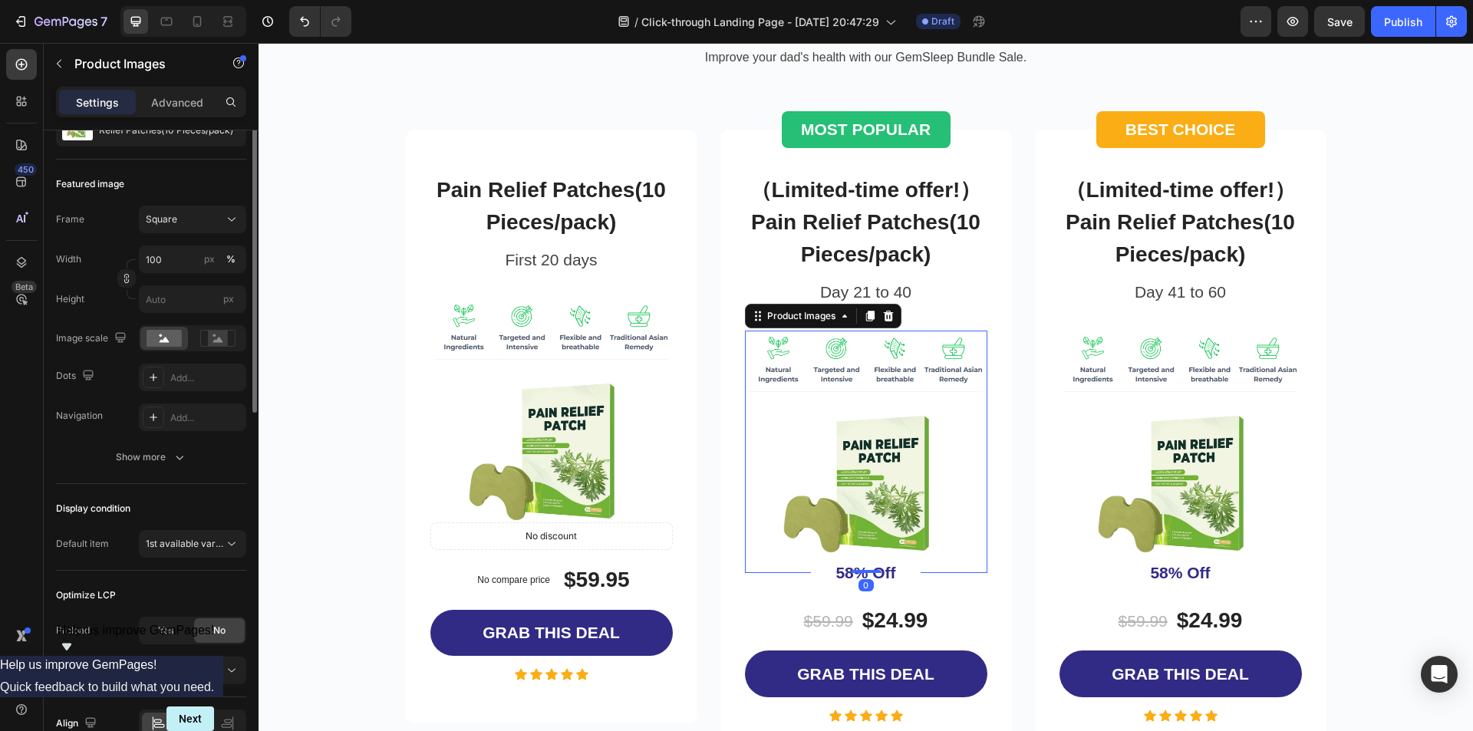
scroll to position [0, 0]
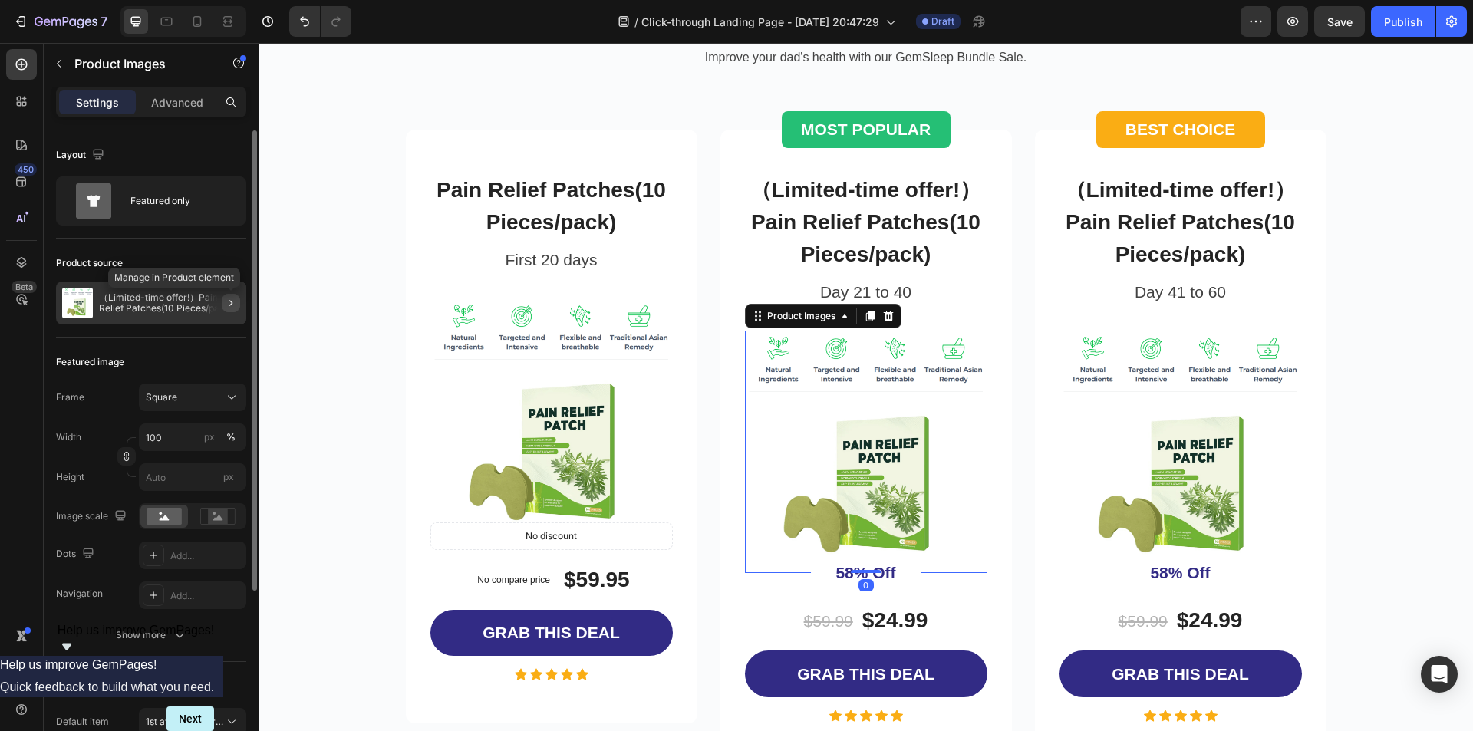
click at [224, 301] on button "button" at bounding box center [231, 303] width 18 height 18
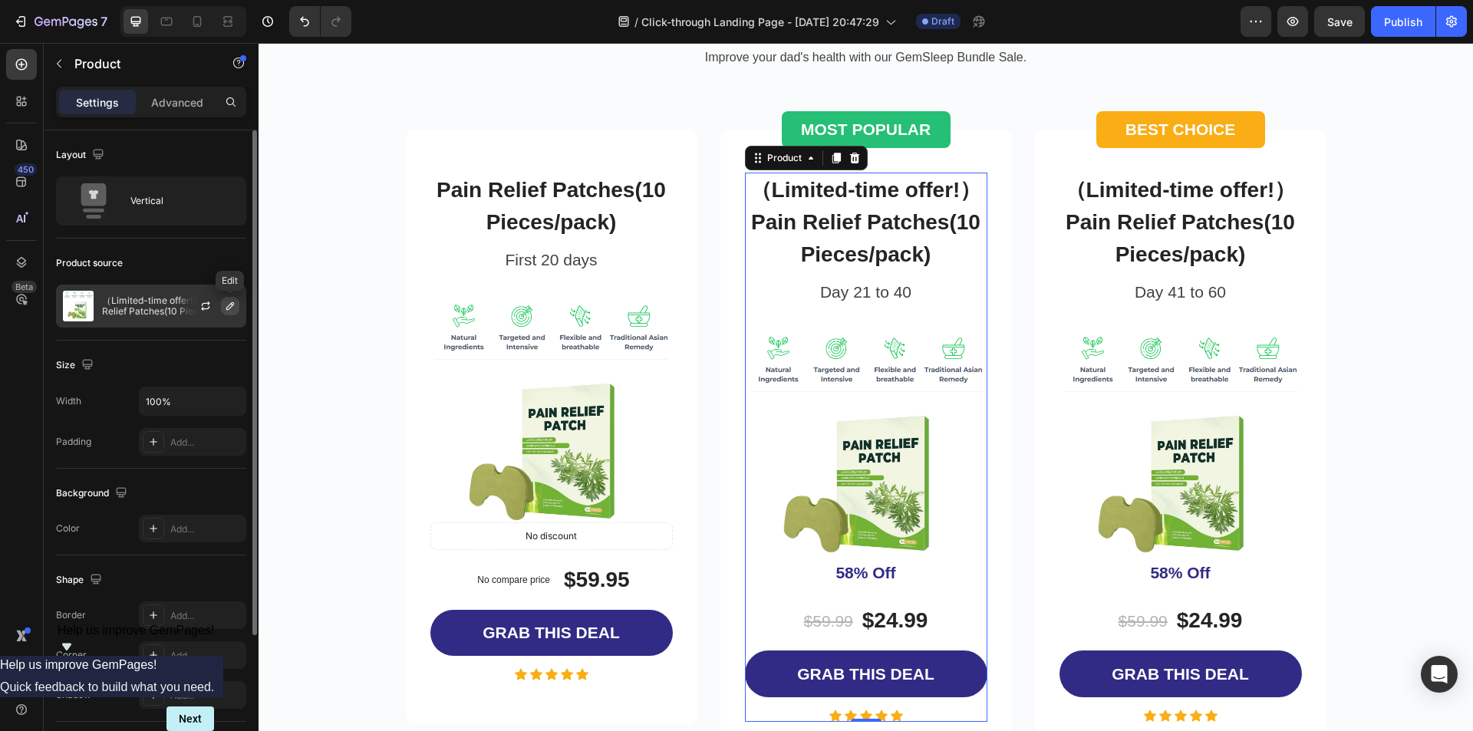
click at [231, 305] on icon "button" at bounding box center [230, 306] width 12 height 12
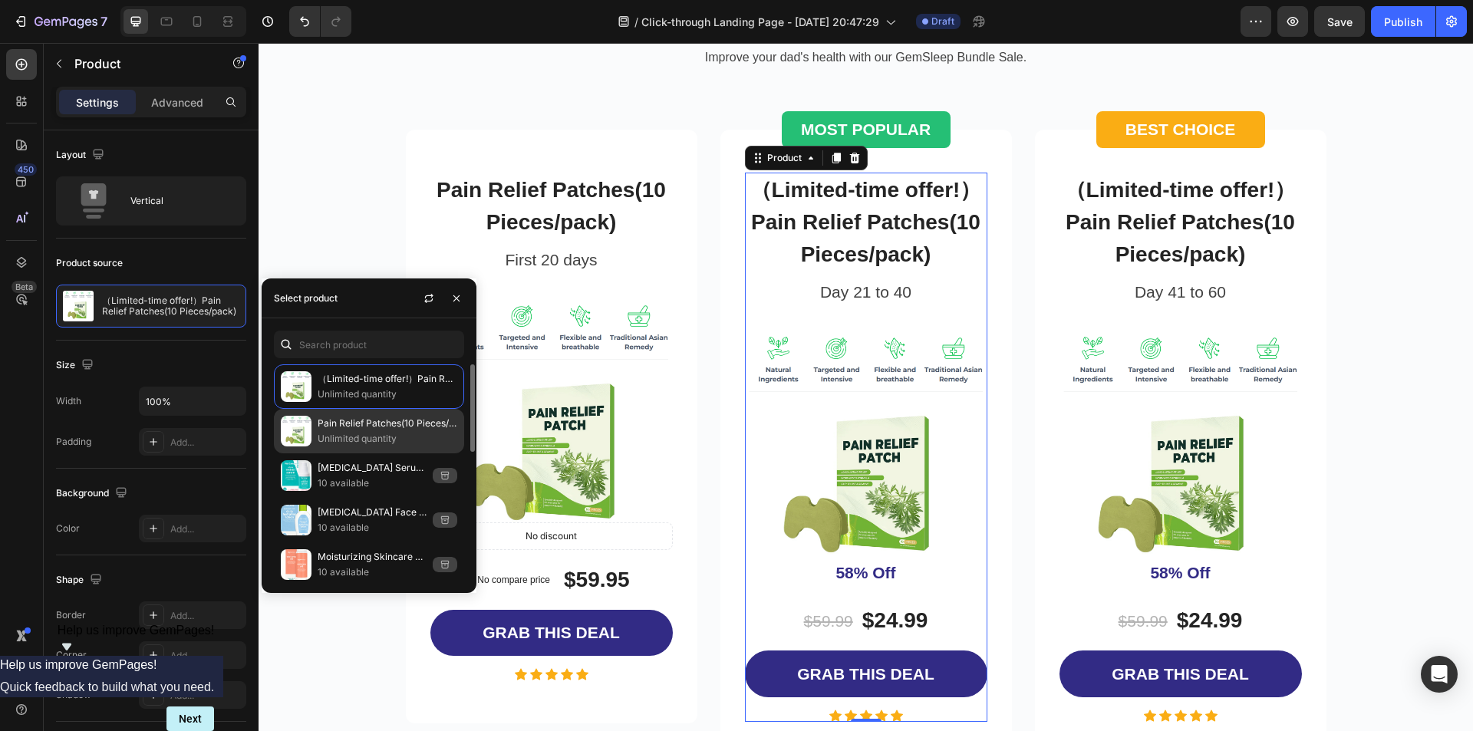
click at [360, 430] on p "Pain Relief Patches(10 Pieces/pack)" at bounding box center [388, 423] width 140 height 15
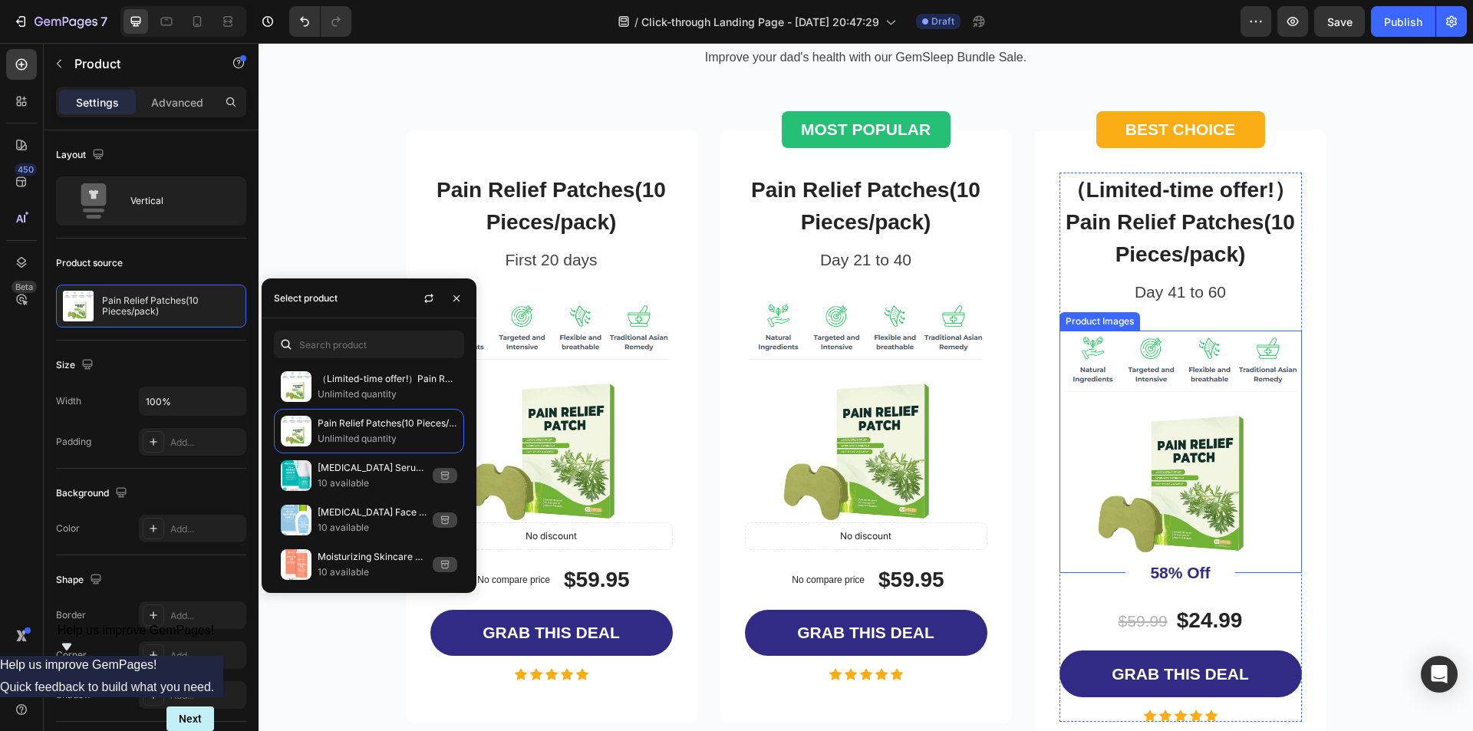
click at [1283, 493] on img at bounding box center [1181, 452] width 242 height 242
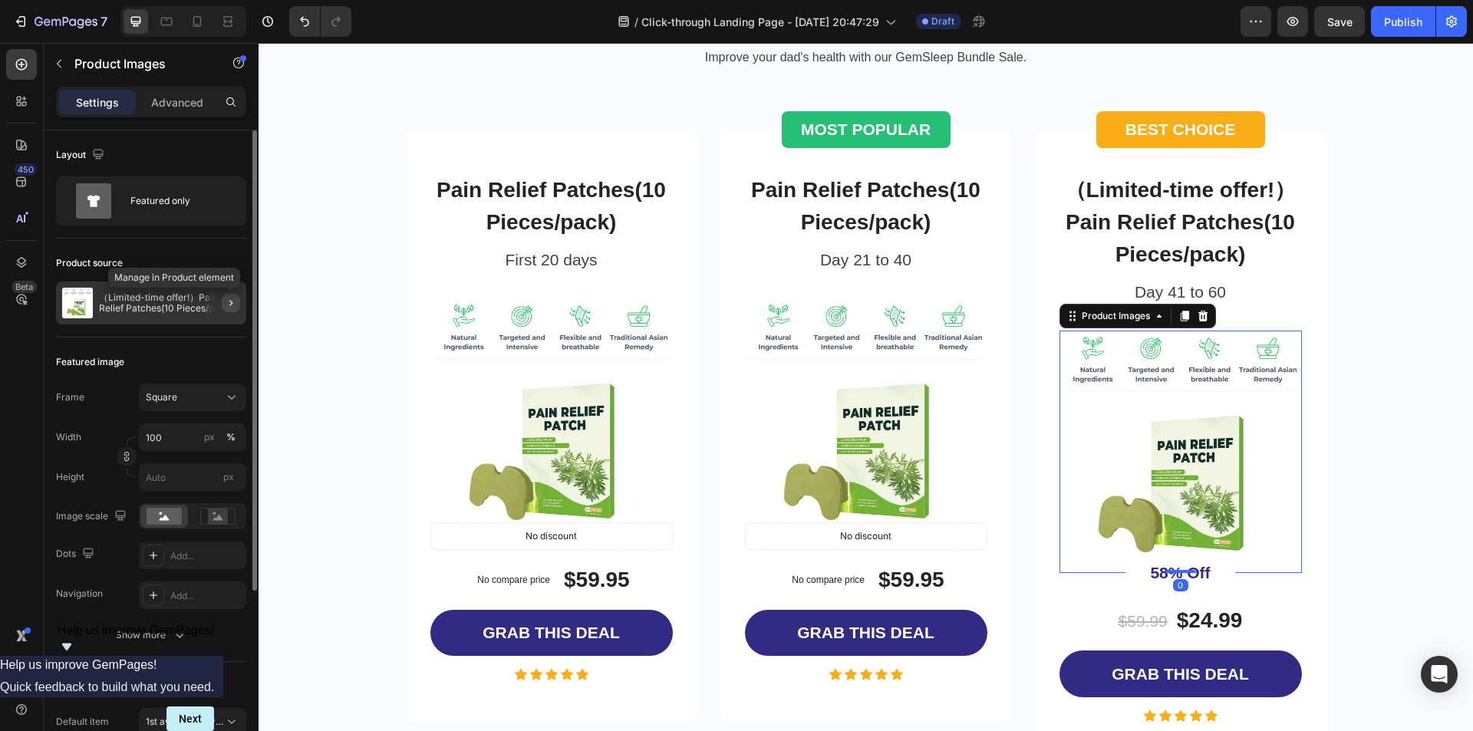
click at [226, 301] on icon "button" at bounding box center [231, 303] width 12 height 12
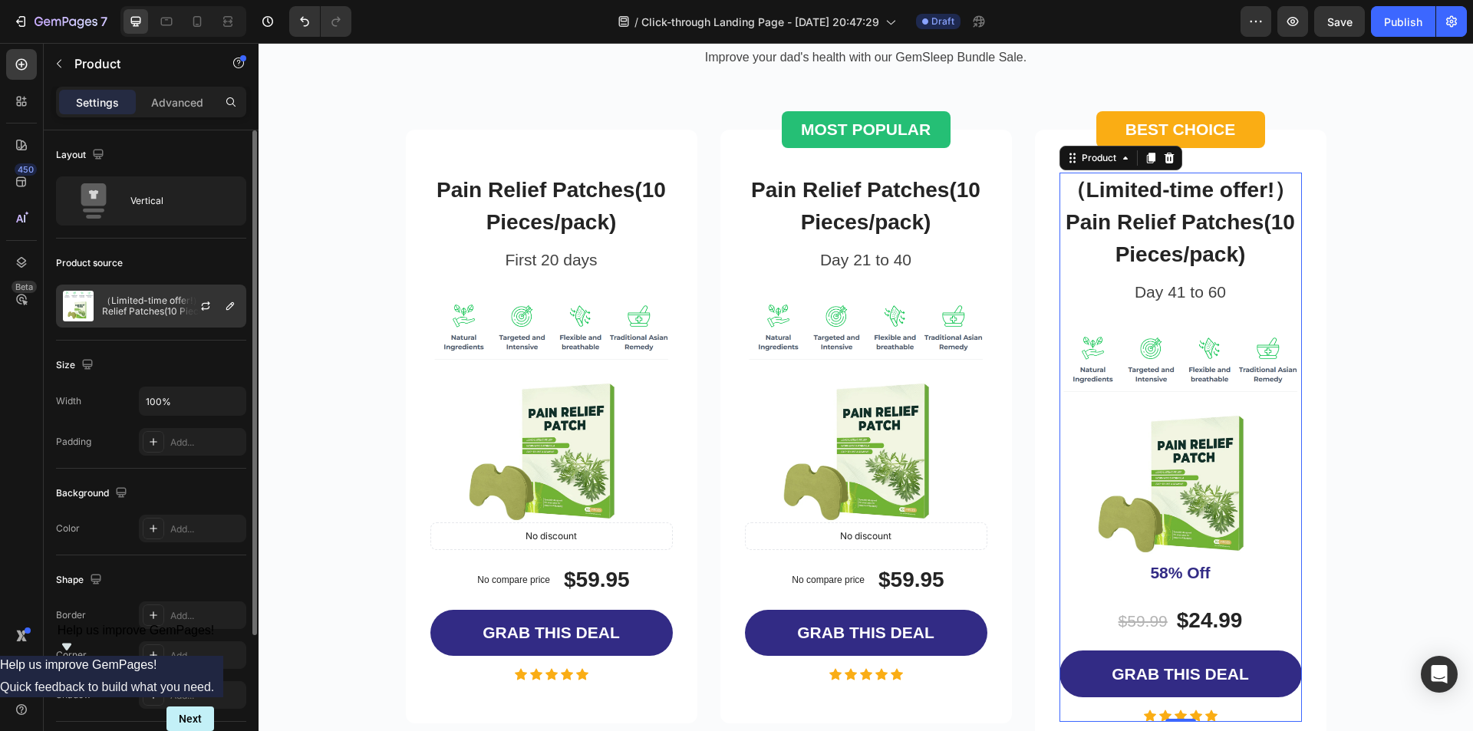
click at [219, 308] on div at bounding box center [212, 305] width 68 height 41
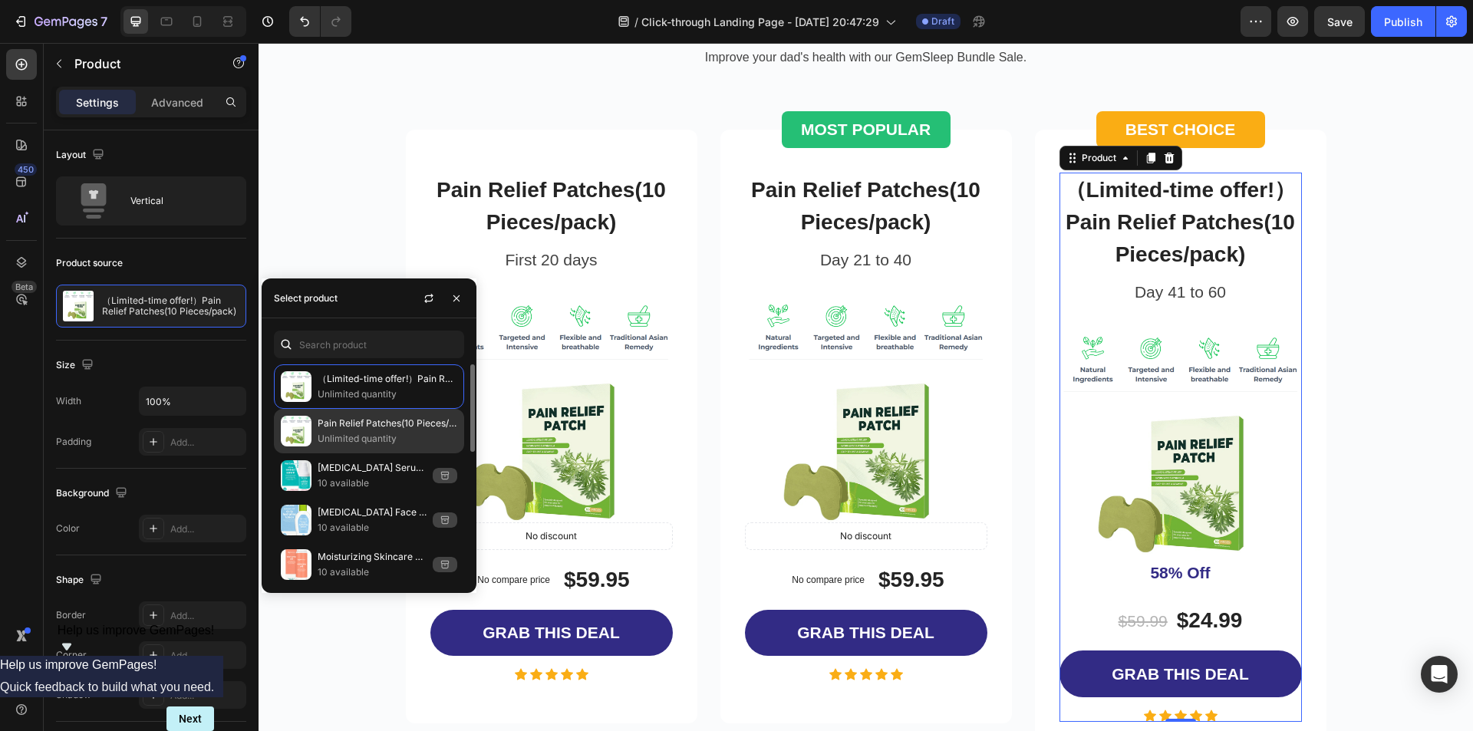
click at [377, 426] on p "Pain Relief Patches(10 Pieces/pack)" at bounding box center [388, 423] width 140 height 15
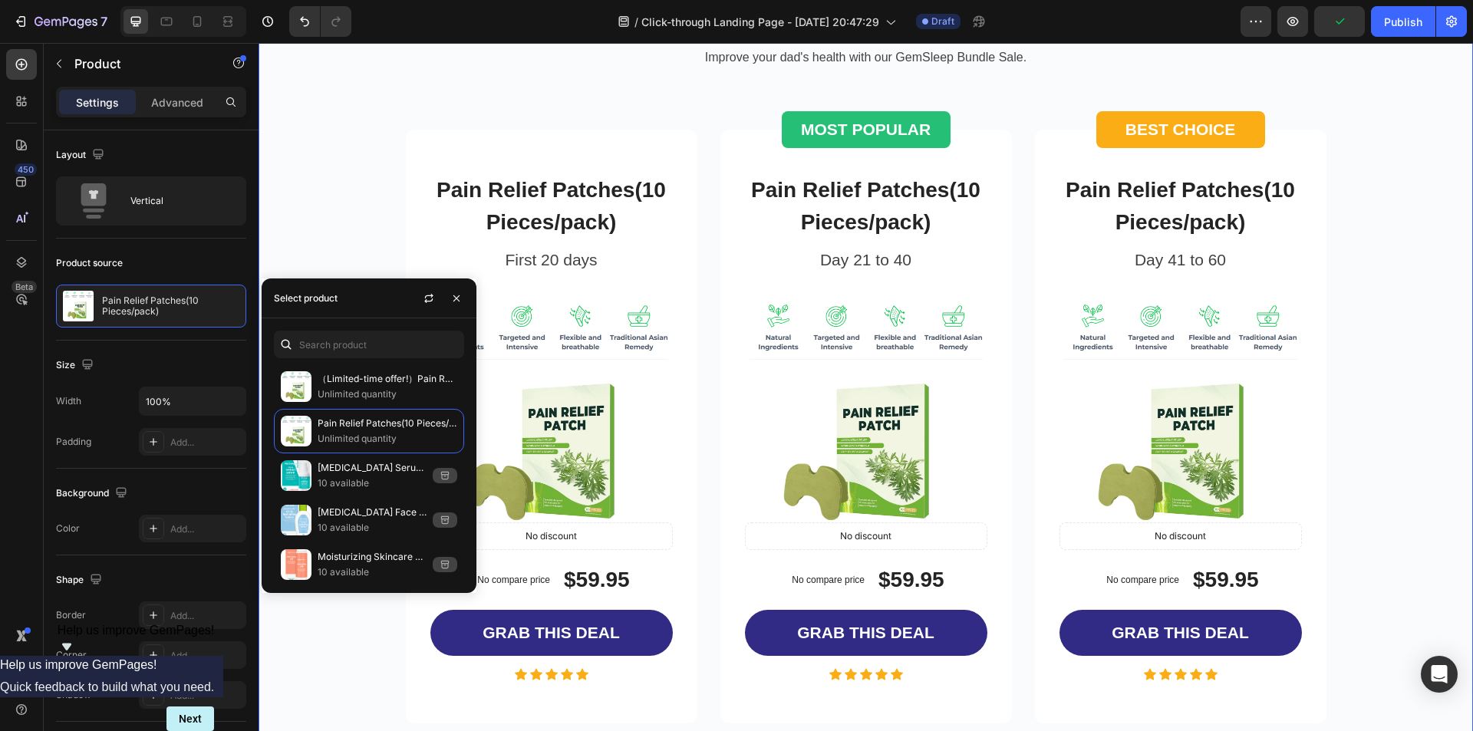
click at [1402, 453] on div "Special Deal For [DATE] Only Heading Improve your dad's health with our GemSlee…" at bounding box center [865, 441] width 1191 height 925
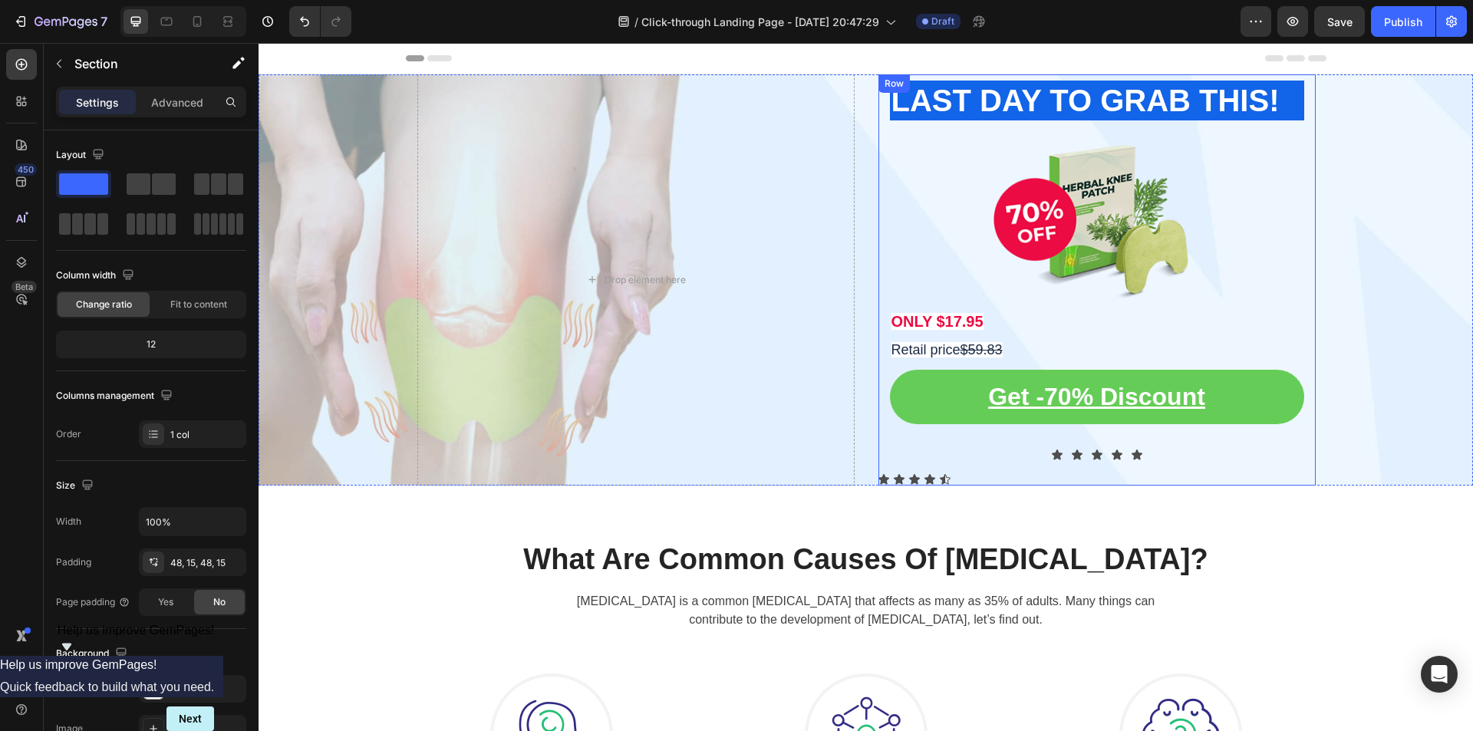
click at [930, 477] on div "LAST DAY TO GRAB THIS! Heading Image ONLY $17.95 Text Block Retail price $59.83…" at bounding box center [1097, 280] width 414 height 399
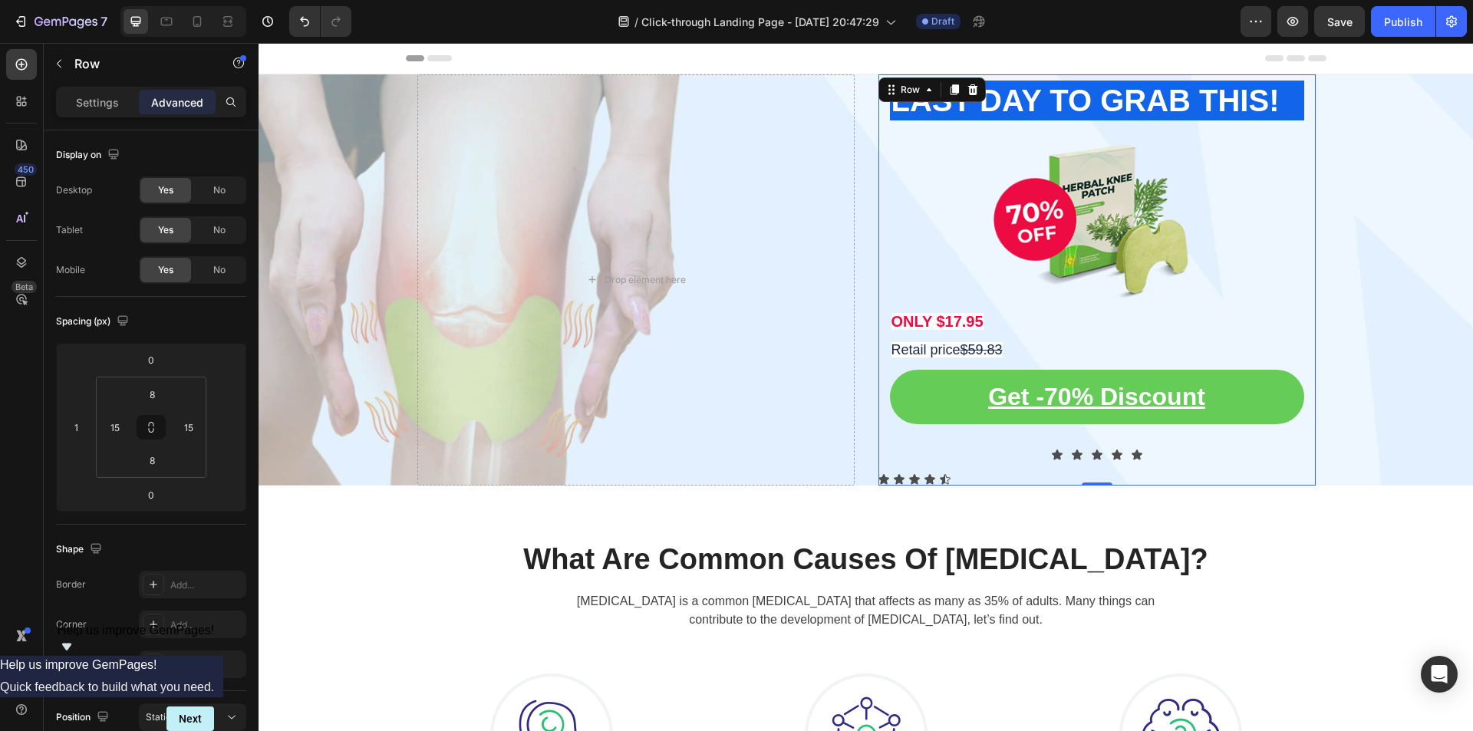
click at [949, 480] on div "LAST DAY TO GRAB THIS! Heading Image ONLY $17.95 Text Block Retail price $59.83…" at bounding box center [1096, 279] width 437 height 411
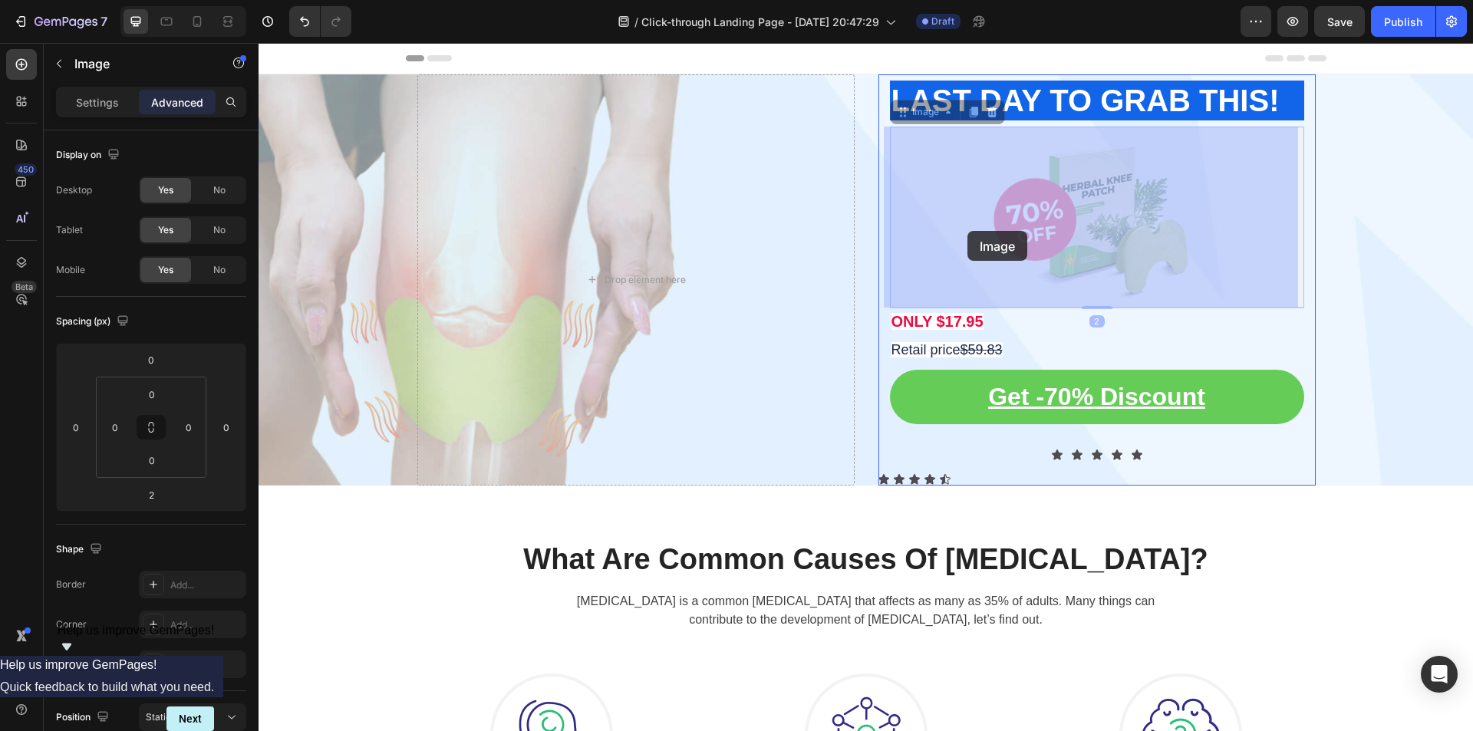
drag, startPoint x: 923, startPoint y: 242, endPoint x: 967, endPoint y: 231, distance: 46.0
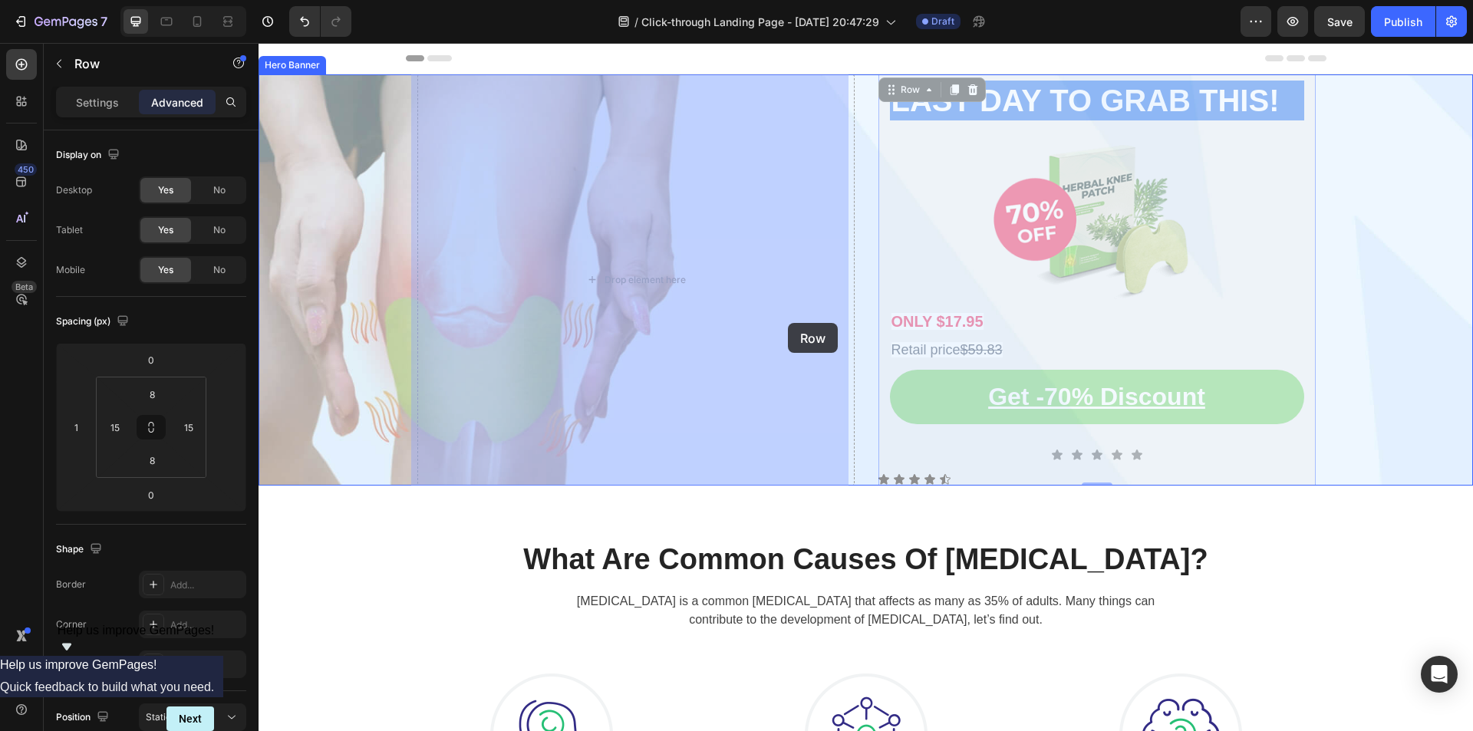
drag, startPoint x: 1300, startPoint y: 330, endPoint x: 788, endPoint y: 323, distance: 511.8
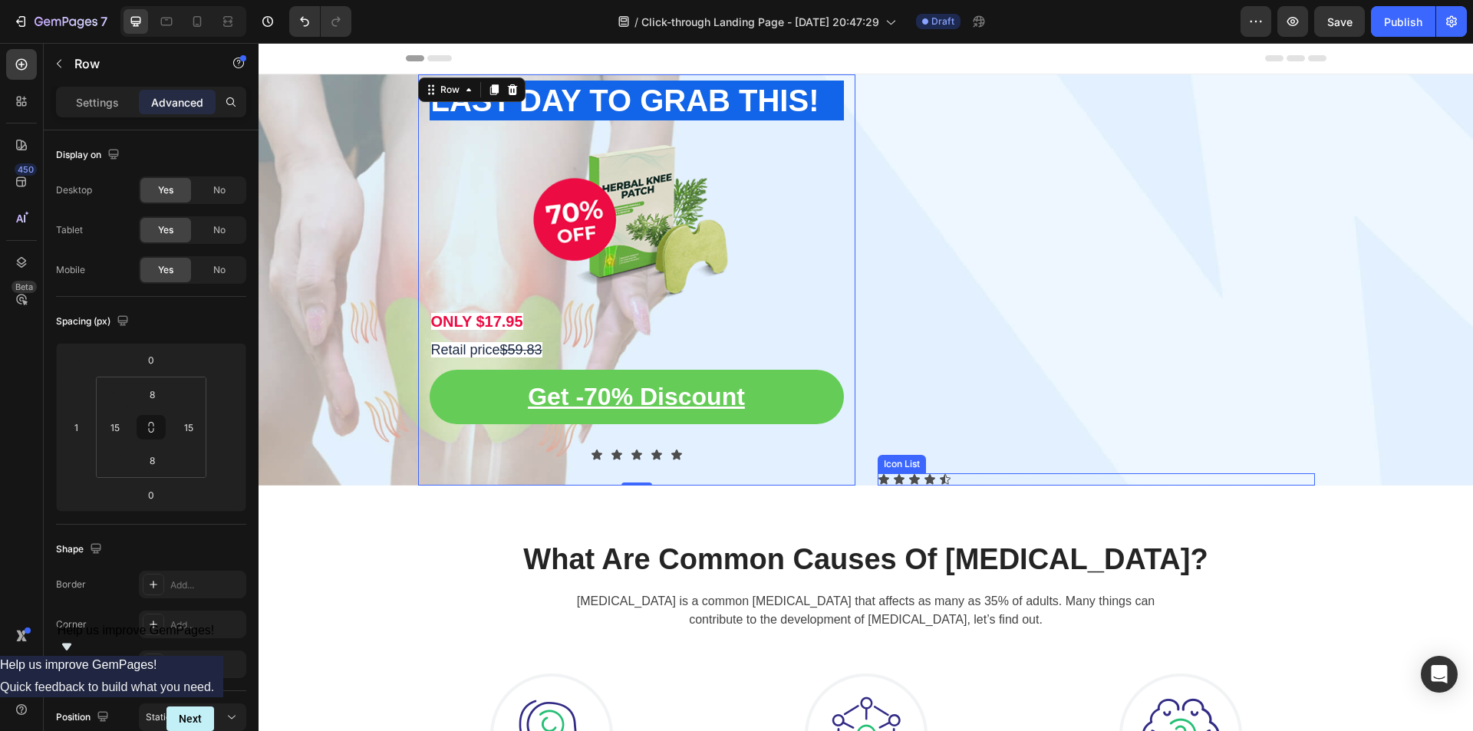
click at [947, 476] on div "Icon Icon Icon Icon Icon" at bounding box center [1096, 479] width 437 height 12
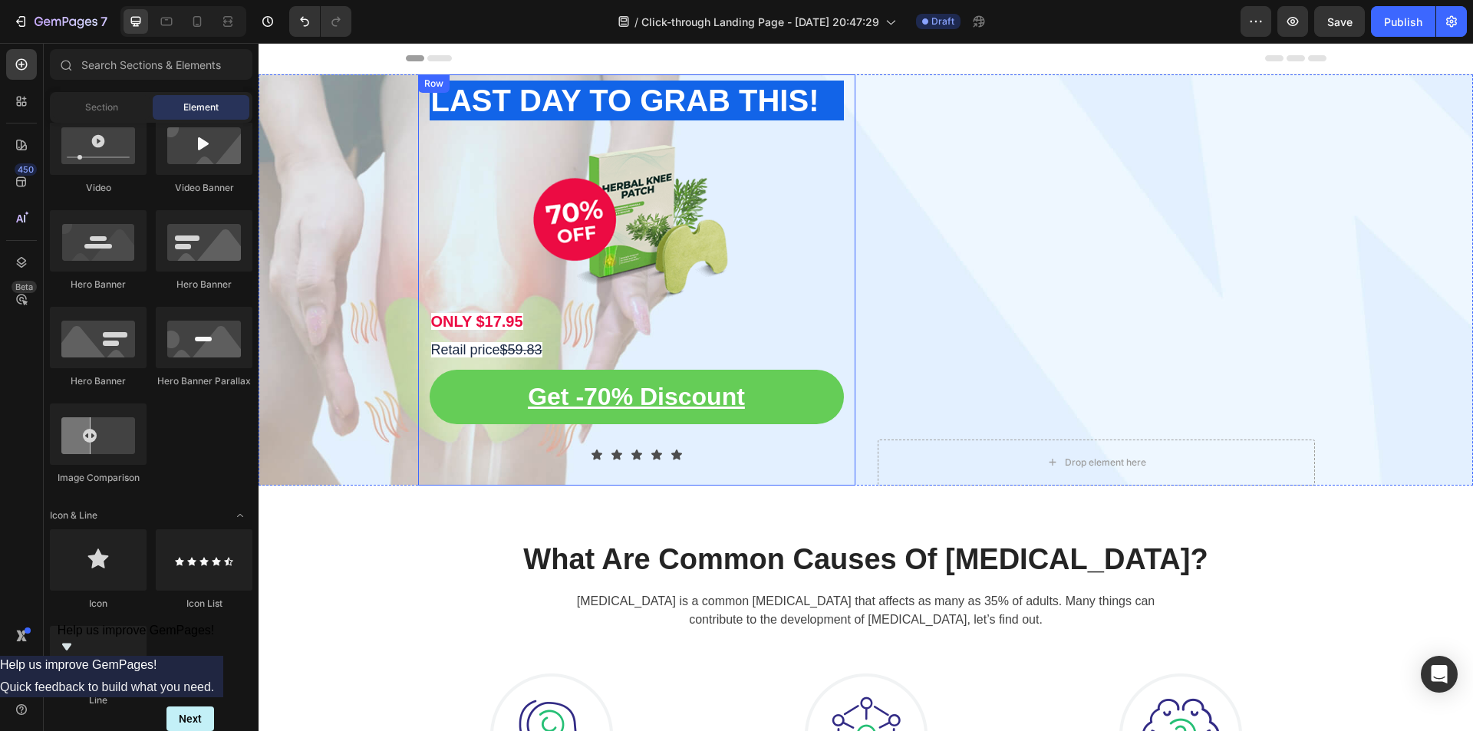
click at [804, 469] on div "LAST DAY TO GRAB THIS! Heading Image ONLY $17.95 Text Block Retail price $59.83…" at bounding box center [637, 280] width 414 height 399
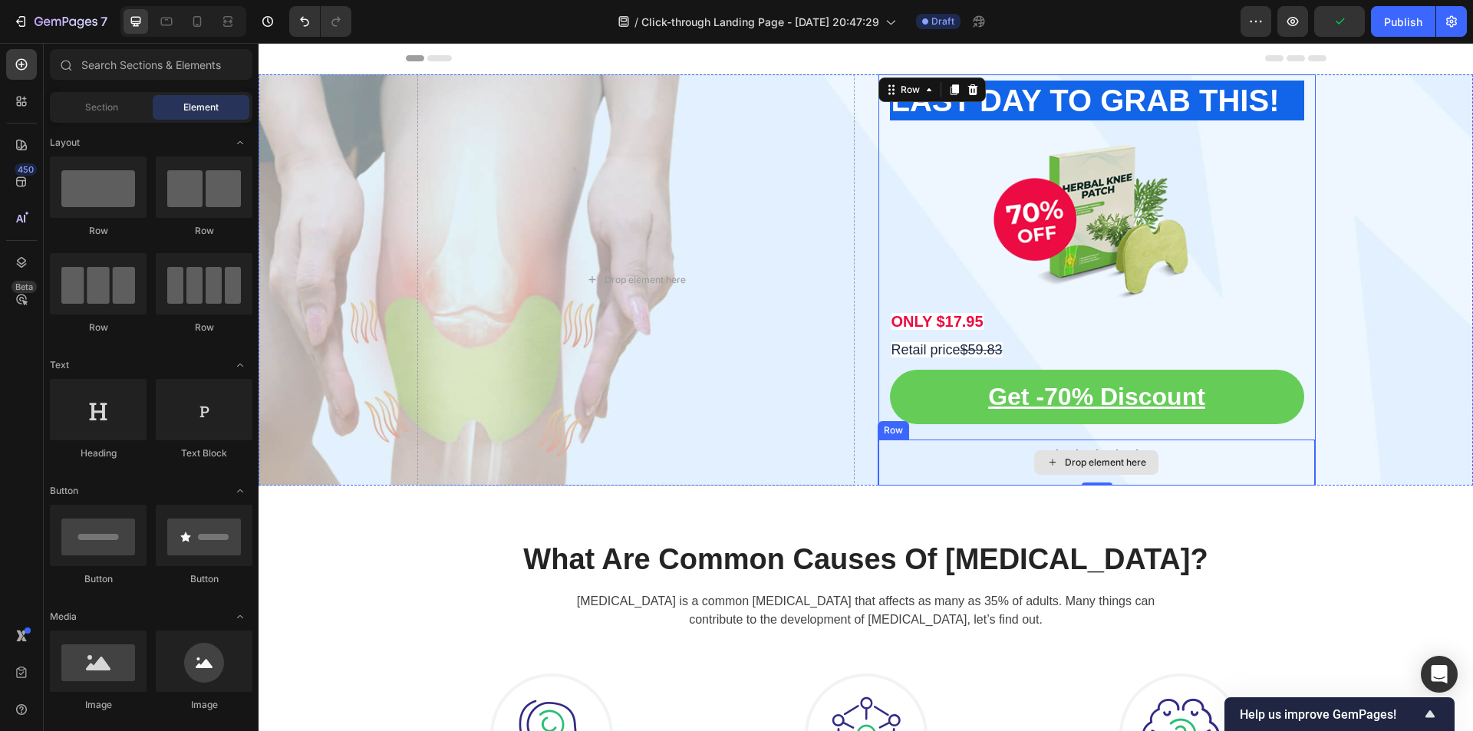
click at [1123, 467] on div "Drop element here" at bounding box center [1105, 462] width 81 height 12
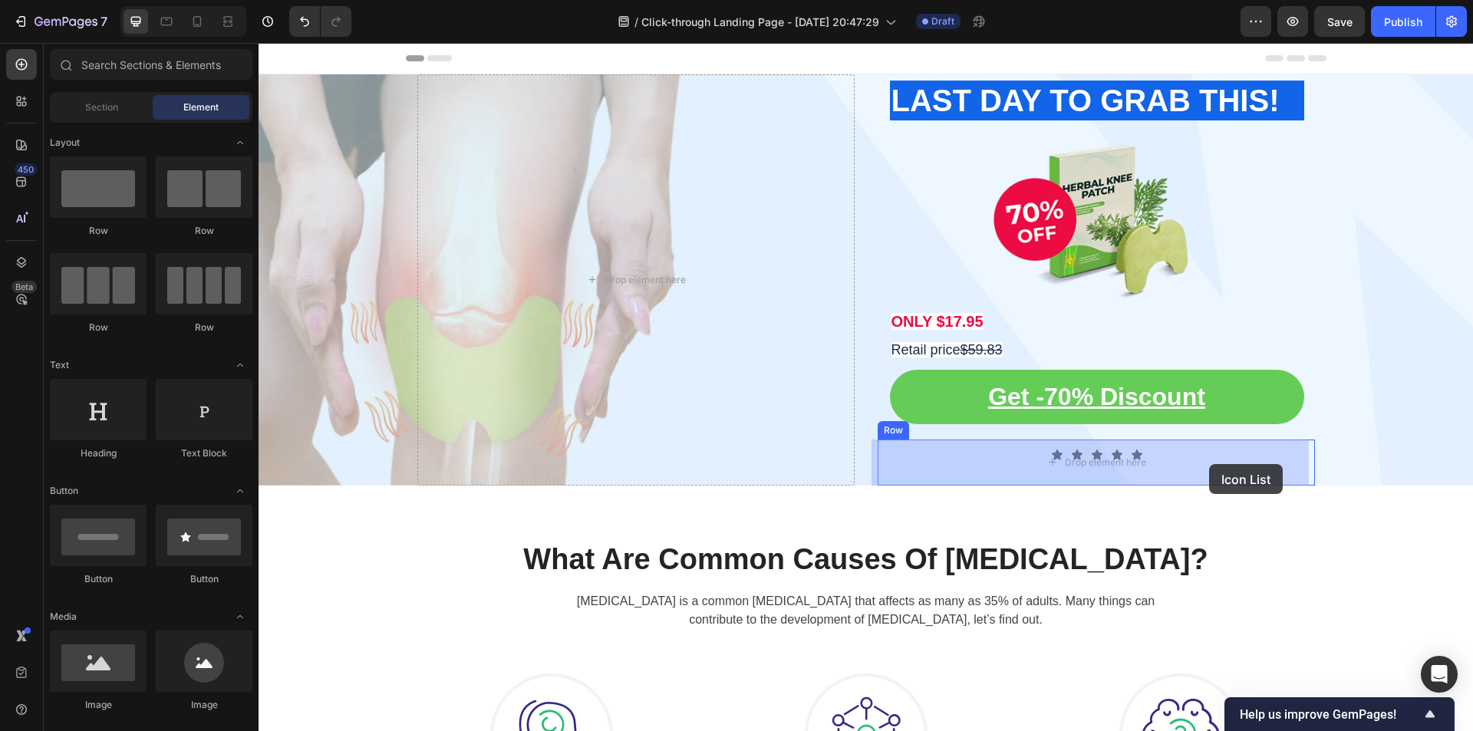
drag, startPoint x: 460, startPoint y: 605, endPoint x: 1209, endPoint y: 464, distance: 762.8
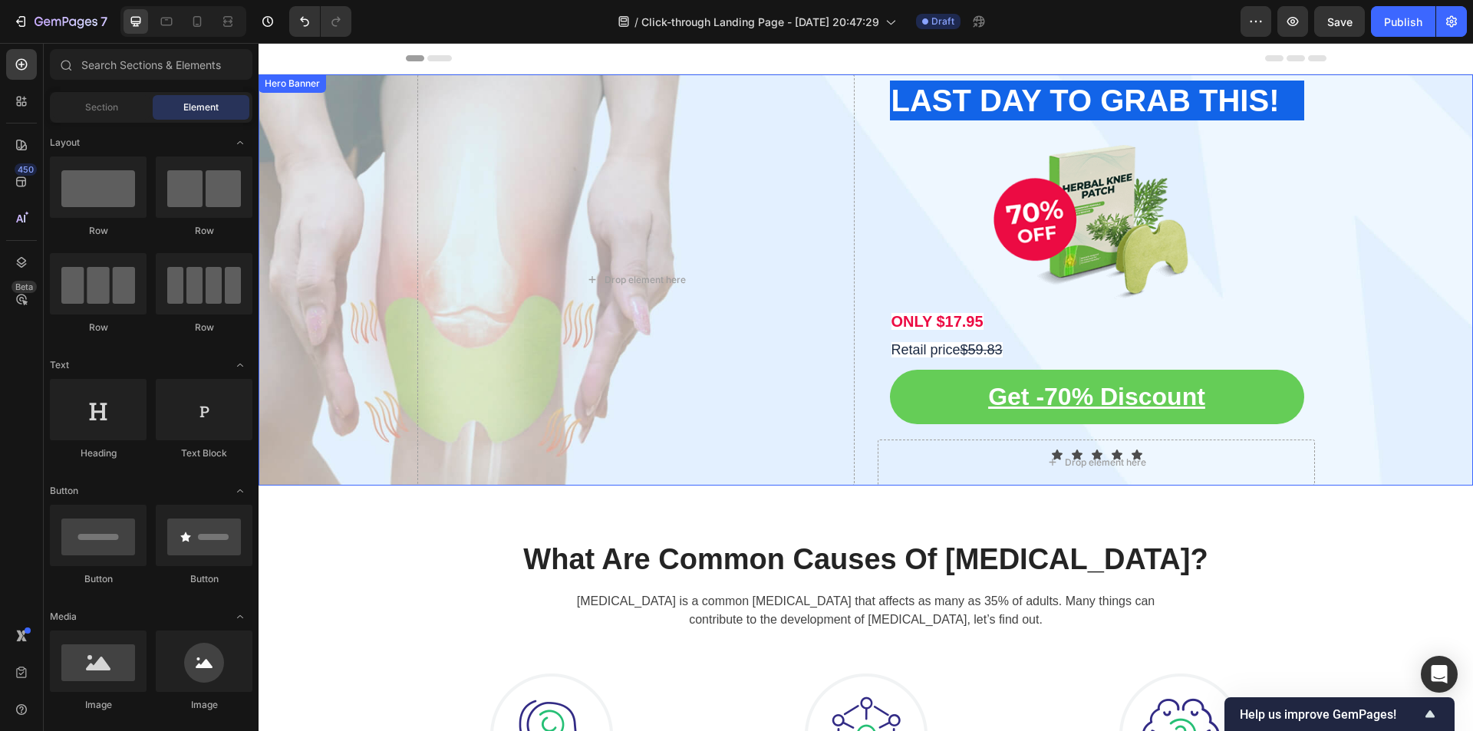
click at [1405, 381] on div "Overlay" at bounding box center [866, 279] width 1215 height 411
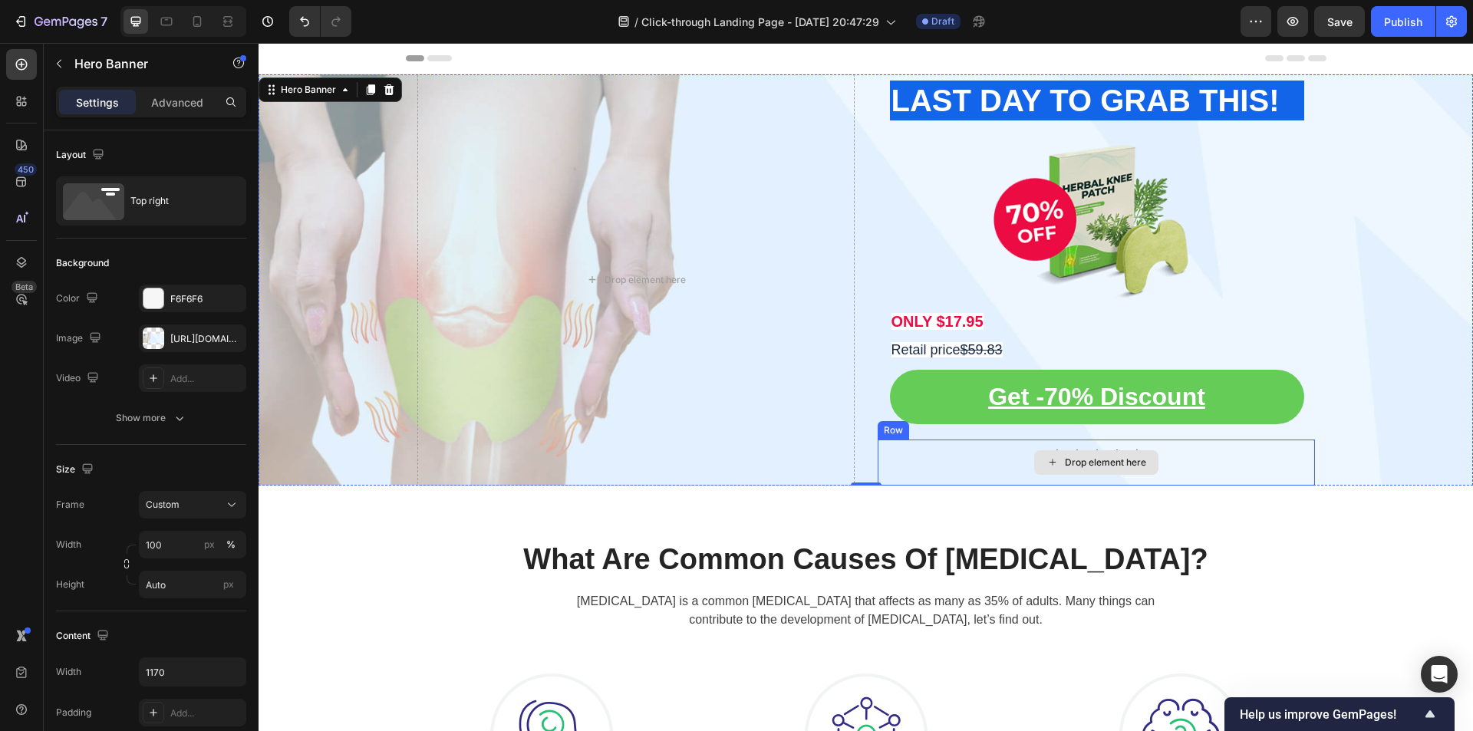
click at [940, 453] on div "Drop element here" at bounding box center [1096, 463] width 437 height 46
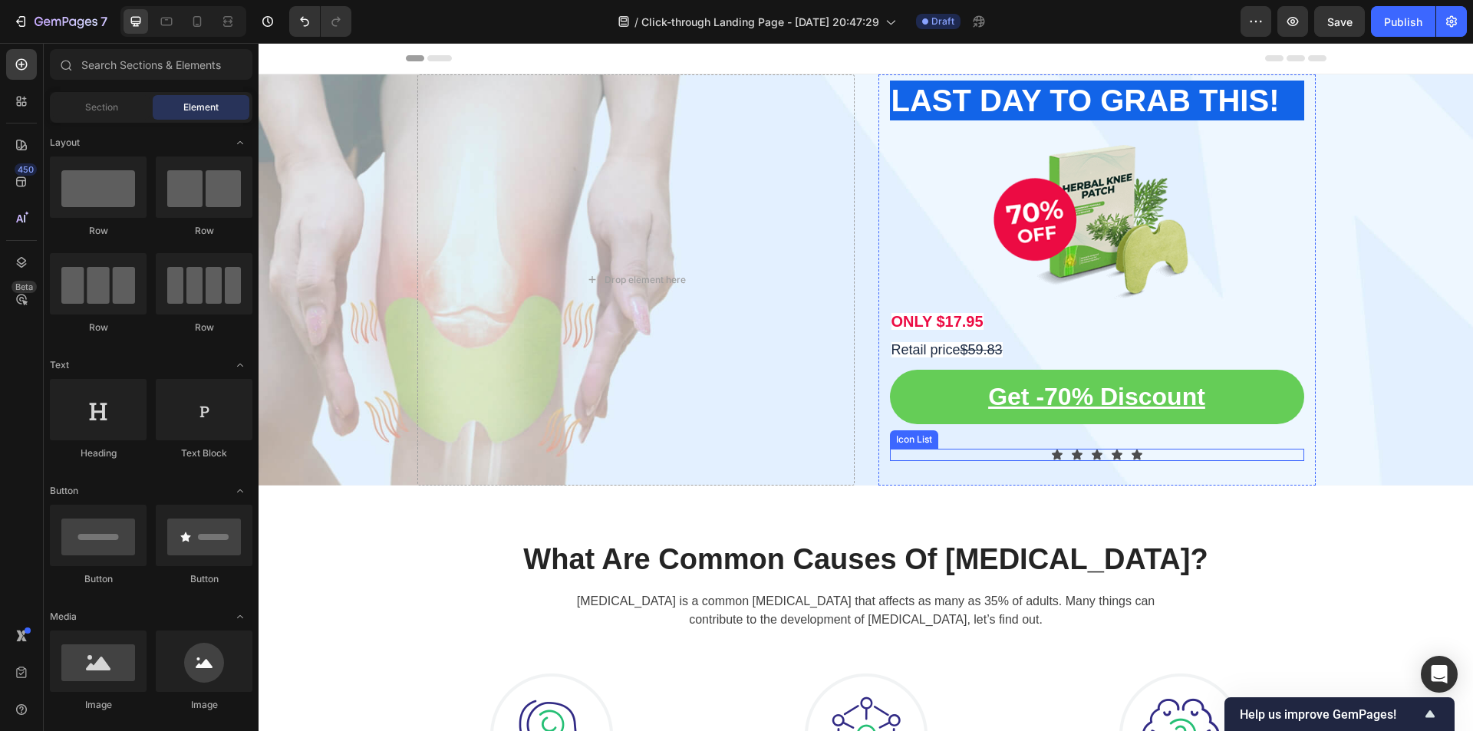
click at [1123, 457] on div "Icon Icon Icon Icon Icon" at bounding box center [1097, 455] width 414 height 12
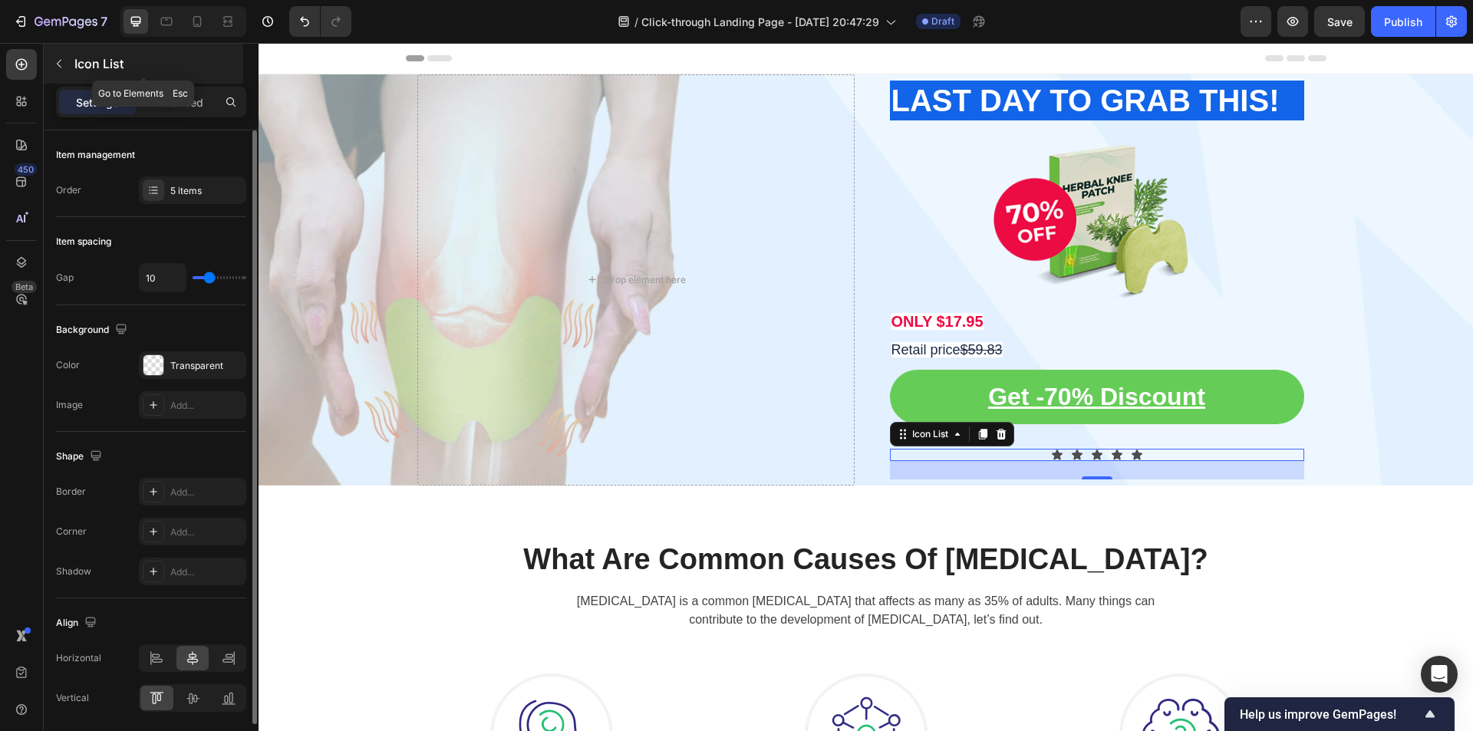
click at [63, 65] on icon "button" at bounding box center [59, 64] width 12 height 12
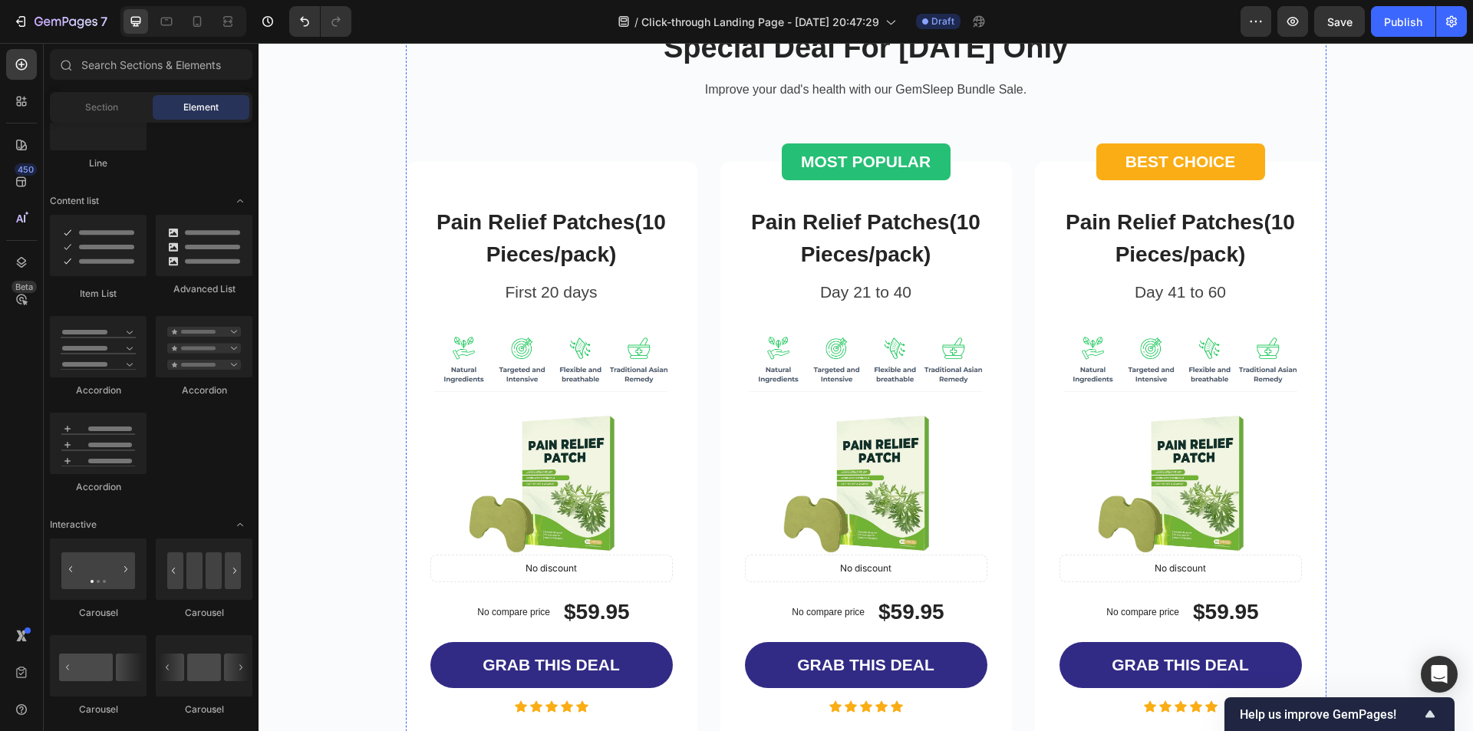
scroll to position [2915, 0]
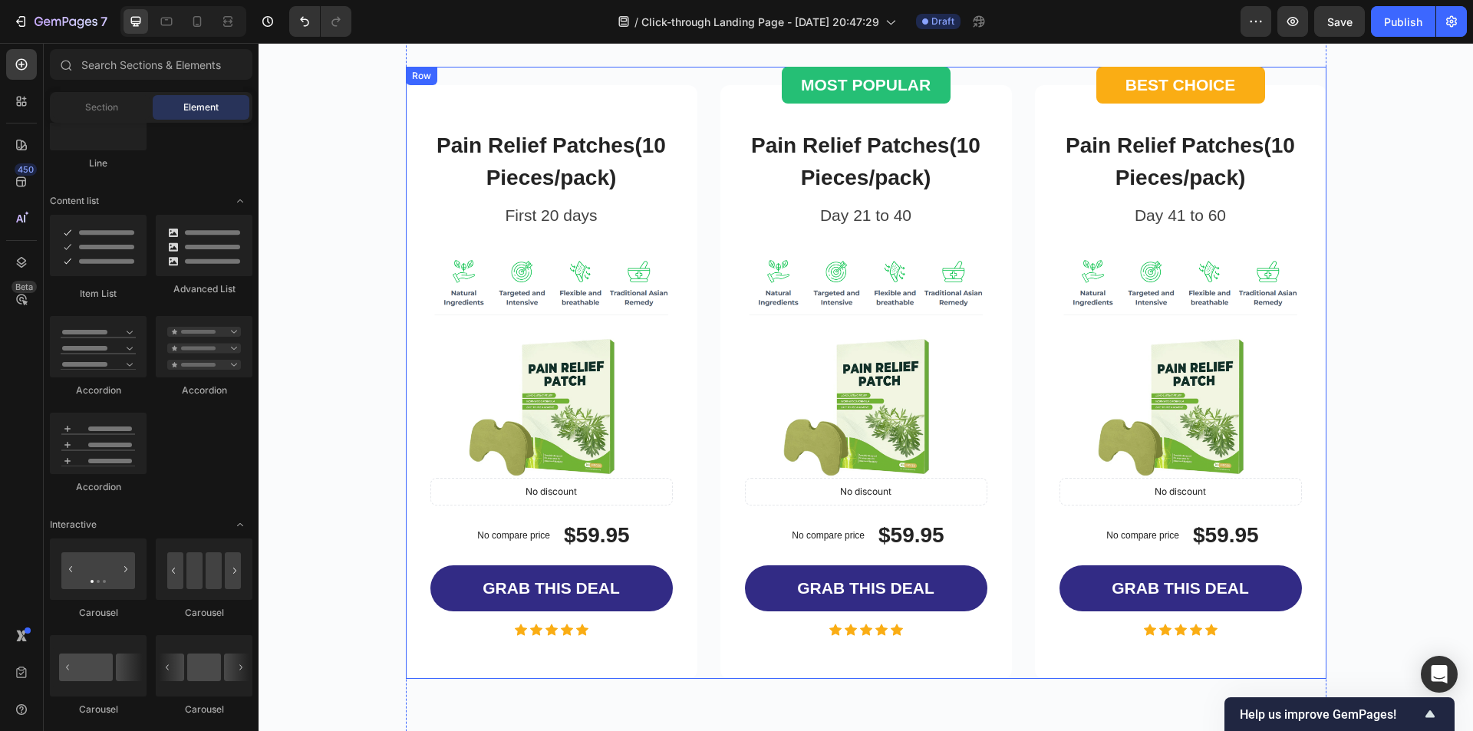
click at [559, 83] on div "Pain Relief Patches(10 Pieces/pack) Product Title First 20 days Text block Prod…" at bounding box center [866, 373] width 921 height 612
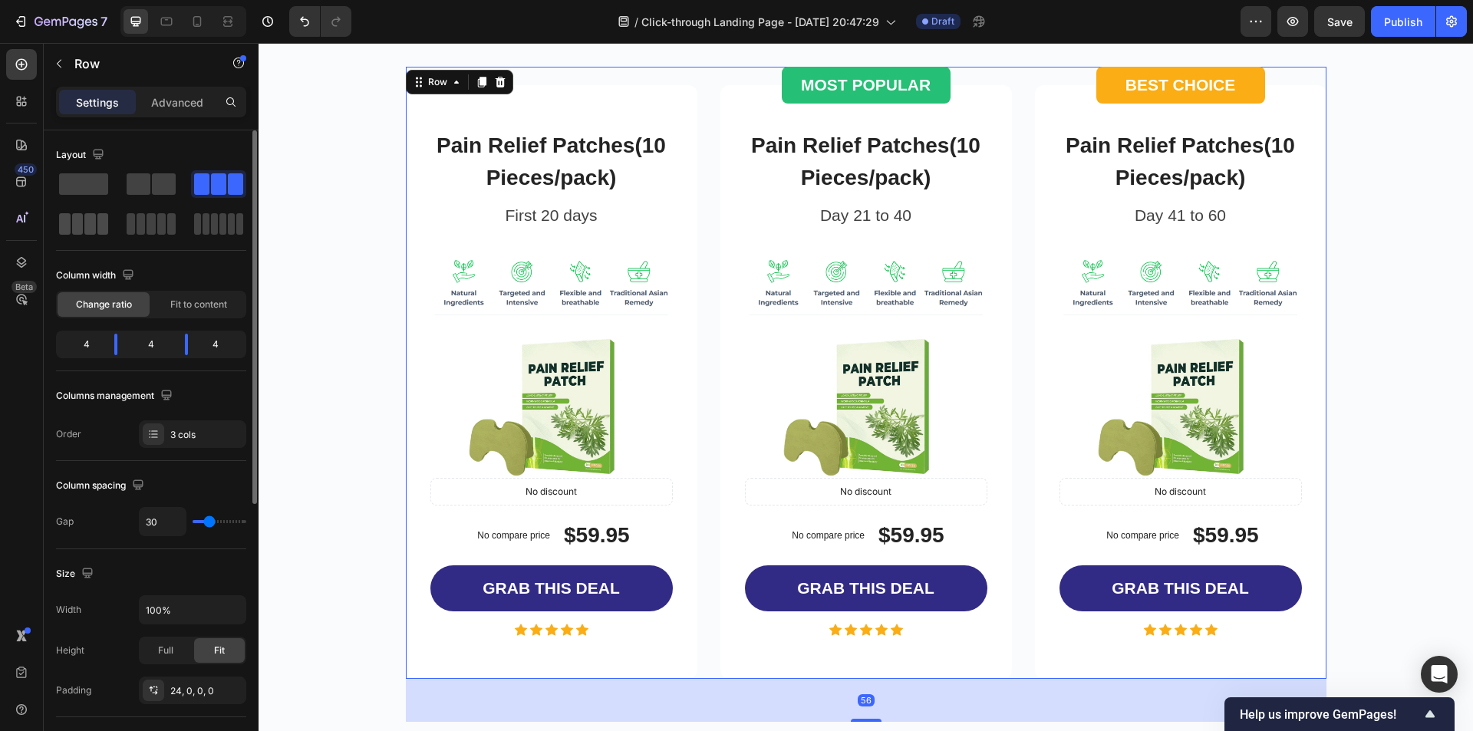
click at [98, 219] on span at bounding box center [103, 223] width 12 height 21
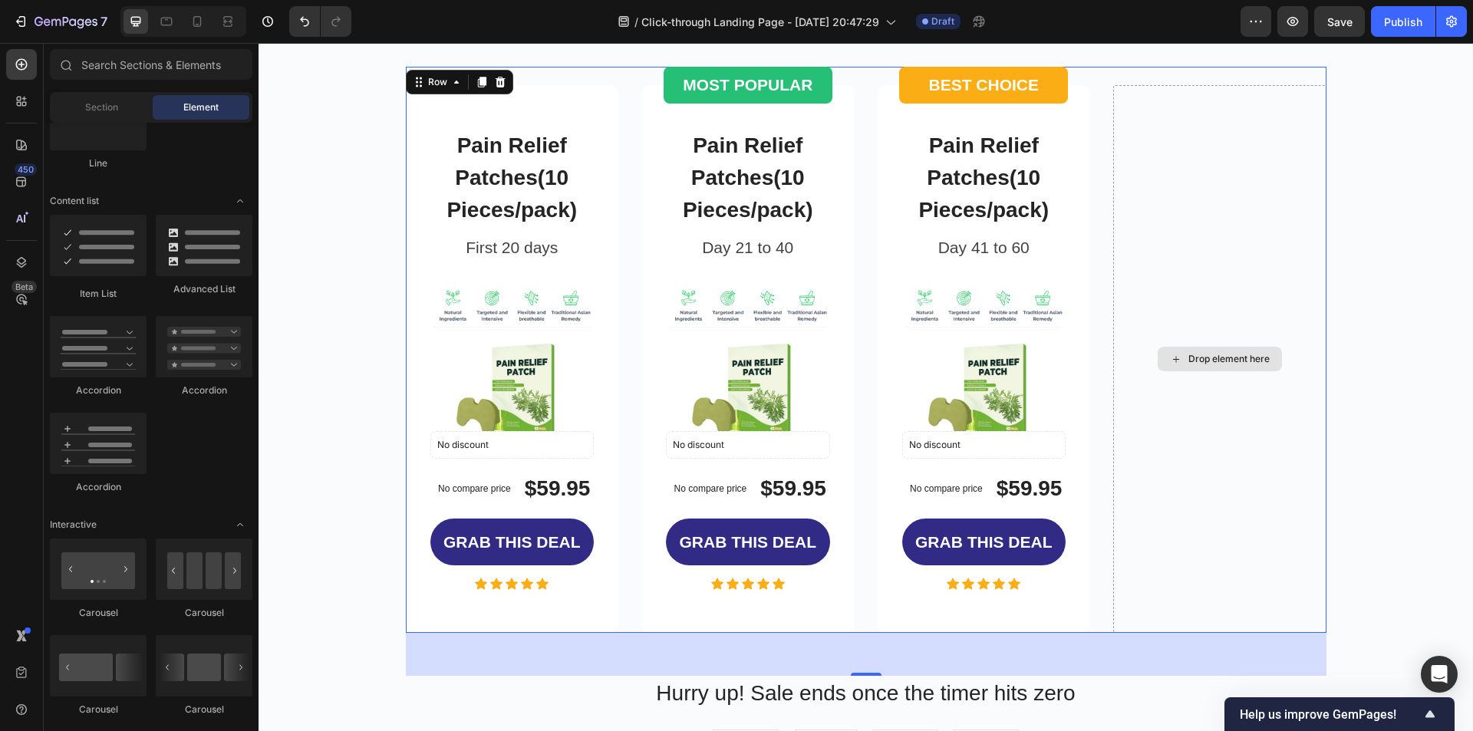
click at [1241, 361] on div "Drop element here" at bounding box center [1228, 359] width 81 height 12
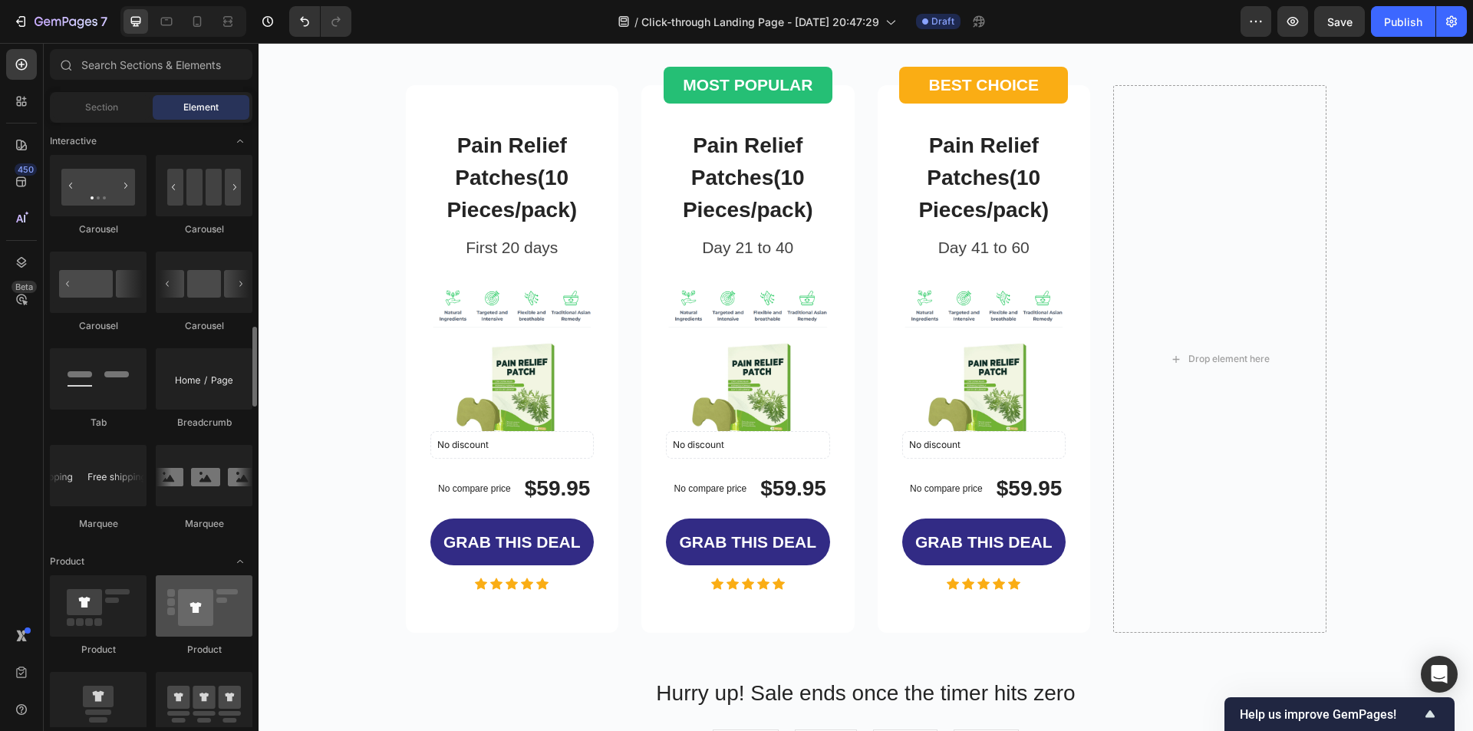
scroll to position [1688, 0]
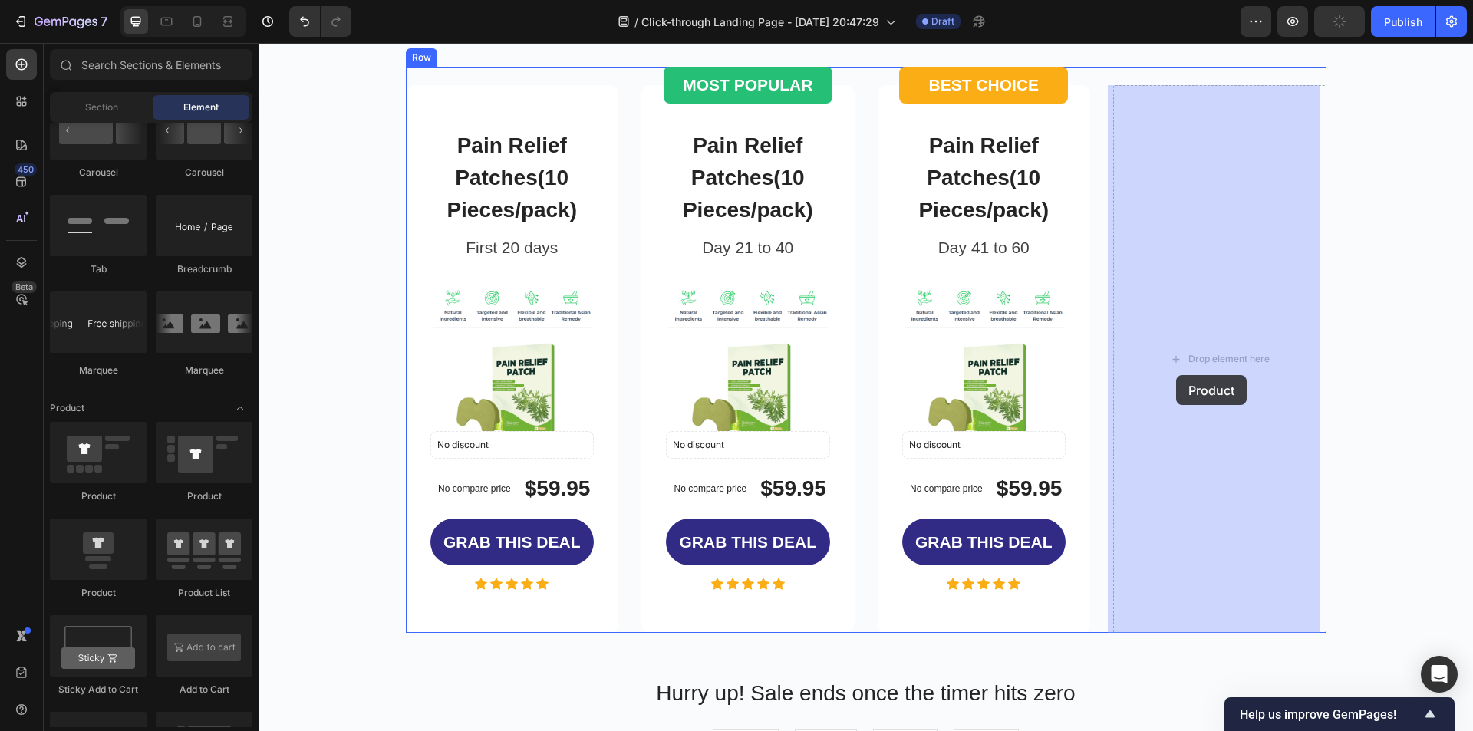
drag, startPoint x: 357, startPoint y: 614, endPoint x: 1176, endPoint y: 375, distance: 853.4
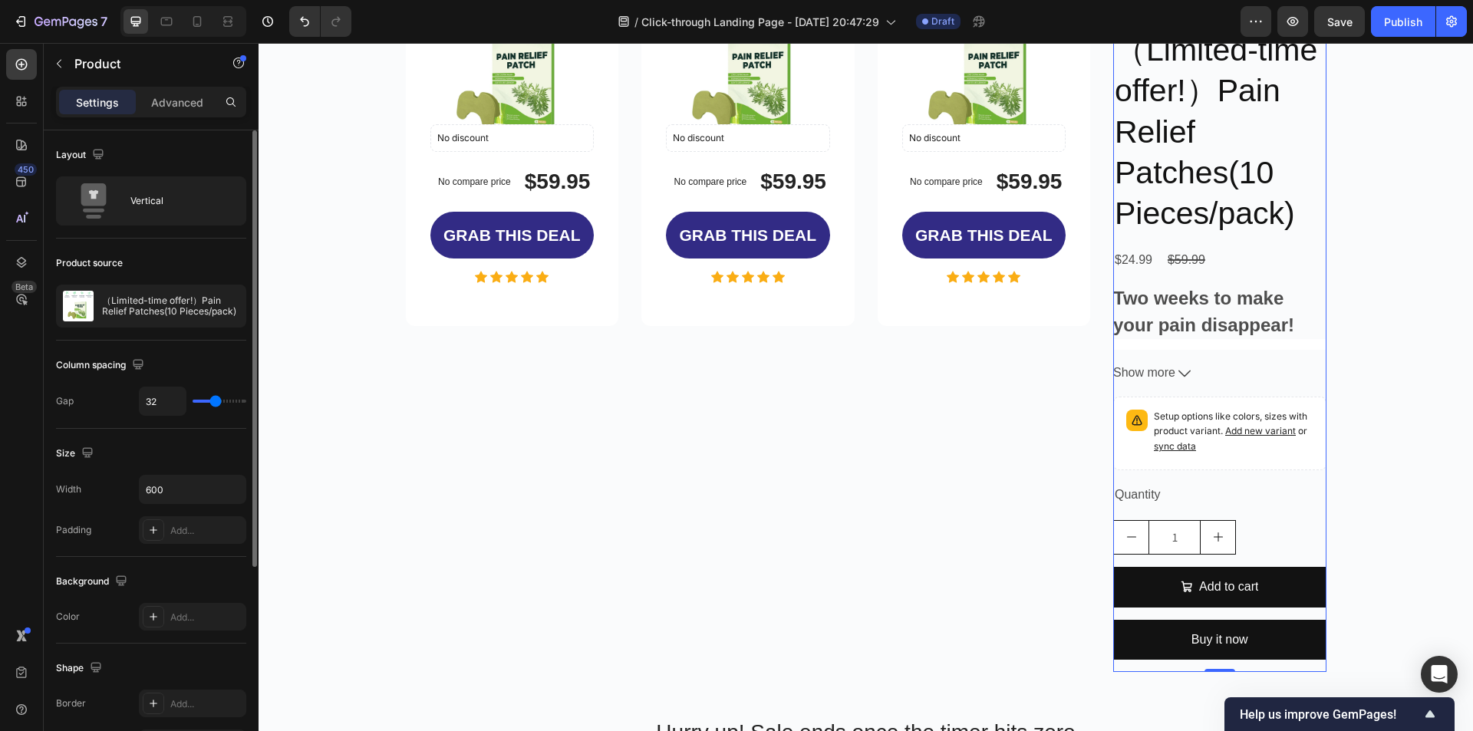
scroll to position [306, 0]
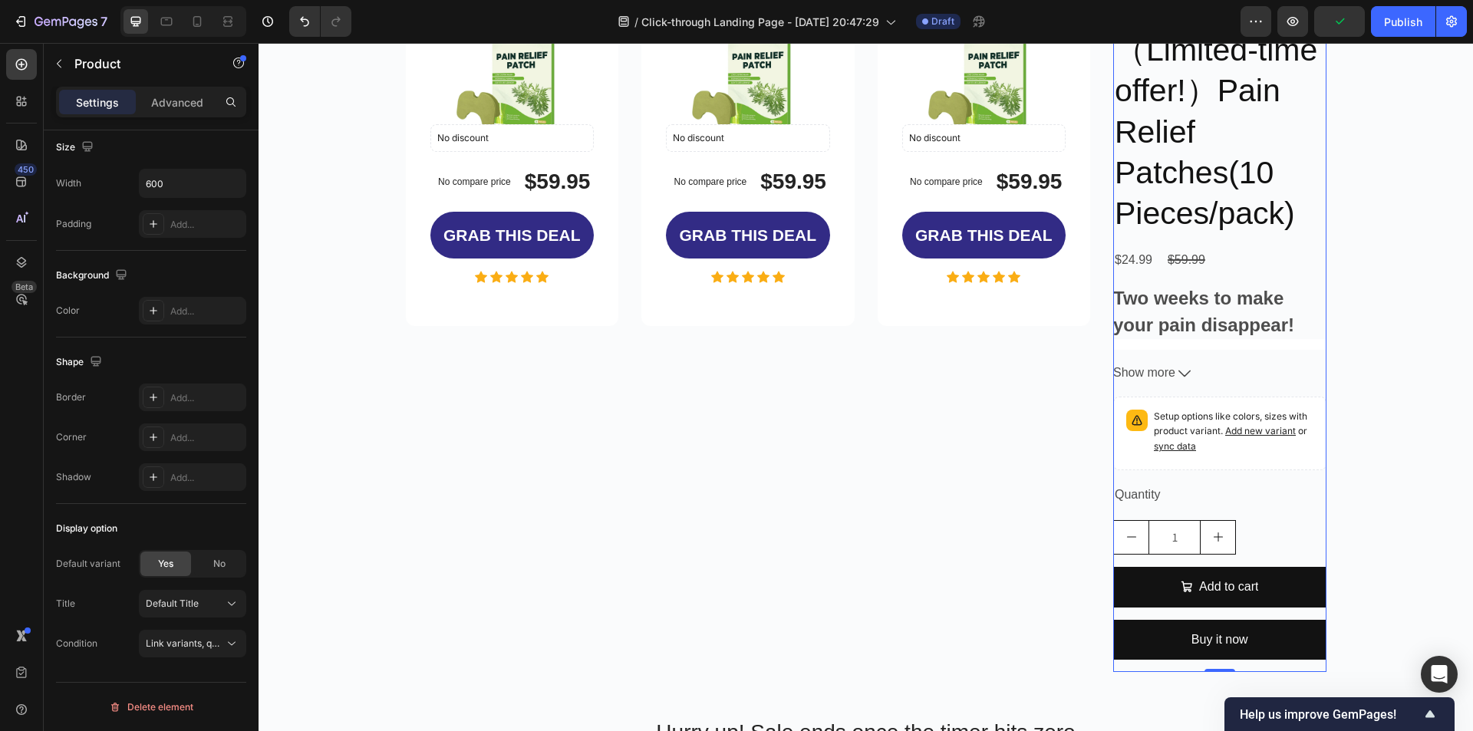
click at [1294, 516] on div "（Limited-time offer!）Pain Relief Patches(10 Pieces/pack) Product Title $24.99 P…" at bounding box center [1219, 350] width 213 height 644
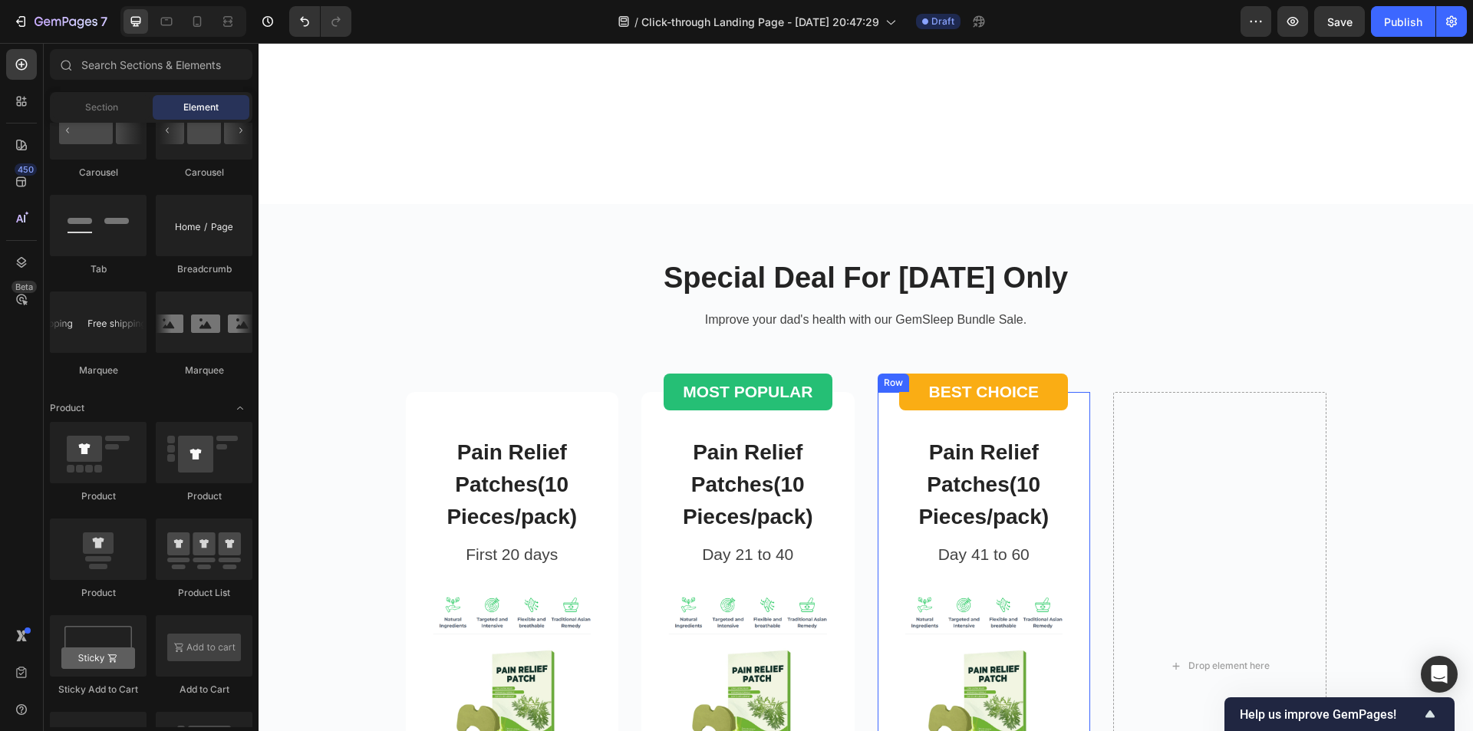
scroll to position [2839, 0]
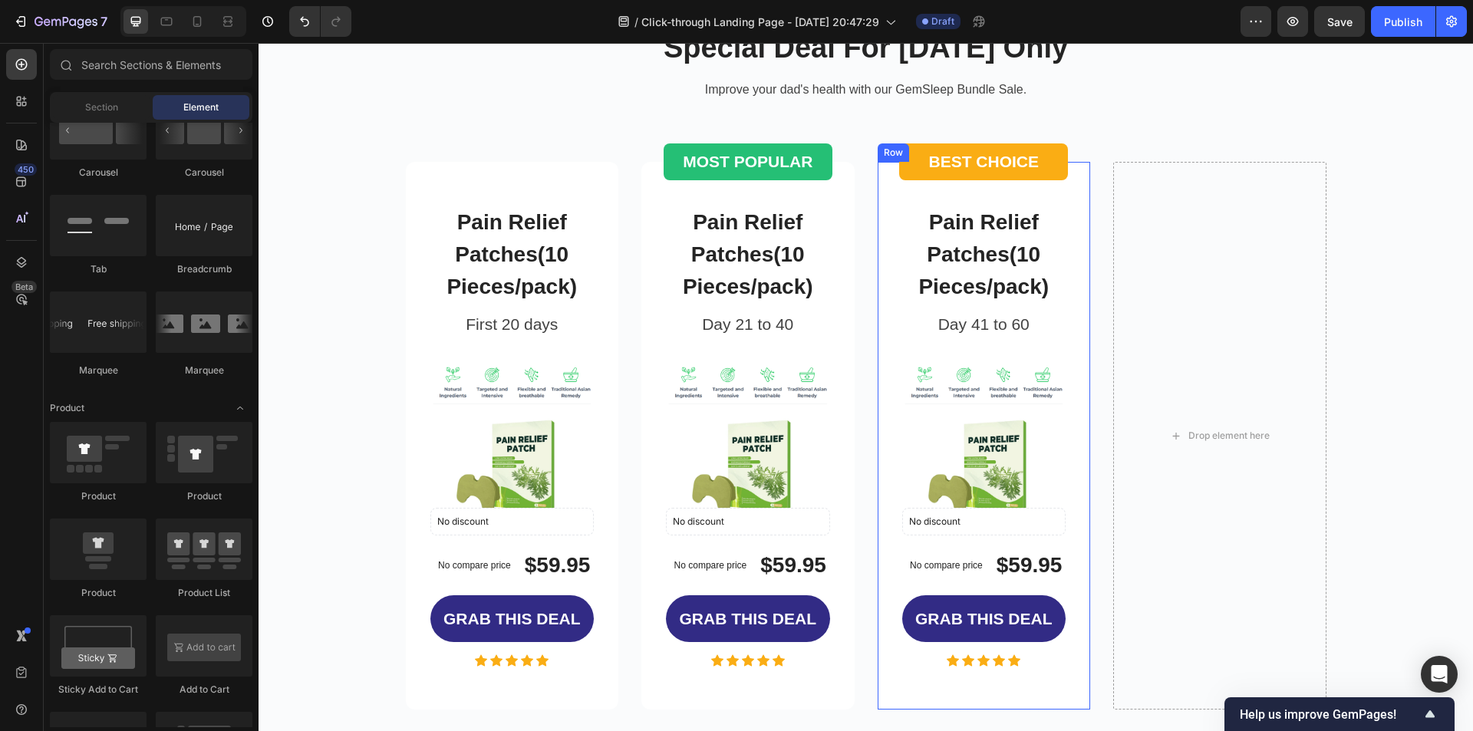
click at [1067, 366] on div "Pain Relief Patches(10 Pieces/pack) Product Title Day 41 to 60 Text block Produ…" at bounding box center [984, 436] width 213 height 548
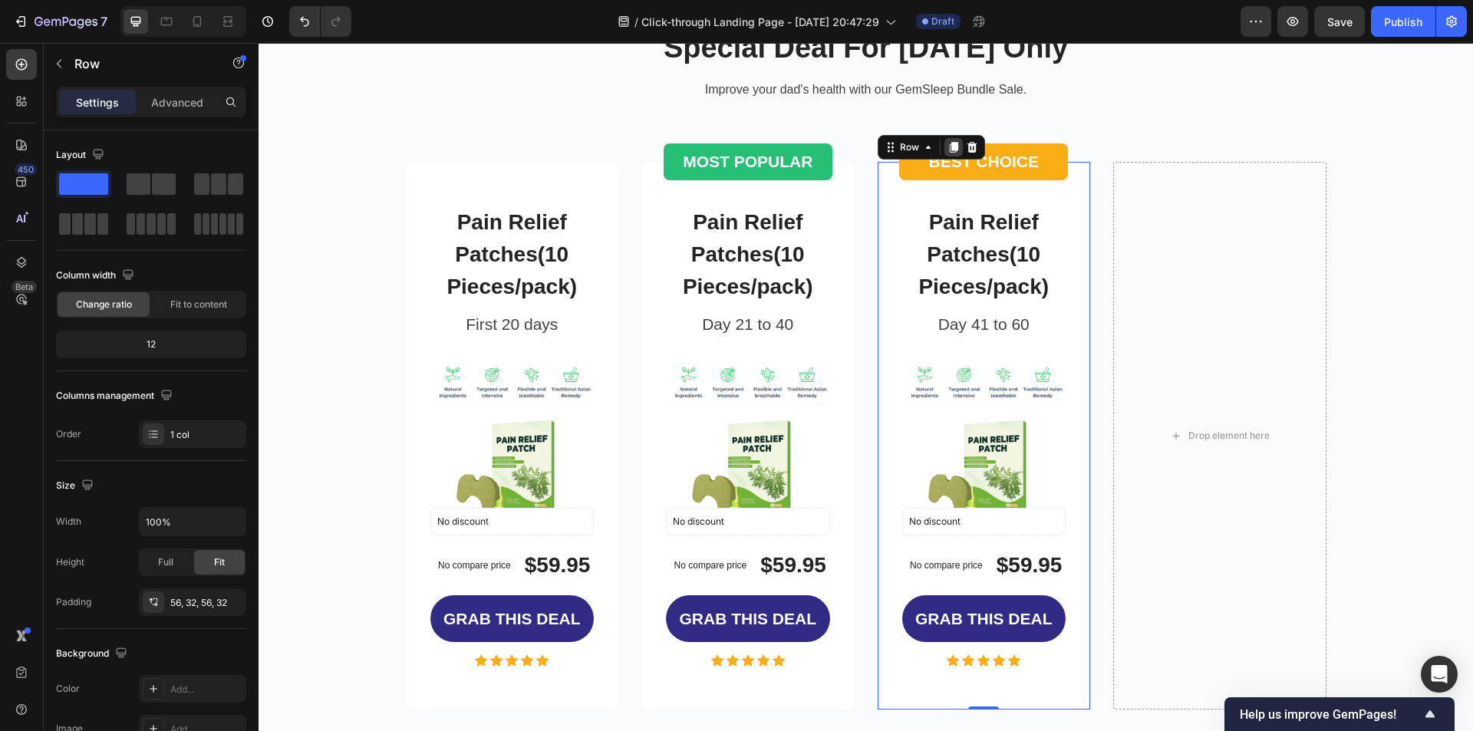
click at [951, 151] on icon at bounding box center [954, 147] width 12 height 12
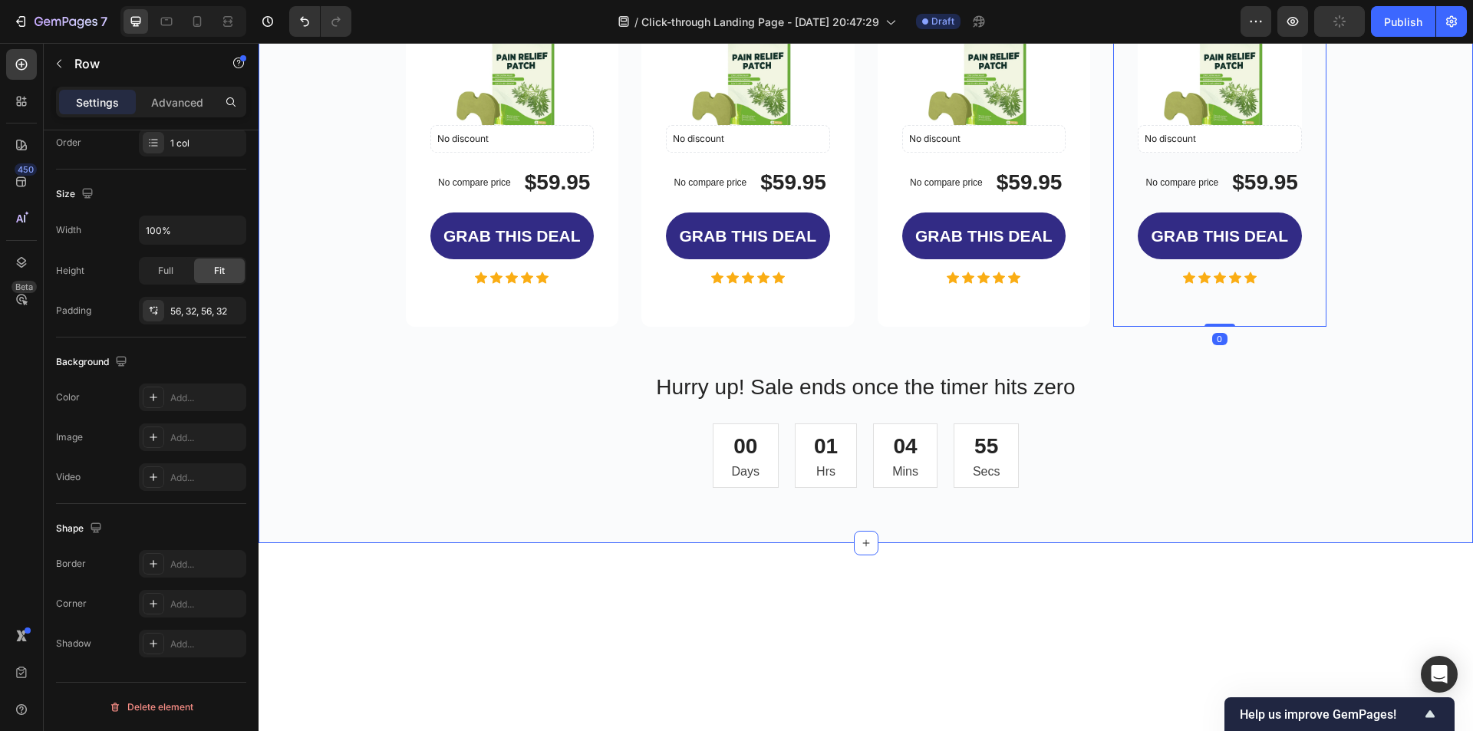
scroll to position [2761, 0]
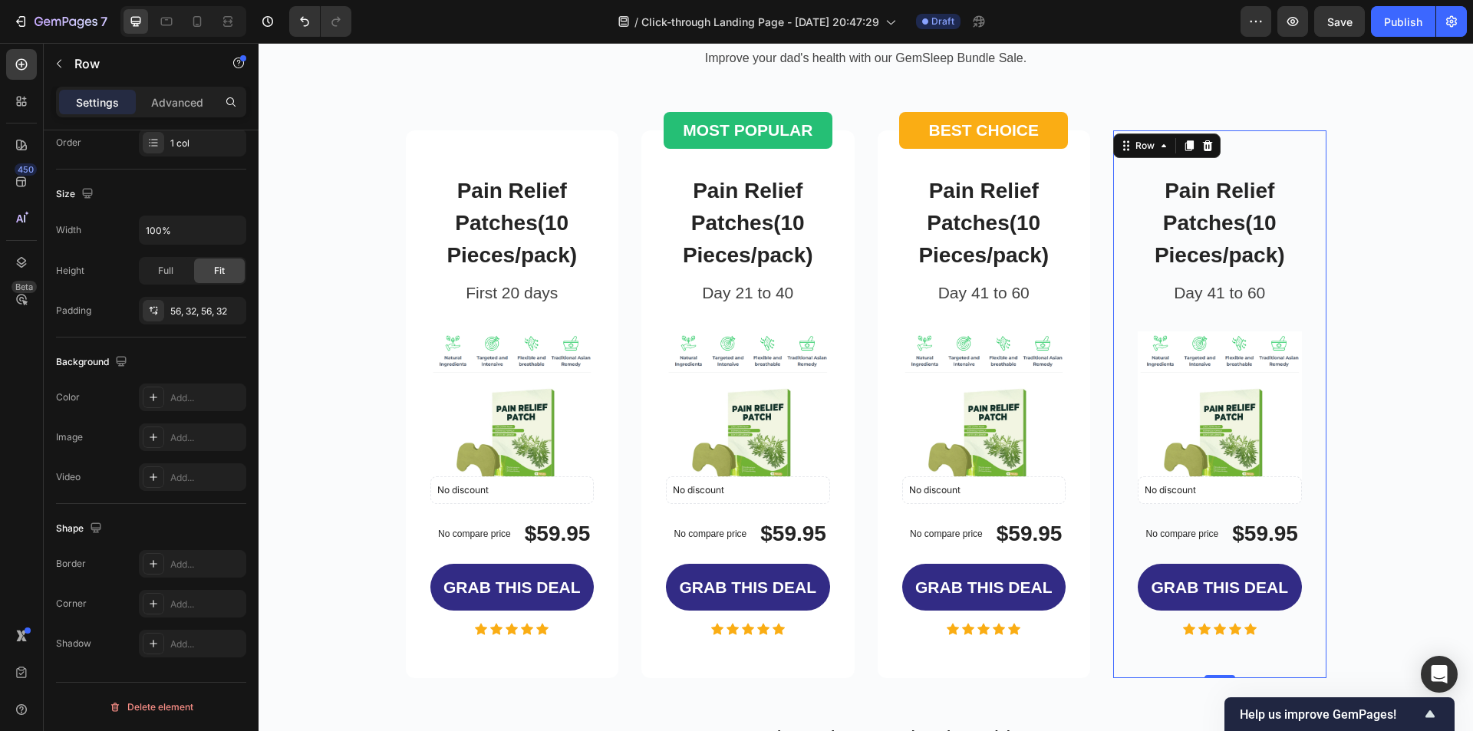
click at [1285, 269] on div "Pain Relief Patches(10 Pieces/pack) Product Title Day 41 to 60 Text block Produ…" at bounding box center [1219, 404] width 213 height 548
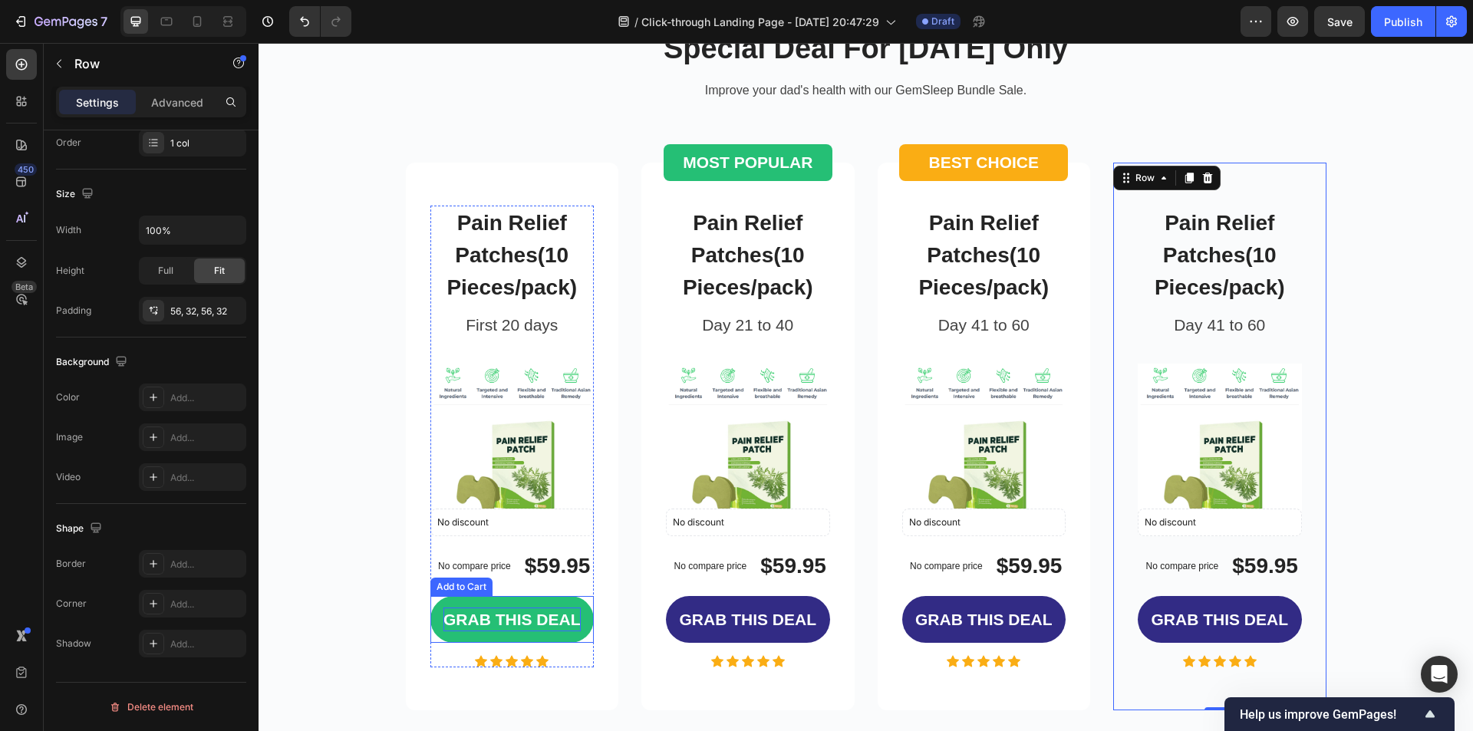
click at [543, 618] on div "GRAB THIS DEAL" at bounding box center [511, 620] width 137 height 25
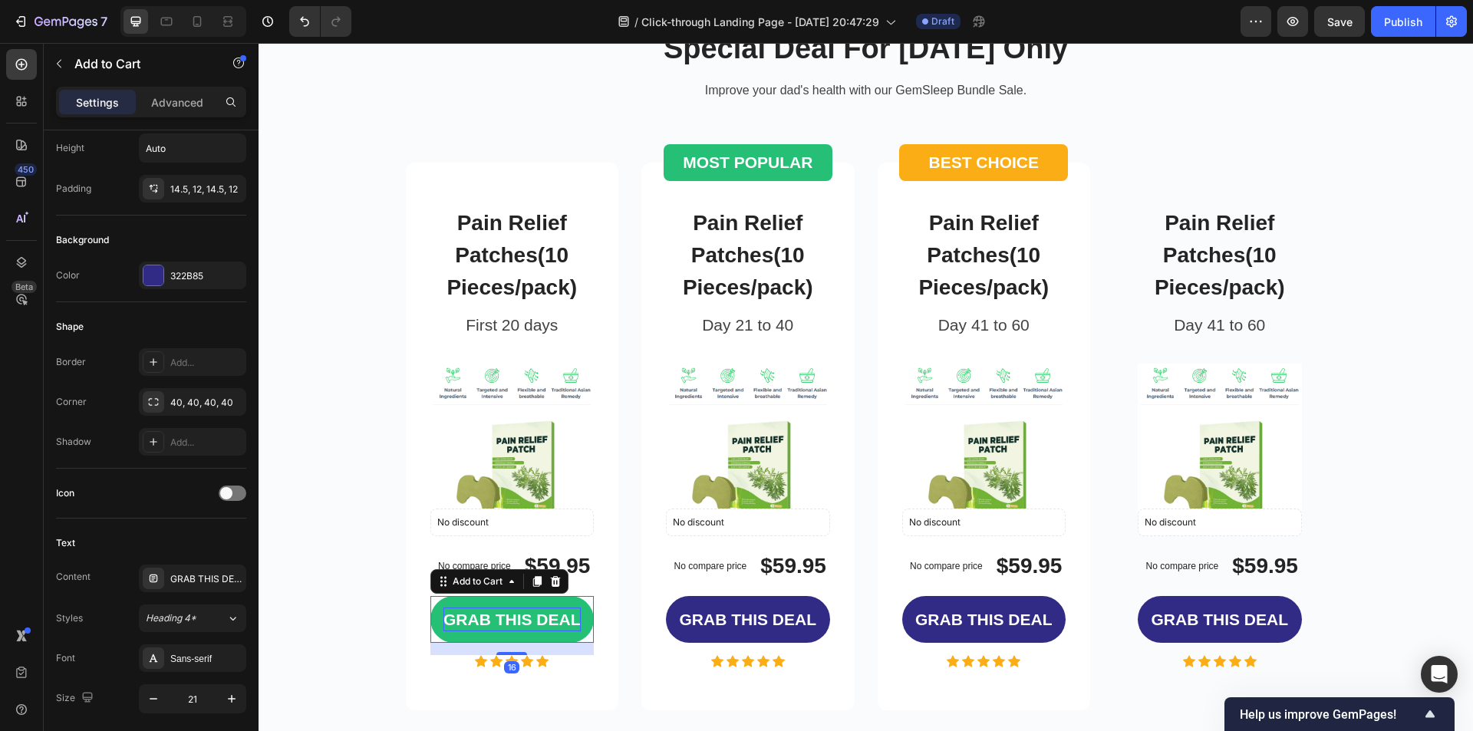
scroll to position [0, 0]
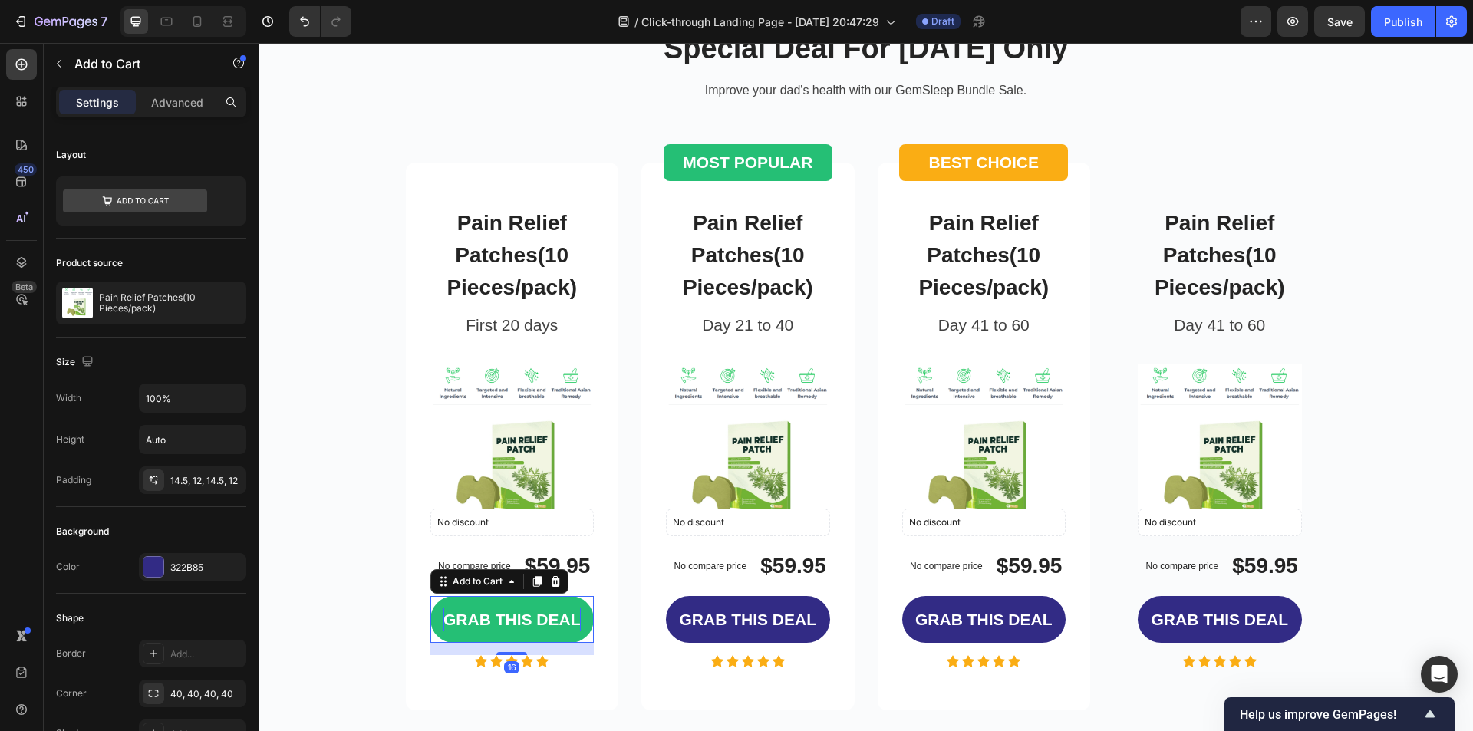
click at [483, 618] on div "GRAB THIS DEAL" at bounding box center [511, 620] width 137 height 25
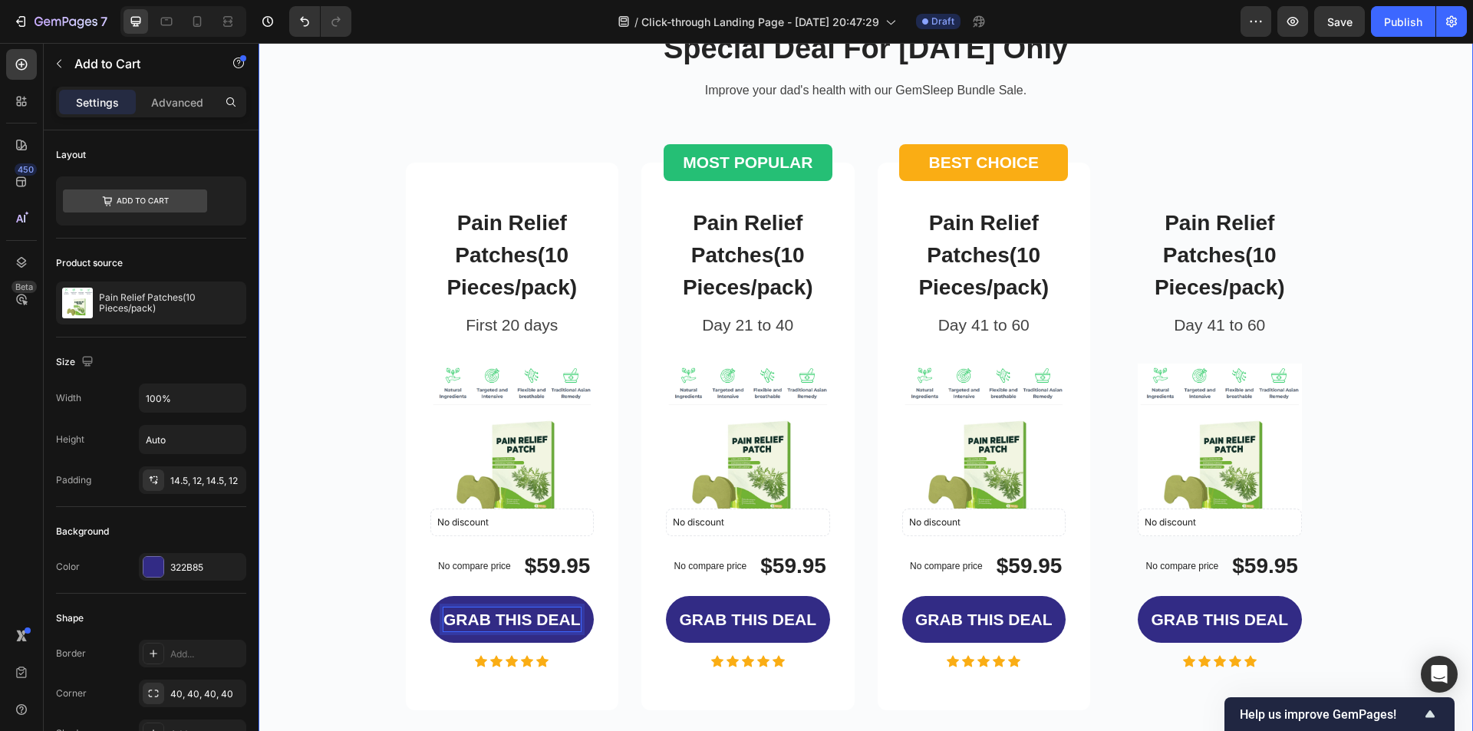
click at [387, 621] on div "Special Deal For Father's Day Only Heading Improve your dad's health with our G…" at bounding box center [865, 451] width 1191 height 878
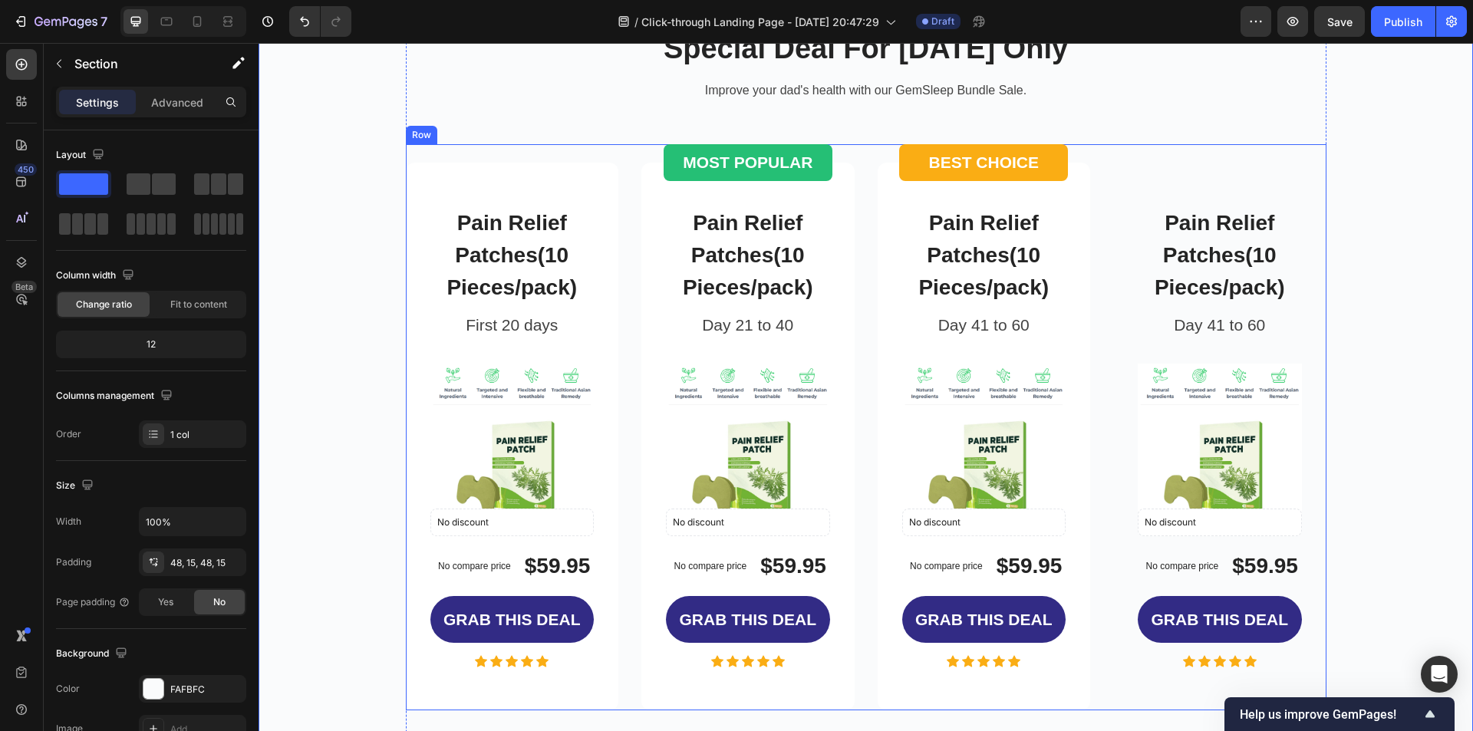
scroll to position [2761, 0]
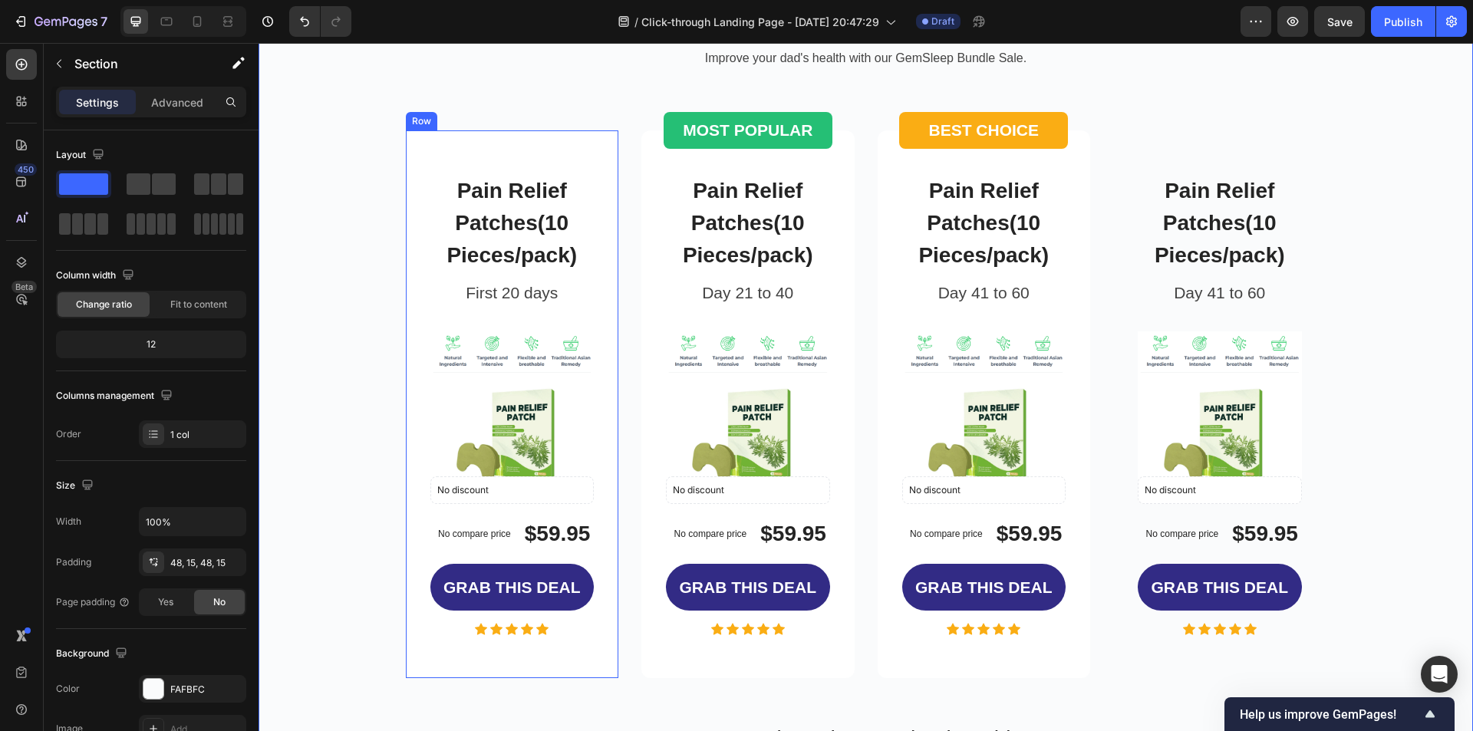
click at [319, 381] on div "Special Deal For [DATE] Only Heading Improve your dad's health with our GemSlee…" at bounding box center [865, 418] width 1191 height 878
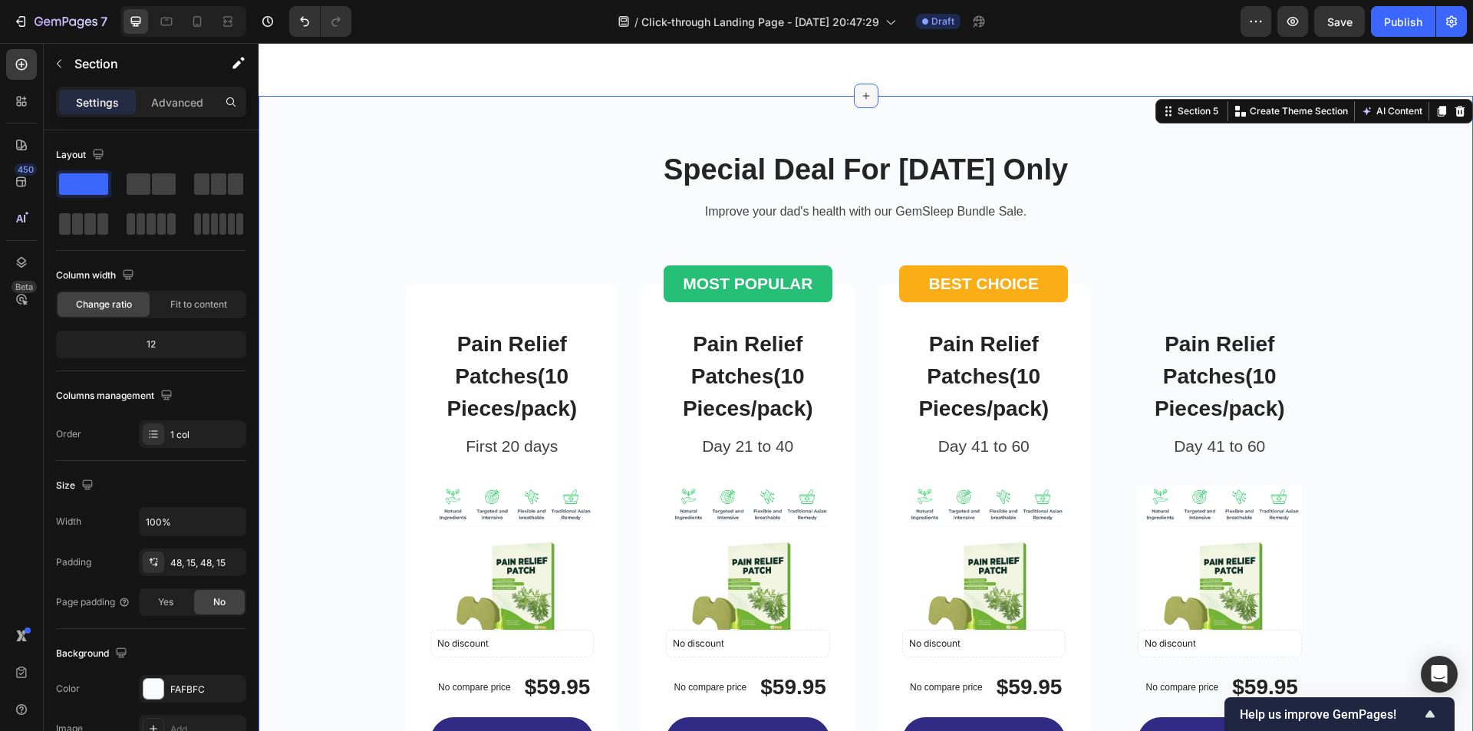
click at [868, 108] on div at bounding box center [866, 96] width 25 height 25
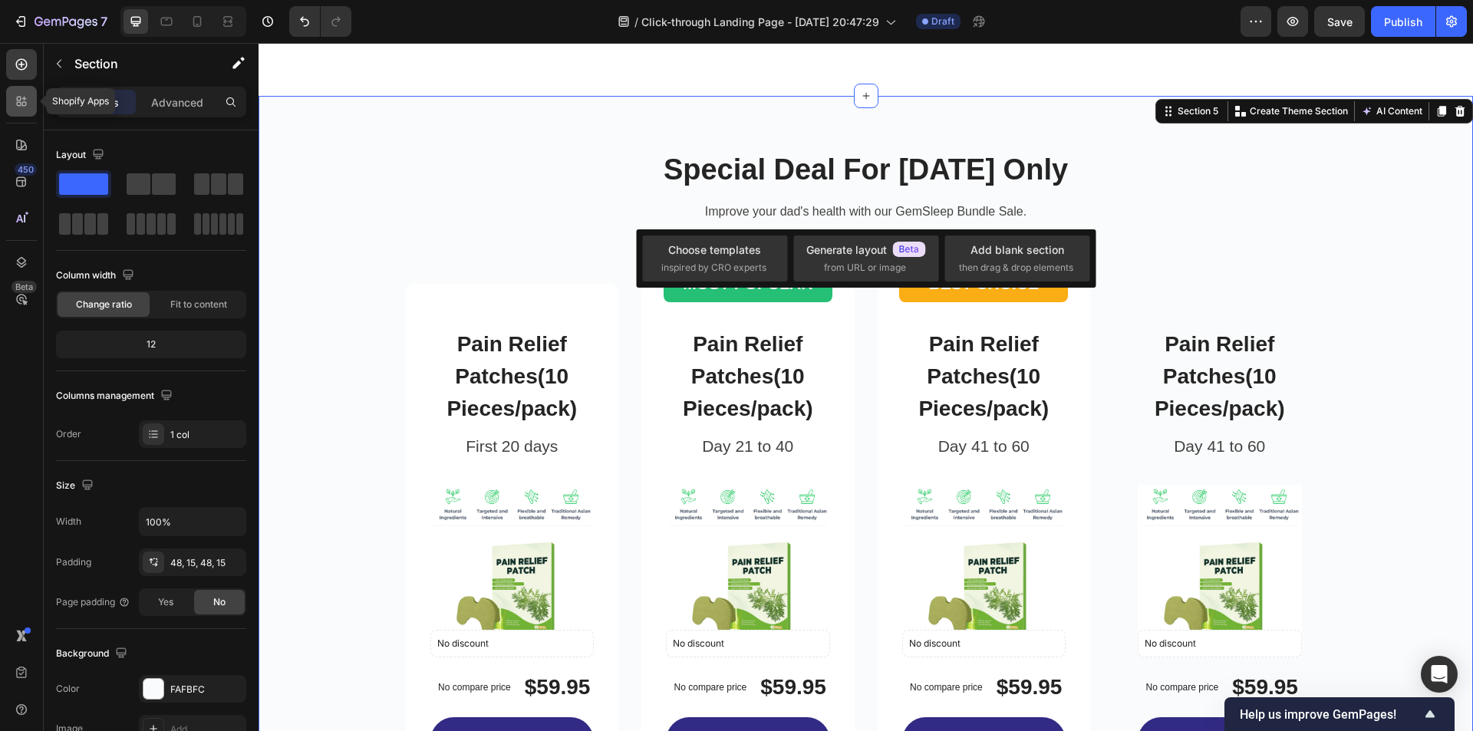
click at [15, 99] on icon at bounding box center [21, 101] width 15 height 15
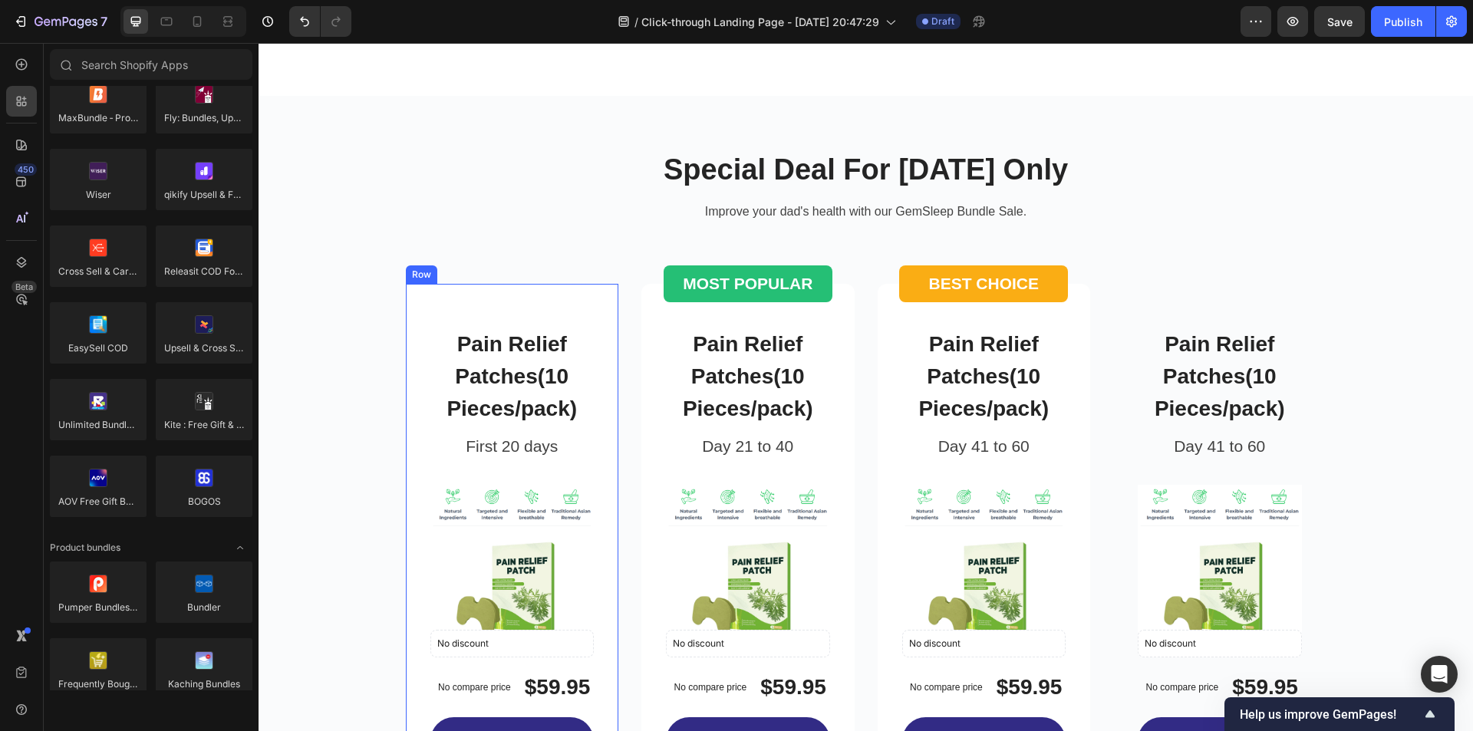
scroll to position [2761, 0]
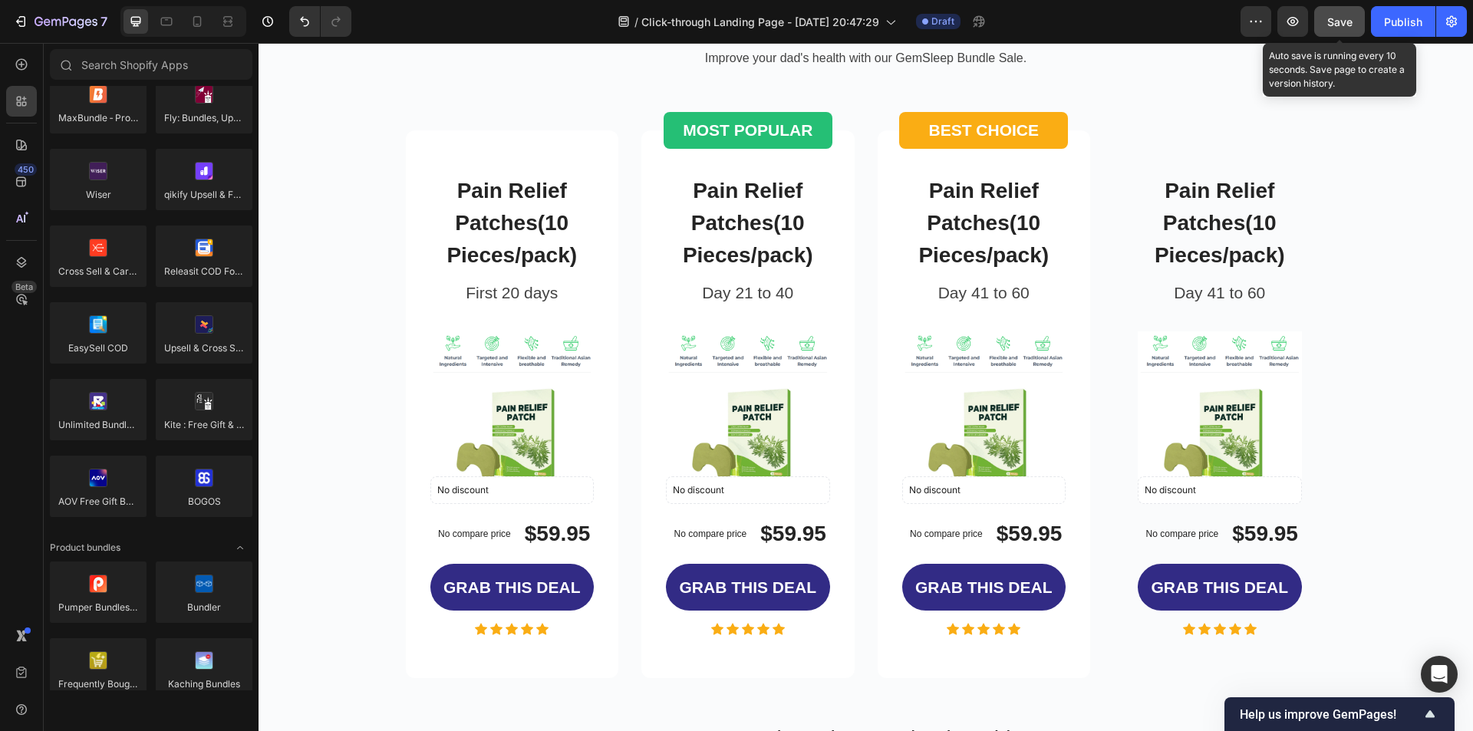
click at [1342, 18] on span "Save" at bounding box center [1339, 21] width 25 height 13
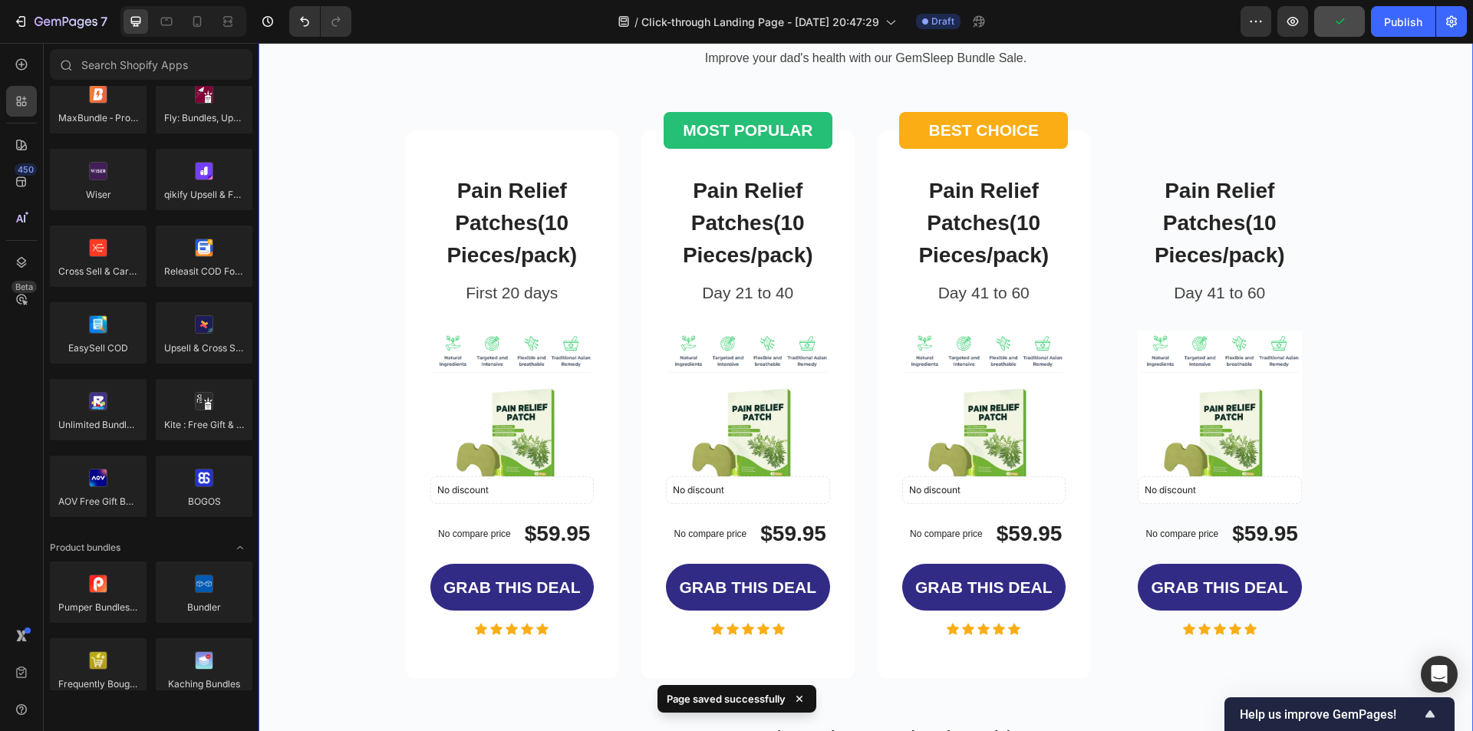
scroll to position [2838, 0]
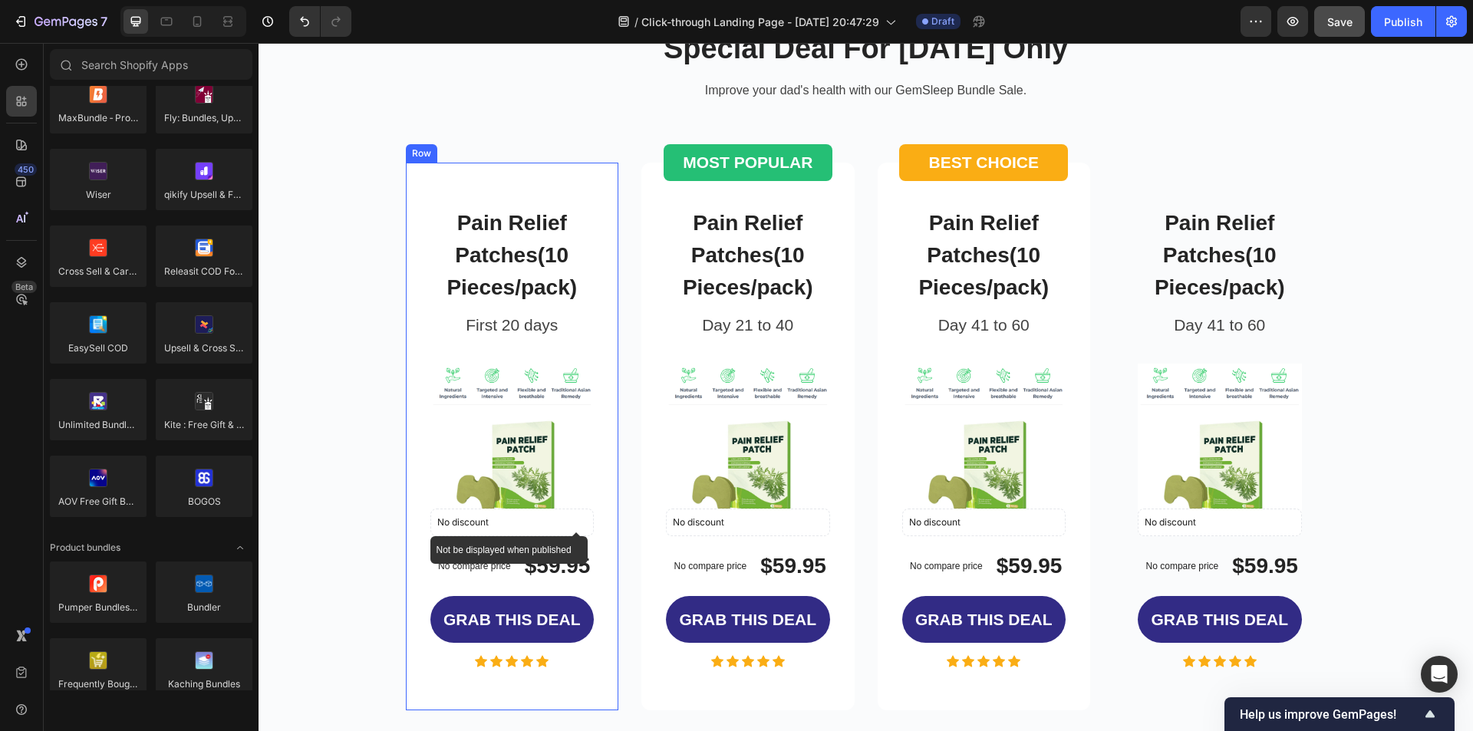
click at [331, 338] on div "Special Deal For [DATE] Only Heading Improve your dad's health with our GemSlee…" at bounding box center [865, 451] width 1191 height 878
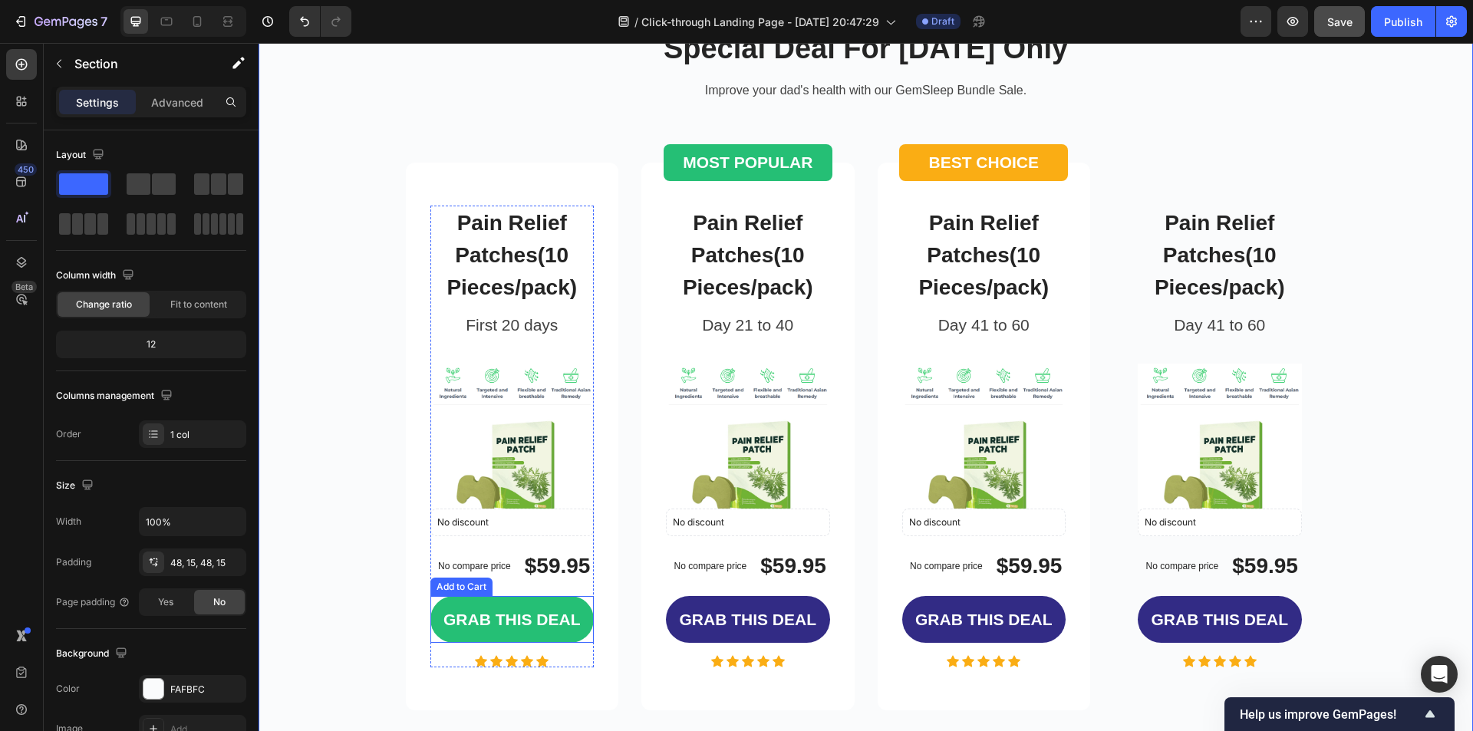
click at [581, 614] on button "GRAB THIS DEAL" at bounding box center [512, 619] width 164 height 47
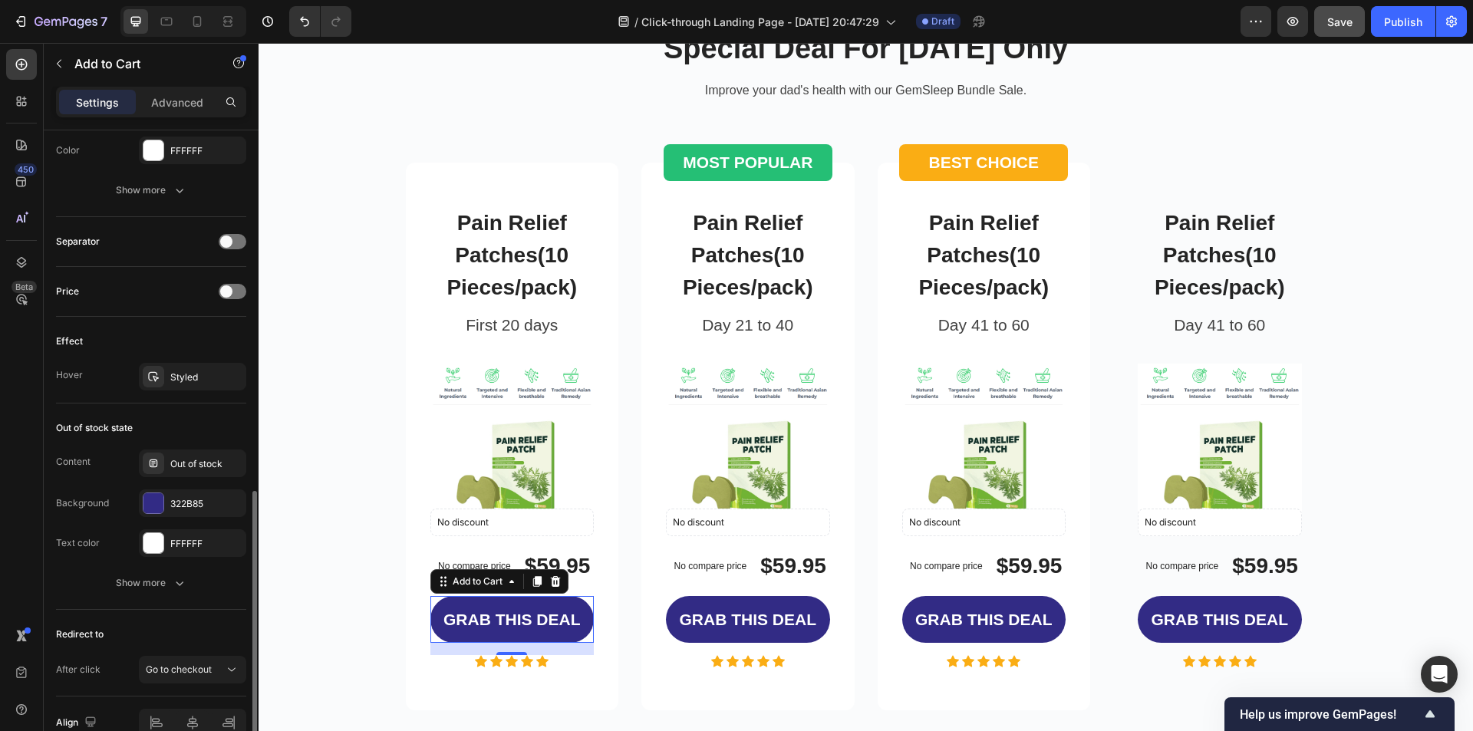
scroll to position [997, 0]
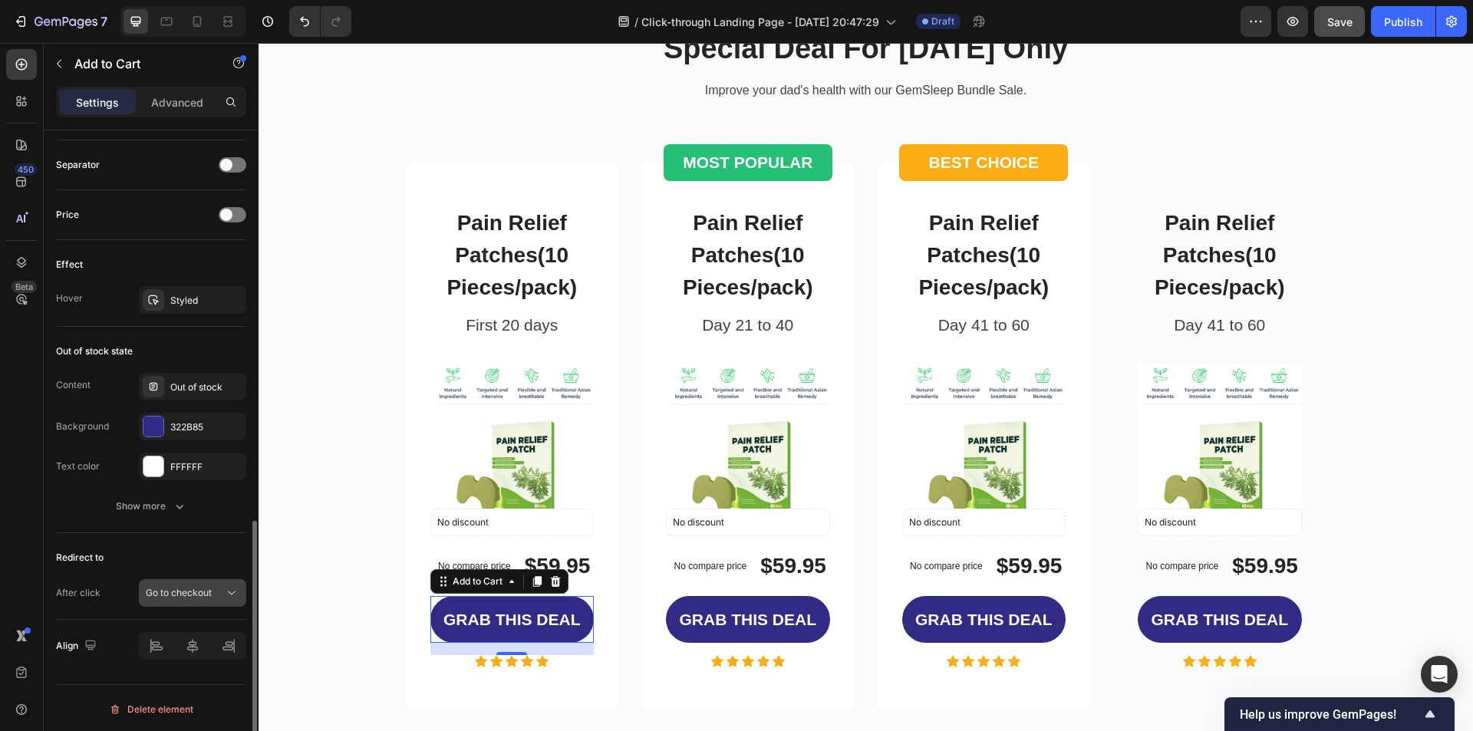
click at [216, 595] on div "Go to checkout" at bounding box center [185, 593] width 78 height 14
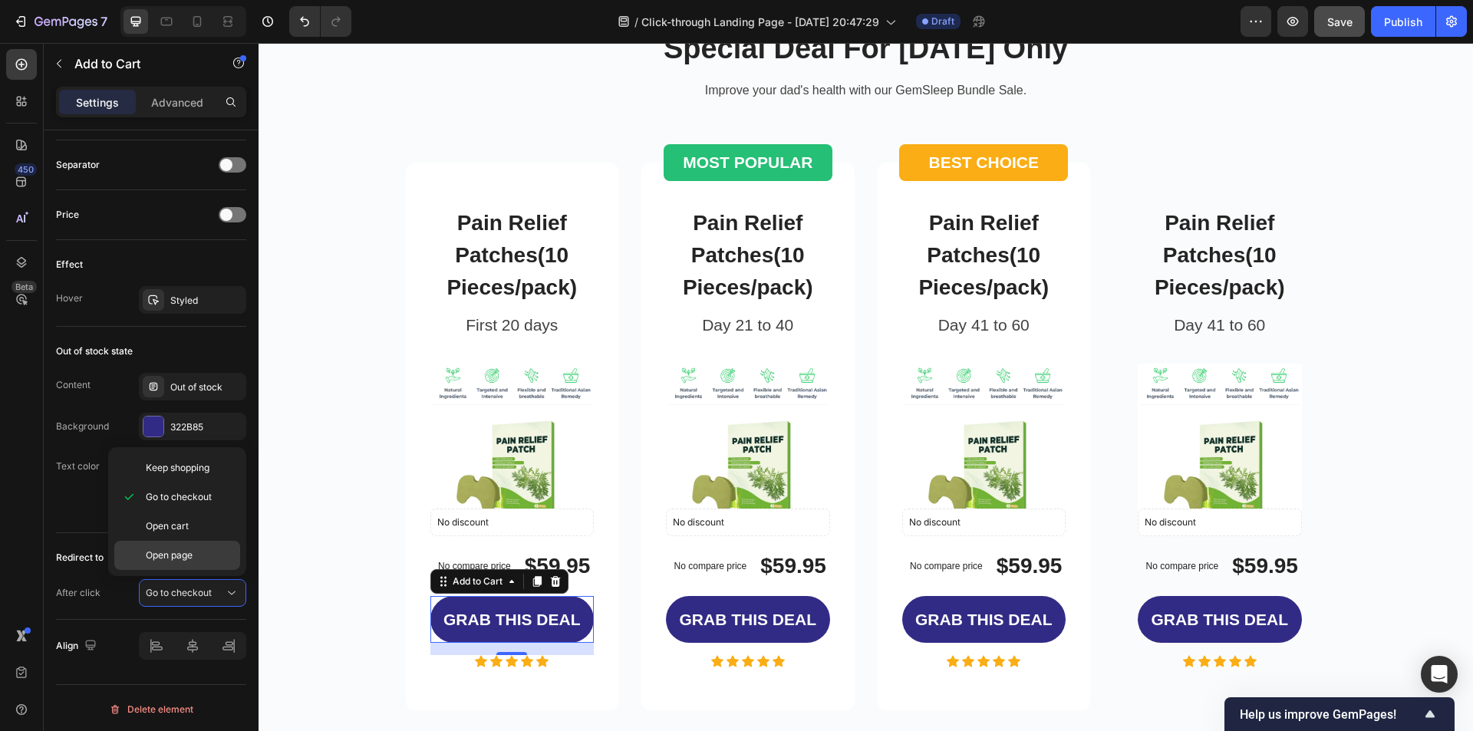
click at [220, 562] on p "Open page" at bounding box center [189, 556] width 87 height 14
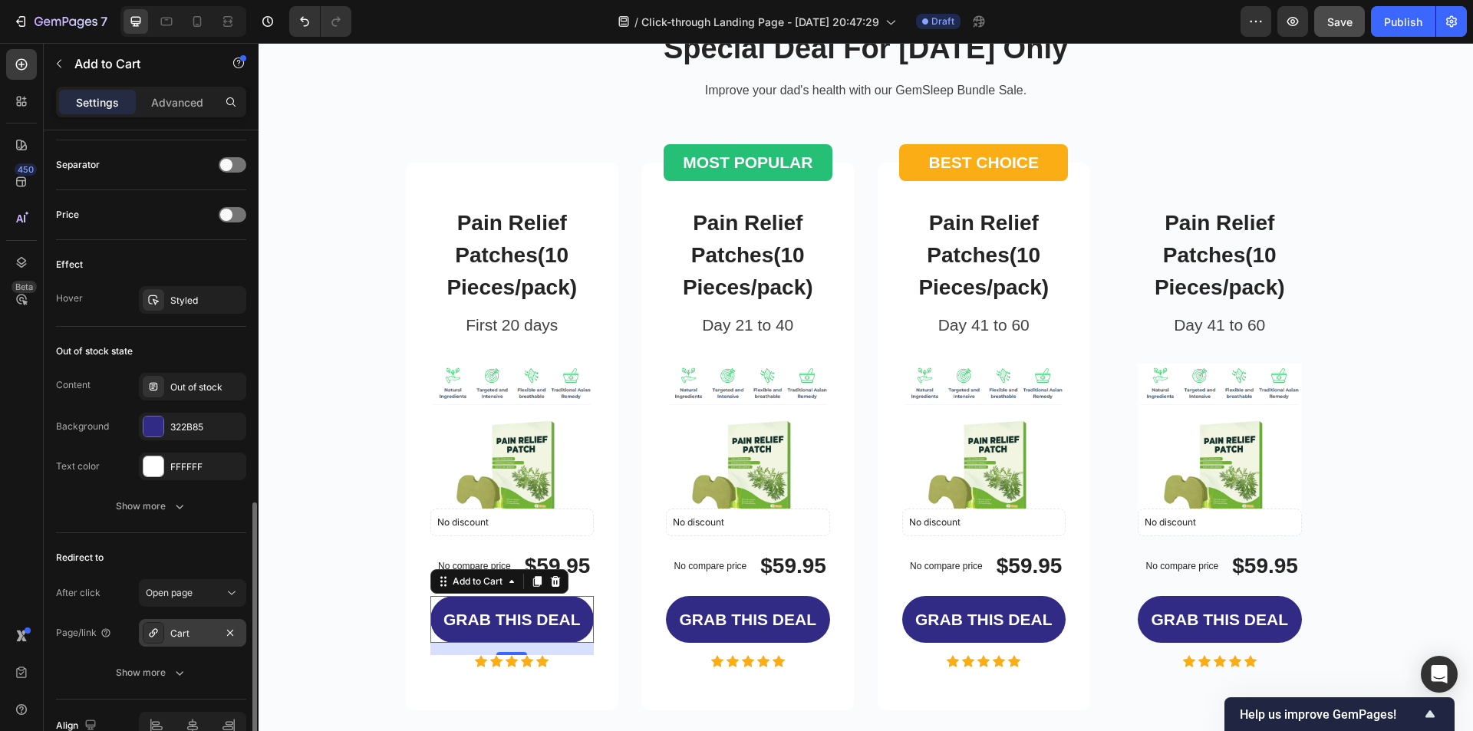
click at [205, 628] on div "Cart" at bounding box center [192, 634] width 44 height 14
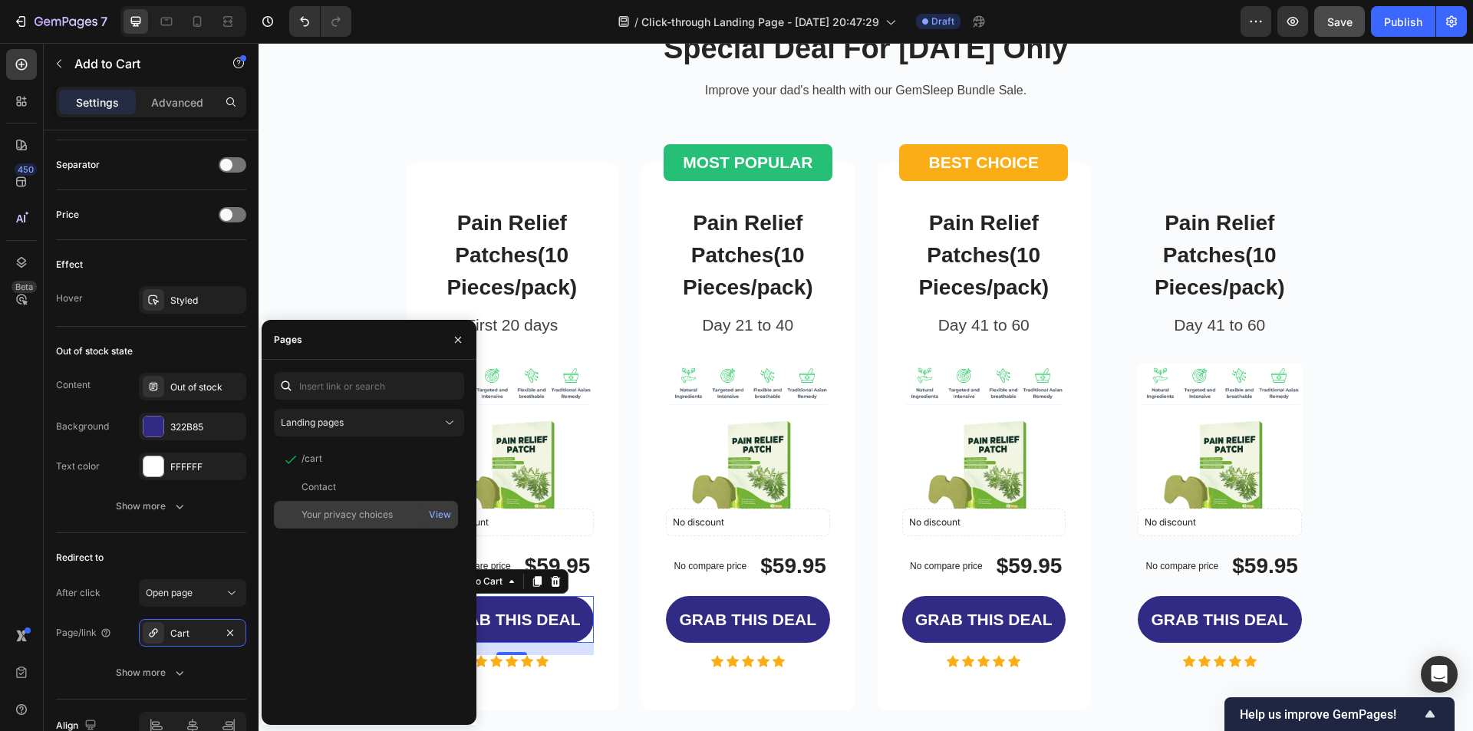
click at [401, 519] on div "Your privacy choices" at bounding box center [366, 515] width 172 height 14
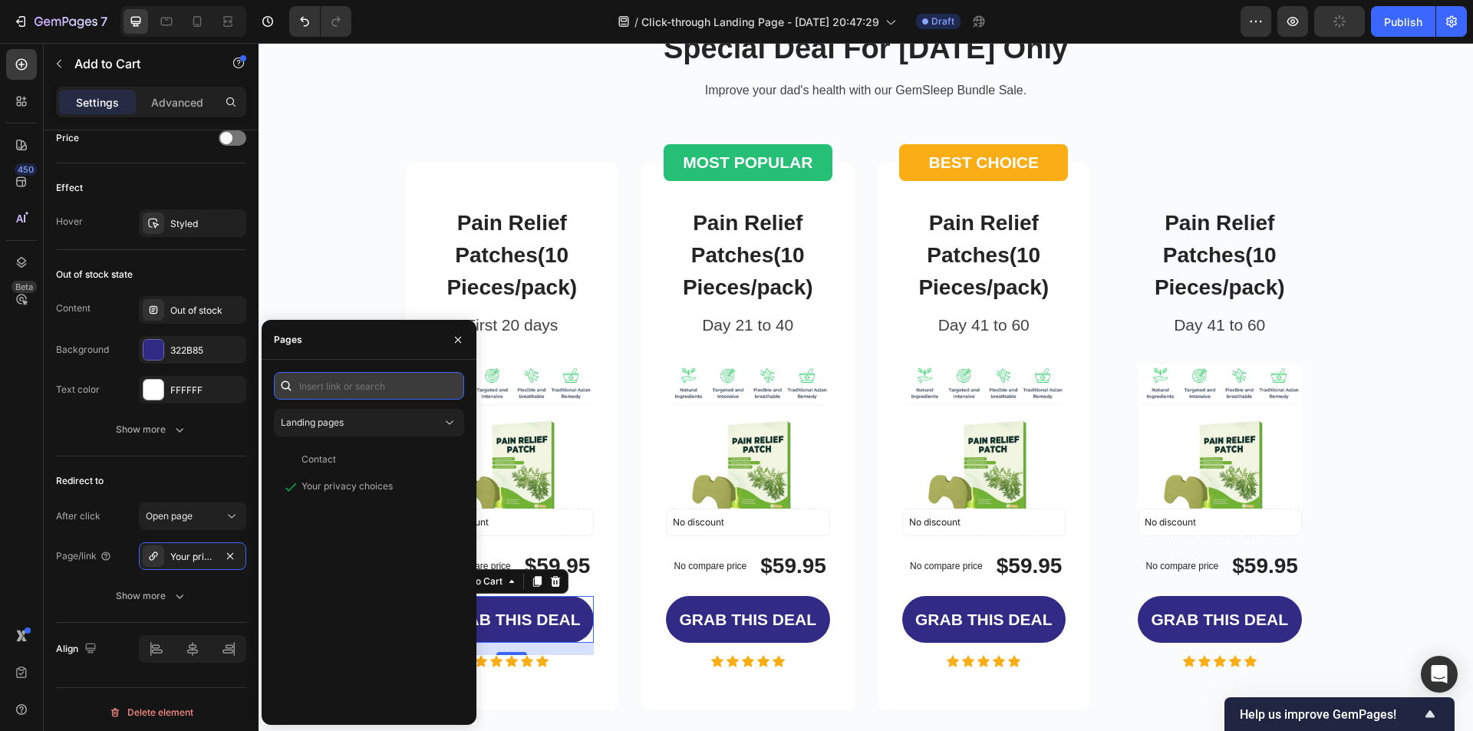
click at [383, 386] on input "text" at bounding box center [369, 386] width 190 height 28
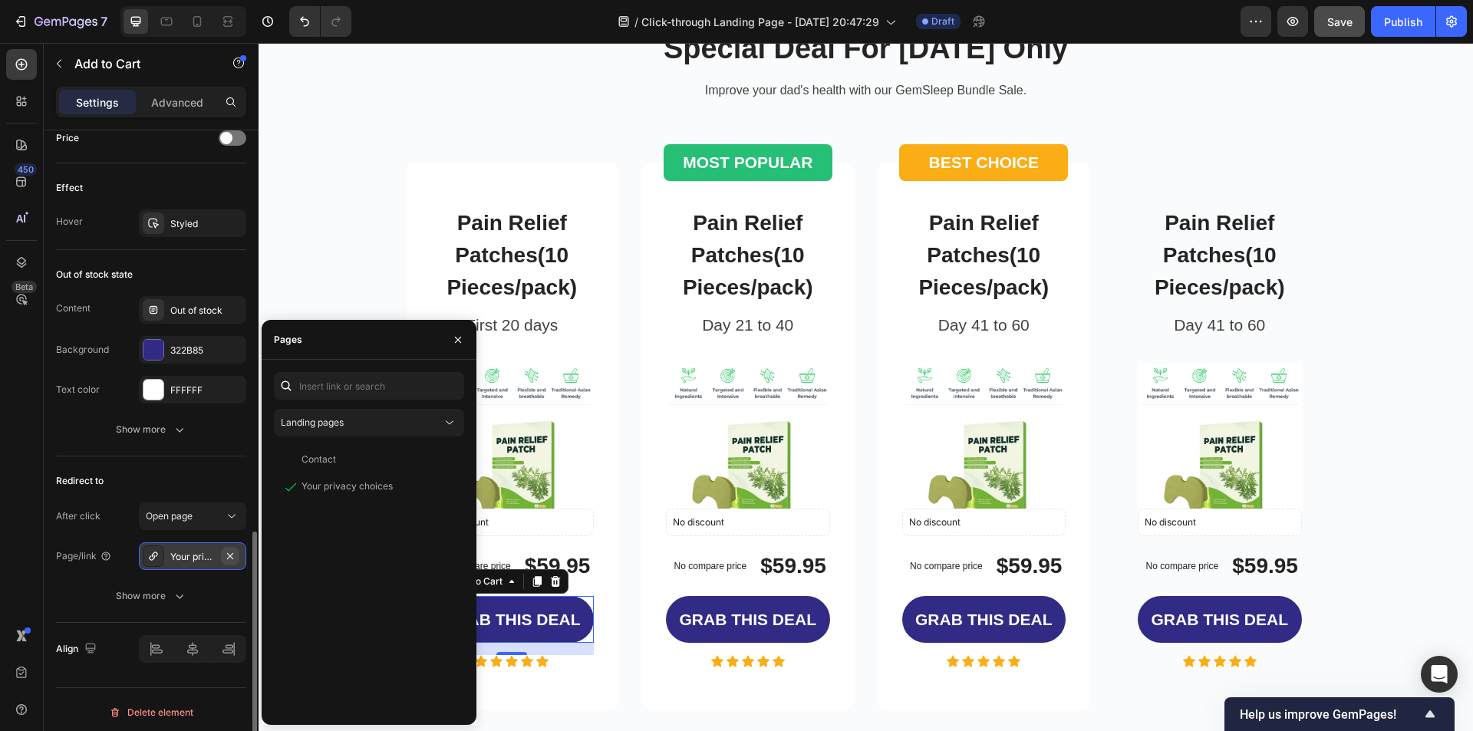
click at [236, 555] on icon "button" at bounding box center [230, 556] width 12 height 12
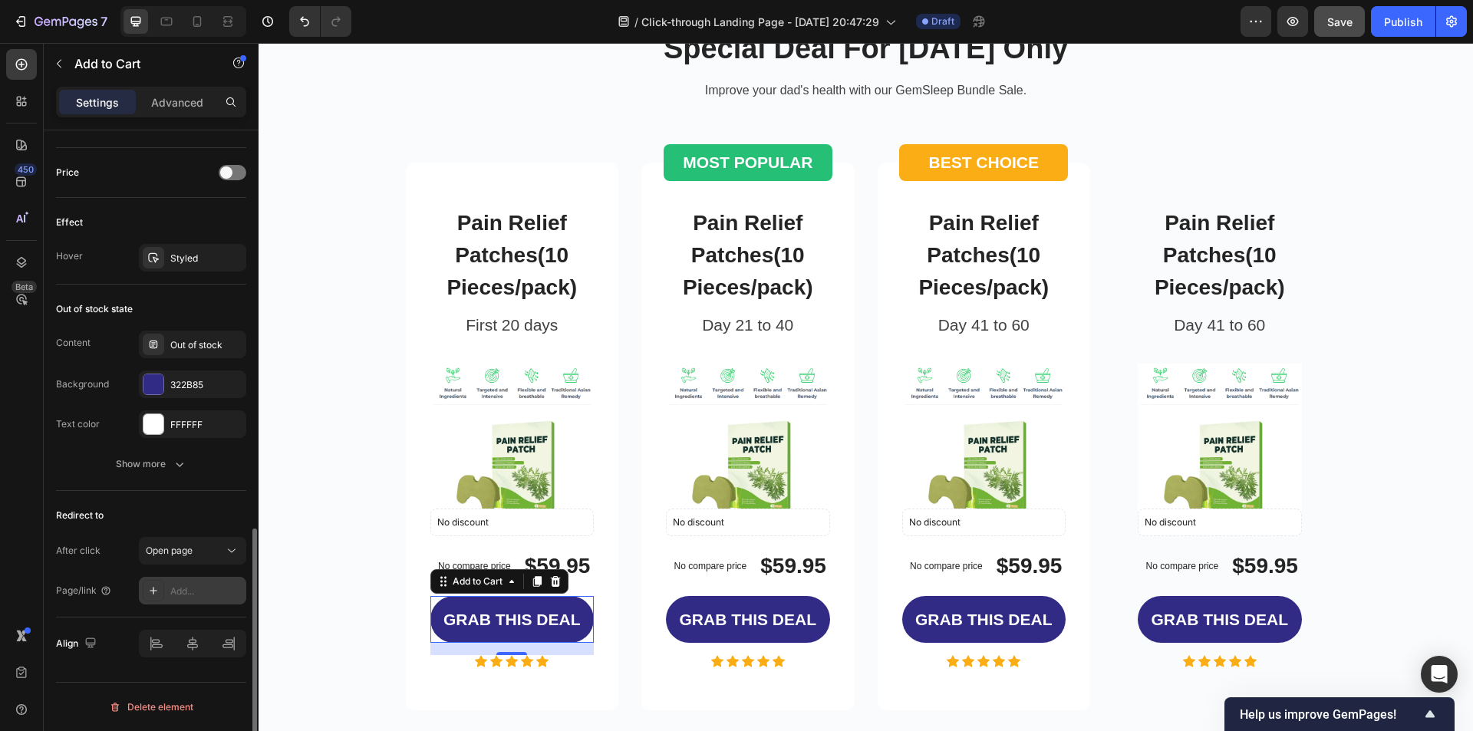
scroll to position [1040, 0]
click at [222, 549] on div "Open page" at bounding box center [185, 551] width 78 height 14
click at [207, 611] on span "Go to checkout" at bounding box center [179, 618] width 66 height 14
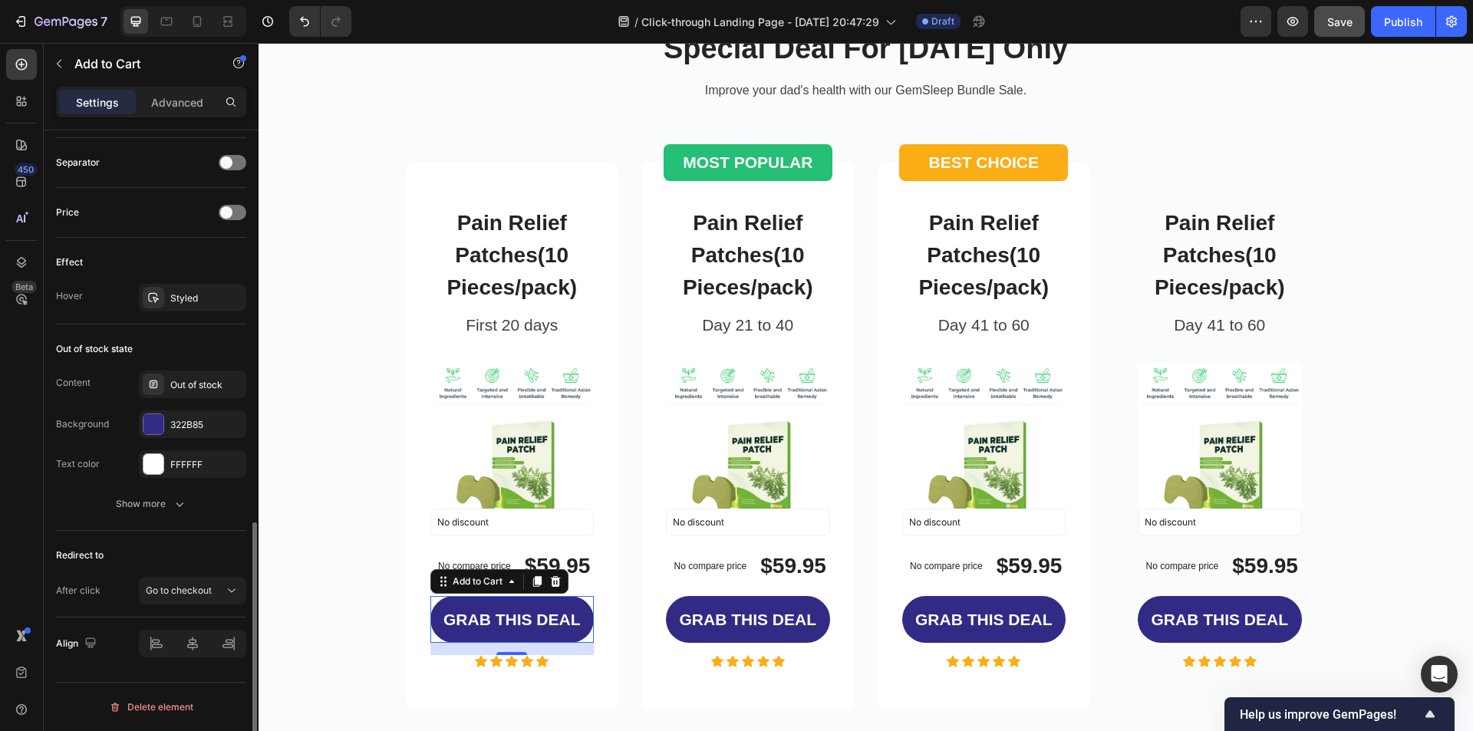
scroll to position [1000, 0]
click at [1304, 30] on button "button" at bounding box center [1292, 21] width 31 height 31
click at [1251, 23] on icon "button" at bounding box center [1255, 21] width 15 height 15
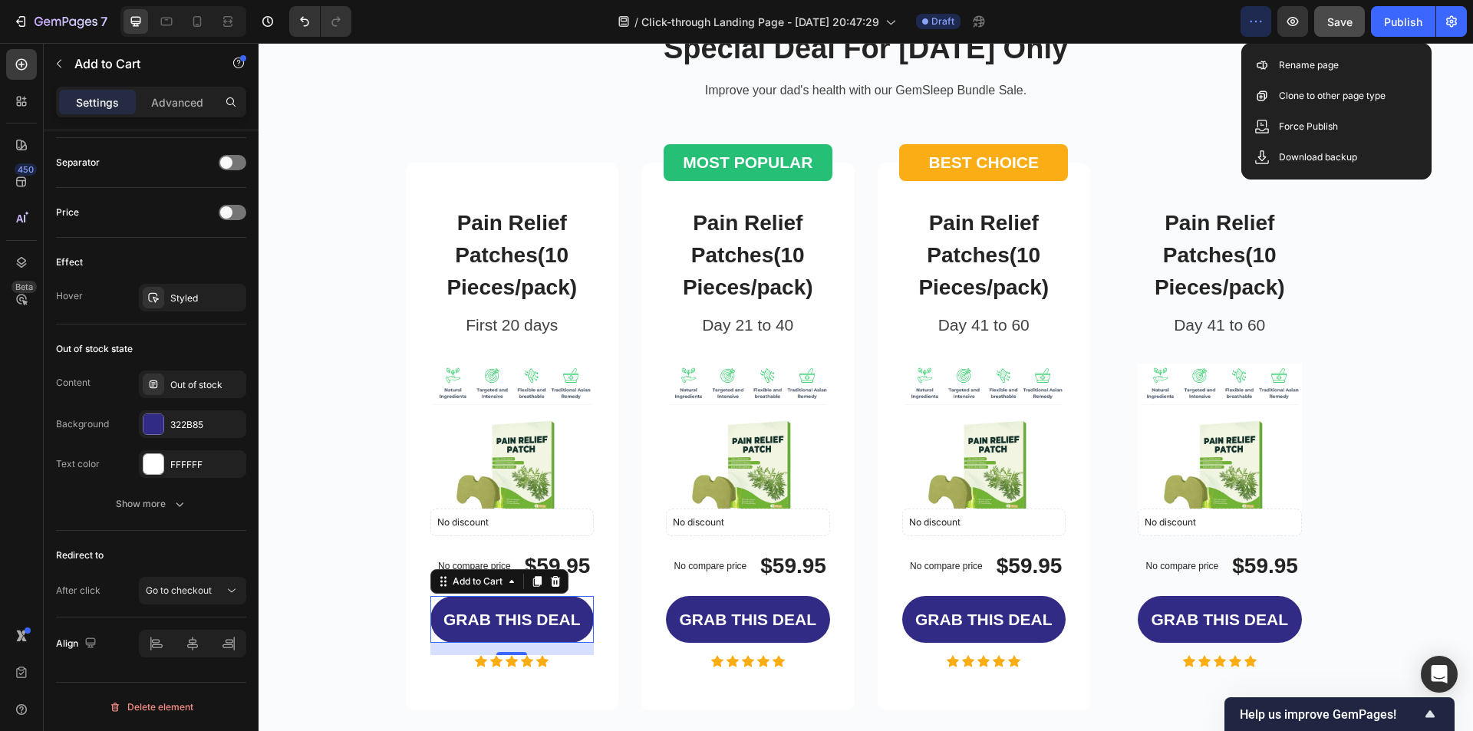
click at [1251, 23] on icon "button" at bounding box center [1255, 21] width 15 height 15
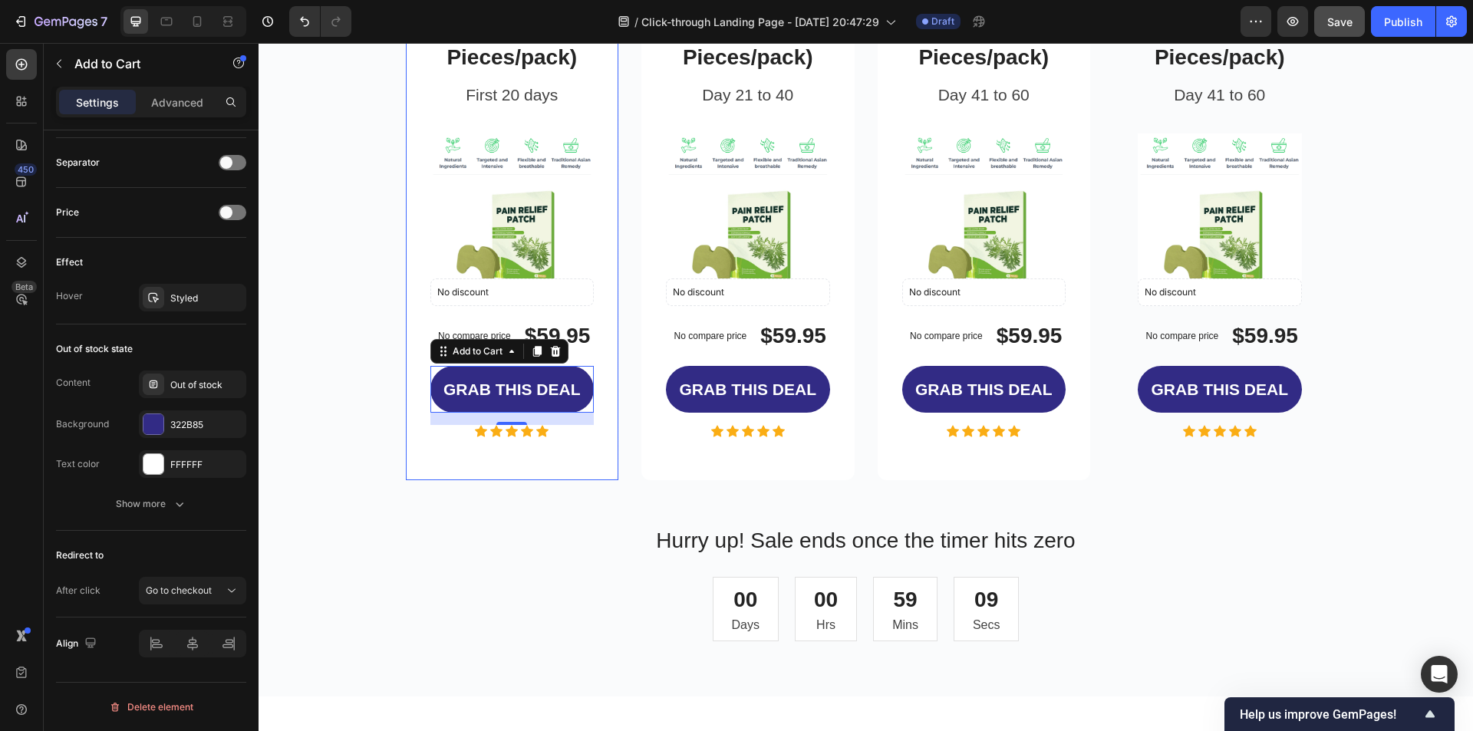
scroll to position [2915, 0]
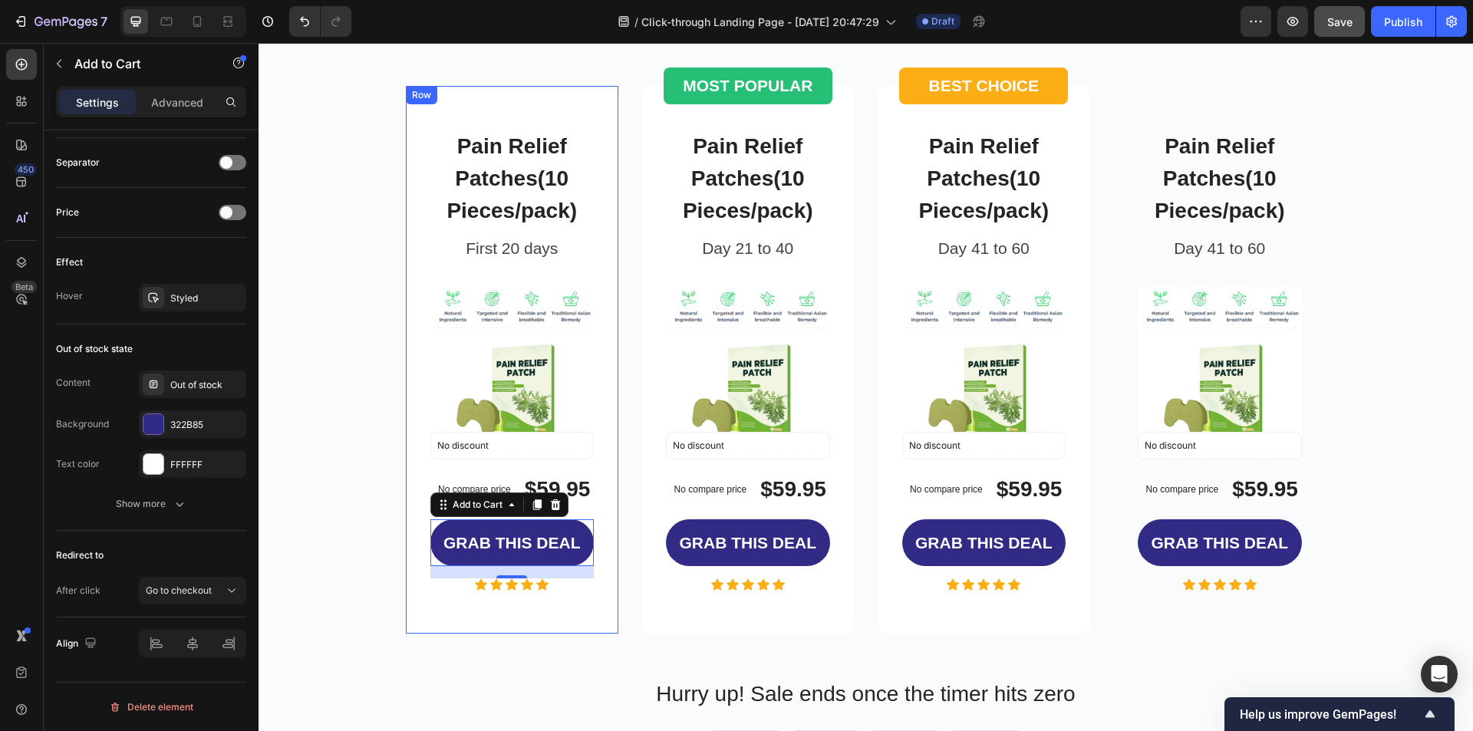
click at [592, 200] on div "Pain Relief Patches(10 Pieces/pack) Product Title First 20 days Text block Prod…" at bounding box center [512, 360] width 213 height 548
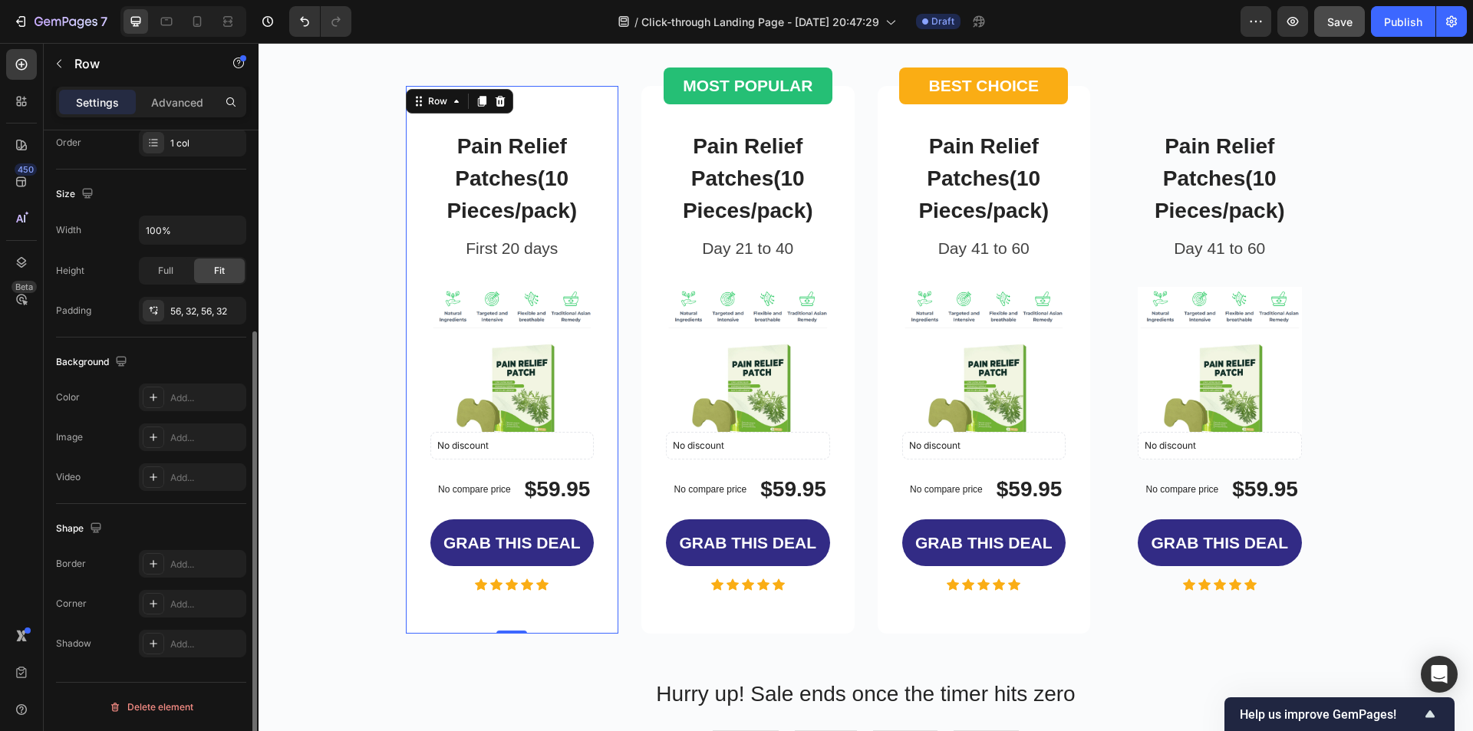
scroll to position [0, 0]
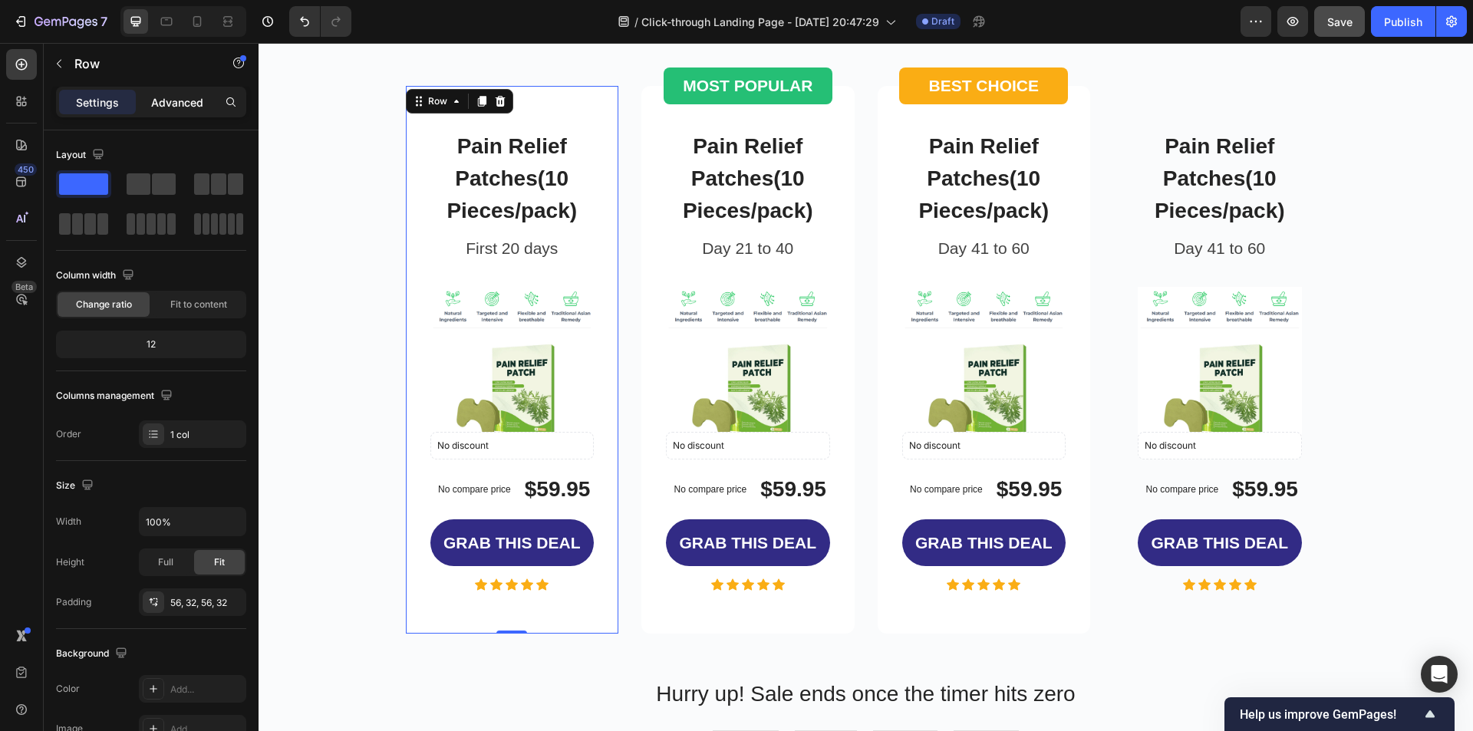
click at [180, 104] on p "Advanced" at bounding box center [177, 102] width 52 height 16
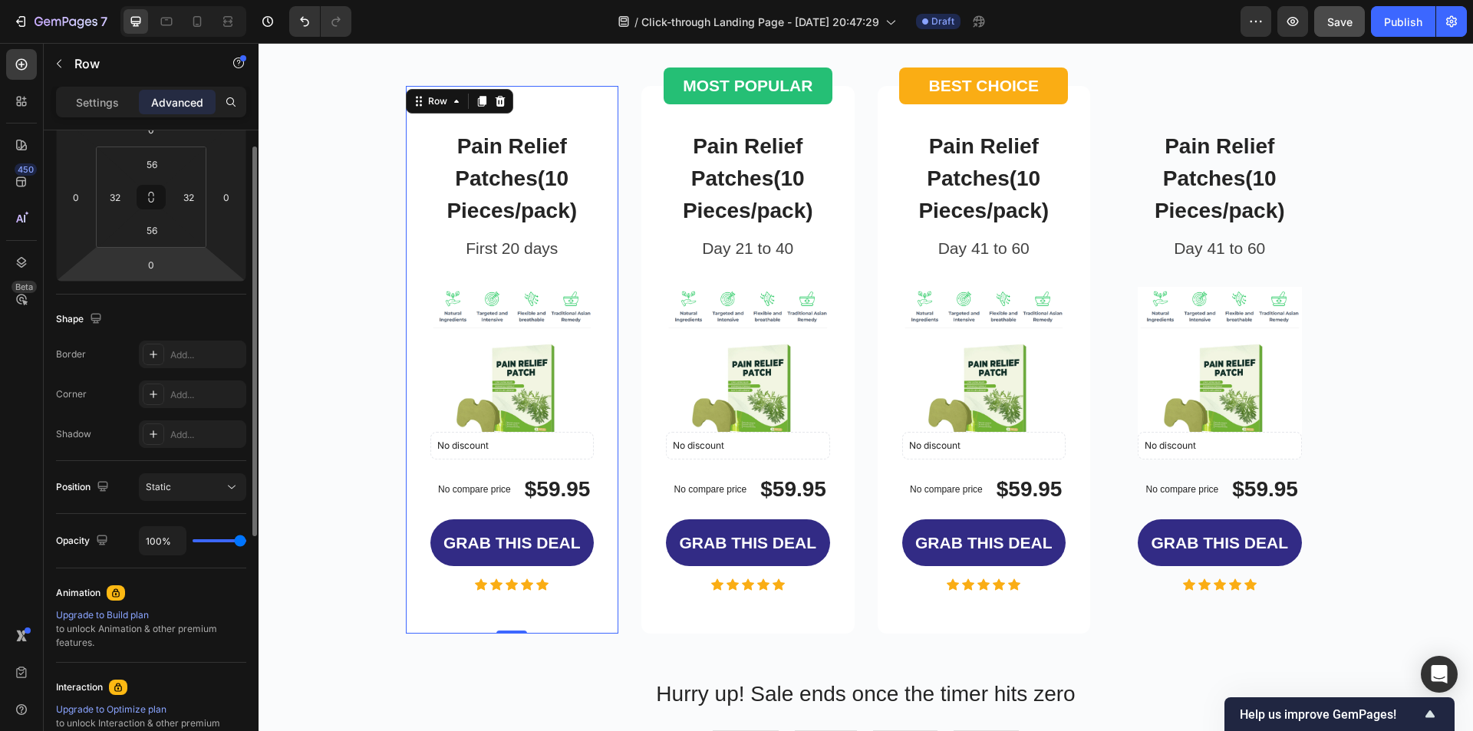
scroll to position [384, 0]
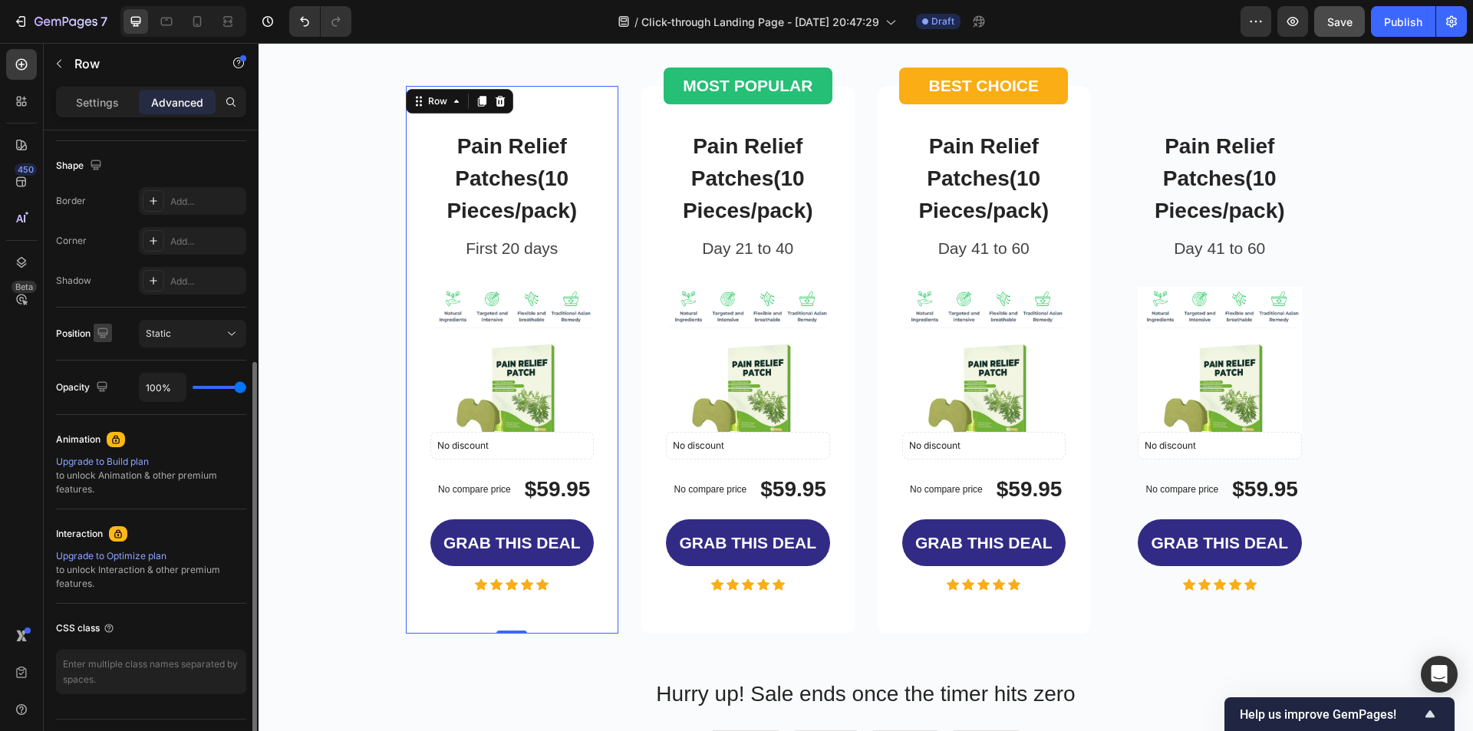
click at [101, 331] on icon "button" at bounding box center [102, 332] width 15 height 15
click at [108, 410] on icon "button" at bounding box center [105, 412] width 15 height 15
type input "49"
type input "28"
type input "49"
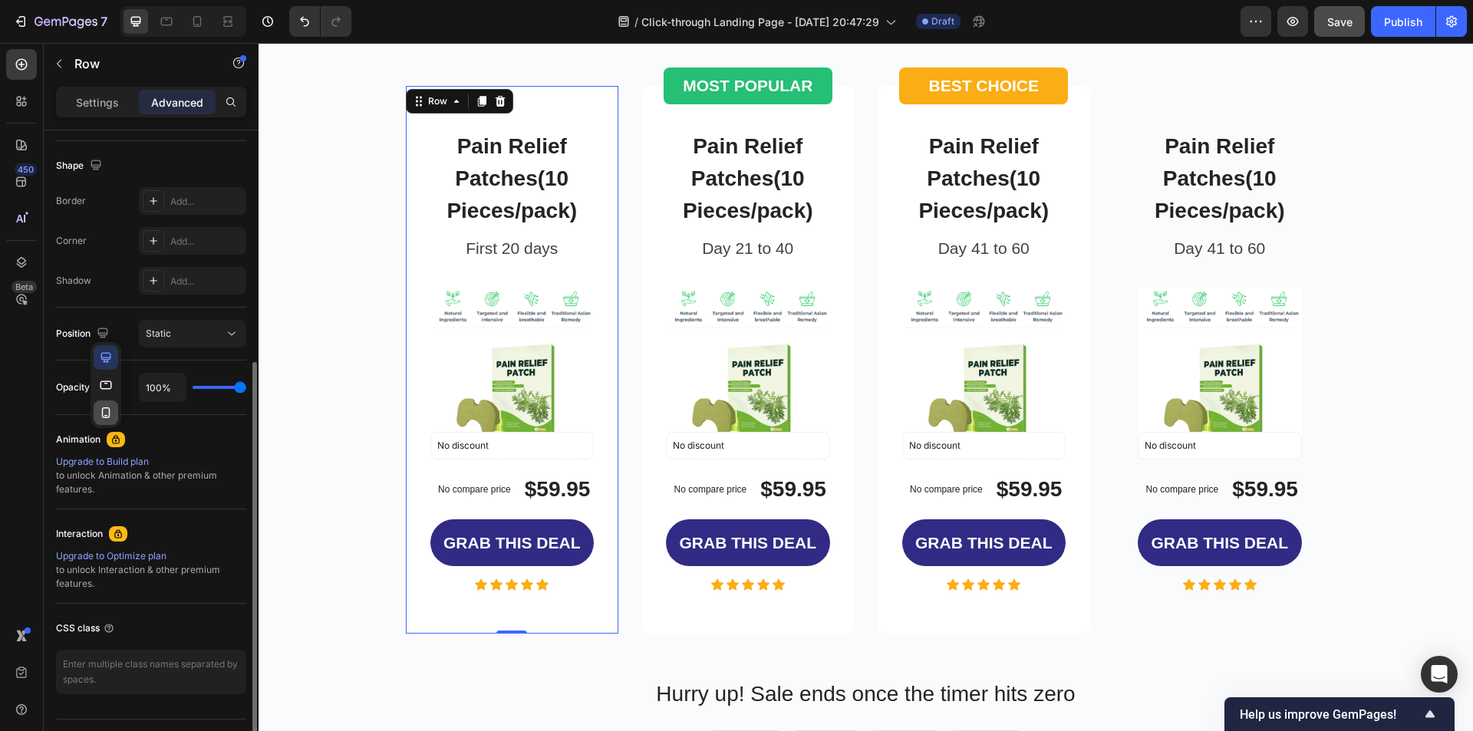
type input "28"
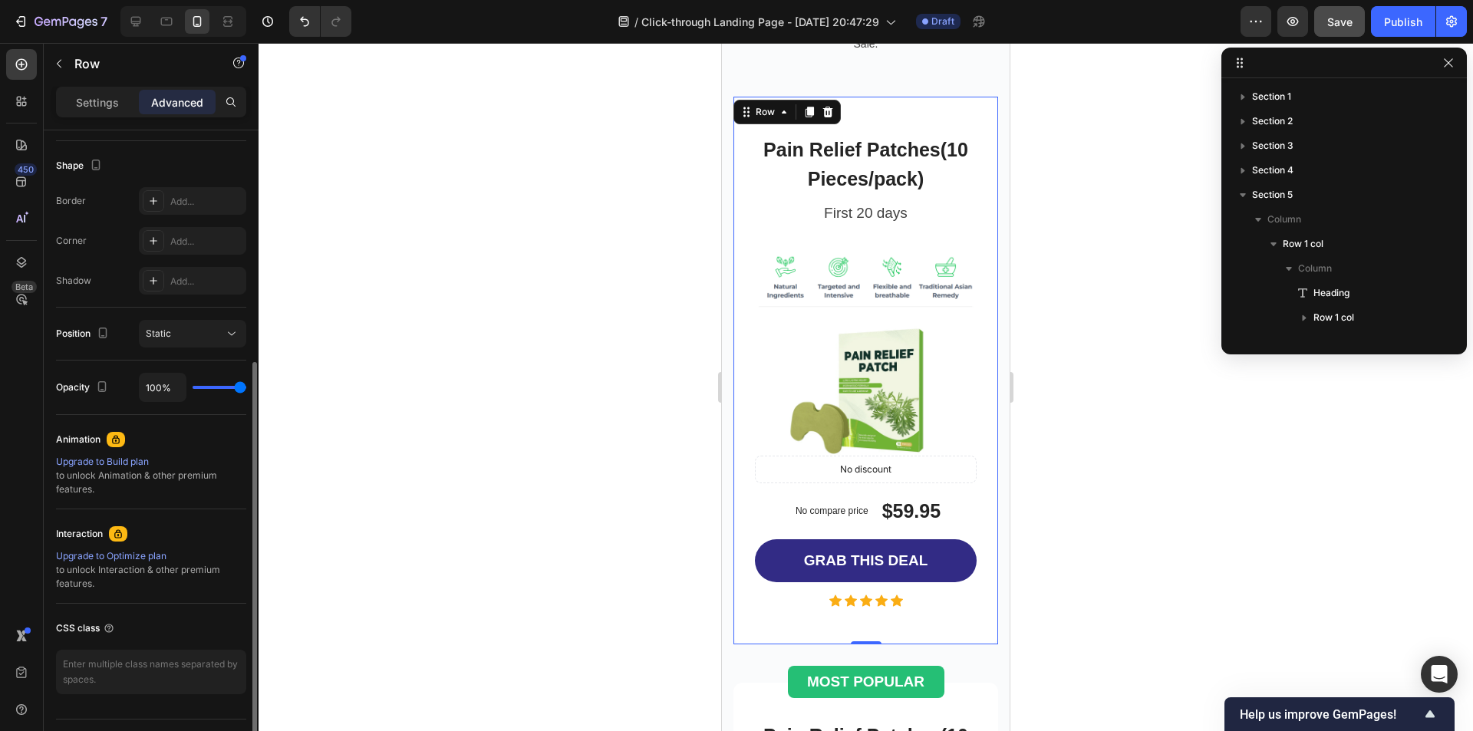
scroll to position [242, 0]
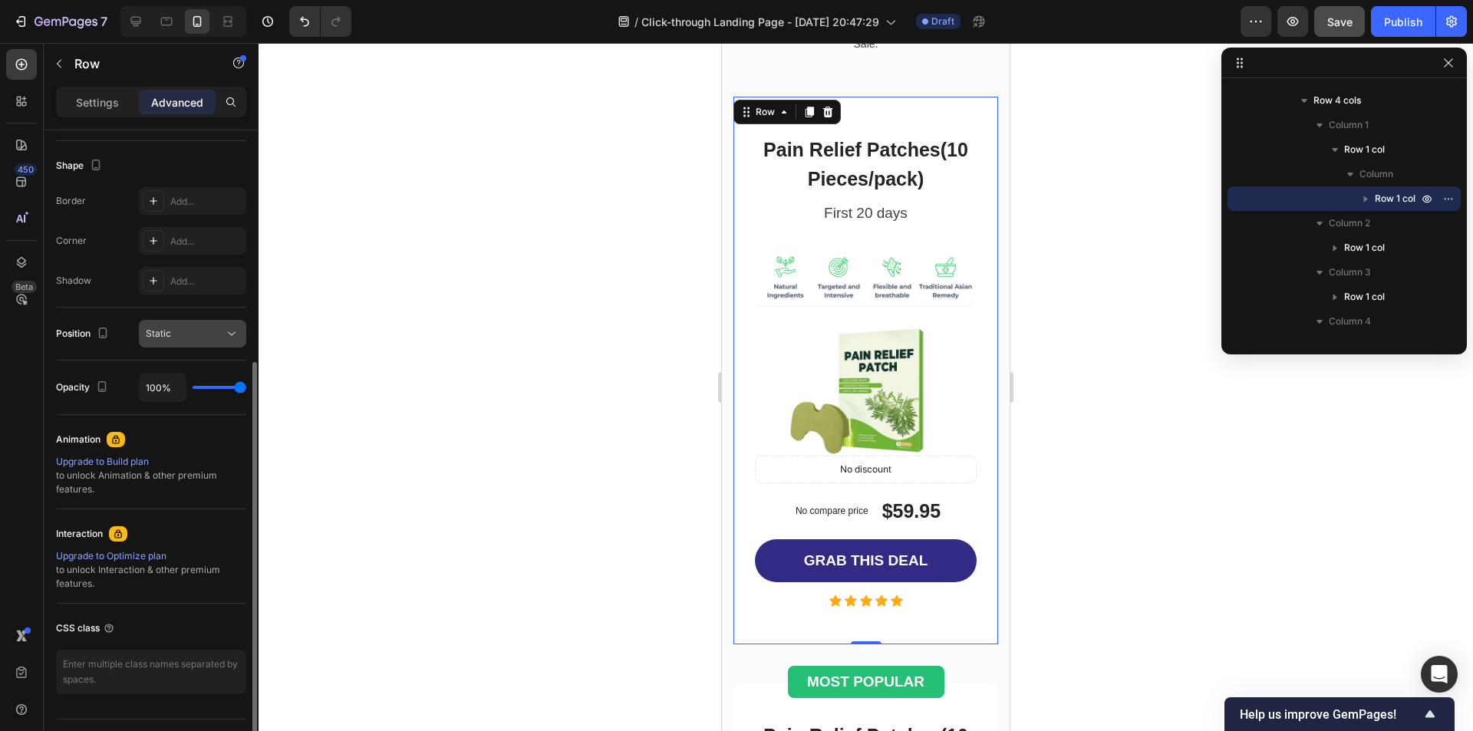
click at [222, 338] on div "Static" at bounding box center [185, 334] width 78 height 14
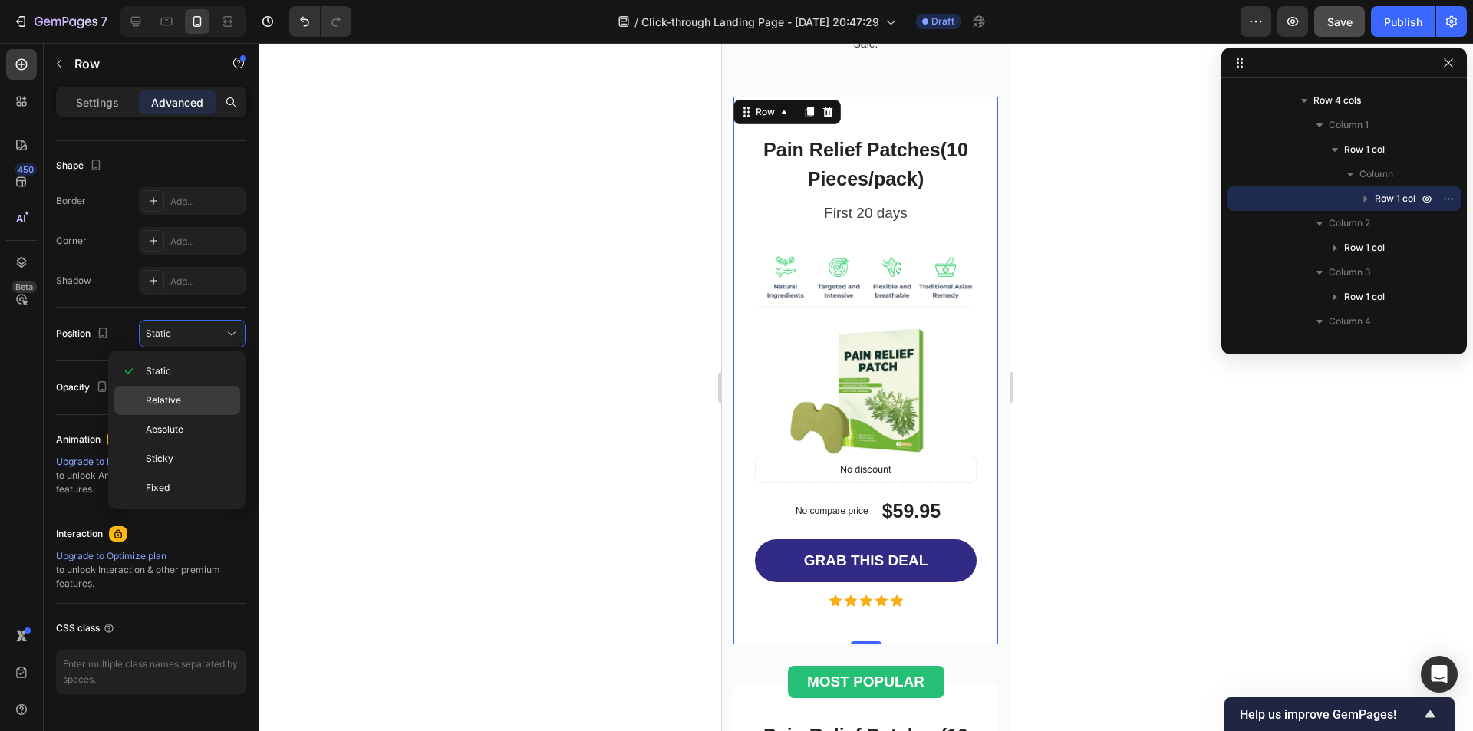
click at [206, 394] on p "Relative" at bounding box center [189, 401] width 87 height 14
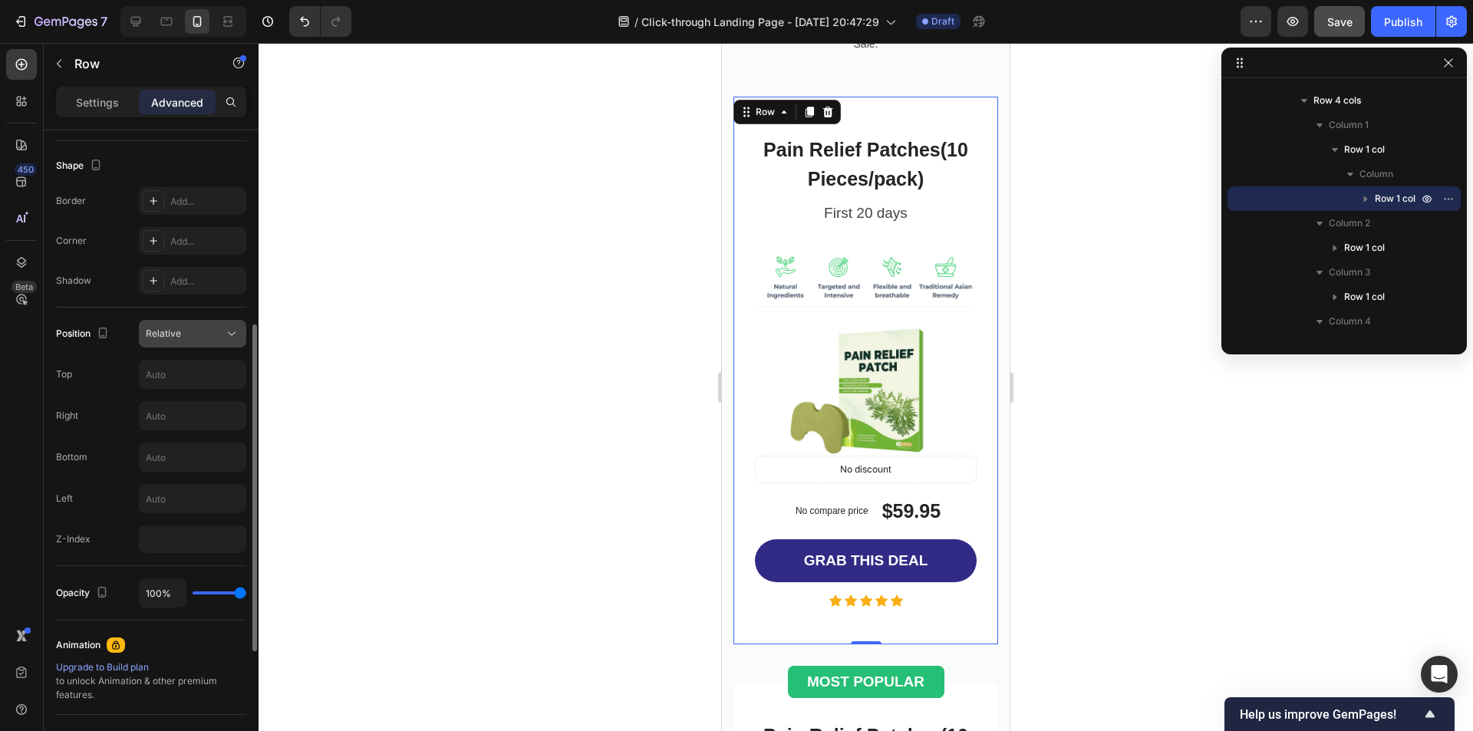
click at [231, 340] on icon at bounding box center [231, 333] width 15 height 15
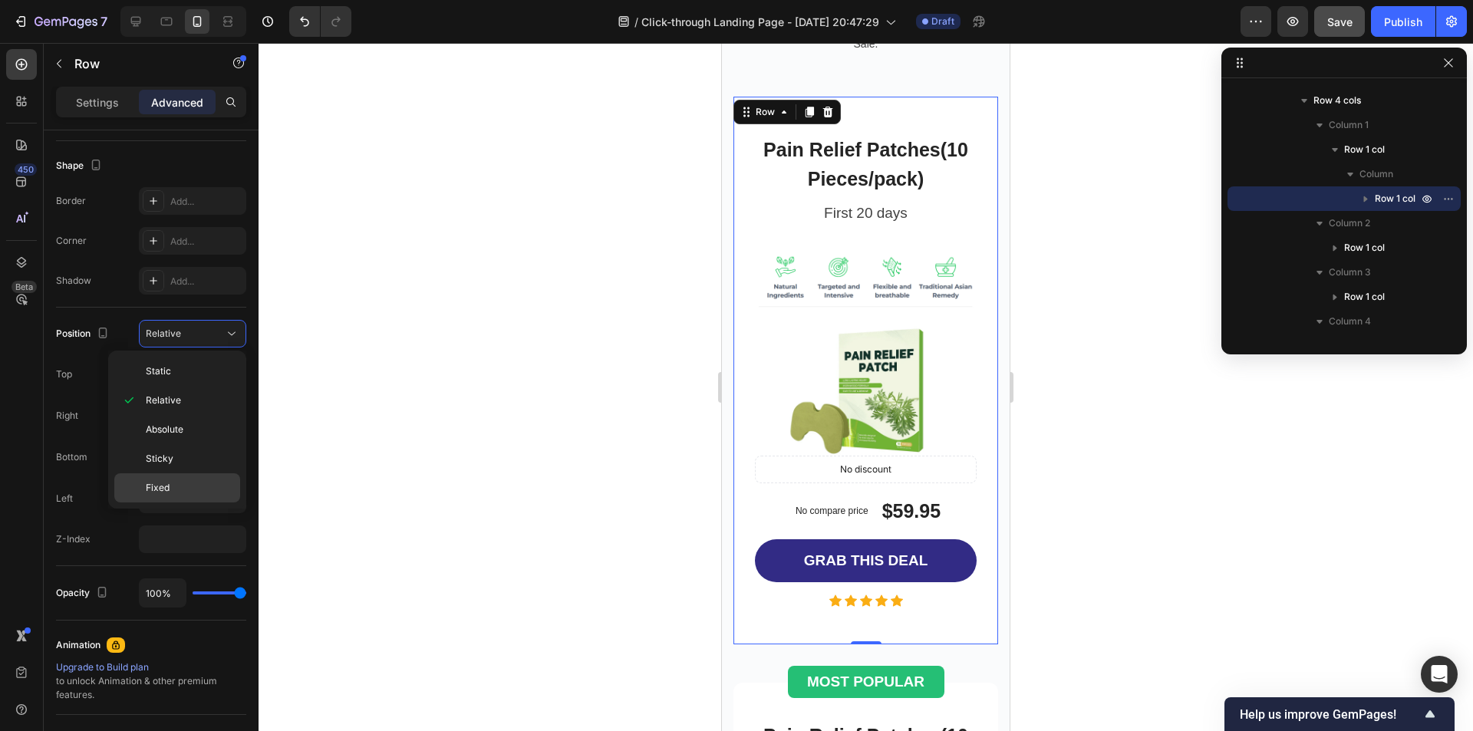
click at [190, 483] on p "Fixed" at bounding box center [189, 488] width 87 height 14
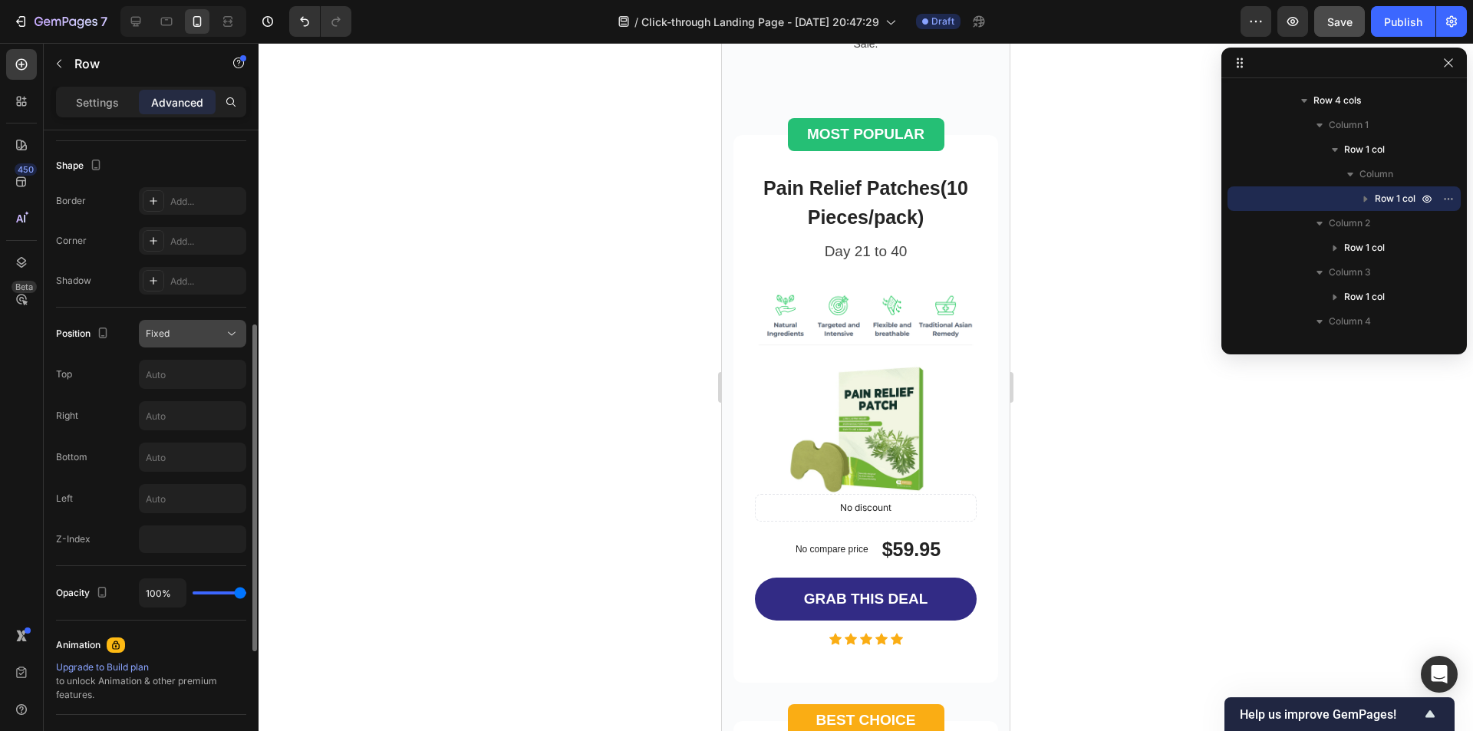
click at [237, 331] on icon at bounding box center [231, 333] width 15 height 15
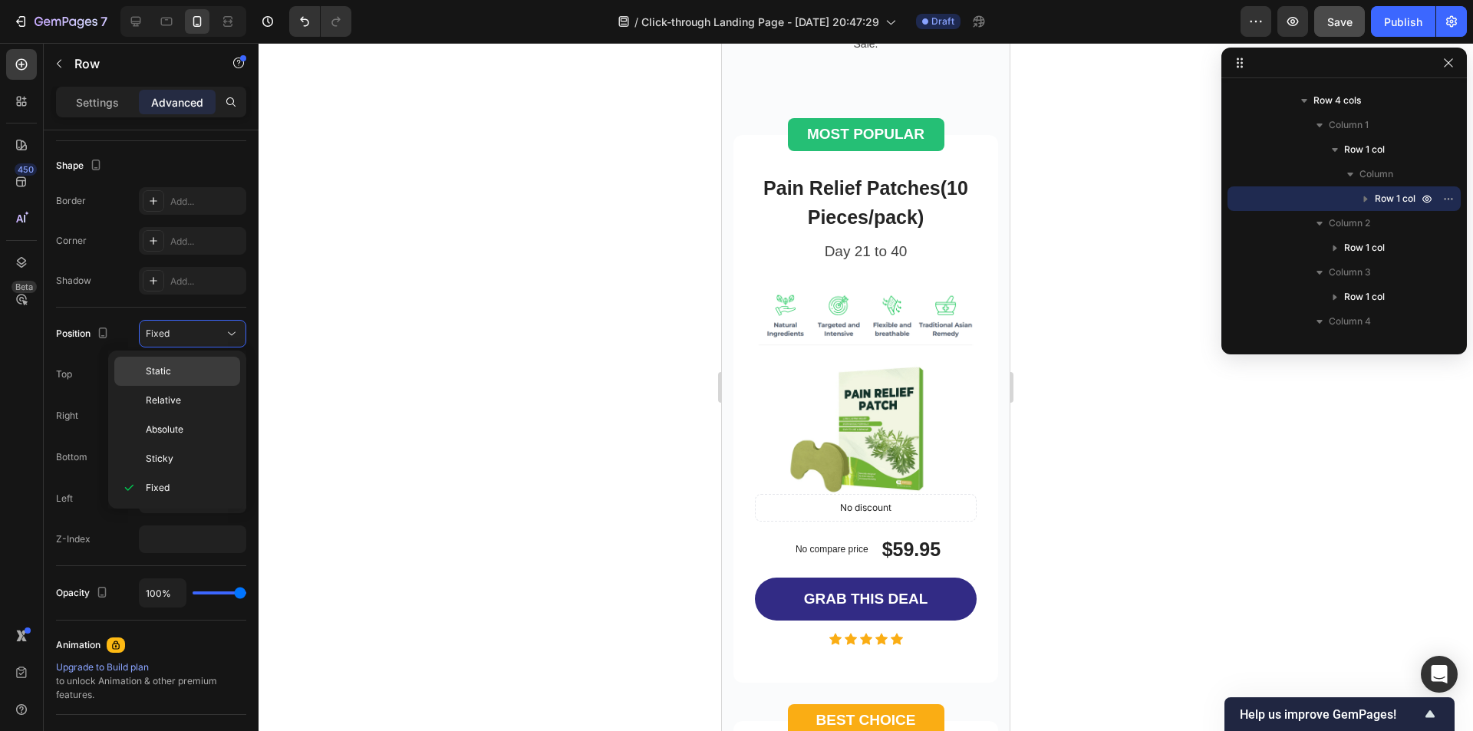
click at [203, 372] on p "Static" at bounding box center [189, 371] width 87 height 14
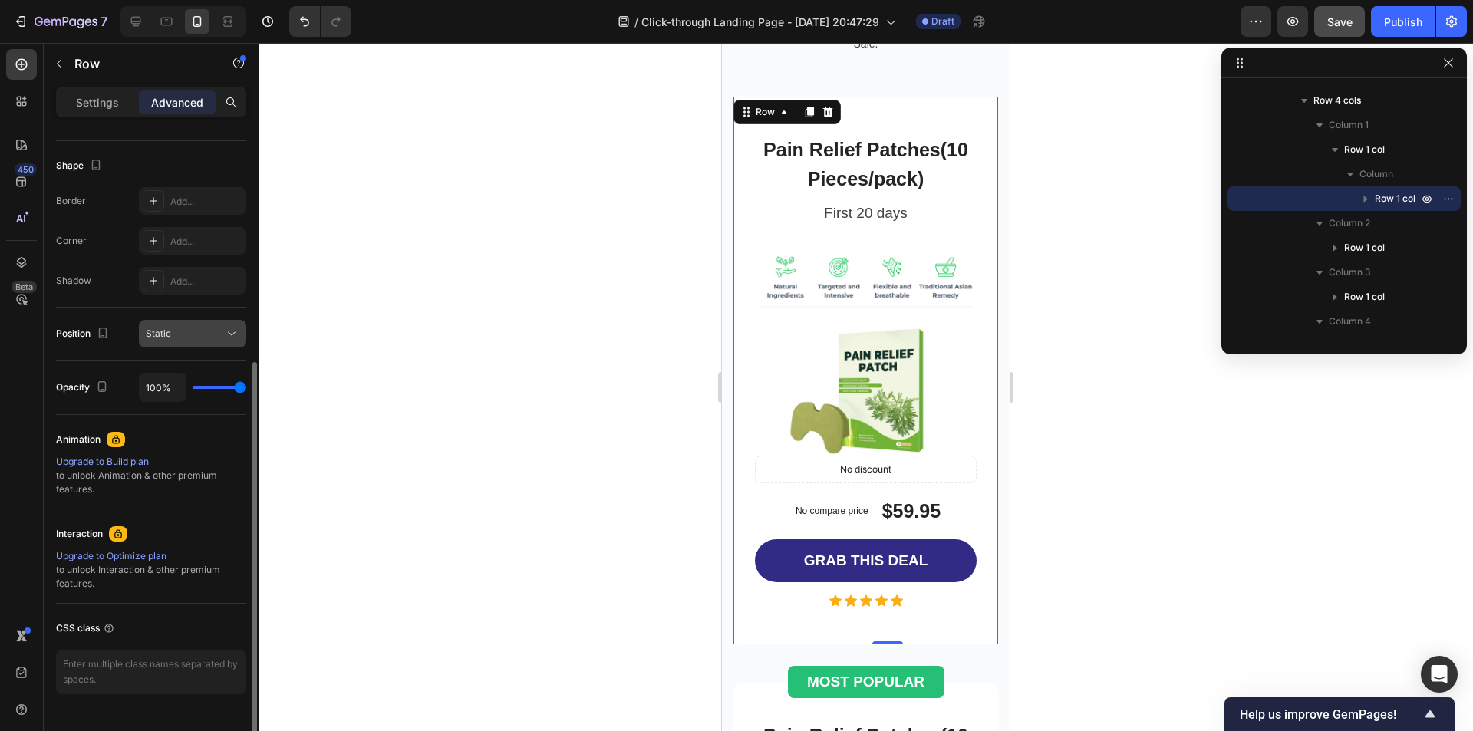
click at [234, 343] on button "Static" at bounding box center [192, 334] width 107 height 28
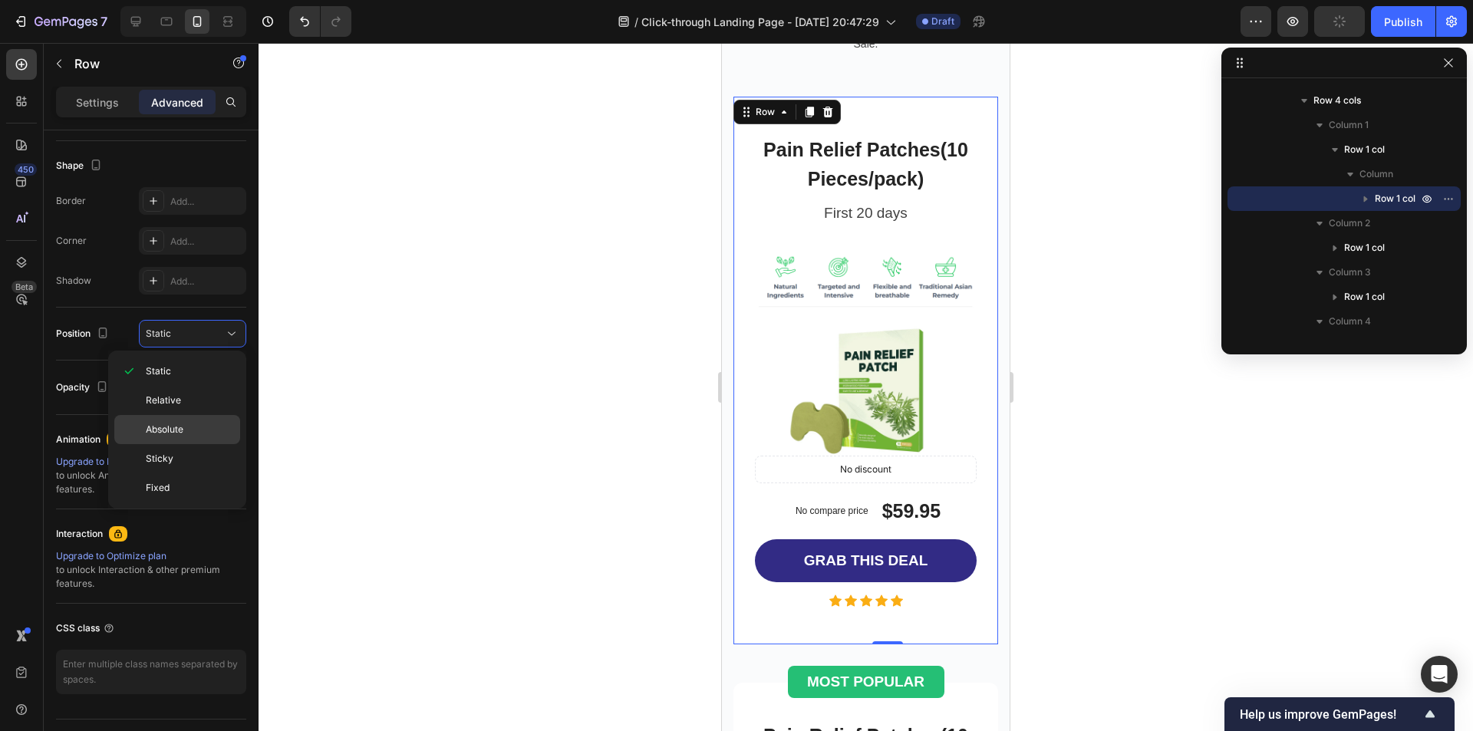
click at [192, 430] on p "Absolute" at bounding box center [189, 430] width 87 height 14
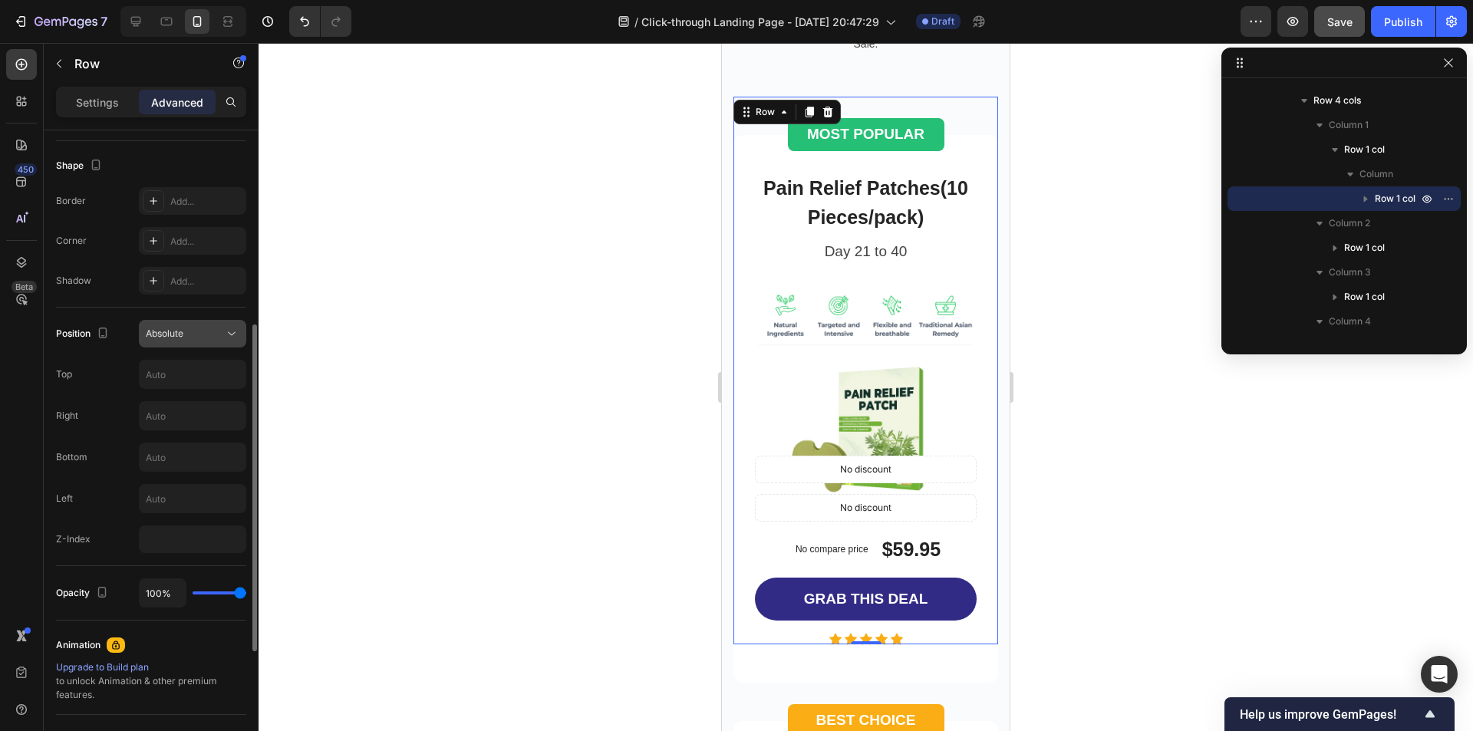
click at [239, 338] on icon at bounding box center [231, 333] width 15 height 15
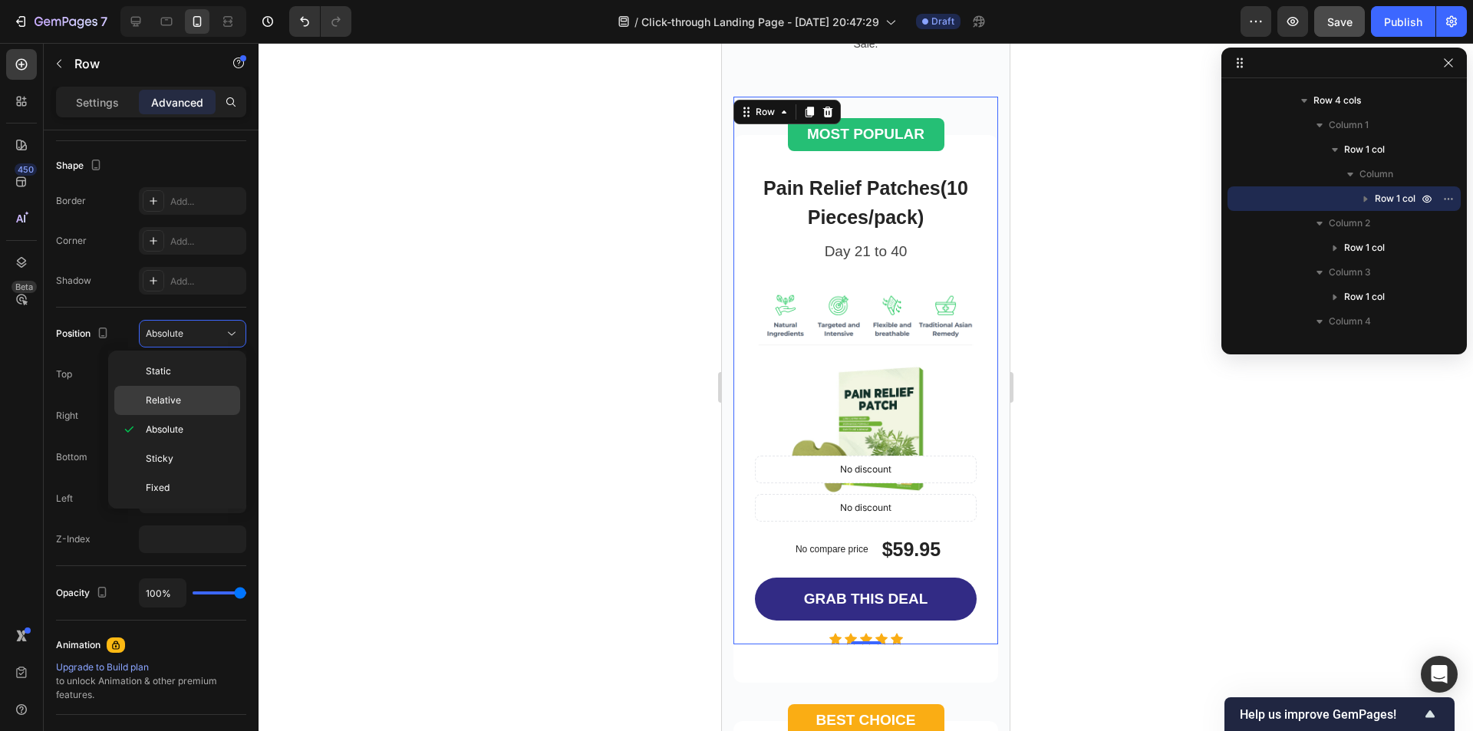
click at [209, 397] on p "Relative" at bounding box center [189, 401] width 87 height 14
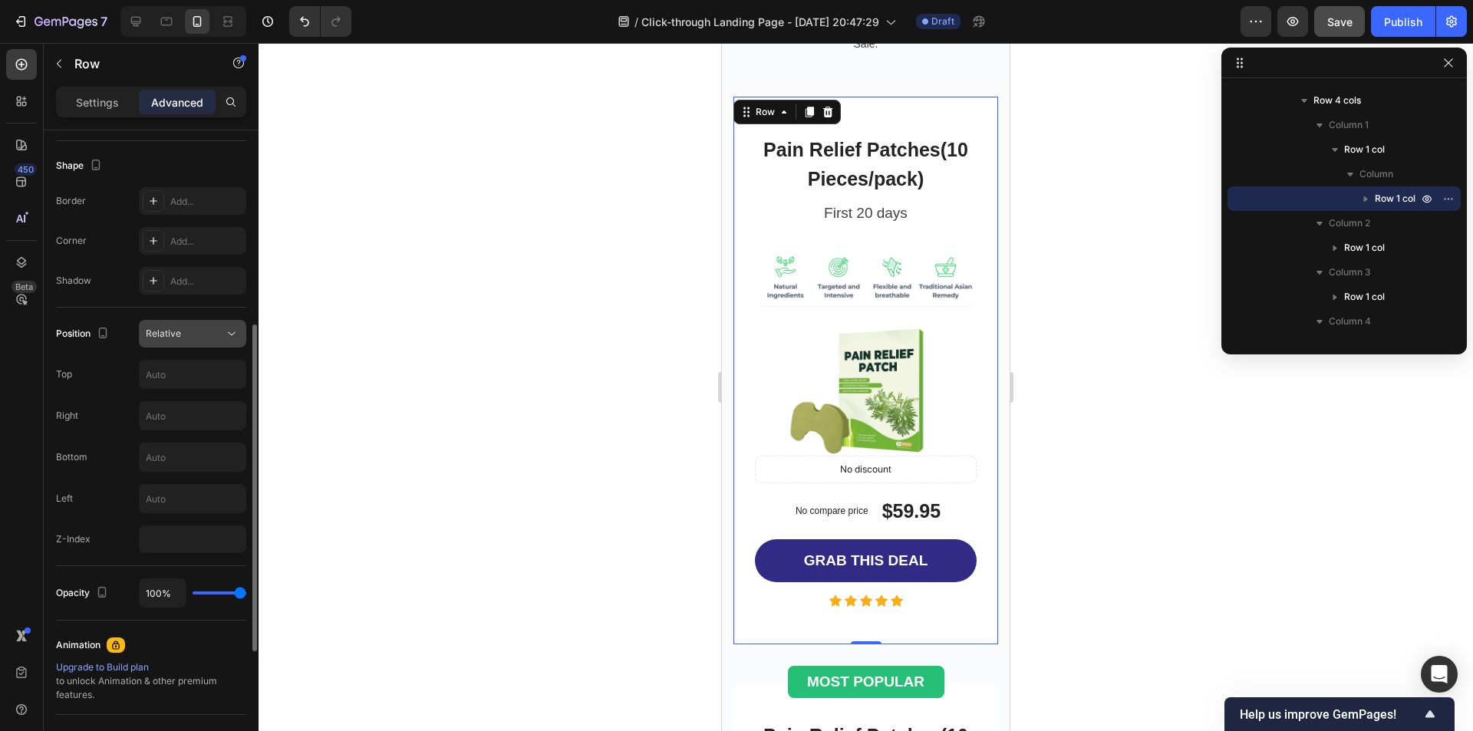
click at [221, 339] on div "Relative" at bounding box center [185, 334] width 78 height 14
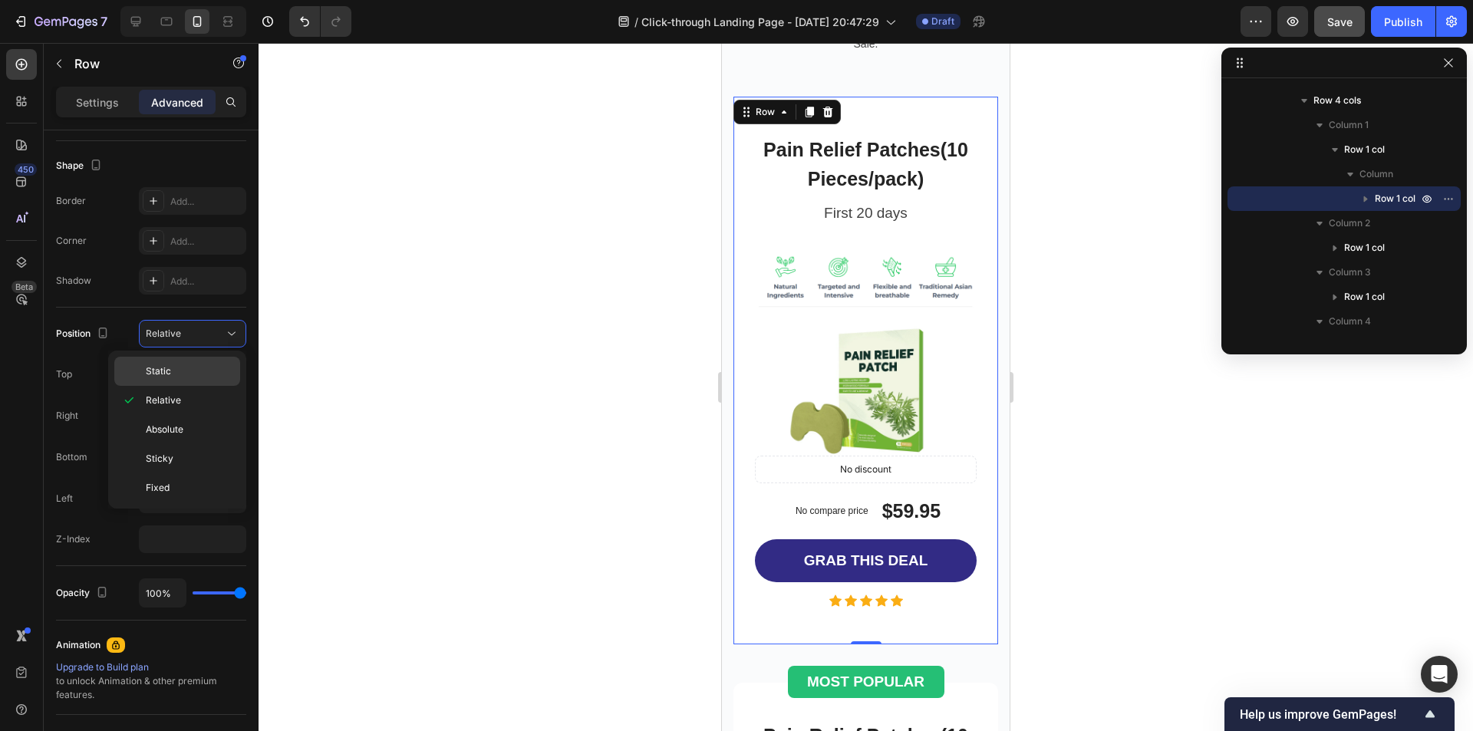
click at [174, 376] on p "Static" at bounding box center [189, 371] width 87 height 14
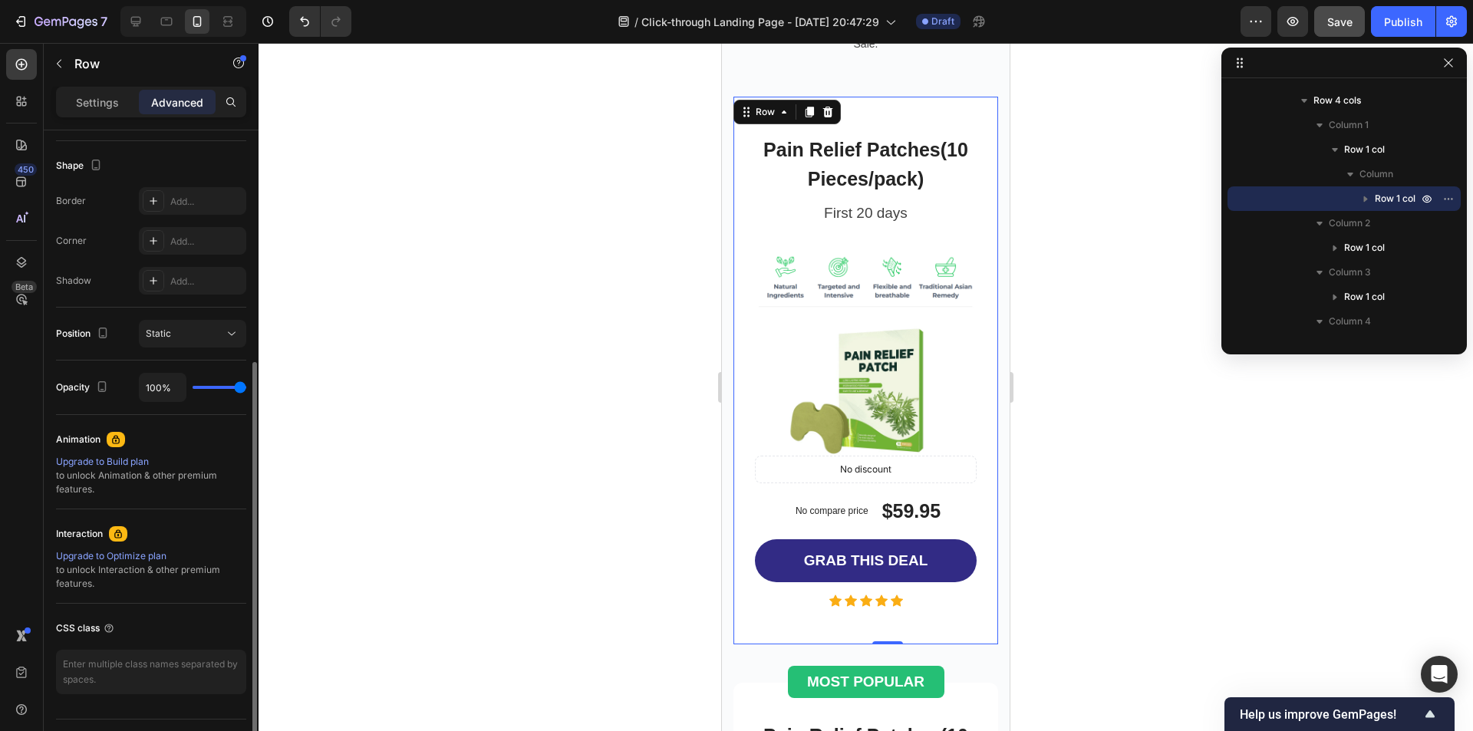
type input "96%"
type input "96"
type input "65%"
type input "65"
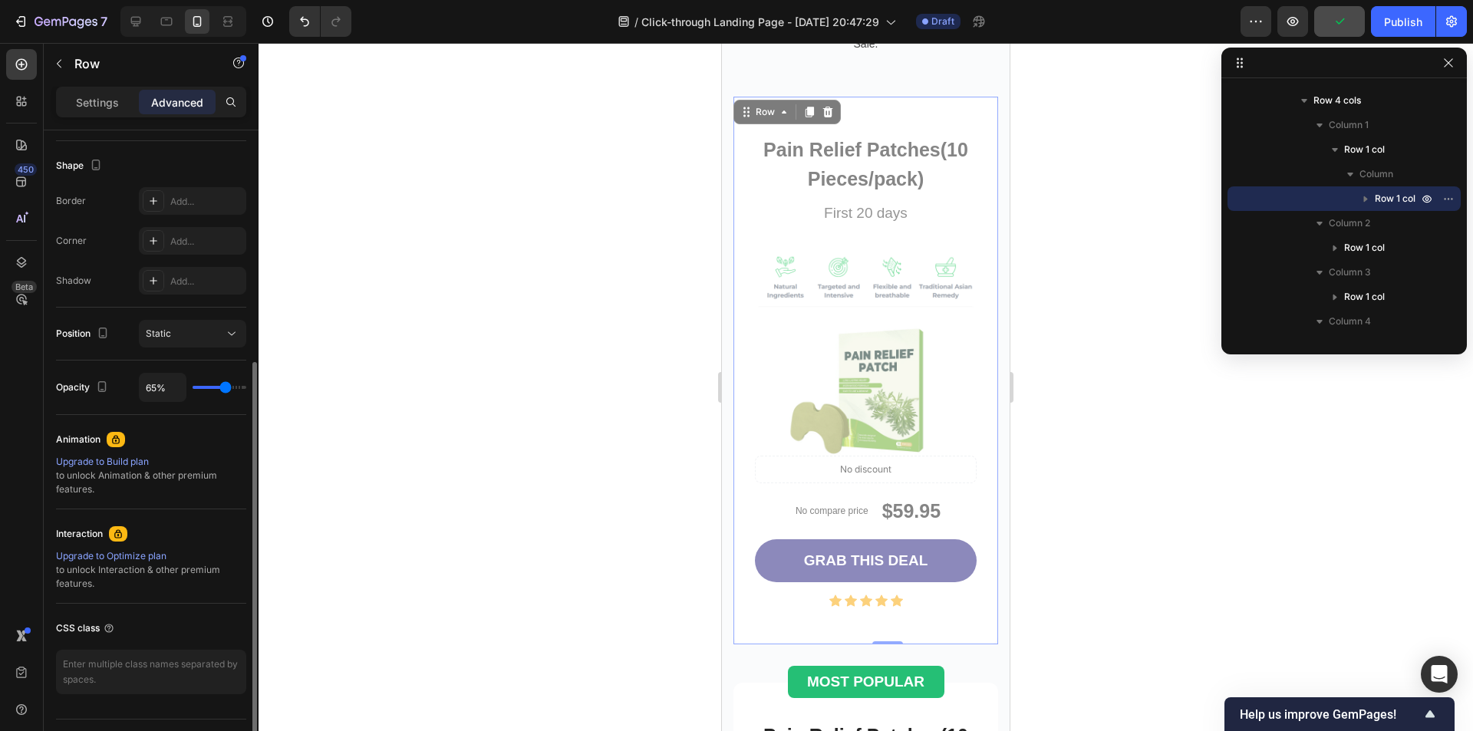
type input "56%"
type input "56"
type input "43%"
type input "43"
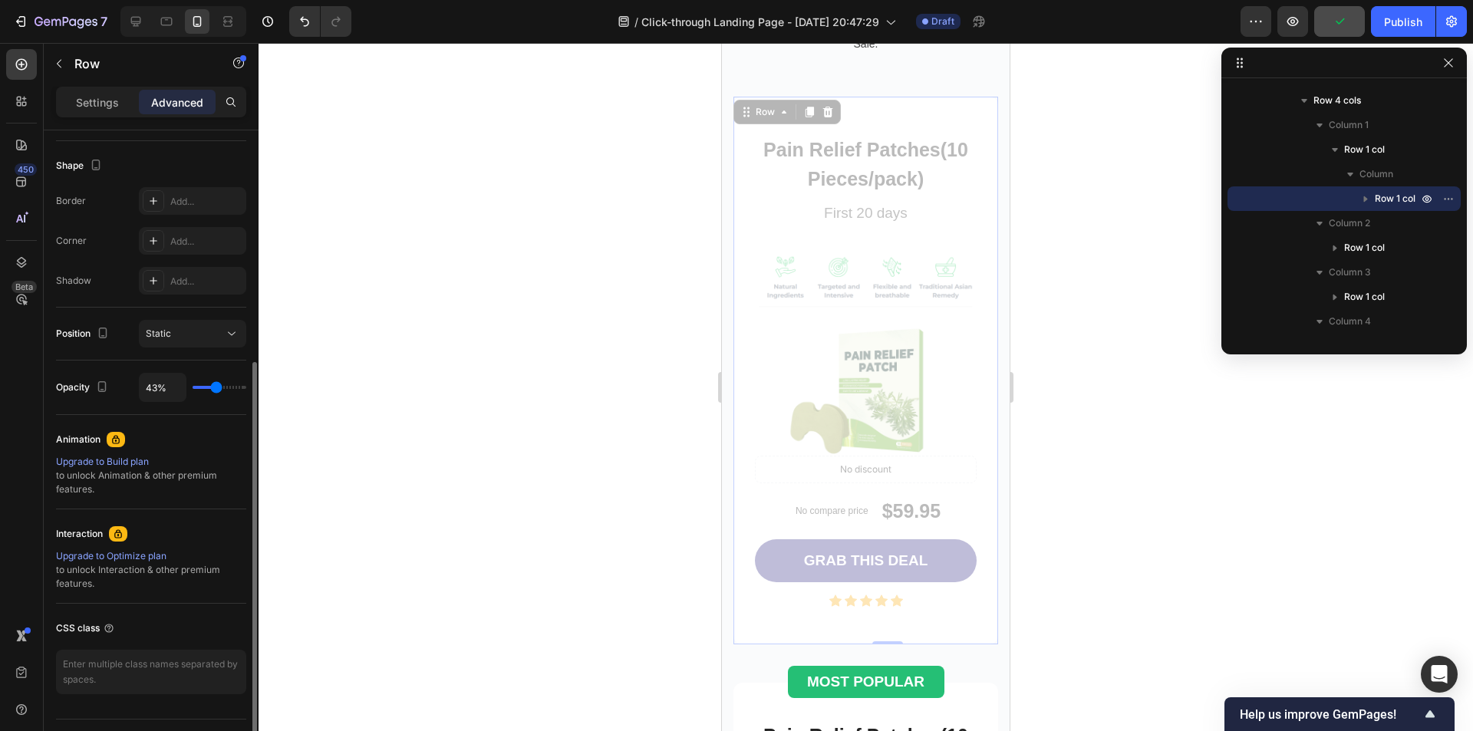
type input "31%"
type input "31"
type input "100%"
type input "100"
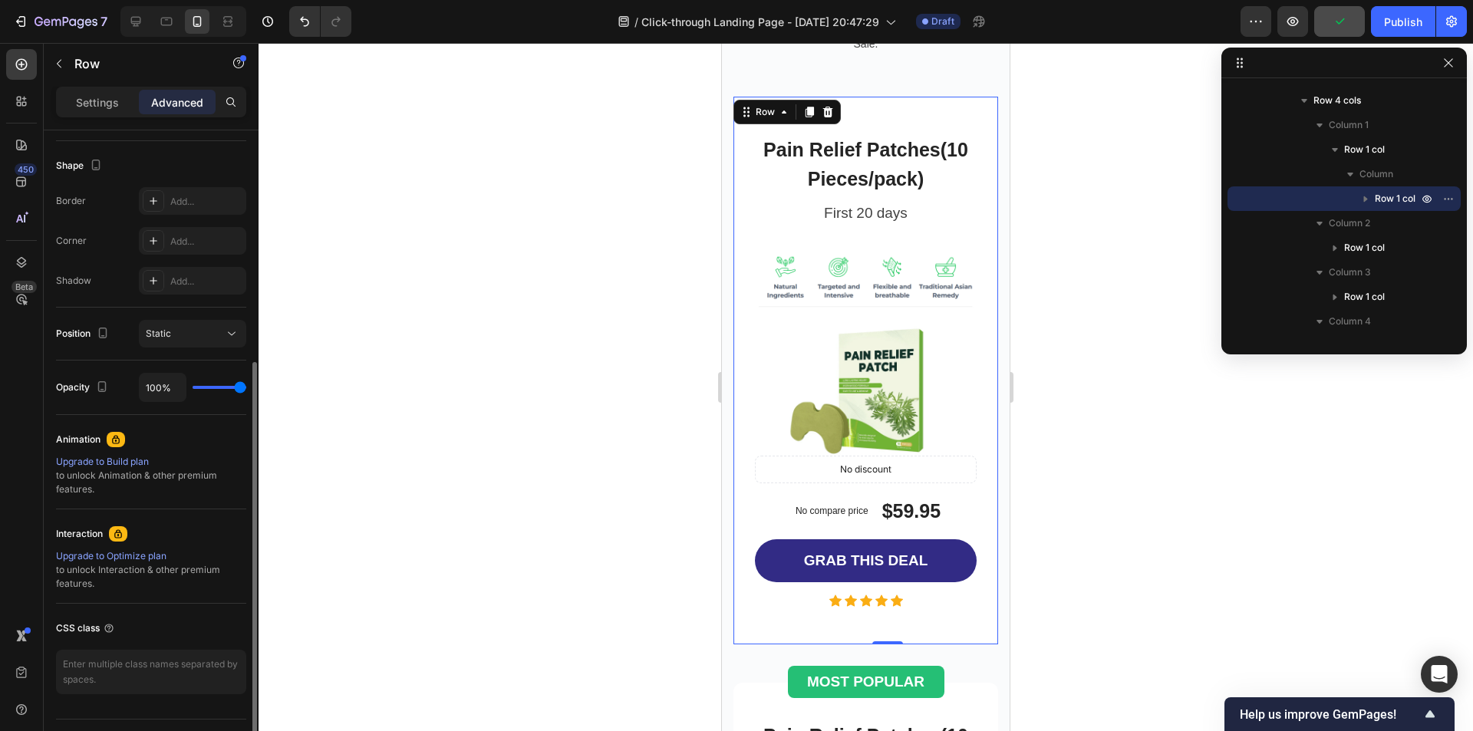
drag, startPoint x: 239, startPoint y: 388, endPoint x: 295, endPoint y: 392, distance: 56.1
click at [246, 389] on input "range" at bounding box center [220, 387] width 54 height 3
click at [107, 336] on icon "button" at bounding box center [103, 333] width 8 height 11
click at [109, 363] on icon "button" at bounding box center [105, 357] width 15 height 15
type input "56"
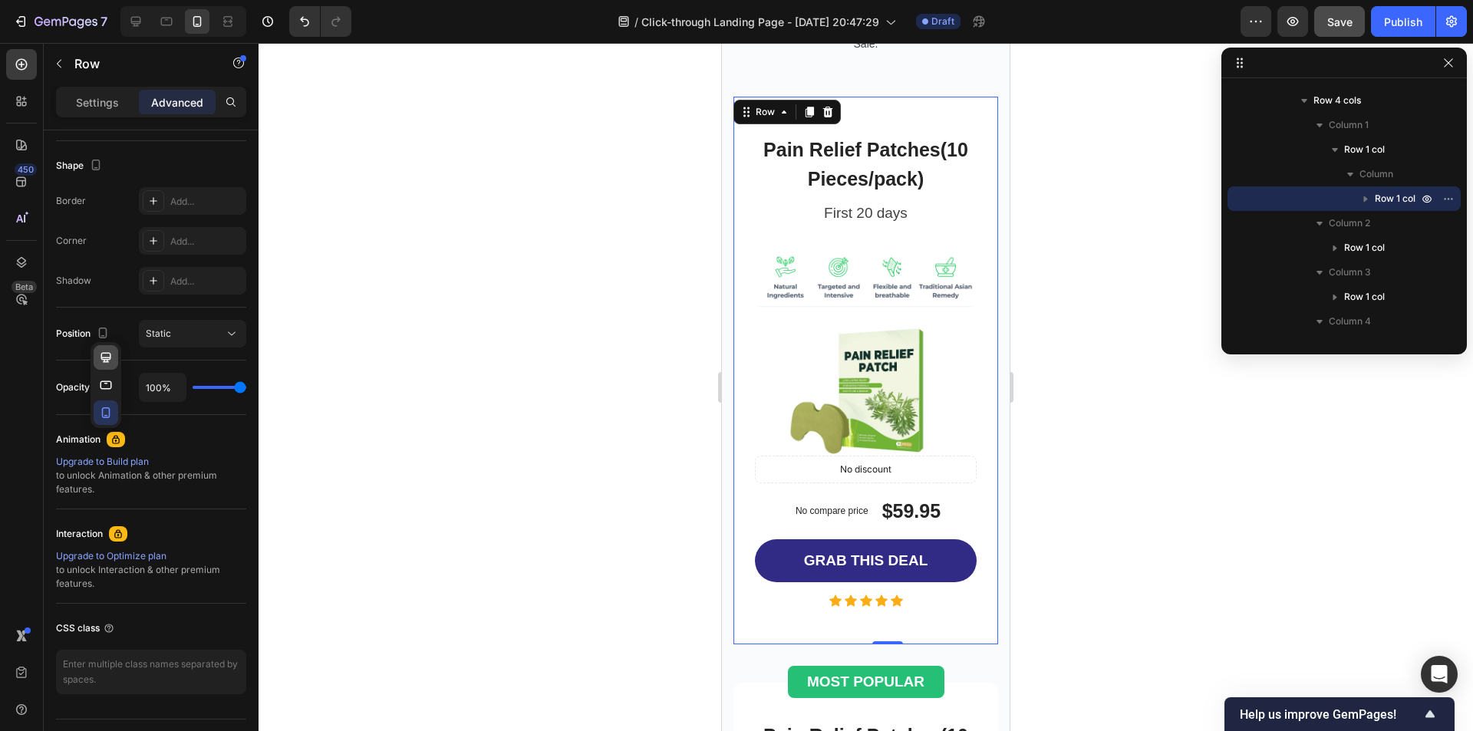
type input "32"
type input "56"
type input "32"
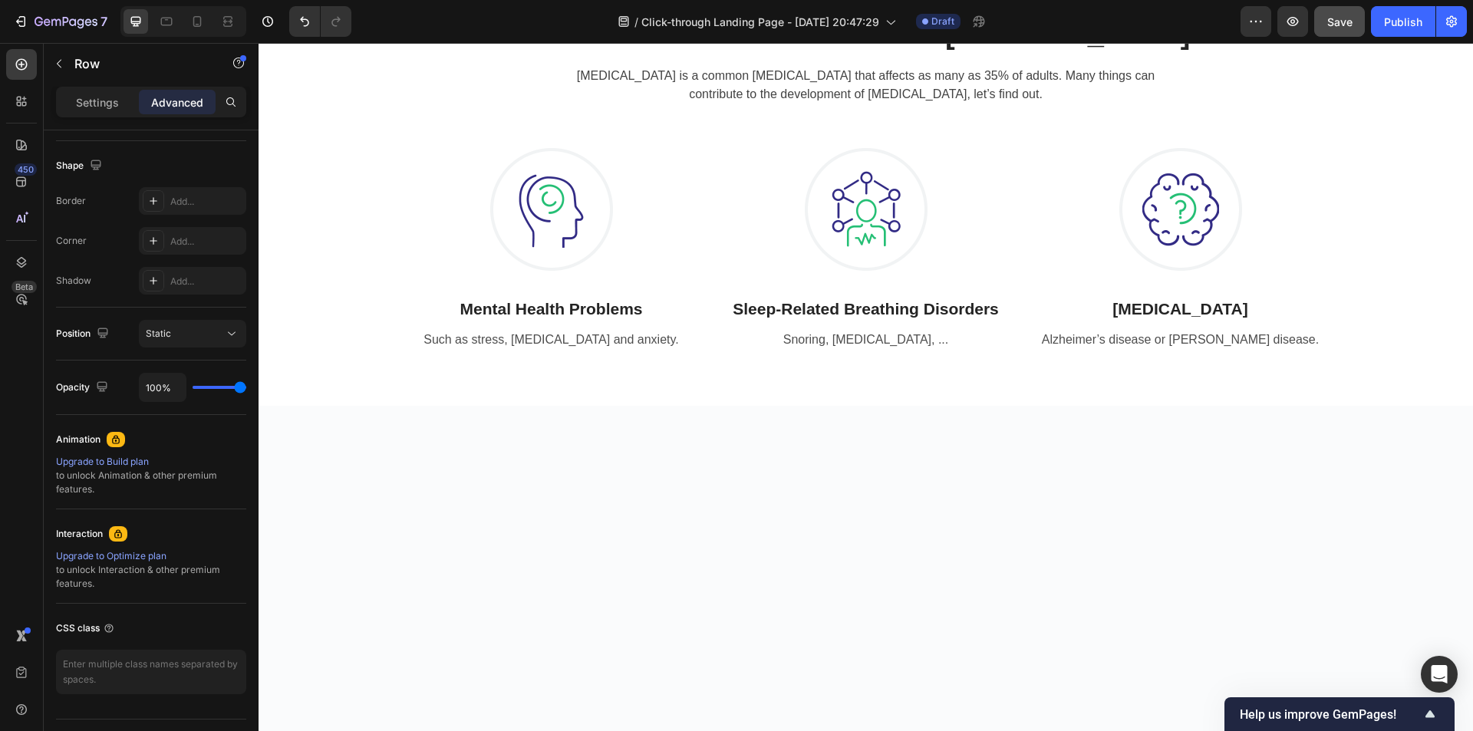
scroll to position [0, 0]
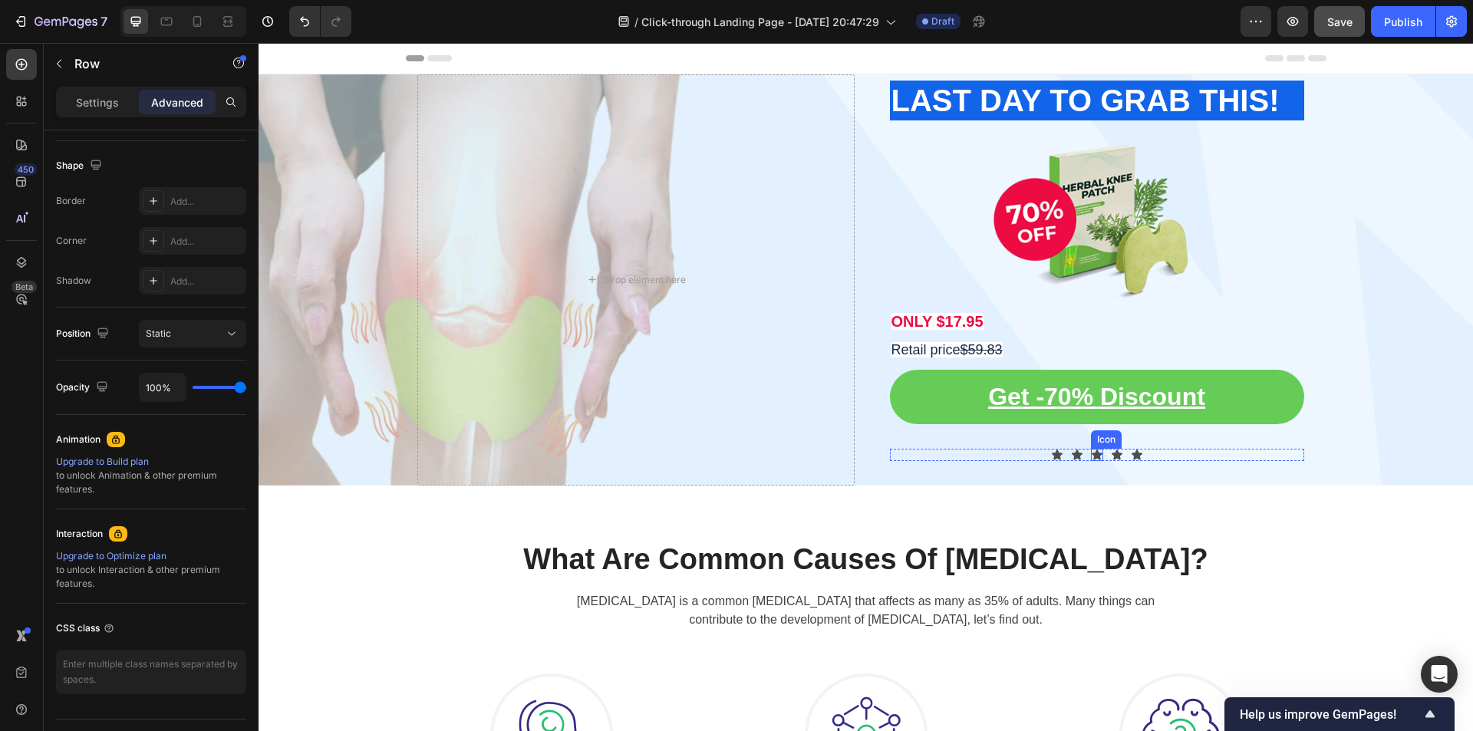
click at [1094, 456] on div "Icon" at bounding box center [1097, 455] width 12 height 12
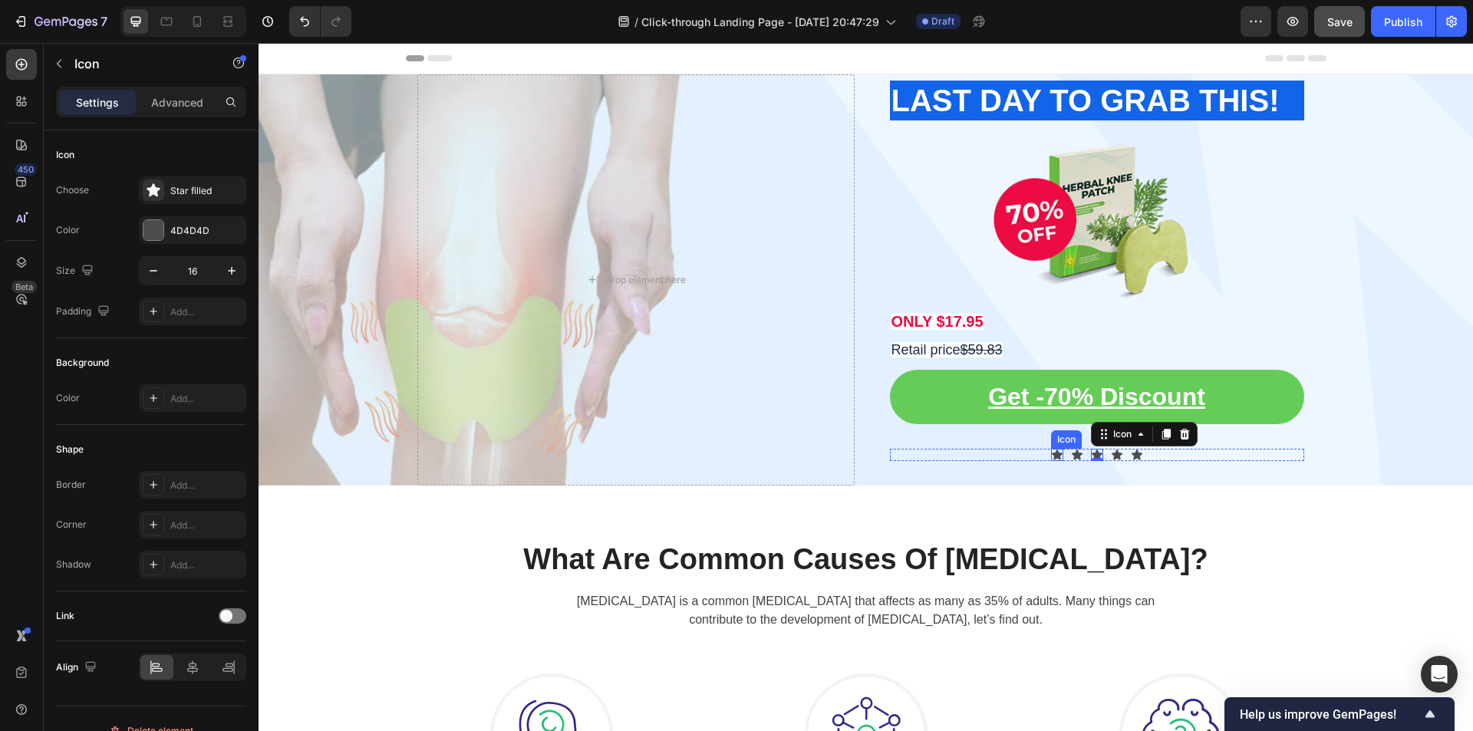
click at [1053, 453] on icon at bounding box center [1057, 455] width 11 height 10
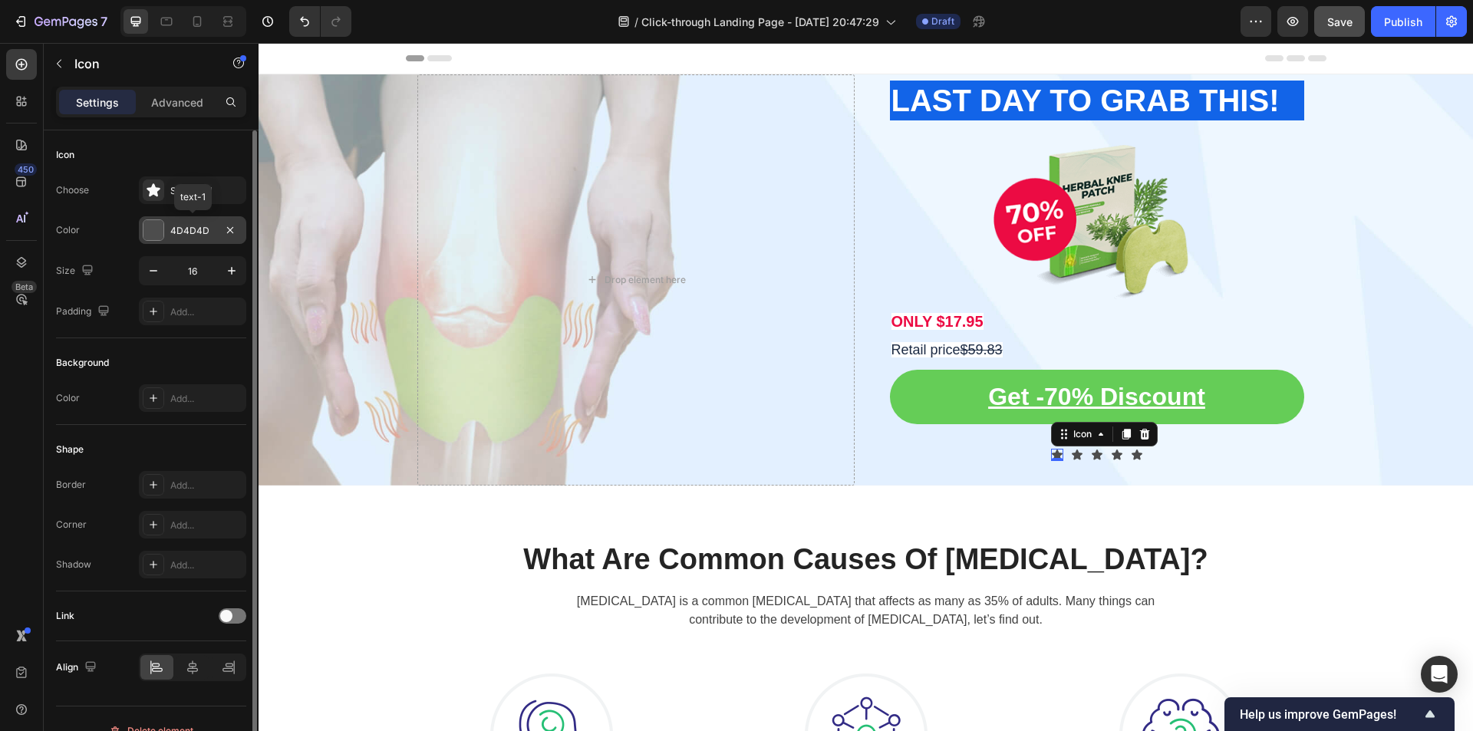
click at [188, 238] on div "4D4D4D" at bounding box center [192, 230] width 107 height 28
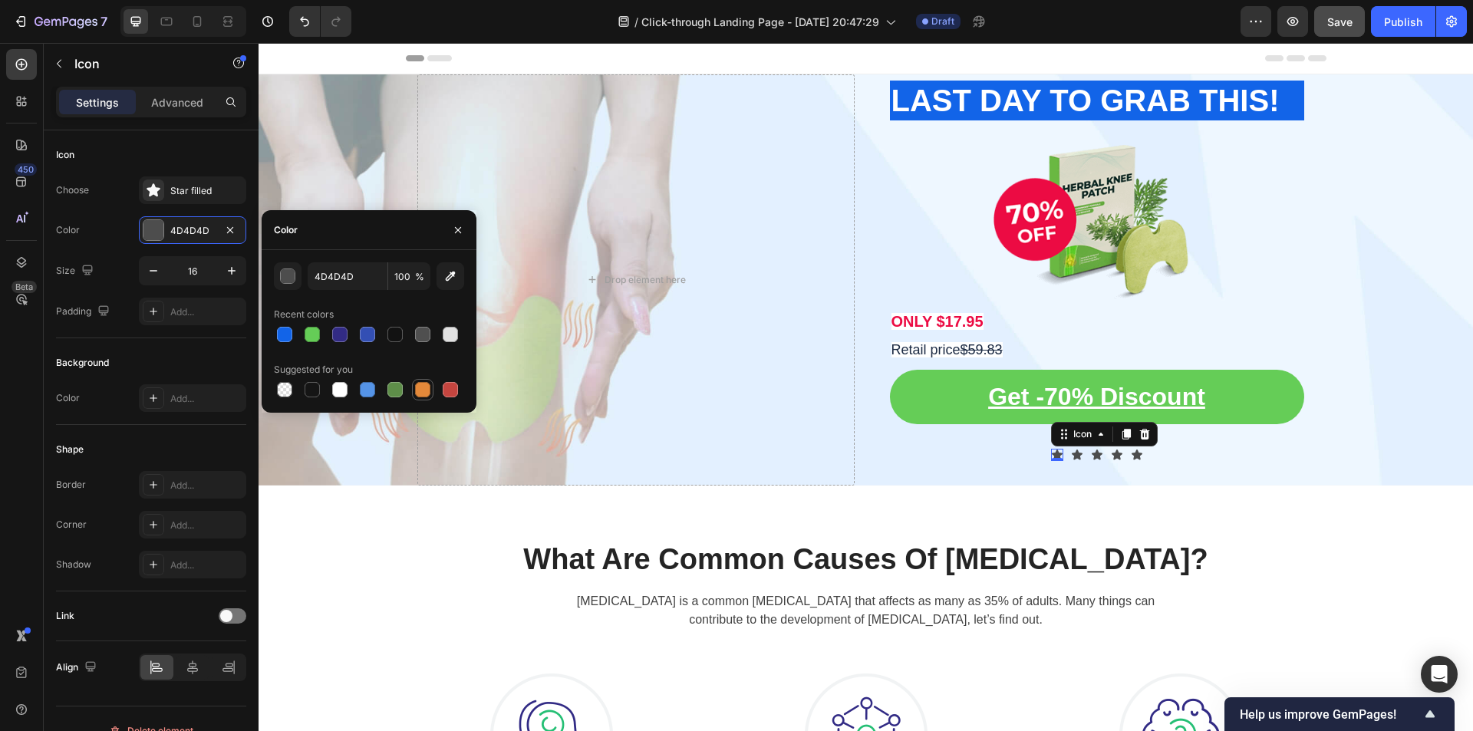
click at [426, 387] on div at bounding box center [422, 389] width 15 height 15
click at [458, 273] on button "button" at bounding box center [451, 276] width 28 height 28
click at [295, 283] on div "button" at bounding box center [287, 276] width 15 height 15
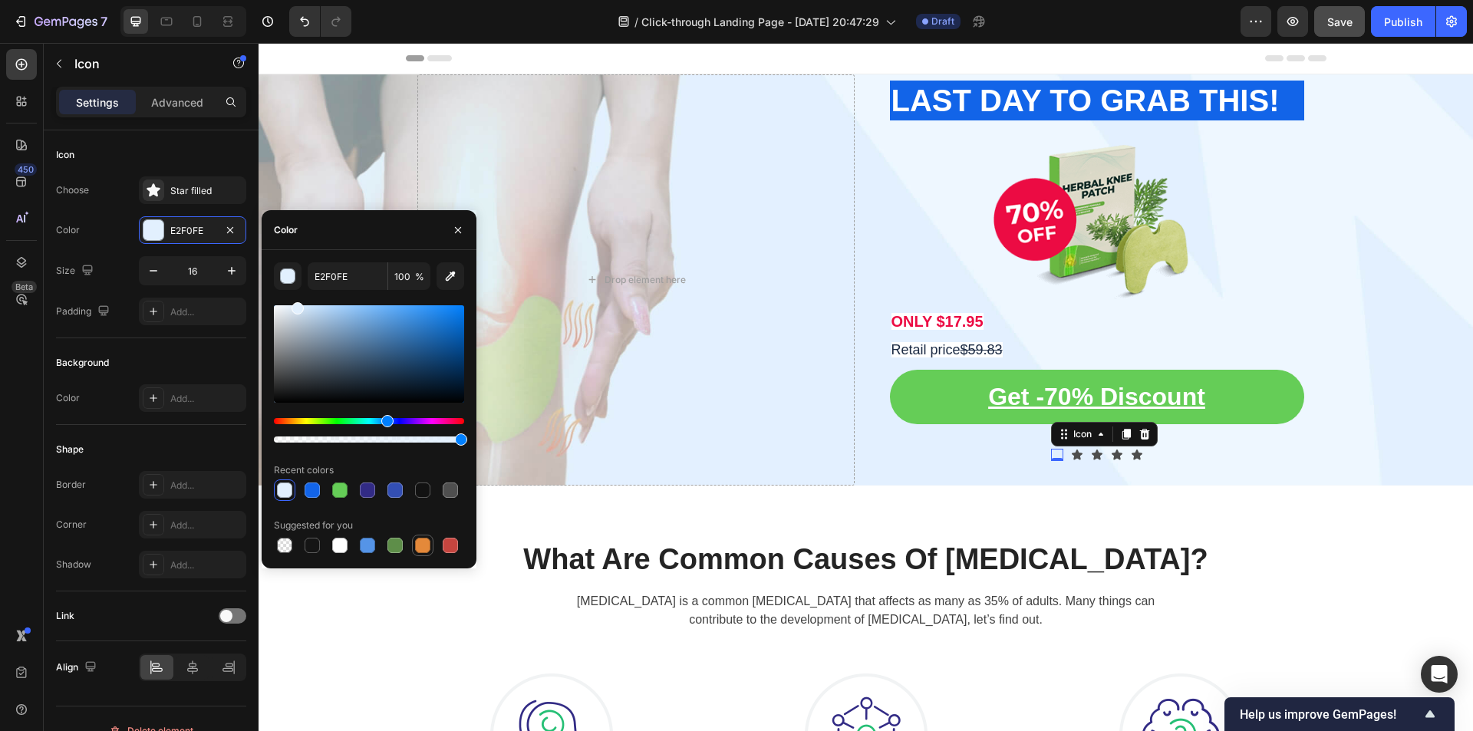
click at [428, 544] on div at bounding box center [422, 545] width 15 height 15
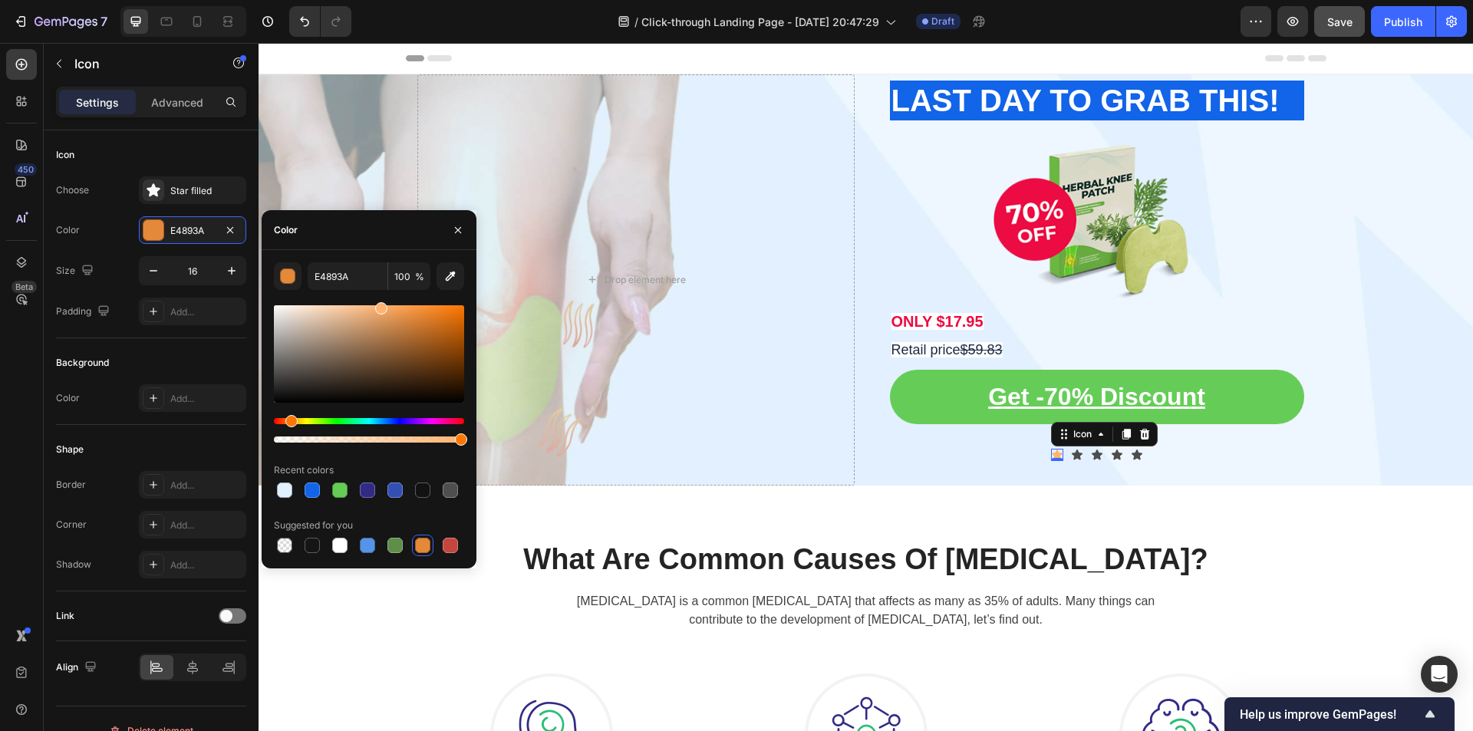
drag, startPoint x: 420, startPoint y: 321, endPoint x: 378, endPoint y: 262, distance: 73.2
click at [378, 262] on div "E4893A 100 % Recent colors Suggested for you" at bounding box center [369, 409] width 215 height 318
click at [425, 298] on div "FFB575 100 % Recent colors Suggested for you" at bounding box center [369, 409] width 190 height 294
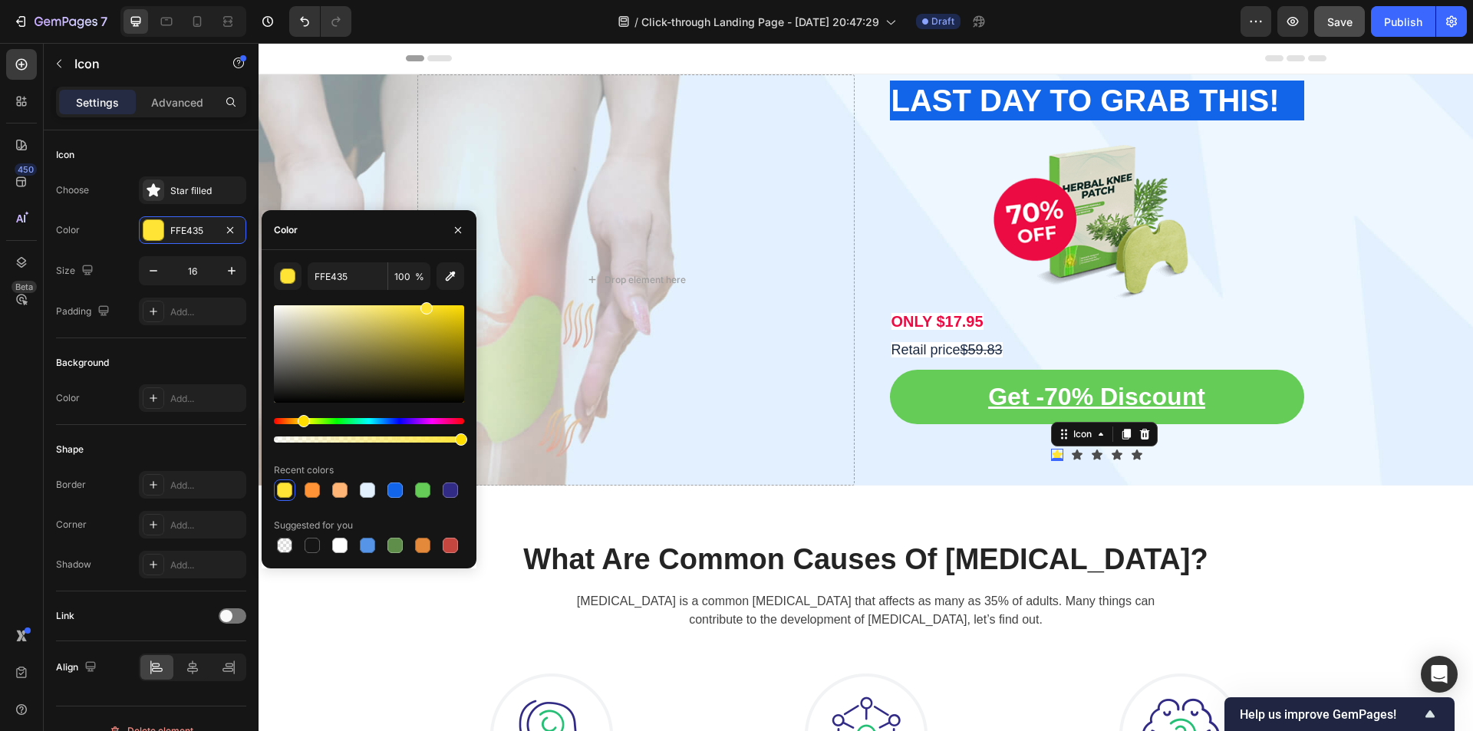
click at [302, 420] on div "Hue" at bounding box center [304, 421] width 12 height 12
click at [336, 280] on input "FFE435" at bounding box center [348, 276] width 80 height 28
paste input "C107"
click at [154, 150] on div "Icon" at bounding box center [151, 155] width 190 height 25
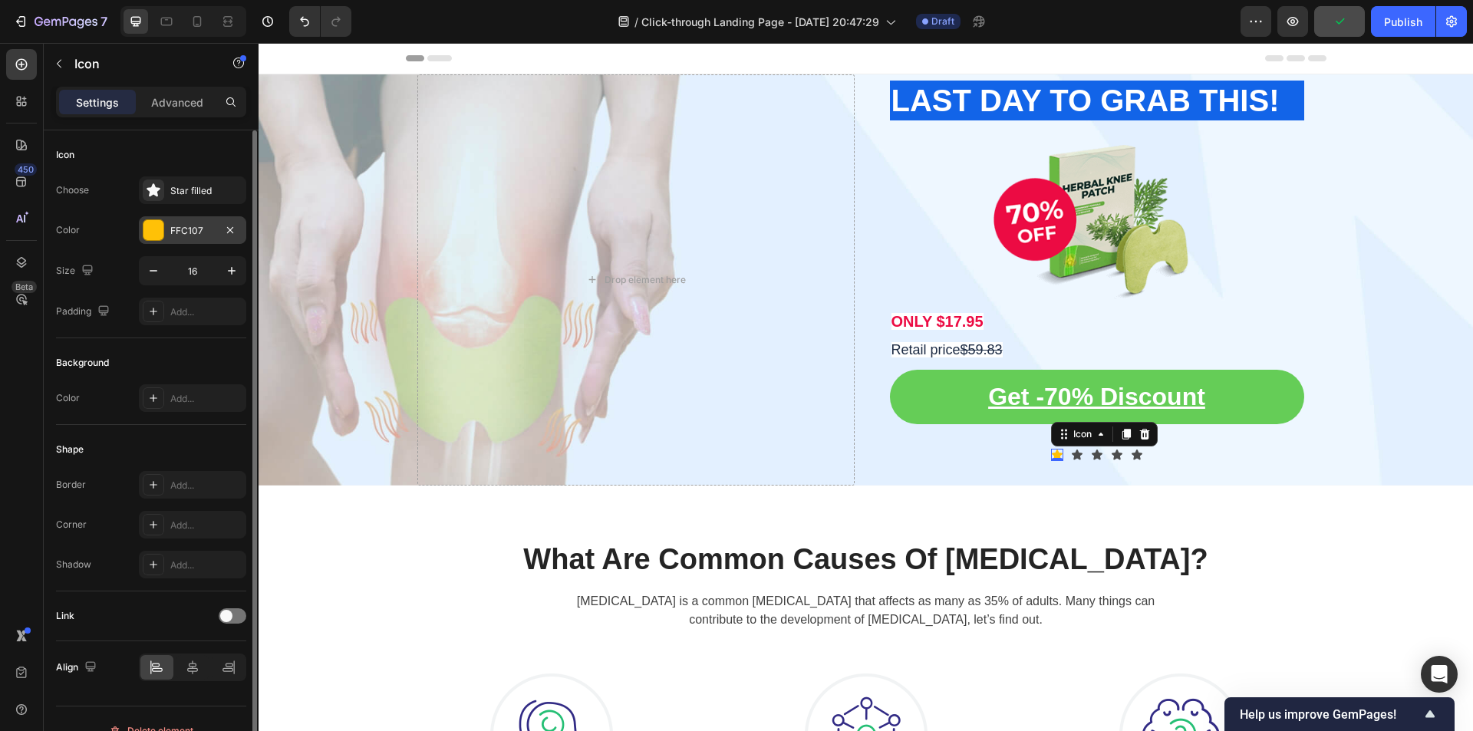
click at [202, 224] on div "FFC107" at bounding box center [192, 231] width 44 height 14
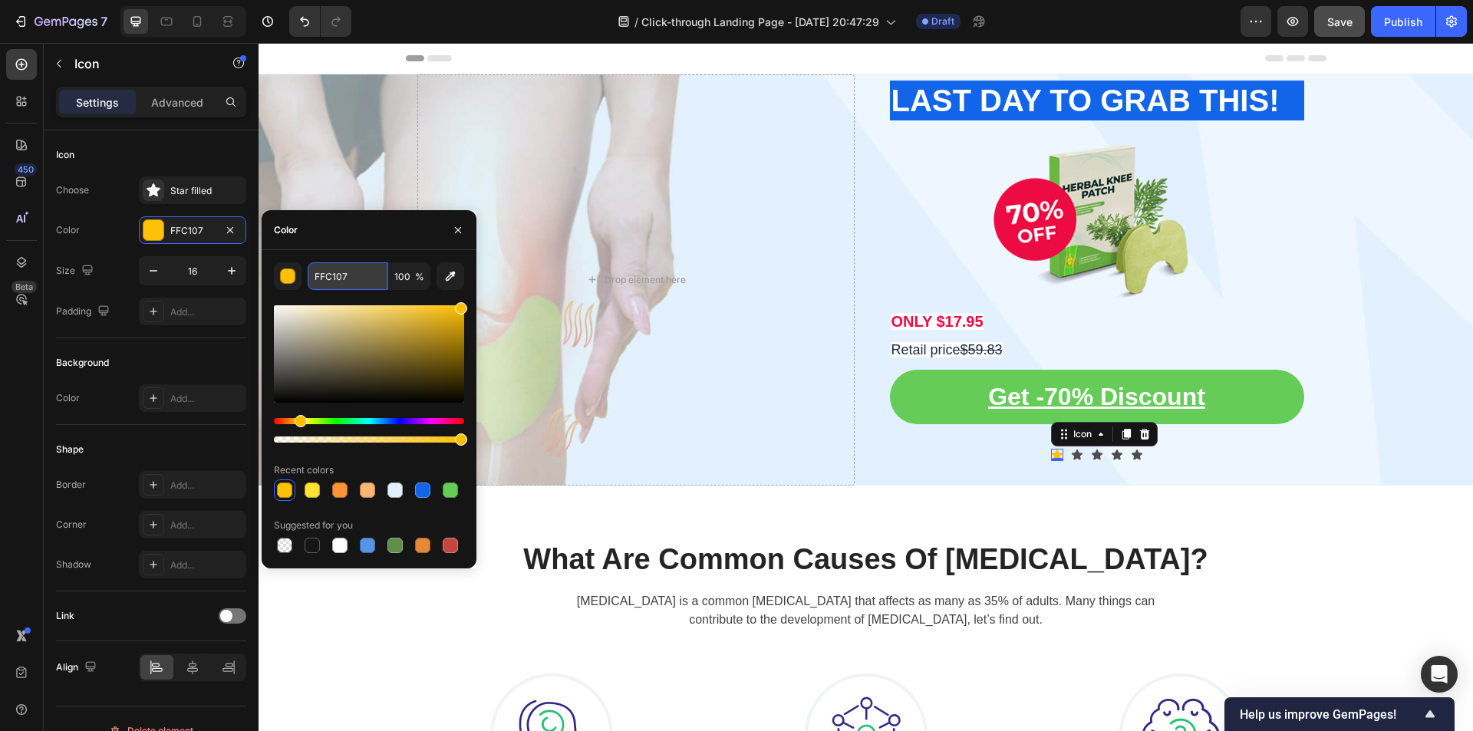
click at [354, 284] on input "FFC107" at bounding box center [348, 276] width 80 height 28
paste input "D700"
type input "FFD700"
click at [351, 226] on div "Color" at bounding box center [369, 230] width 215 height 40
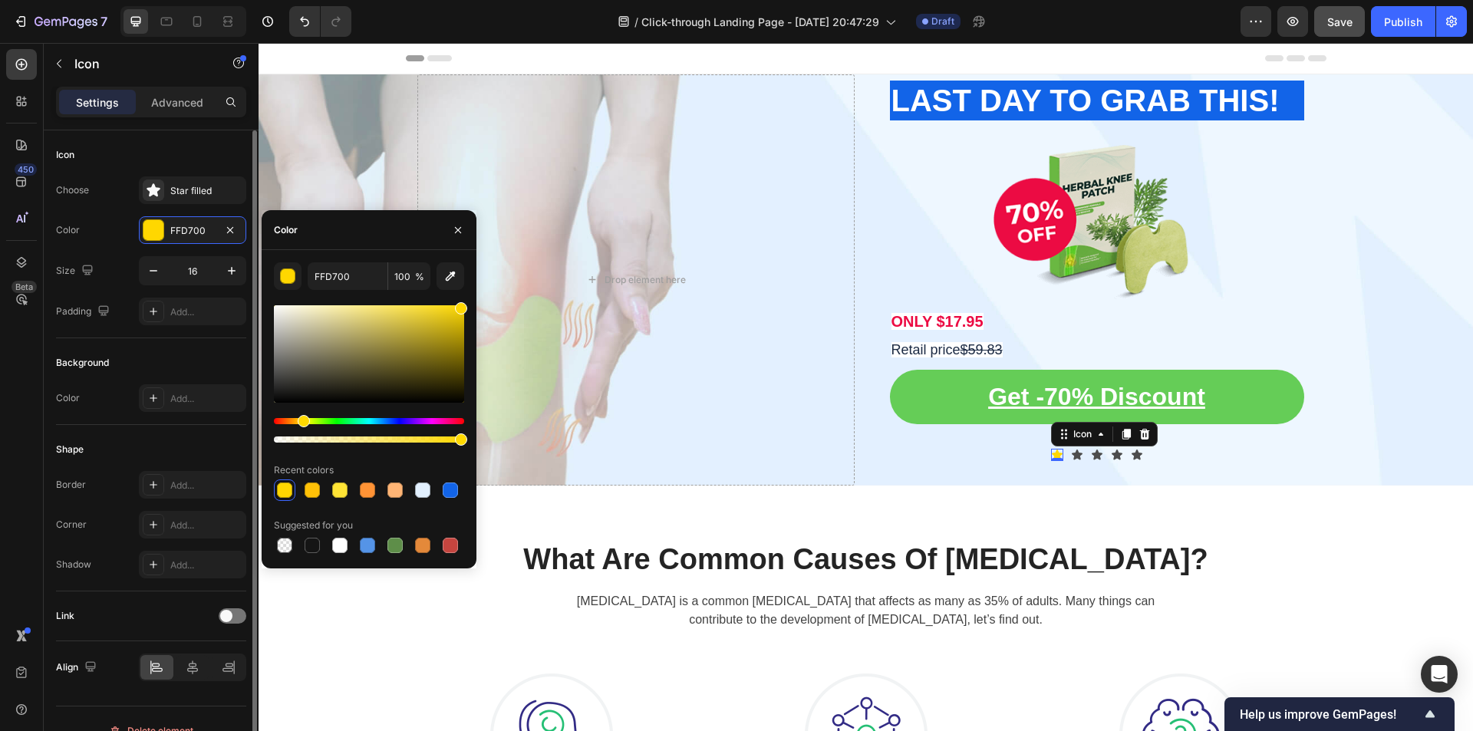
click at [110, 240] on div "Color FFD700" at bounding box center [151, 230] width 190 height 28
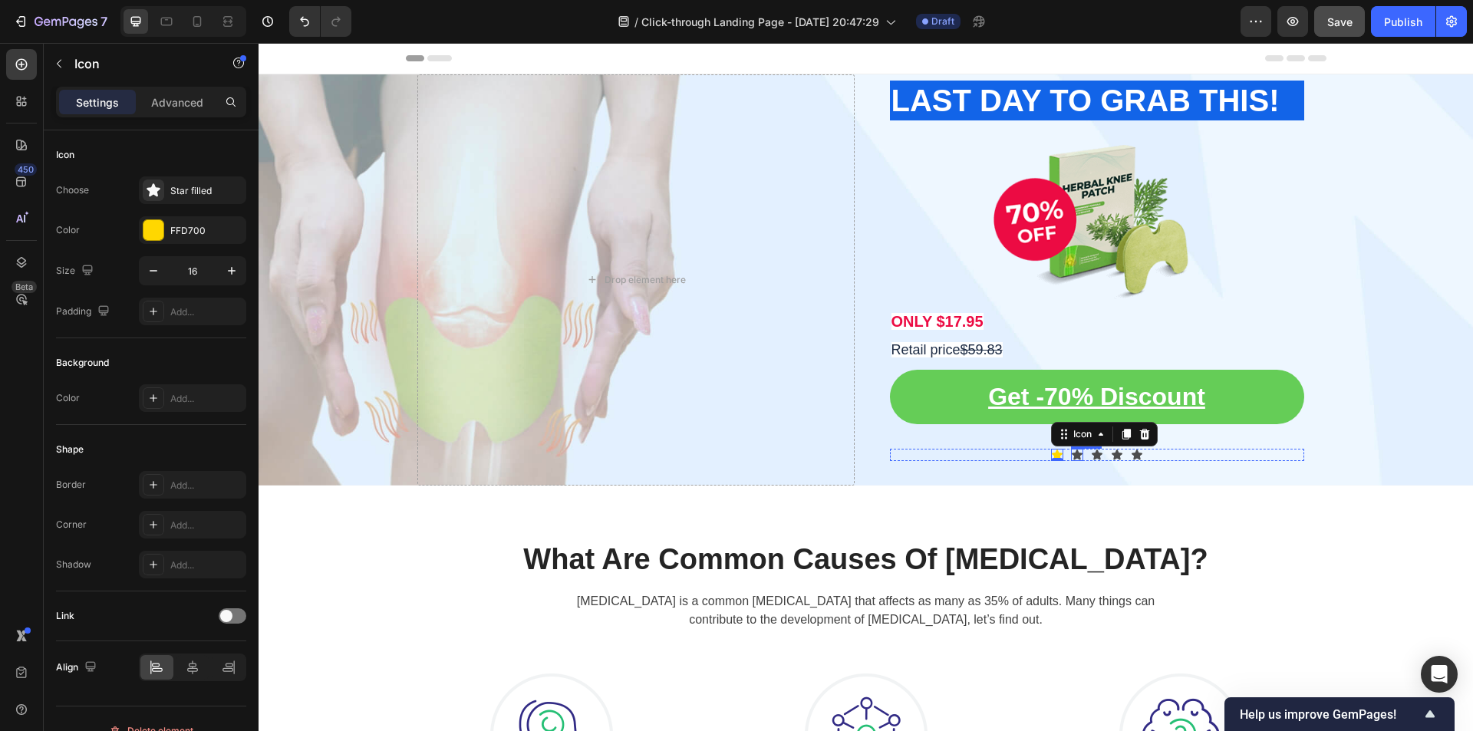
click at [1072, 456] on div "Icon" at bounding box center [1077, 455] width 12 height 12
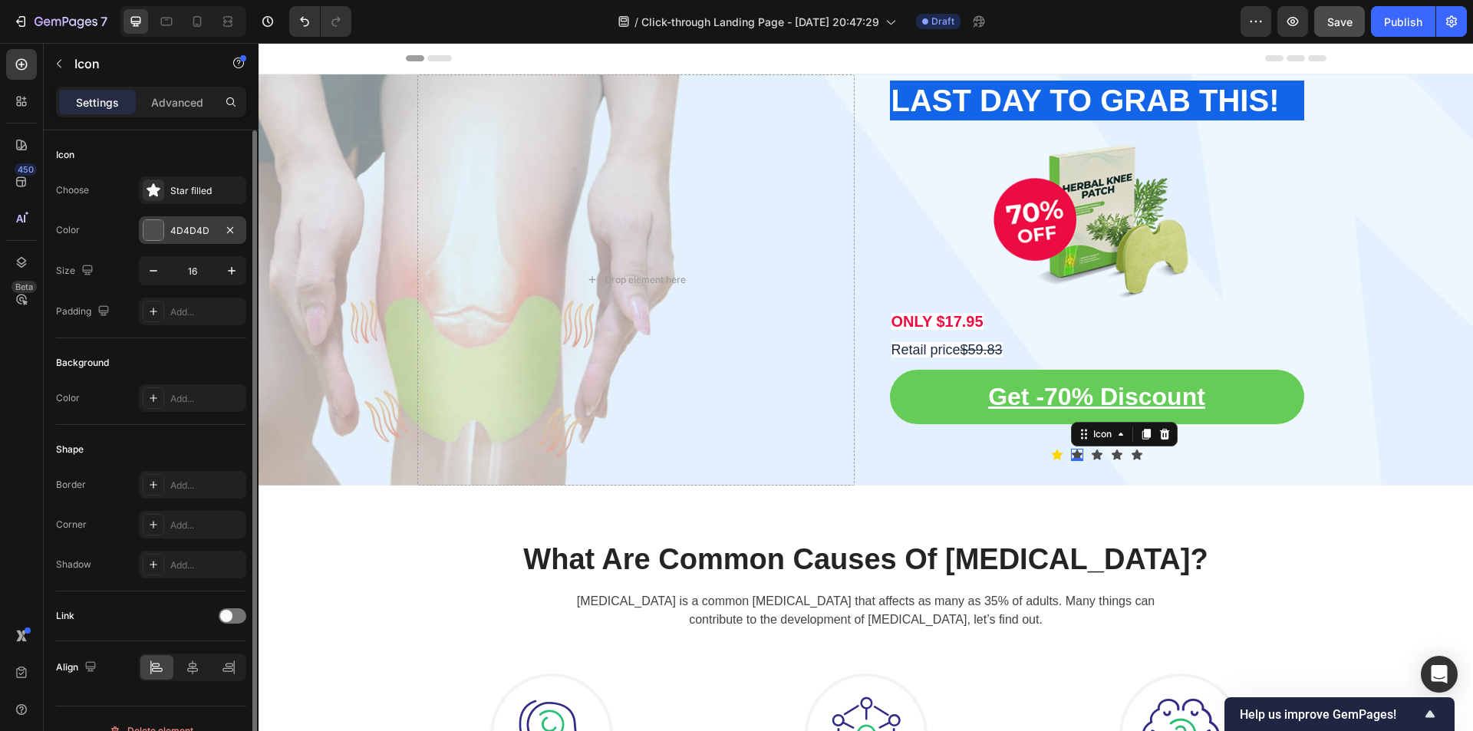
click at [188, 227] on div "4D4D4D" at bounding box center [192, 231] width 44 height 14
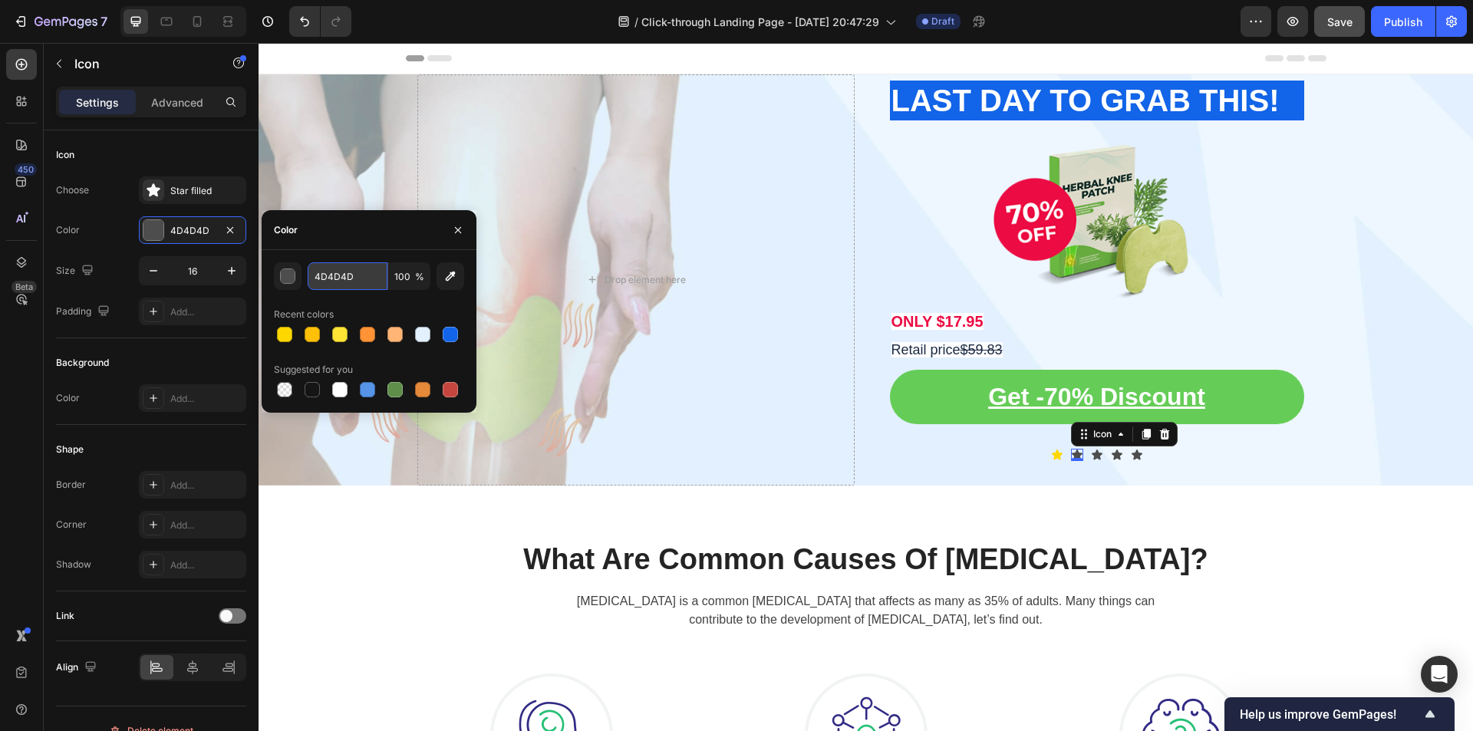
click at [353, 280] on input "4D4D4D" at bounding box center [348, 276] width 80 height 28
paste input "FFD700"
type input "FFD700"
click at [1093, 456] on icon at bounding box center [1097, 455] width 11 height 10
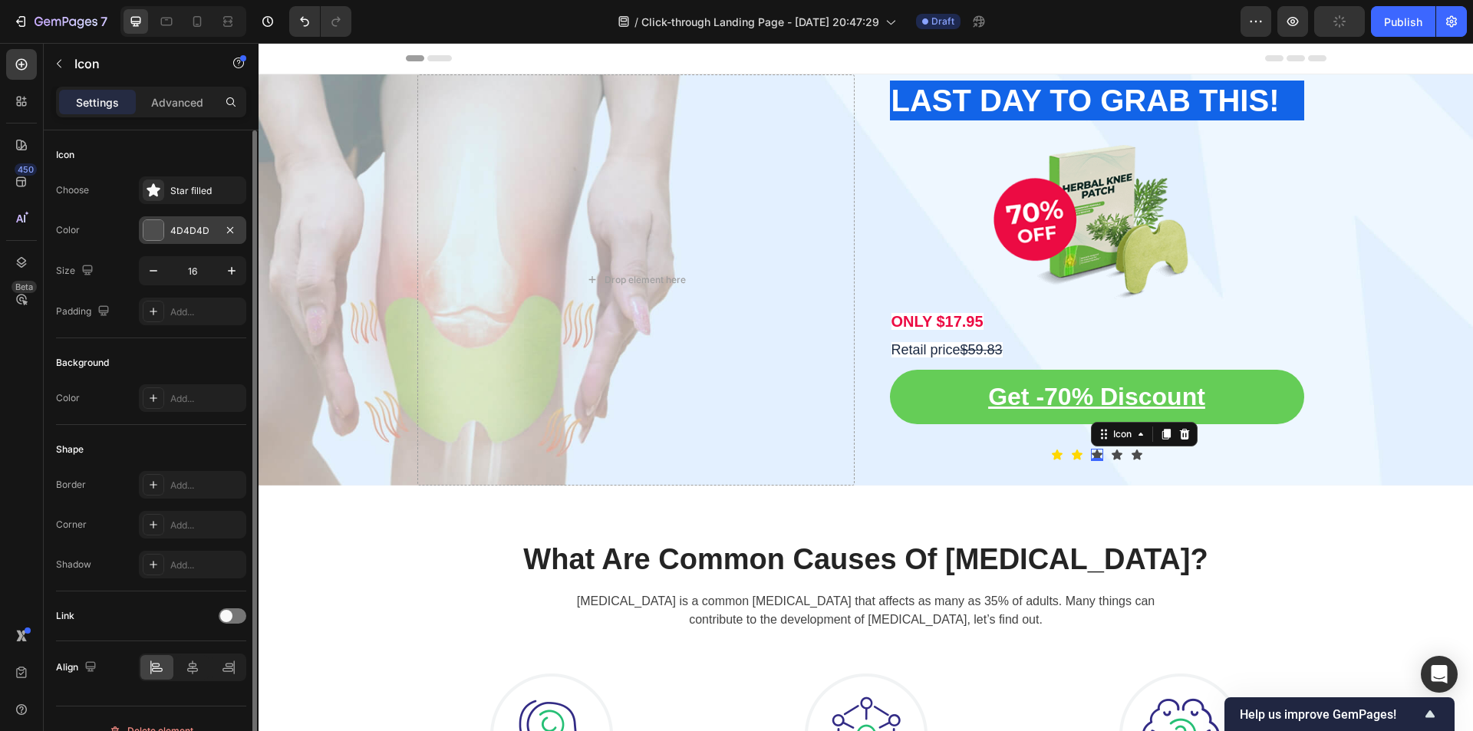
click at [196, 224] on div "4D4D4D" at bounding box center [192, 231] width 44 height 14
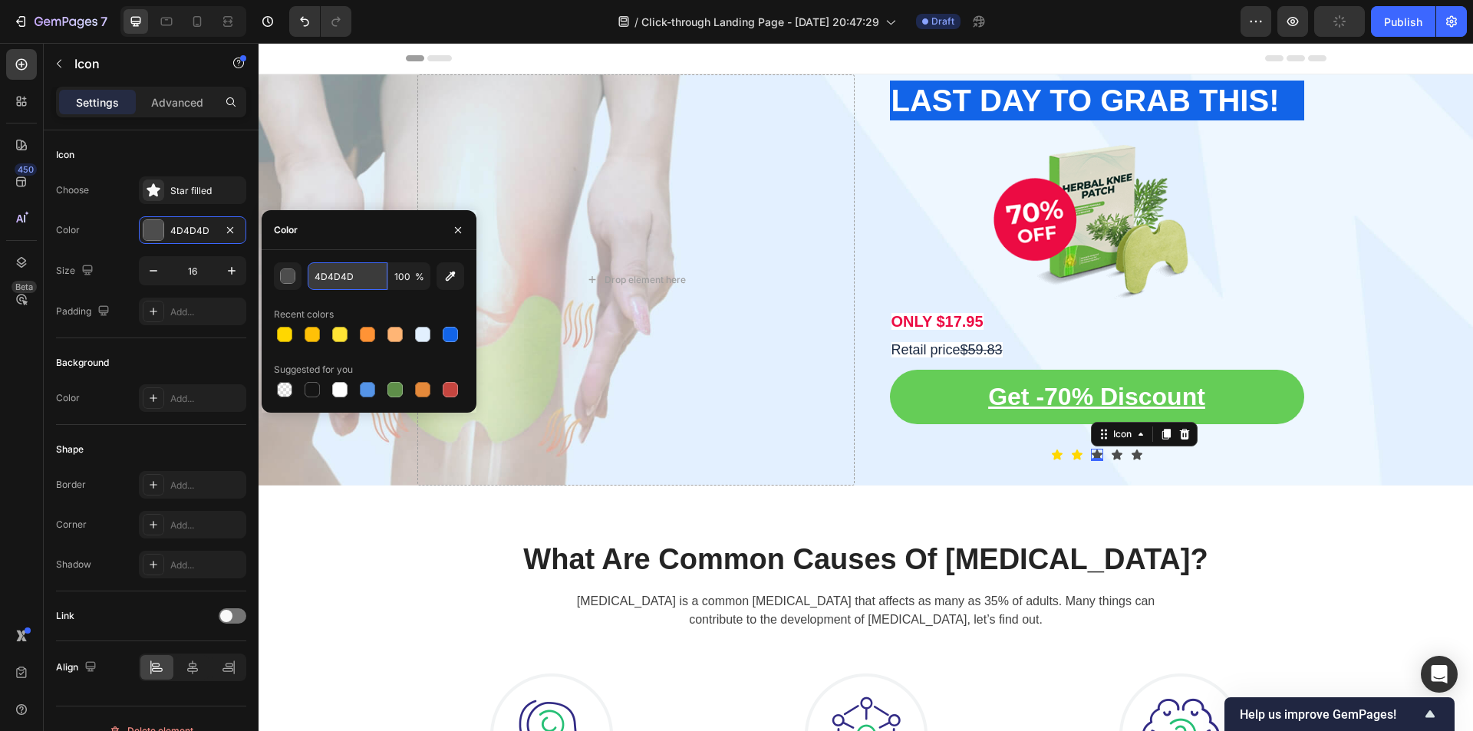
click at [342, 276] on input "4D4D4D" at bounding box center [348, 276] width 80 height 28
paste input "FFD700"
type input "FFD700"
click at [1114, 458] on icon at bounding box center [1117, 455] width 11 height 10
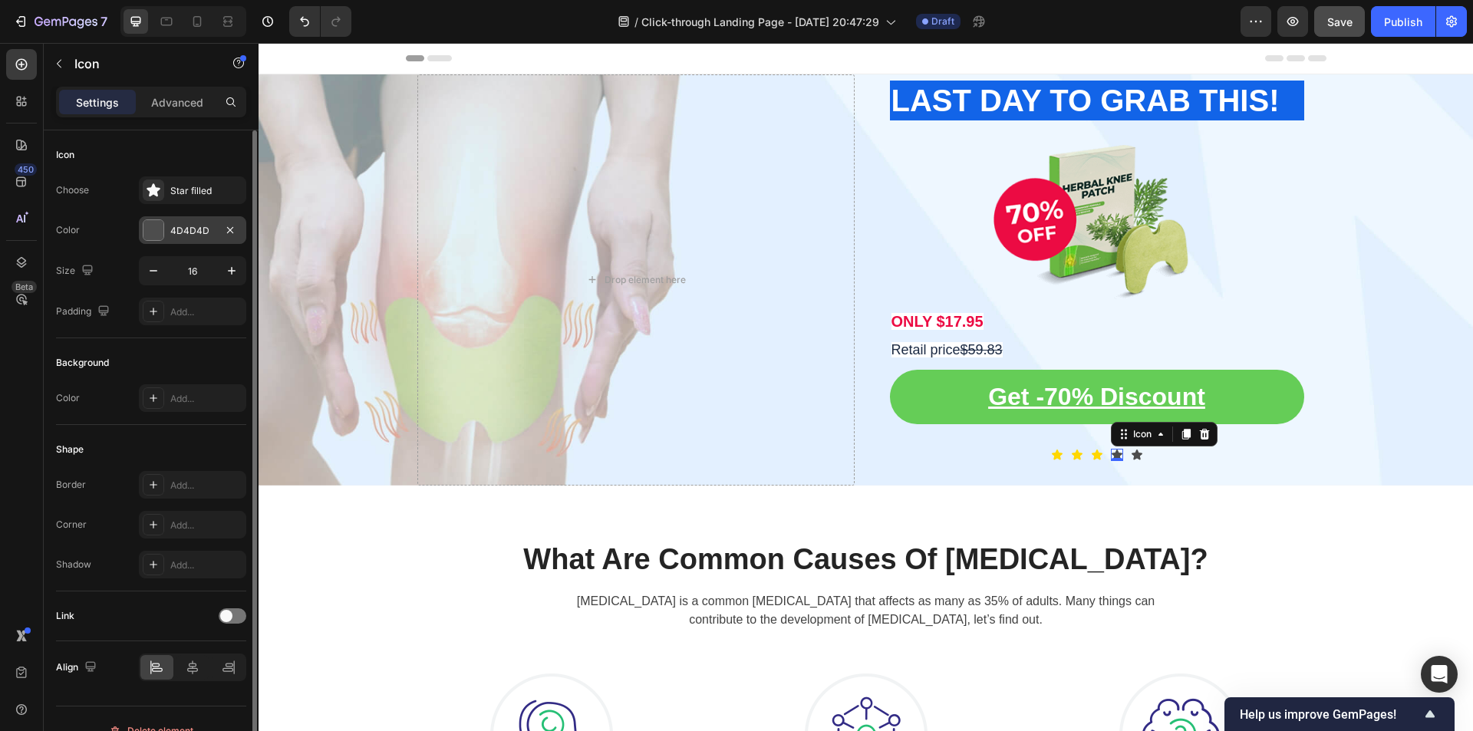
click at [193, 230] on div "4D4D4D" at bounding box center [192, 231] width 44 height 14
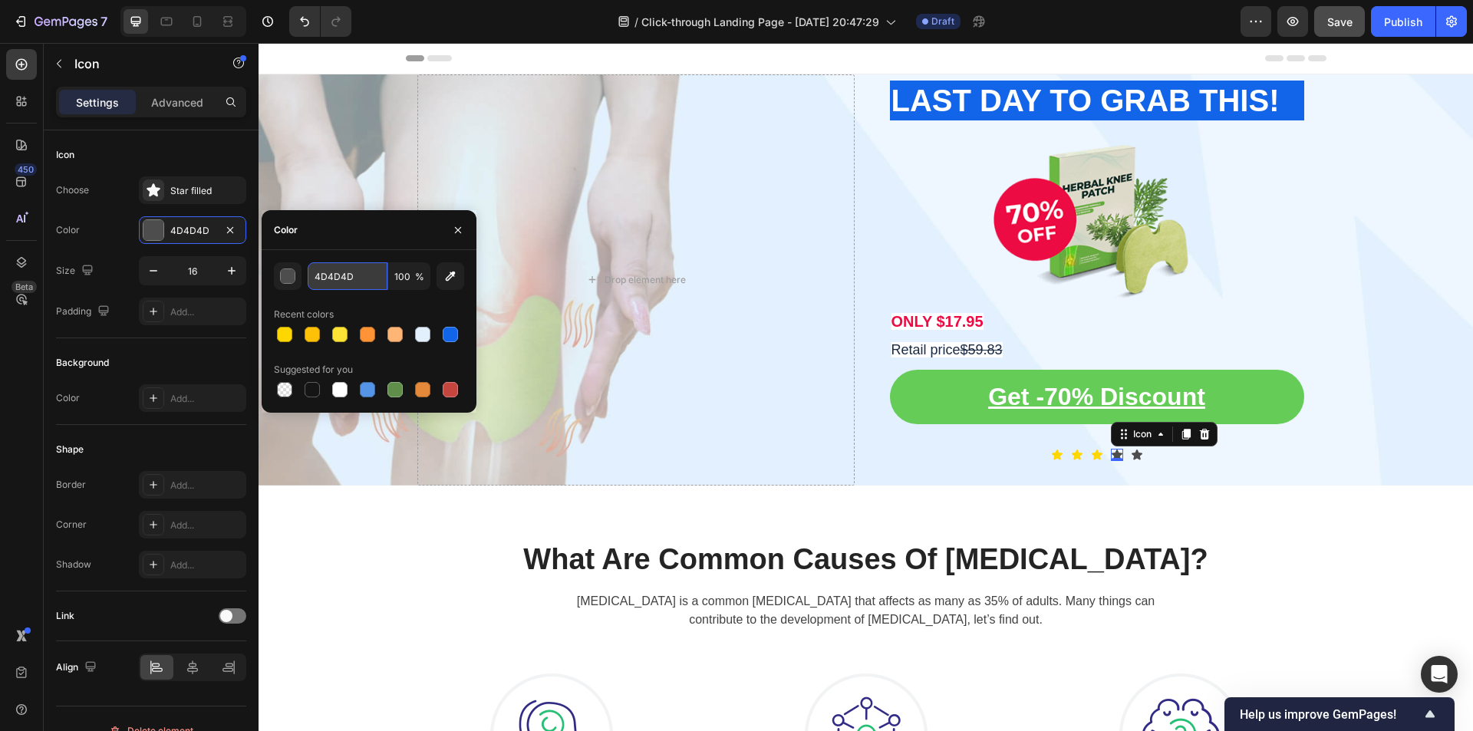
click at [366, 277] on input "4D4D4D" at bounding box center [348, 276] width 80 height 28
paste input "FFD700"
type input "FFD700"
click at [1132, 457] on icon at bounding box center [1137, 455] width 11 height 10
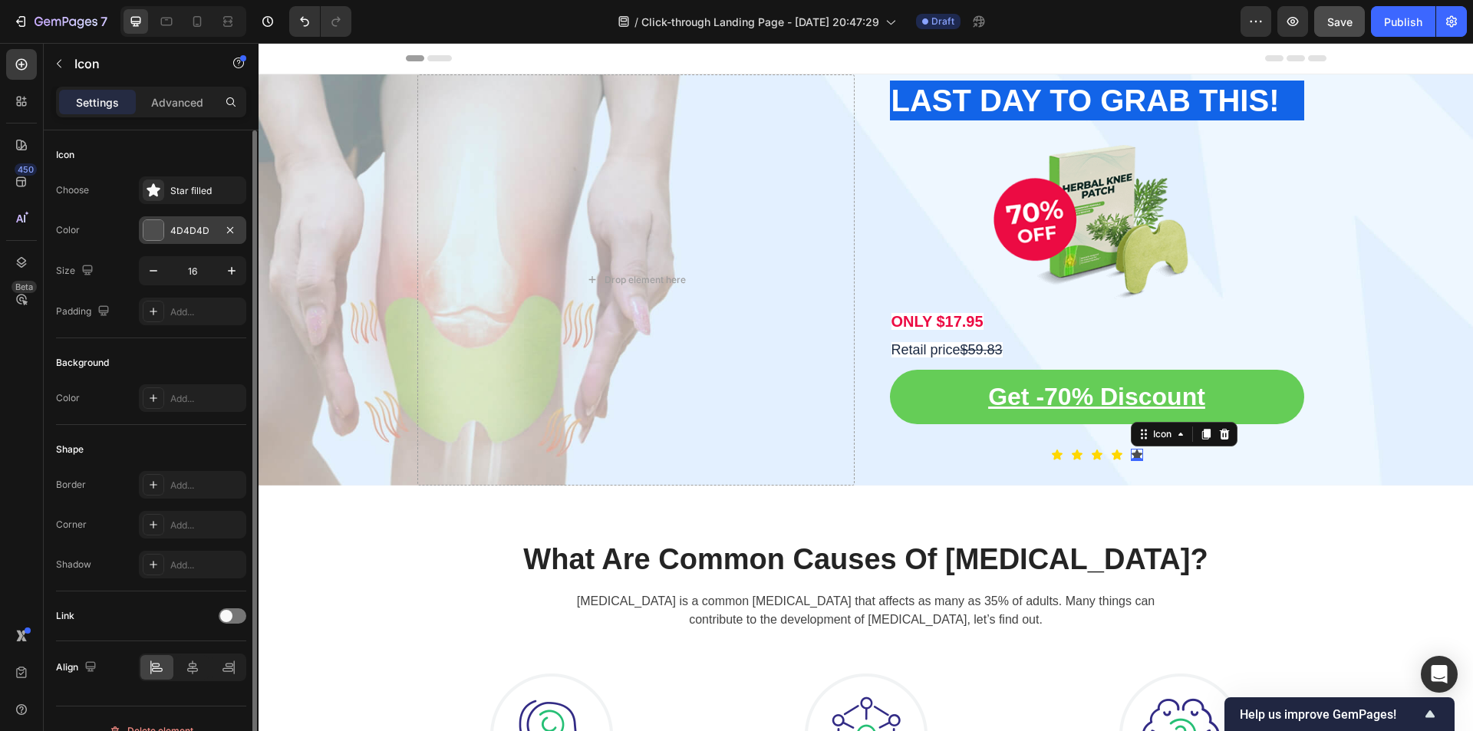
click at [204, 232] on div "4D4D4D" at bounding box center [192, 231] width 44 height 14
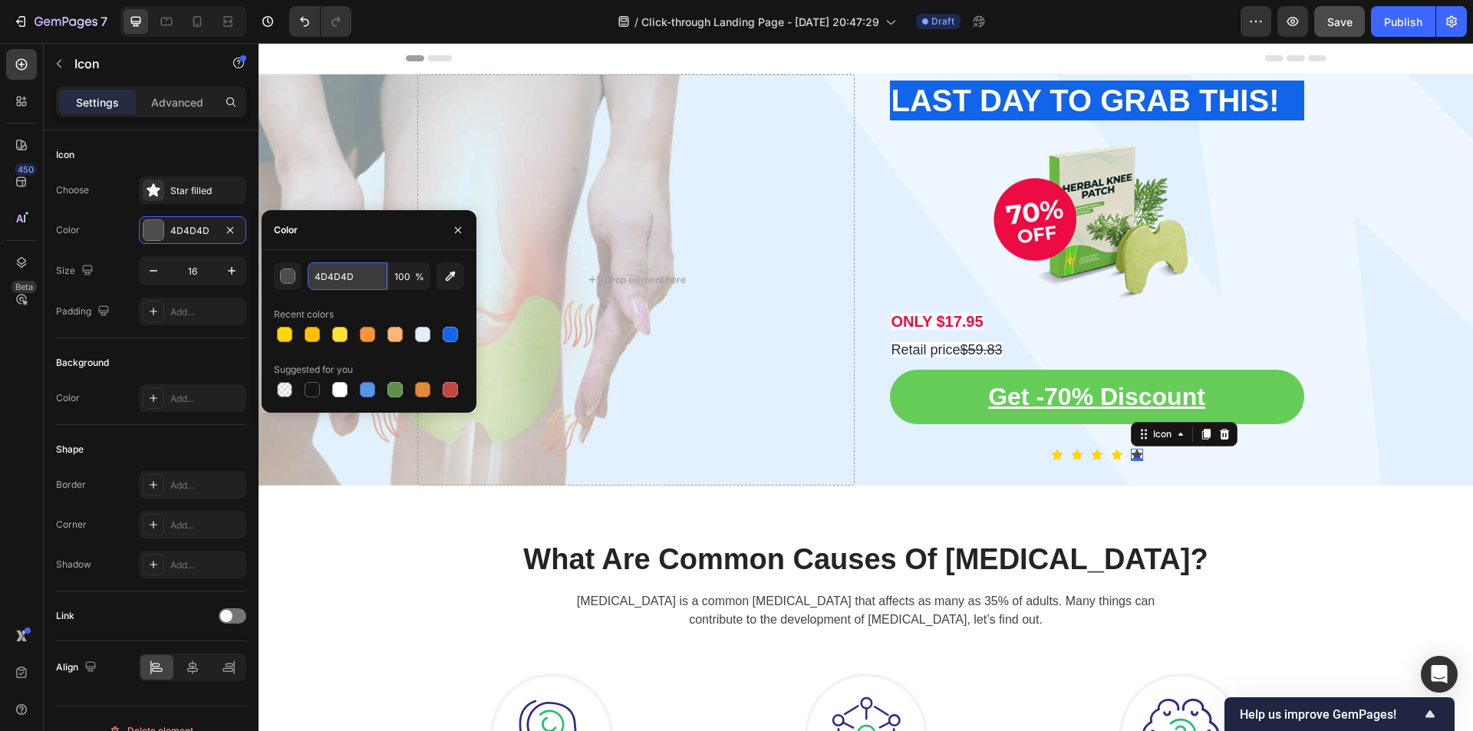
click at [345, 281] on input "4D4D4D" at bounding box center [348, 276] width 80 height 28
paste input "FFD700"
type input "FFD700"
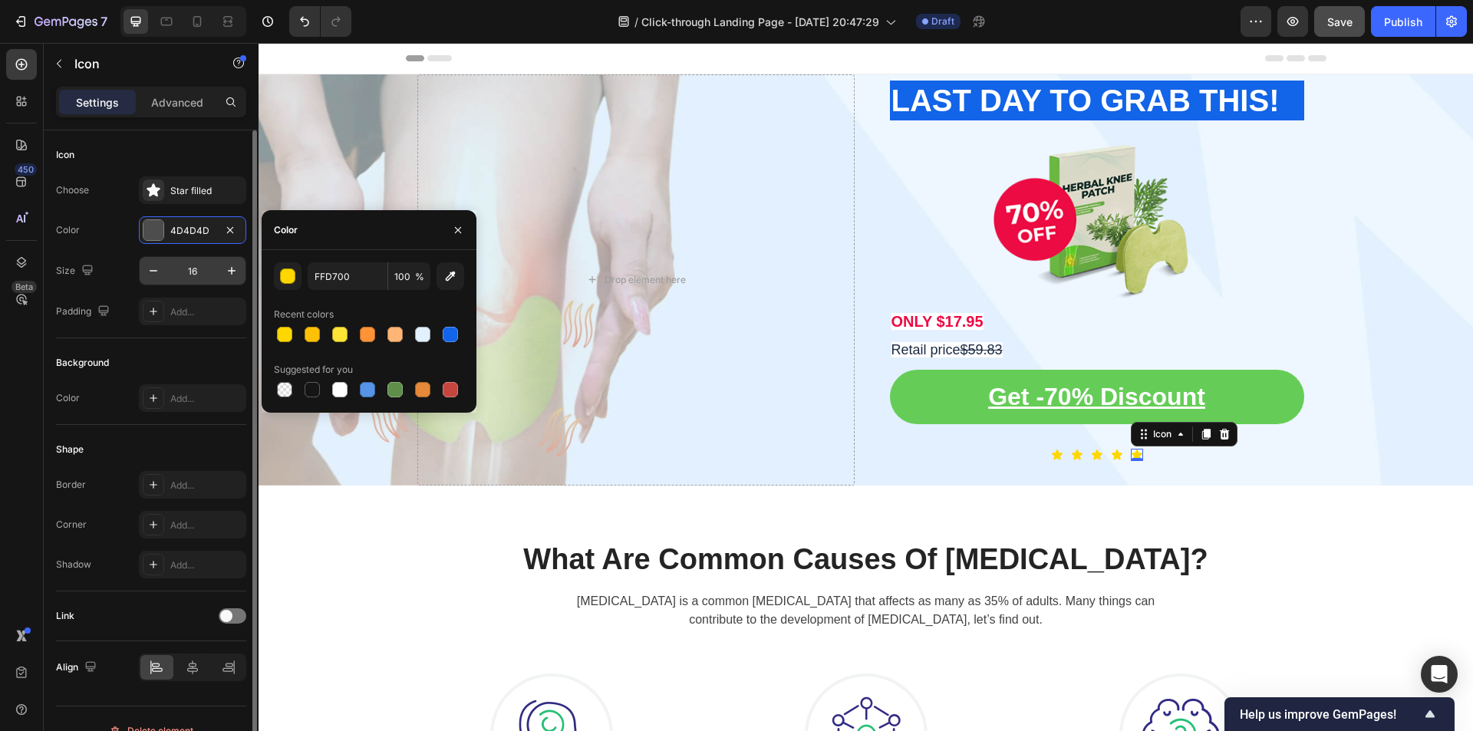
click at [183, 275] on input "16" at bounding box center [192, 271] width 51 height 28
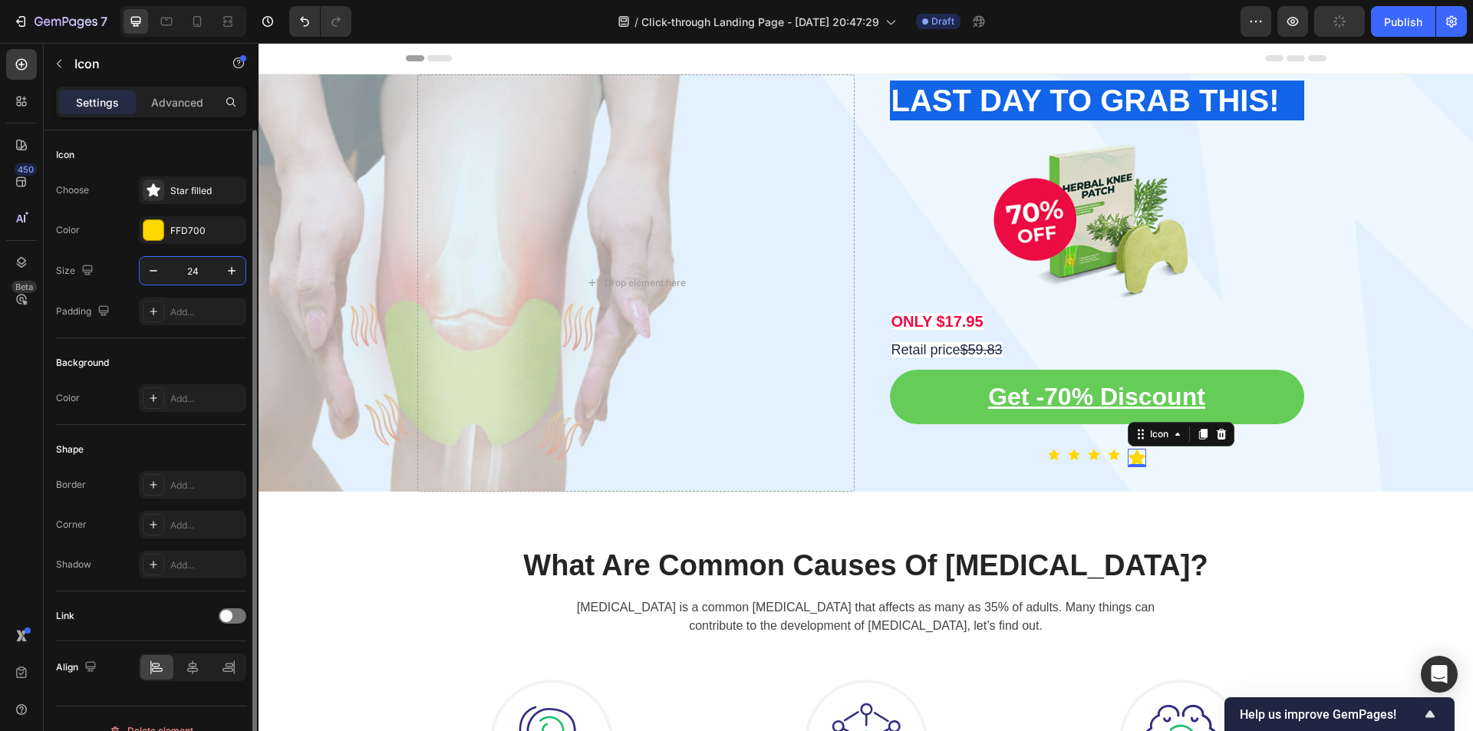
drag, startPoint x: 207, startPoint y: 272, endPoint x: 177, endPoint y: 271, distance: 29.9
click at [177, 271] on input "24" at bounding box center [192, 271] width 51 height 28
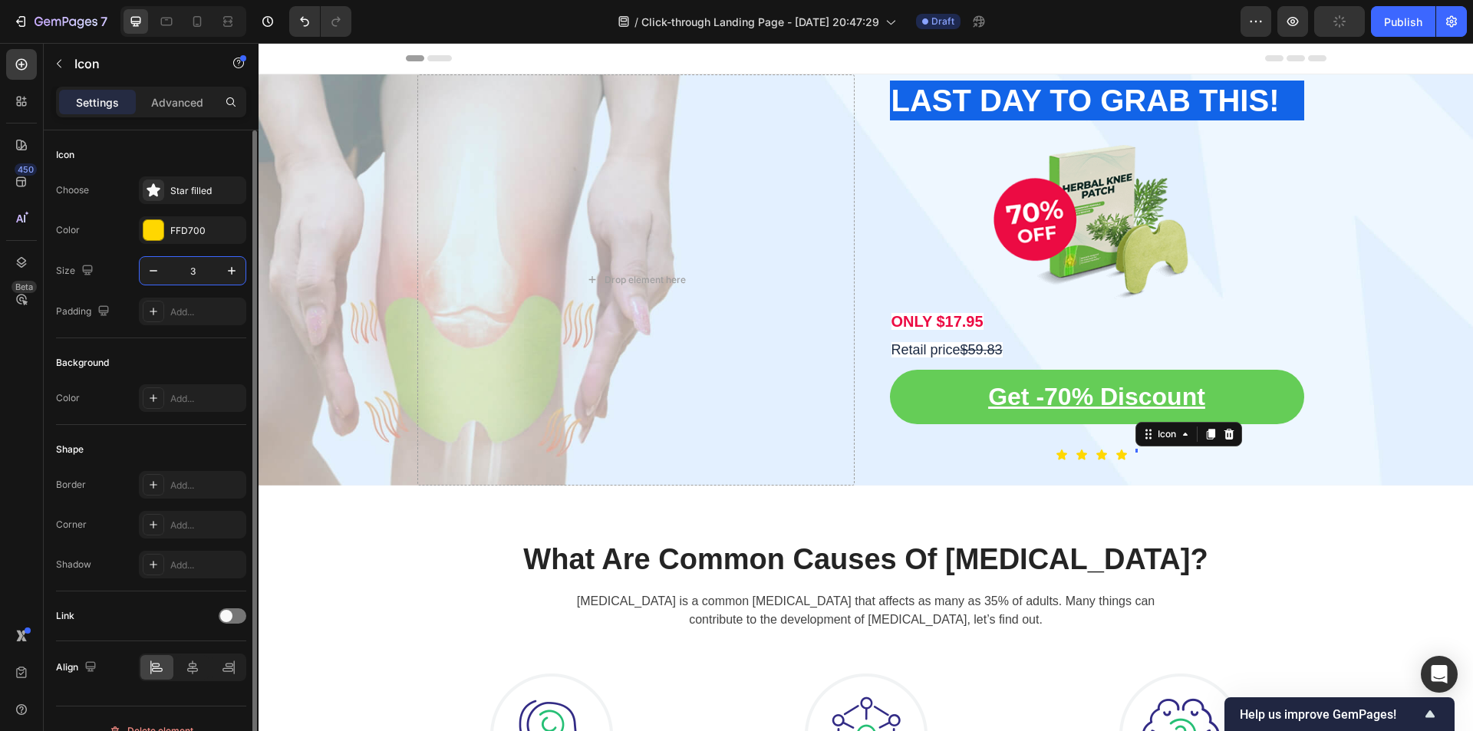
type input "30"
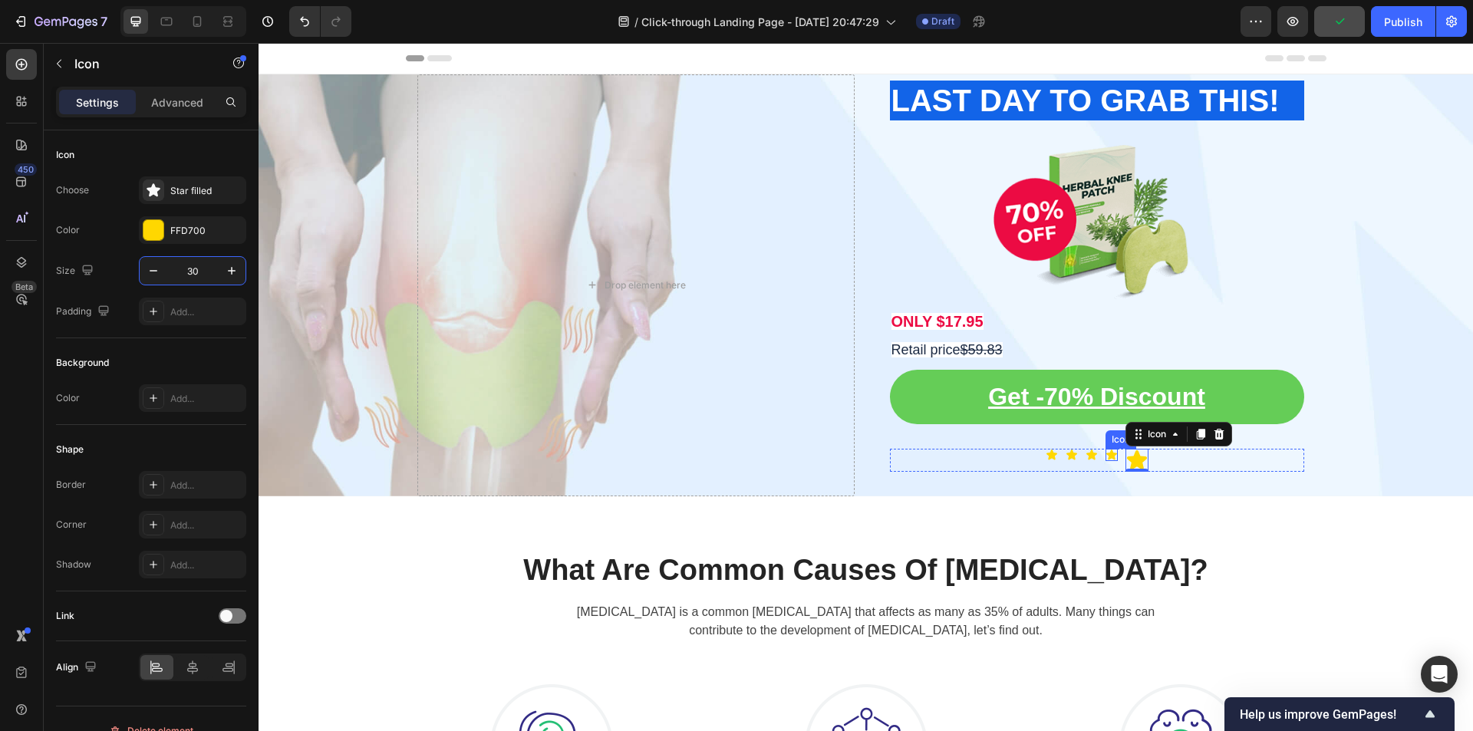
click at [1106, 459] on icon at bounding box center [1112, 455] width 12 height 12
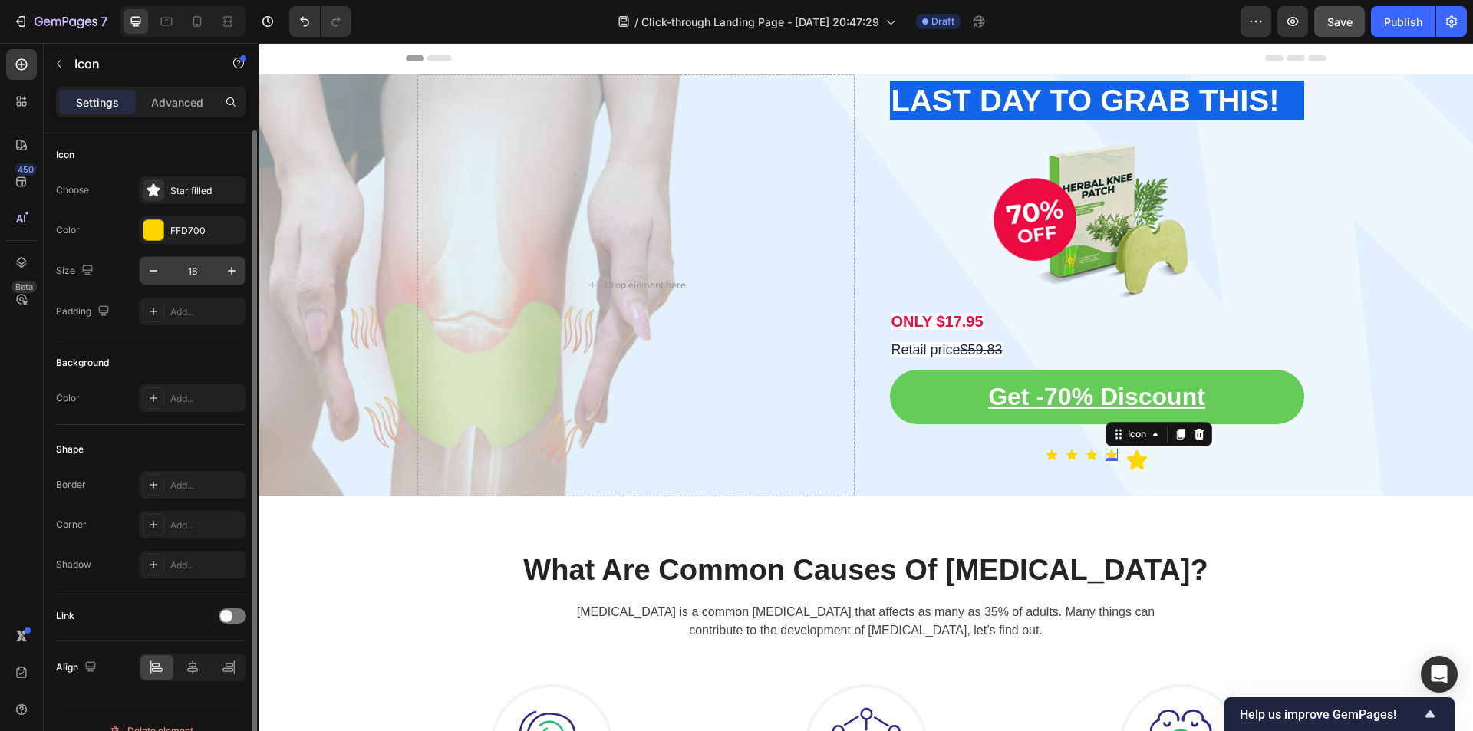
click at [200, 275] on input "16" at bounding box center [192, 271] width 51 height 28
type input "30"
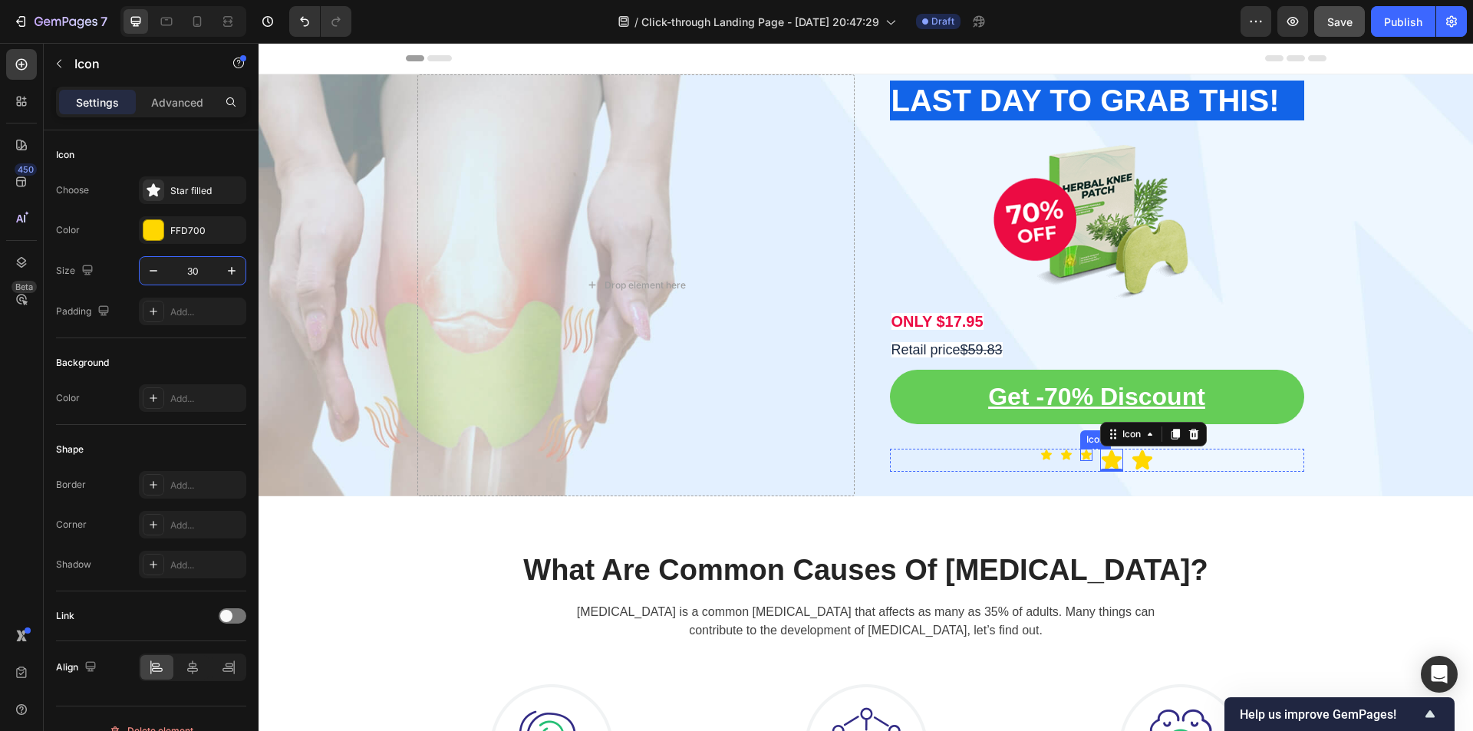
click at [1082, 456] on icon at bounding box center [1086, 455] width 11 height 10
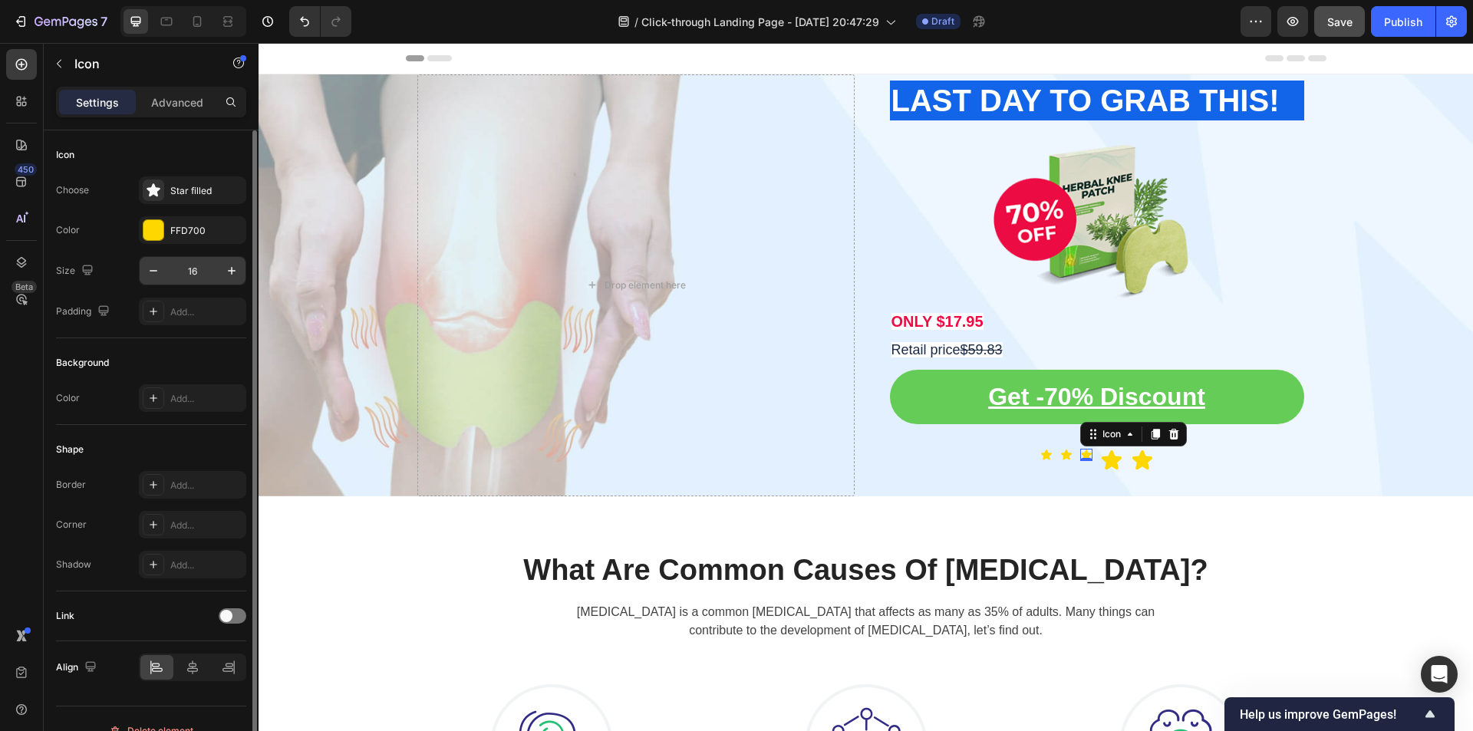
click at [209, 277] on input "16" at bounding box center [192, 271] width 51 height 28
type input "30"
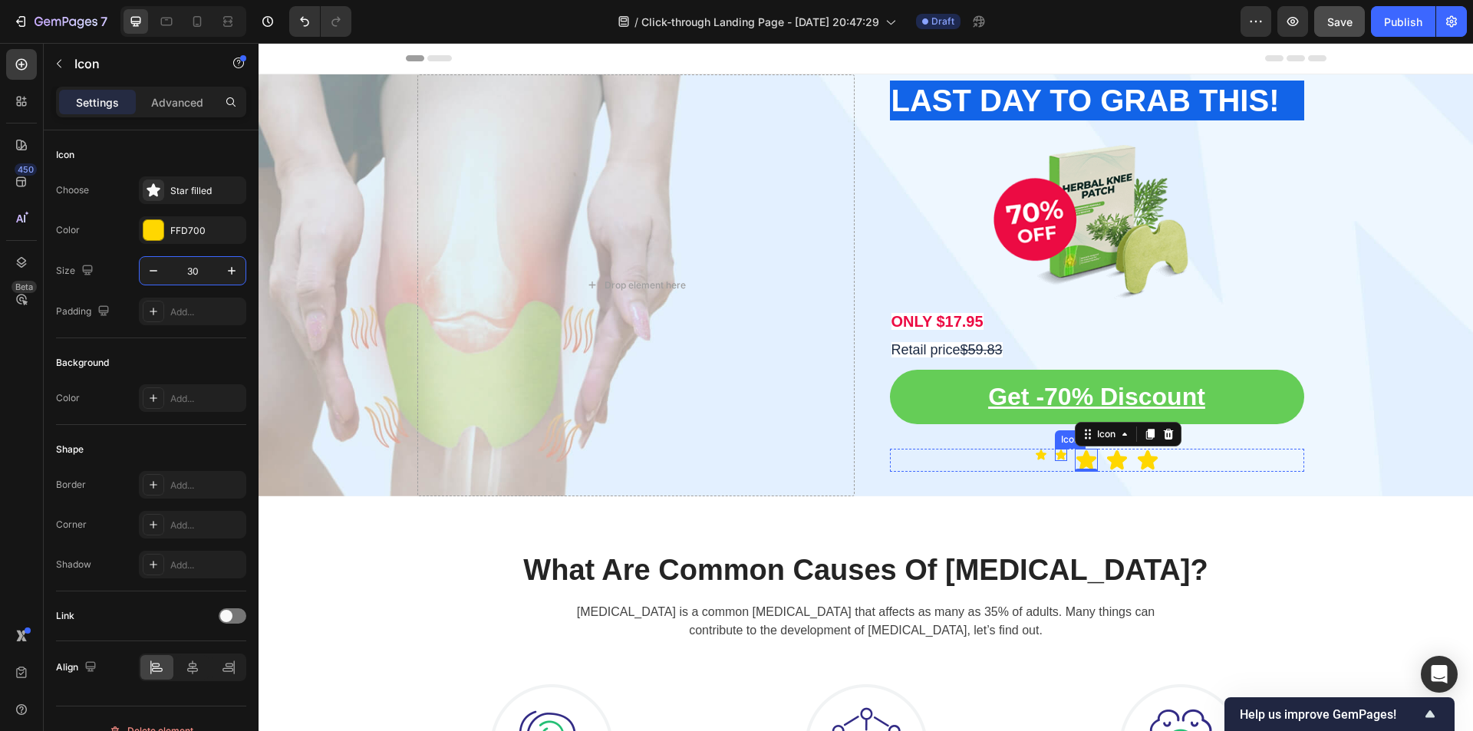
click at [1056, 457] on icon at bounding box center [1061, 455] width 11 height 10
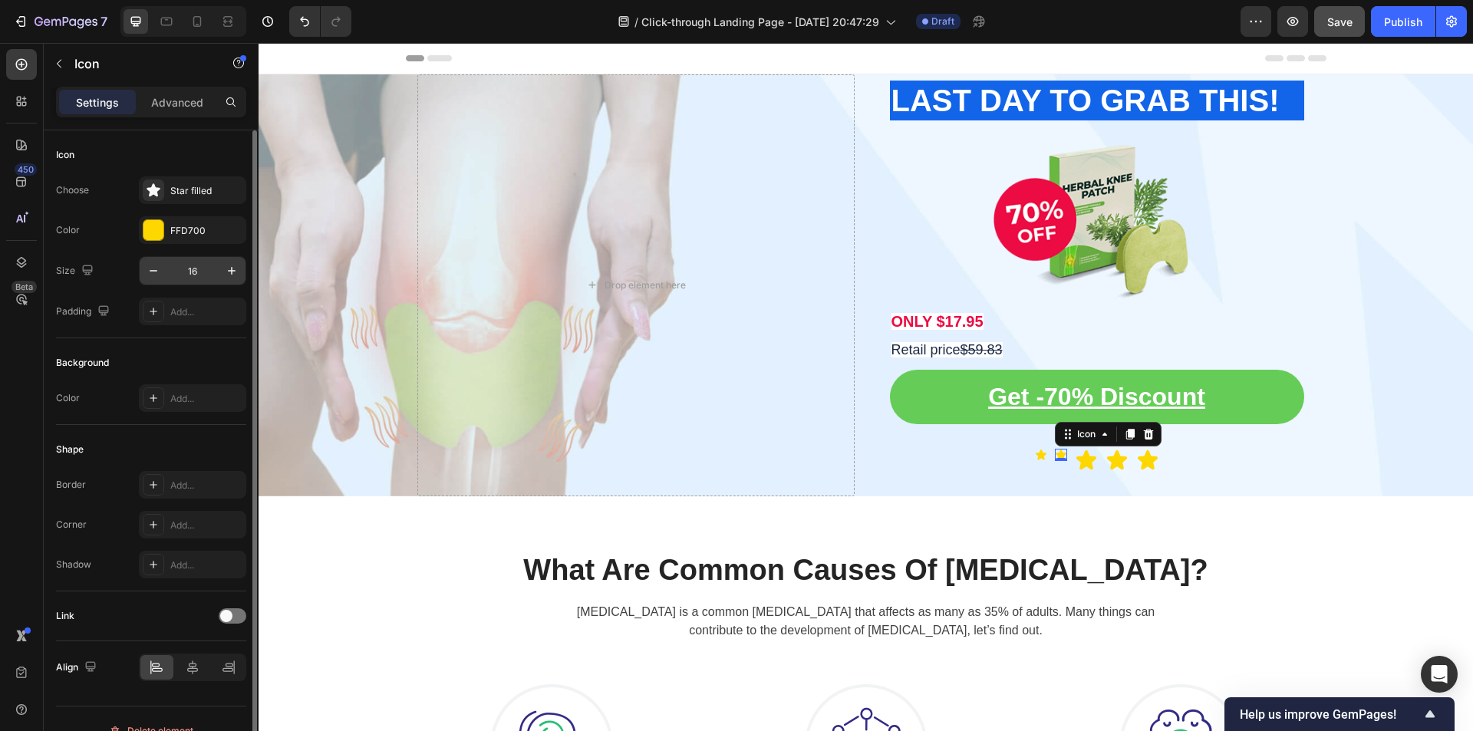
click at [196, 269] on input "16" at bounding box center [192, 271] width 51 height 28
type input "30"
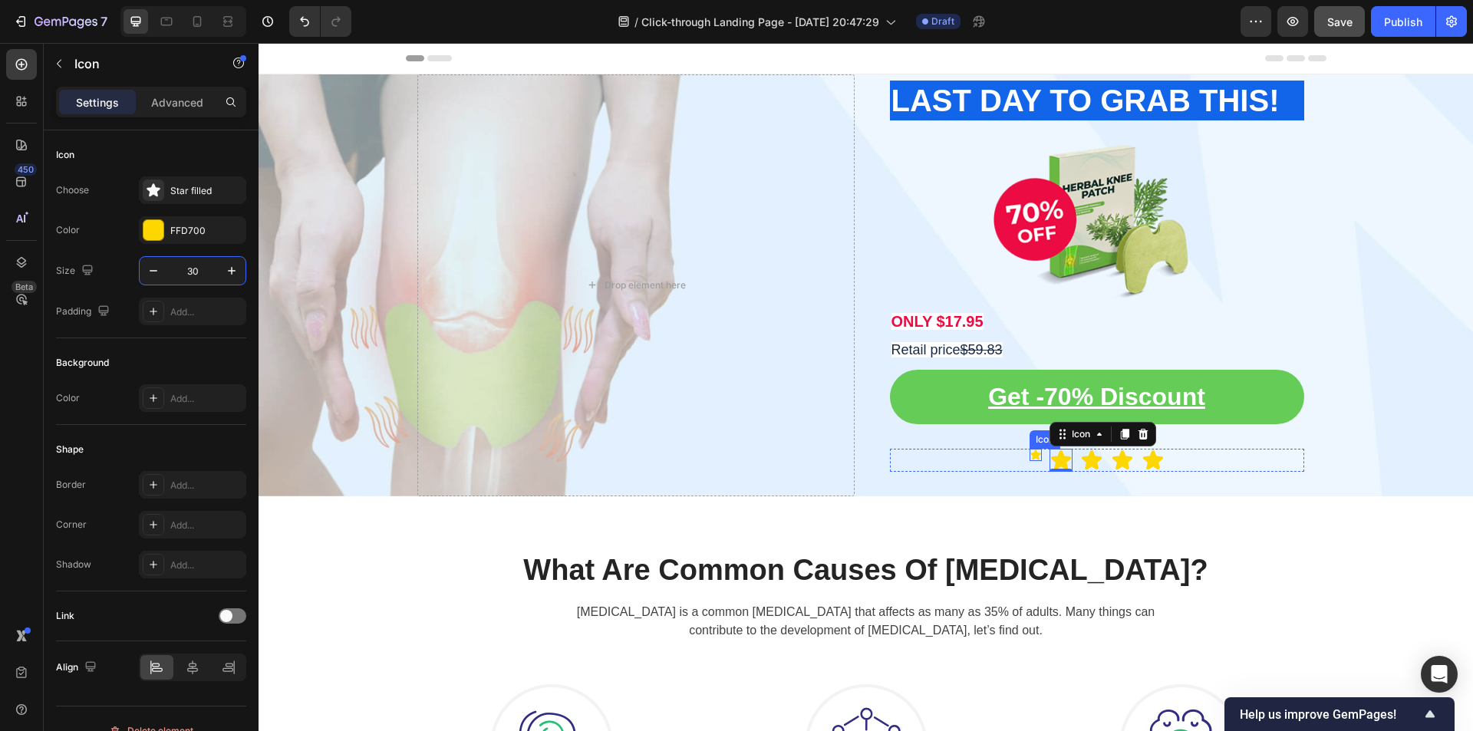
click at [1030, 457] on icon at bounding box center [1035, 455] width 11 height 10
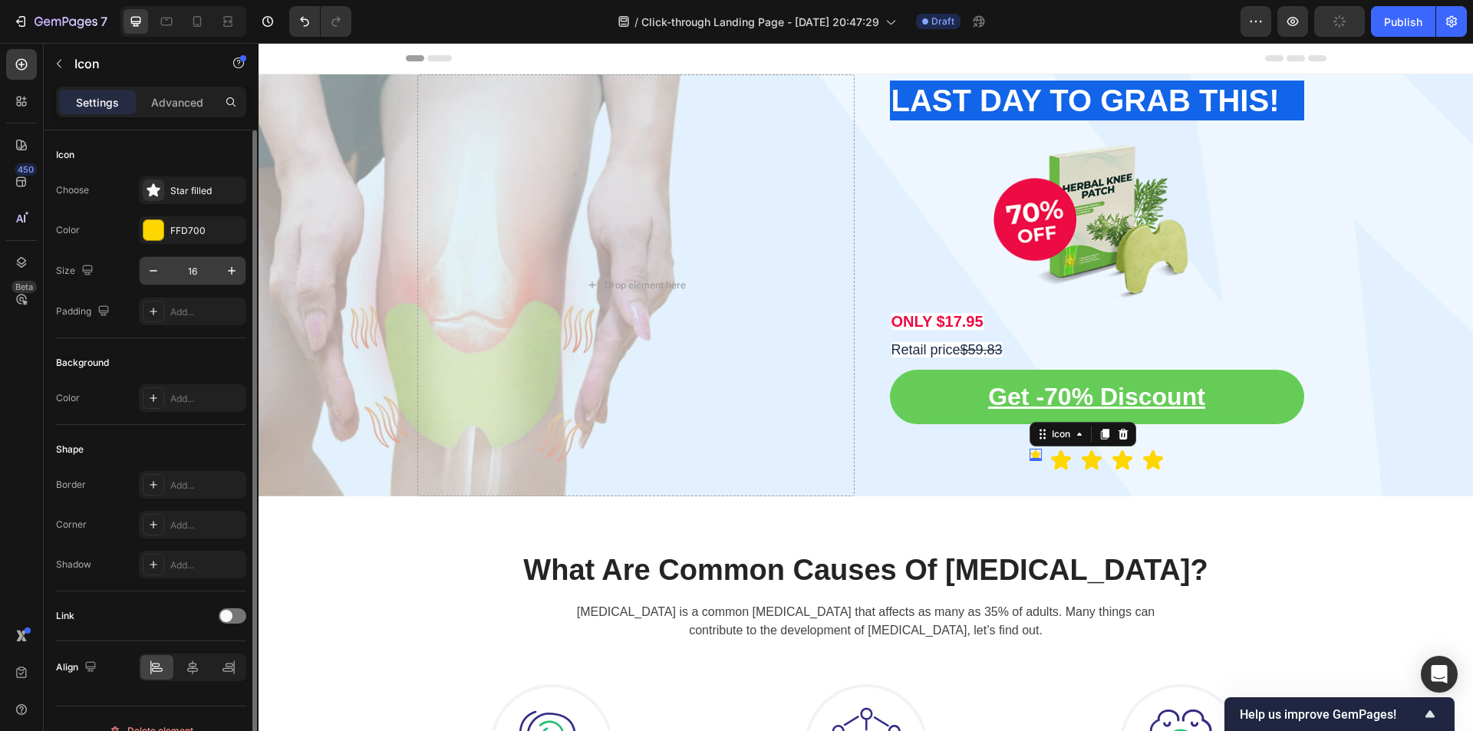
click at [196, 272] on input "16" at bounding box center [192, 271] width 51 height 28
type input "30"
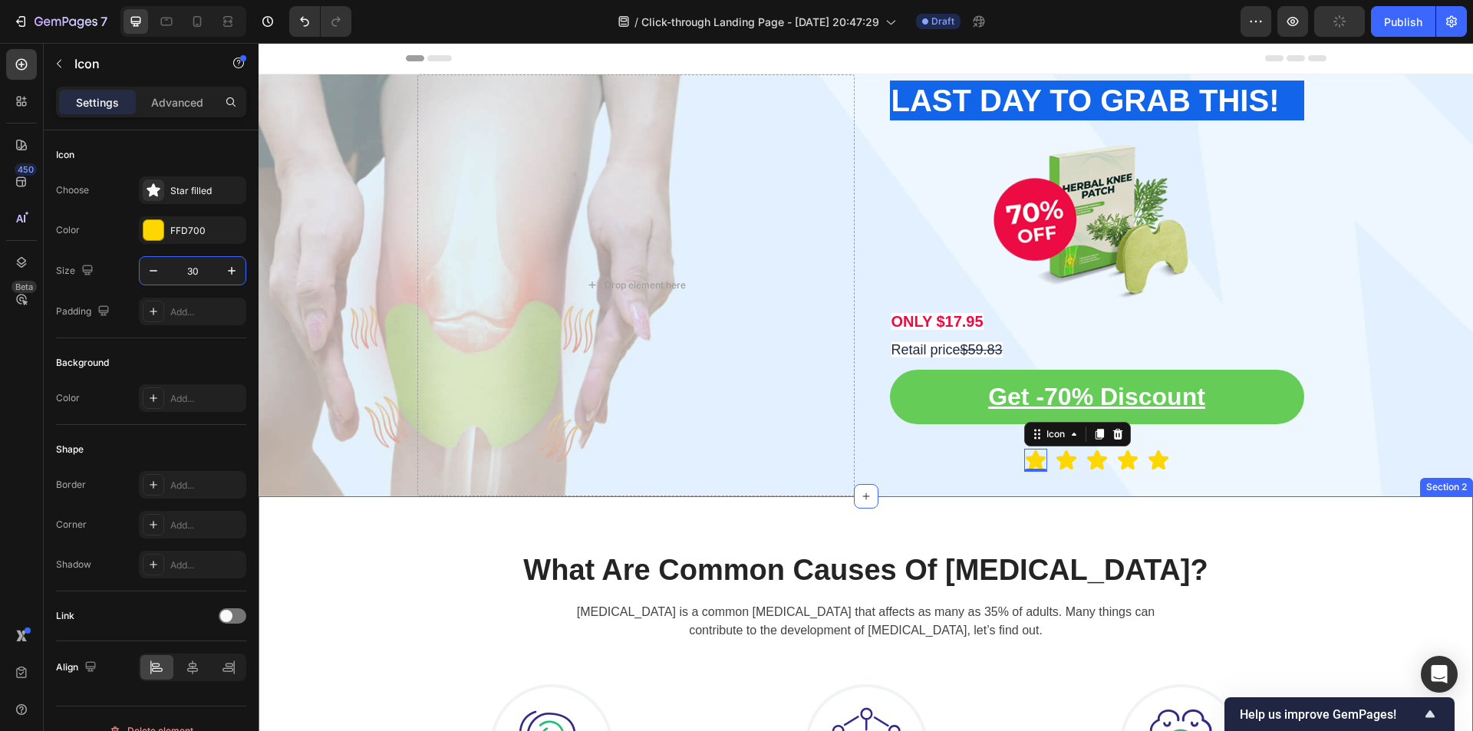
click at [1330, 526] on div "What Are Common Causes Of [MEDICAL_DATA]? Heading [MEDICAL_DATA] is a common [M…" at bounding box center [866, 719] width 1215 height 446
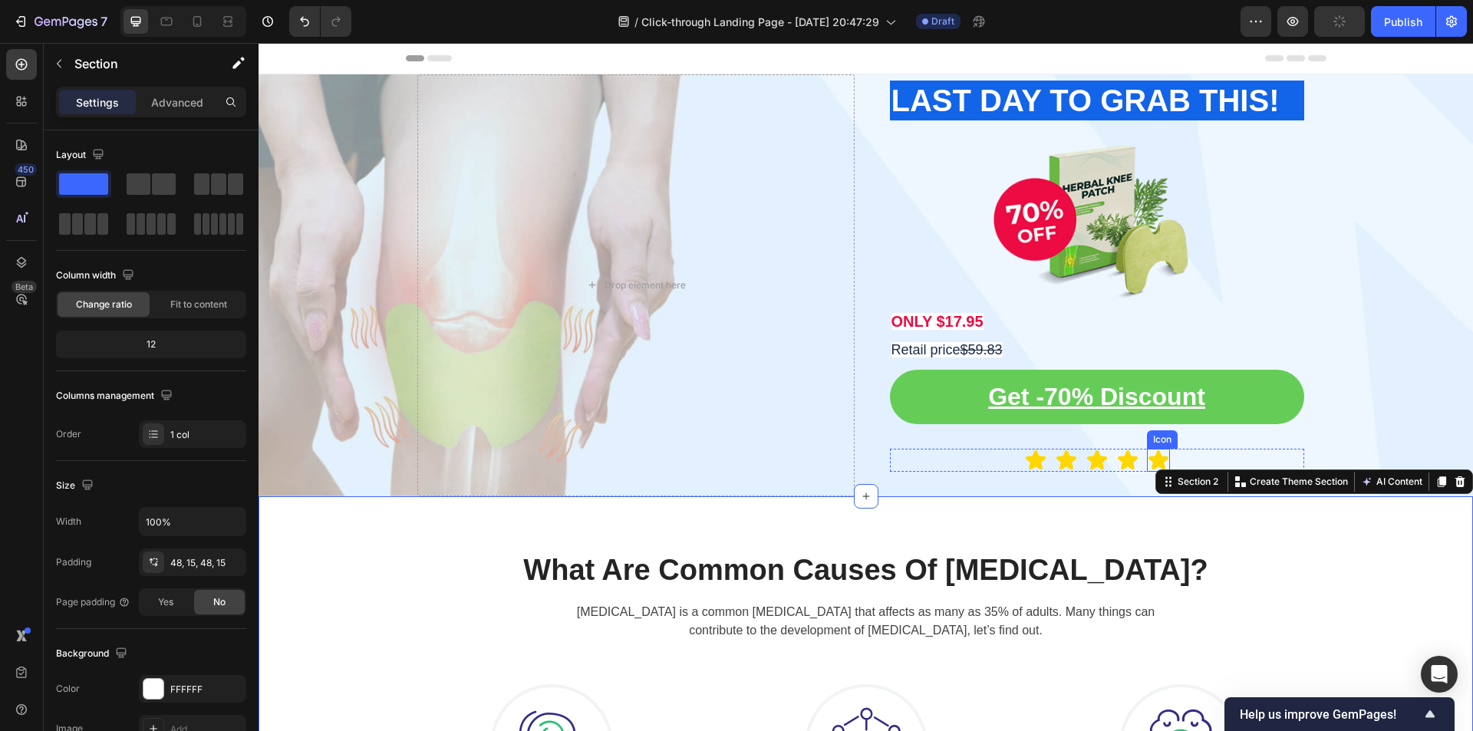
click at [1161, 463] on icon at bounding box center [1158, 460] width 23 height 23
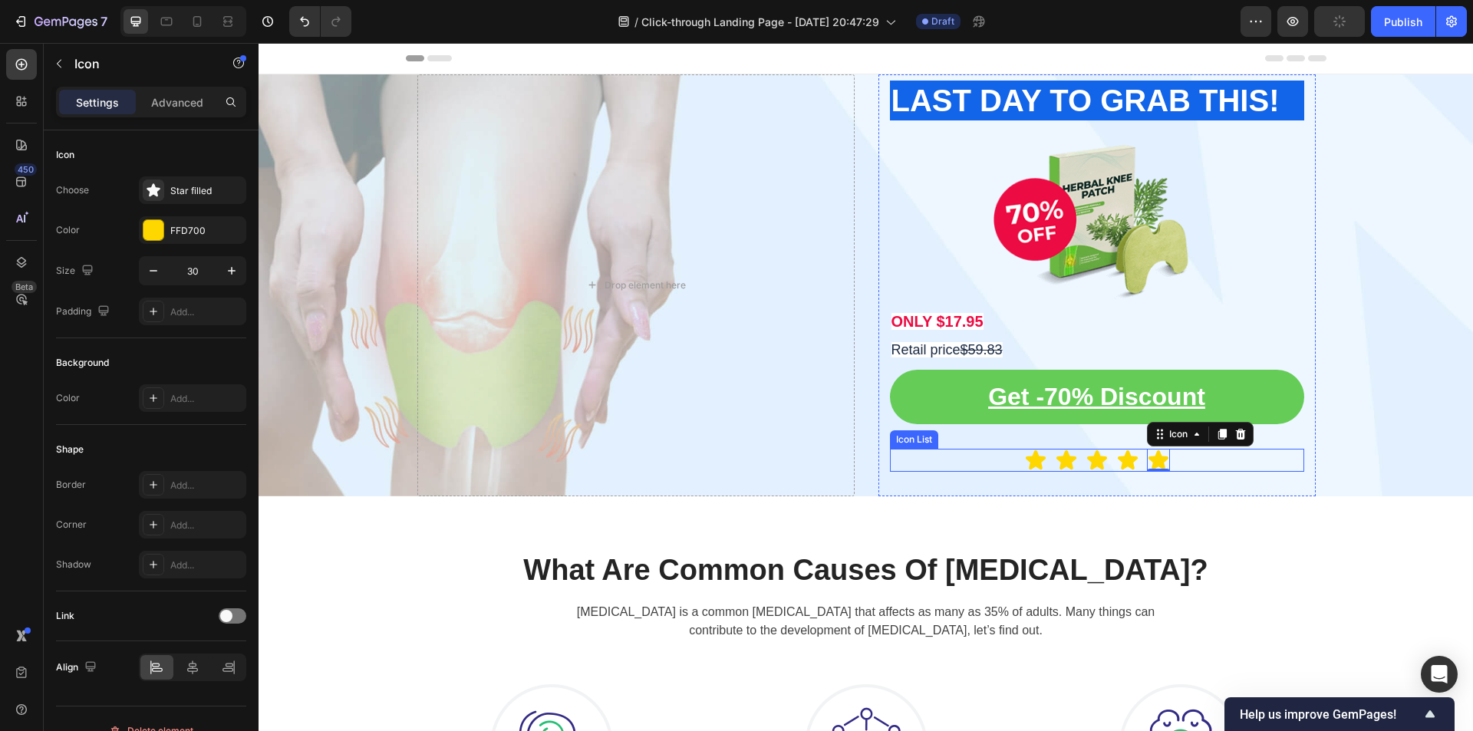
click at [1182, 463] on div "Icon Icon Icon Icon Icon 0" at bounding box center [1097, 460] width 414 height 23
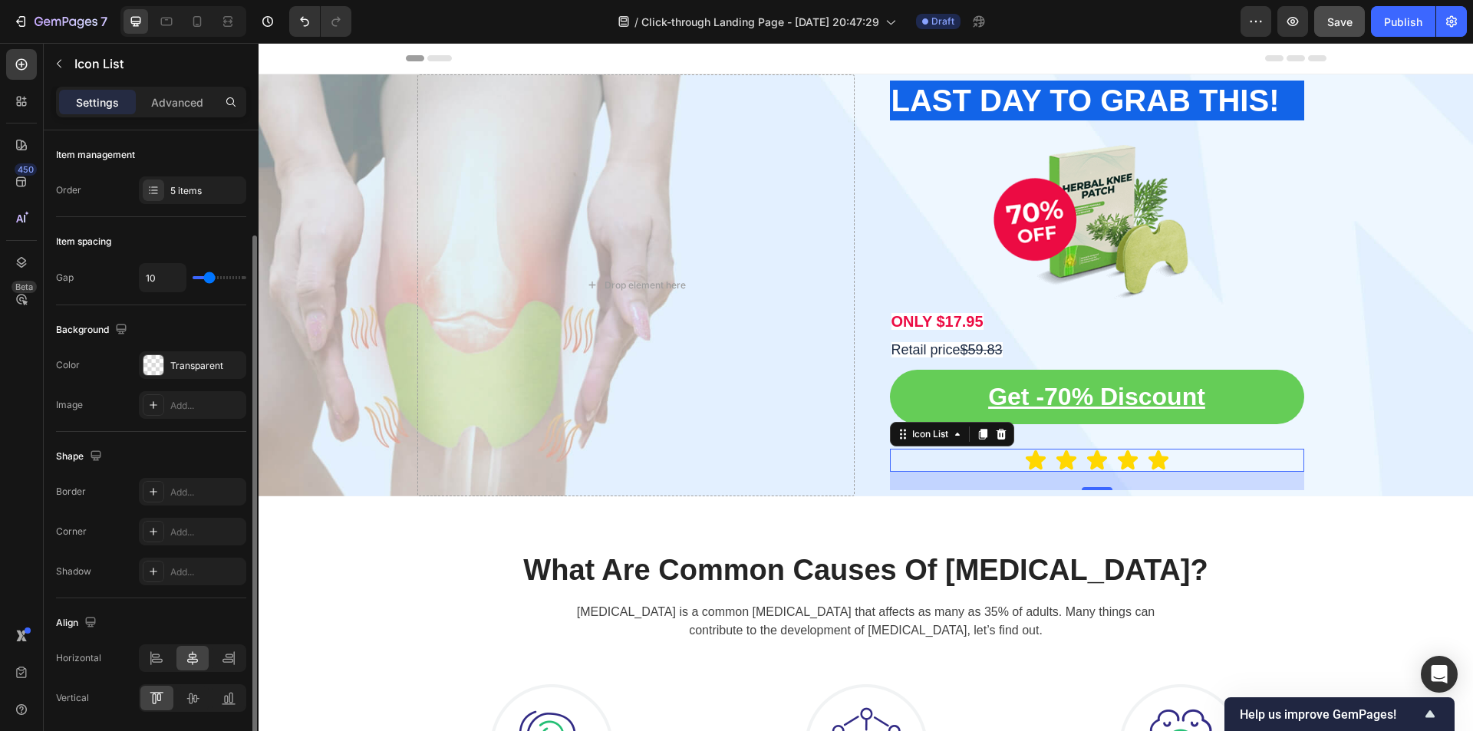
scroll to position [54, 0]
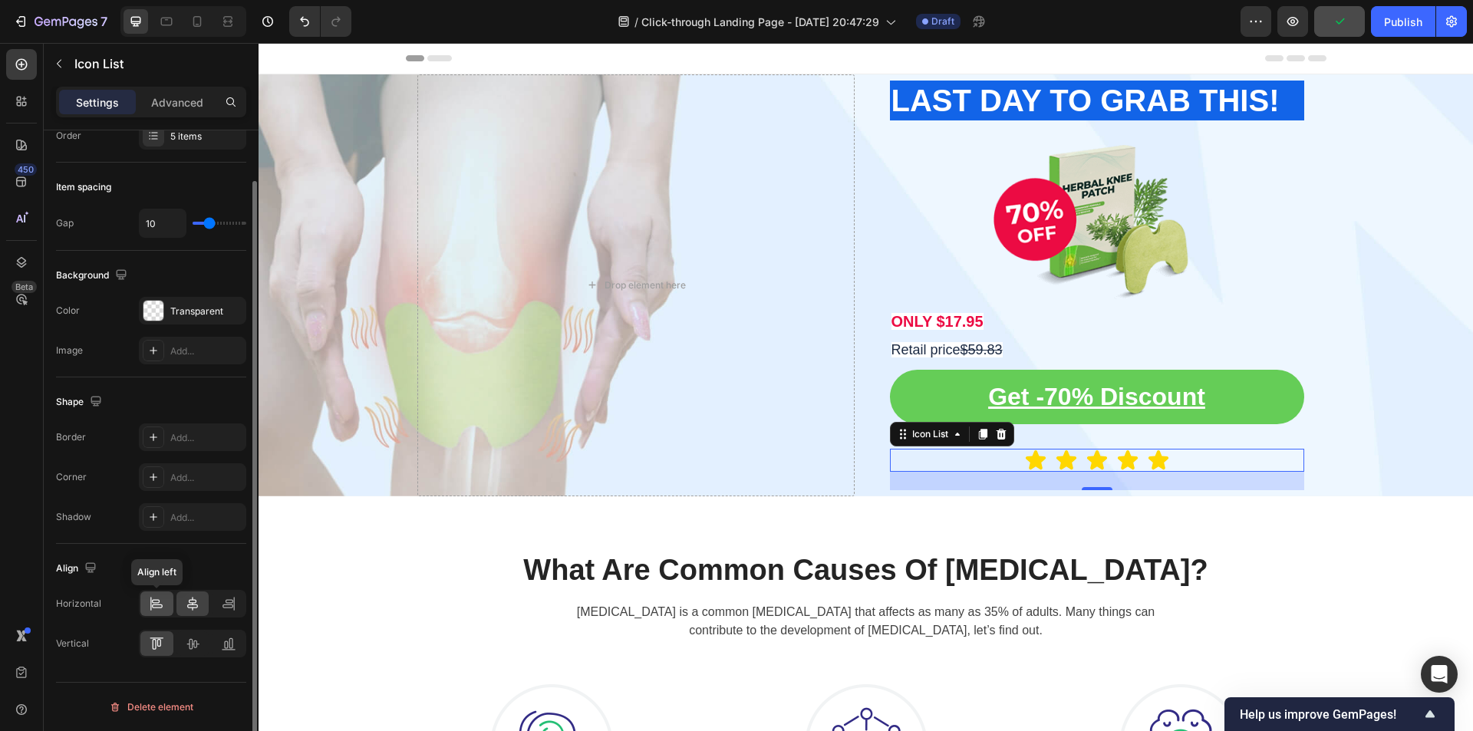
click at [163, 601] on icon at bounding box center [156, 603] width 15 height 15
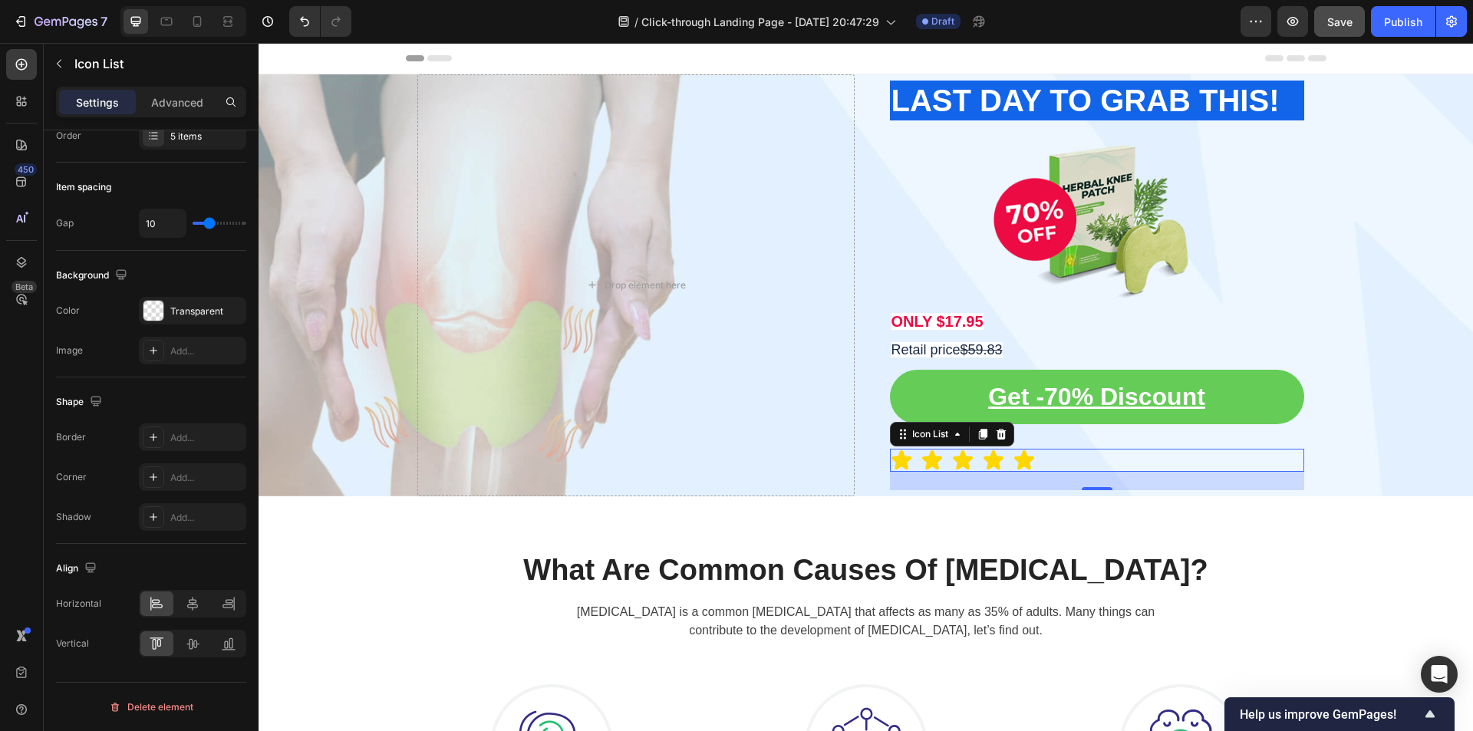
click at [1145, 460] on div "Icon Icon Icon Icon Icon" at bounding box center [1097, 460] width 414 height 23
click at [1090, 462] on div "Icon Icon Icon Icon Icon" at bounding box center [1097, 460] width 414 height 23
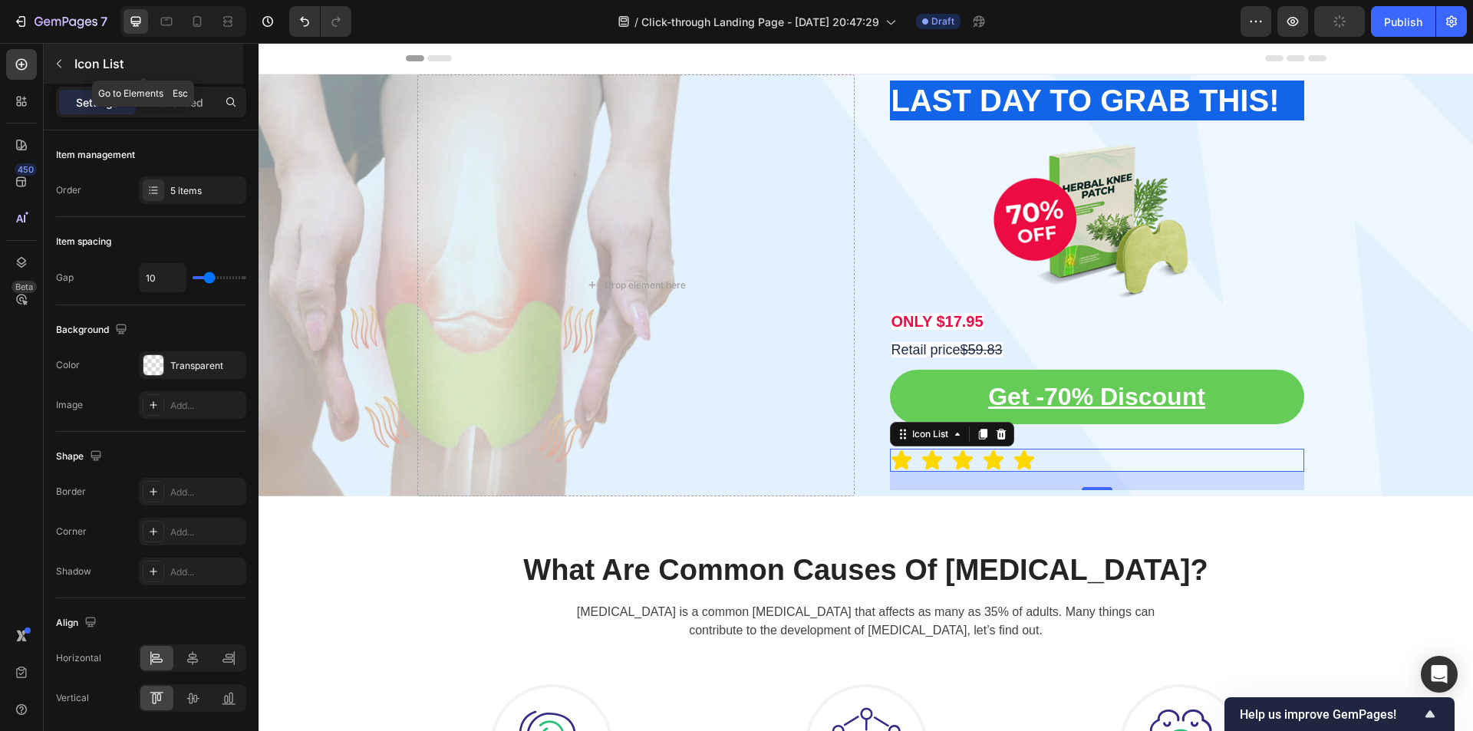
click at [60, 55] on button "button" at bounding box center [59, 63] width 25 height 25
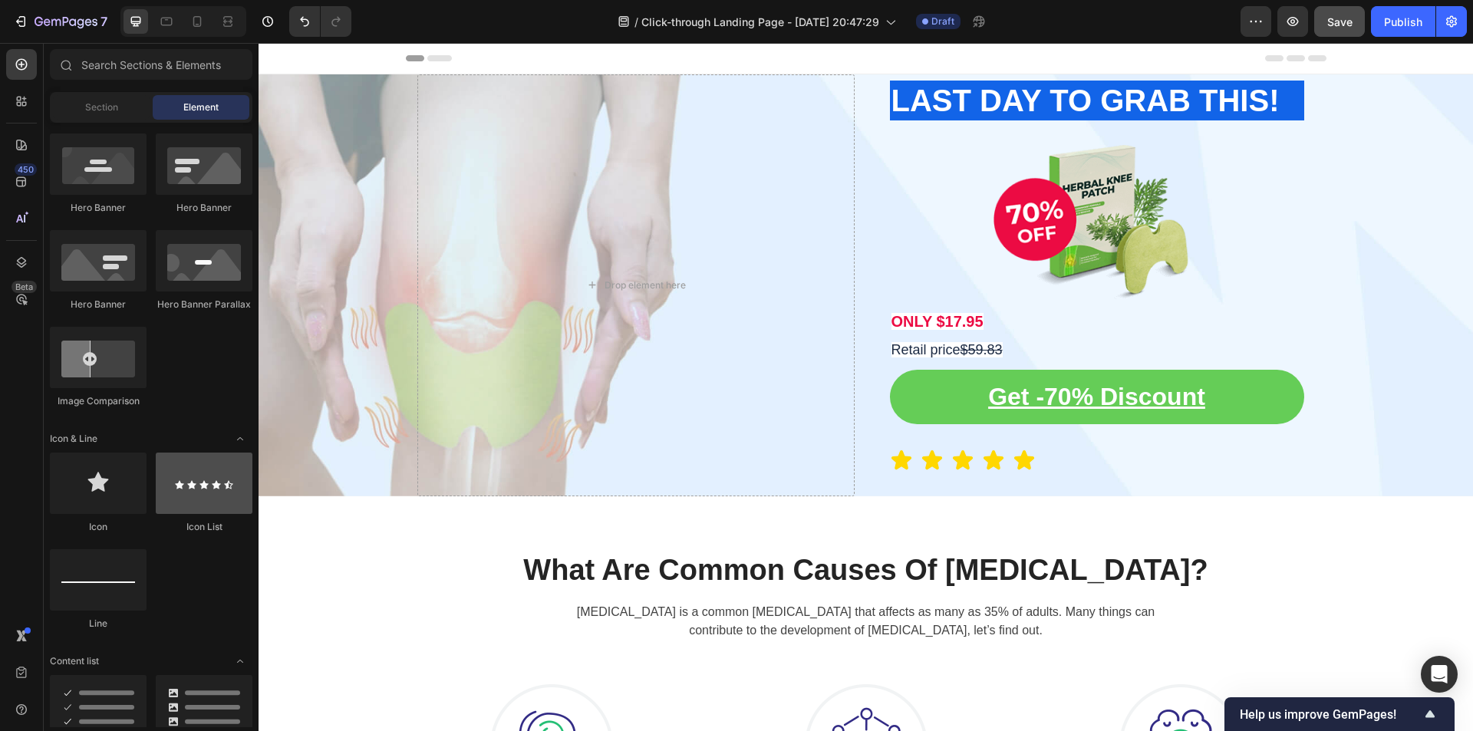
click at [219, 499] on div at bounding box center [204, 483] width 97 height 61
click at [1000, 456] on div "Icon Icon Icon Icon Icon" at bounding box center [1097, 460] width 414 height 23
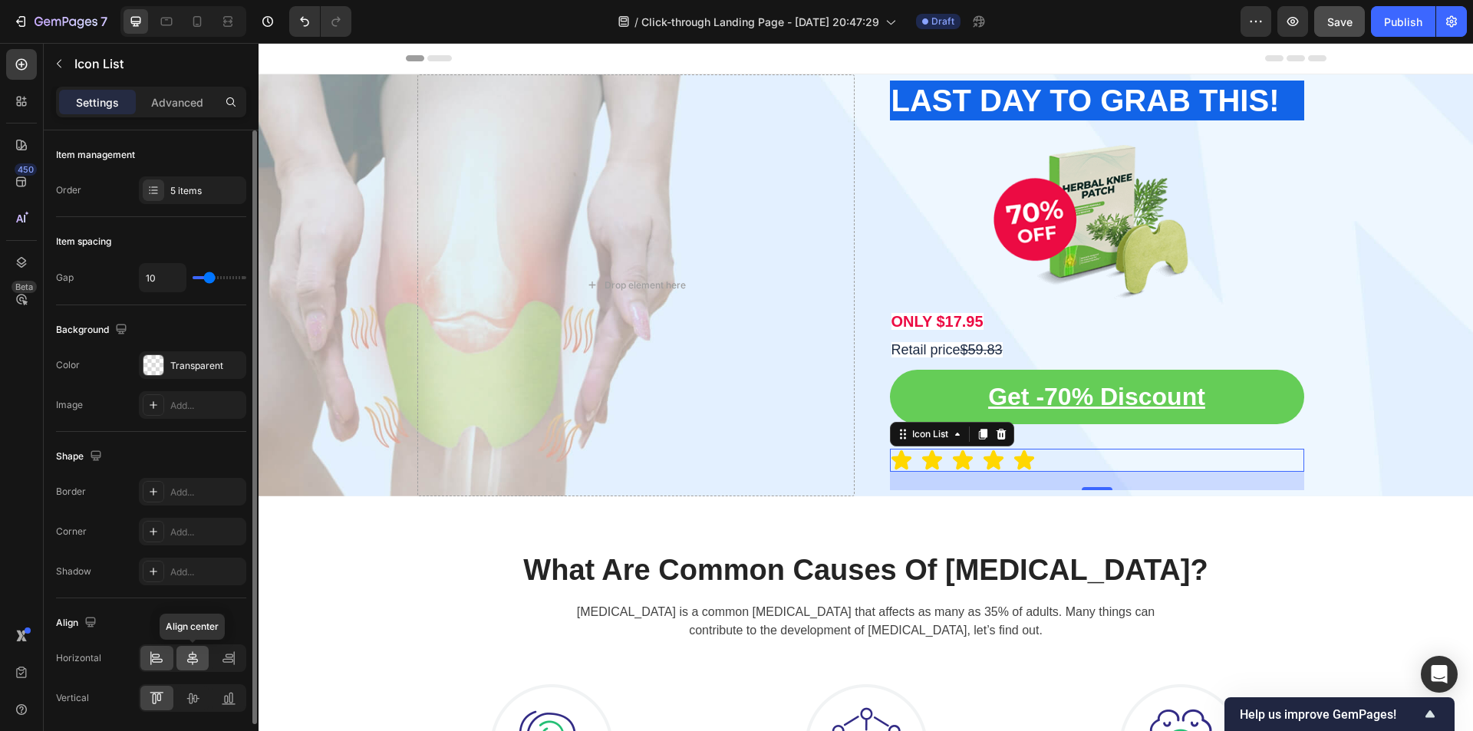
click at [186, 651] on icon at bounding box center [192, 658] width 15 height 15
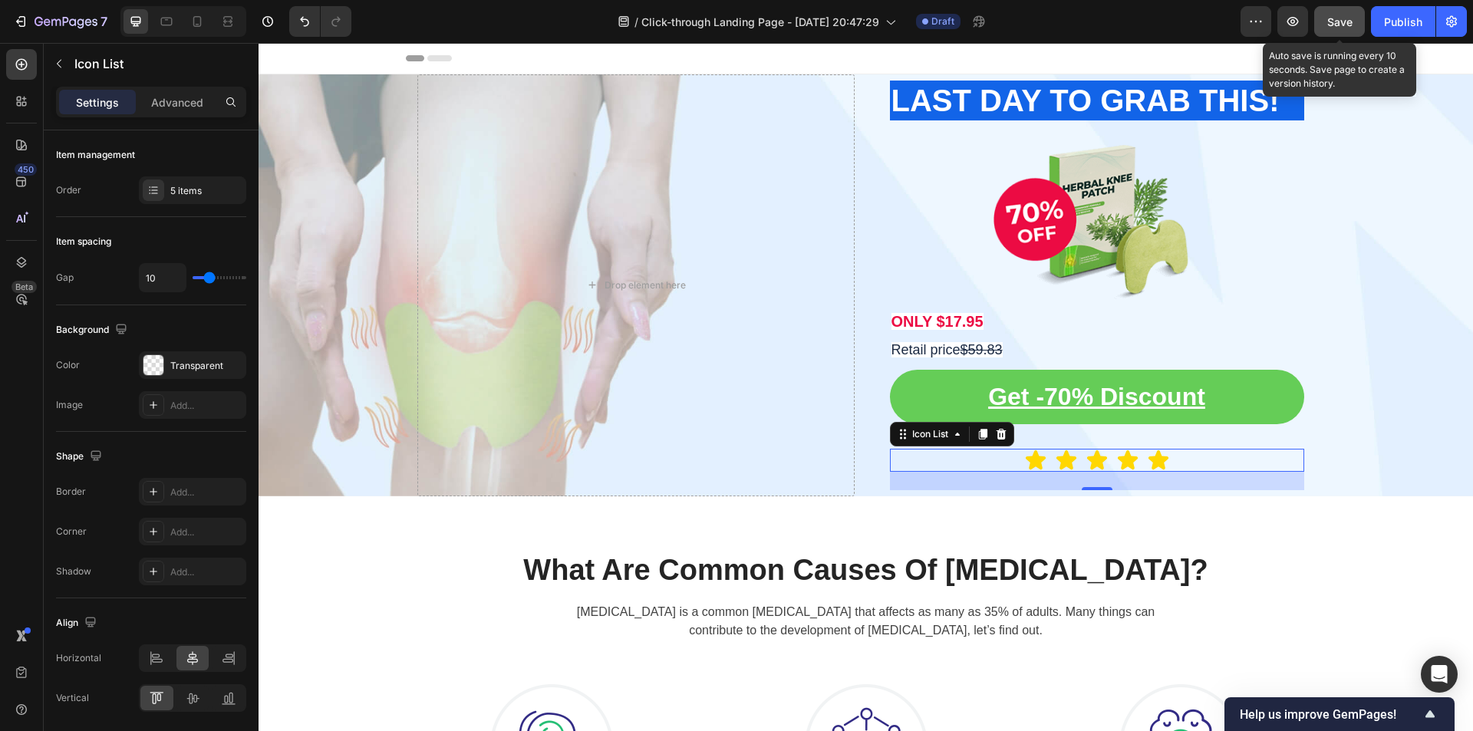
click at [1345, 26] on span "Save" at bounding box center [1339, 21] width 25 height 13
